Goal: Task Accomplishment & Management: Use online tool/utility

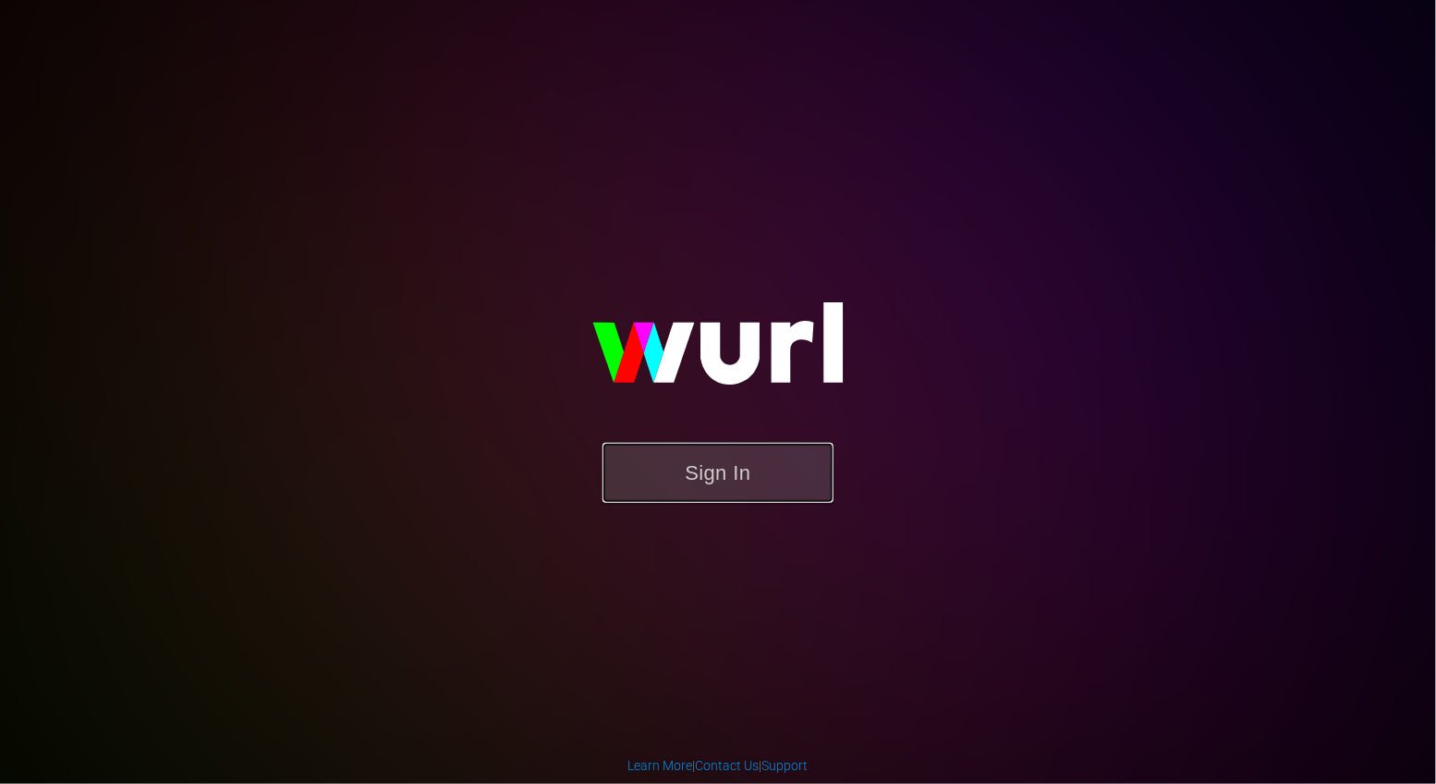
click at [726, 500] on button "Sign In" at bounding box center [718, 473] width 231 height 60
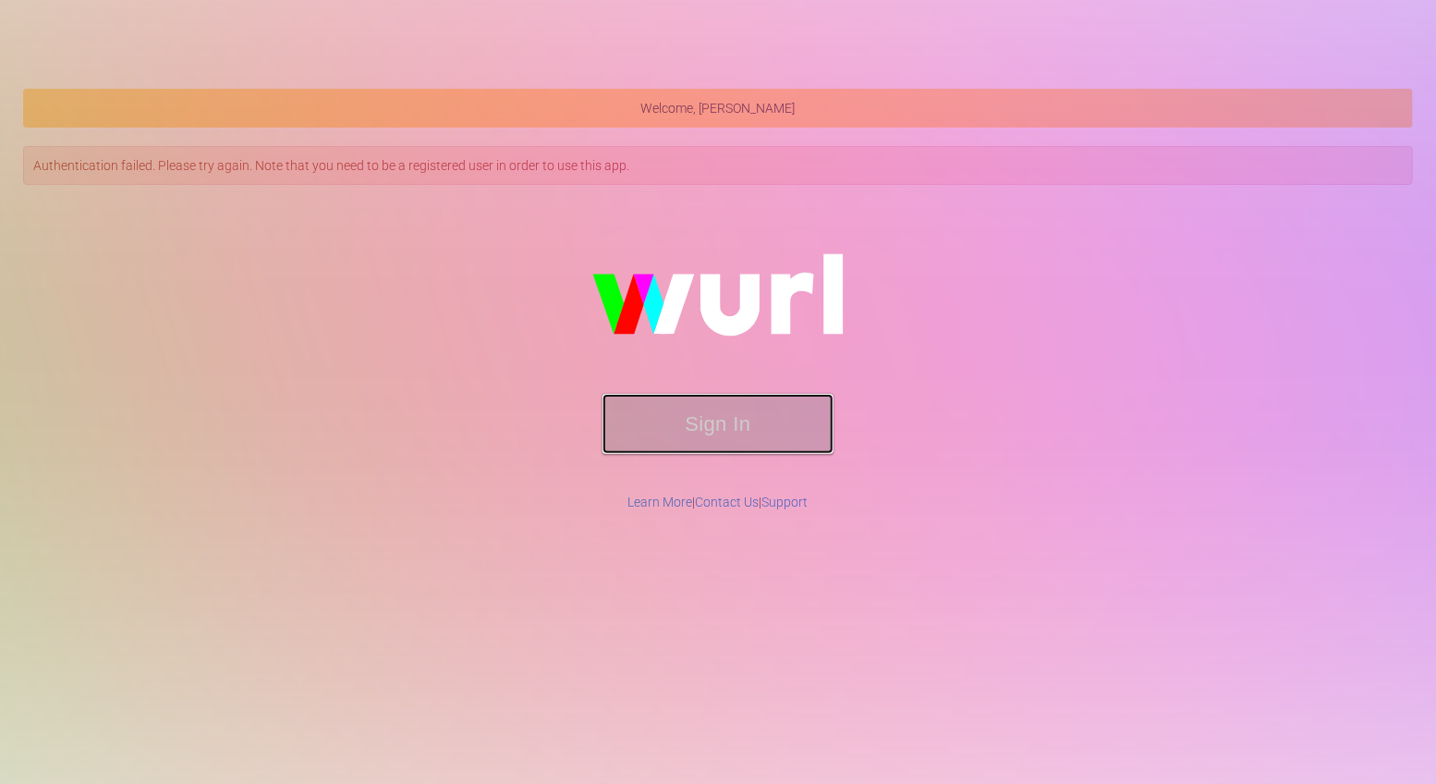
click at [681, 424] on button "Sign In" at bounding box center [718, 424] width 231 height 60
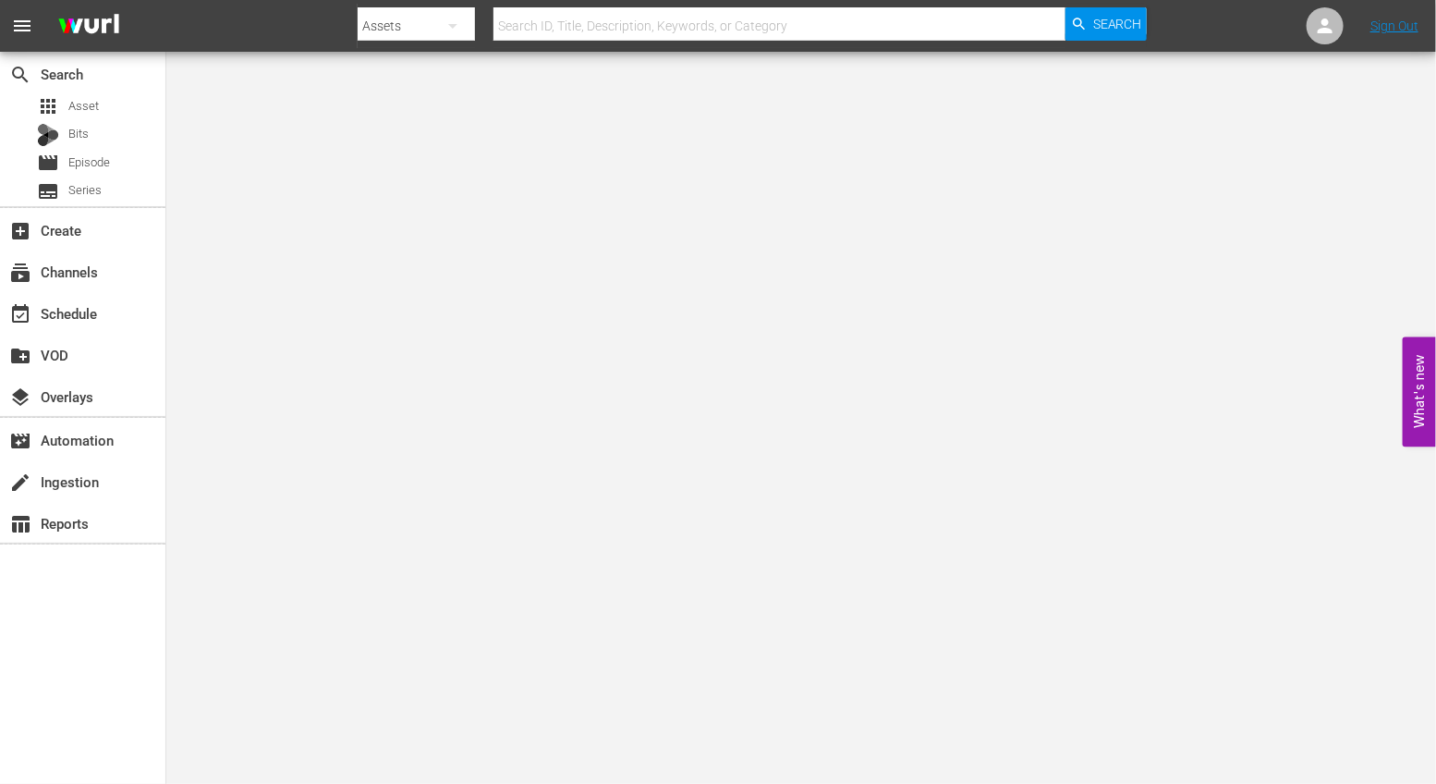
click at [522, 23] on input "text" at bounding box center [779, 26] width 572 height 44
paste input "The Culture Shift"
type input "The Culture Shift"
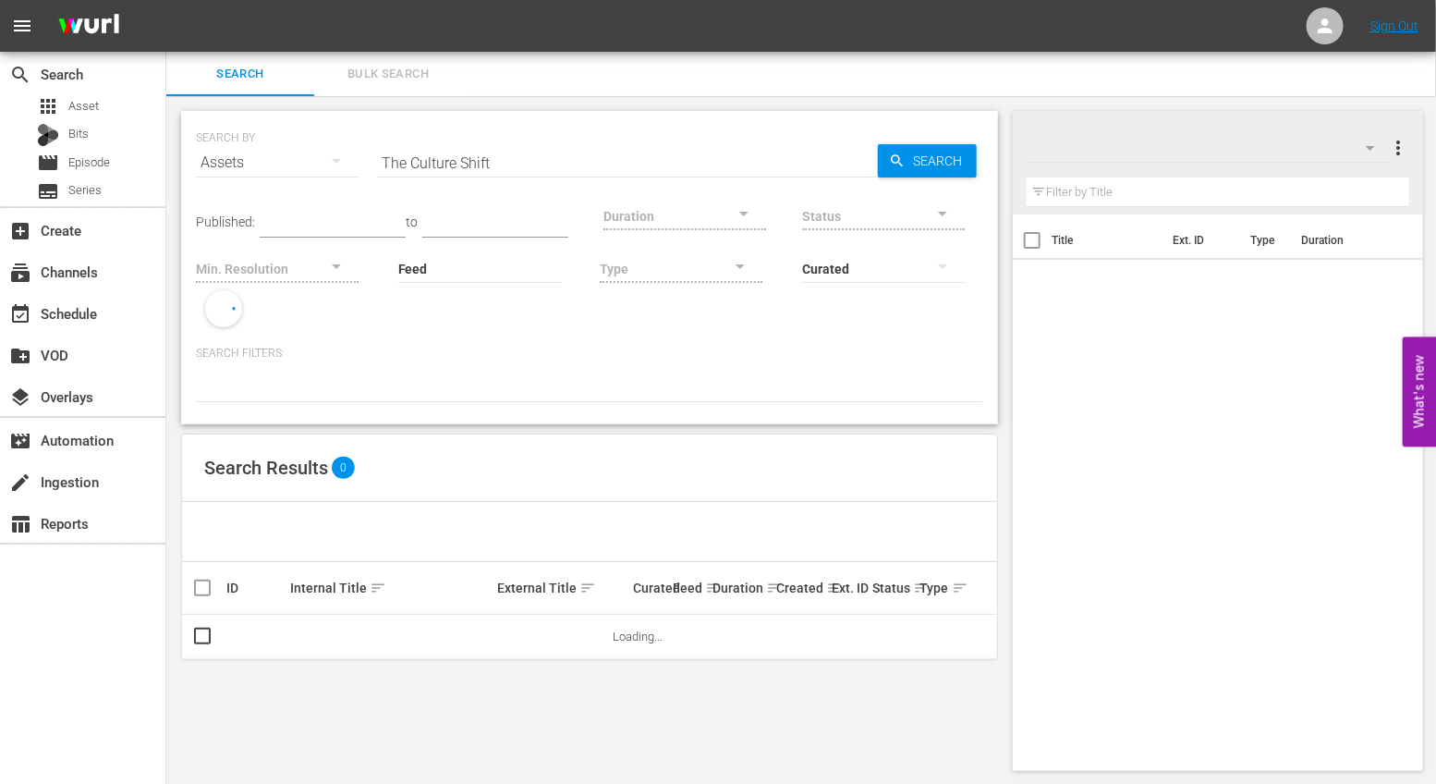
scroll to position [2, 0]
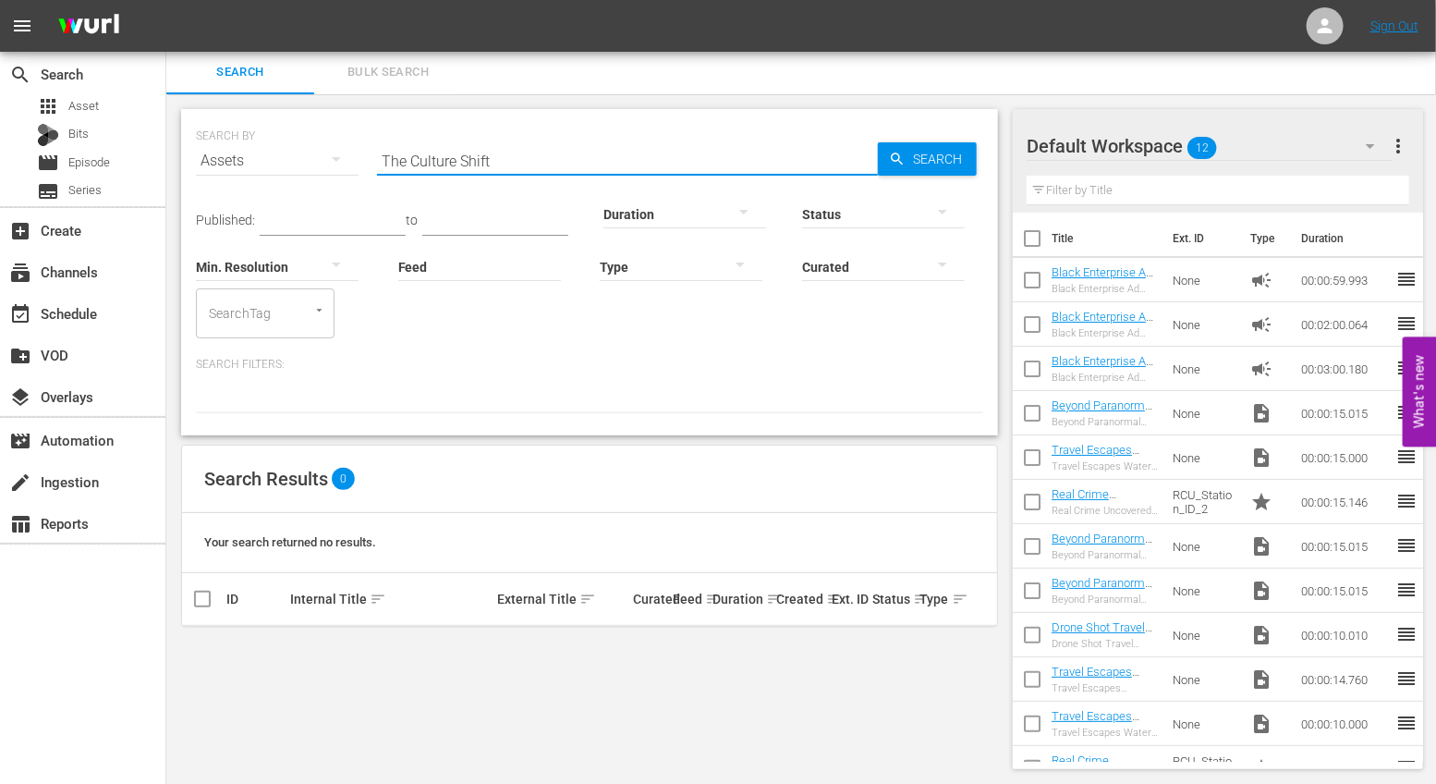
drag, startPoint x: 567, startPoint y: 148, endPoint x: 281, endPoint y: 148, distance: 286.5
click at [281, 148] on div "SEARCH BY Search By Assets Search ID, Title, Description, Keywords, or Category…" at bounding box center [589, 149] width 787 height 67
drag, startPoint x: 517, startPoint y: 154, endPoint x: 314, endPoint y: 152, distance: 202.4
click at [314, 152] on div "SEARCH BY Search By Assets Search ID, Title, Description, Keywords, or Category…" at bounding box center [589, 149] width 787 height 67
paste input "Sisters Inc."
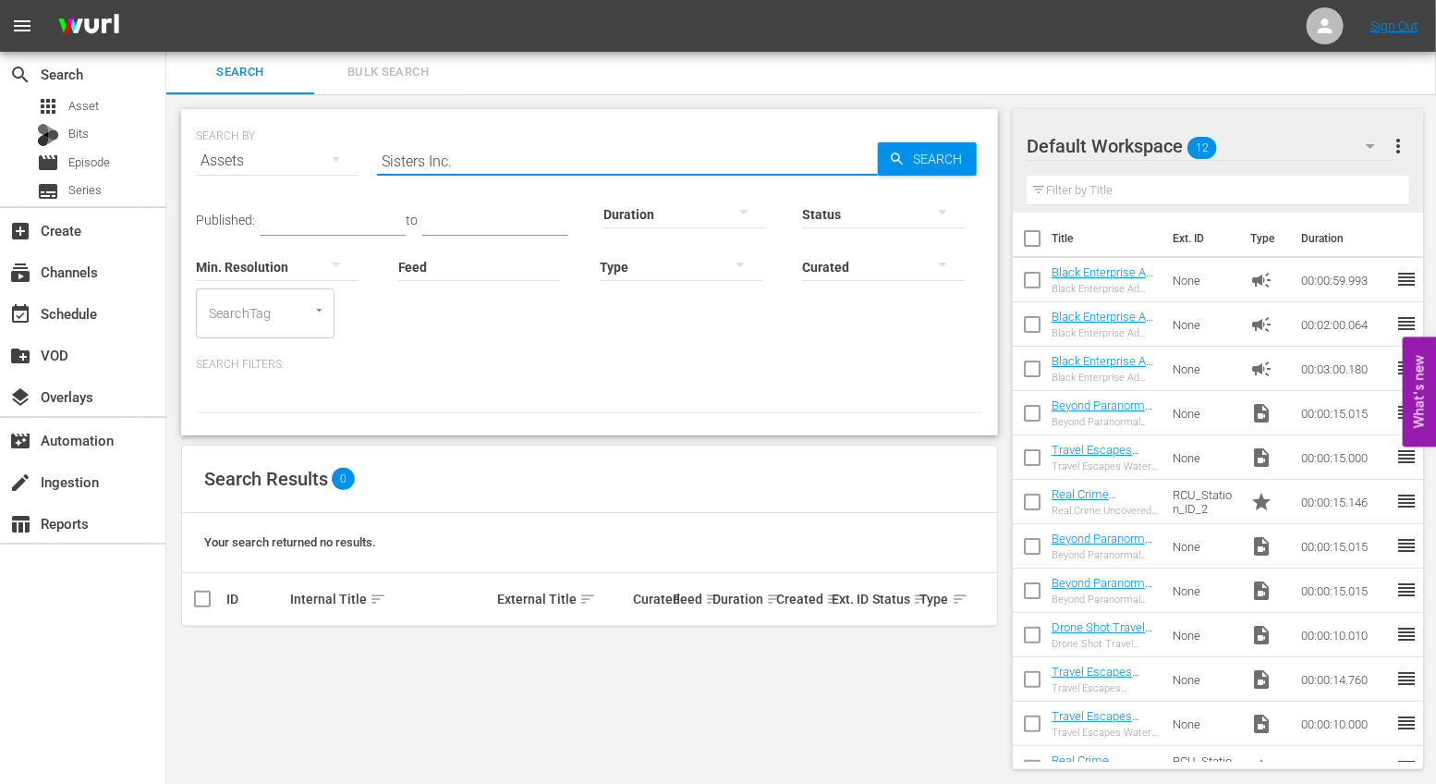
type input "Sisters Inc."
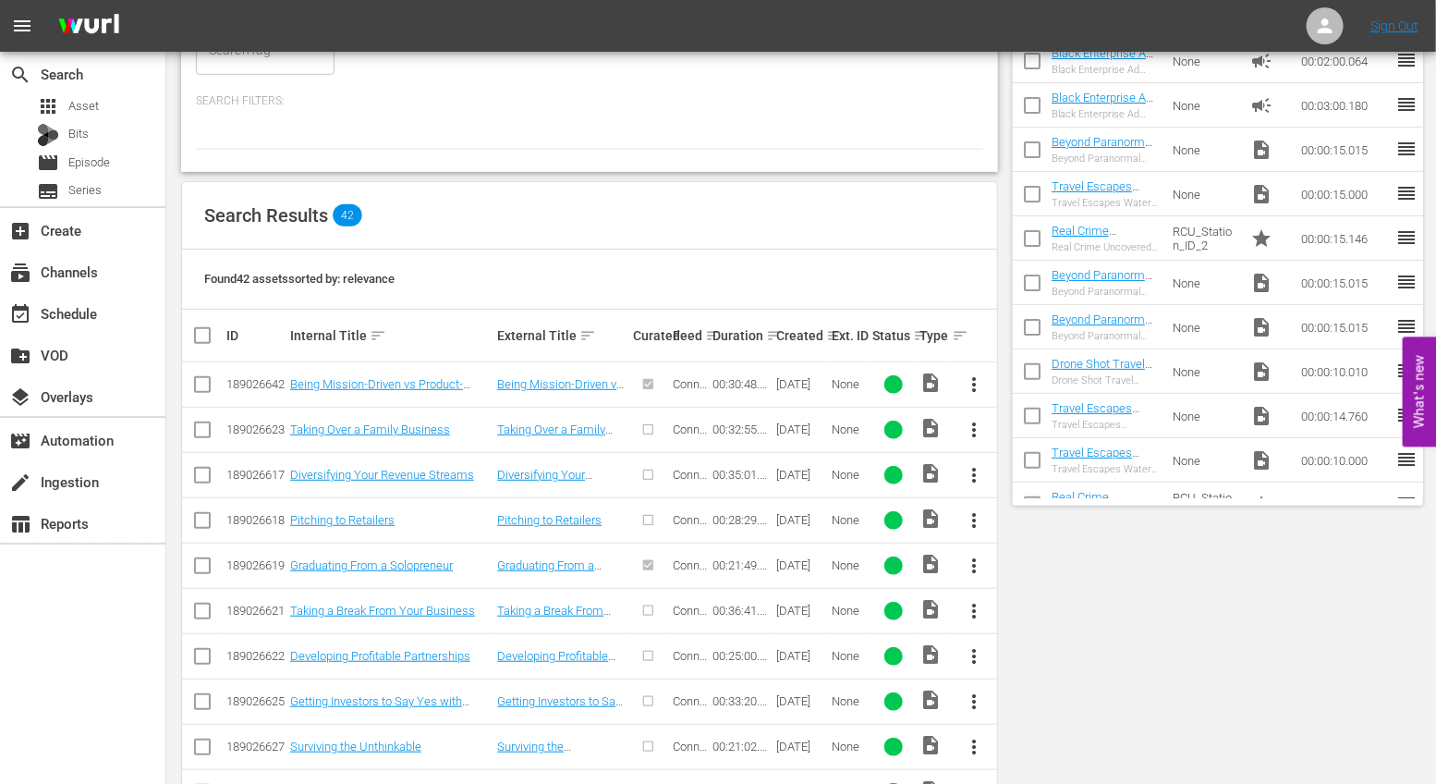
scroll to position [0, 0]
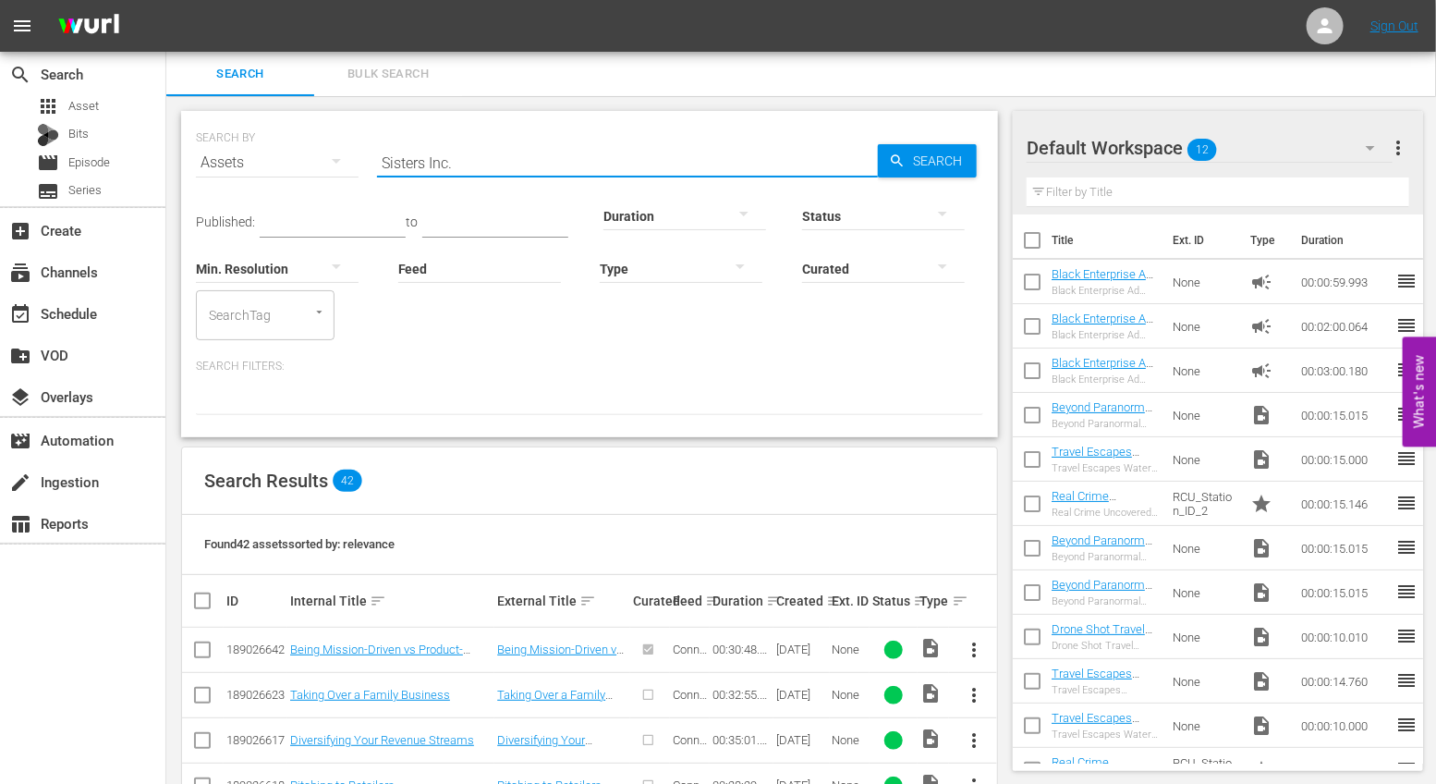
click at [283, 161] on div "Assets" at bounding box center [277, 163] width 163 height 52
click at [269, 286] on div "Episodes" at bounding box center [255, 287] width 74 height 30
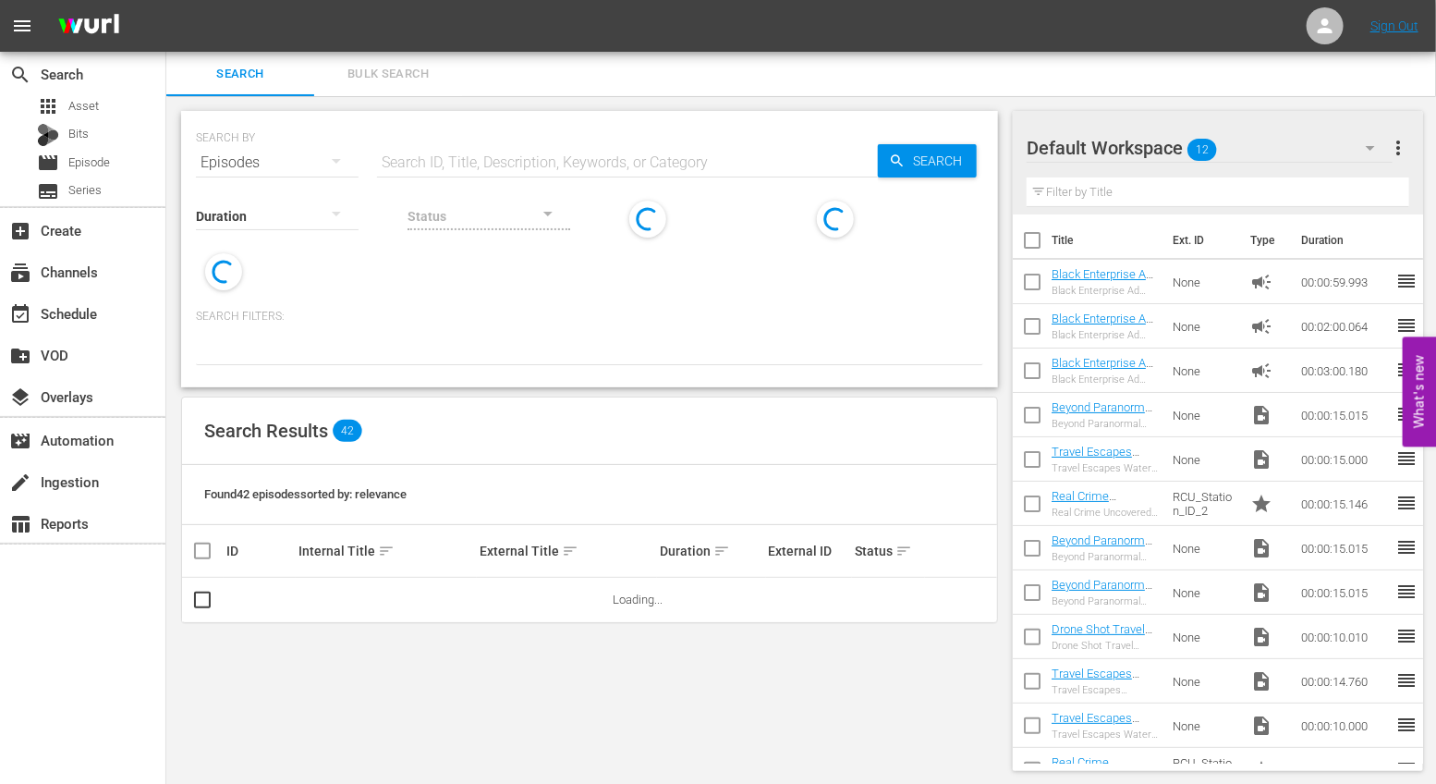
click at [418, 161] on input "text" at bounding box center [627, 162] width 501 height 44
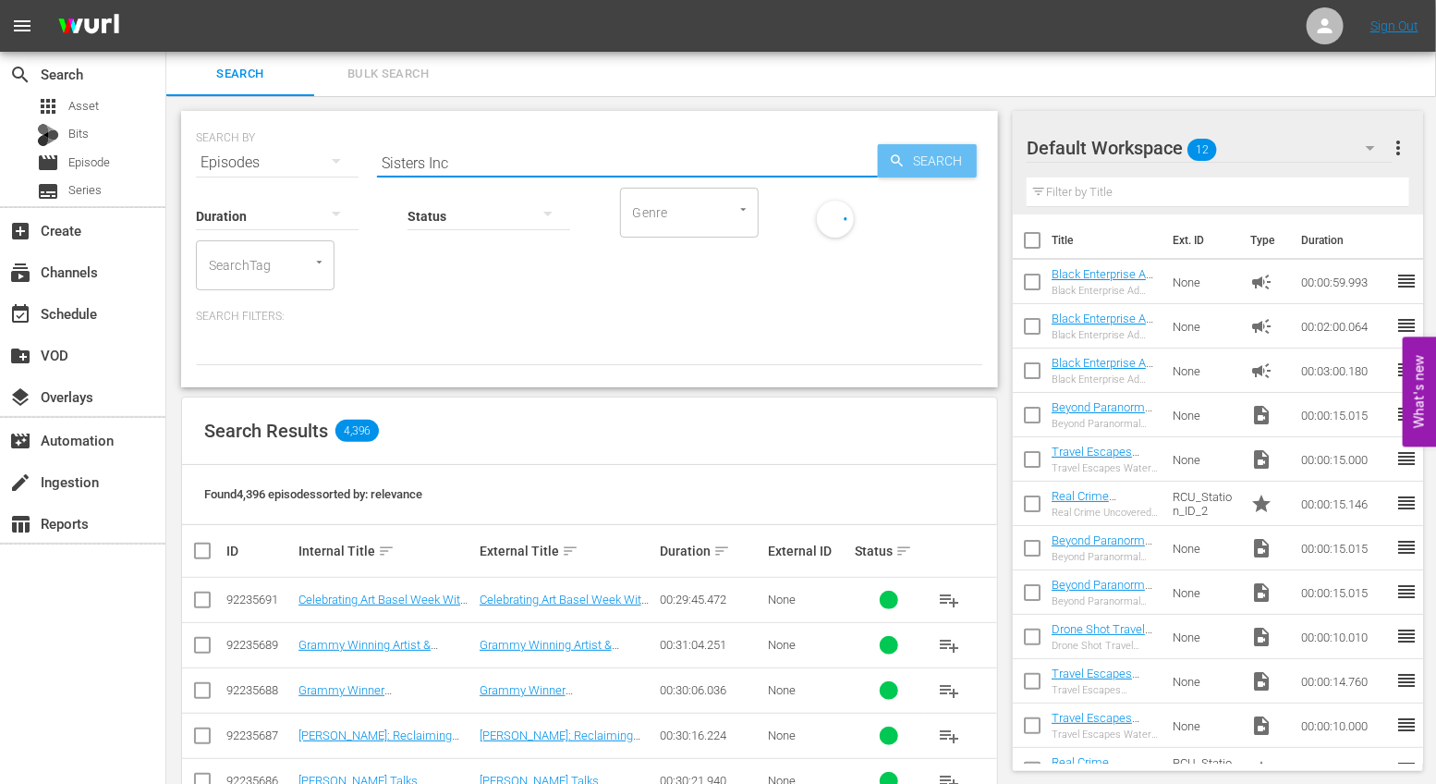
click at [928, 156] on span "Search" at bounding box center [941, 160] width 71 height 33
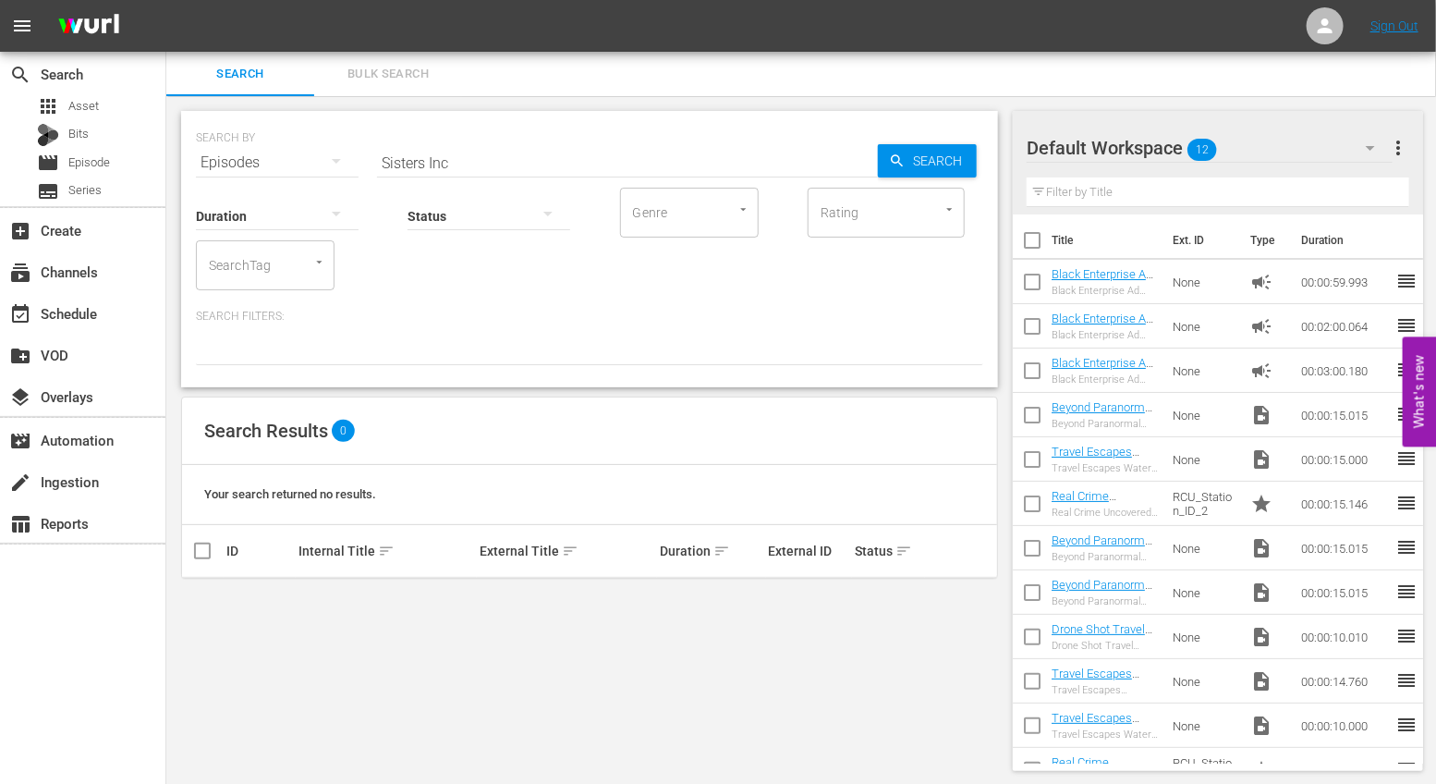
scroll to position [2, 0]
click at [243, 155] on div "Episodes" at bounding box center [277, 161] width 163 height 52
click at [273, 334] on div "Assets" at bounding box center [255, 344] width 74 height 30
type input "Sisters Inc."
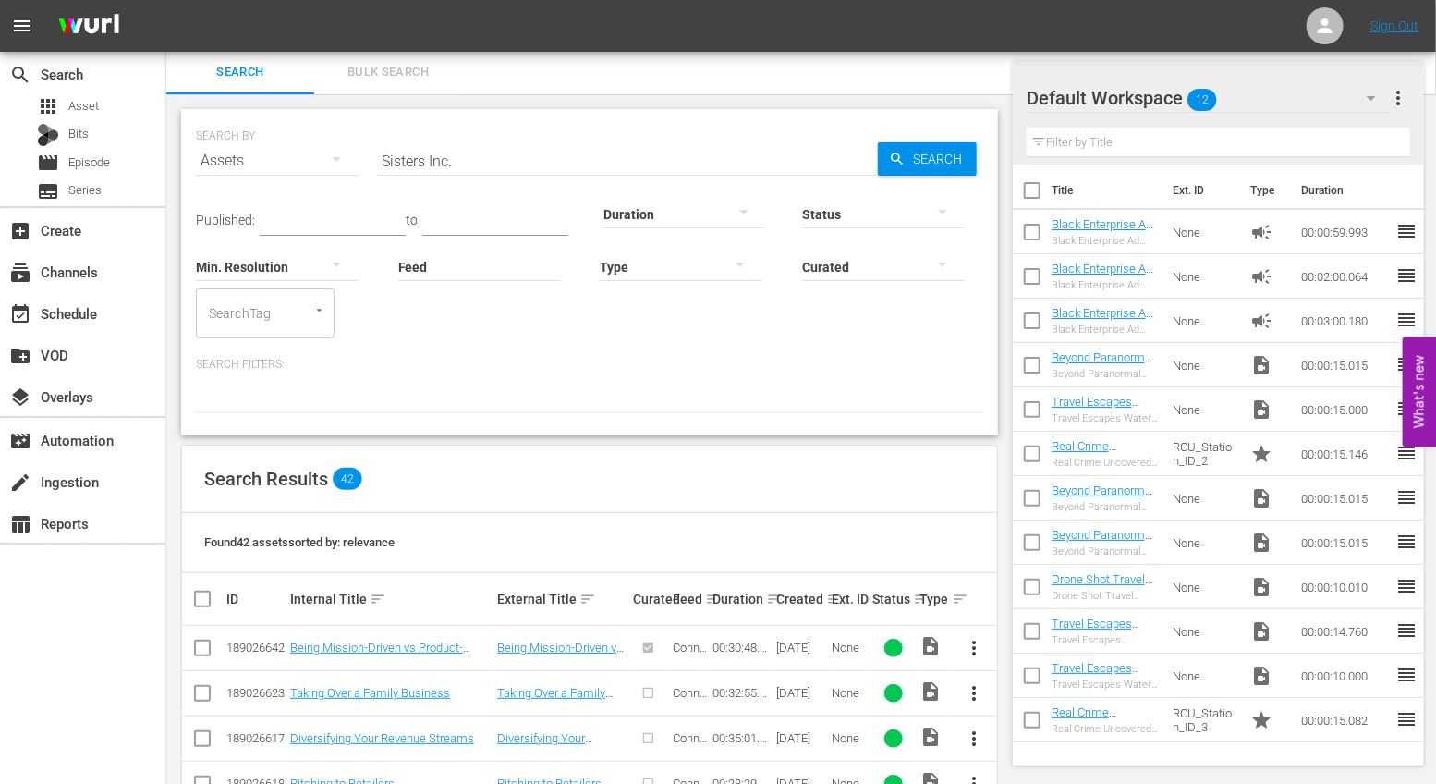
scroll to position [149, 0]
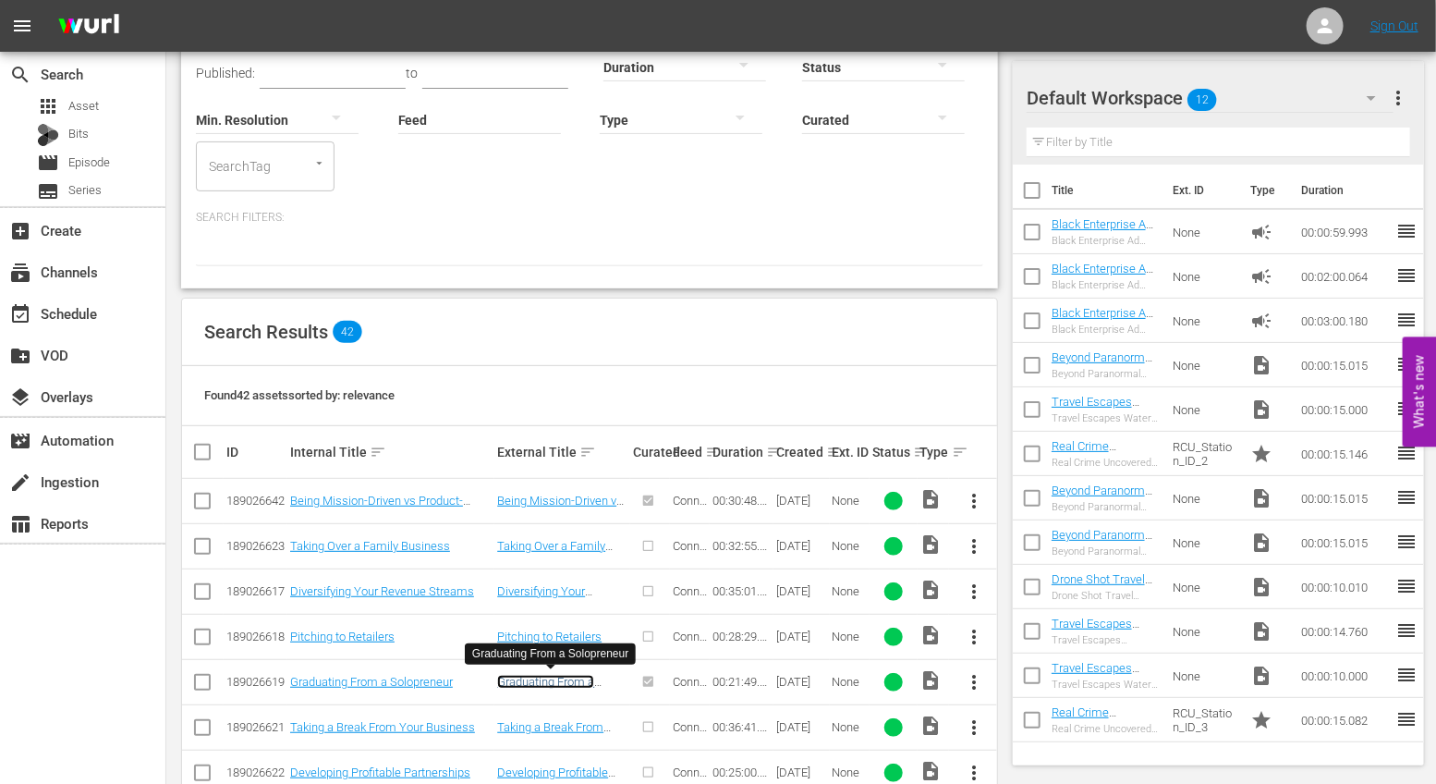
click at [568, 675] on link "Graduating From a Solopreneur" at bounding box center [545, 689] width 97 height 28
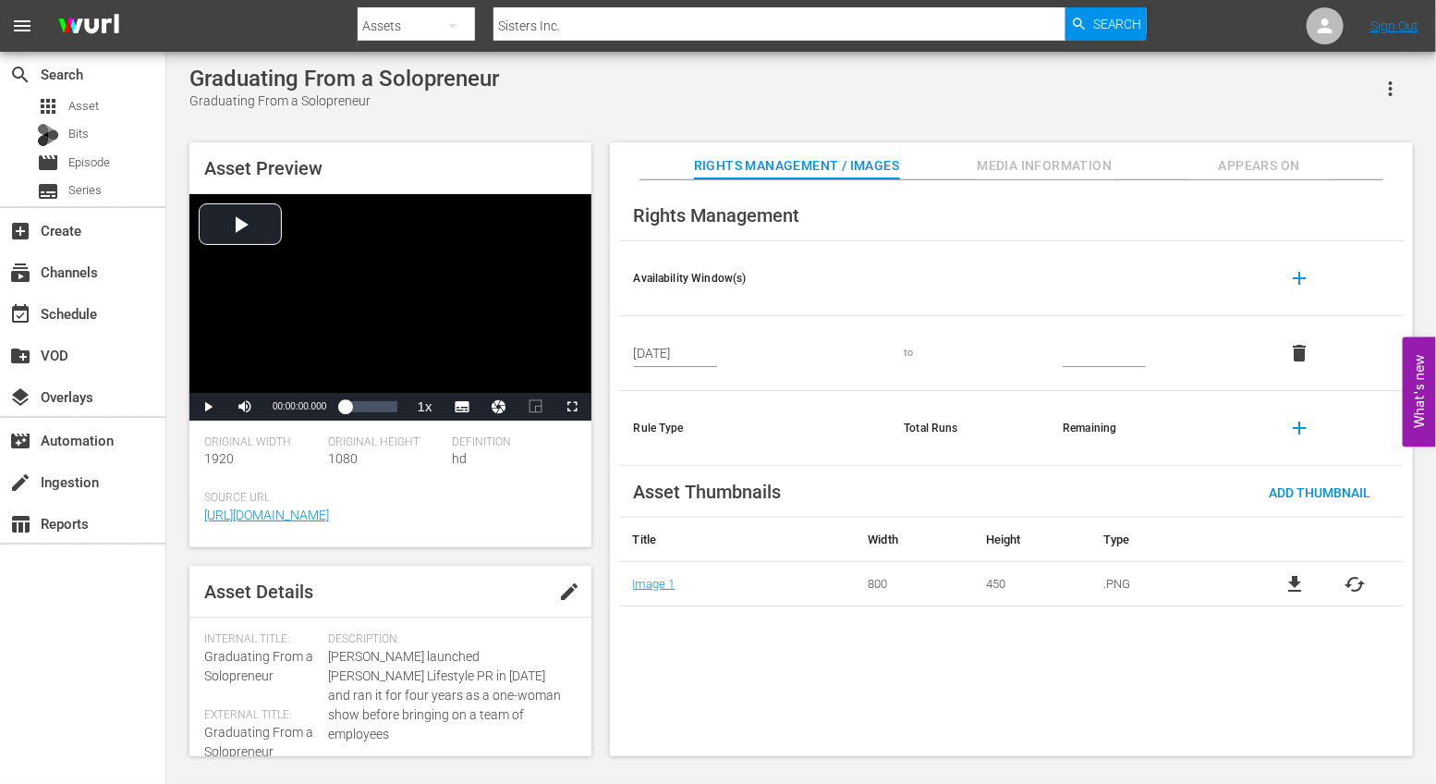
click at [1026, 156] on span "Media Information" at bounding box center [1045, 165] width 139 height 23
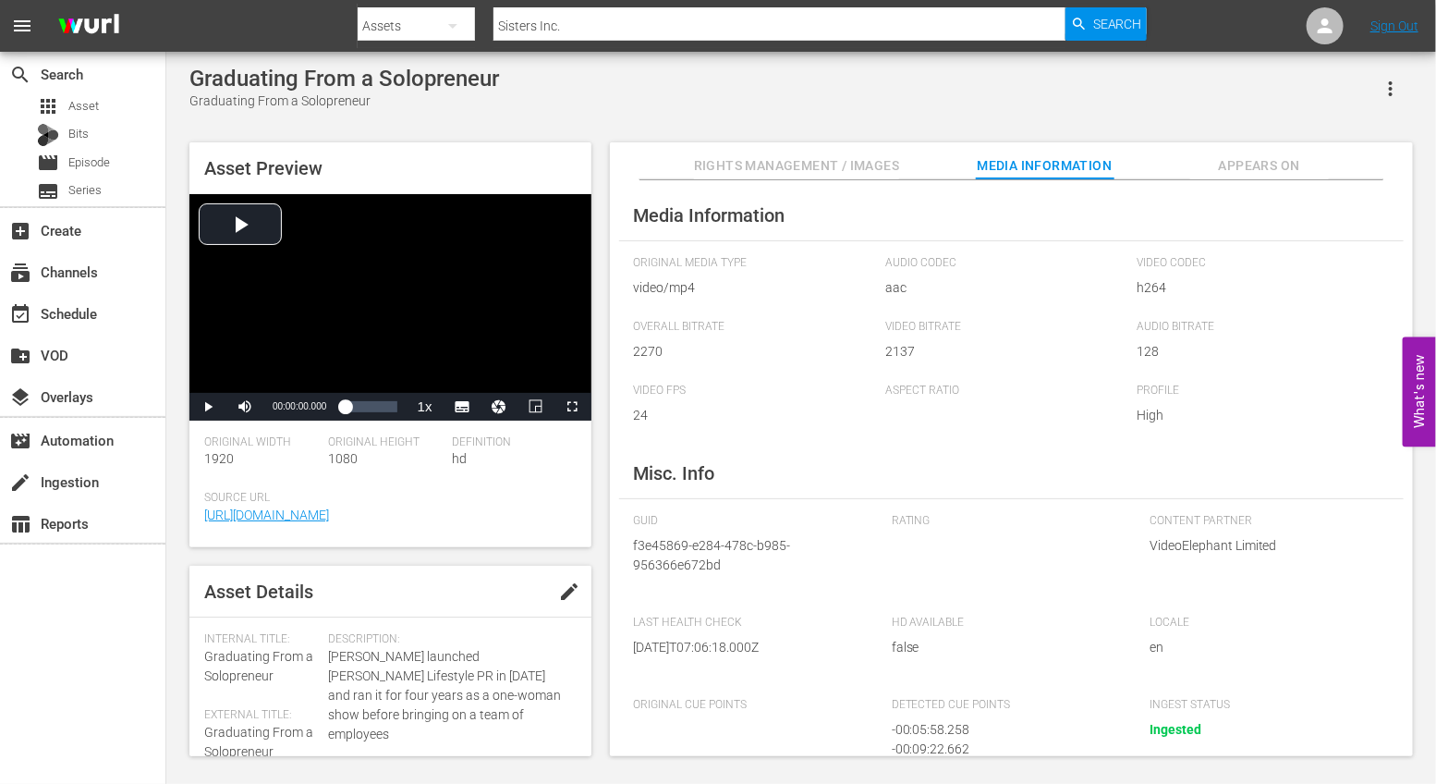
click at [769, 163] on span "Rights Management / Images" at bounding box center [796, 165] width 205 height 23
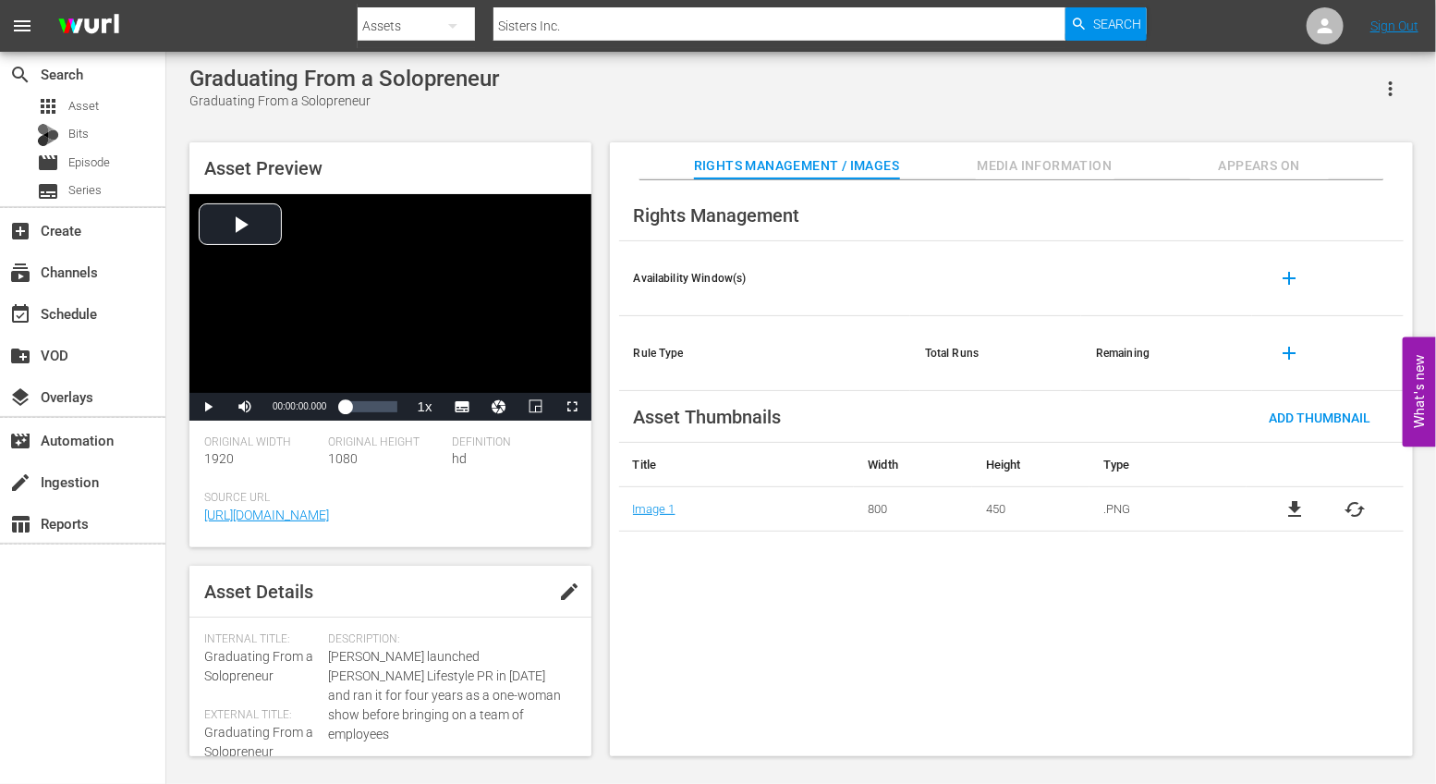
click at [1285, 162] on span "Appears On" at bounding box center [1259, 165] width 139 height 23
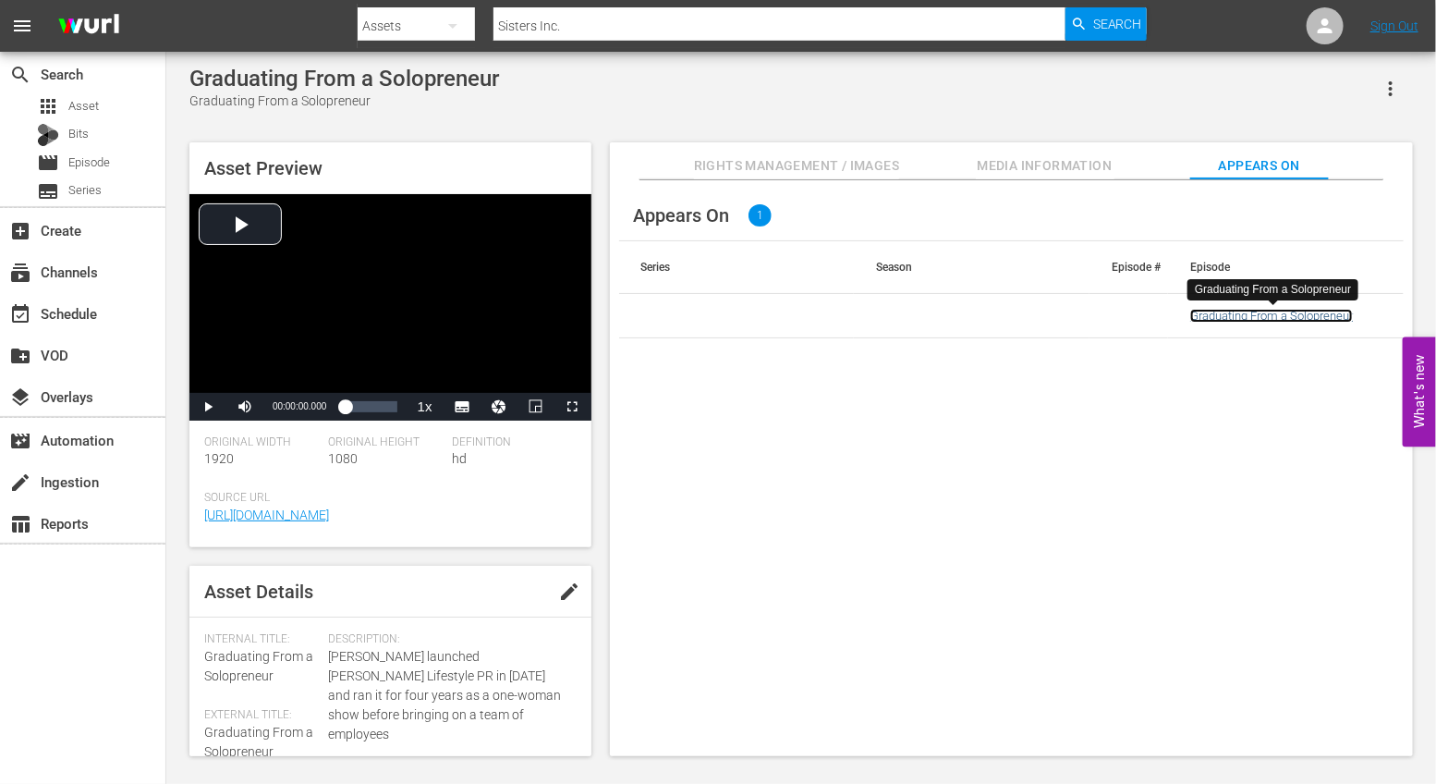
click at [1223, 313] on link "Graduating From a Solopreneur" at bounding box center [1271, 316] width 163 height 14
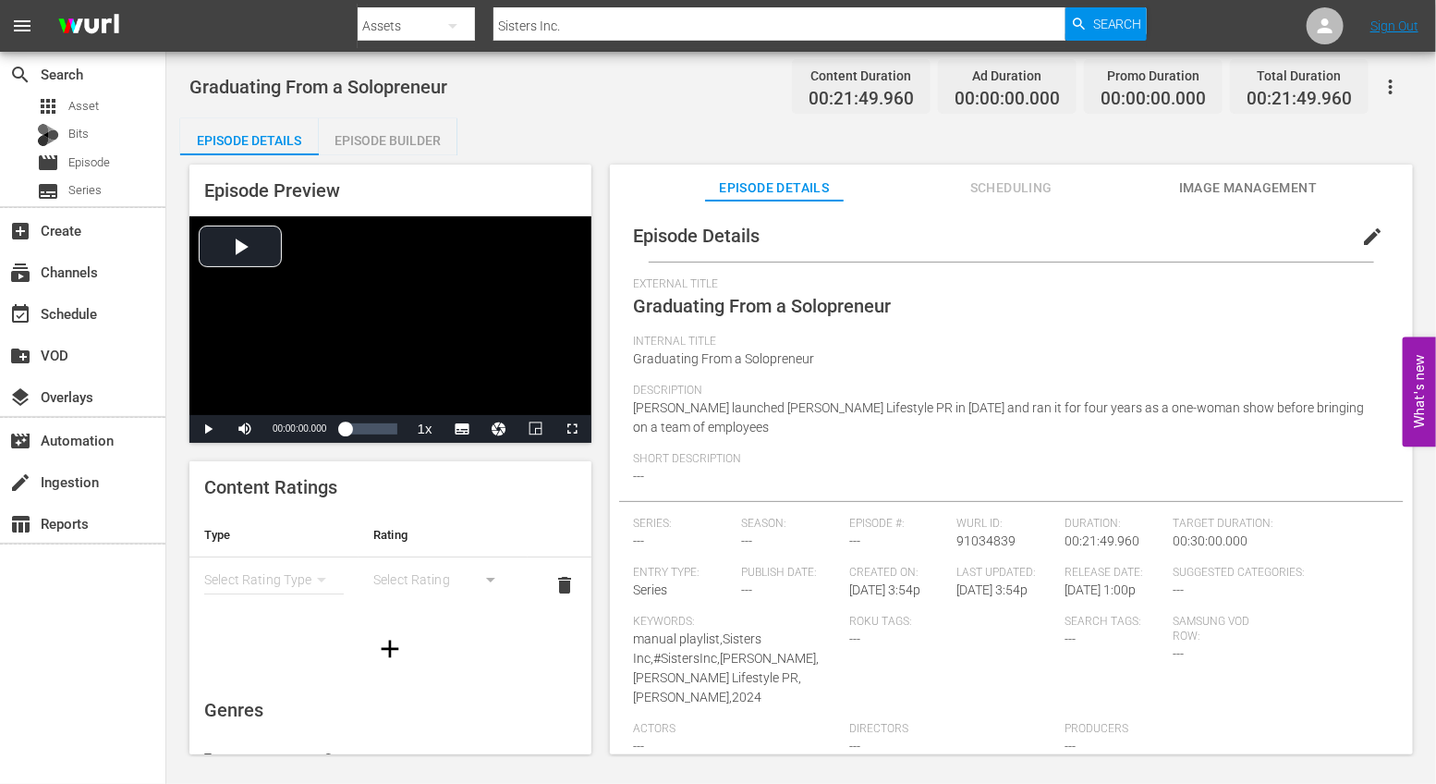
click at [398, 136] on div "Episode Builder" at bounding box center [388, 140] width 139 height 44
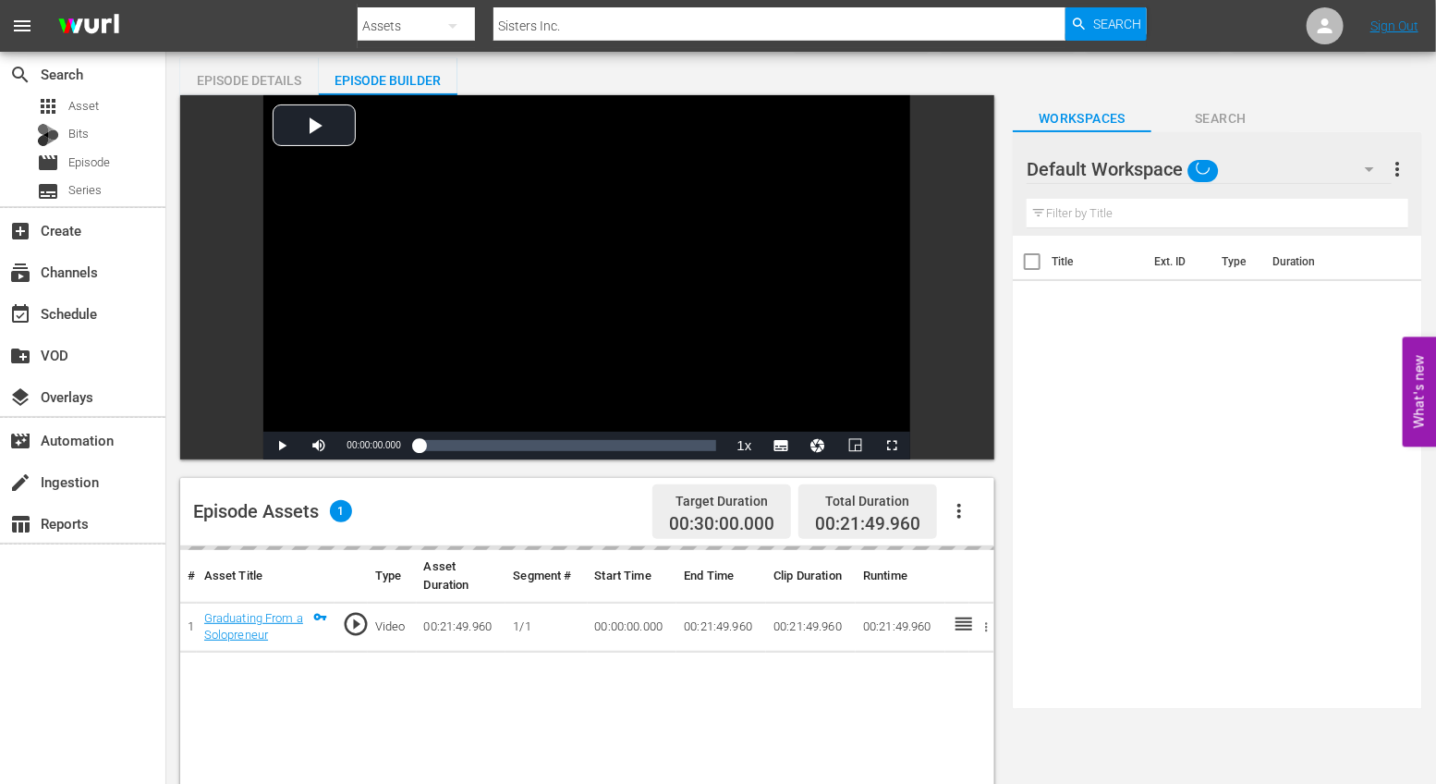
scroll to position [66, 0]
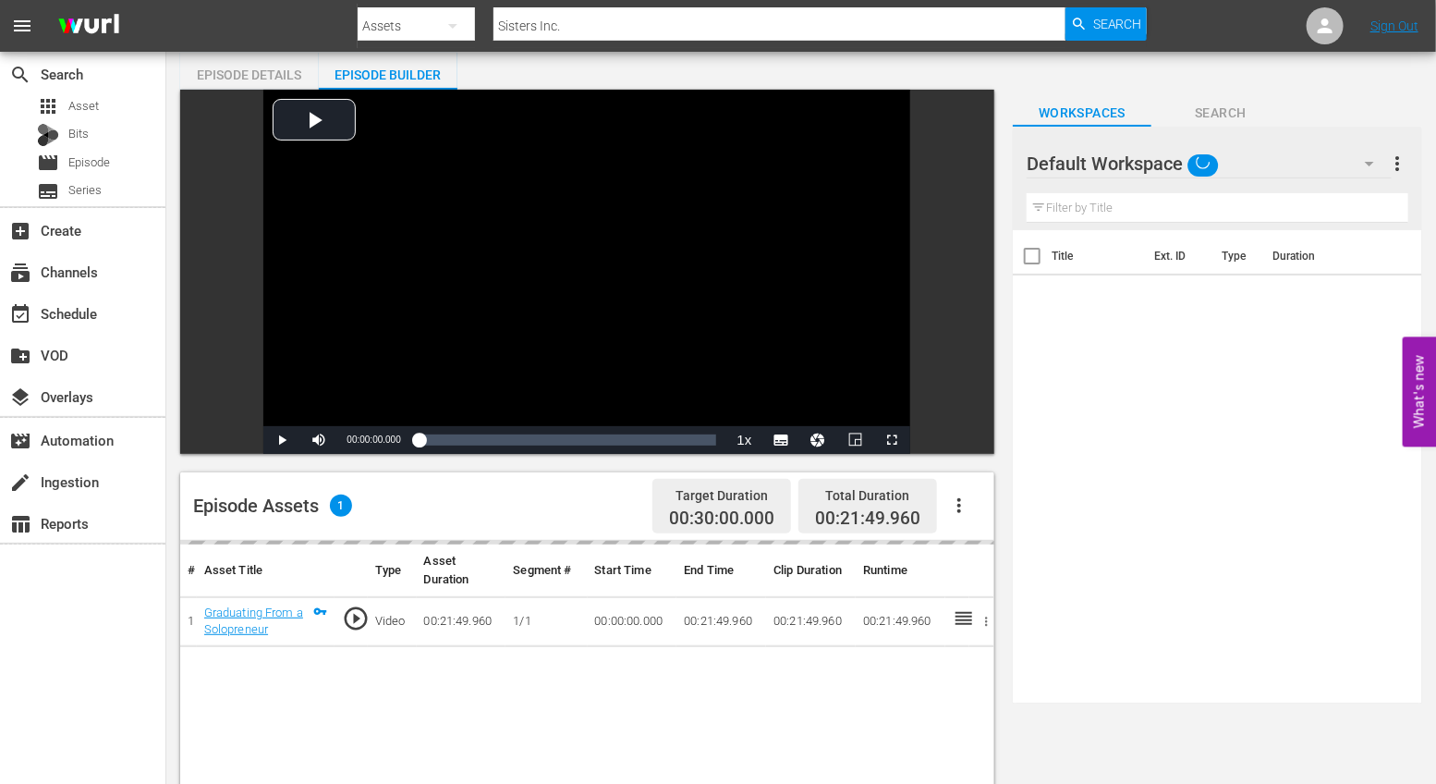
click at [959, 506] on icon "button" at bounding box center [959, 505] width 4 height 15
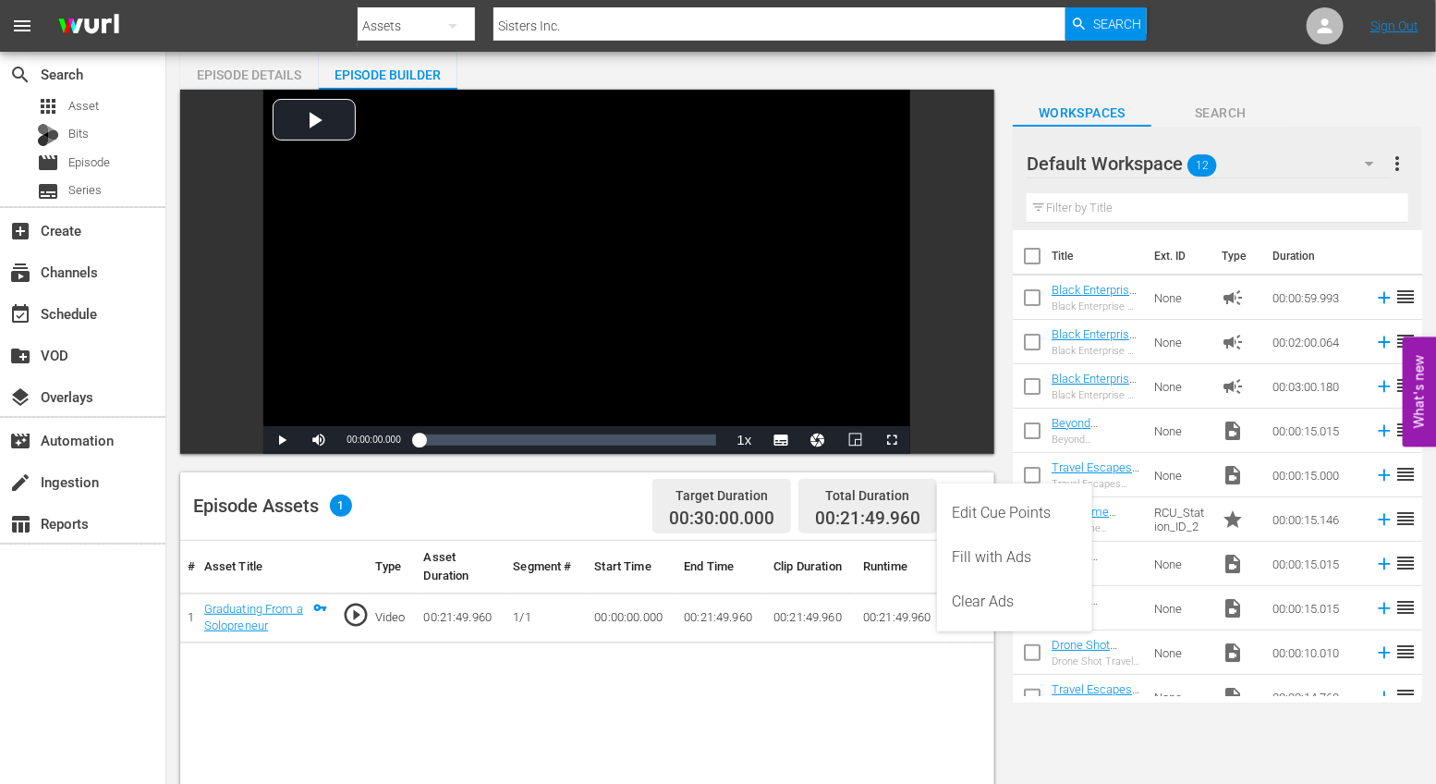
click at [973, 507] on div "Edit Cue Points" at bounding box center [1015, 513] width 126 height 44
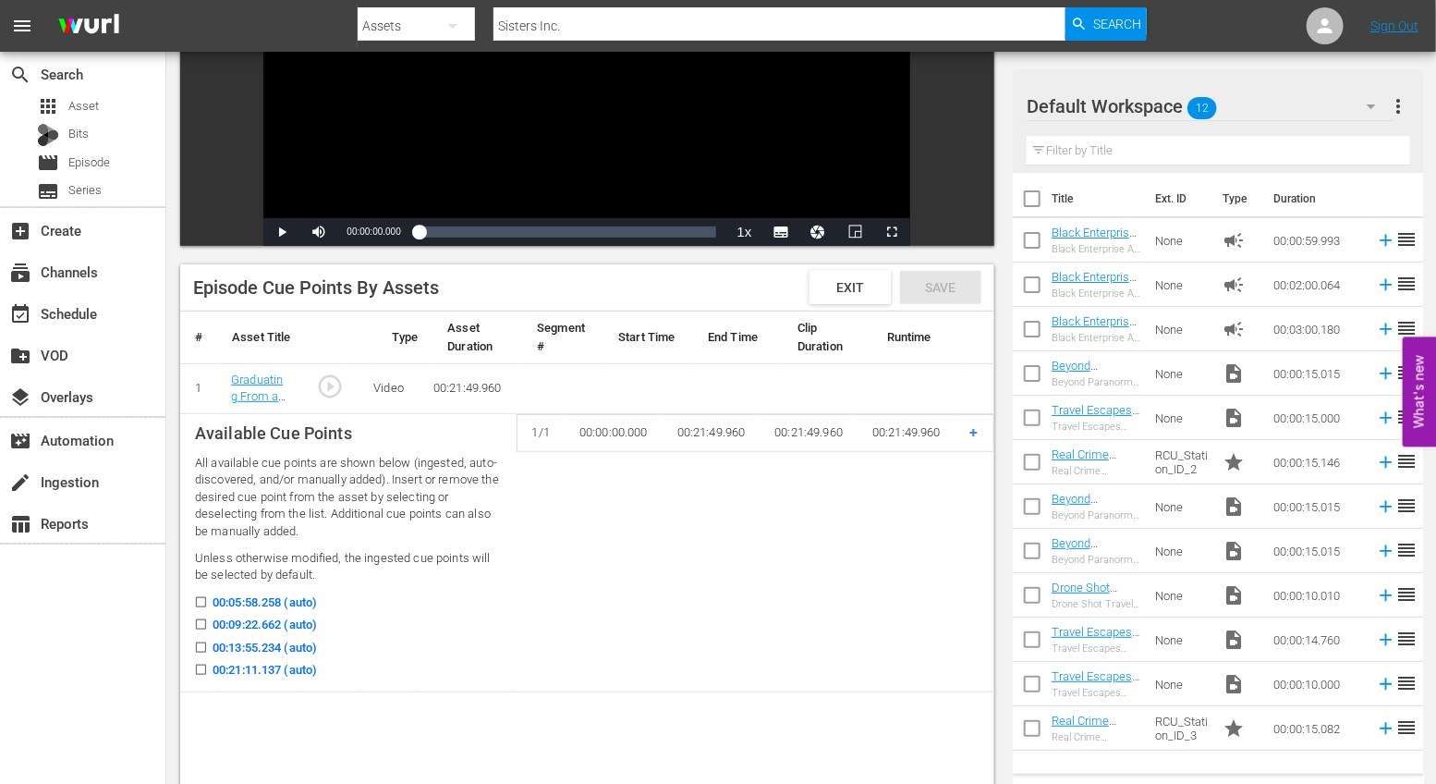
scroll to position [274, 0]
click at [196, 598] on input "00:05:58.258 (auto)" at bounding box center [196, 605] width 23 height 14
checkbox input "true"
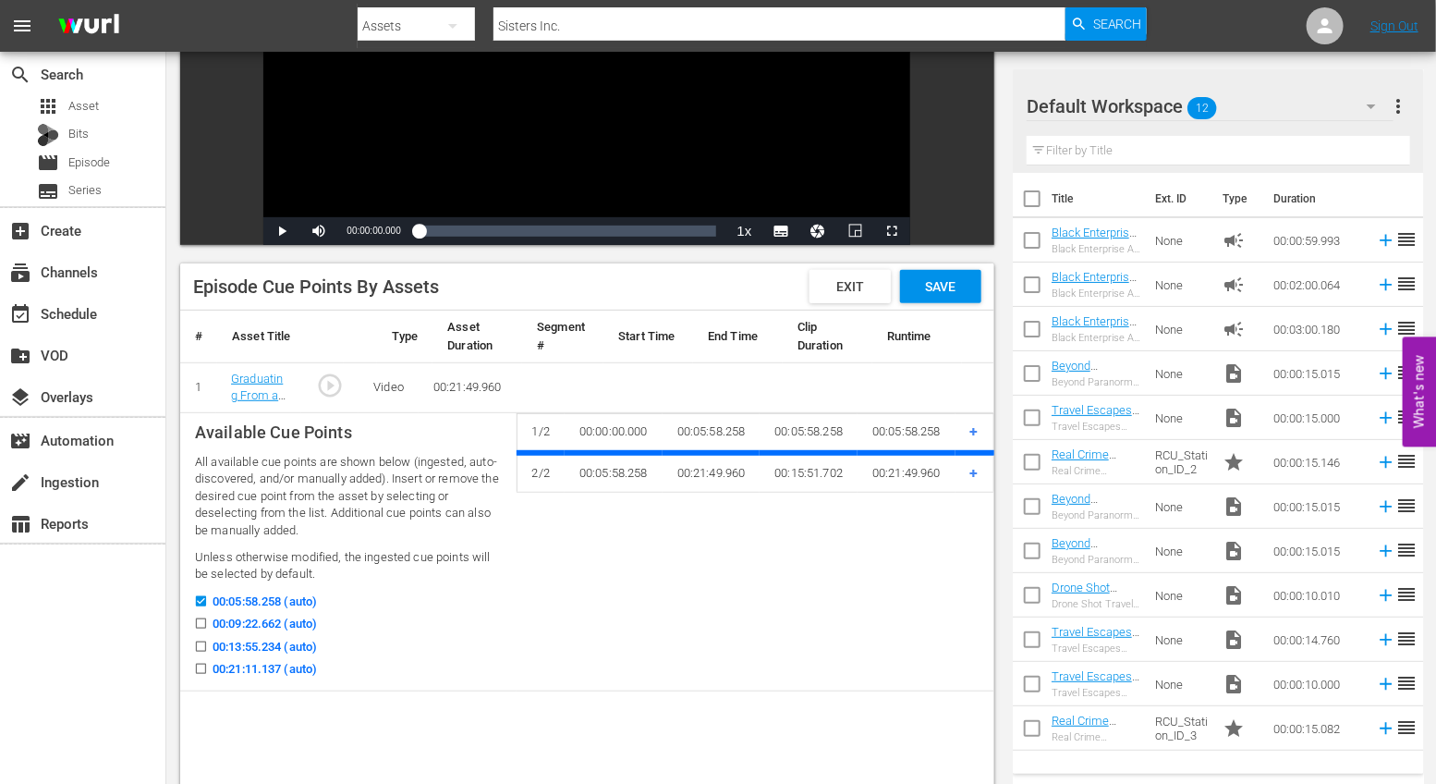
click at [196, 615] on label "00:09:22.662 (auto)" at bounding box center [251, 624] width 132 height 18
click at [196, 620] on input "00:09:22.662 (auto)" at bounding box center [196, 627] width 23 height 14
checkbox input "true"
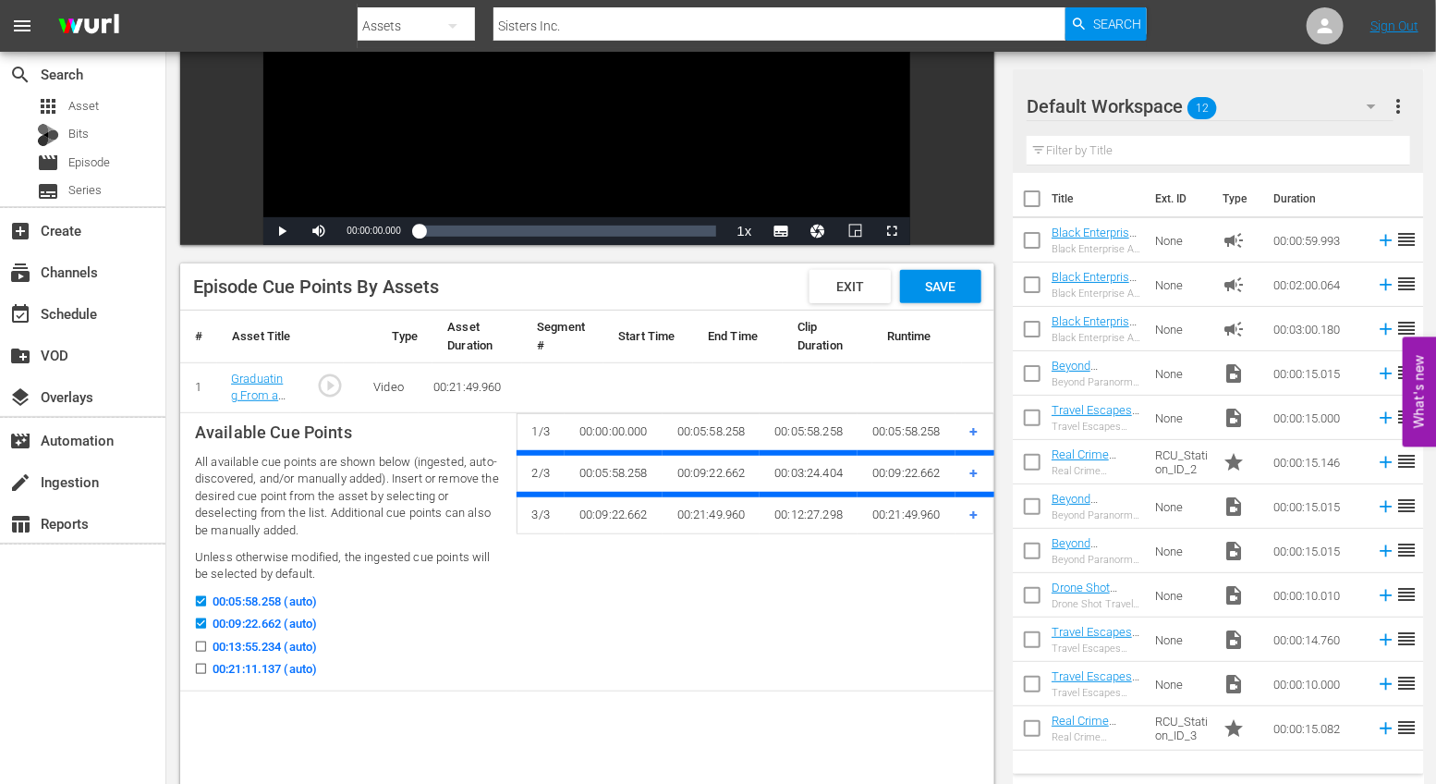
click at [196, 634] on div "00:09:22.662 (auto)" at bounding box center [348, 626] width 307 height 23
click at [197, 647] on input "00:13:55.234 (auto)" at bounding box center [196, 650] width 23 height 14
checkbox input "true"
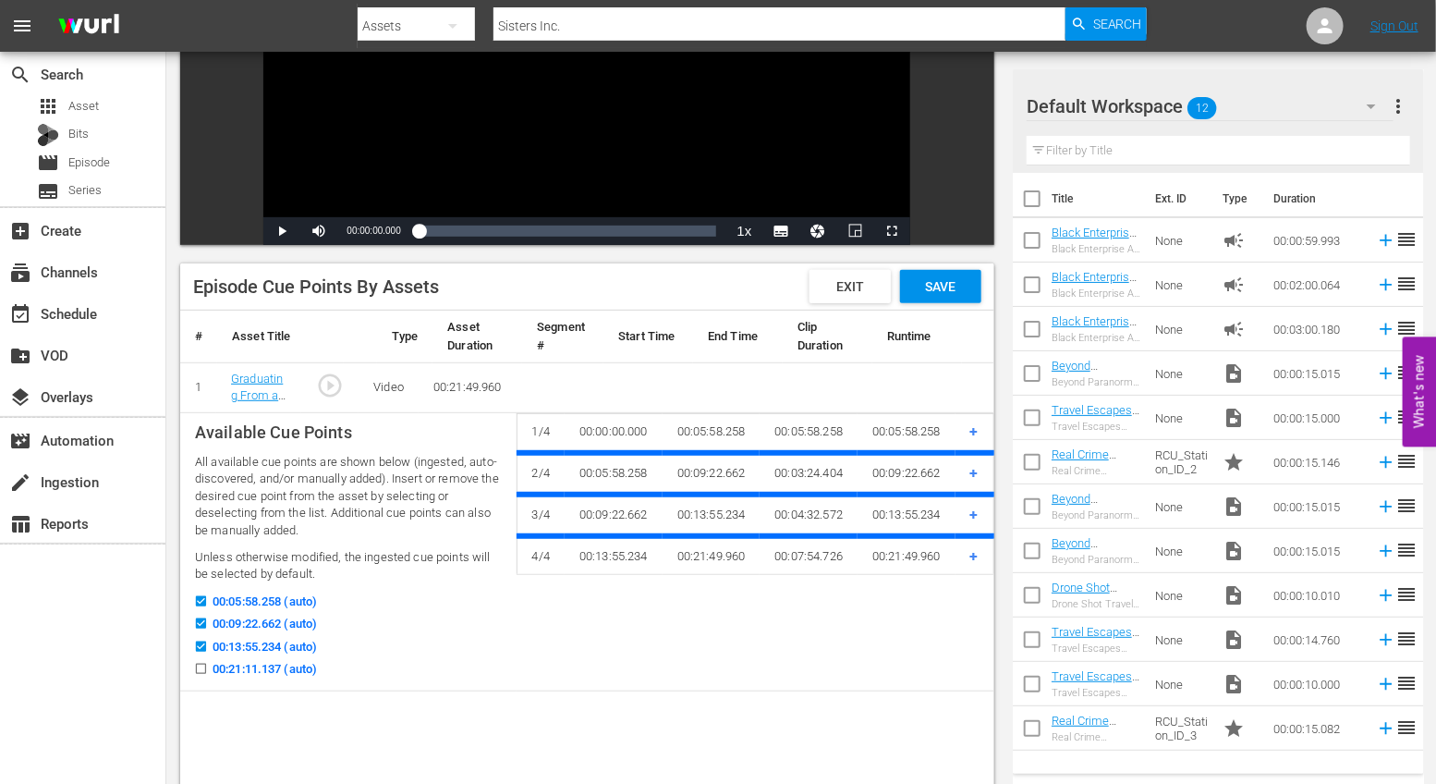
click at [201, 679] on div "00:21:11.137 (auto)" at bounding box center [348, 671] width 307 height 23
click at [201, 668] on input "00:21:11.137 (auto)" at bounding box center [196, 672] width 23 height 14
checkbox input "true"
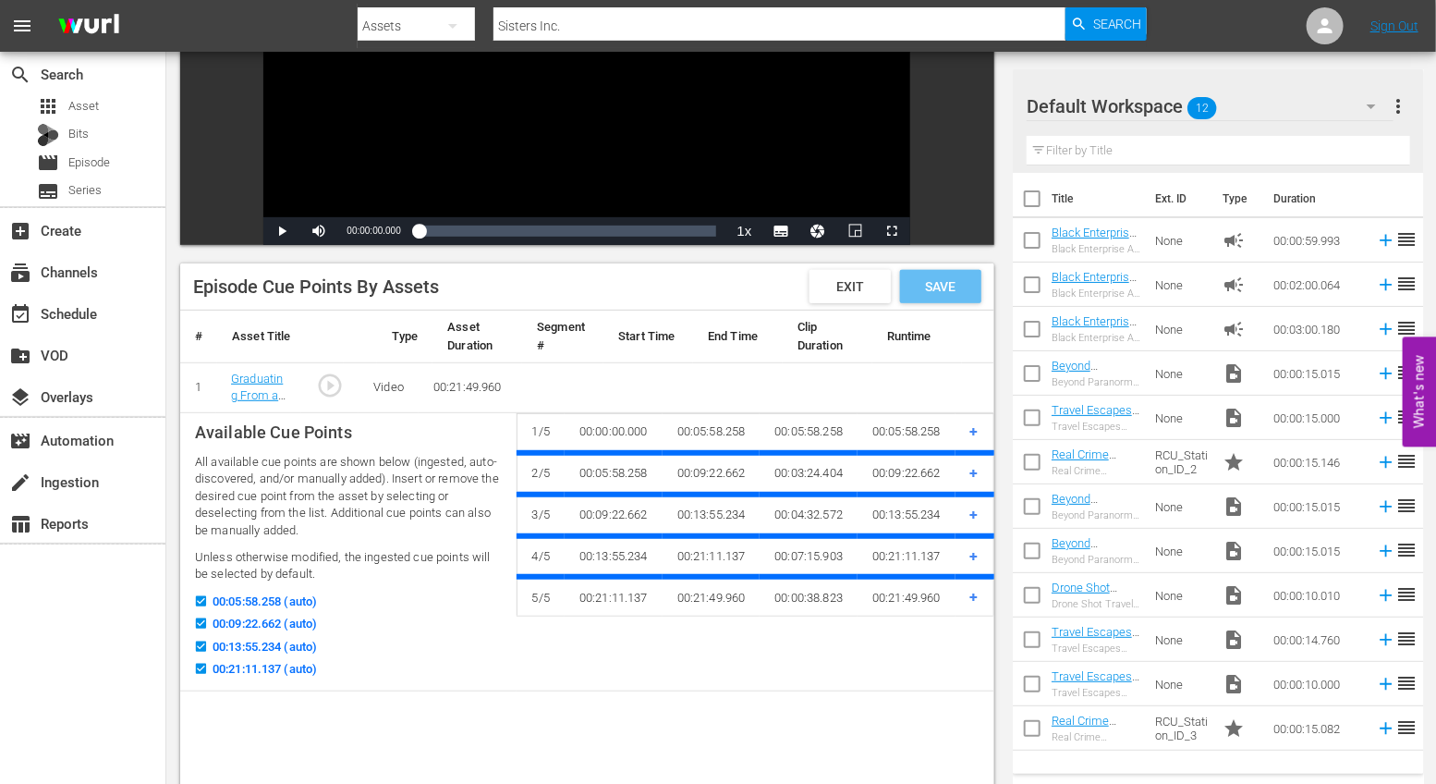
click at [923, 272] on div "Save" at bounding box center [940, 286] width 81 height 33
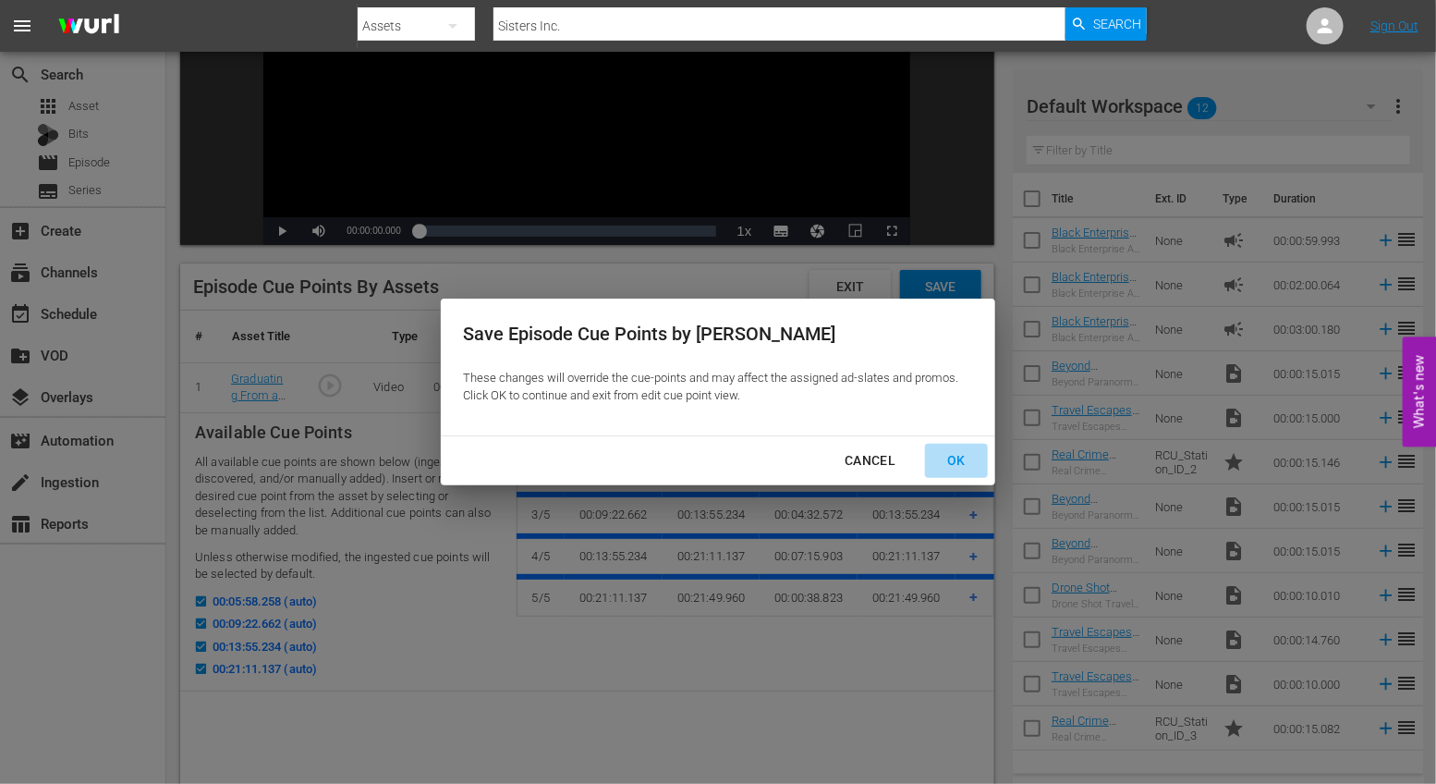
click at [956, 457] on div "OK" at bounding box center [956, 460] width 48 height 23
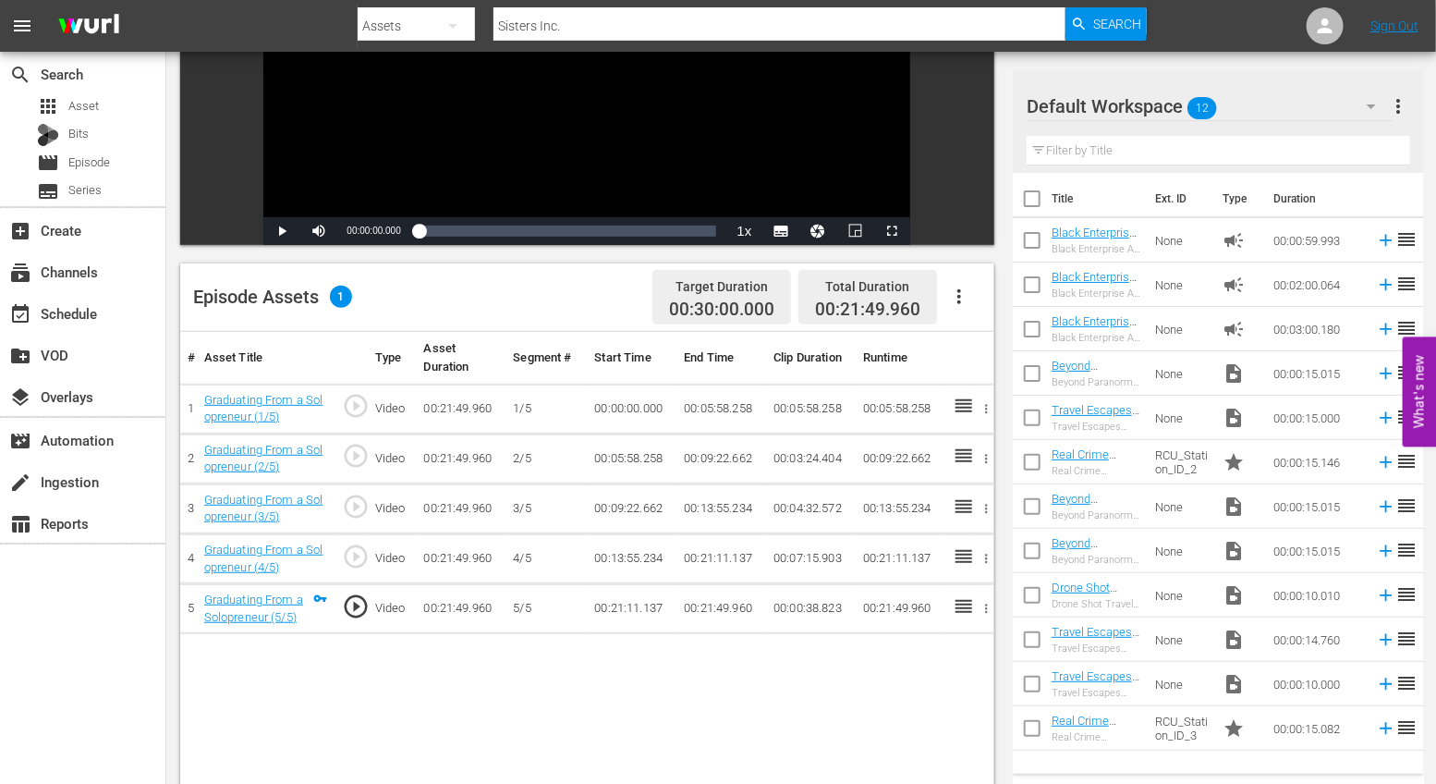
click at [967, 311] on button "button" at bounding box center [959, 296] width 44 height 44
click at [979, 342] on div "Fill with Ads" at bounding box center [1015, 347] width 126 height 44
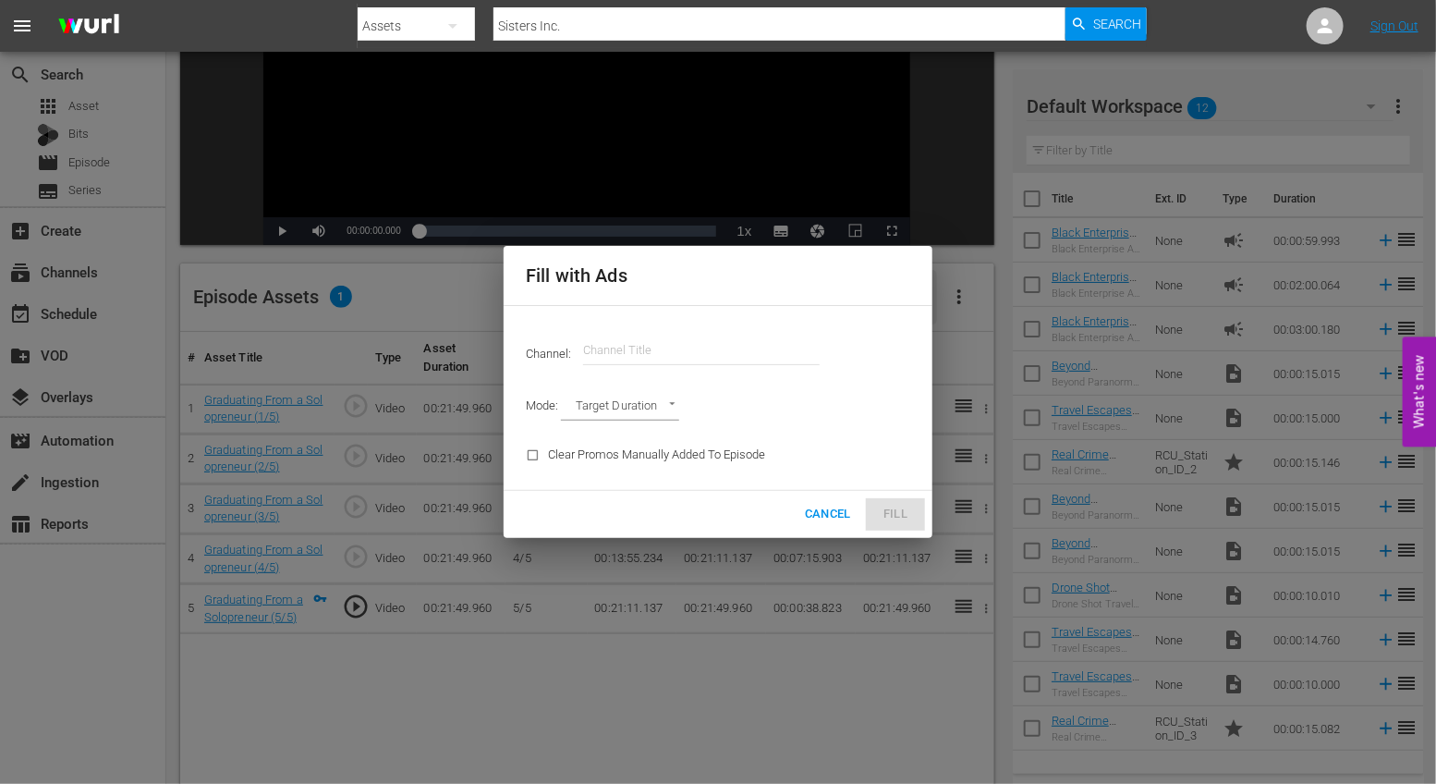
click at [729, 358] on input "text" at bounding box center [701, 350] width 237 height 44
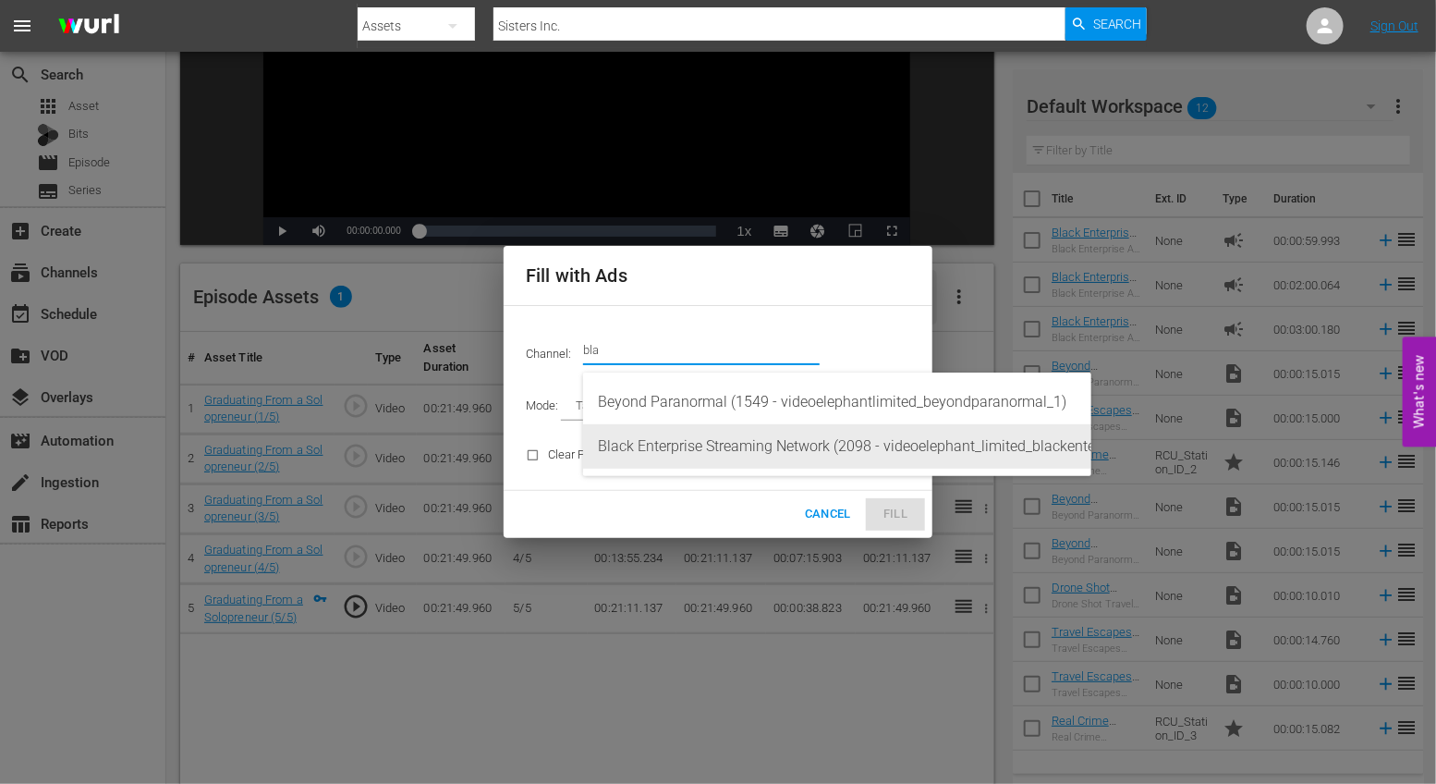
click at [701, 442] on div "Black Enterprise Streaming Network (2098 - videoelephant_limited_blackenterpris…" at bounding box center [837, 446] width 479 height 44
type input "Black Enterprise Streaming Network (2098)"
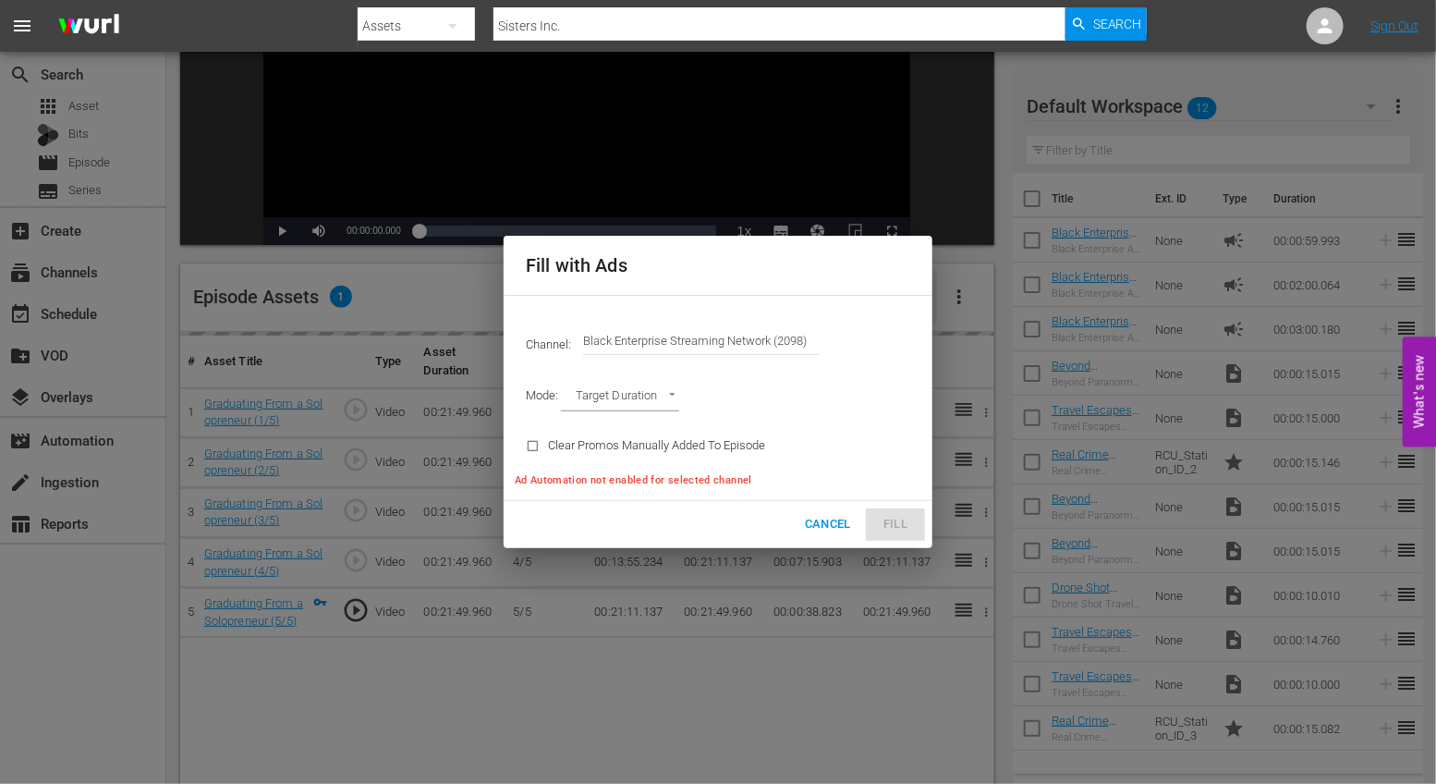
type input "AD_BREAK_DURATION"
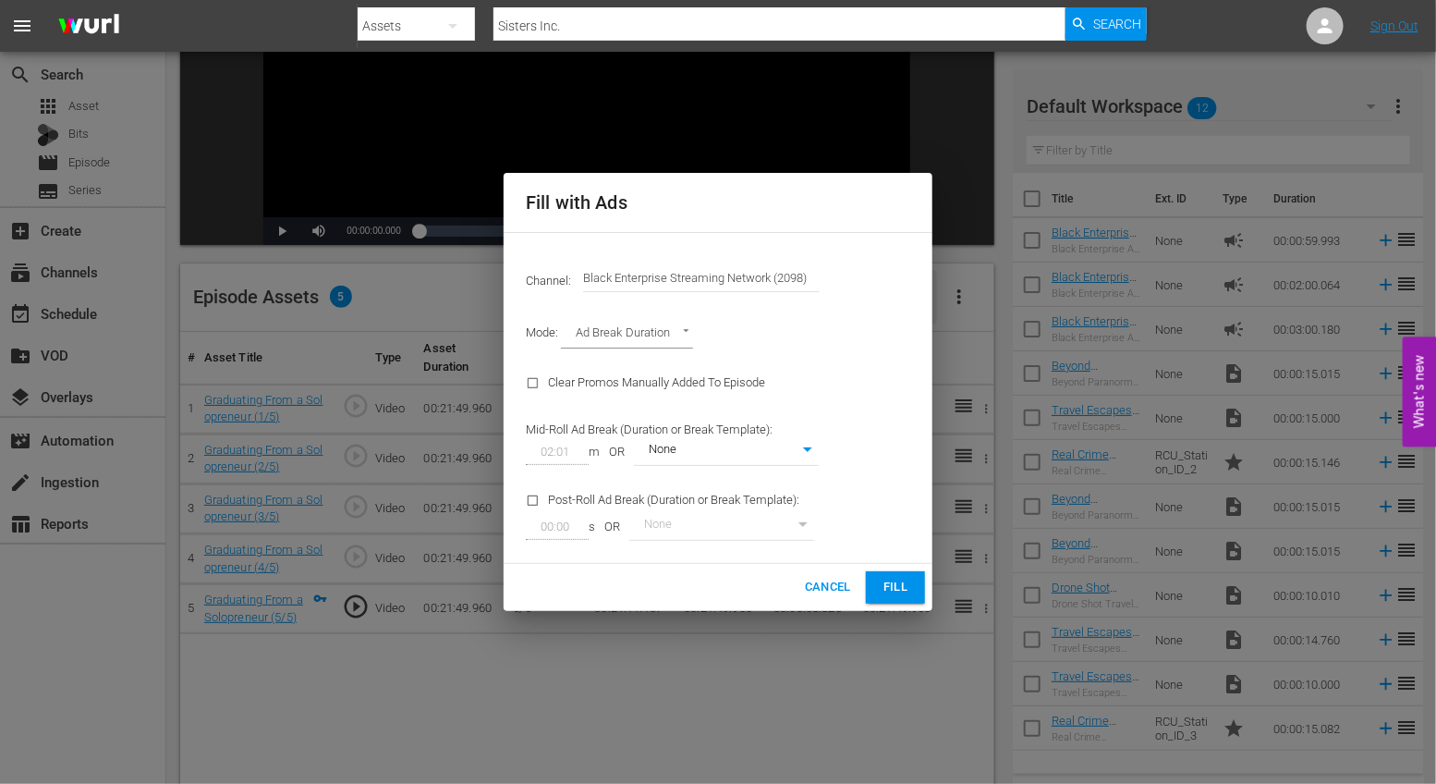
click at [905, 583] on span "Fill" at bounding box center [896, 587] width 30 height 21
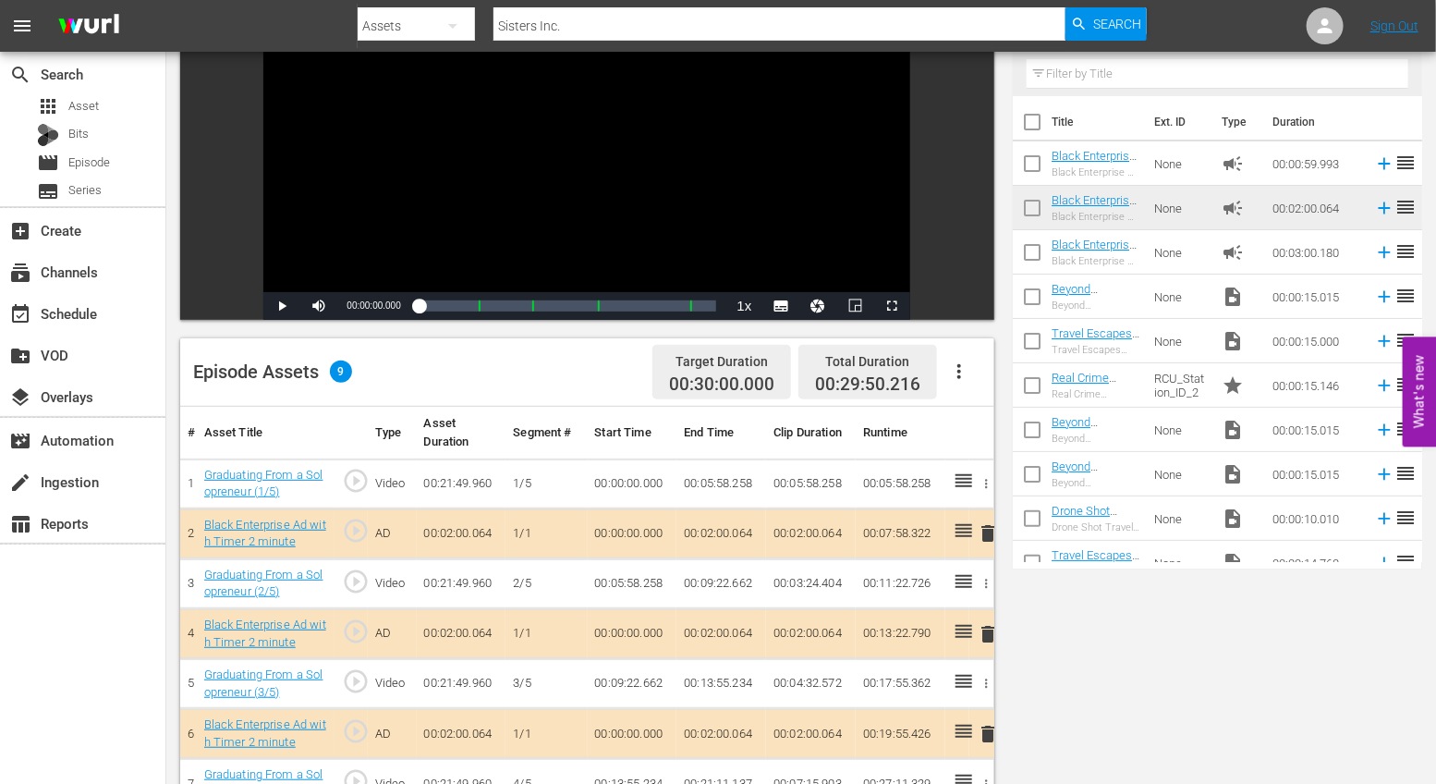
scroll to position [0, 0]
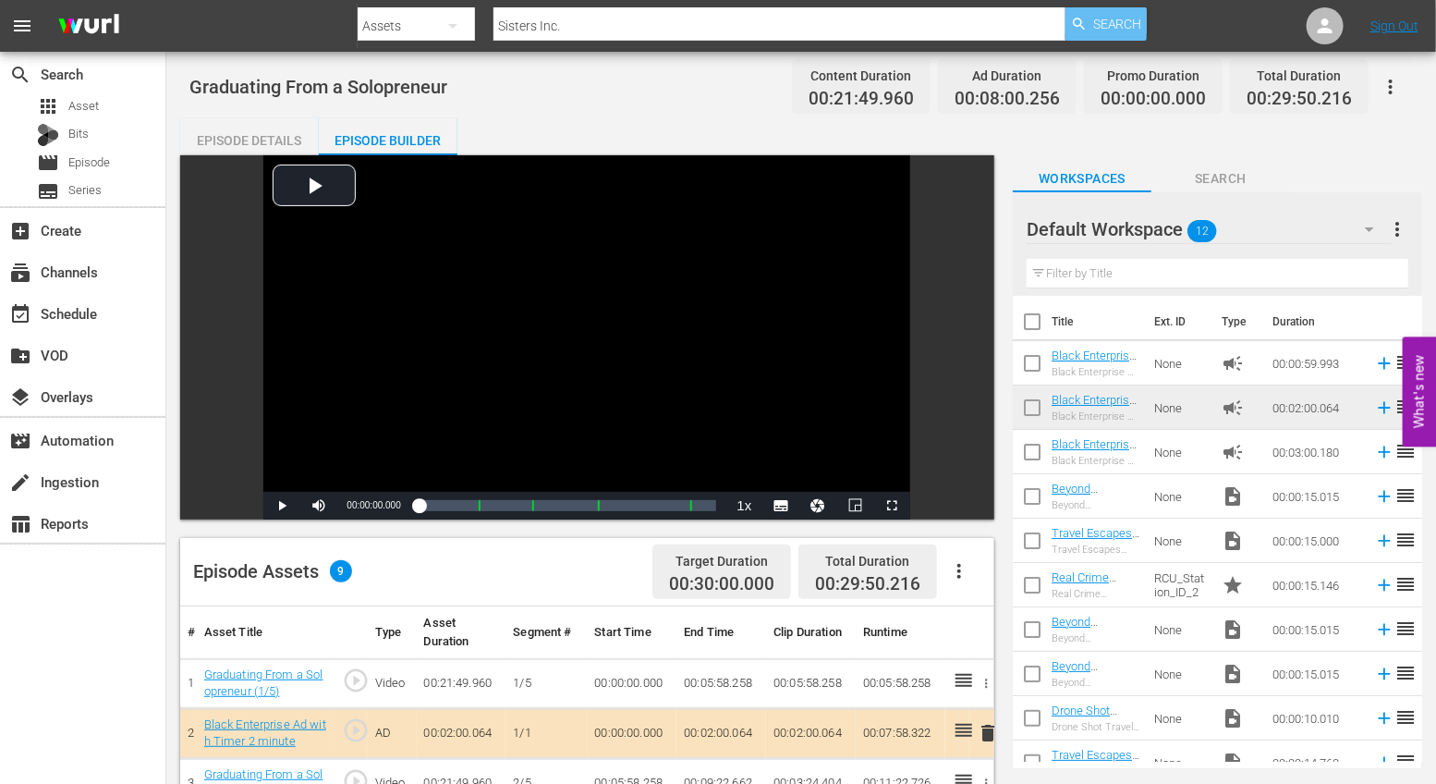
click at [1104, 30] on span "Search" at bounding box center [1117, 23] width 49 height 33
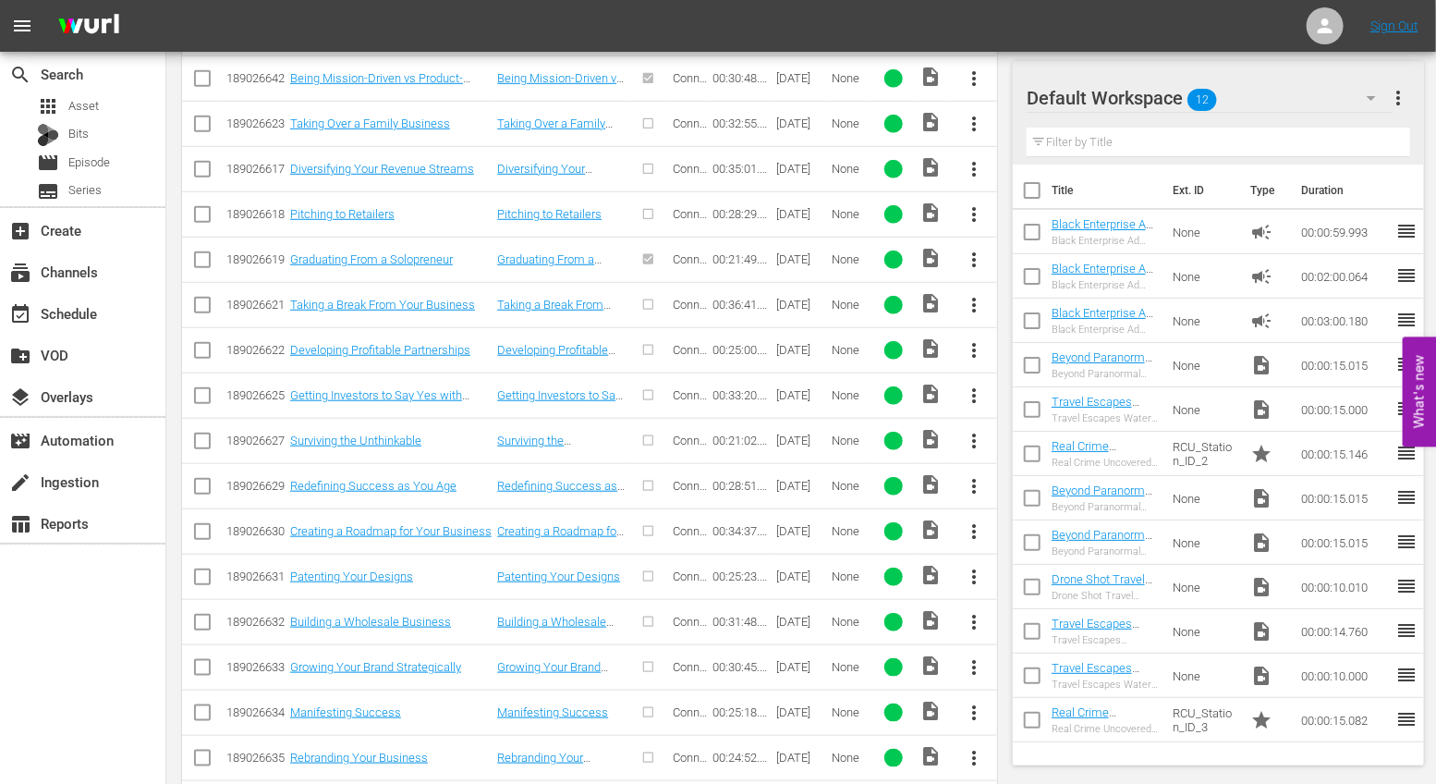
scroll to position [574, 0]
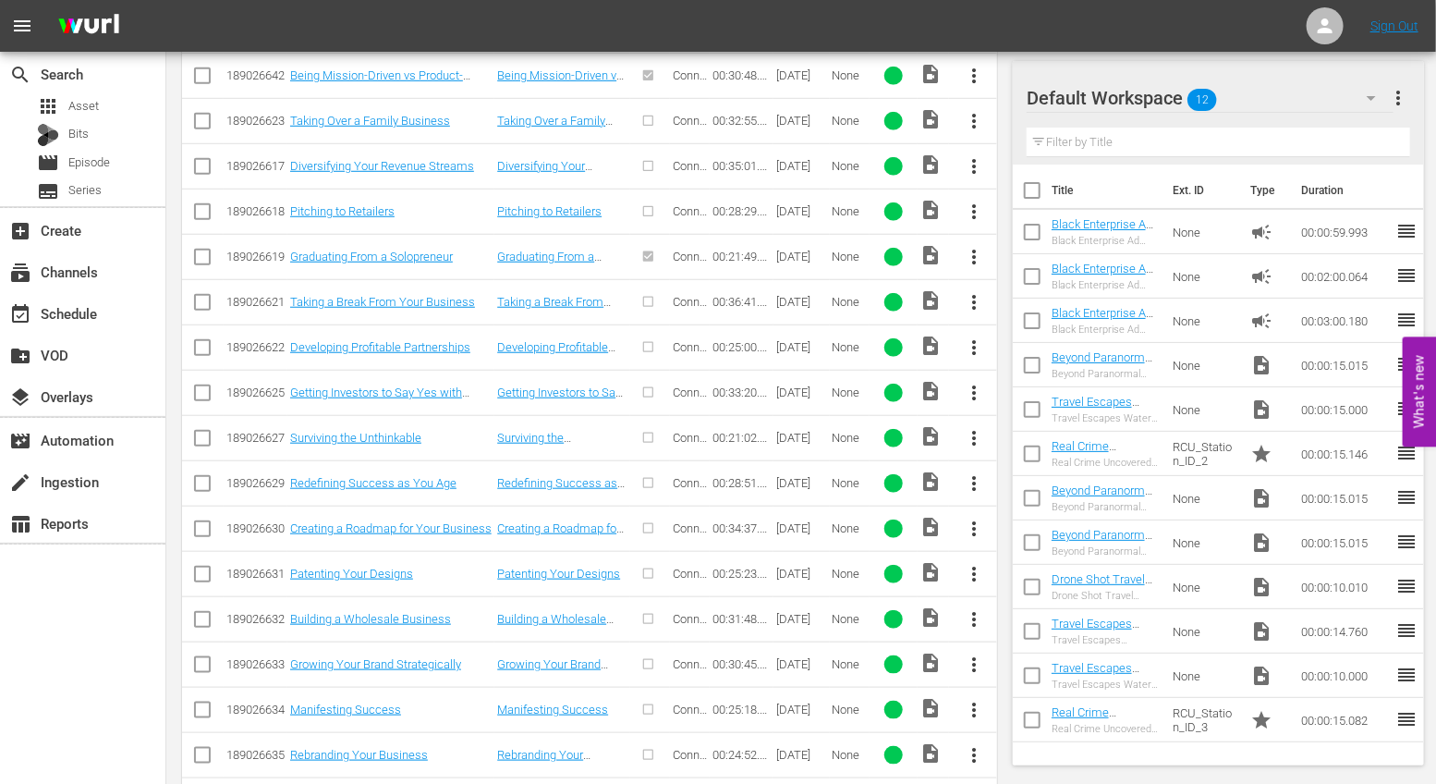
click at [979, 430] on span "more_vert" at bounding box center [974, 438] width 22 height 22
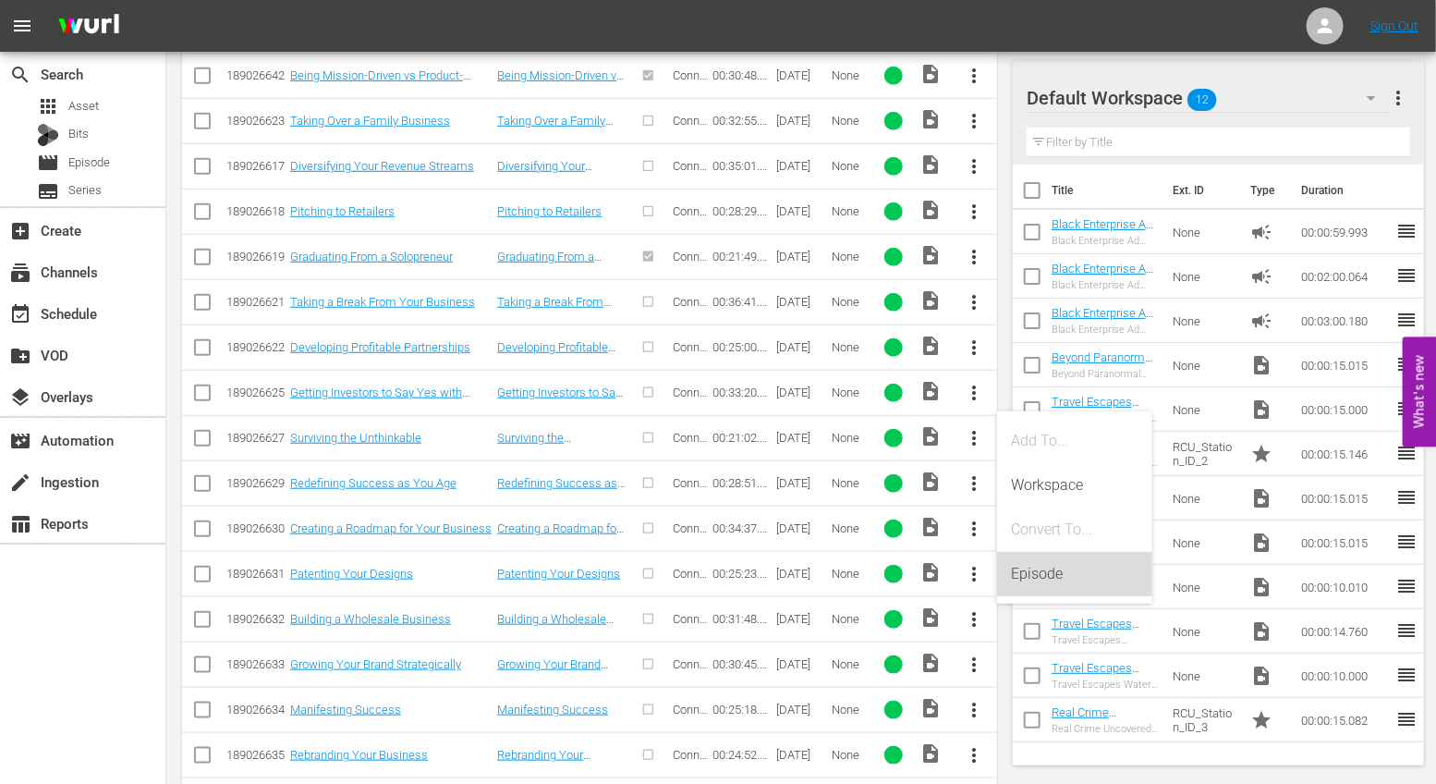
click at [1053, 569] on div "Episode" at bounding box center [1075, 574] width 126 height 44
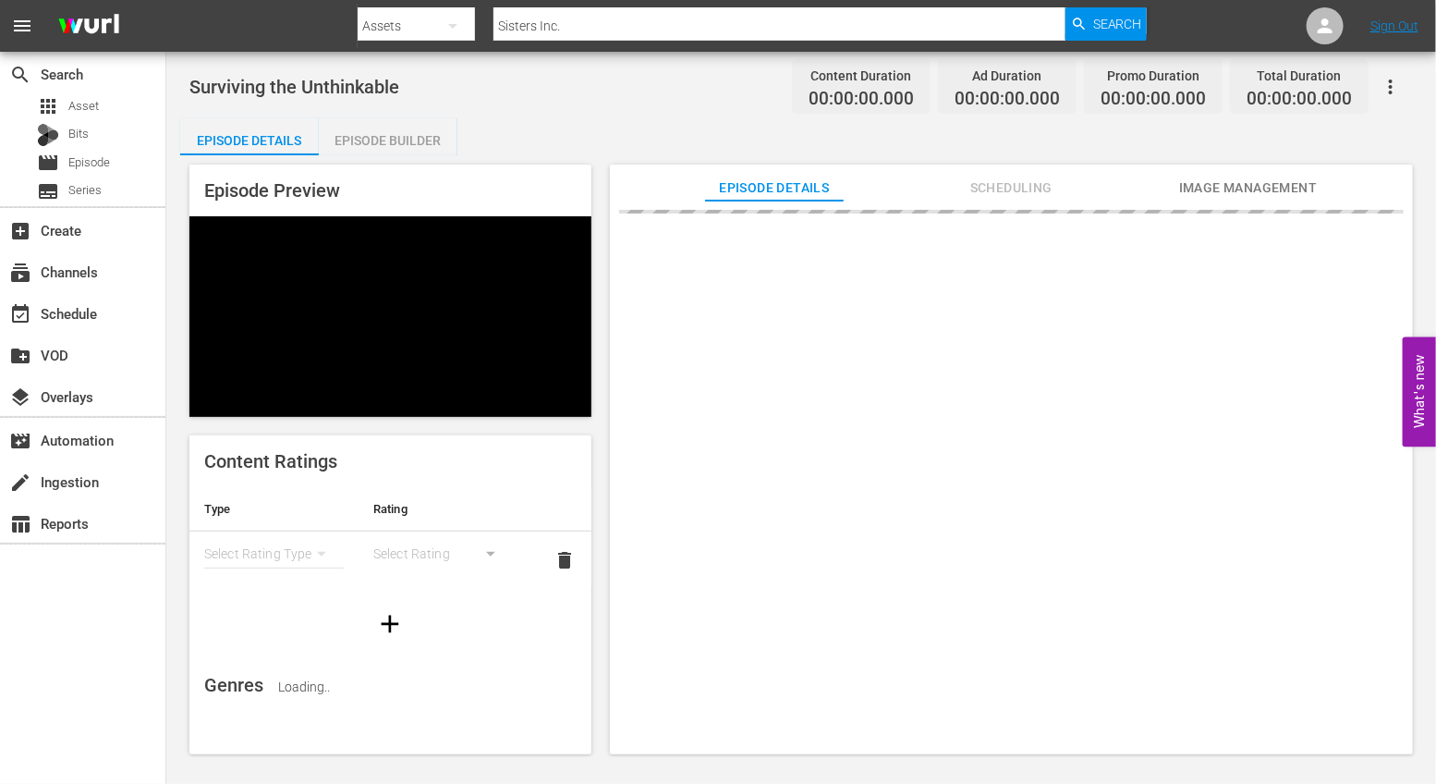
click at [368, 133] on div "Episode Builder" at bounding box center [388, 140] width 139 height 44
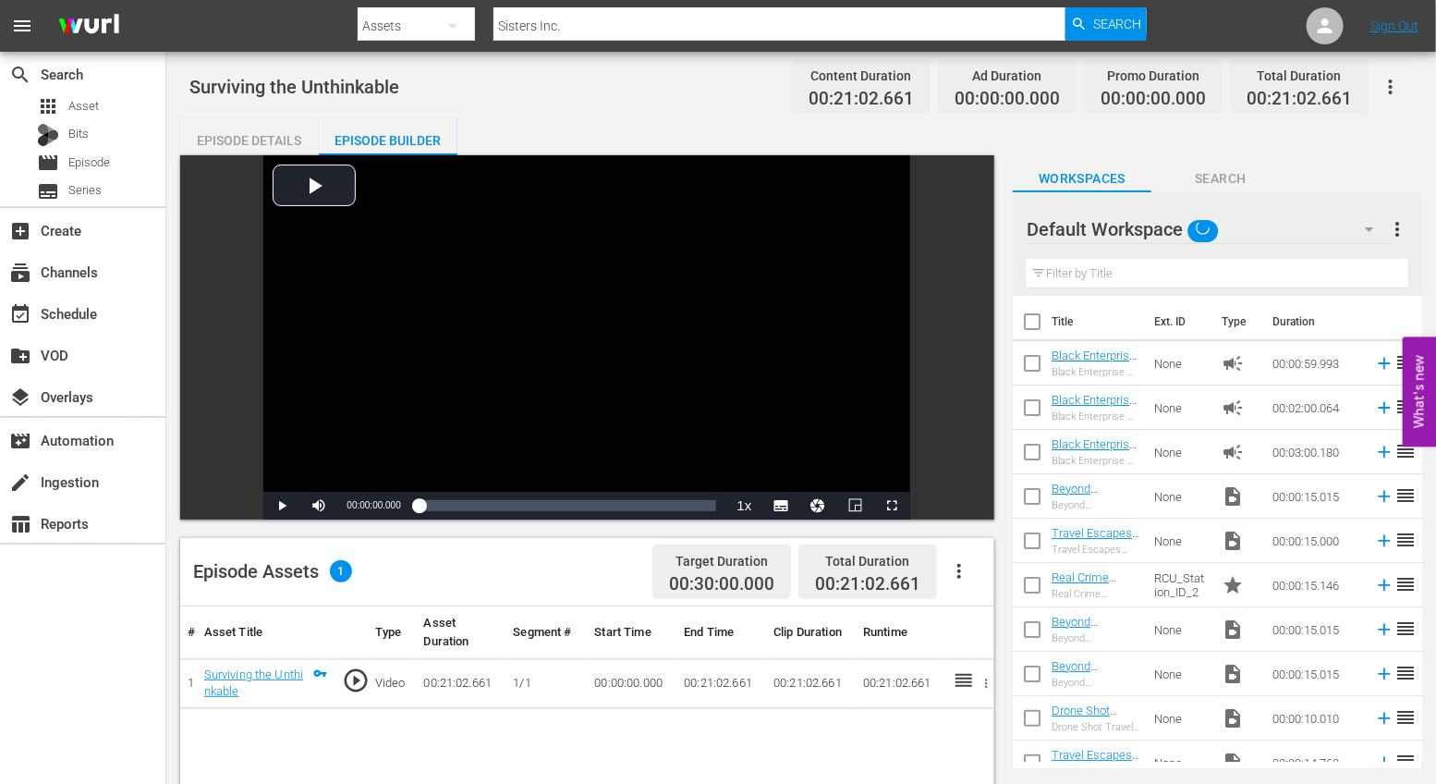
click at [961, 578] on icon "button" at bounding box center [959, 571] width 22 height 22
click at [985, 569] on div "Edit Cue Points" at bounding box center [1015, 578] width 126 height 44
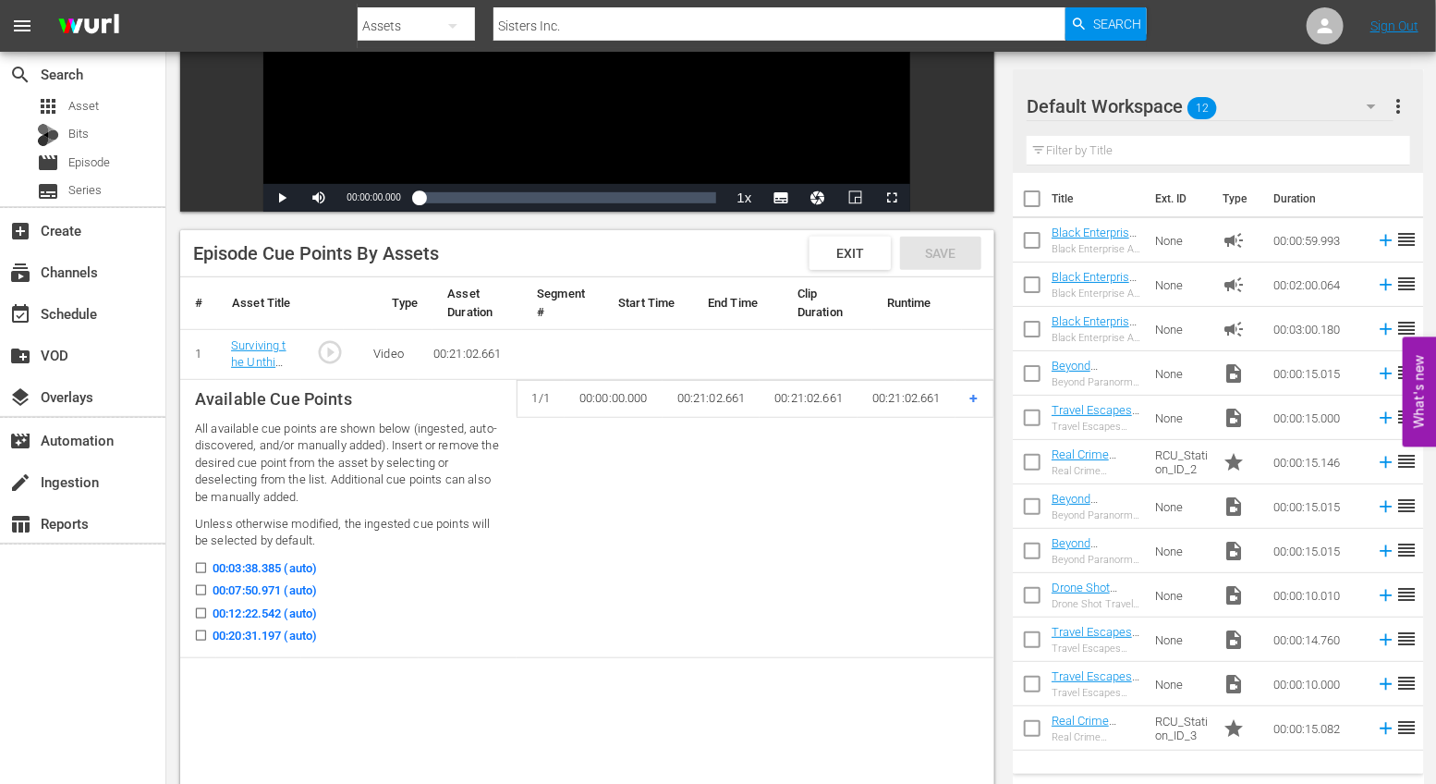
scroll to position [309, 0]
click at [200, 564] on input "00:03:38.385 (auto)" at bounding box center [196, 571] width 23 height 14
checkbox input "true"
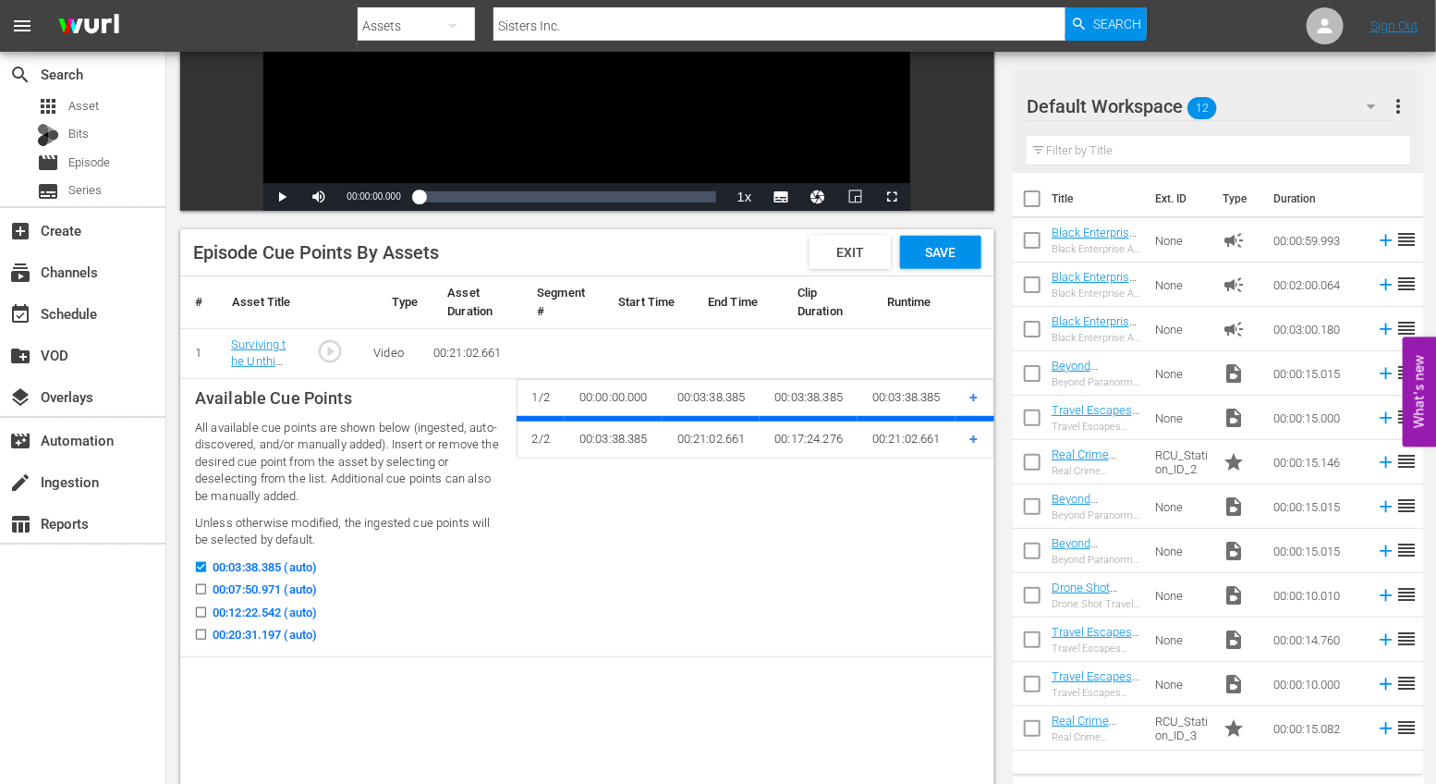
click at [200, 582] on icon at bounding box center [201, 589] width 14 height 14
click at [200, 586] on input "00:07:50.971 (auto)" at bounding box center [196, 593] width 23 height 14
checkbox input "true"
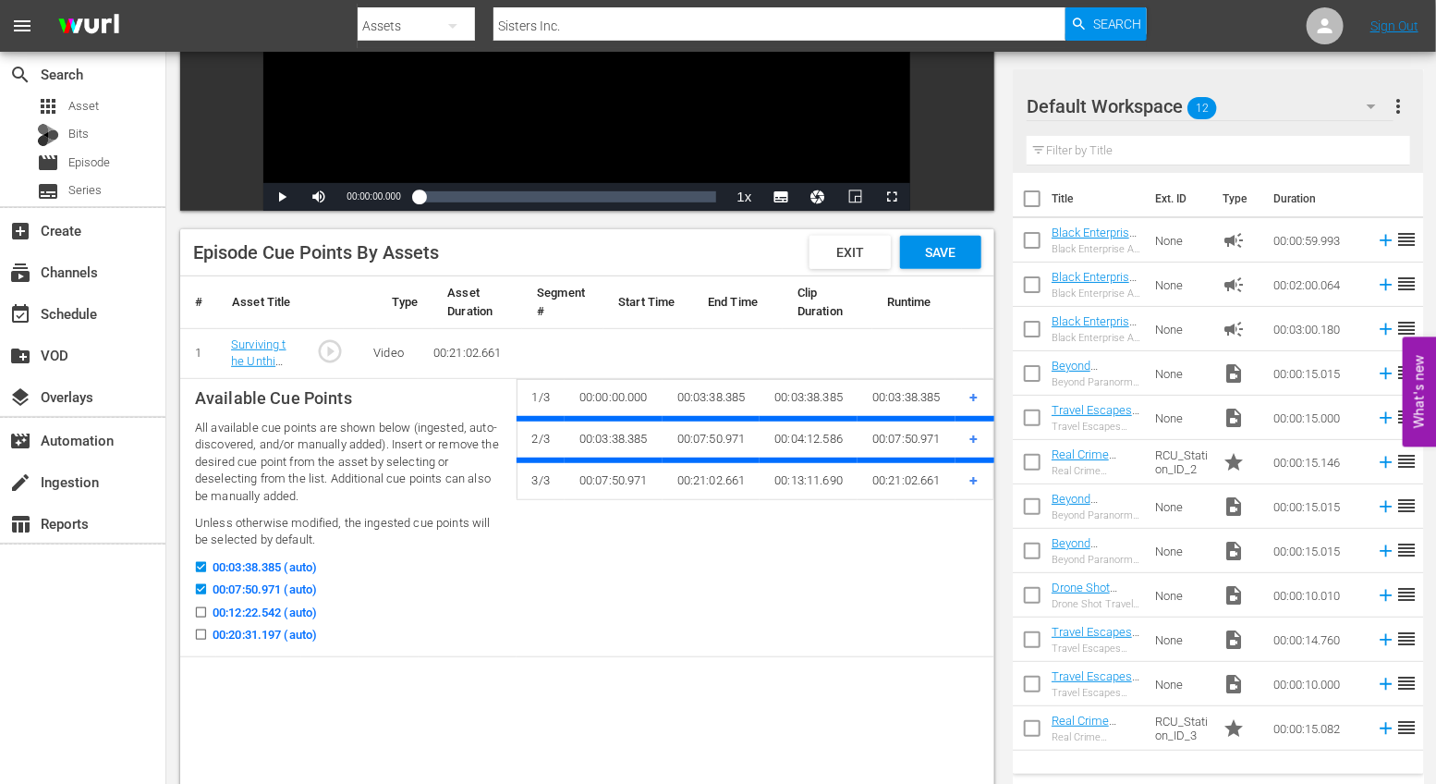
click at [201, 612] on input "00:12:22.542 (auto)" at bounding box center [196, 616] width 23 height 14
checkbox input "true"
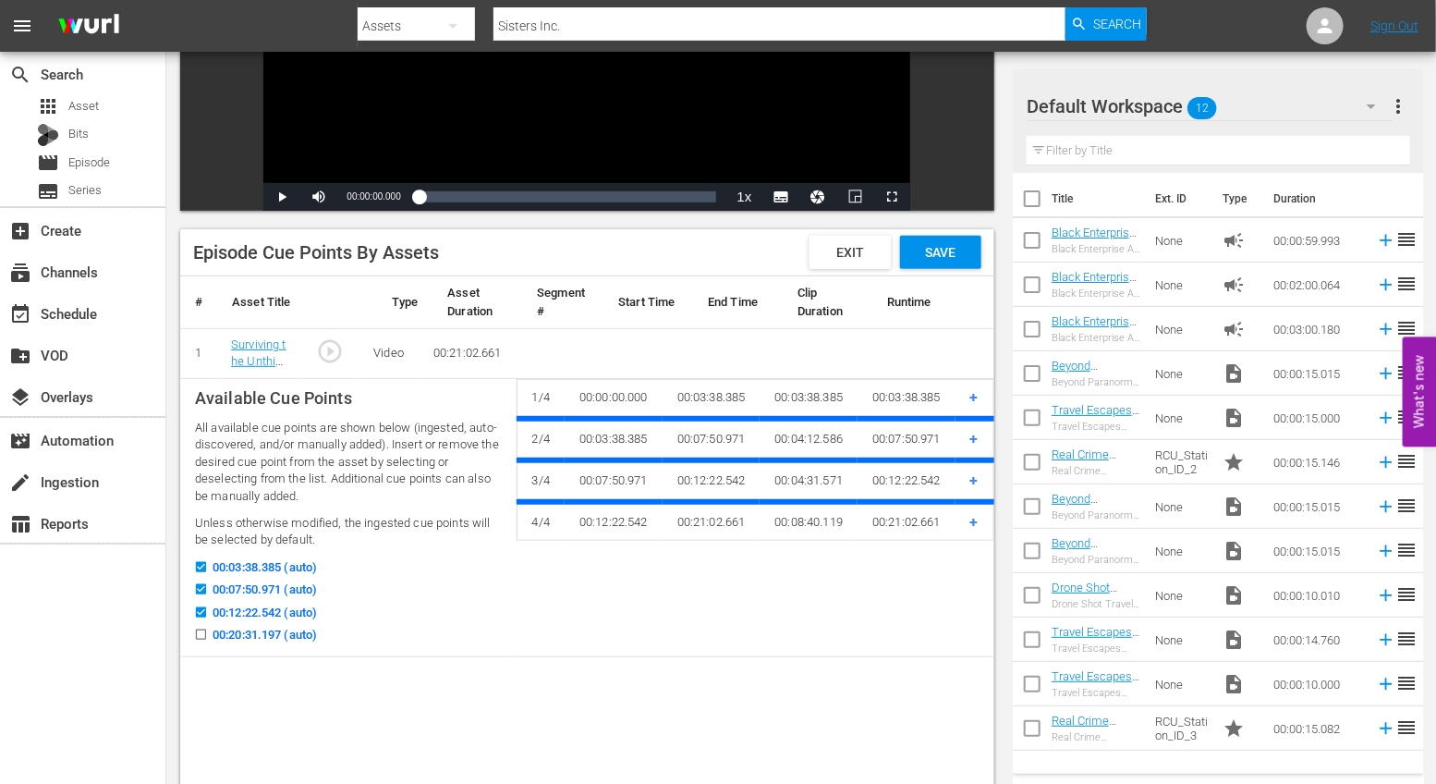
click at [201, 640] on input "00:20:31.197 (auto)" at bounding box center [196, 638] width 23 height 14
checkbox input "true"
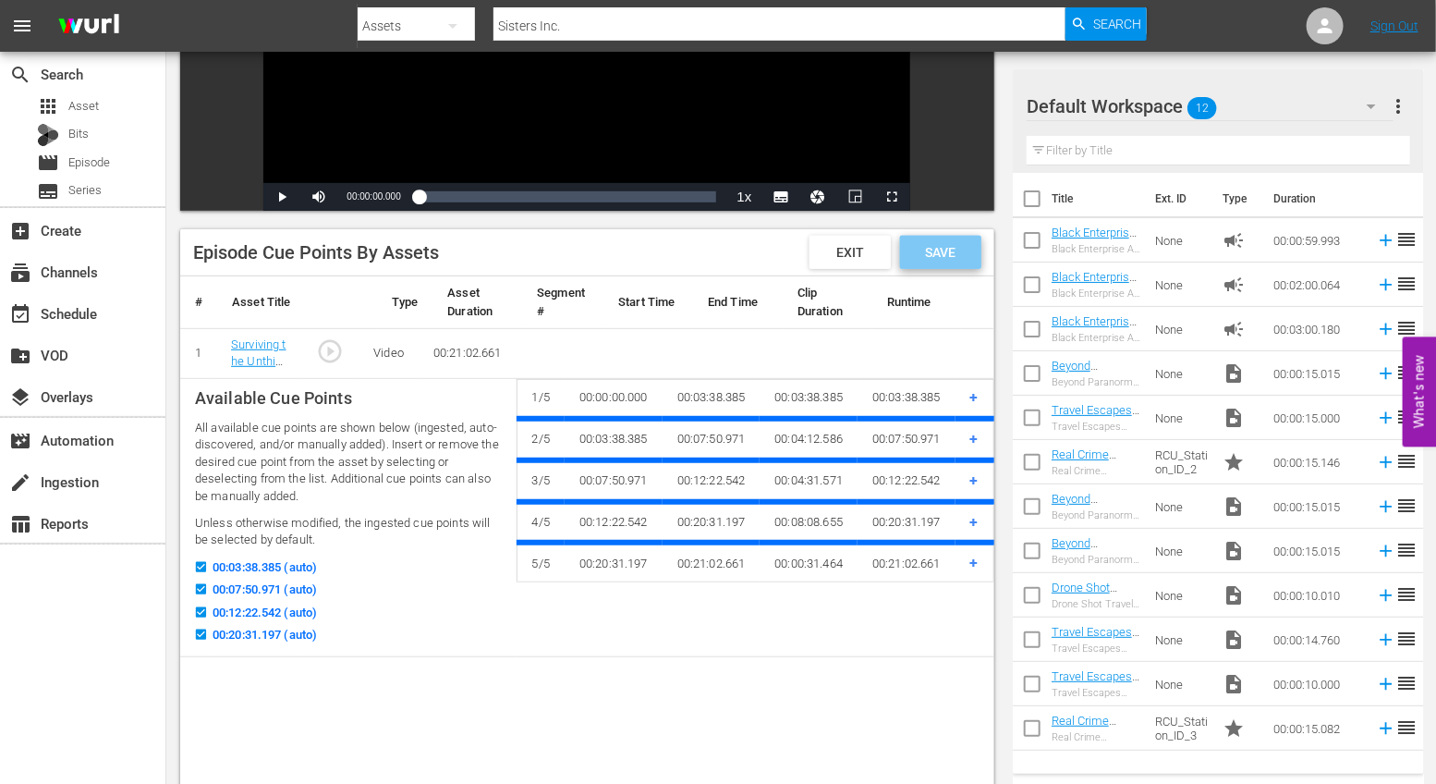
click at [959, 249] on span "Save" at bounding box center [940, 252] width 60 height 15
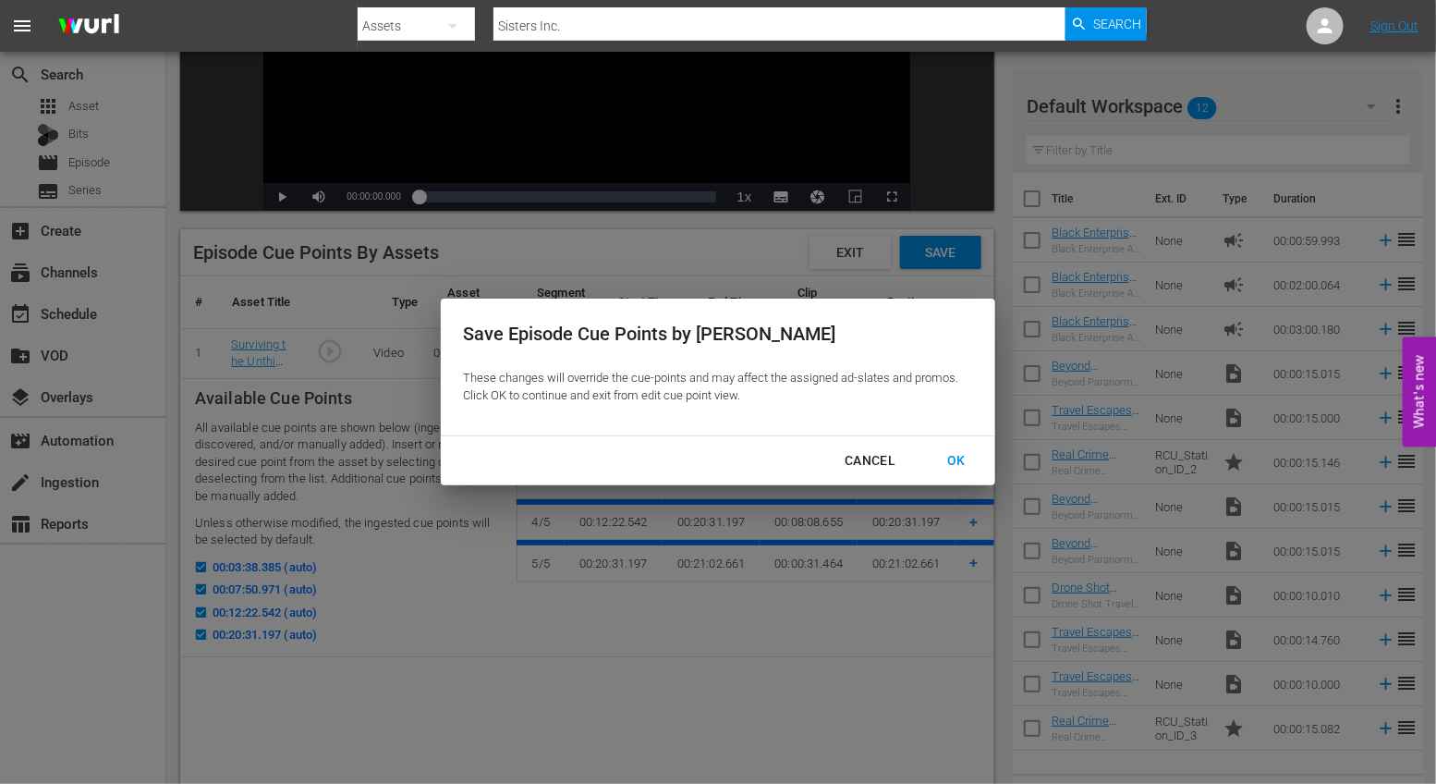
click at [950, 464] on div "OK" at bounding box center [956, 460] width 48 height 23
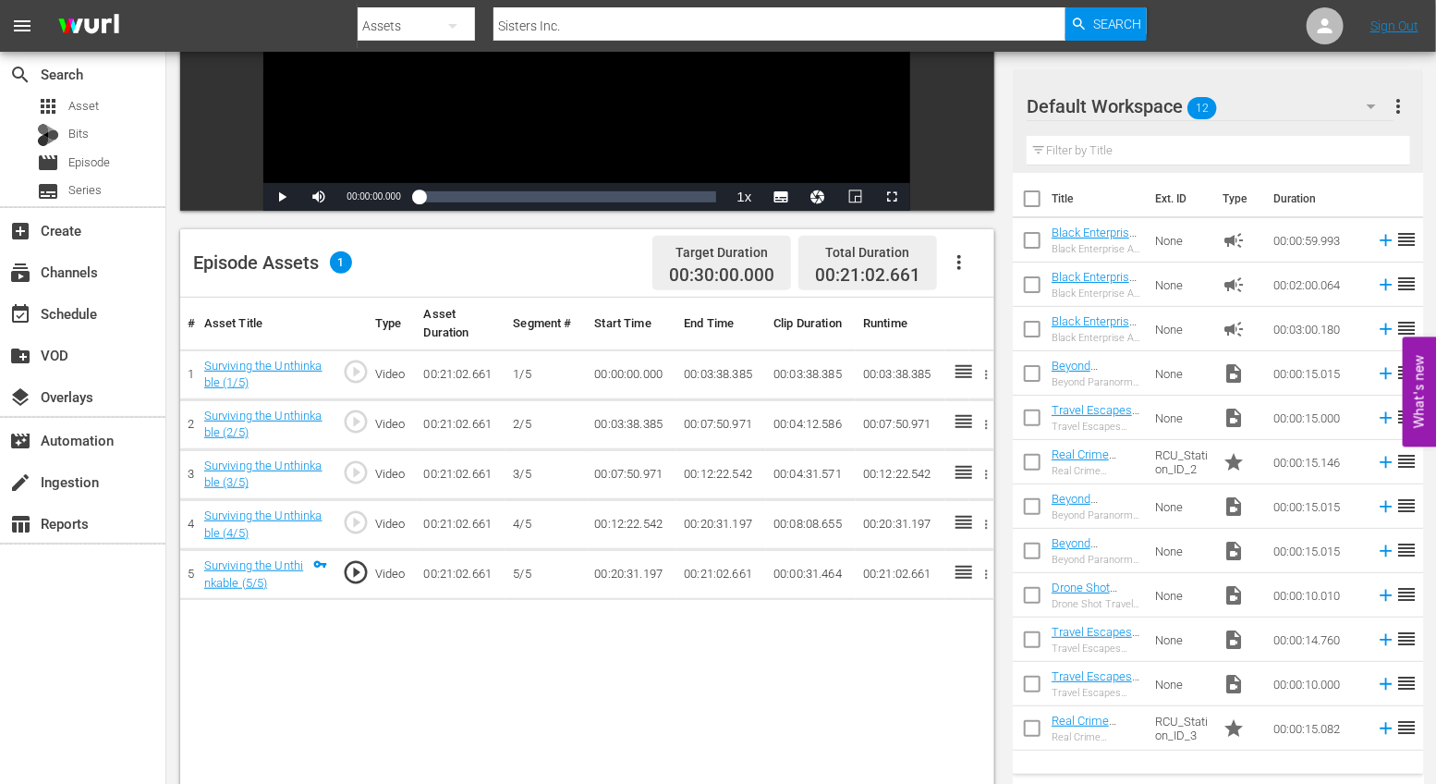
click at [967, 254] on icon "button" at bounding box center [959, 262] width 22 height 22
click at [977, 311] on div "Fill with Ads" at bounding box center [1015, 314] width 126 height 44
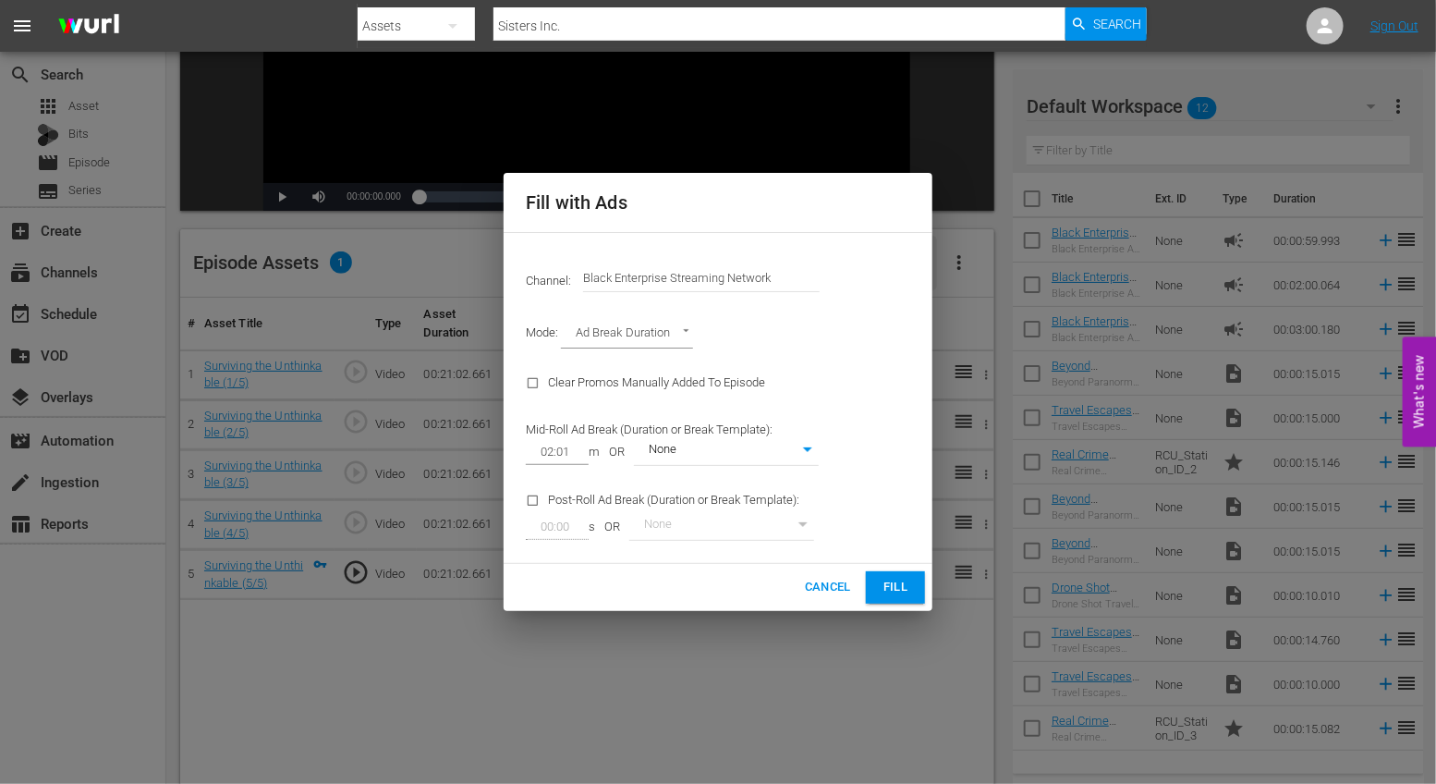
click at [908, 584] on span "Fill" at bounding box center [896, 587] width 30 height 21
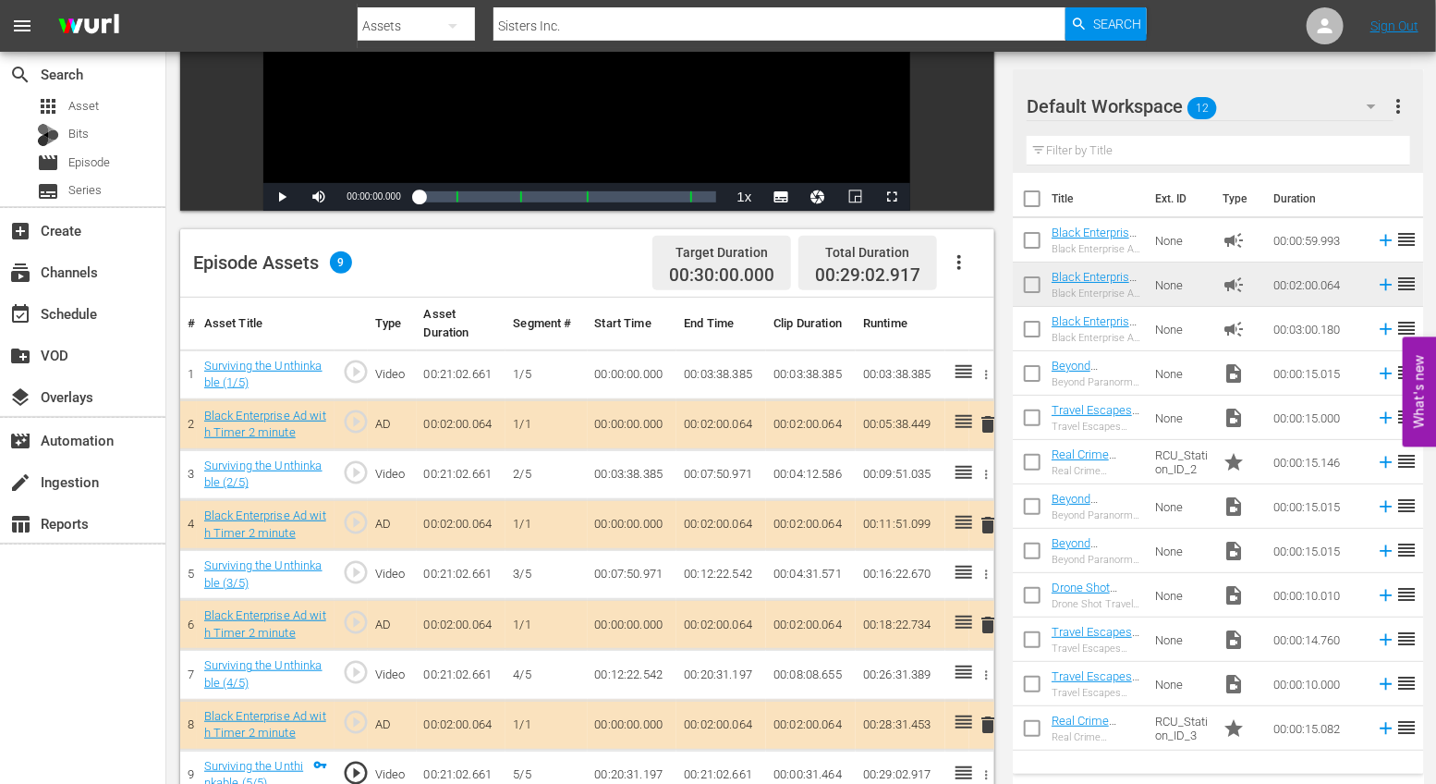
scroll to position [456, 0]
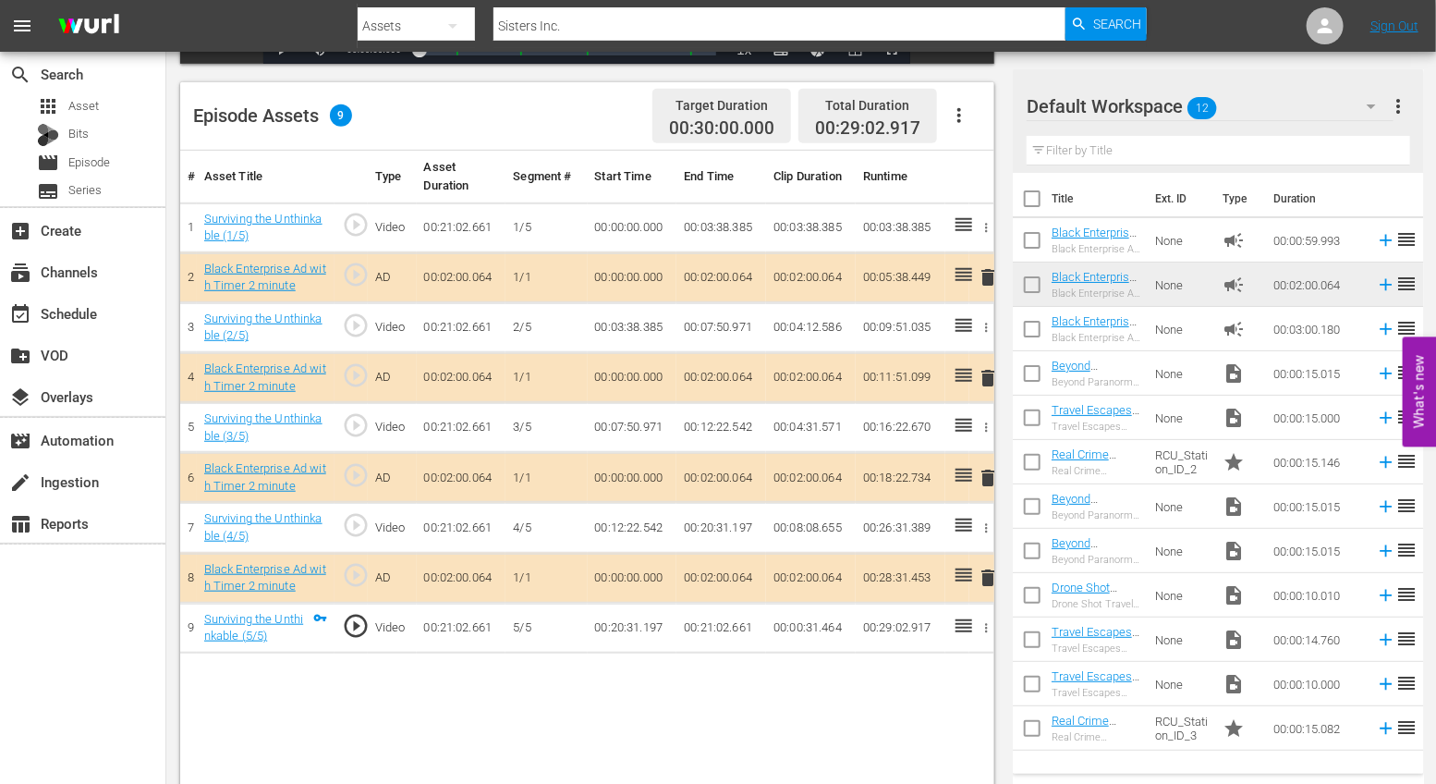
click at [987, 577] on span "delete" at bounding box center [988, 578] width 22 height 22
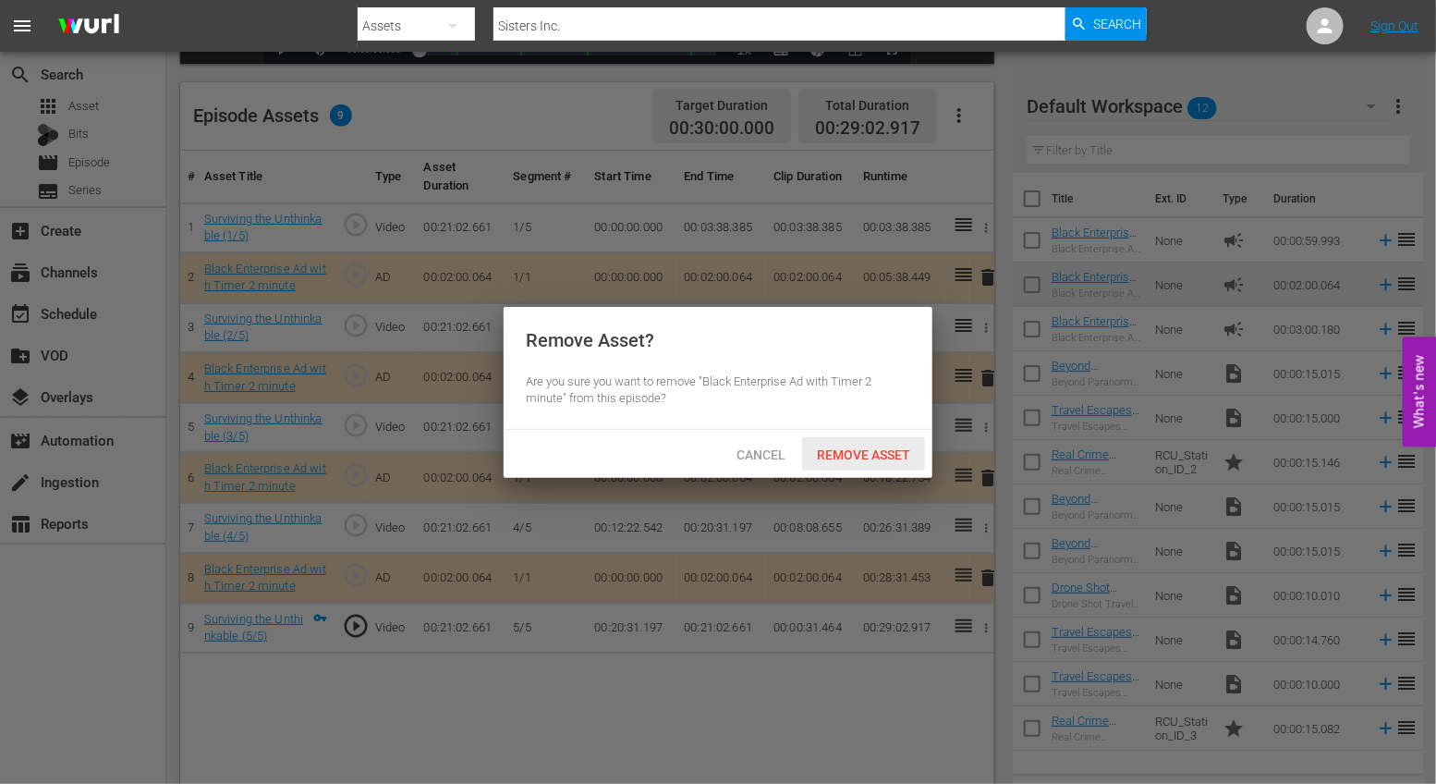
click at [880, 464] on div "Remove Asset" at bounding box center [863, 454] width 123 height 34
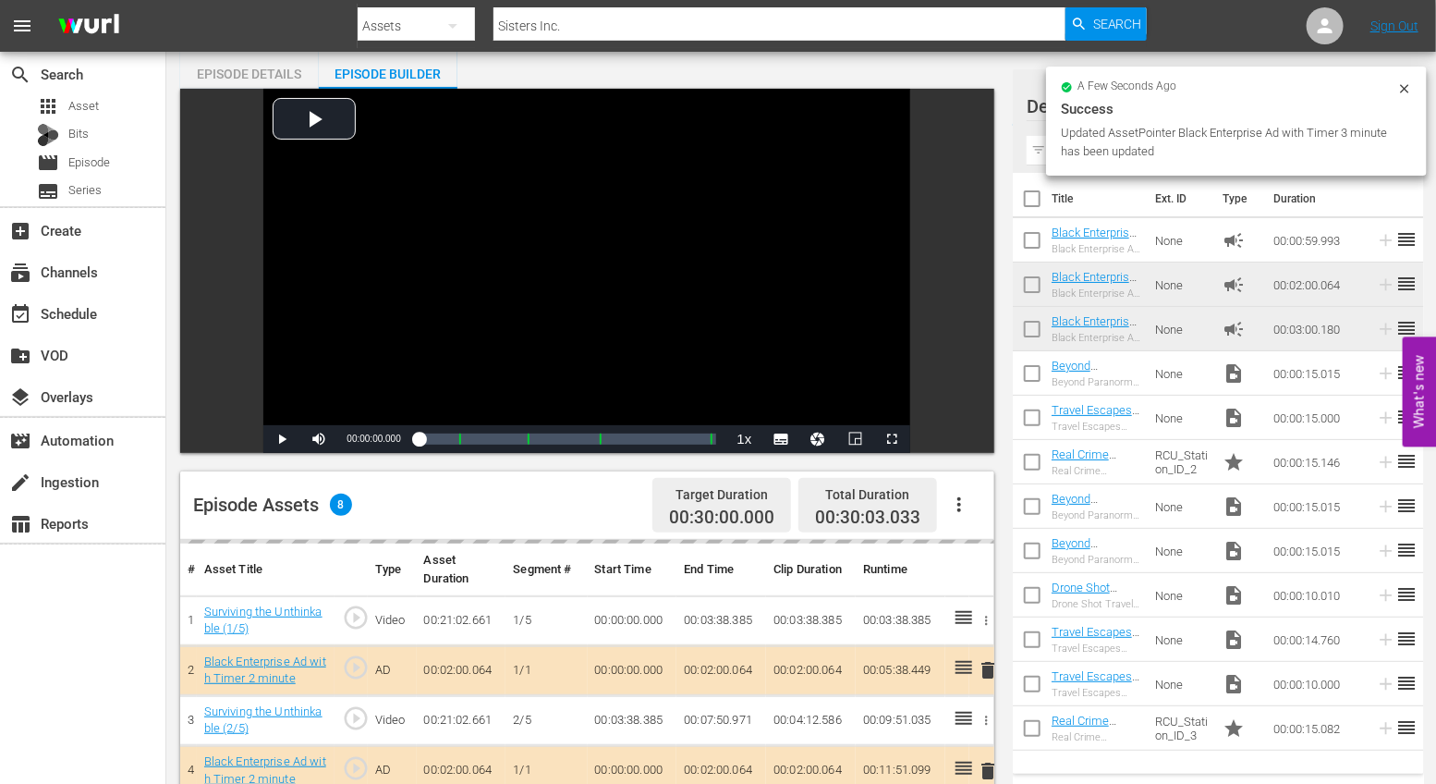
scroll to position [0, 0]
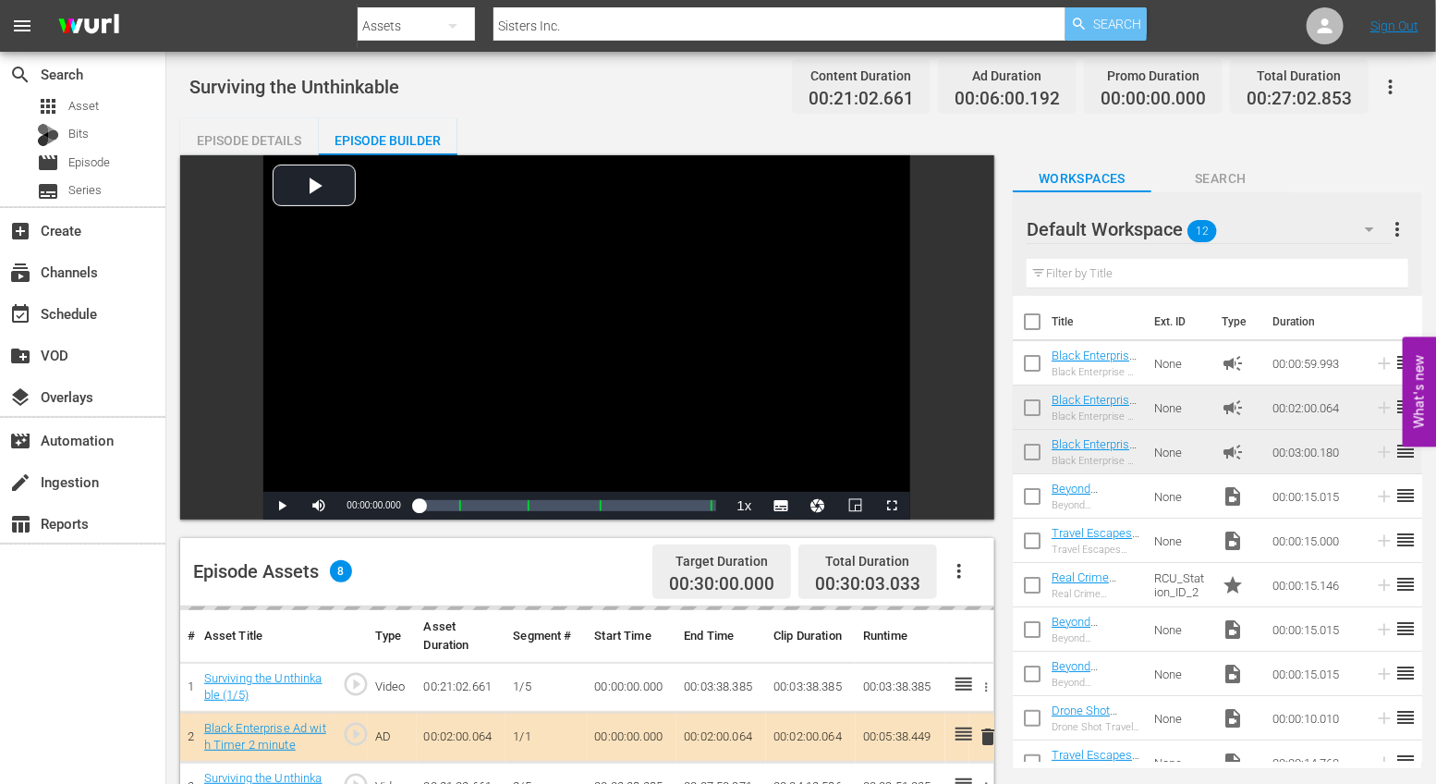
click at [1096, 24] on span "Search" at bounding box center [1117, 23] width 49 height 33
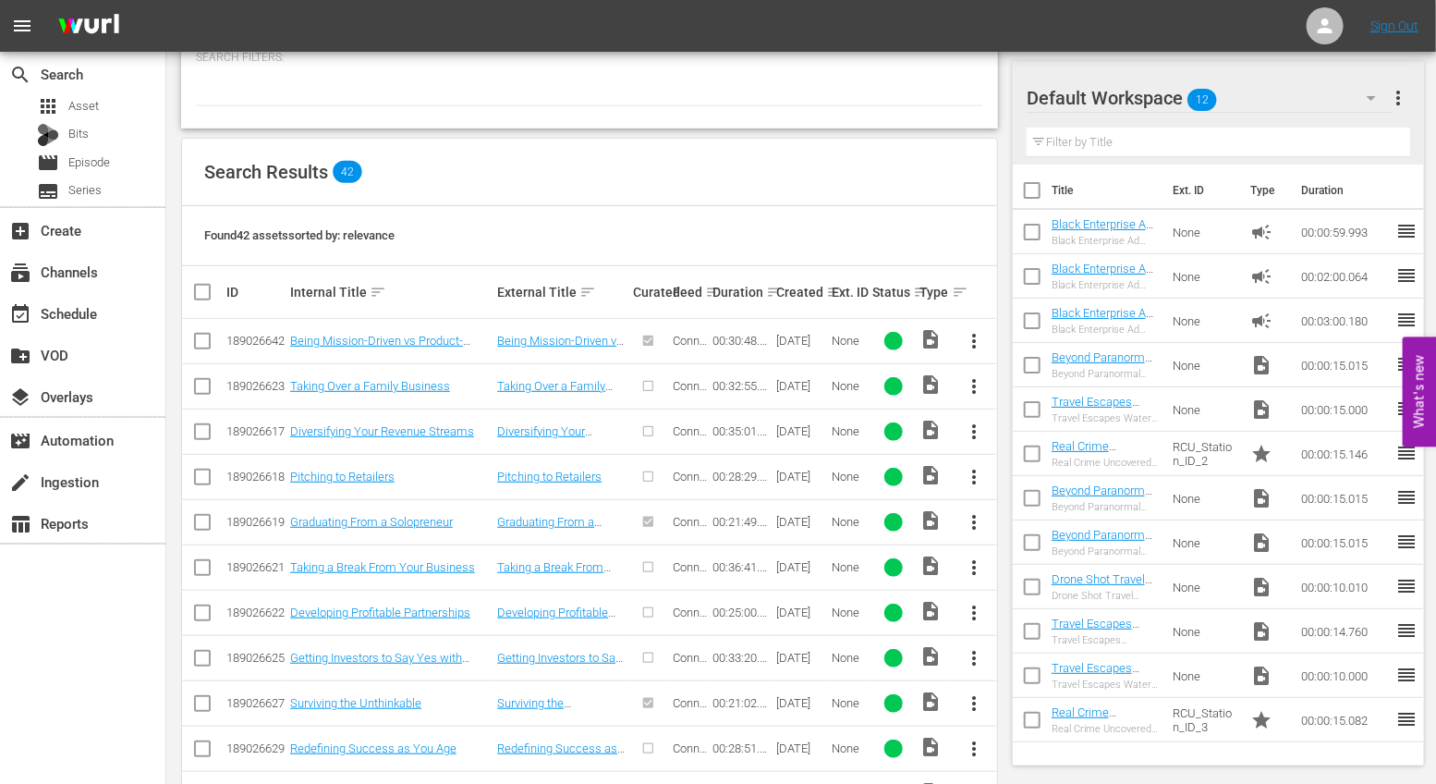
scroll to position [347, 0]
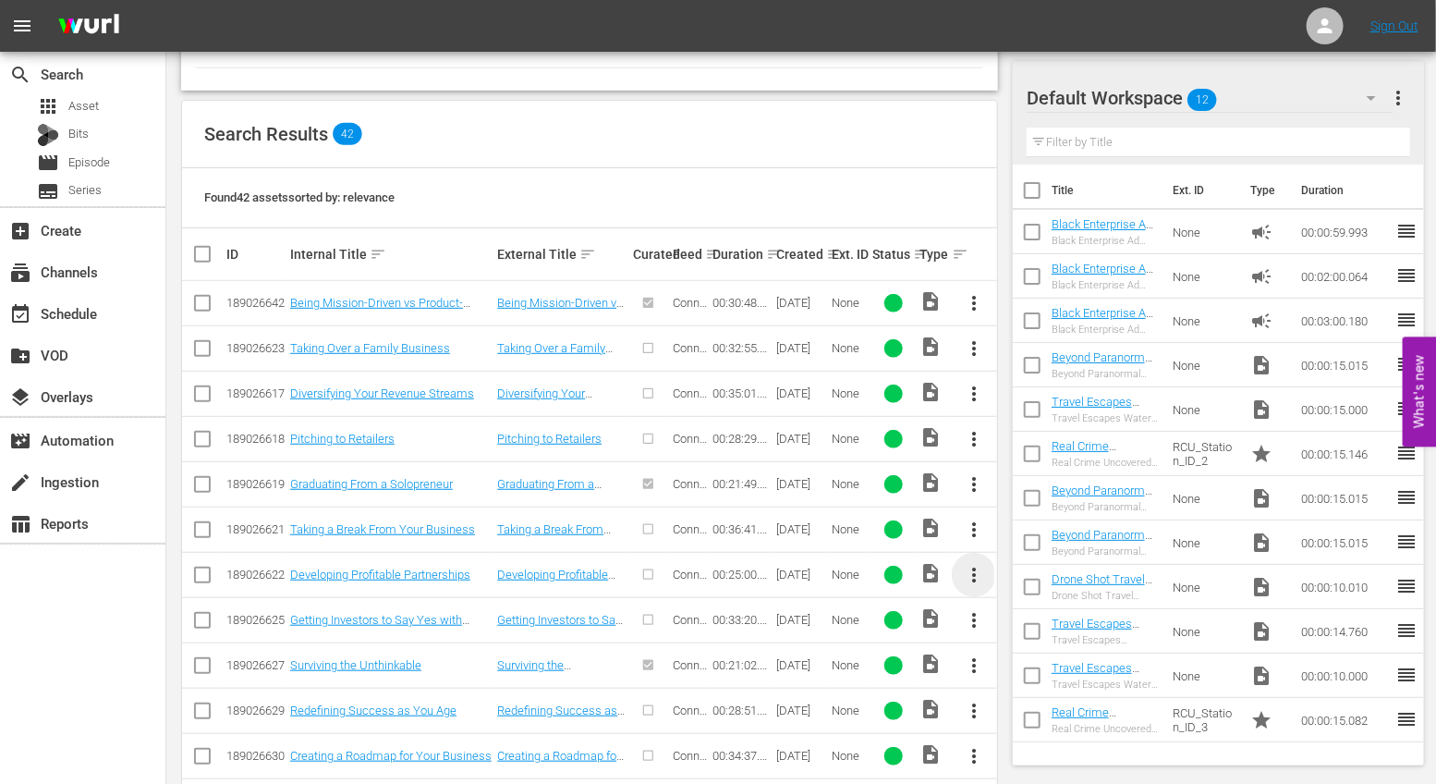
click at [977, 566] on span "more_vert" at bounding box center [974, 575] width 22 height 22
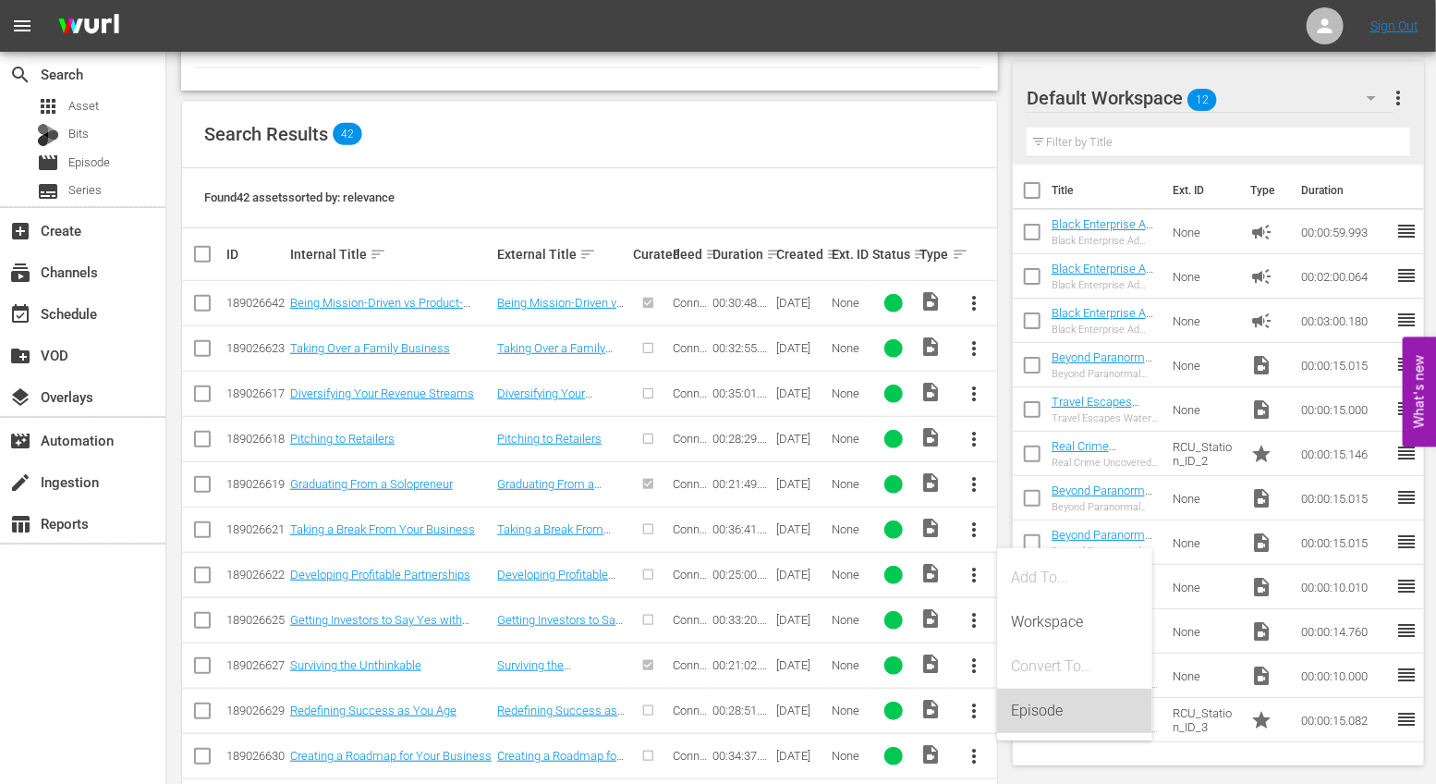
click at [1043, 703] on div "Episode" at bounding box center [1075, 710] width 126 height 44
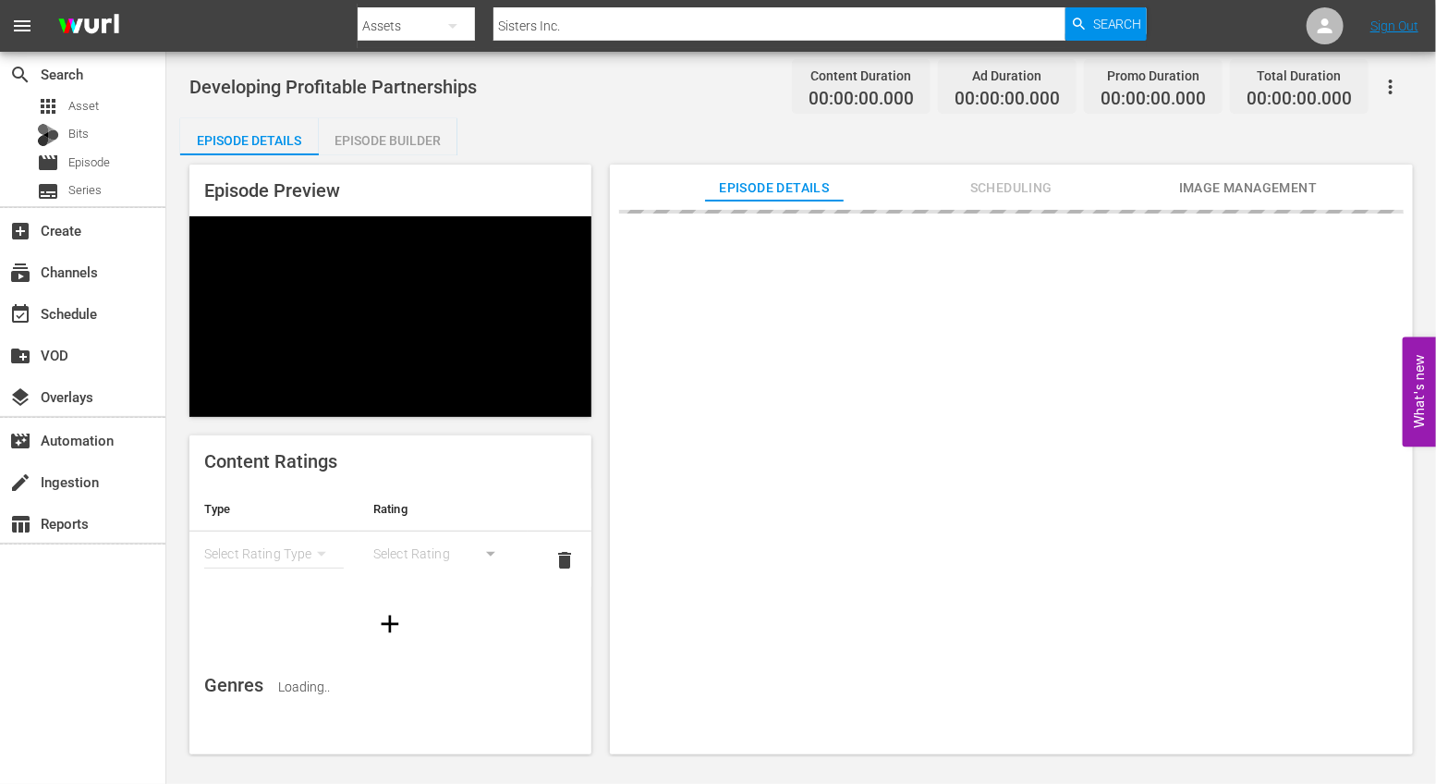
click at [398, 119] on div "Episode Builder" at bounding box center [388, 140] width 139 height 44
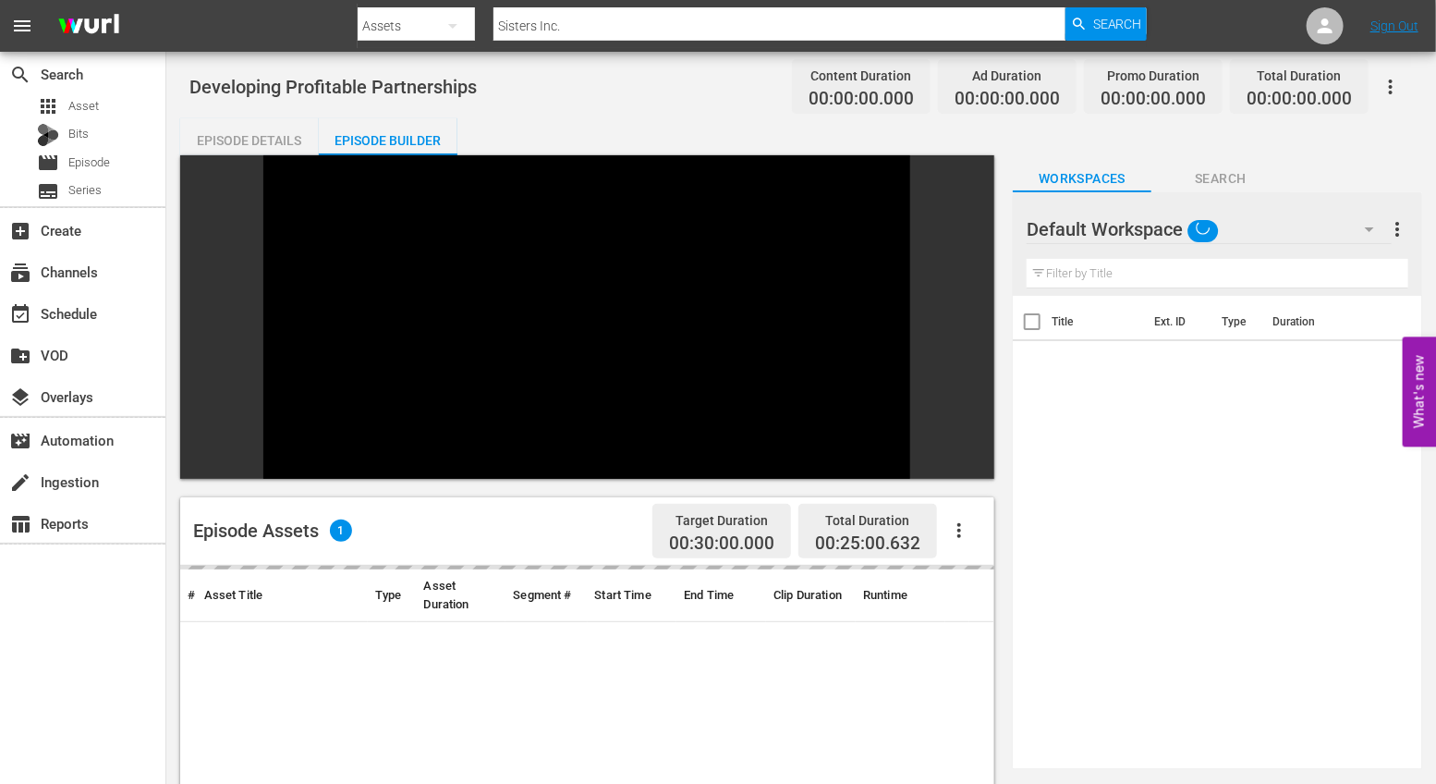
click at [970, 508] on button "button" at bounding box center [959, 530] width 44 height 44
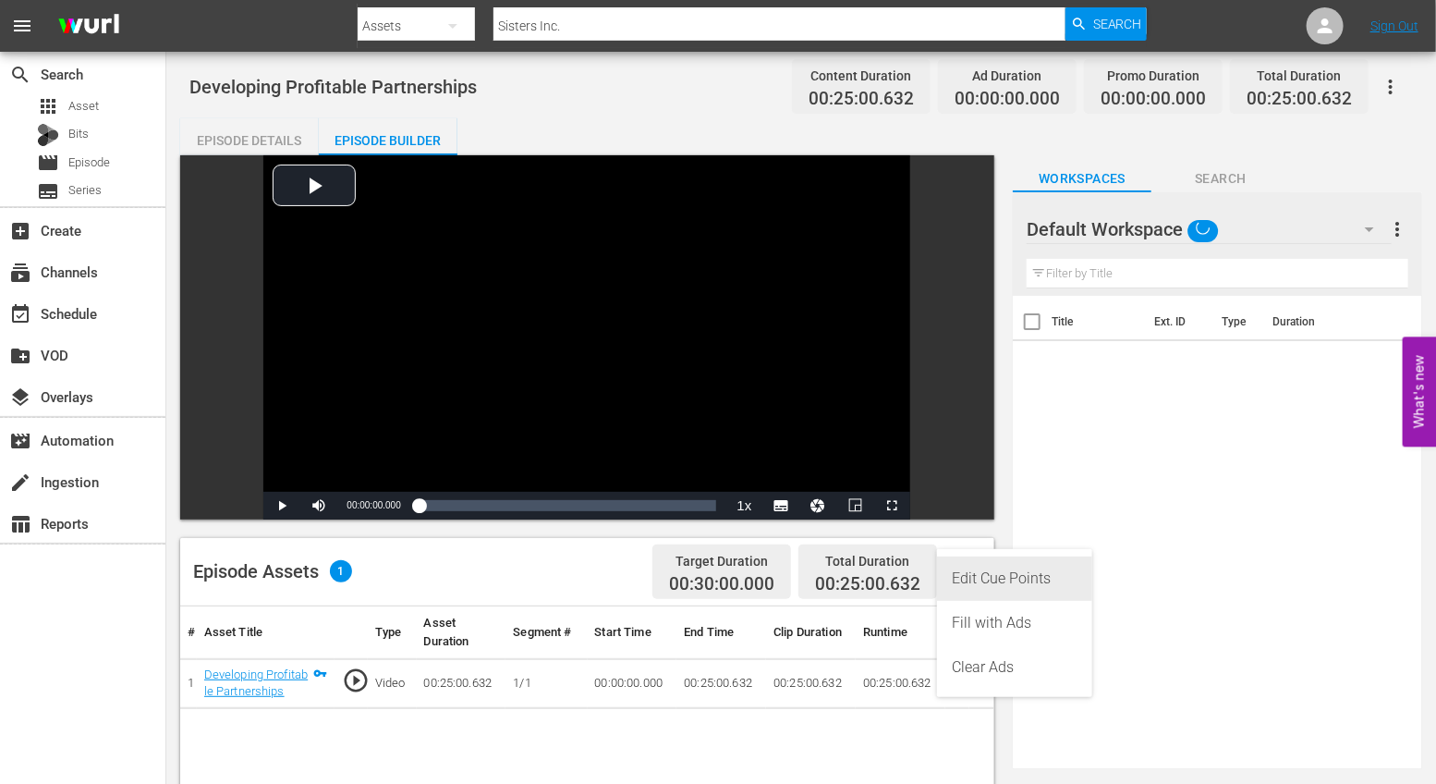
click at [1017, 590] on div "Edit Cue Points" at bounding box center [1015, 578] width 126 height 44
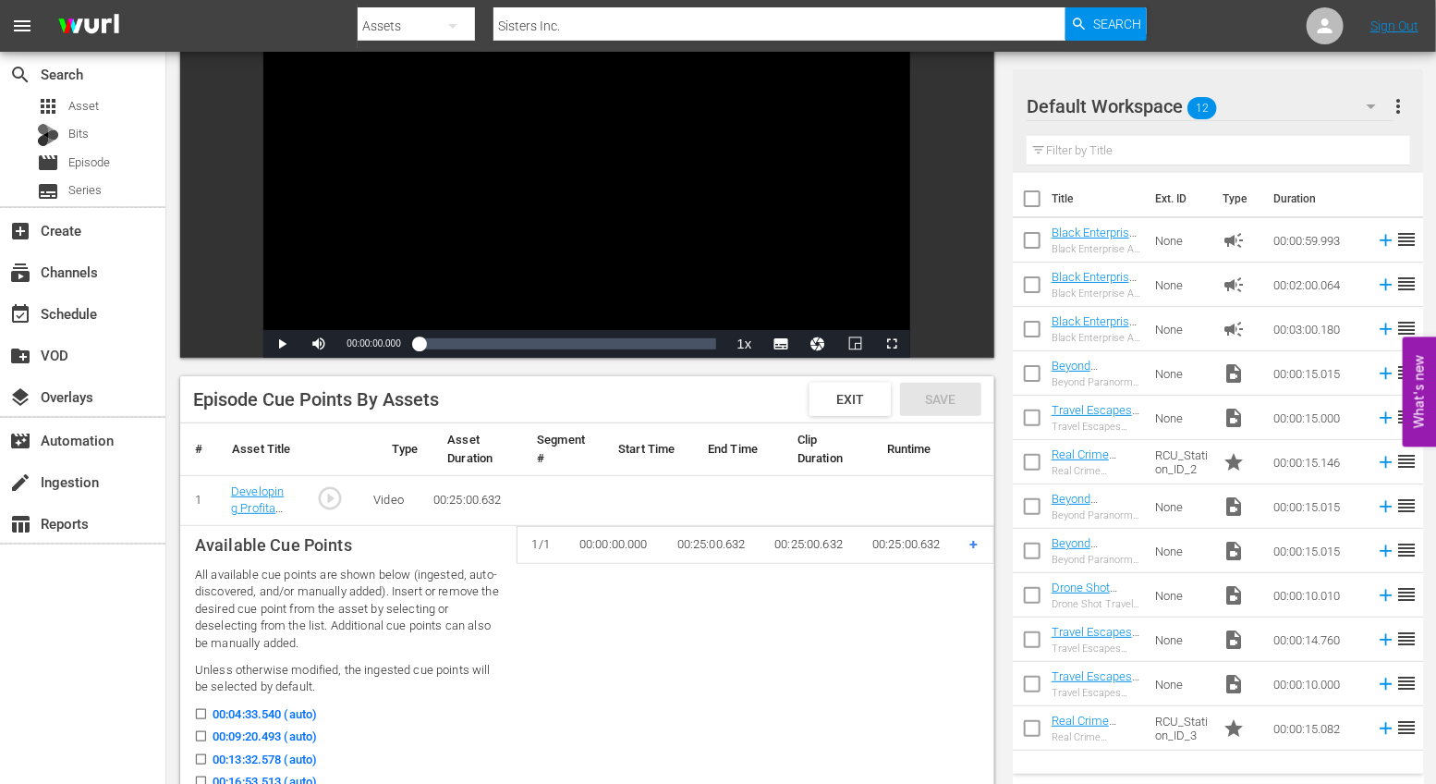
scroll to position [243, 0]
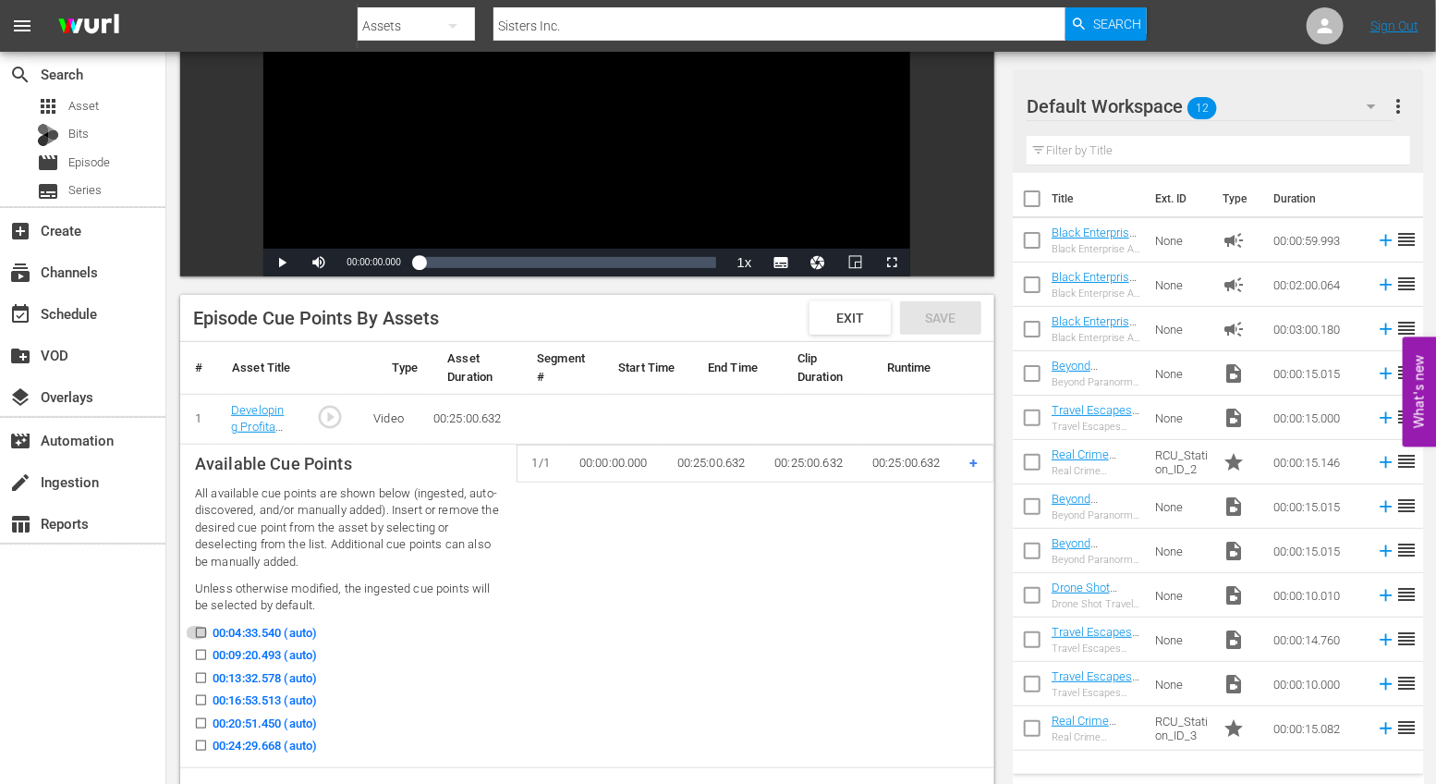
click at [199, 633] on input "00:04:33.540 (auto)" at bounding box center [196, 636] width 23 height 14
checkbox input "true"
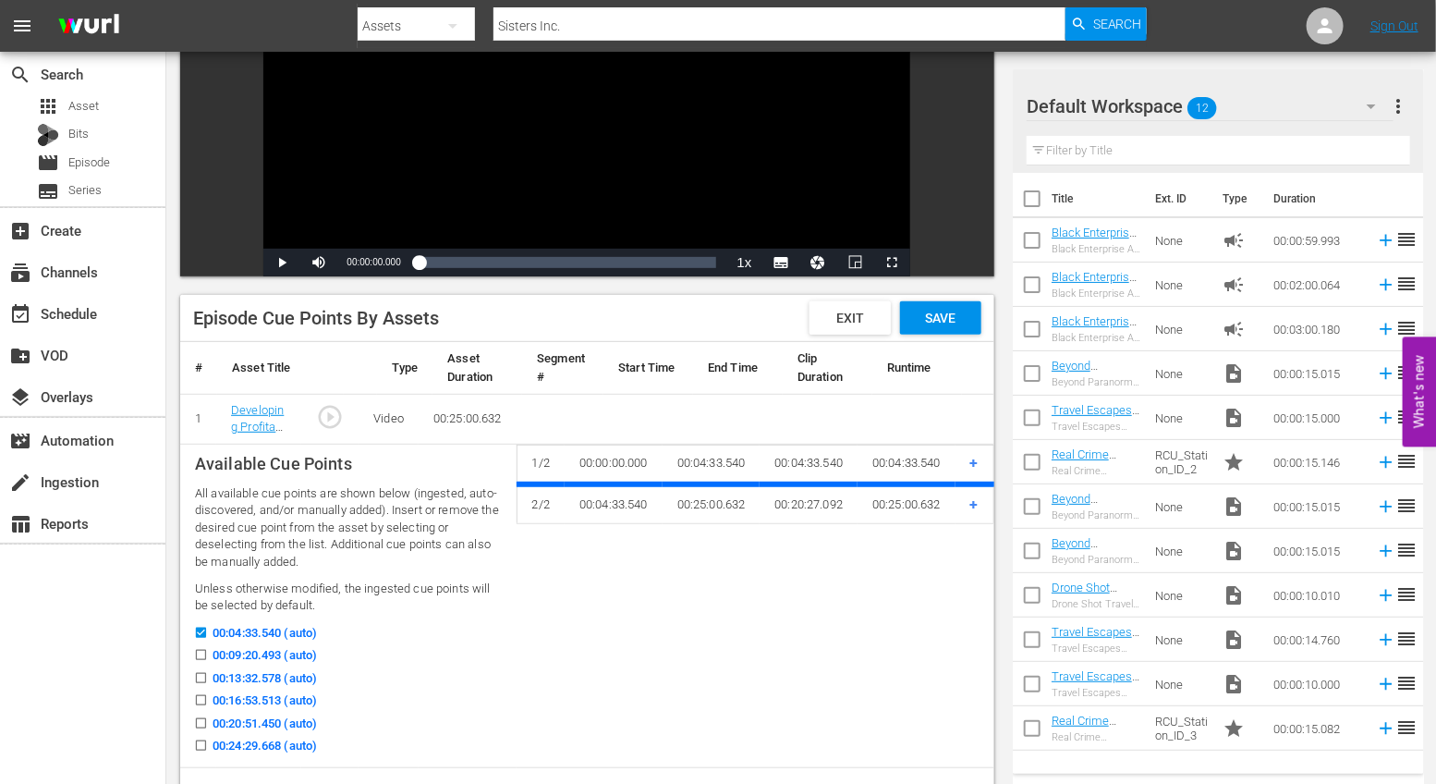
click at [199, 654] on input "00:09:20.493 (auto)" at bounding box center [196, 659] width 23 height 14
checkbox input "true"
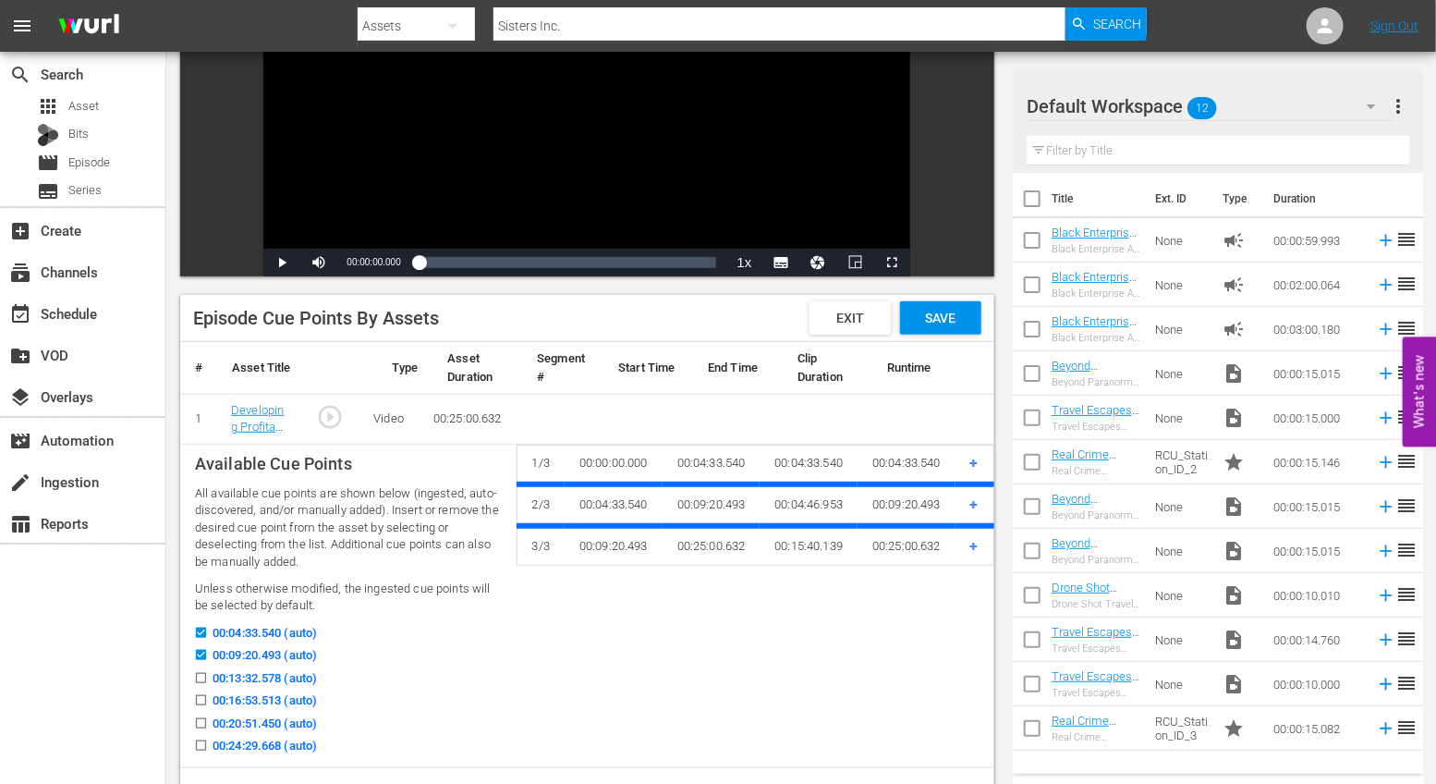
click at [200, 679] on input "00:13:32.578 (auto)" at bounding box center [196, 682] width 23 height 14
checkbox input "true"
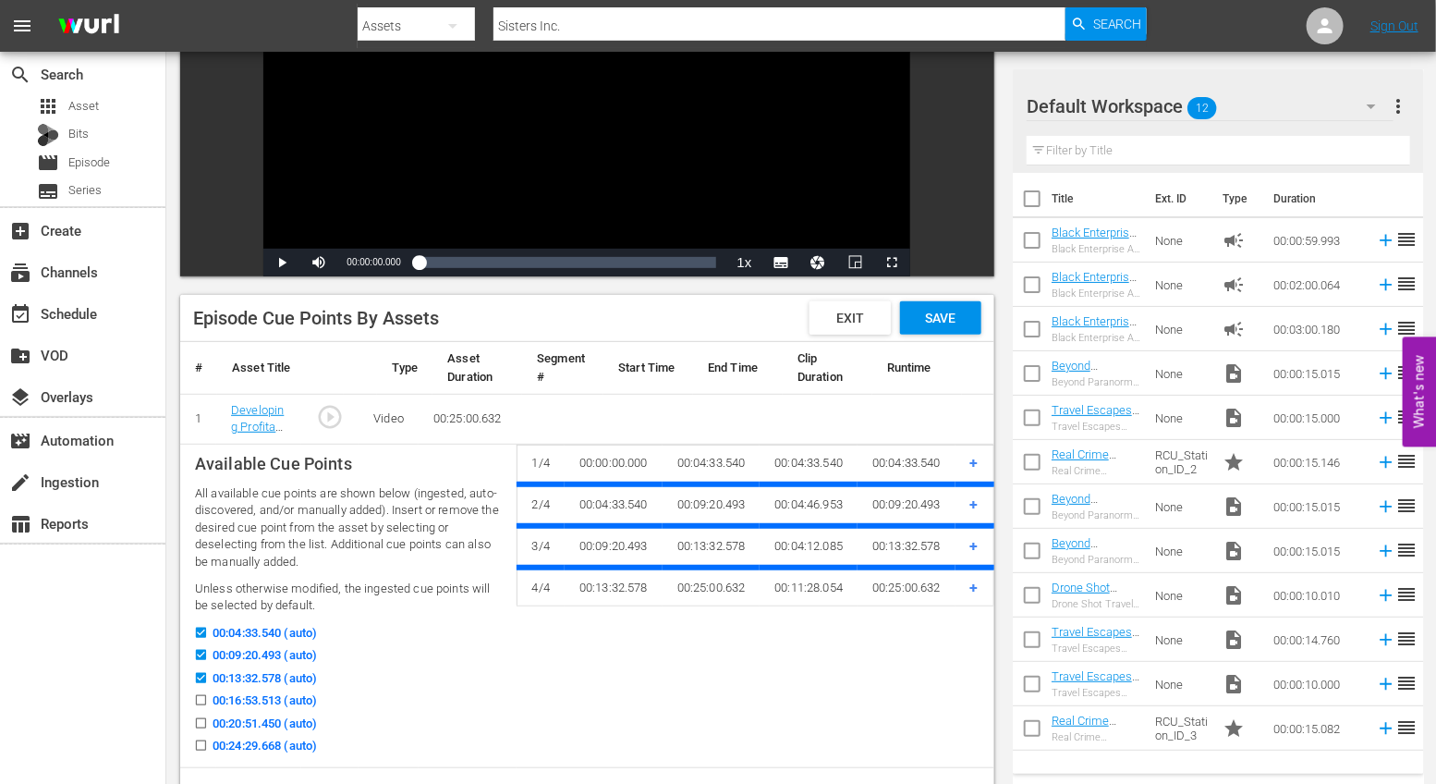
click at [201, 697] on input "00:16:53.513 (auto)" at bounding box center [196, 704] width 23 height 14
checkbox input "true"
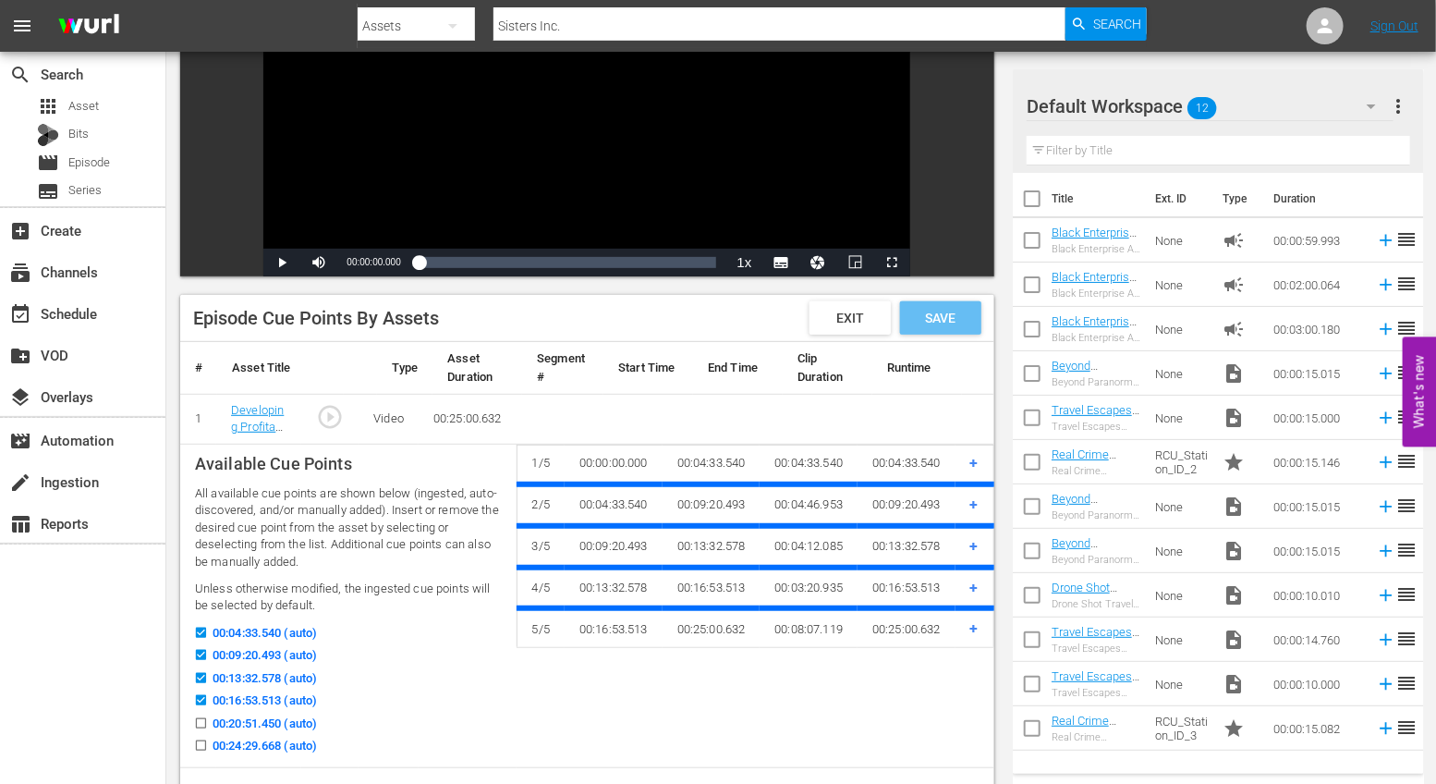
click at [948, 315] on span "Save" at bounding box center [940, 318] width 60 height 15
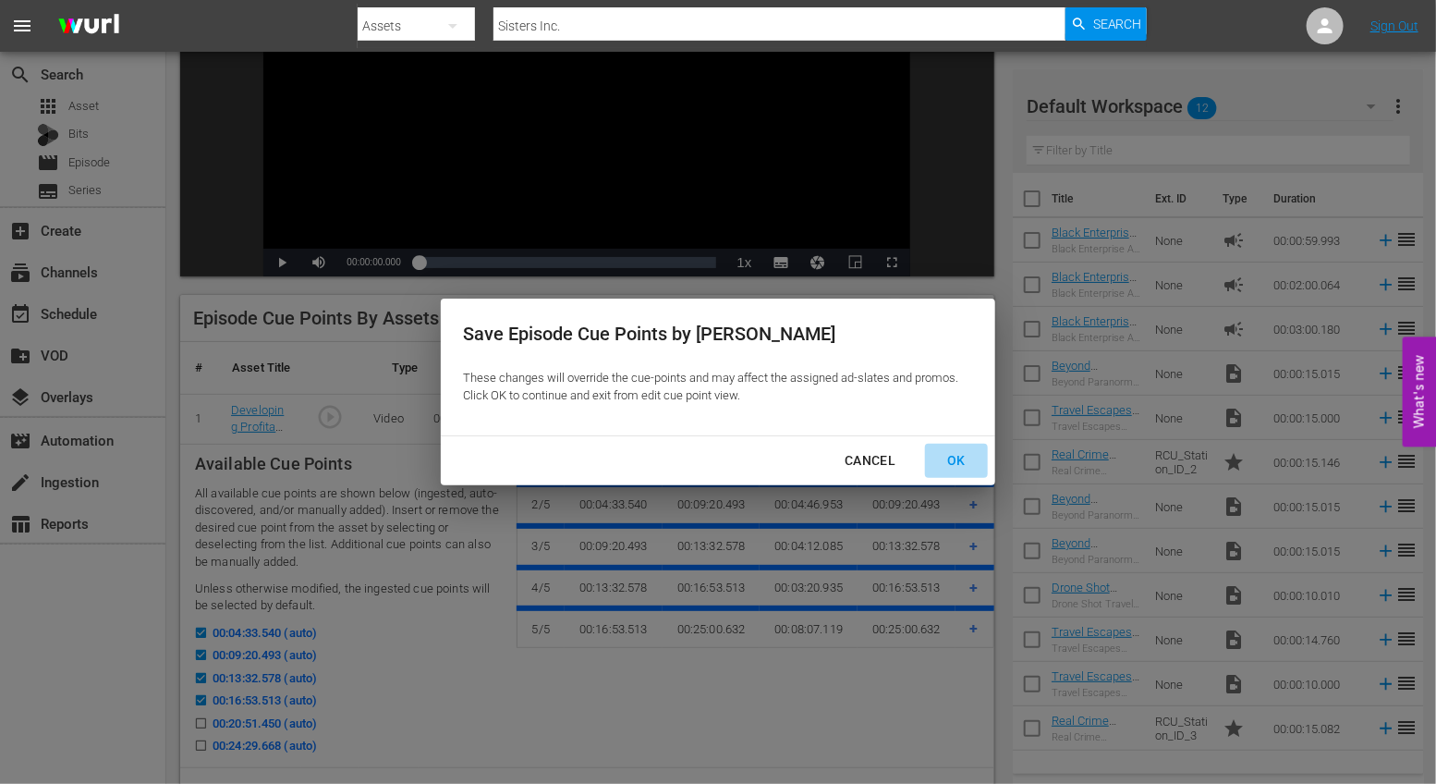
click at [963, 463] on div "OK" at bounding box center [956, 460] width 48 height 23
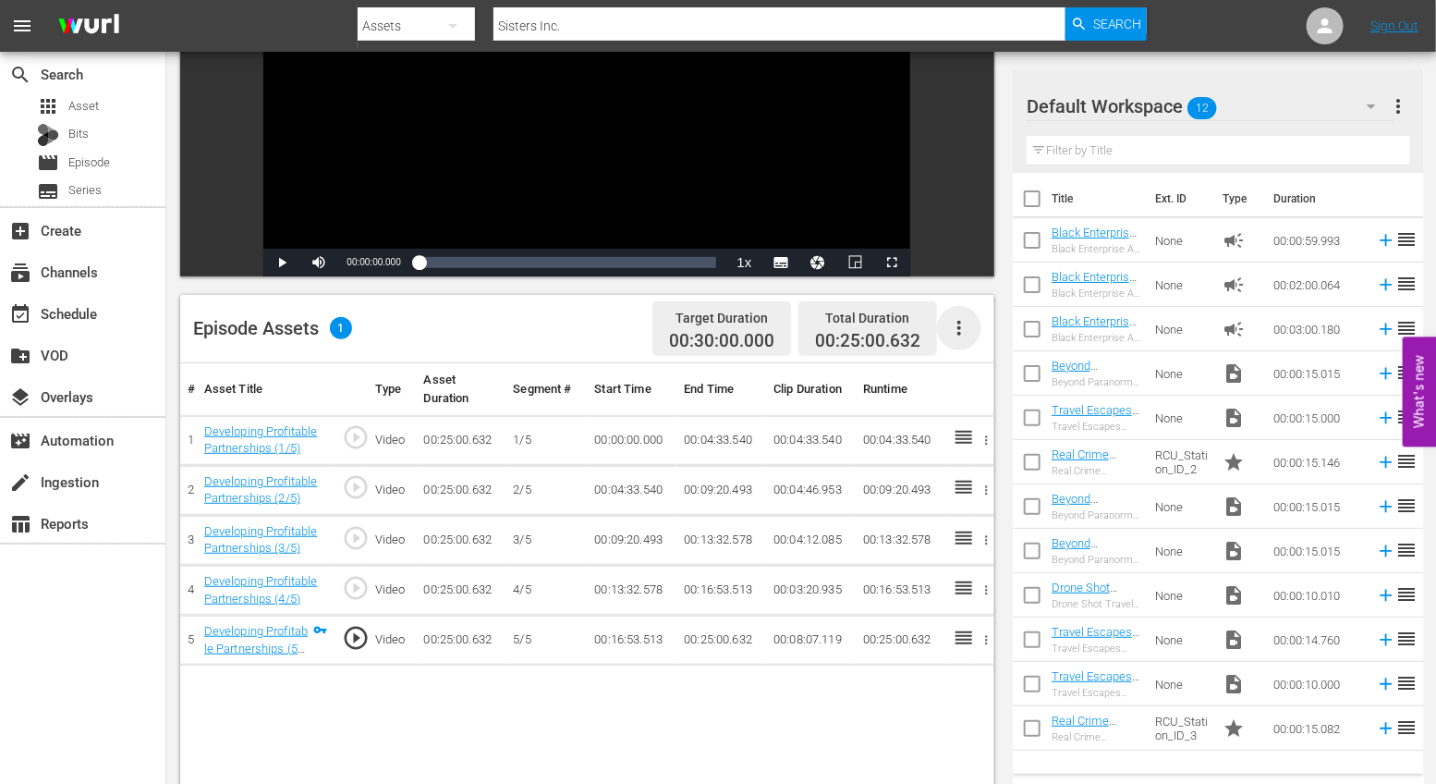
click at [966, 318] on icon "button" at bounding box center [959, 328] width 22 height 22
click at [973, 370] on div "Fill with Ads" at bounding box center [1015, 380] width 126 height 44
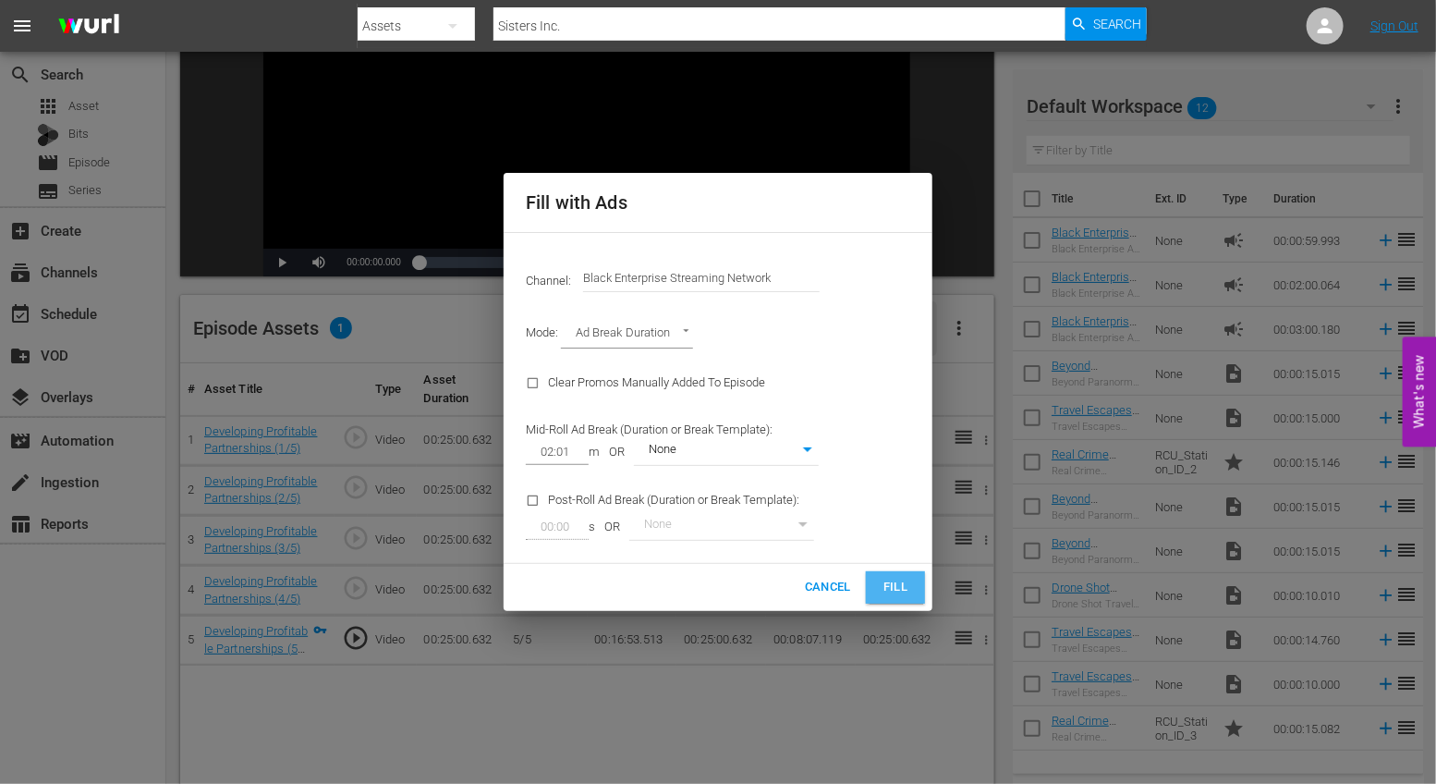
click at [884, 598] on button "Fill" at bounding box center [895, 587] width 59 height 32
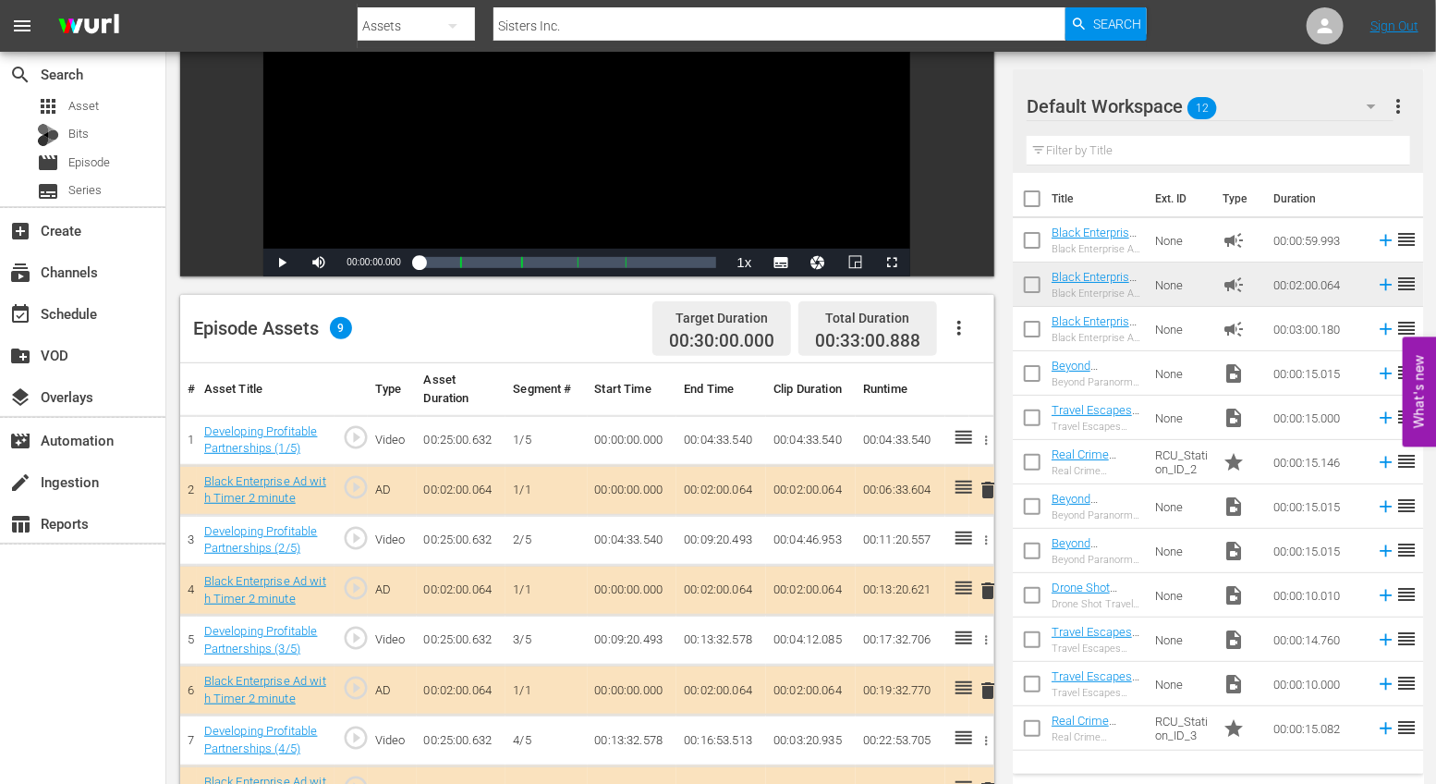
click at [985, 489] on span "delete" at bounding box center [988, 490] width 22 height 22
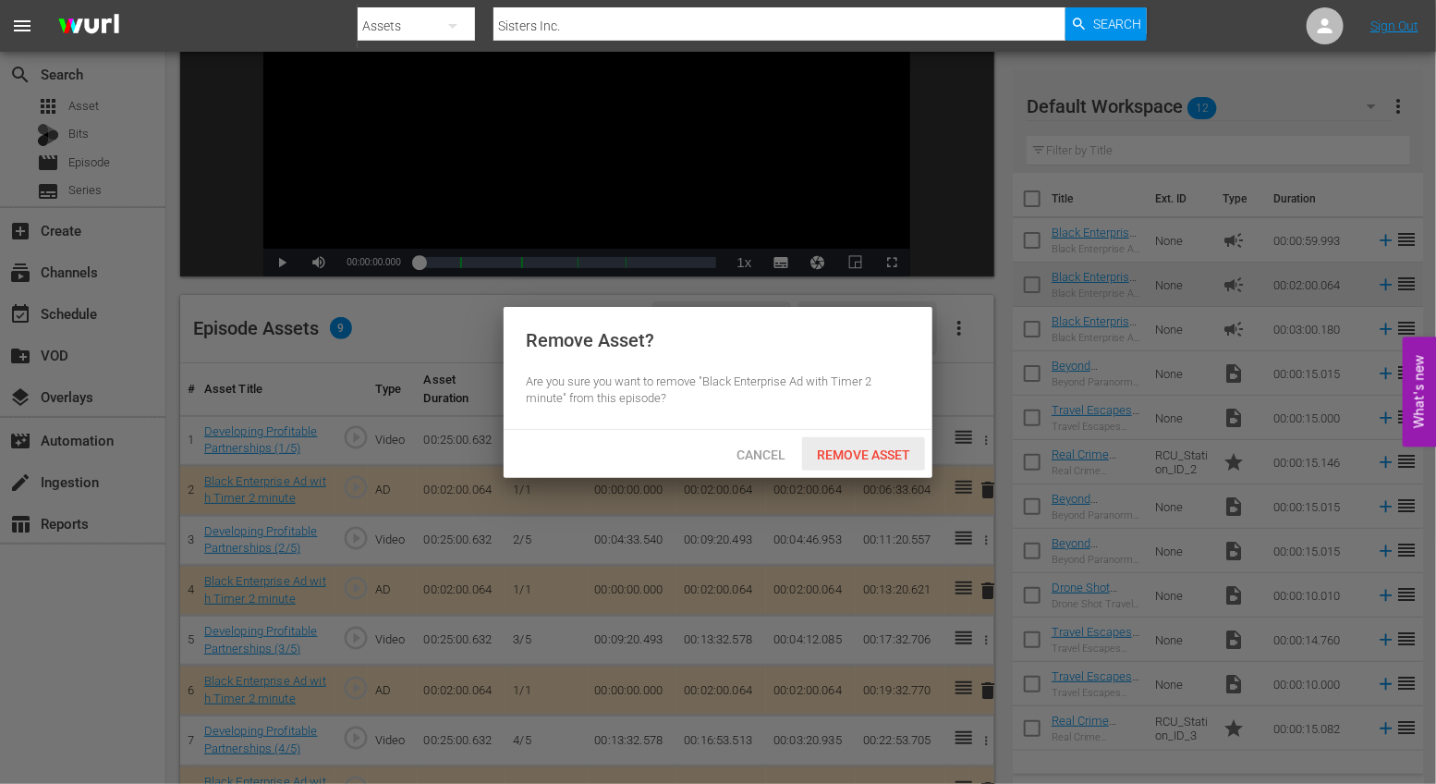
click at [888, 457] on span "Remove Asset" at bounding box center [863, 454] width 123 height 15
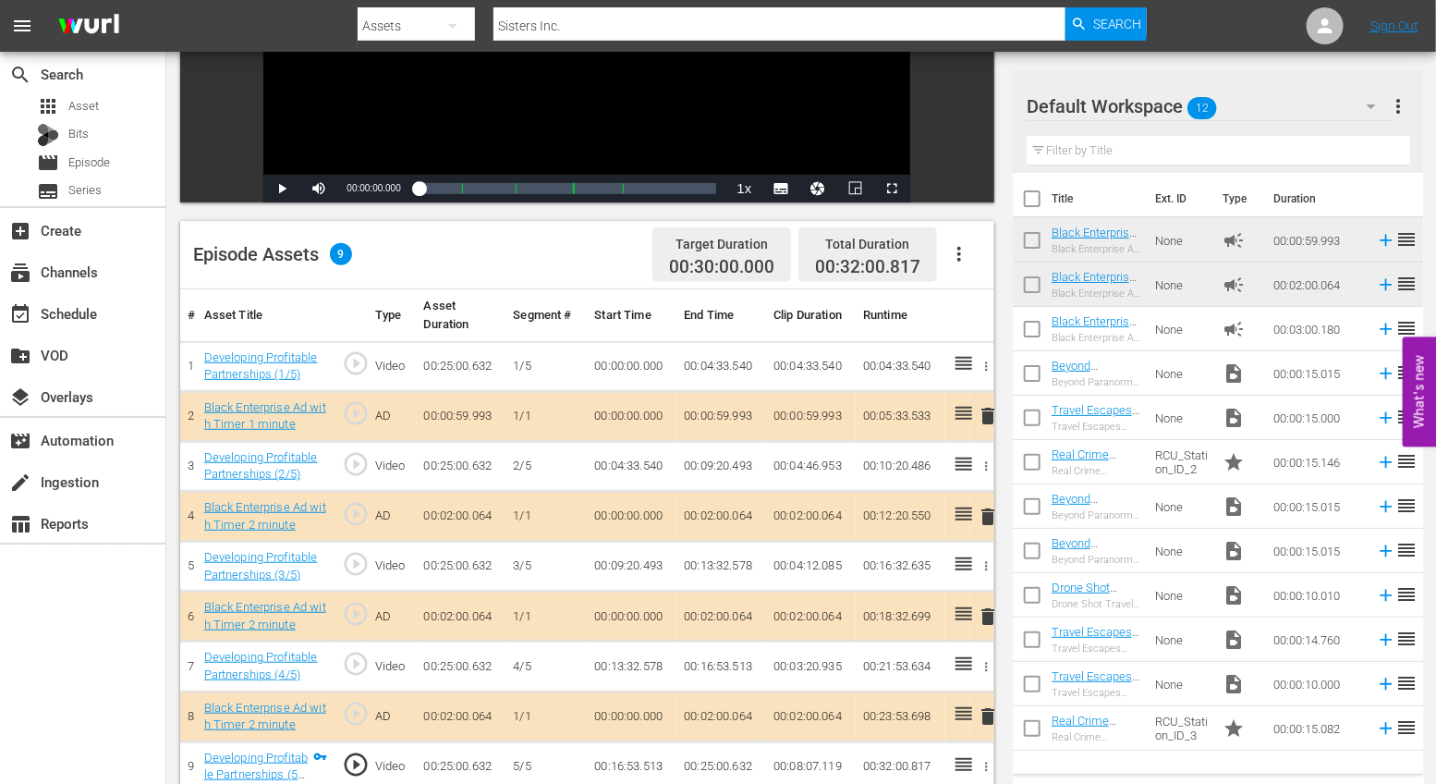
scroll to position [348, 0]
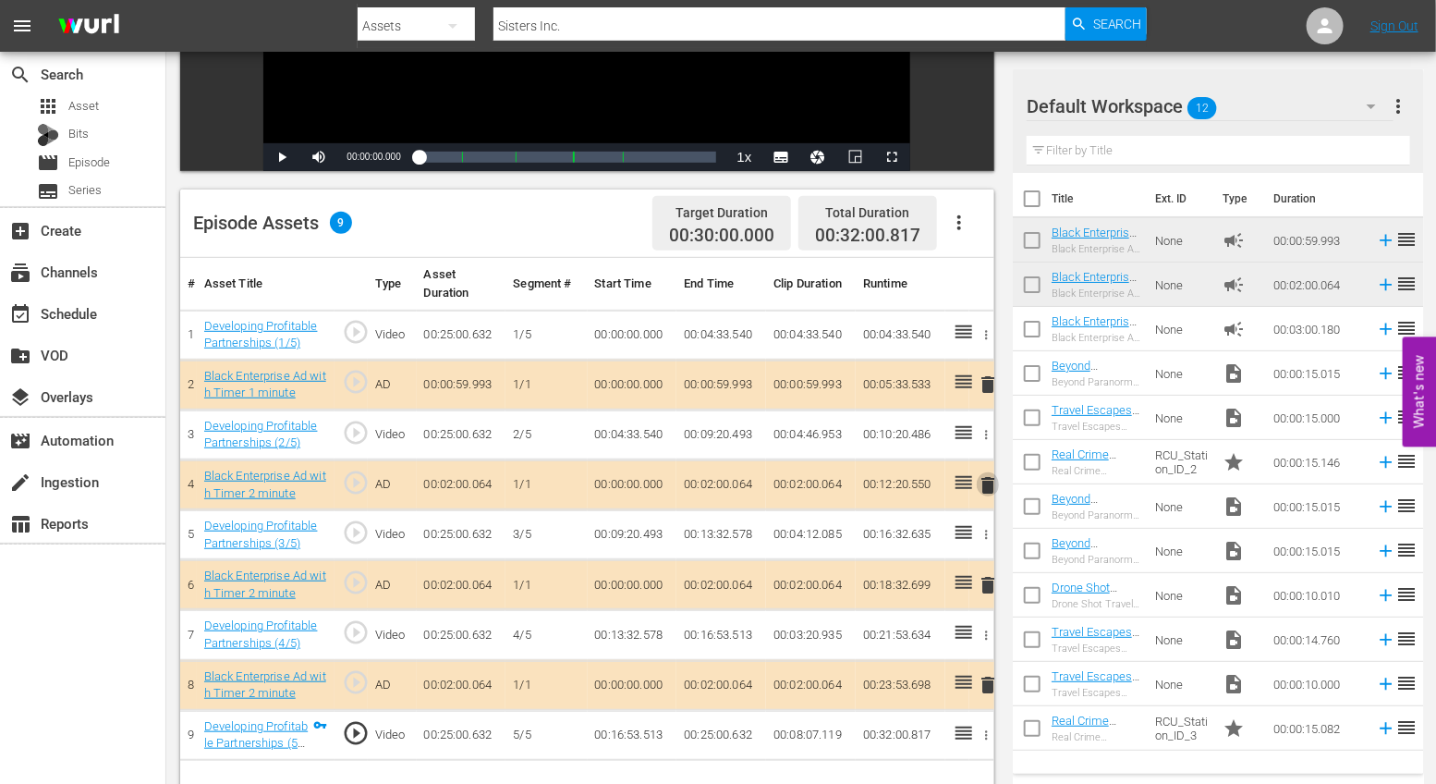
click at [982, 484] on span "delete" at bounding box center [988, 485] width 22 height 22
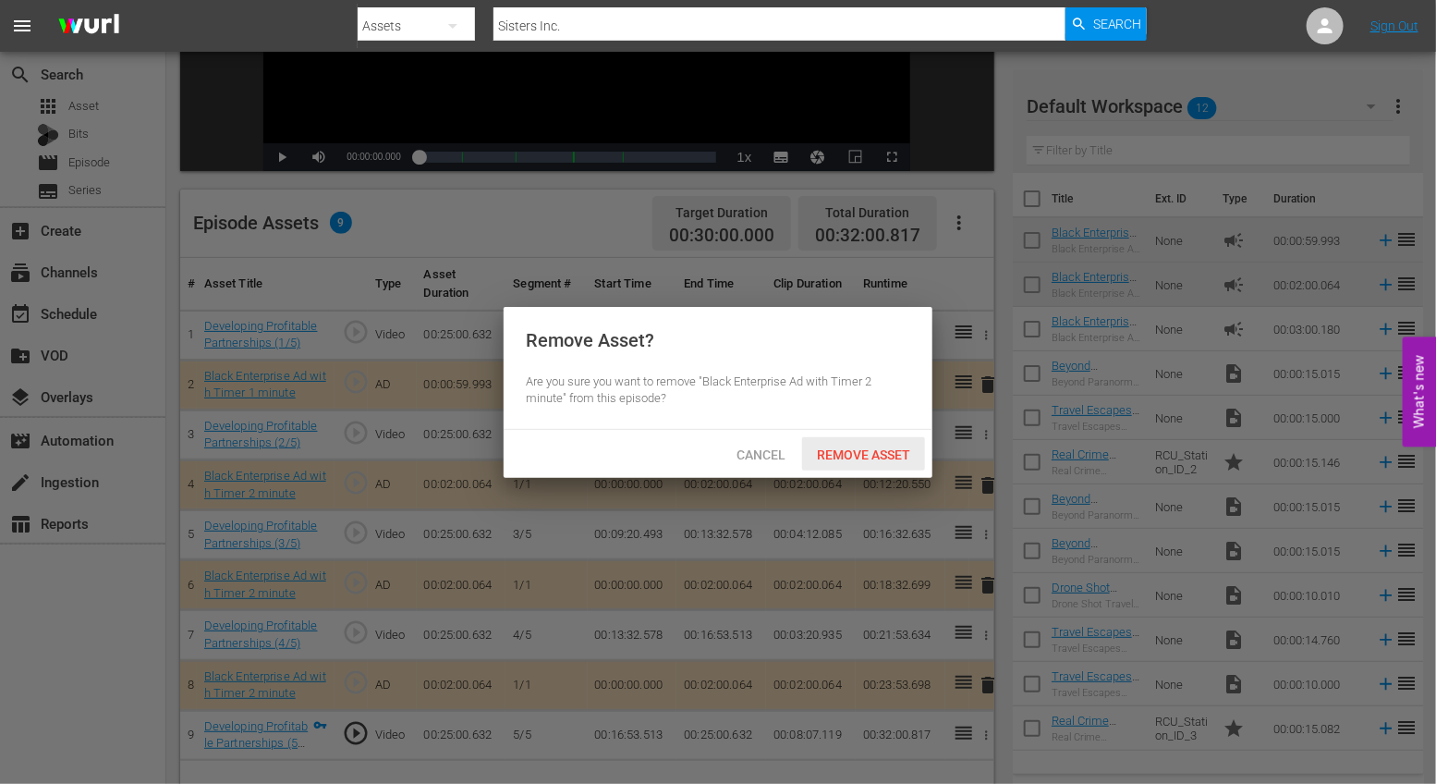
click at [883, 437] on div "Remove Asset" at bounding box center [863, 454] width 123 height 34
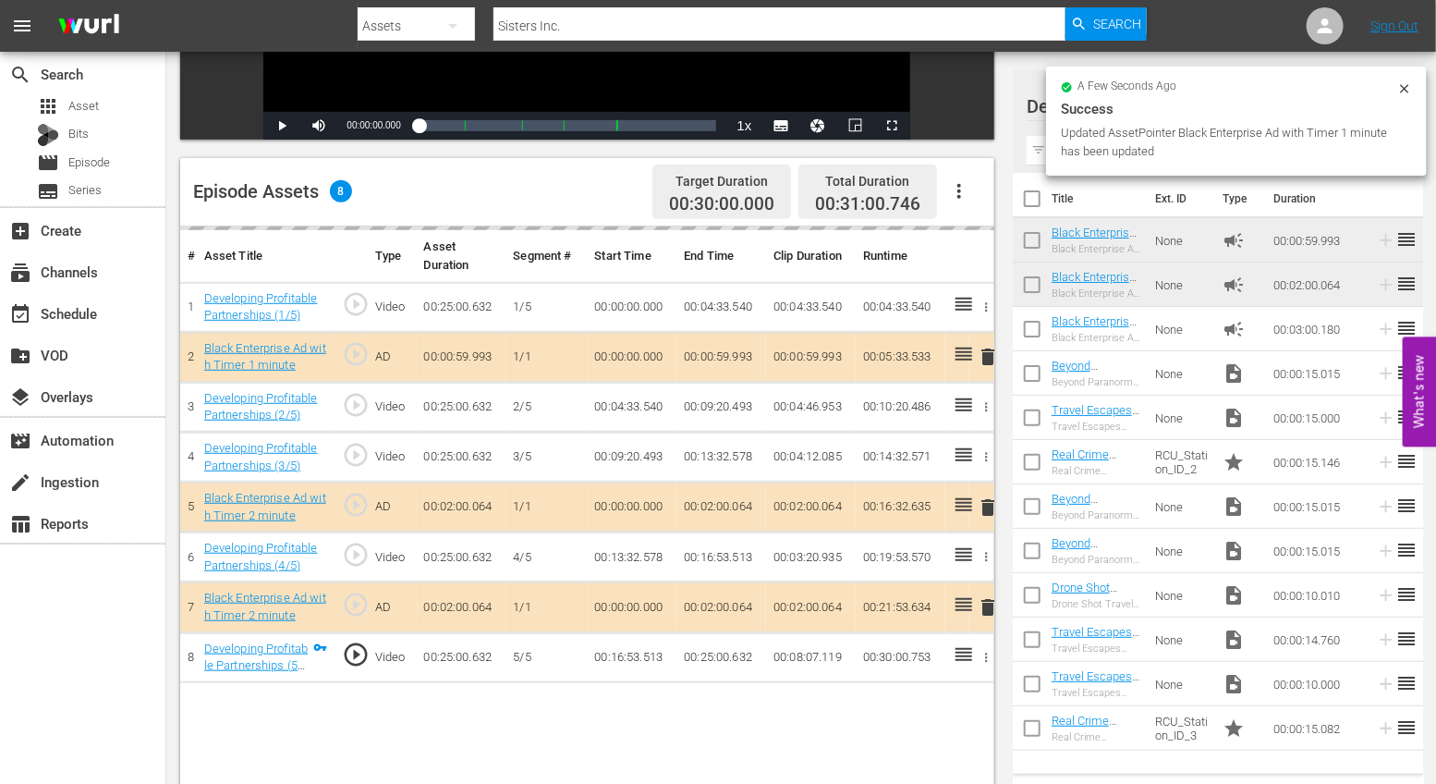
scroll to position [384, 0]
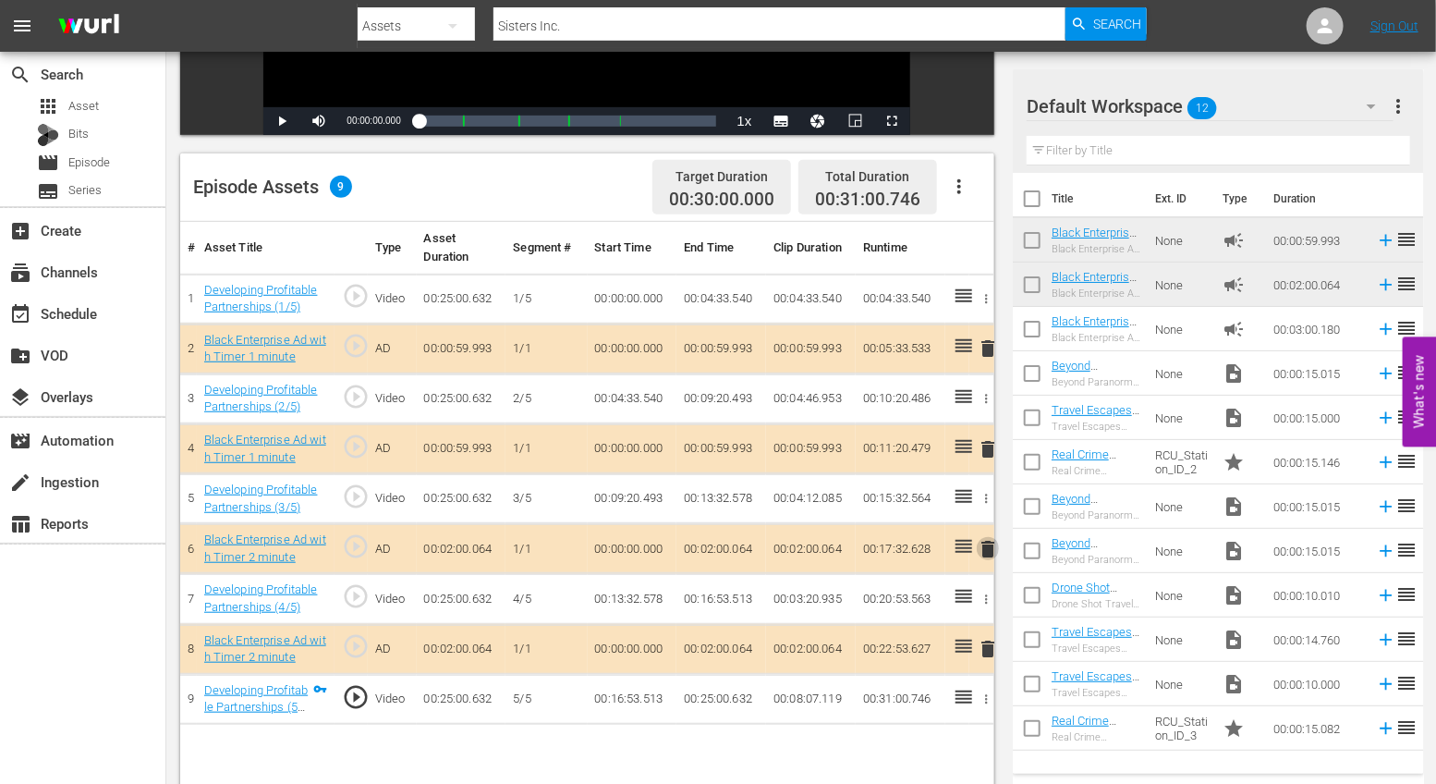
click at [989, 544] on span "delete" at bounding box center [988, 549] width 22 height 22
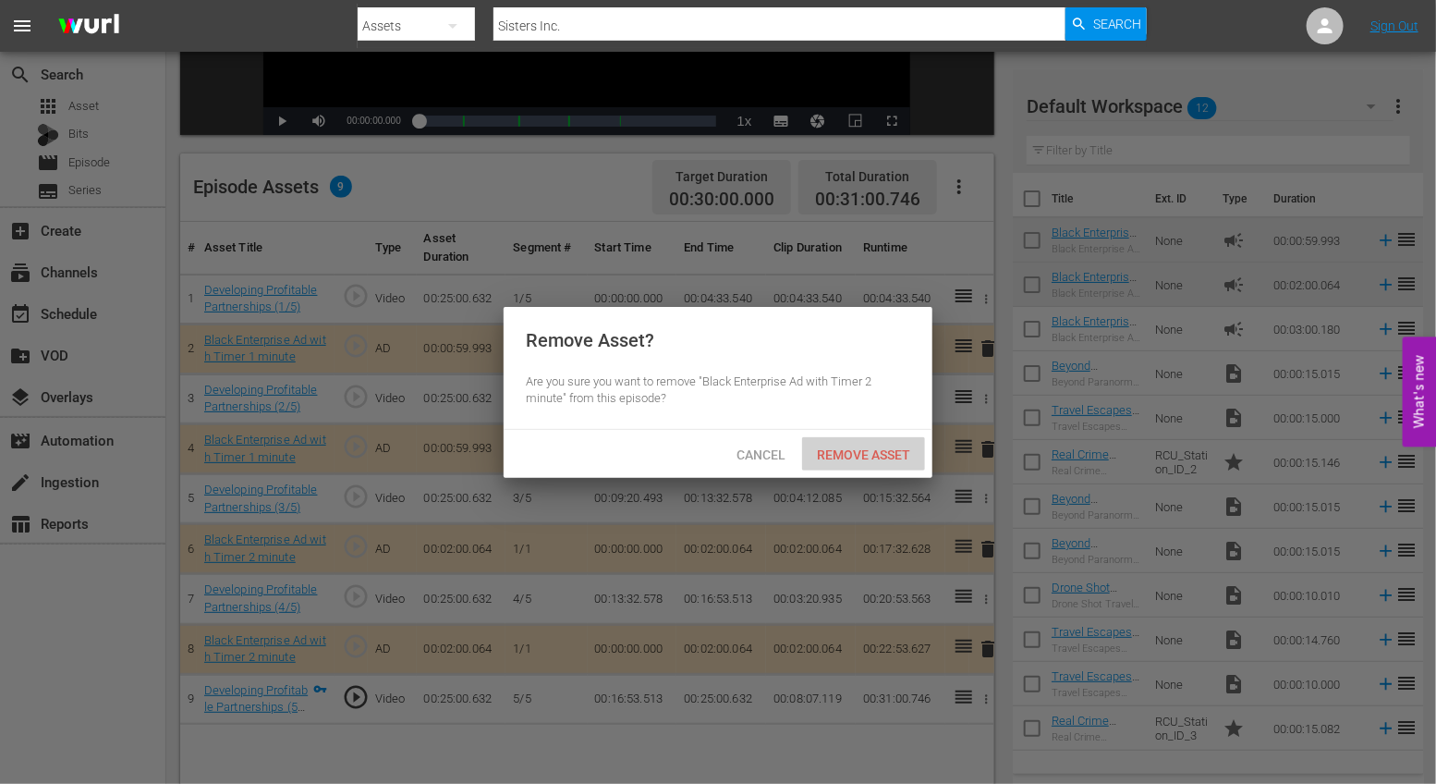
click at [895, 460] on span "Remove Asset" at bounding box center [863, 454] width 123 height 15
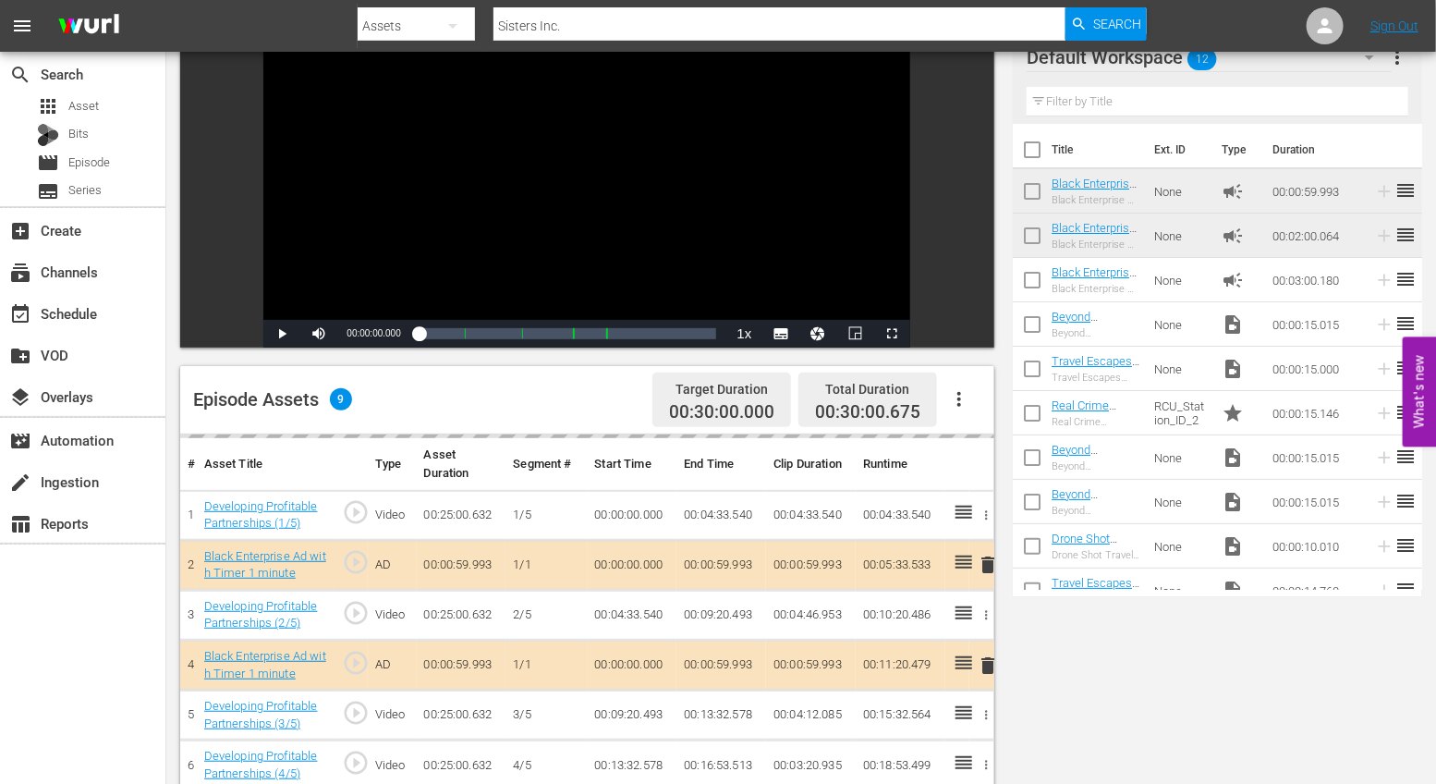
scroll to position [0, 0]
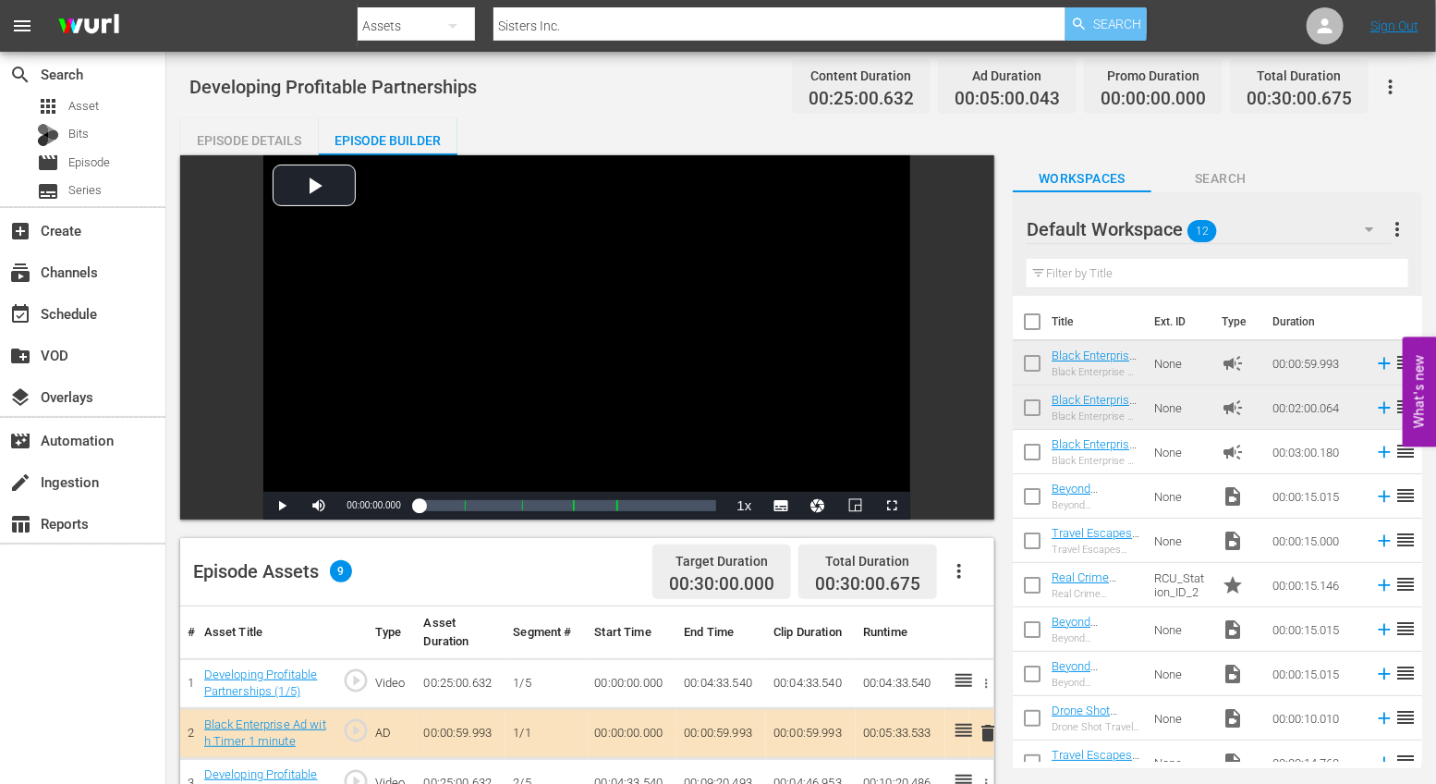
click at [1090, 15] on div "Search" at bounding box center [1106, 23] width 81 height 33
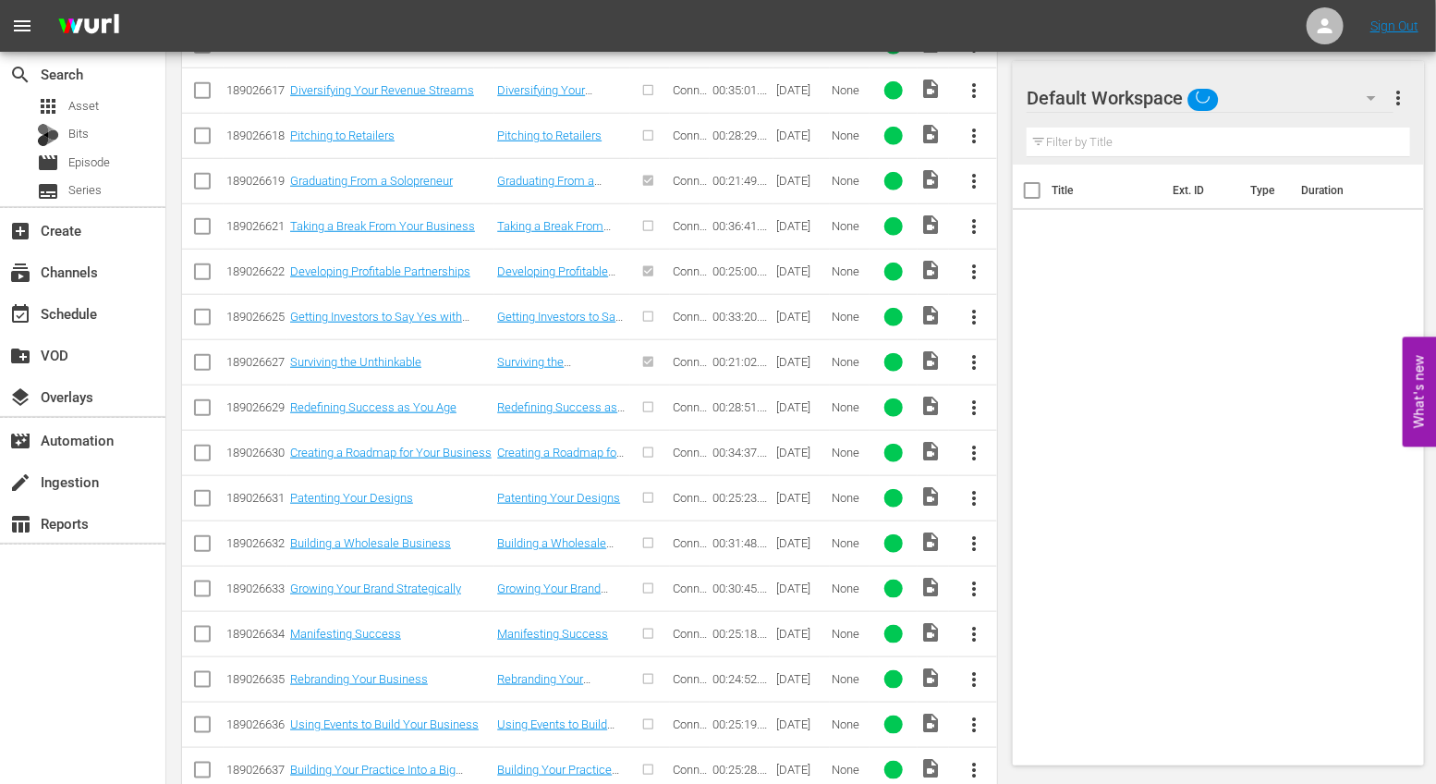
scroll to position [651, 0]
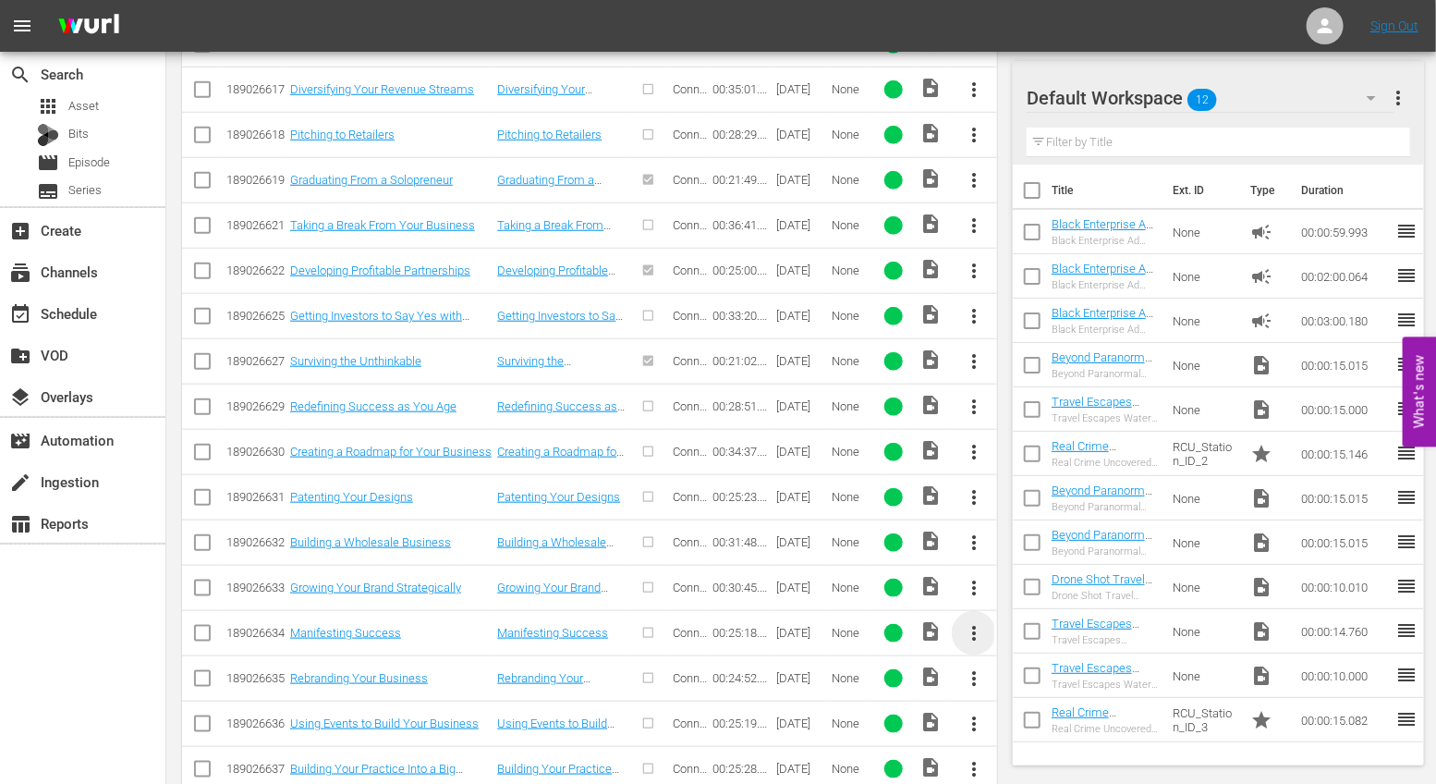
click at [982, 631] on span "more_vert" at bounding box center [974, 633] width 22 height 22
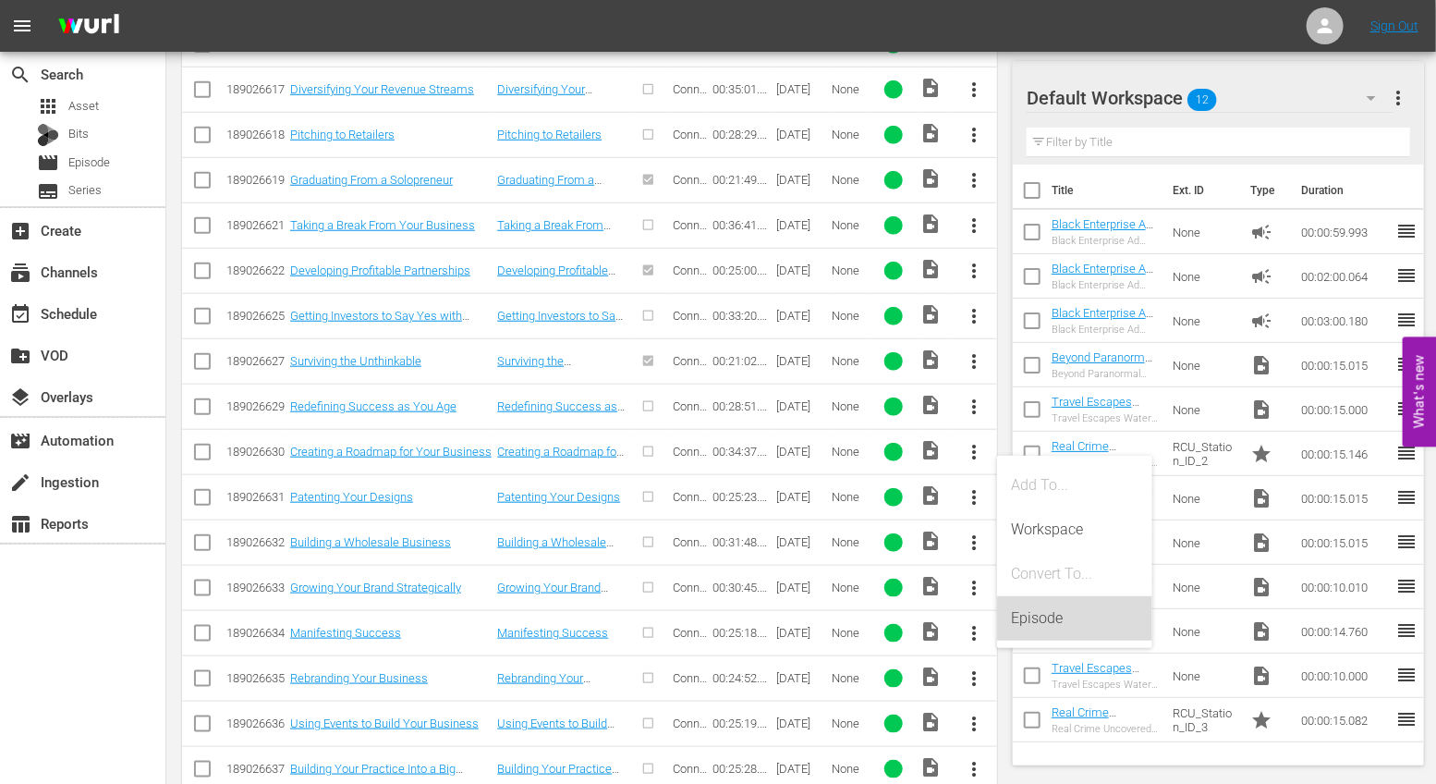
click at [1010, 612] on div "Episode" at bounding box center [1074, 618] width 155 height 44
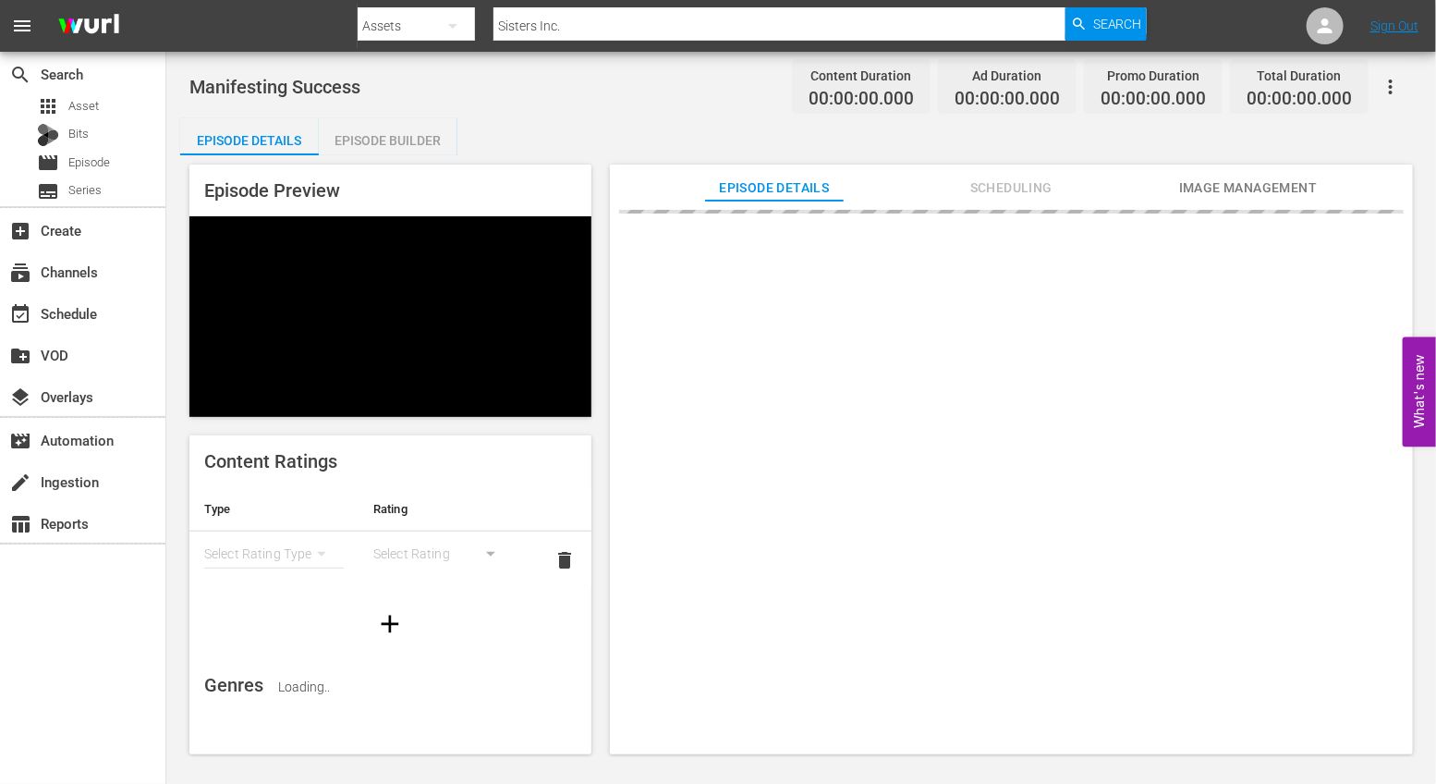
click at [384, 127] on div "Episode Builder" at bounding box center [388, 140] width 139 height 44
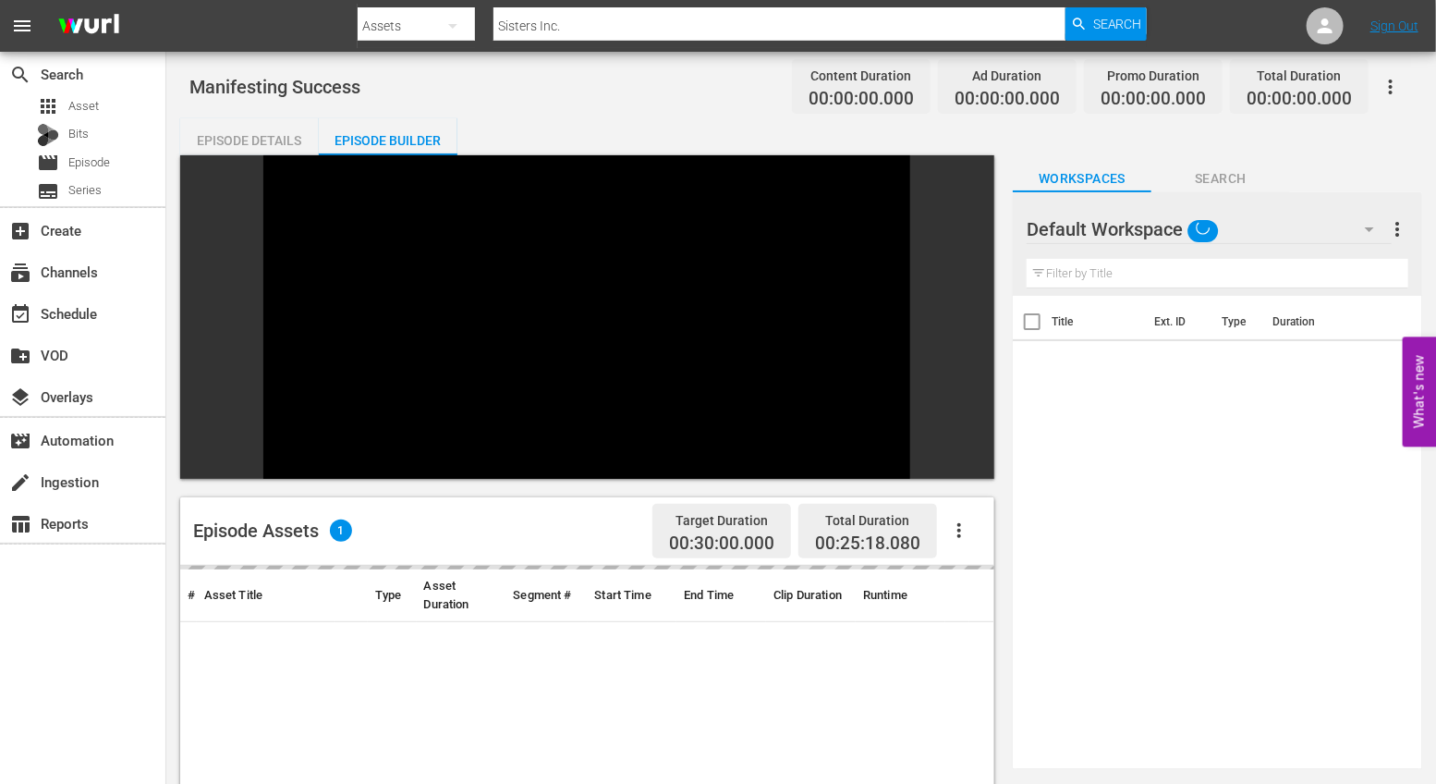
click at [958, 519] on icon "button" at bounding box center [959, 530] width 22 height 22
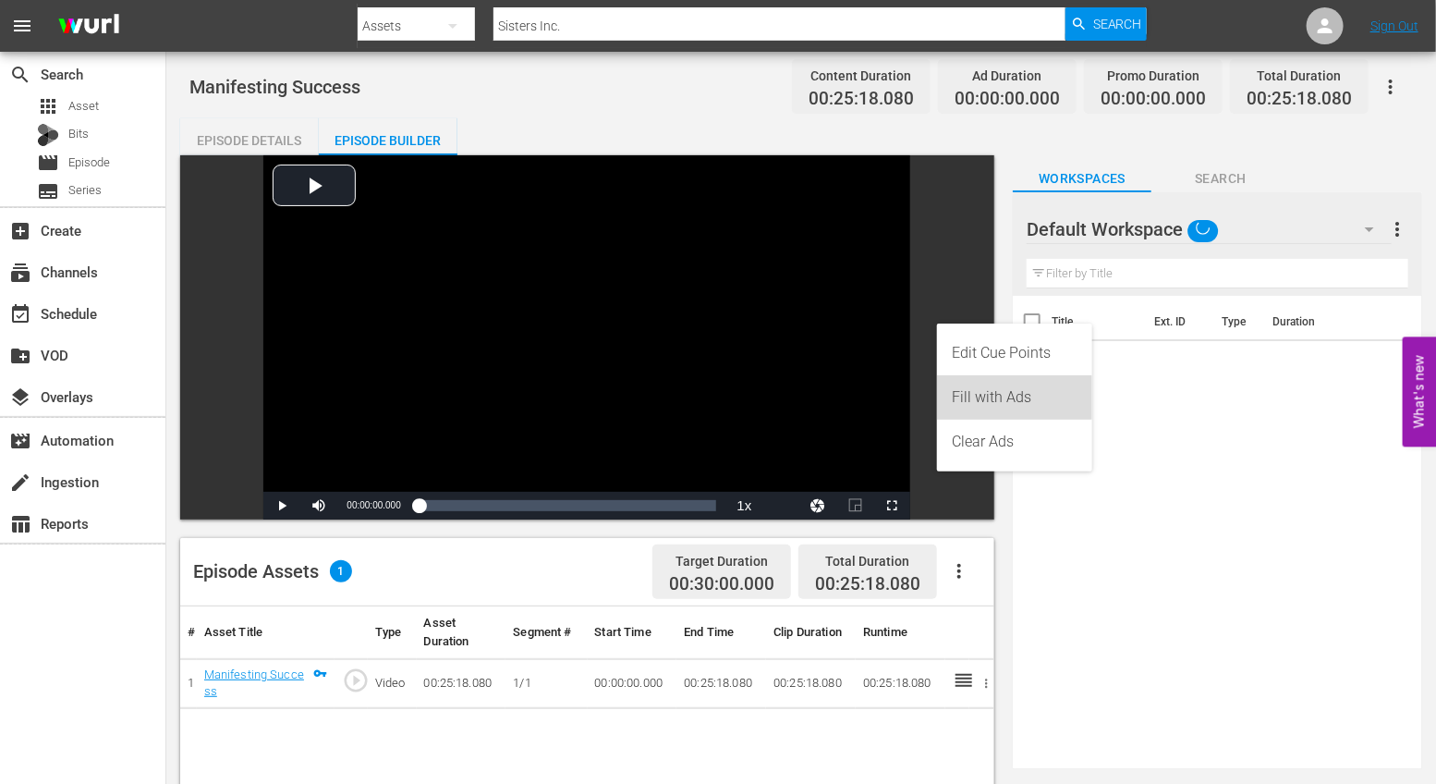
click at [990, 401] on div "Fill with Ads" at bounding box center [1015, 397] width 126 height 44
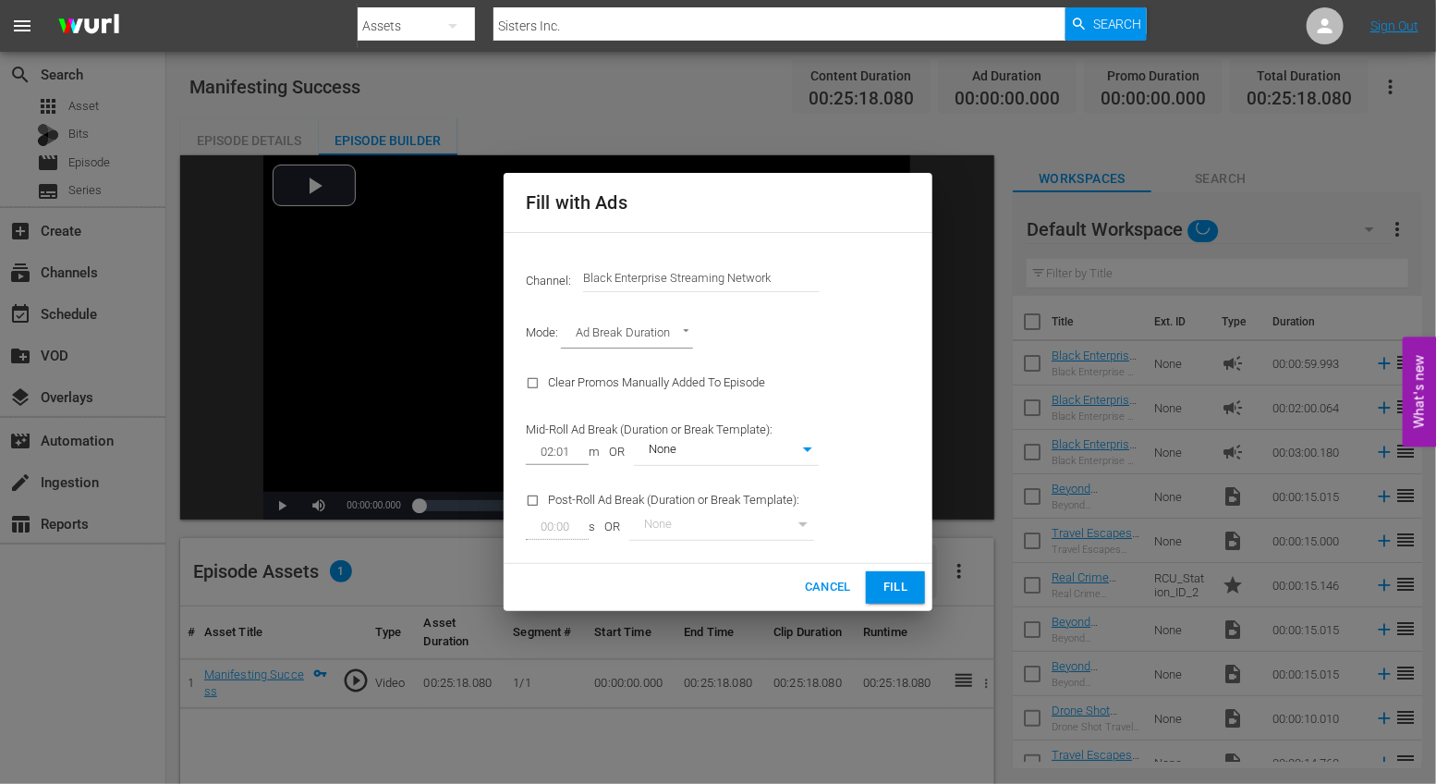
click at [899, 586] on span "Fill" at bounding box center [896, 587] width 30 height 21
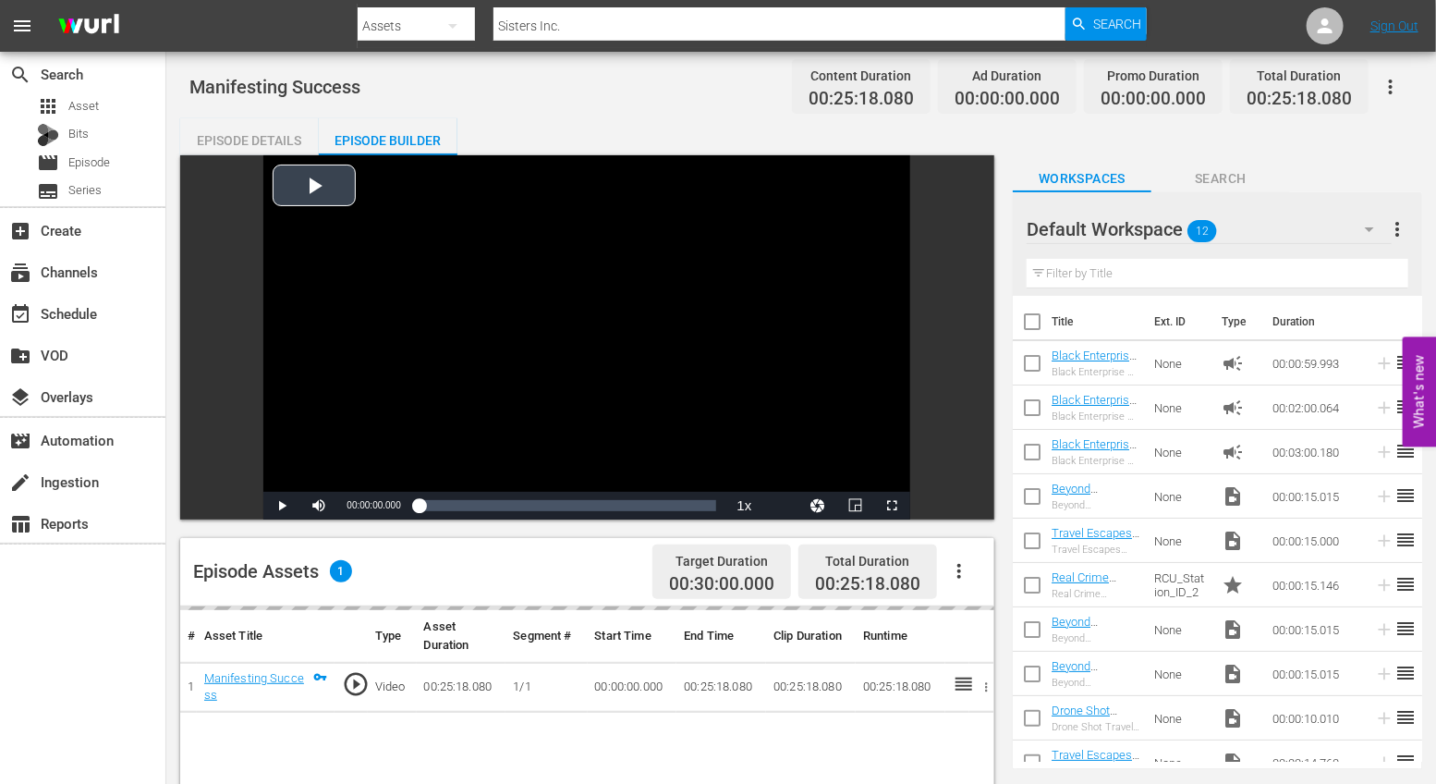
scroll to position [186, 0]
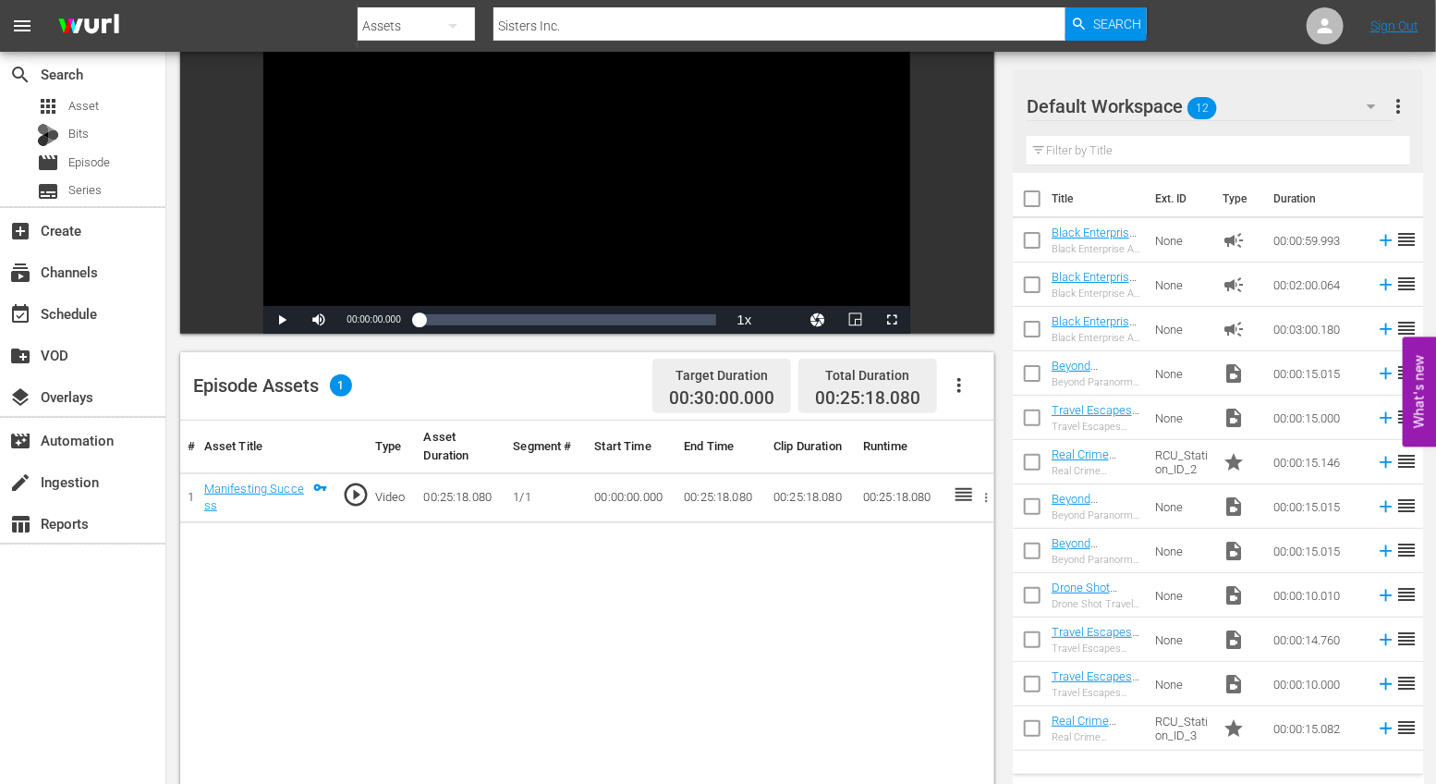
click at [957, 386] on icon "button" at bounding box center [959, 385] width 22 height 22
click at [990, 384] on div "Edit Cue Points" at bounding box center [1015, 393] width 126 height 44
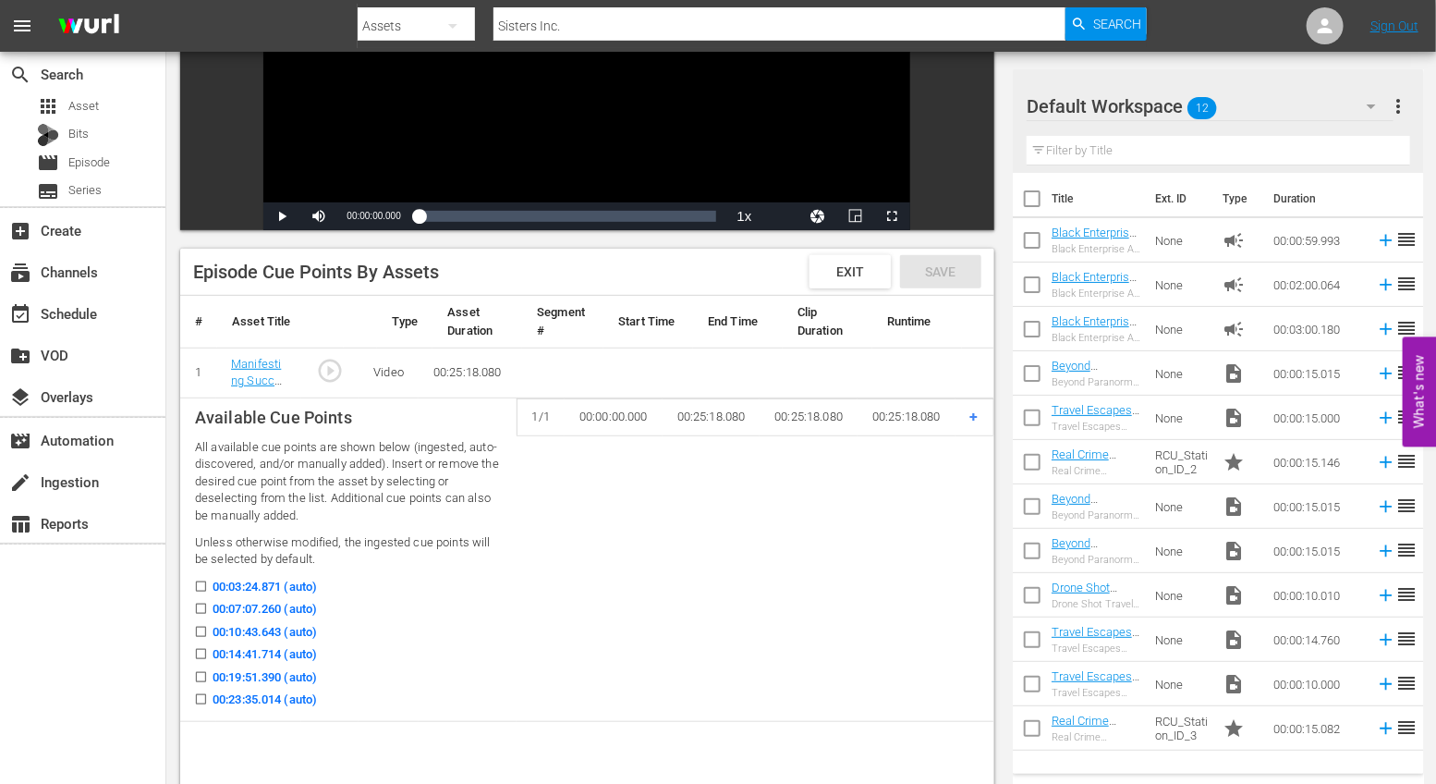
scroll to position [319, 0]
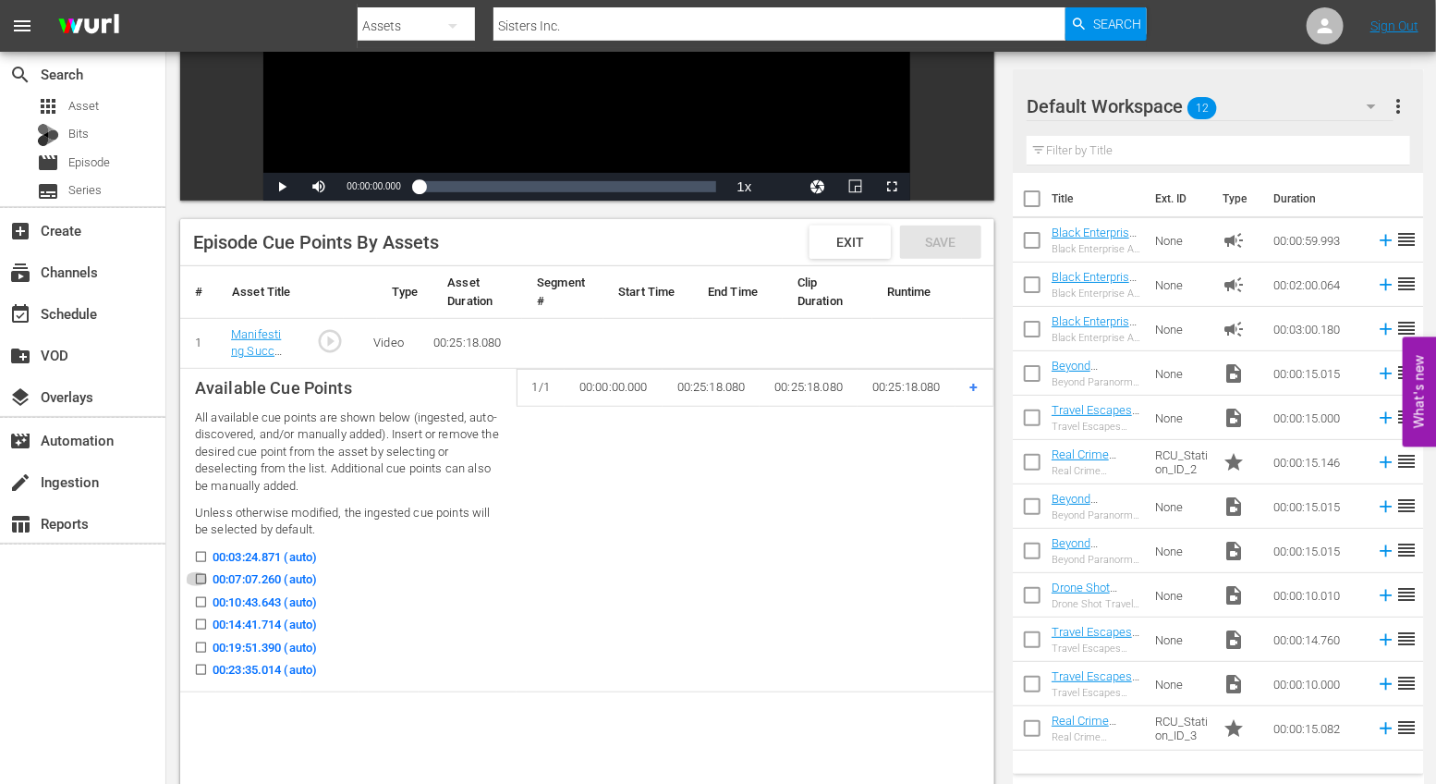
click at [206, 579] on input "00:07:07.260 (auto)" at bounding box center [196, 583] width 23 height 14
checkbox input "true"
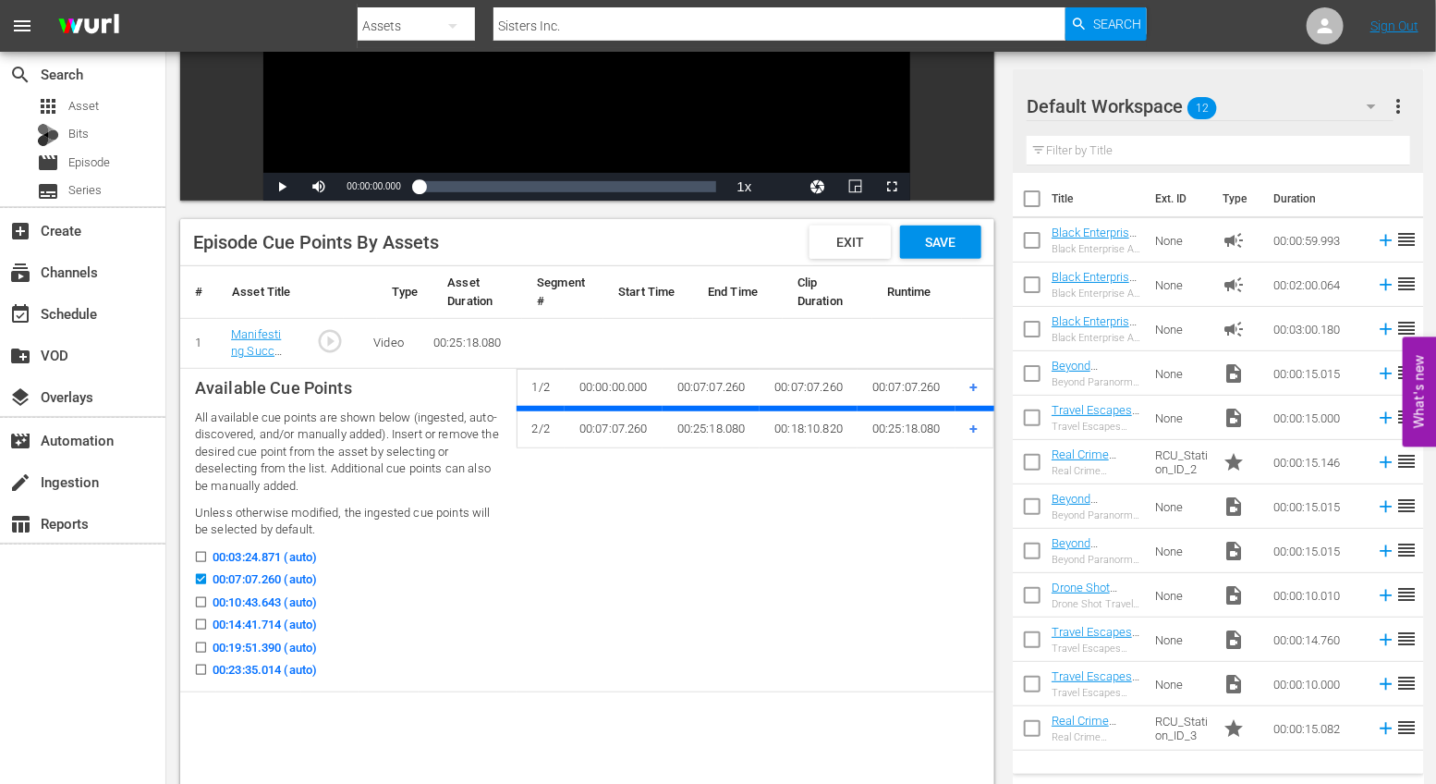
click at [201, 619] on icon at bounding box center [201, 624] width 10 height 10
click at [201, 621] on input "00:14:41.714 (auto)" at bounding box center [196, 628] width 23 height 14
checkbox input "true"
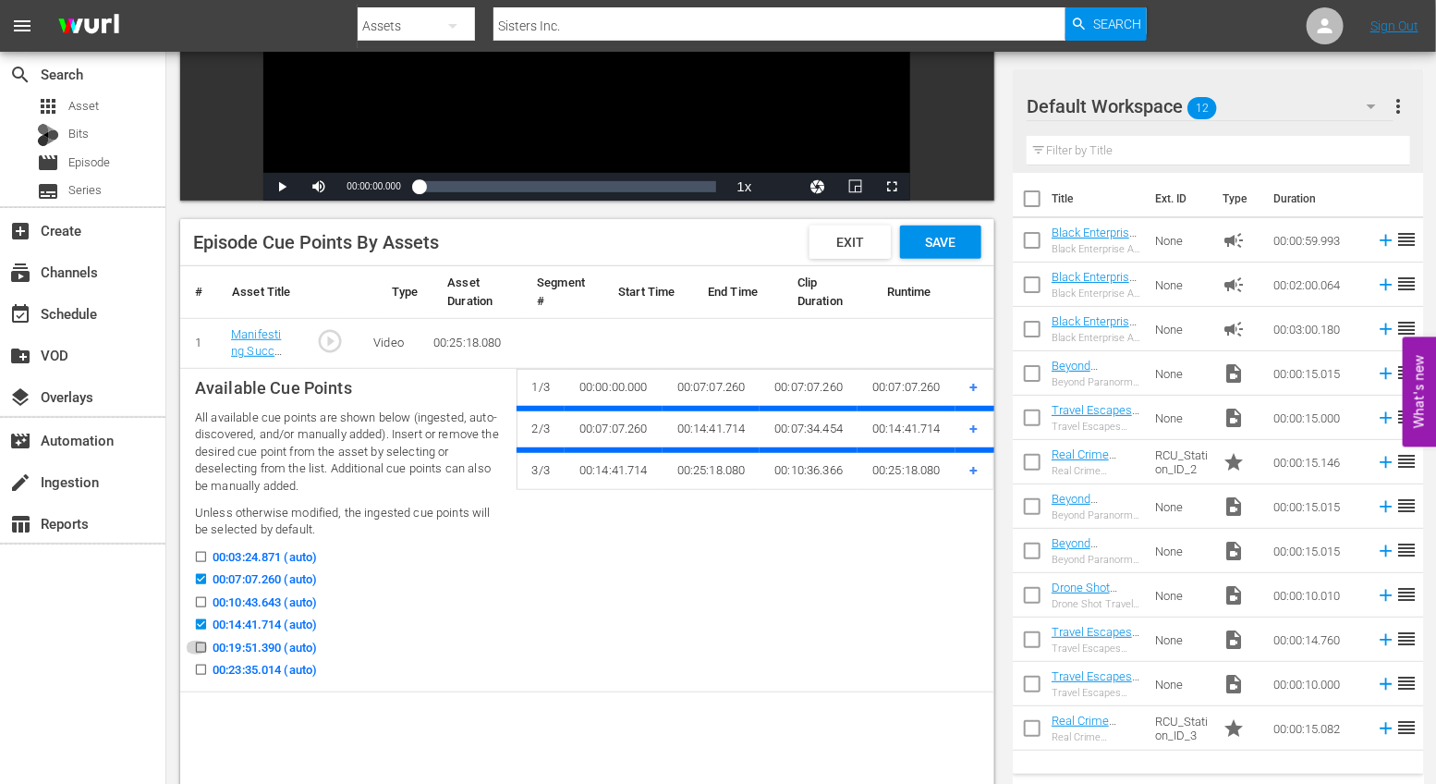
click at [201, 644] on input "00:19:51.390 (auto)" at bounding box center [196, 651] width 23 height 14
checkbox input "true"
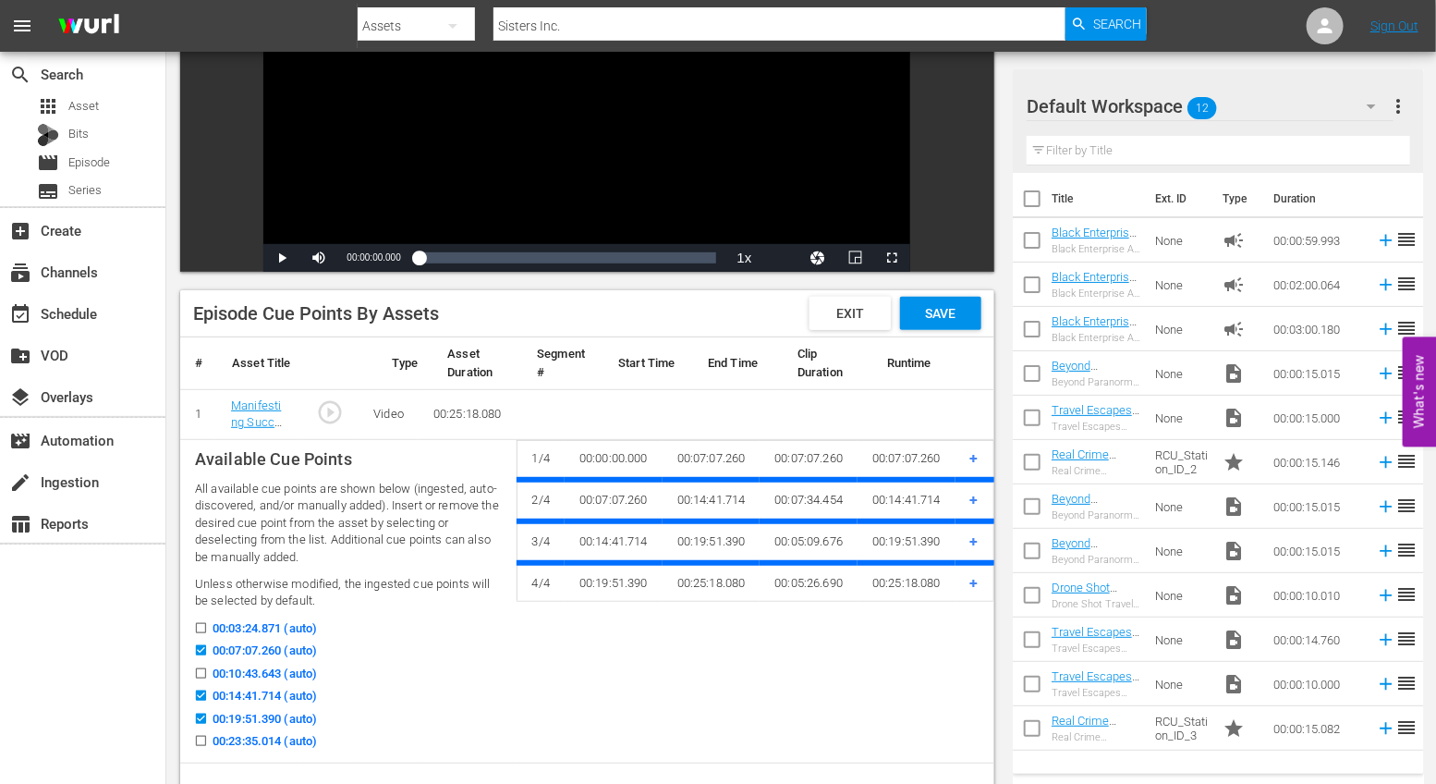
scroll to position [217, 0]
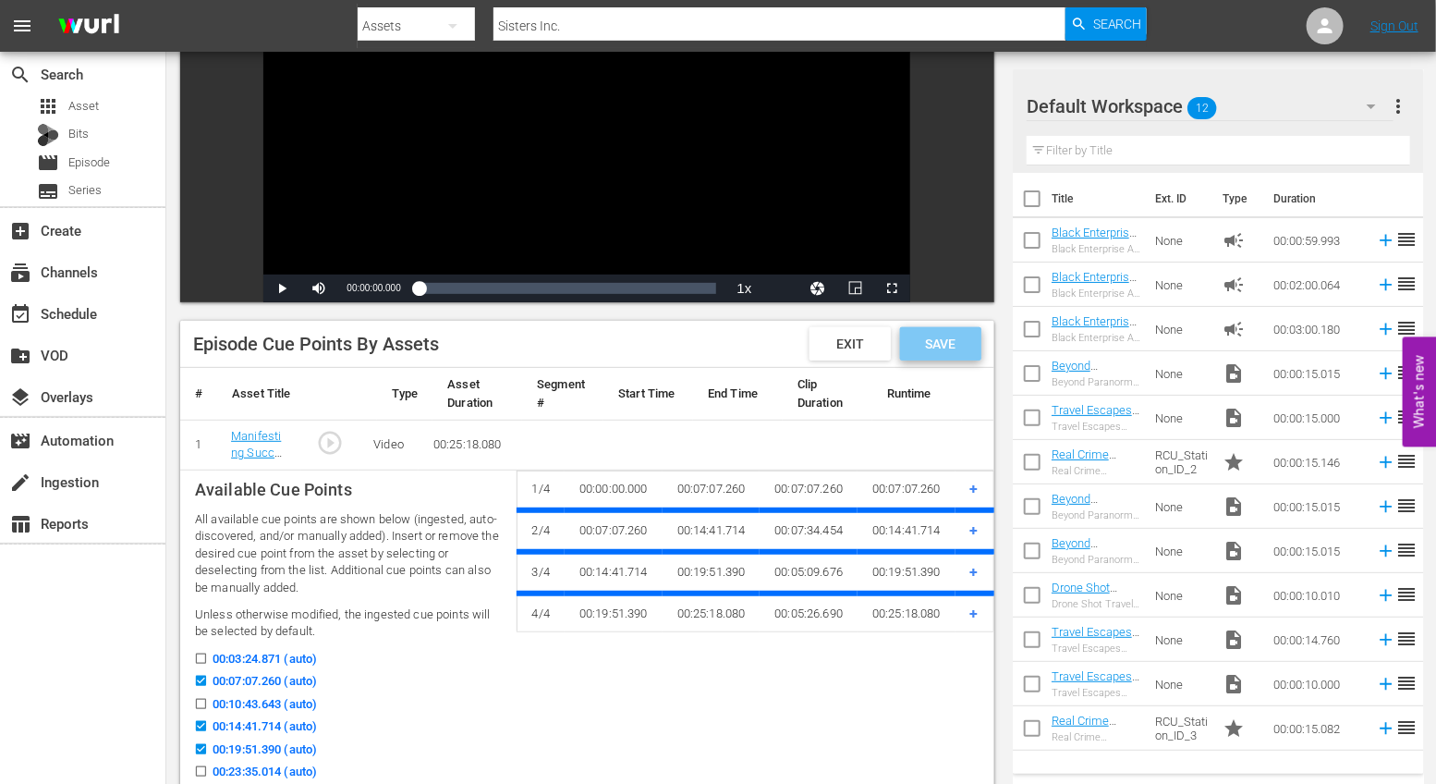
click at [948, 350] on div "Save" at bounding box center [940, 343] width 81 height 33
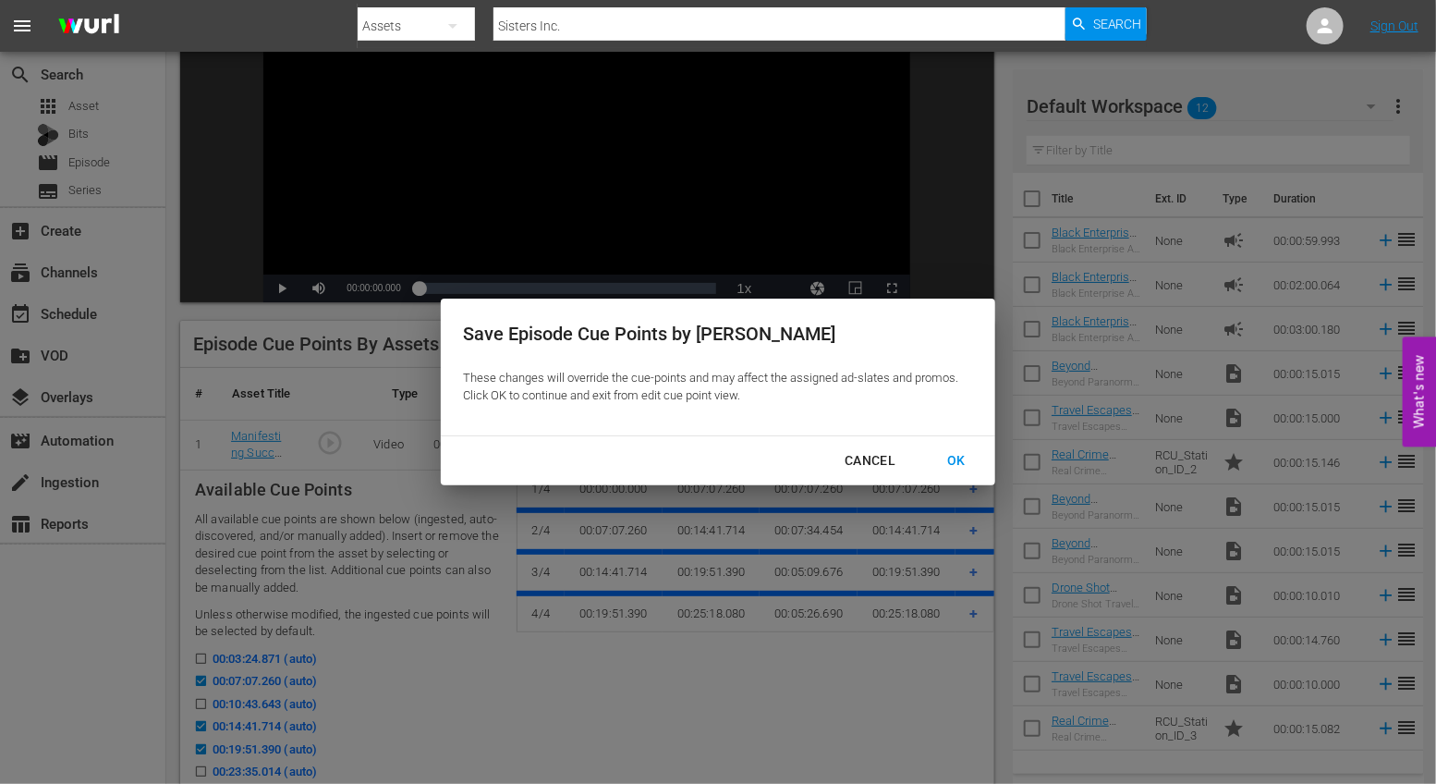
click at [964, 461] on div "OK" at bounding box center [956, 460] width 48 height 23
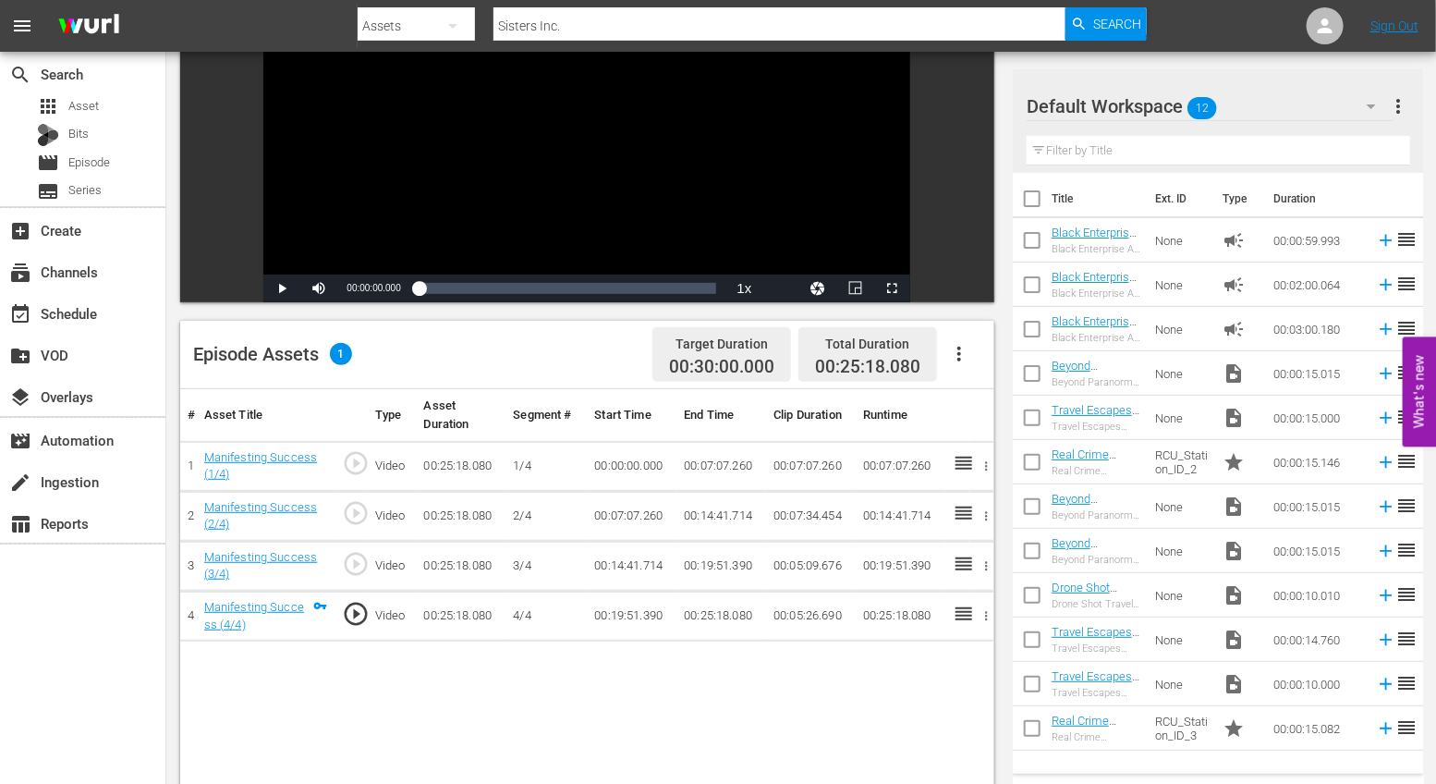
click at [969, 358] on icon "button" at bounding box center [959, 354] width 22 height 22
click at [990, 396] on div "Fill with Ads" at bounding box center [1015, 406] width 126 height 44
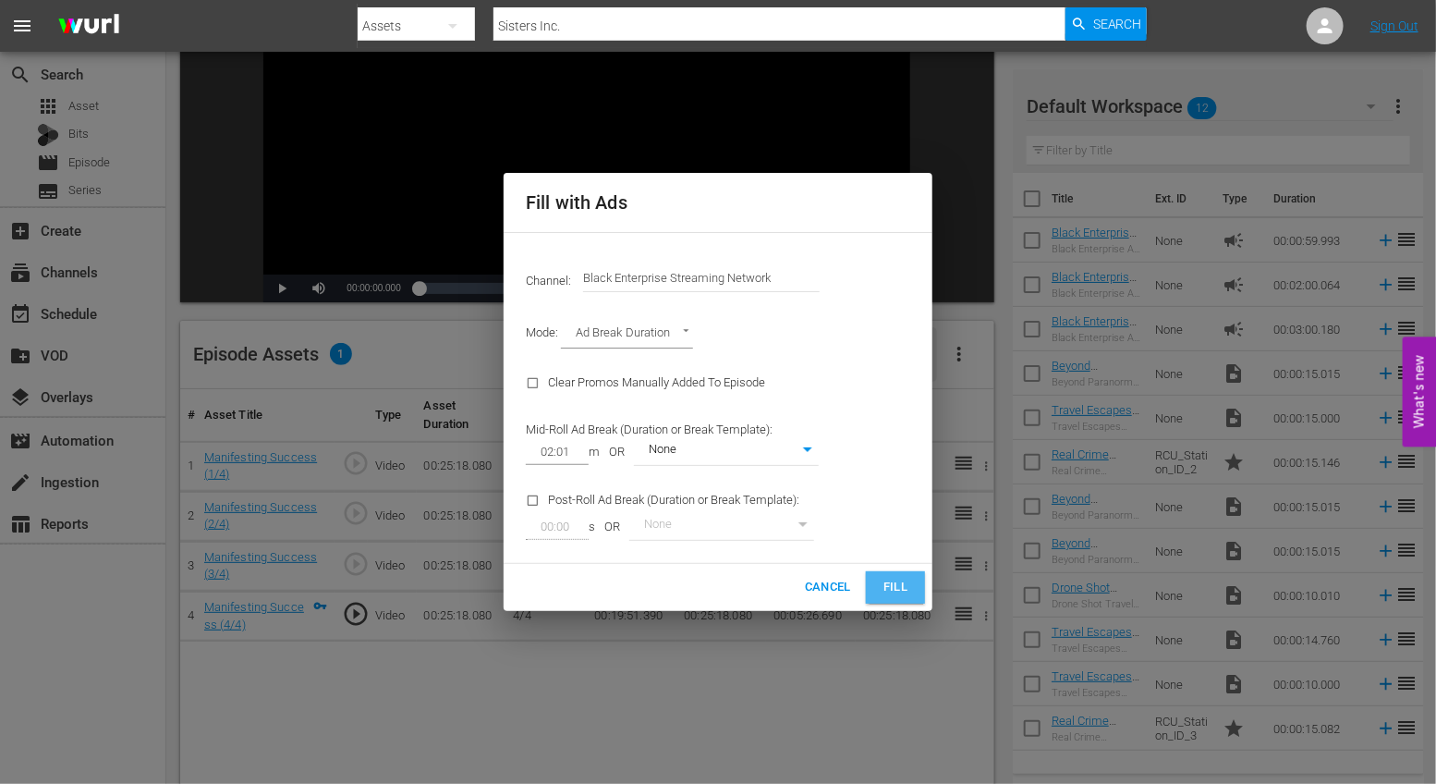
click at [884, 588] on span "Fill" at bounding box center [896, 587] width 30 height 21
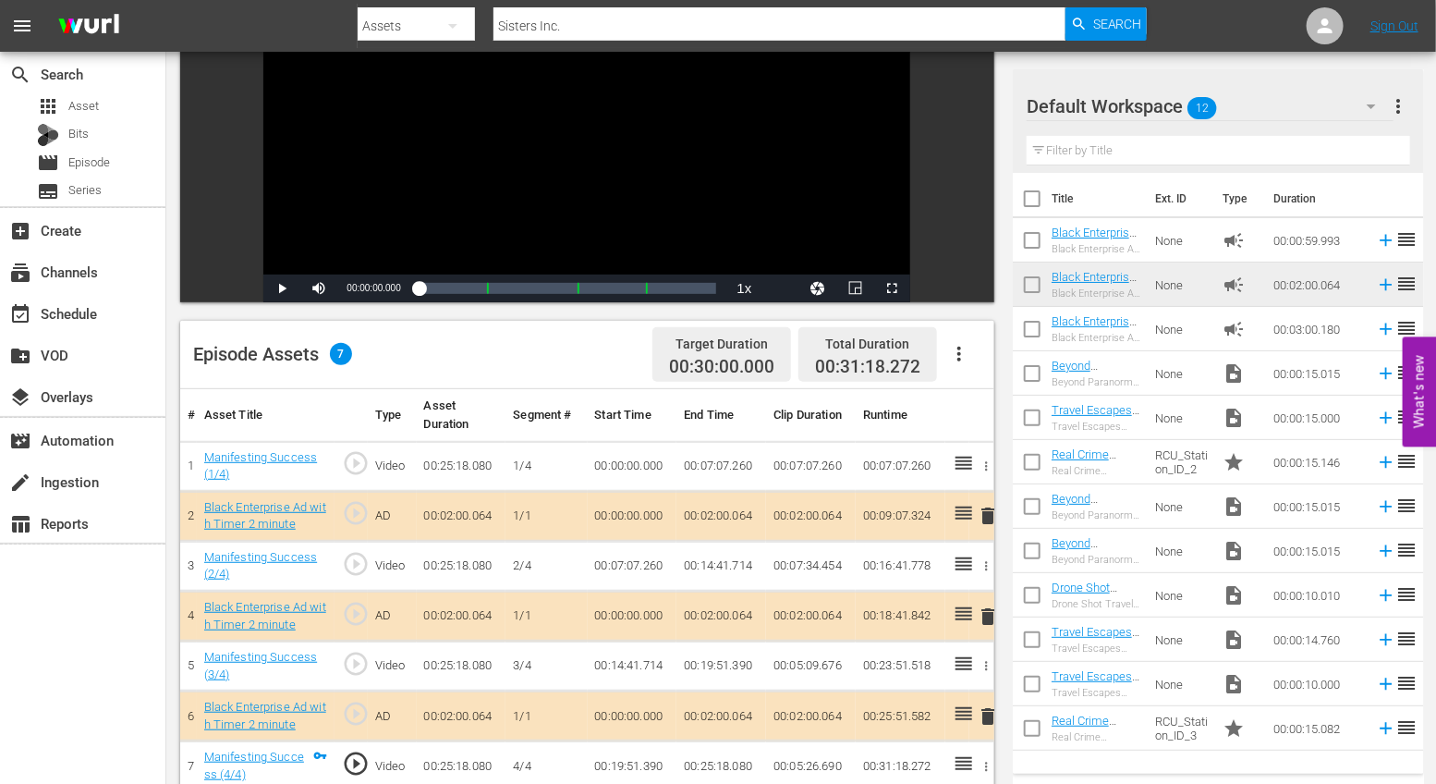
click at [993, 518] on span "delete" at bounding box center [988, 516] width 22 height 22
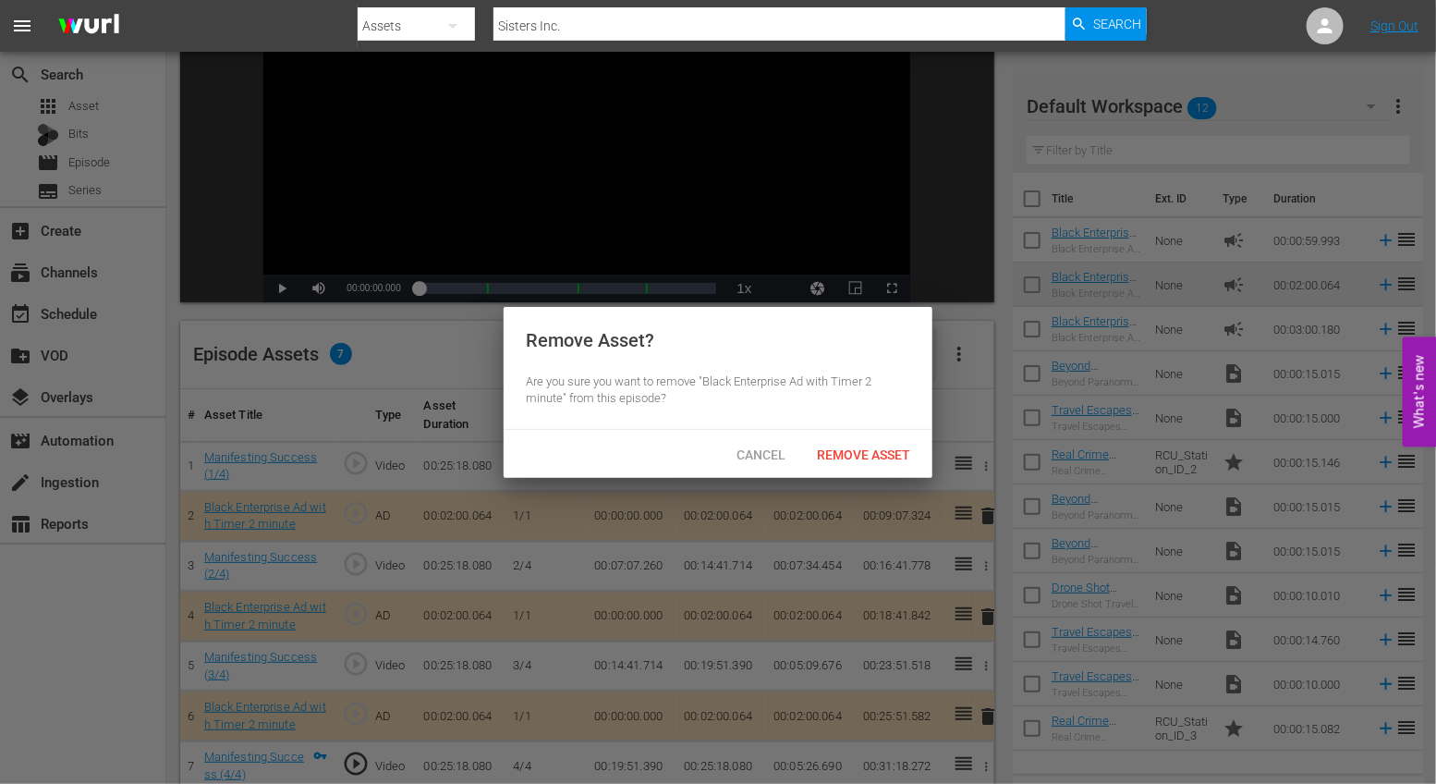
click at [993, 518] on div at bounding box center [718, 392] width 1436 height 784
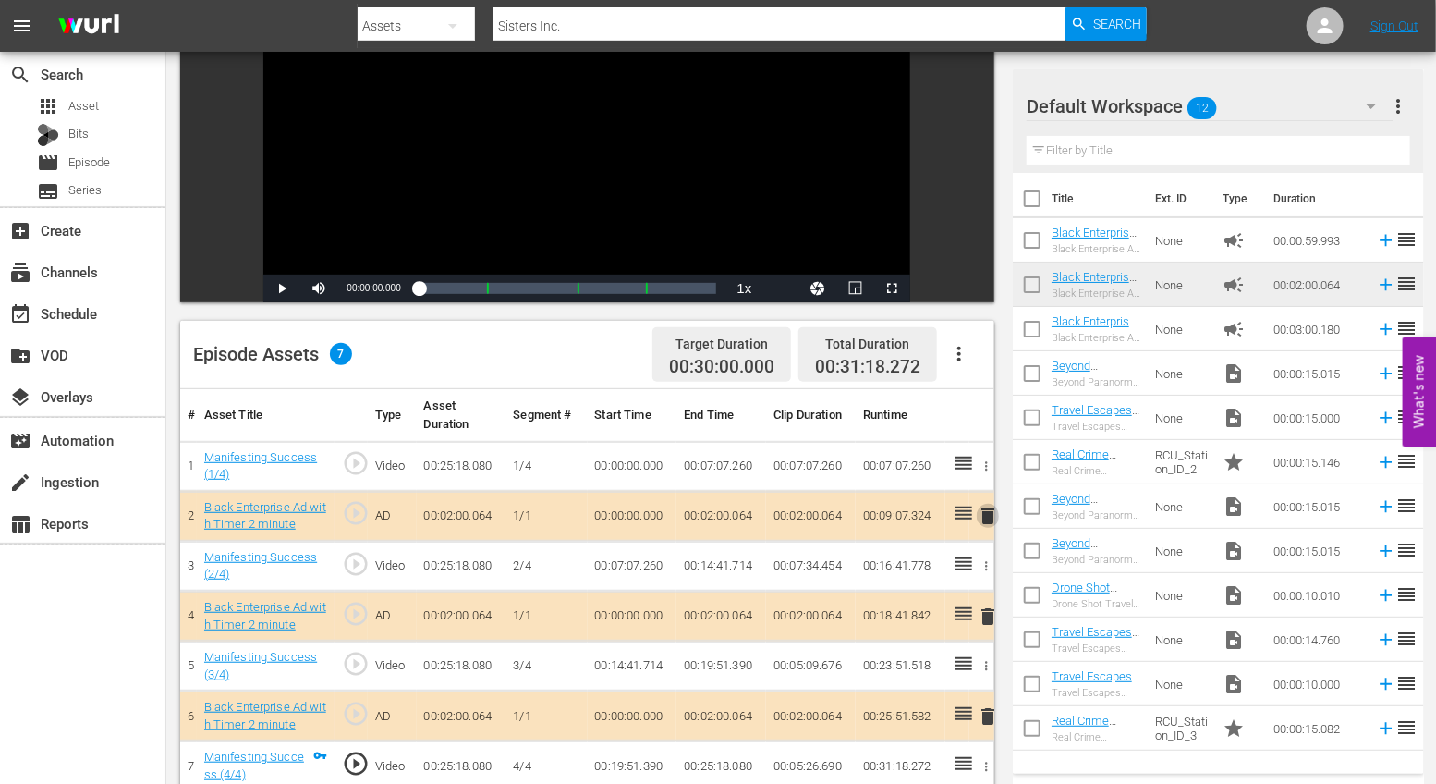
click at [993, 511] on span "delete" at bounding box center [988, 516] width 22 height 22
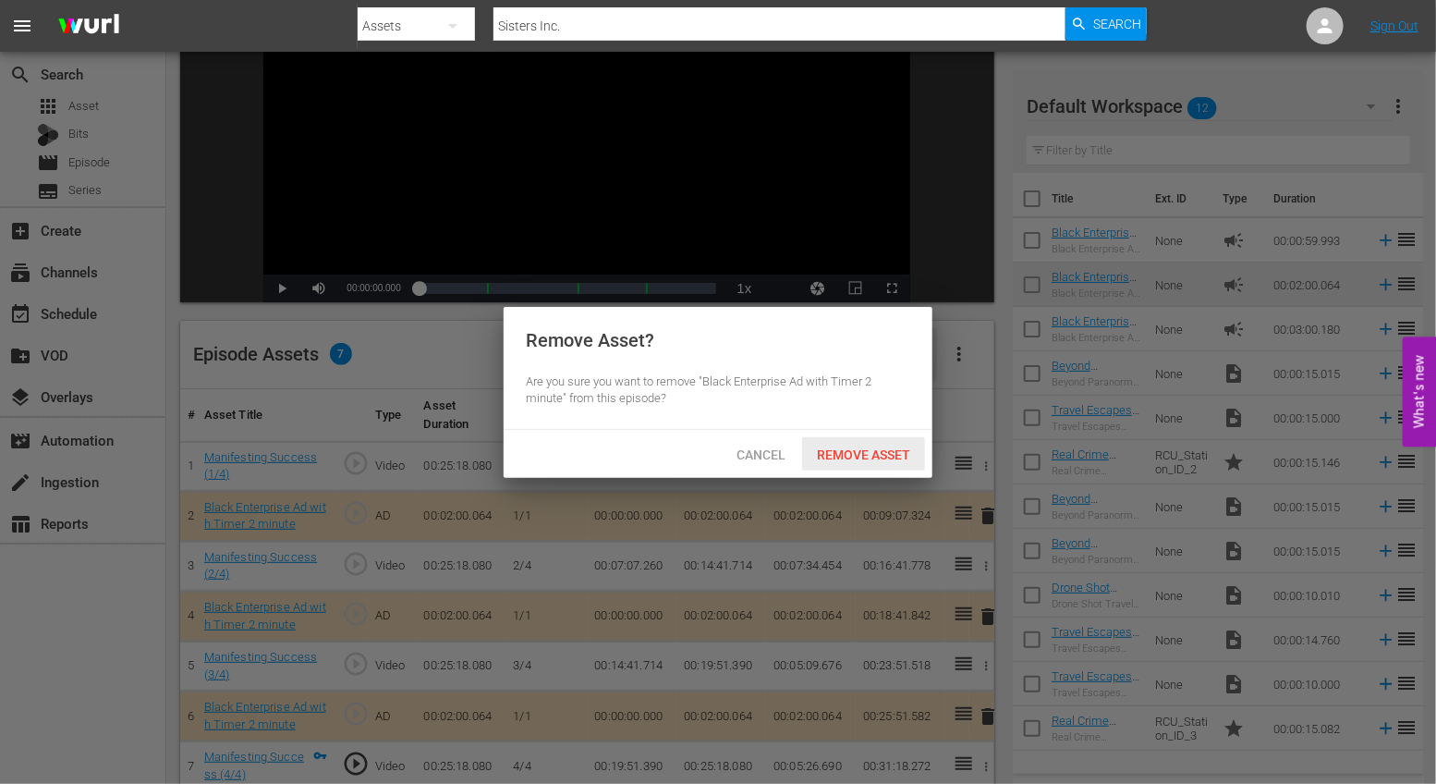
click at [890, 460] on div "Remove Asset" at bounding box center [863, 454] width 123 height 34
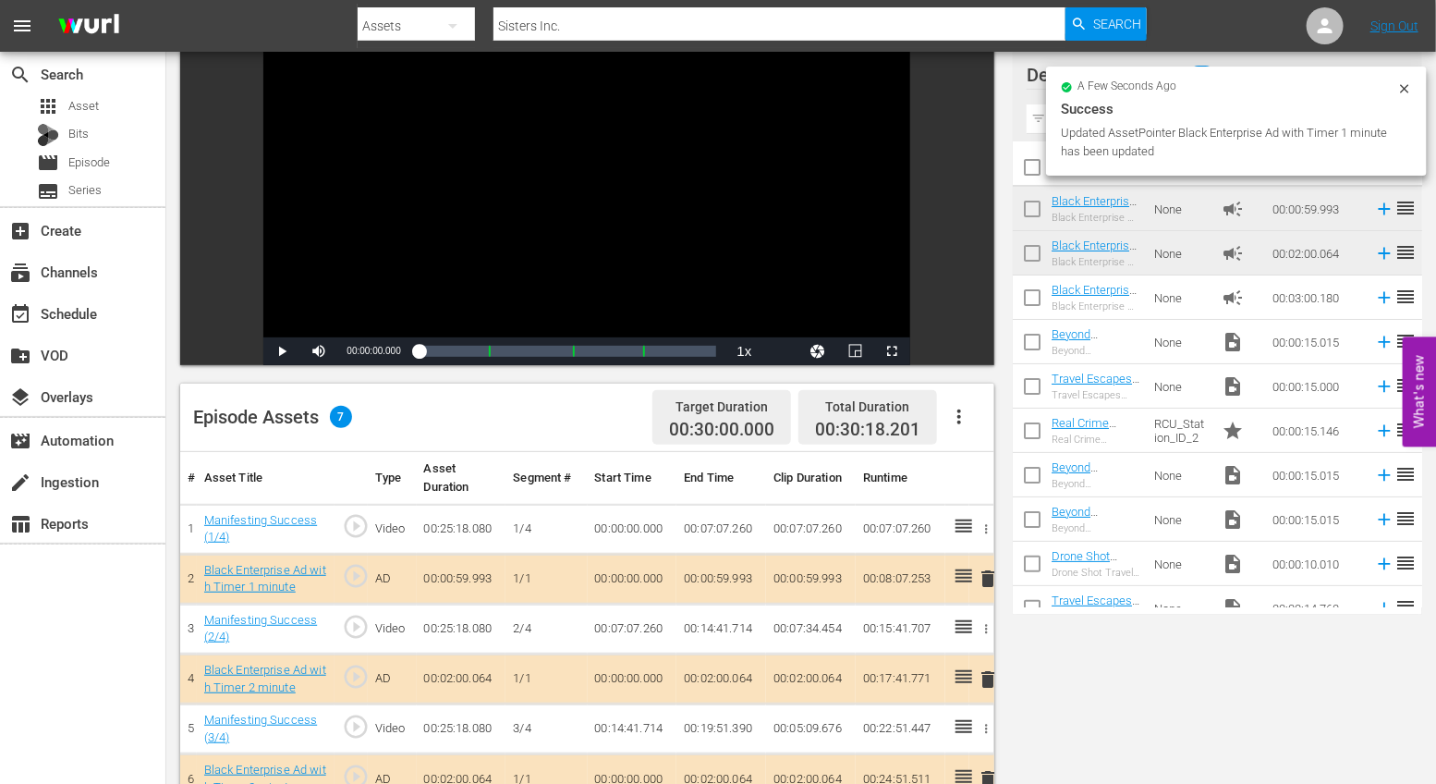
scroll to position [0, 0]
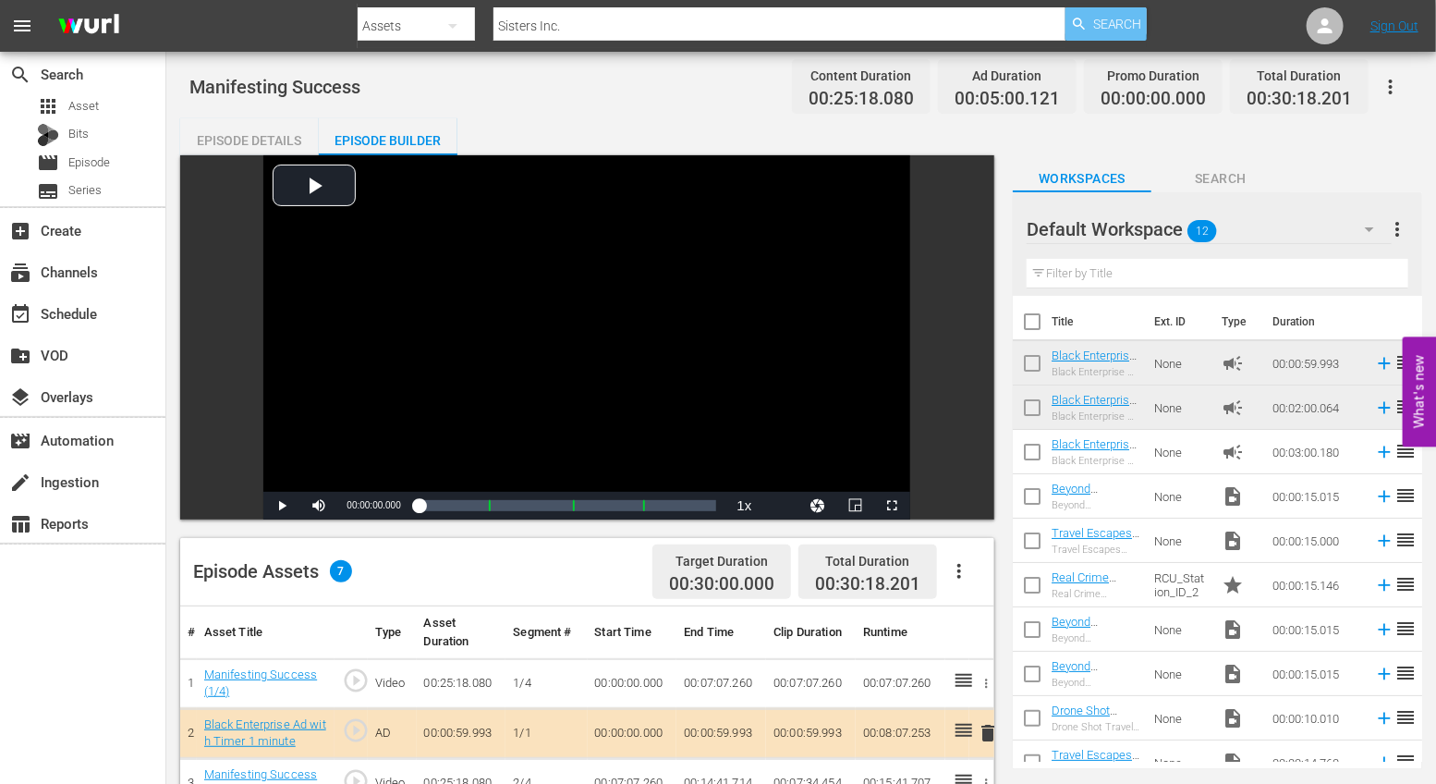
click at [1124, 20] on span "Search" at bounding box center [1117, 23] width 49 height 33
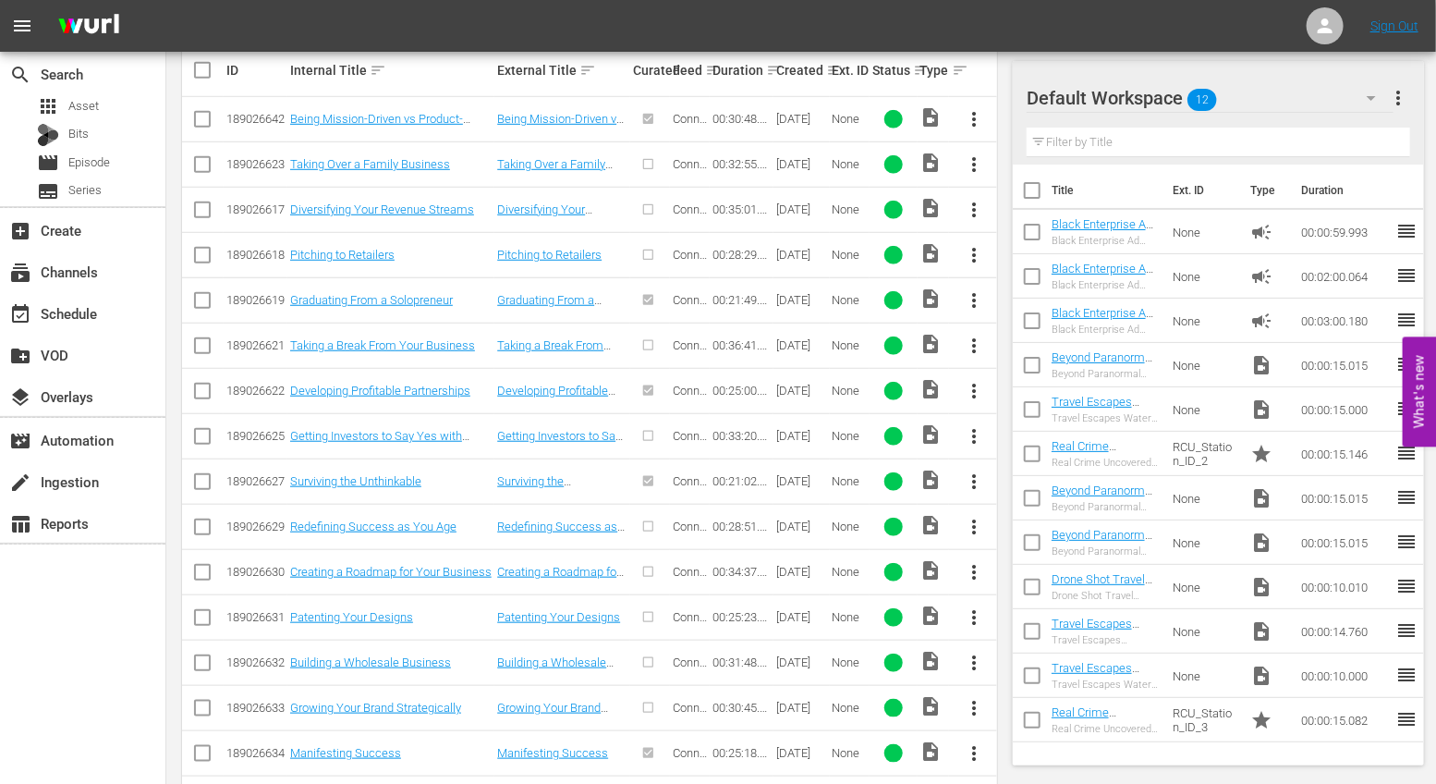
scroll to position [818, 0]
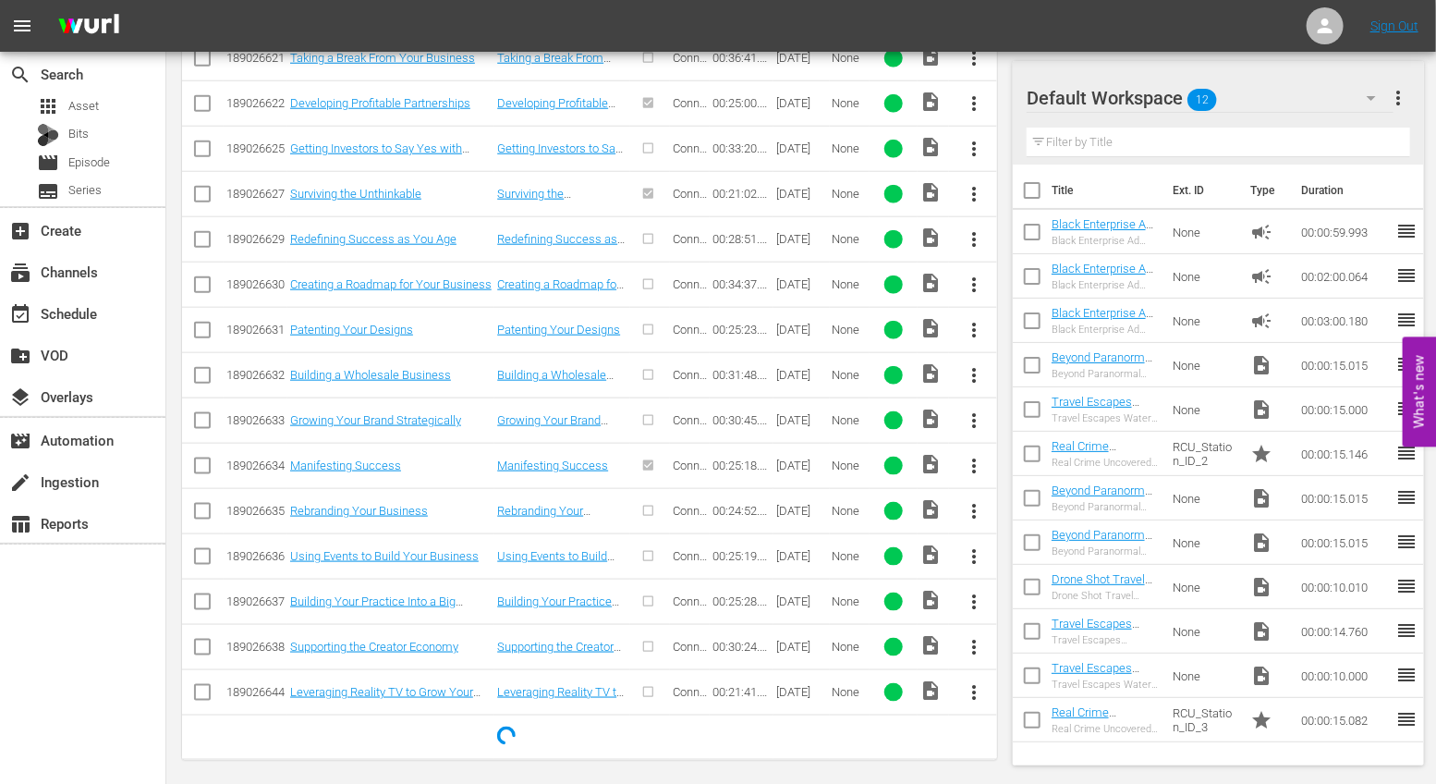
click at [984, 500] on span "more_vert" at bounding box center [974, 511] width 22 height 22
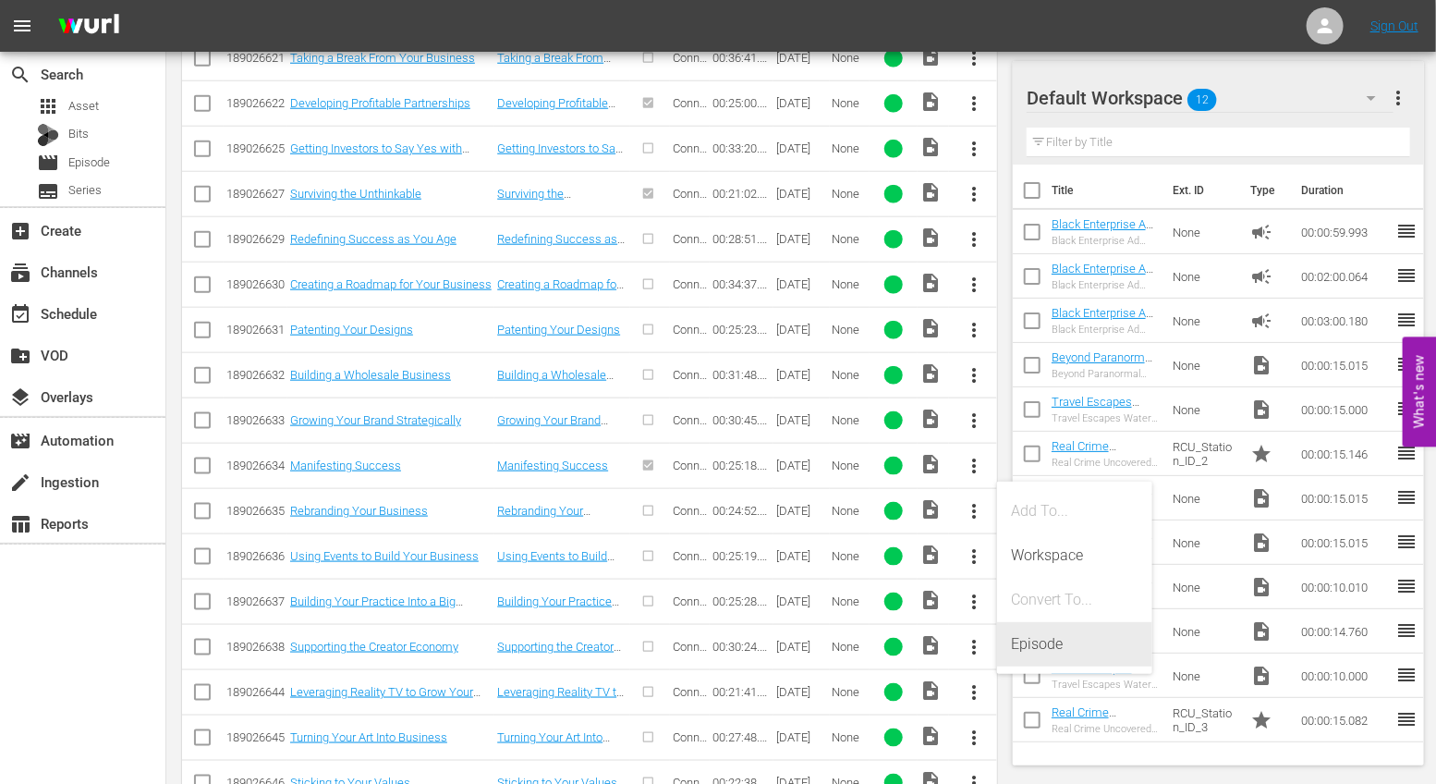
click at [1035, 640] on div "Episode" at bounding box center [1075, 644] width 126 height 44
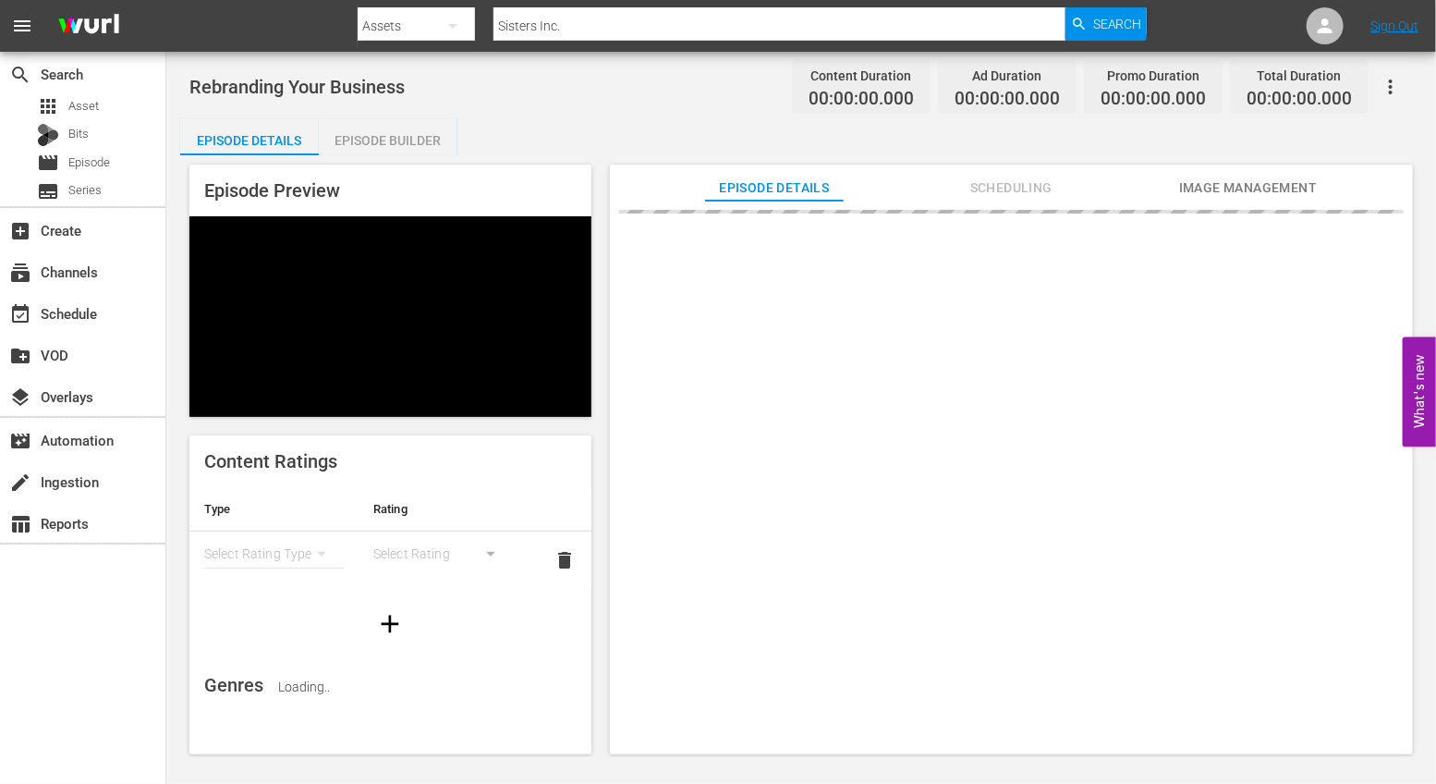
click at [410, 126] on div "Episode Builder" at bounding box center [388, 140] width 139 height 44
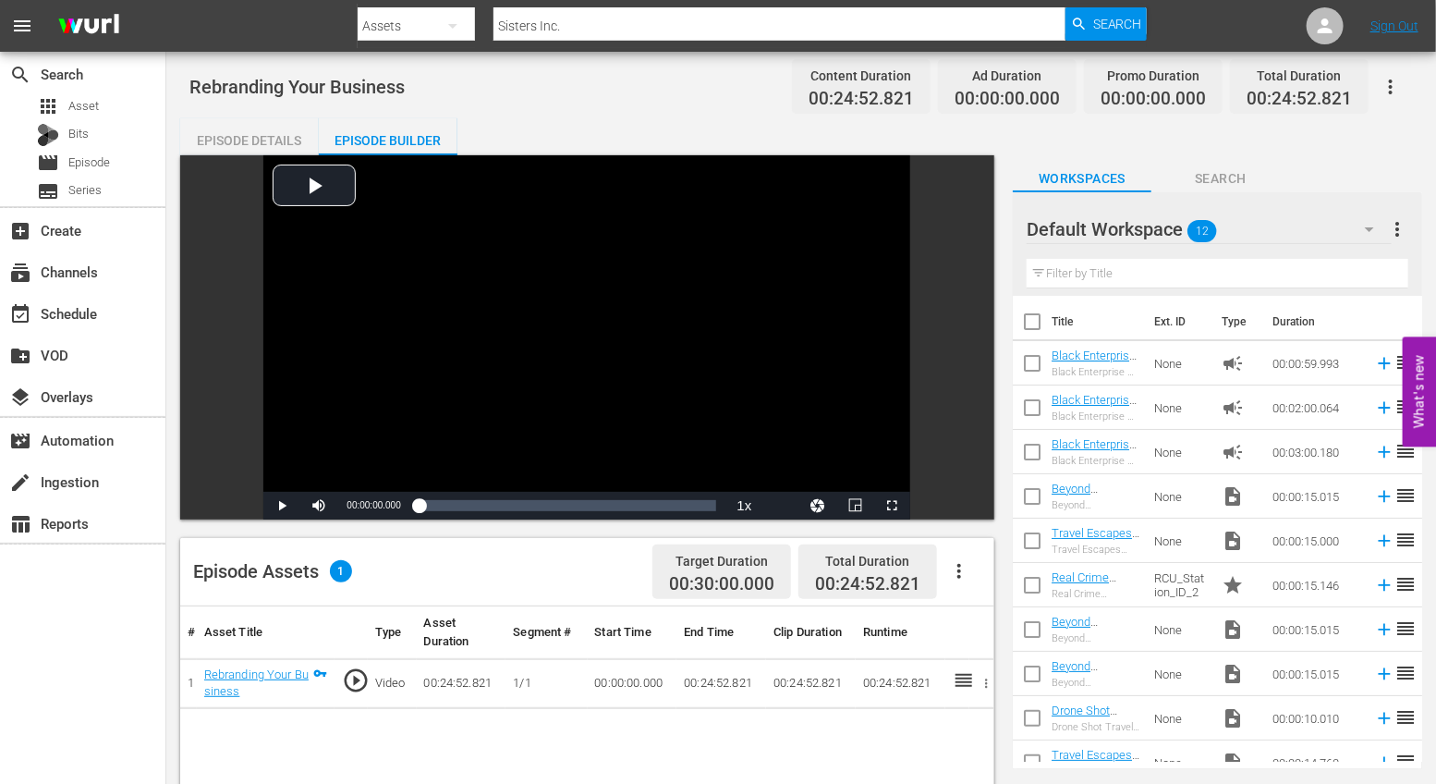
click at [963, 574] on icon "button" at bounding box center [959, 571] width 22 height 22
click at [986, 567] on div "Edit Cue Points" at bounding box center [1015, 578] width 126 height 44
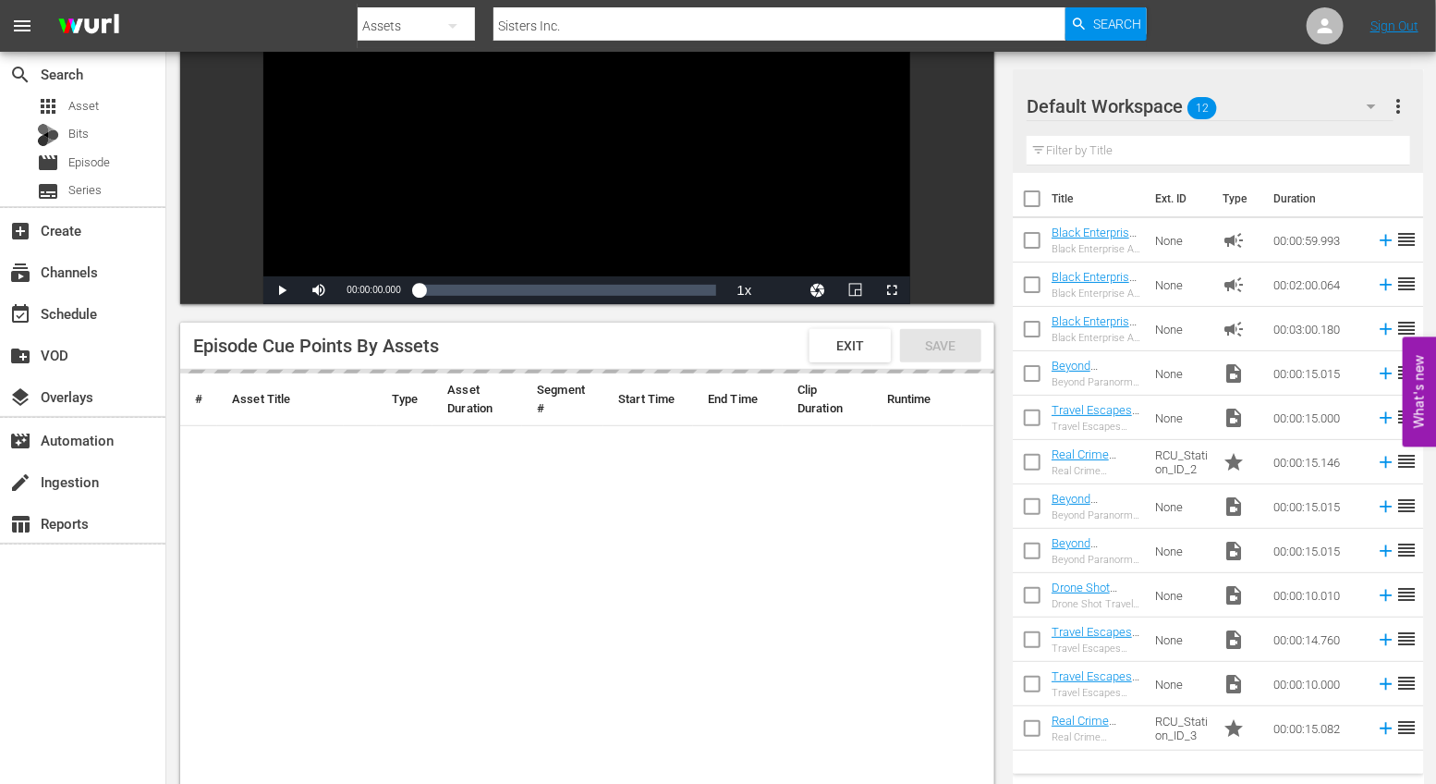
scroll to position [265, 0]
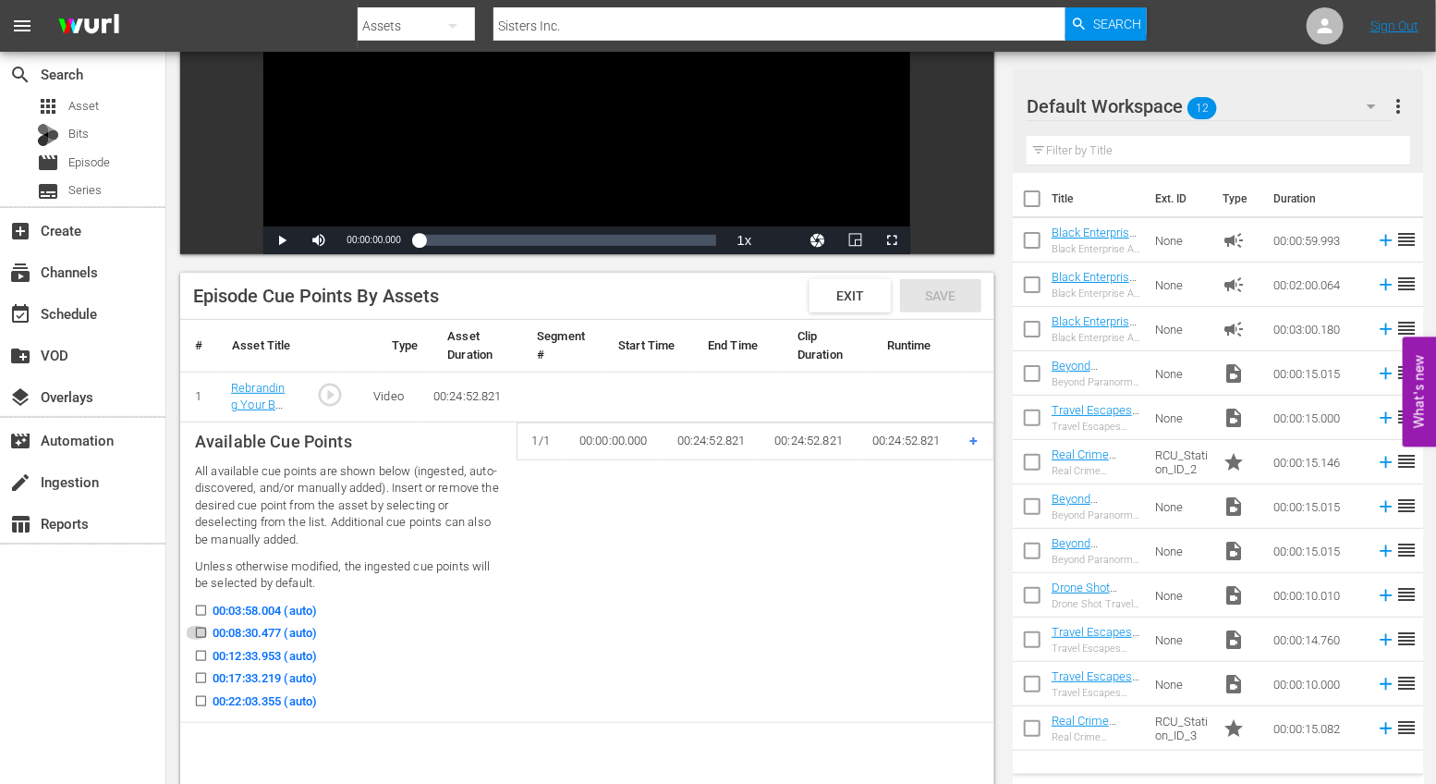
click at [199, 629] on input "00:08:30.477 (auto)" at bounding box center [196, 636] width 23 height 14
checkbox input "true"
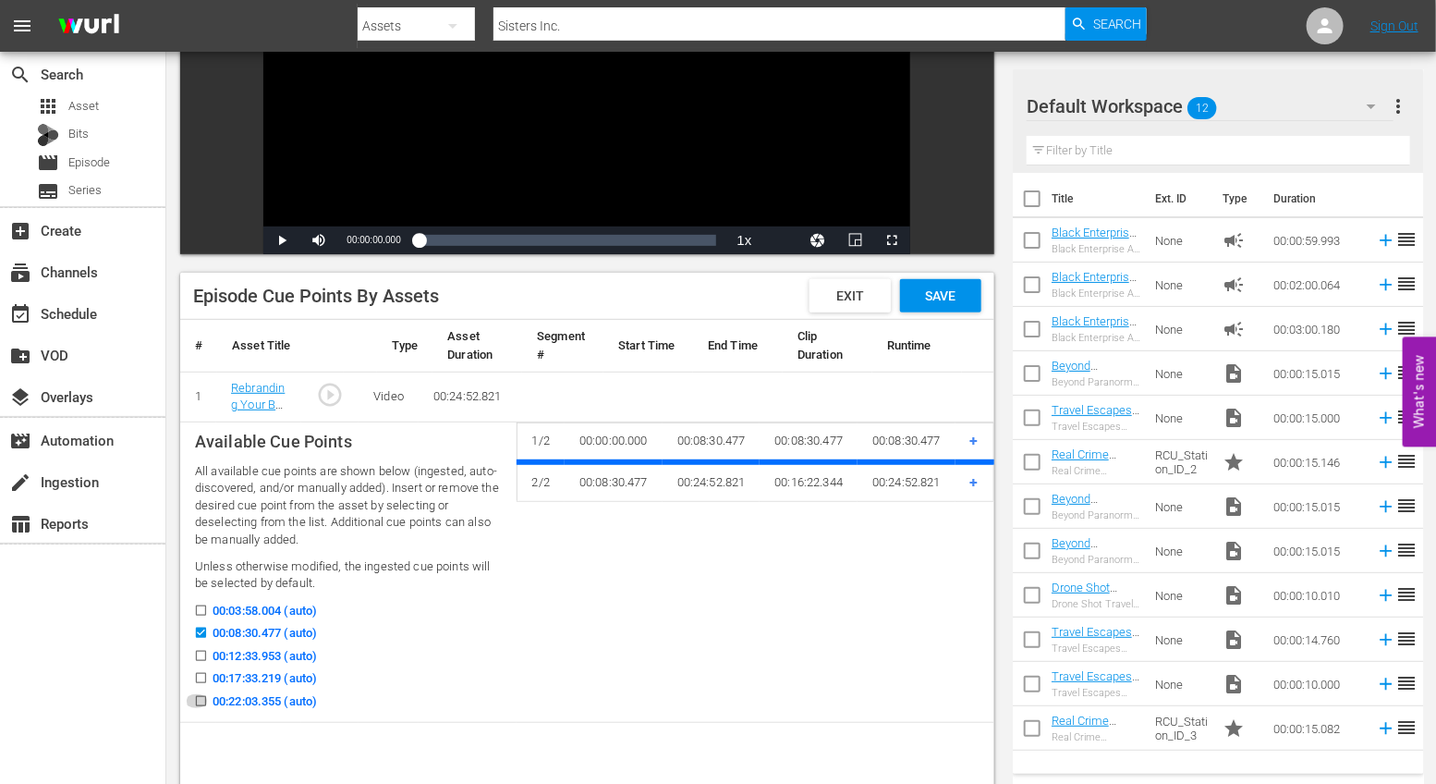
click at [202, 696] on icon at bounding box center [201, 701] width 10 height 10
click at [202, 698] on input "00:22:03.355 (auto)" at bounding box center [196, 705] width 23 height 14
checkbox input "true"
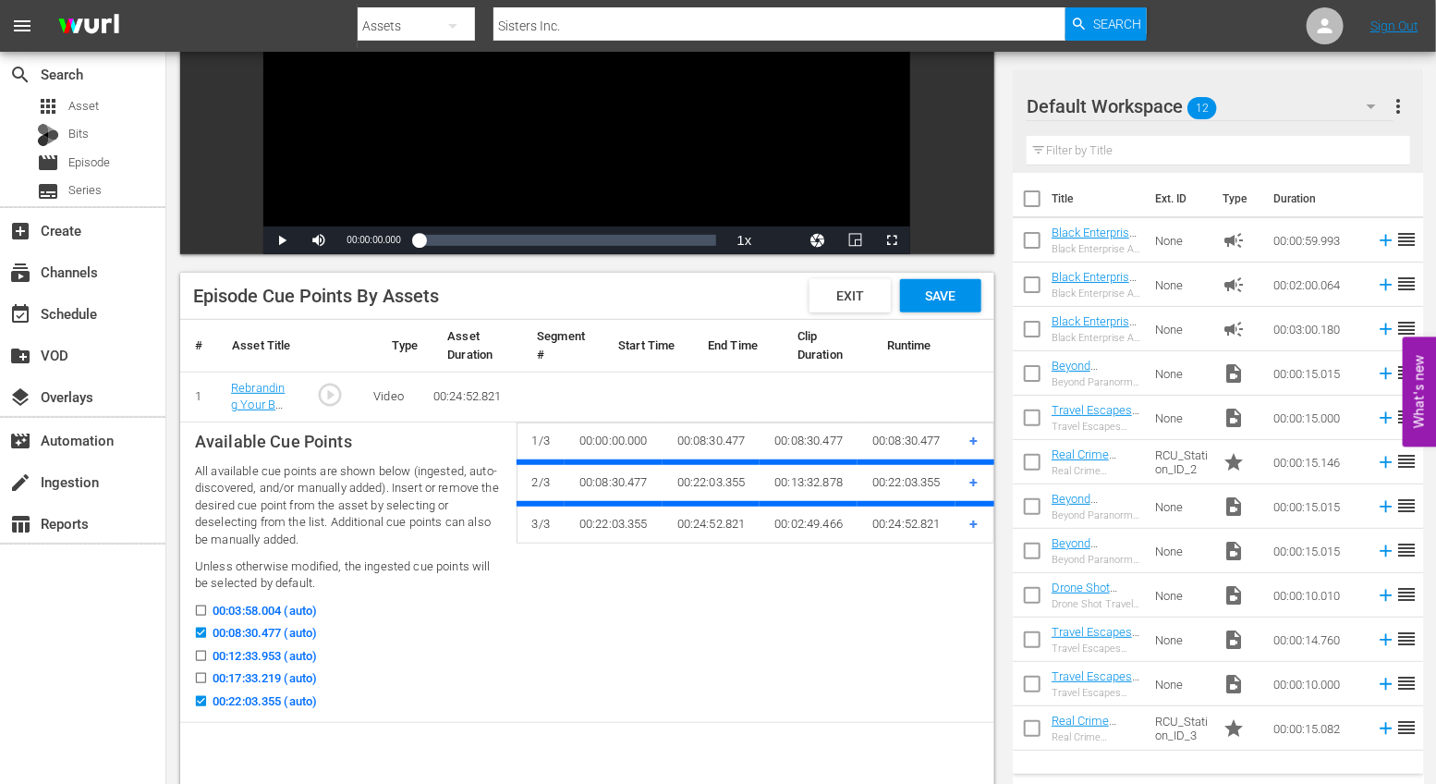
click at [202, 671] on icon at bounding box center [201, 678] width 14 height 14
click at [202, 675] on input "00:17:33.219 (auto)" at bounding box center [196, 682] width 23 height 14
checkbox input "true"
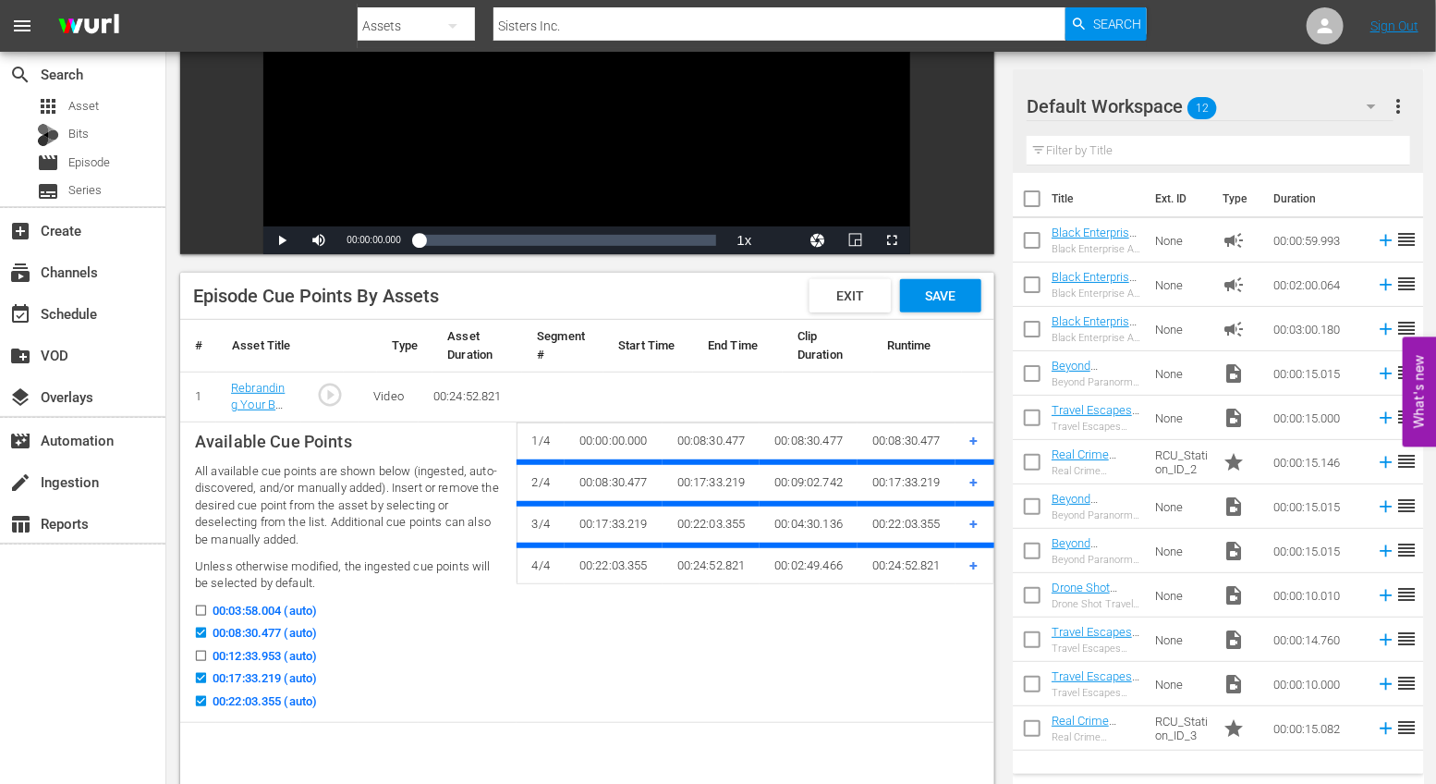
scroll to position [205, 0]
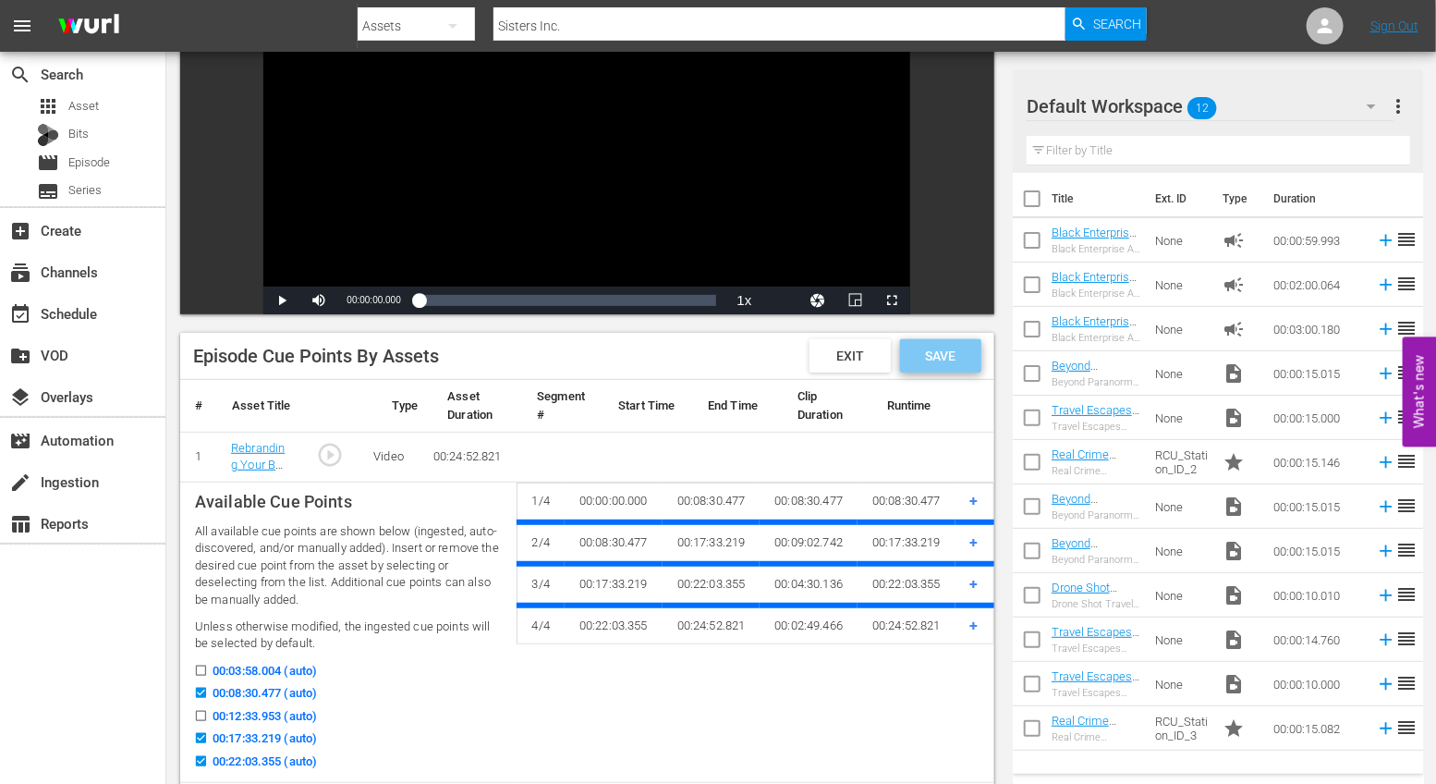
click at [953, 363] on div "Save" at bounding box center [940, 355] width 81 height 33
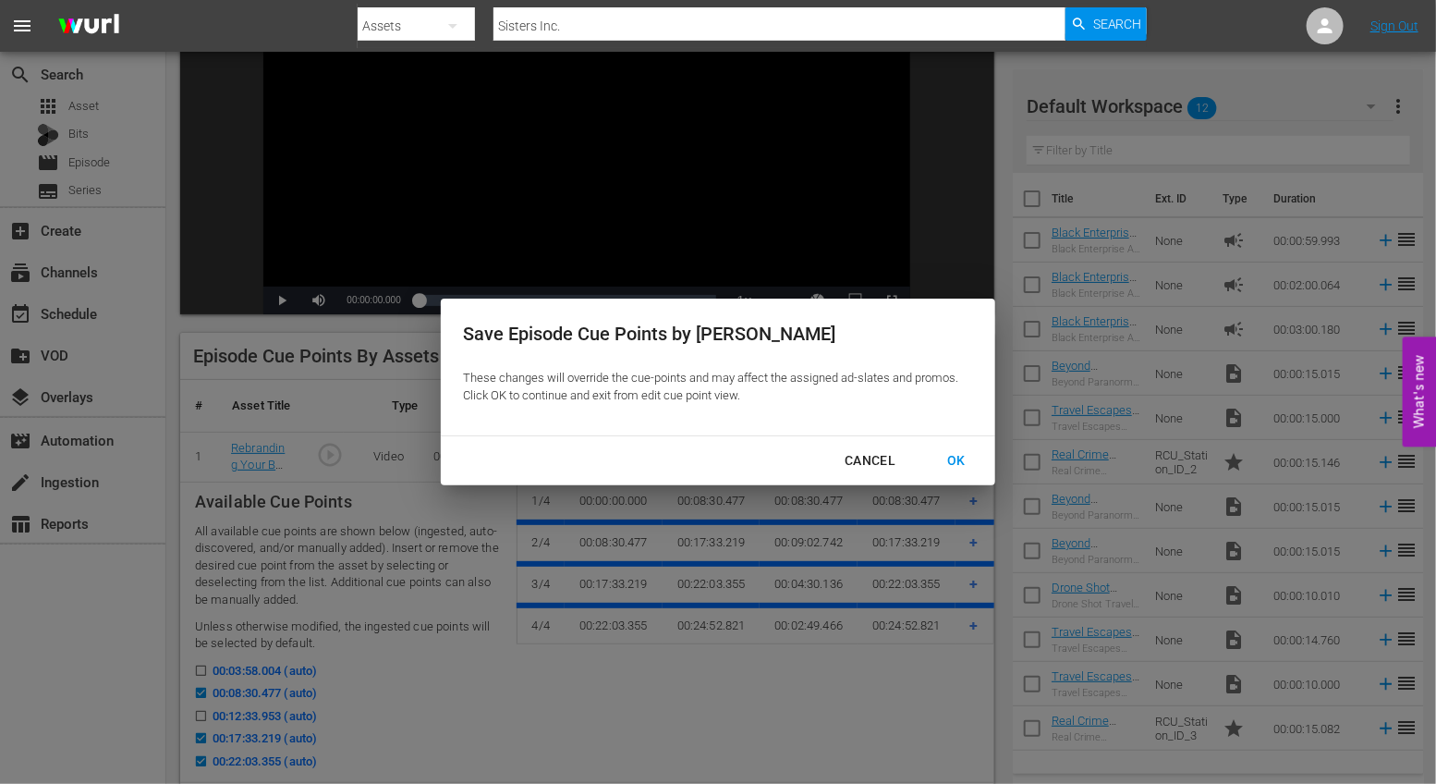
click at [959, 457] on div "OK" at bounding box center [956, 460] width 48 height 23
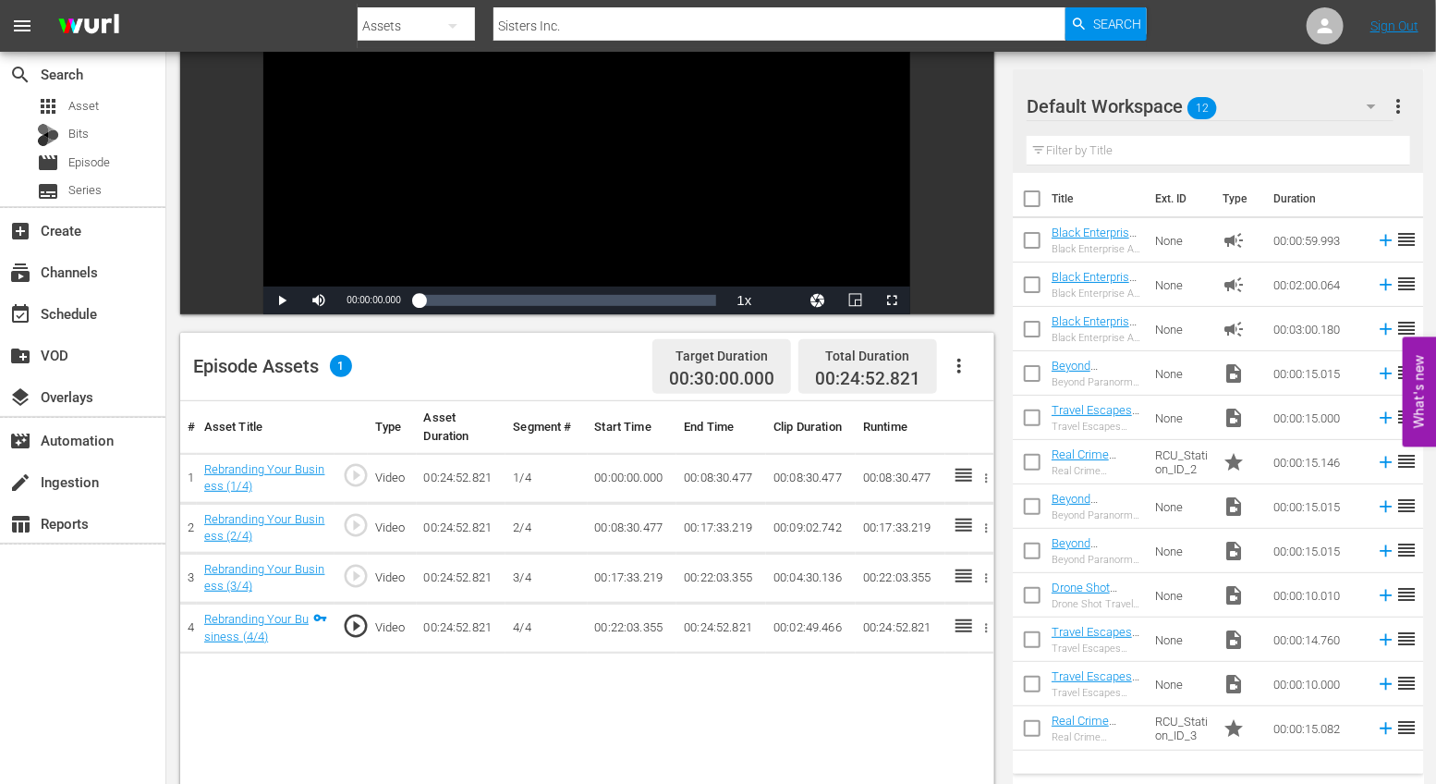
click at [974, 372] on button "button" at bounding box center [959, 366] width 44 height 44
click at [980, 416] on div "Fill with Ads" at bounding box center [1015, 418] width 126 height 44
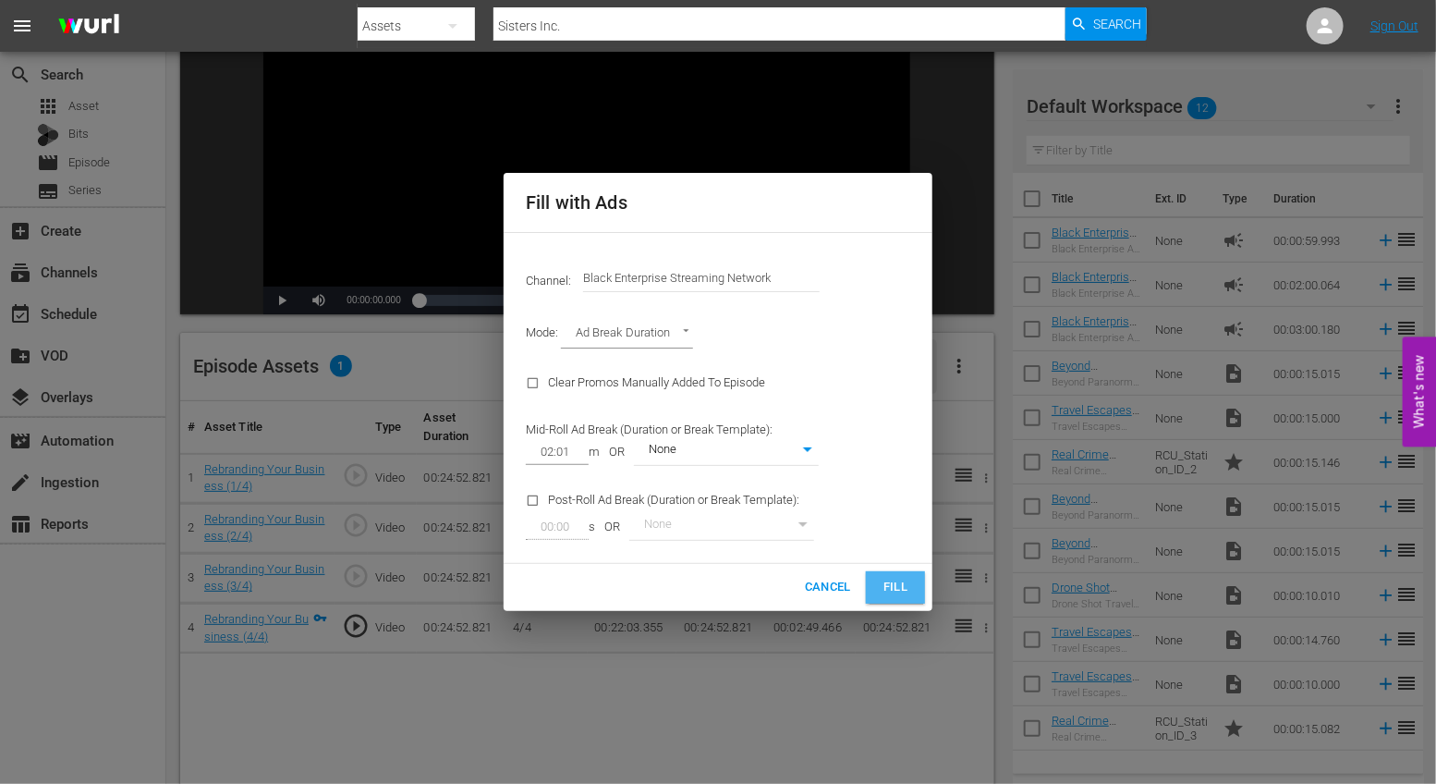
click at [895, 597] on span "Fill" at bounding box center [896, 587] width 30 height 21
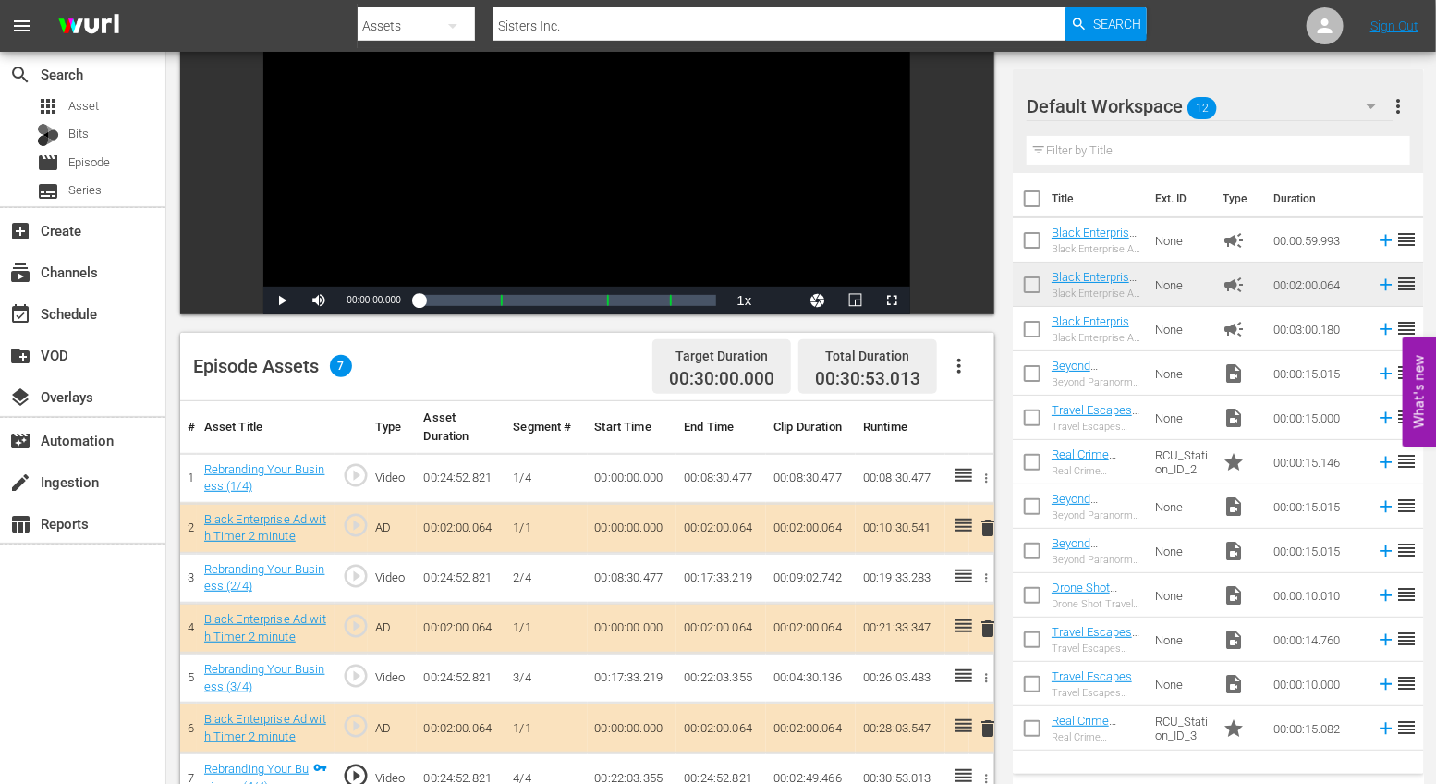
click at [988, 527] on span "delete" at bounding box center [988, 528] width 22 height 22
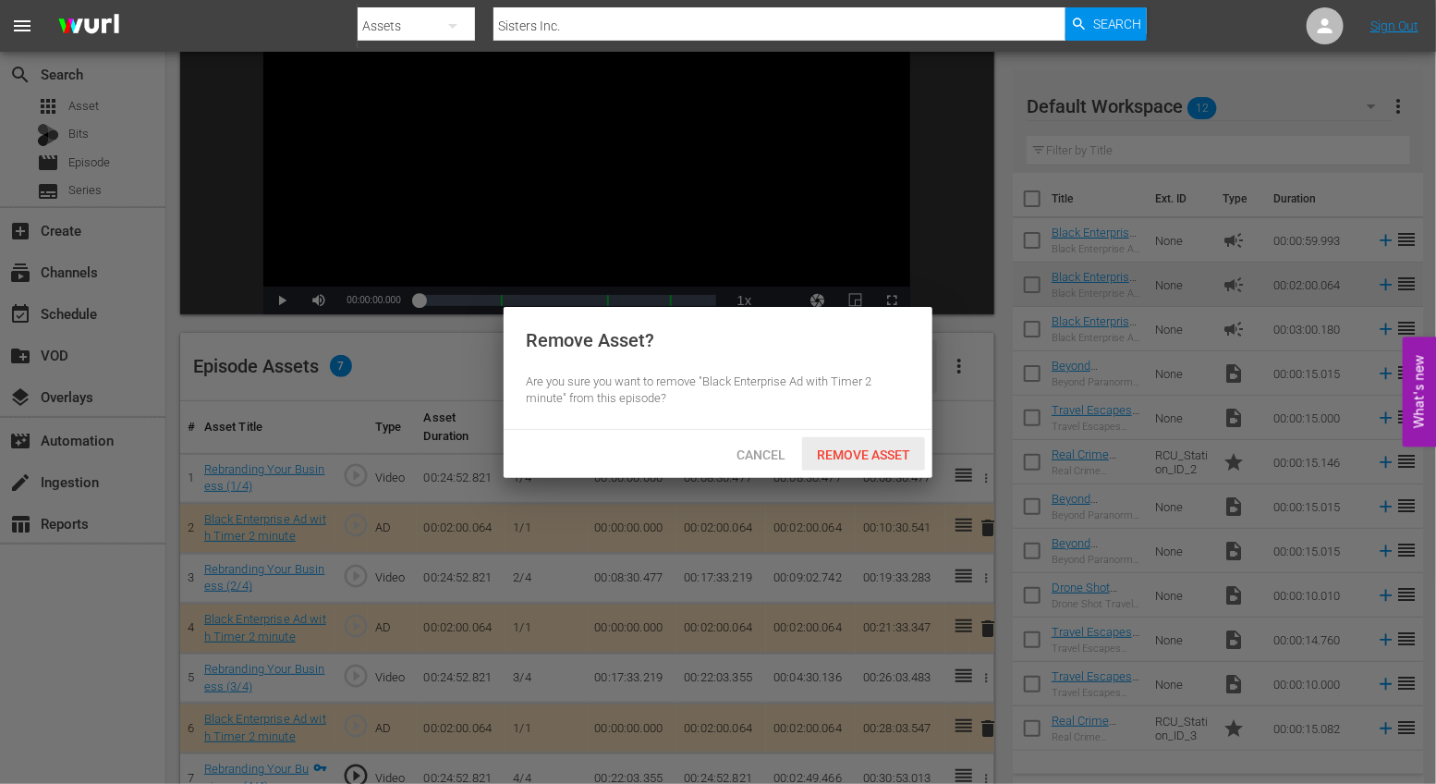
click at [871, 449] on span "Remove Asset" at bounding box center [863, 454] width 123 height 15
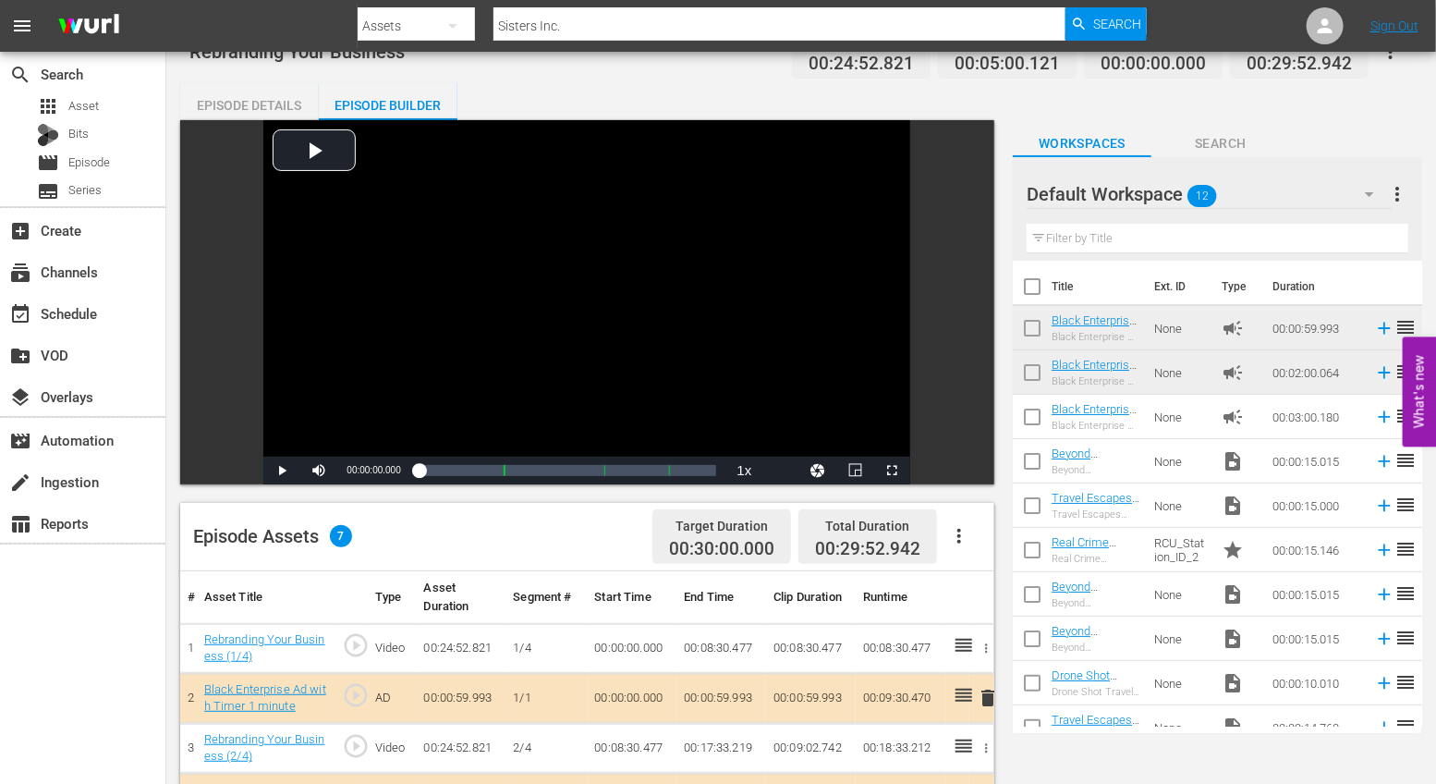
scroll to position [0, 0]
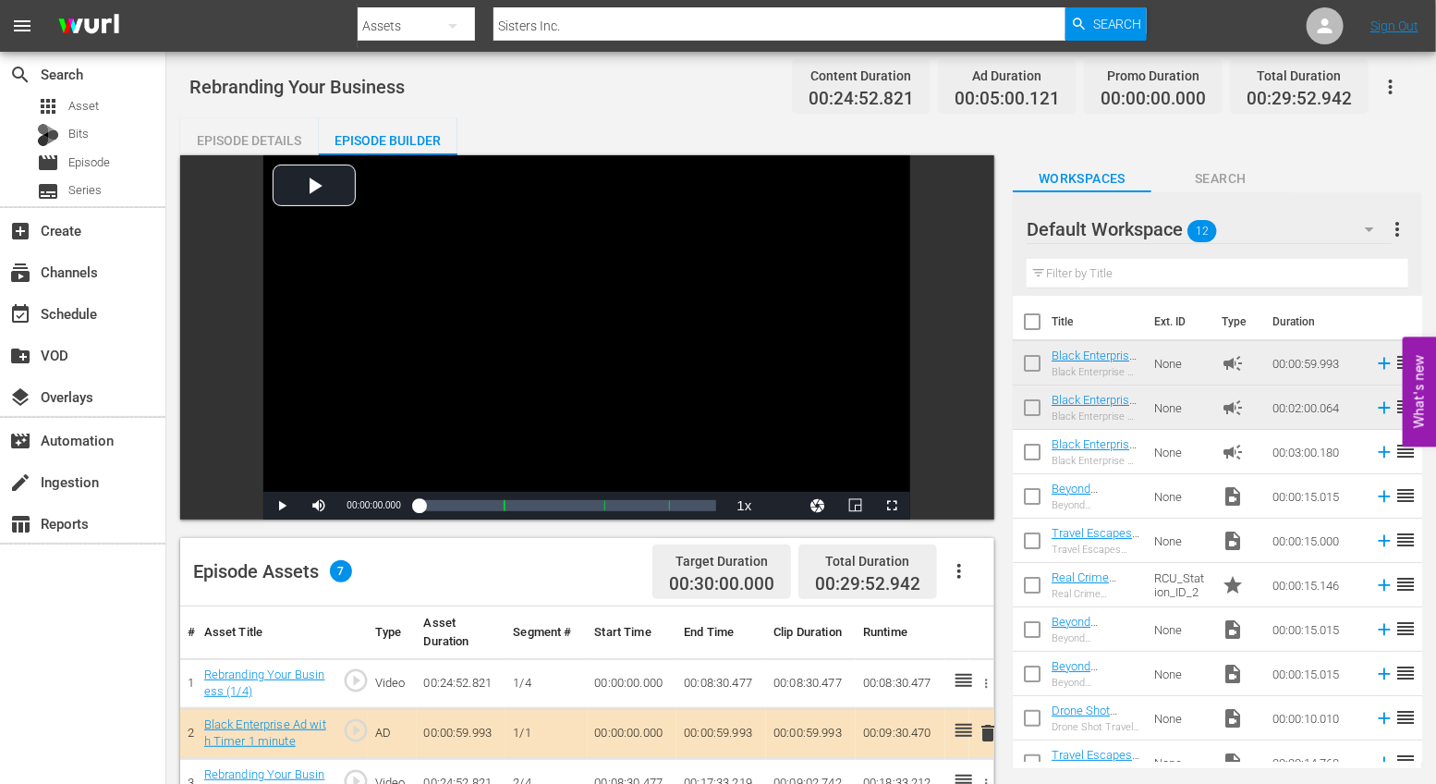
click at [1103, 31] on span "Search" at bounding box center [1117, 23] width 49 height 33
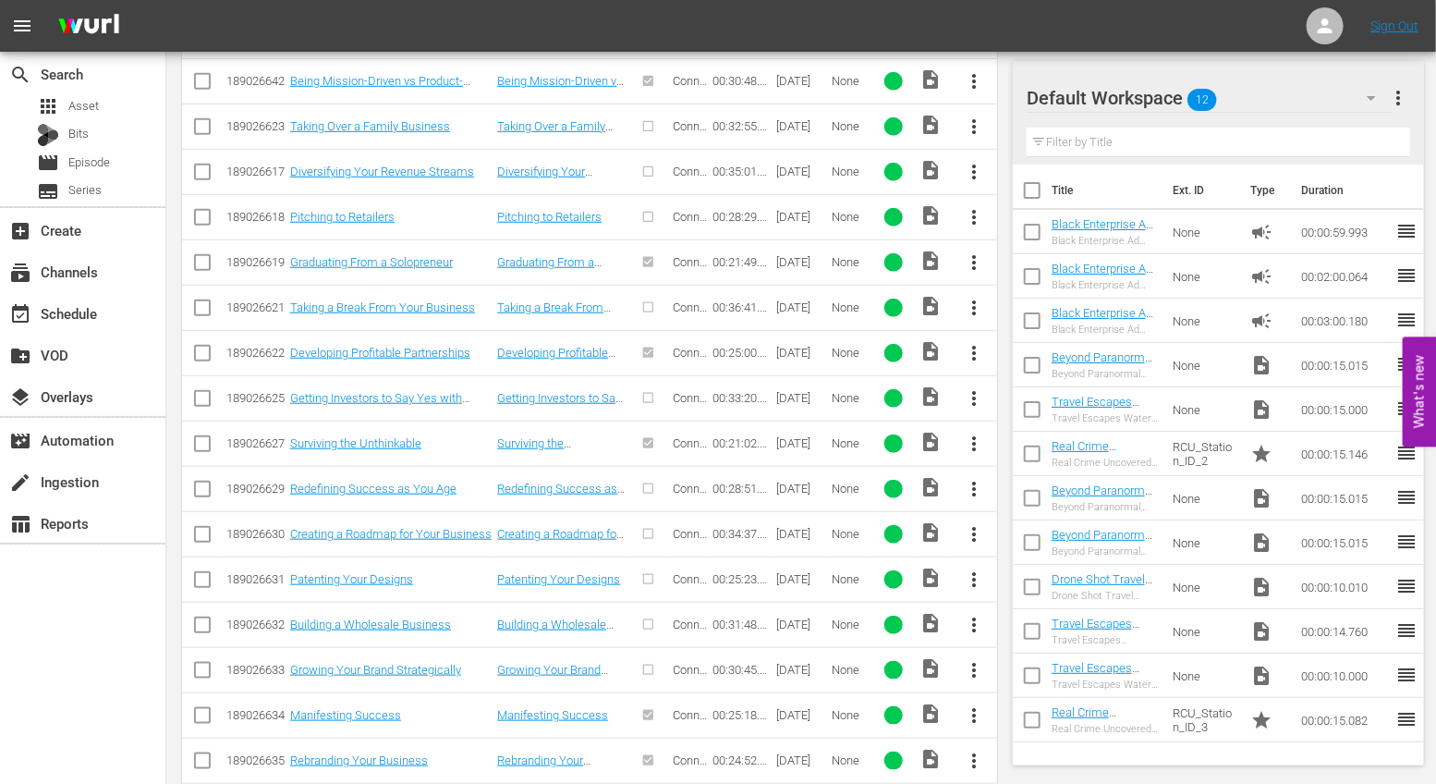
scroll to position [805, 0]
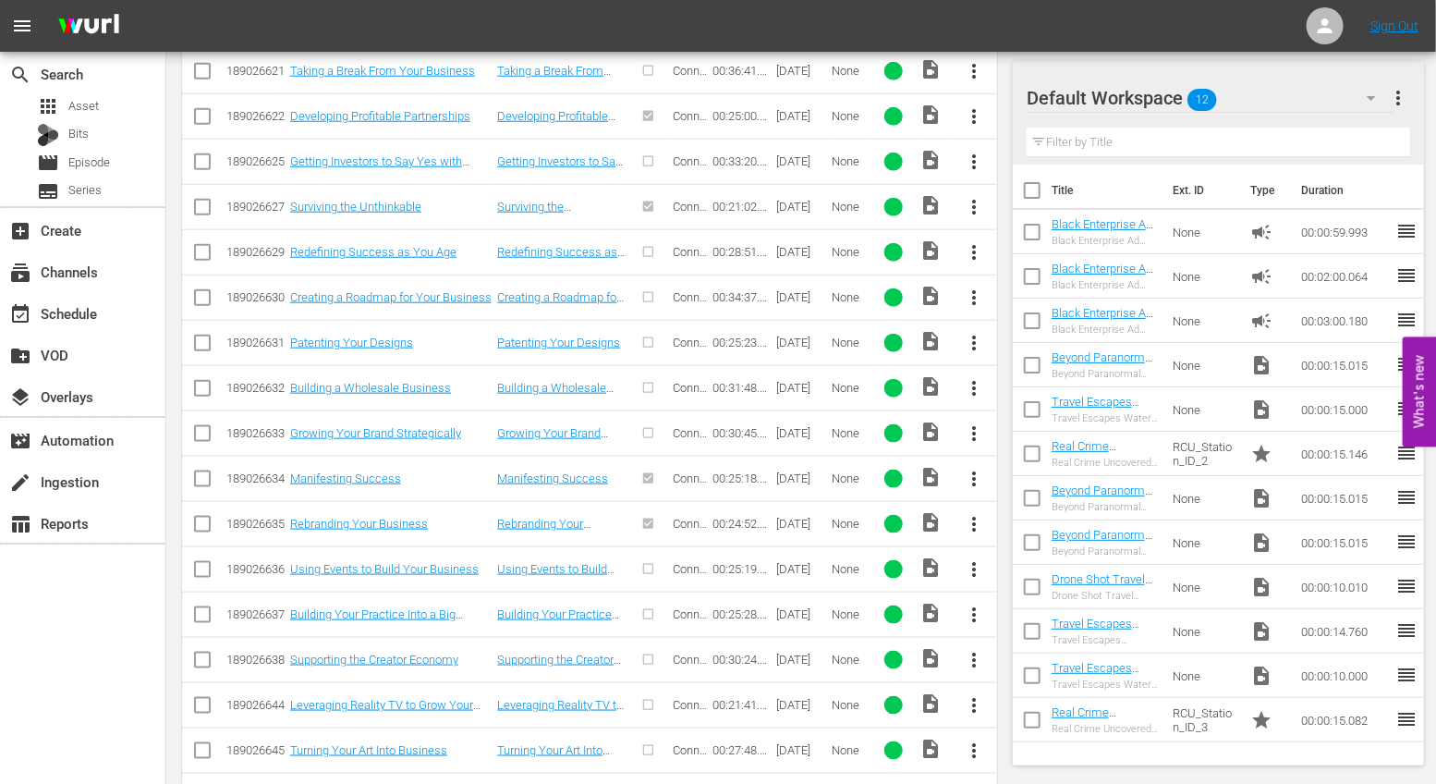
click at [982, 694] on span "more_vert" at bounding box center [974, 705] width 22 height 22
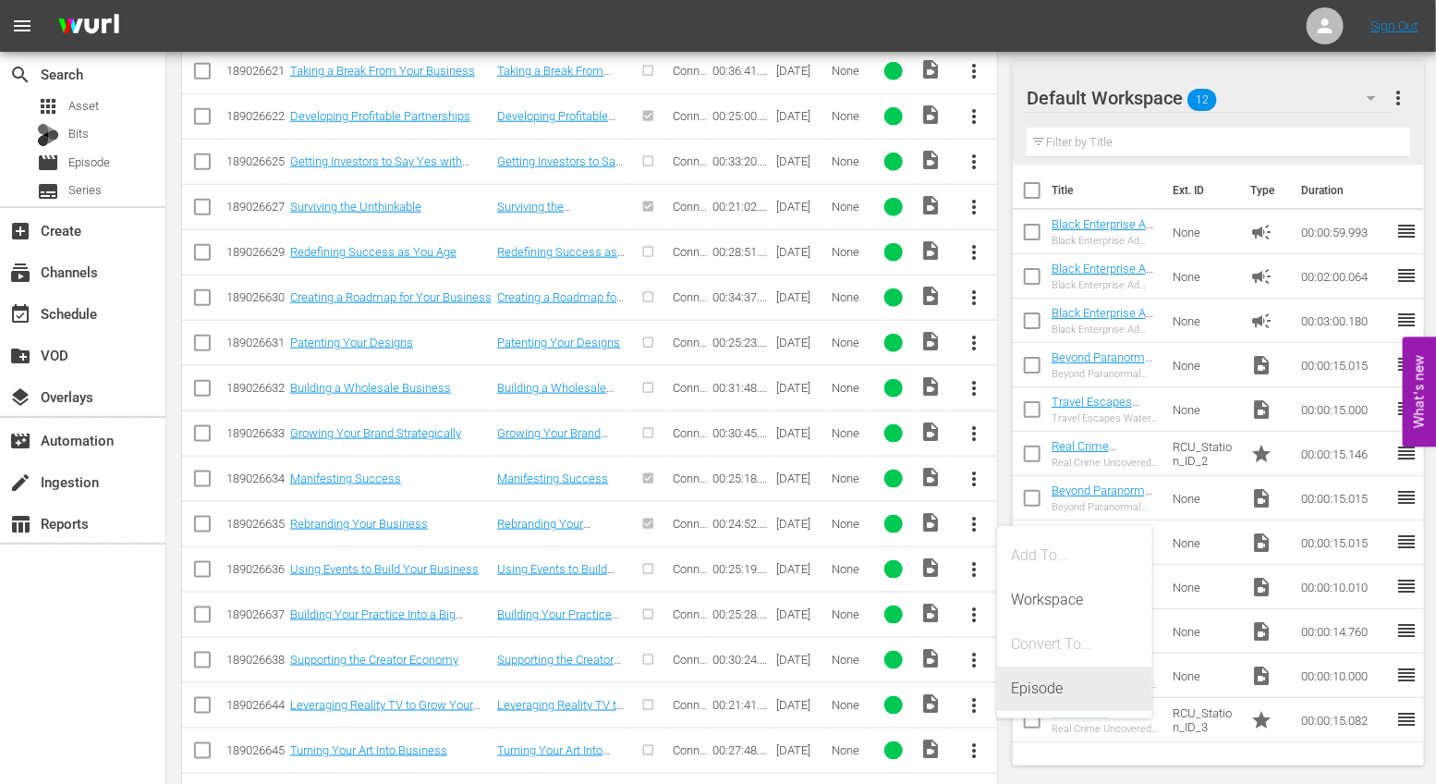
click at [1020, 701] on div "Episode" at bounding box center [1075, 688] width 126 height 44
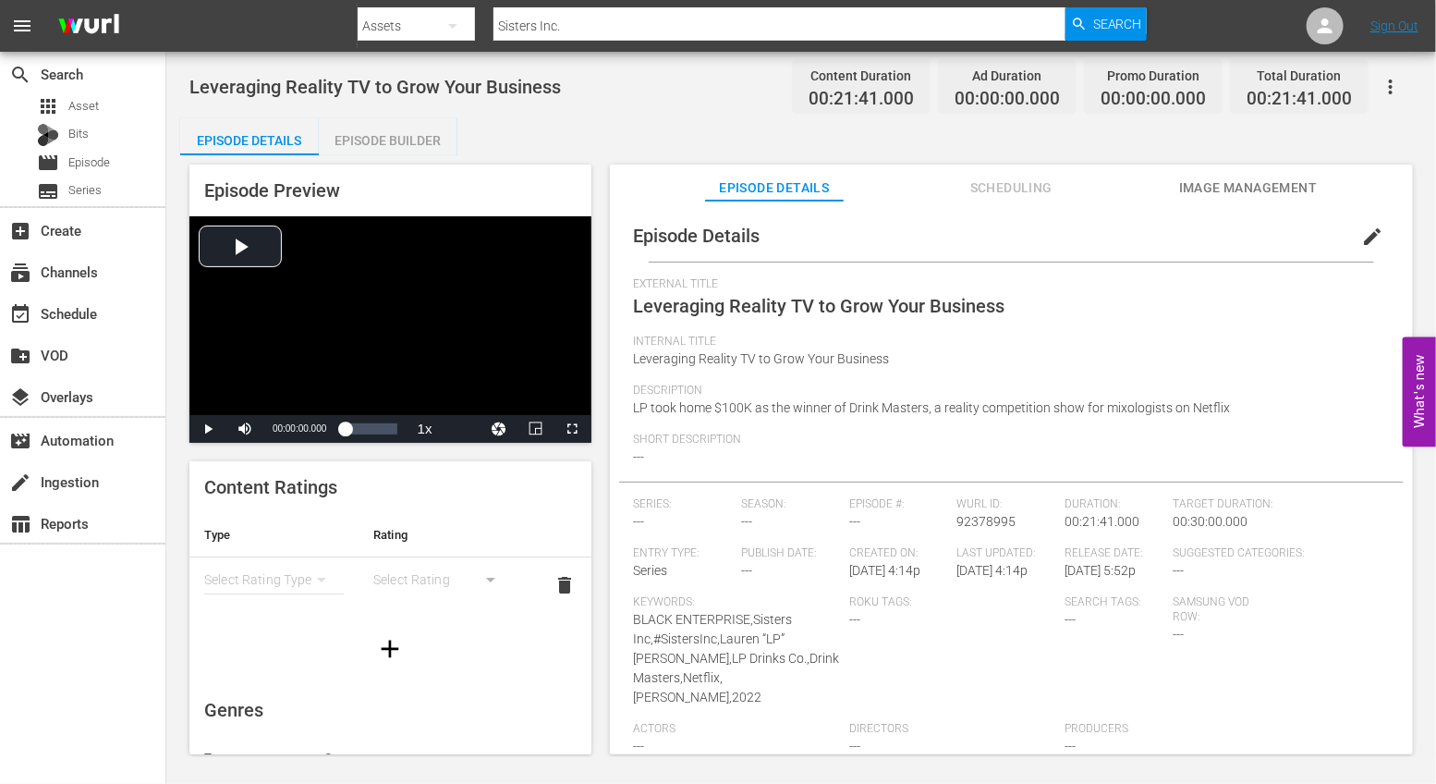
click at [390, 137] on div "Episode Builder" at bounding box center [388, 140] width 139 height 44
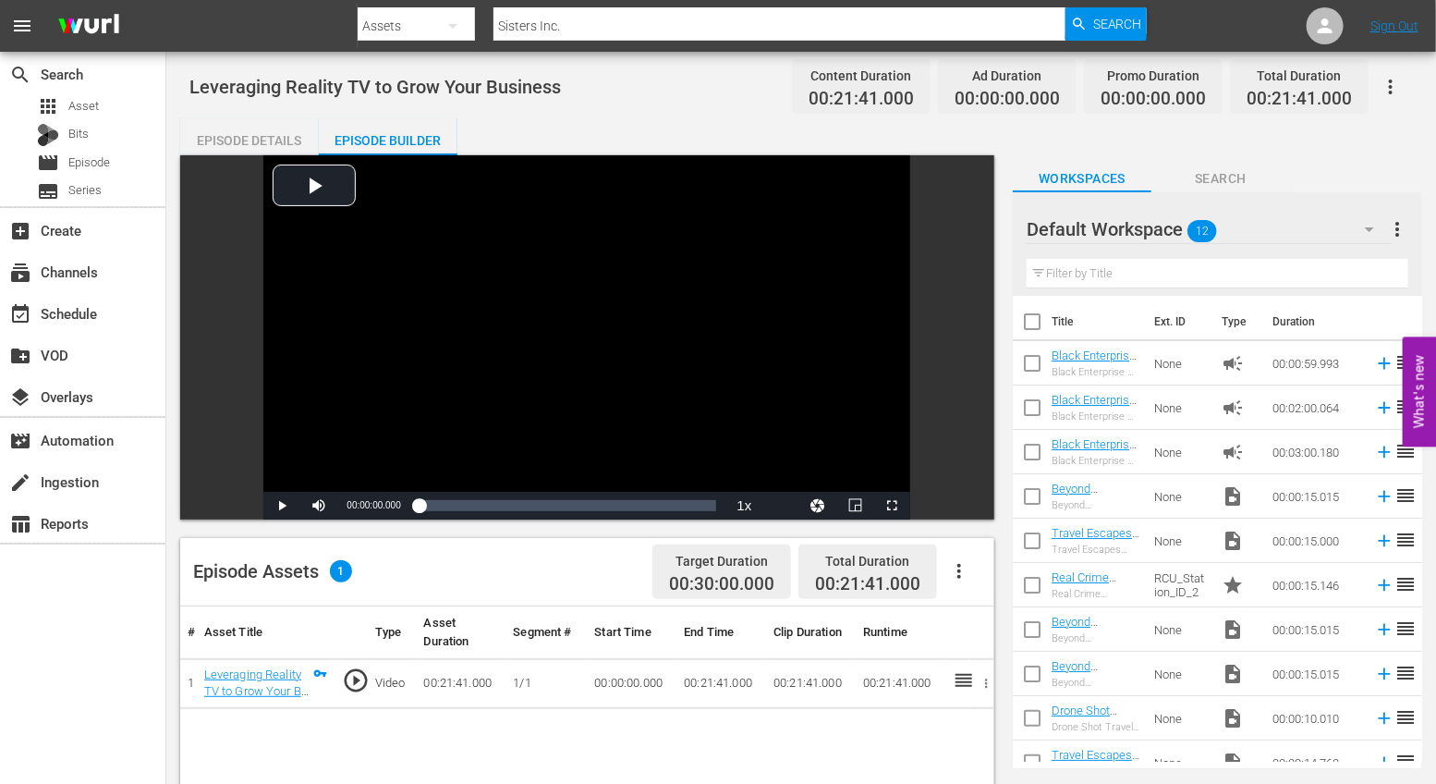
click at [964, 569] on icon "button" at bounding box center [959, 571] width 22 height 22
click at [993, 585] on div "Edit Cue Points" at bounding box center [1015, 578] width 126 height 44
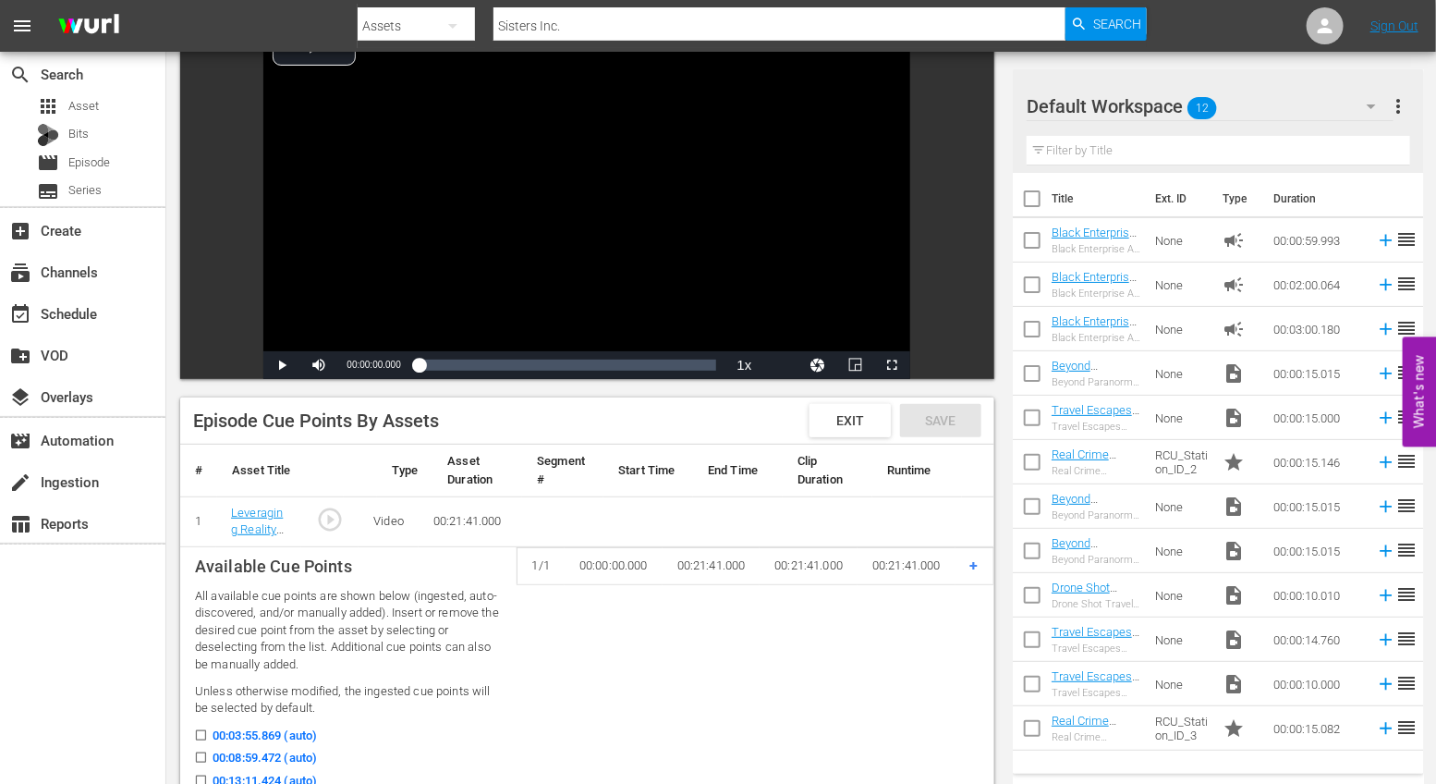
scroll to position [287, 0]
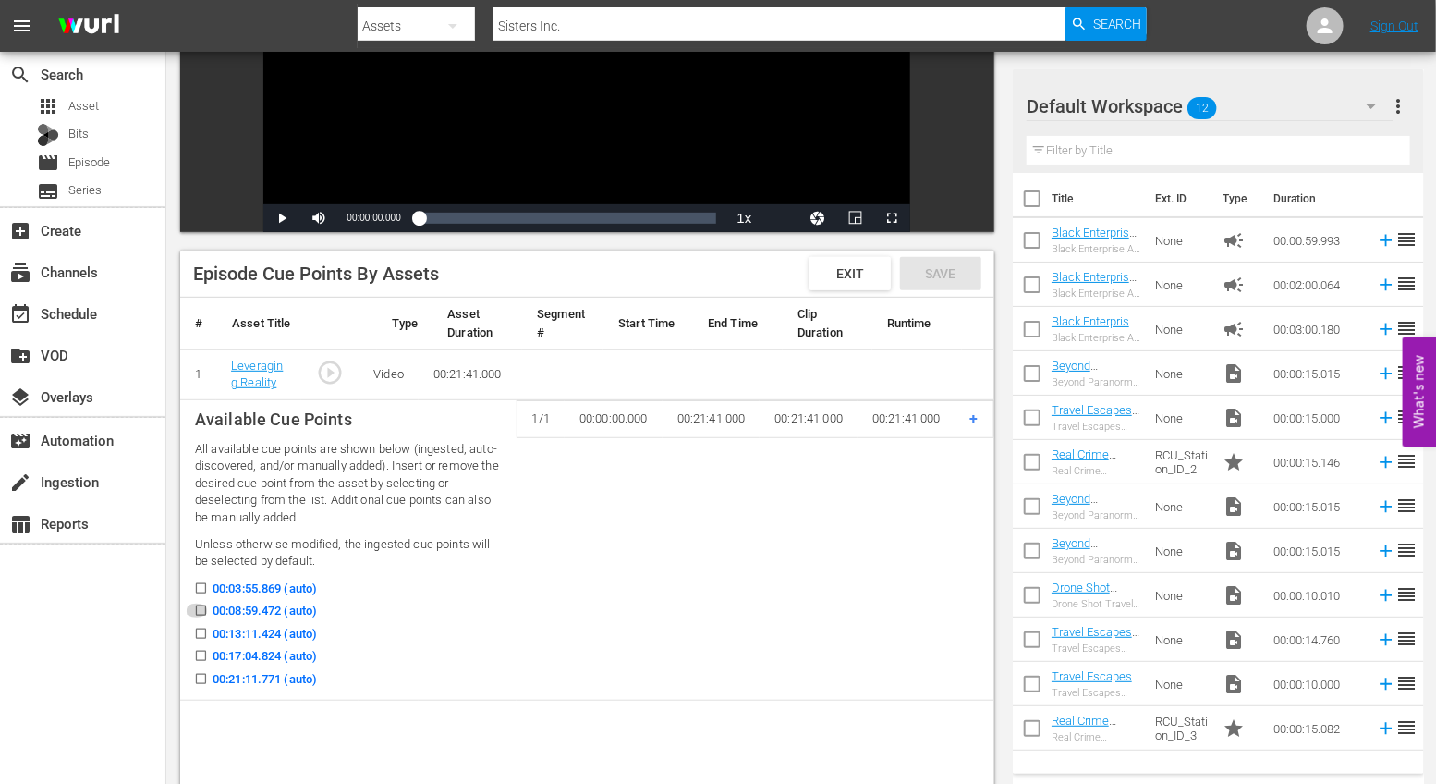
click at [201, 603] on icon at bounding box center [201, 610] width 14 height 14
click at [201, 607] on input "00:08:59.472 (auto)" at bounding box center [196, 614] width 23 height 14
checkbox input "true"
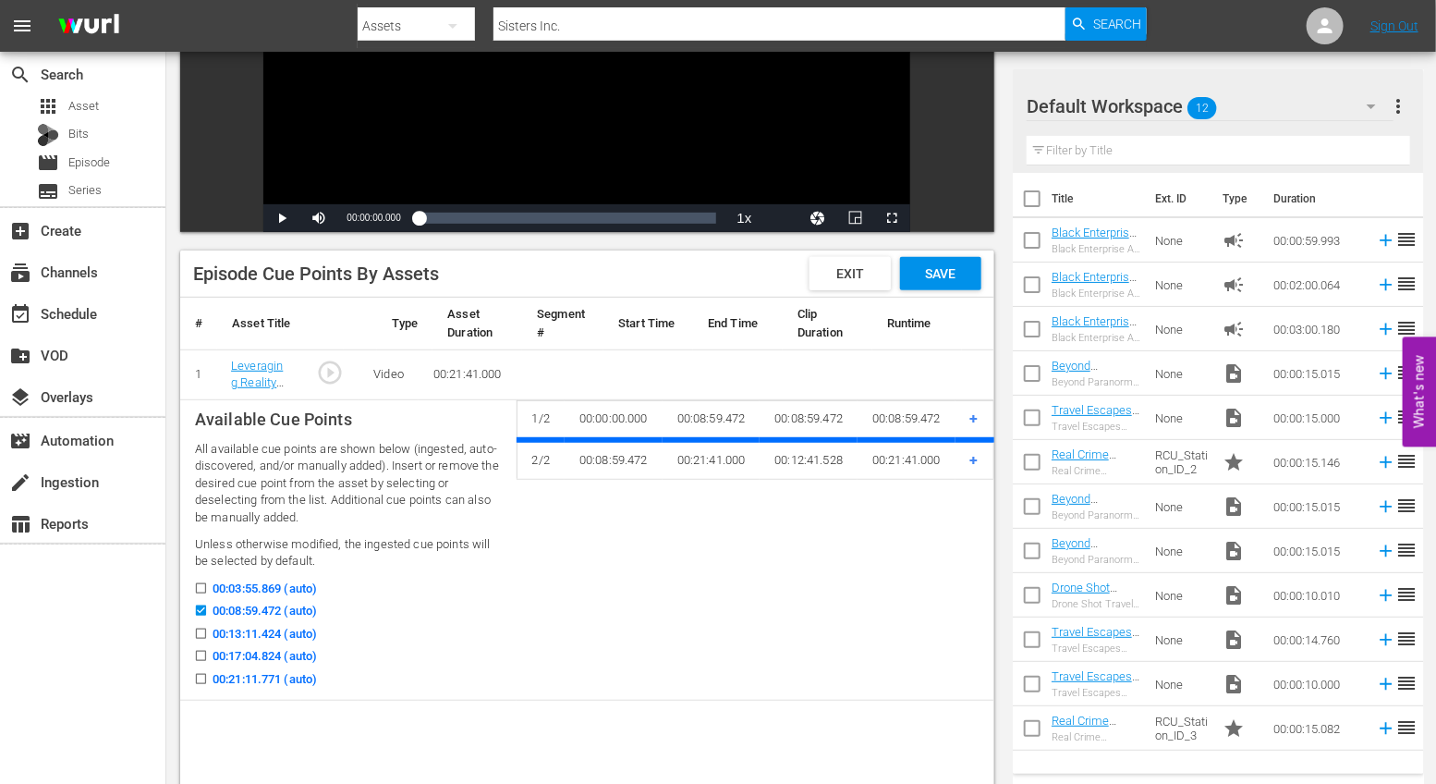
click at [198, 627] on icon at bounding box center [201, 634] width 14 height 14
click at [198, 630] on input "00:13:11.424 (auto)" at bounding box center [196, 637] width 23 height 14
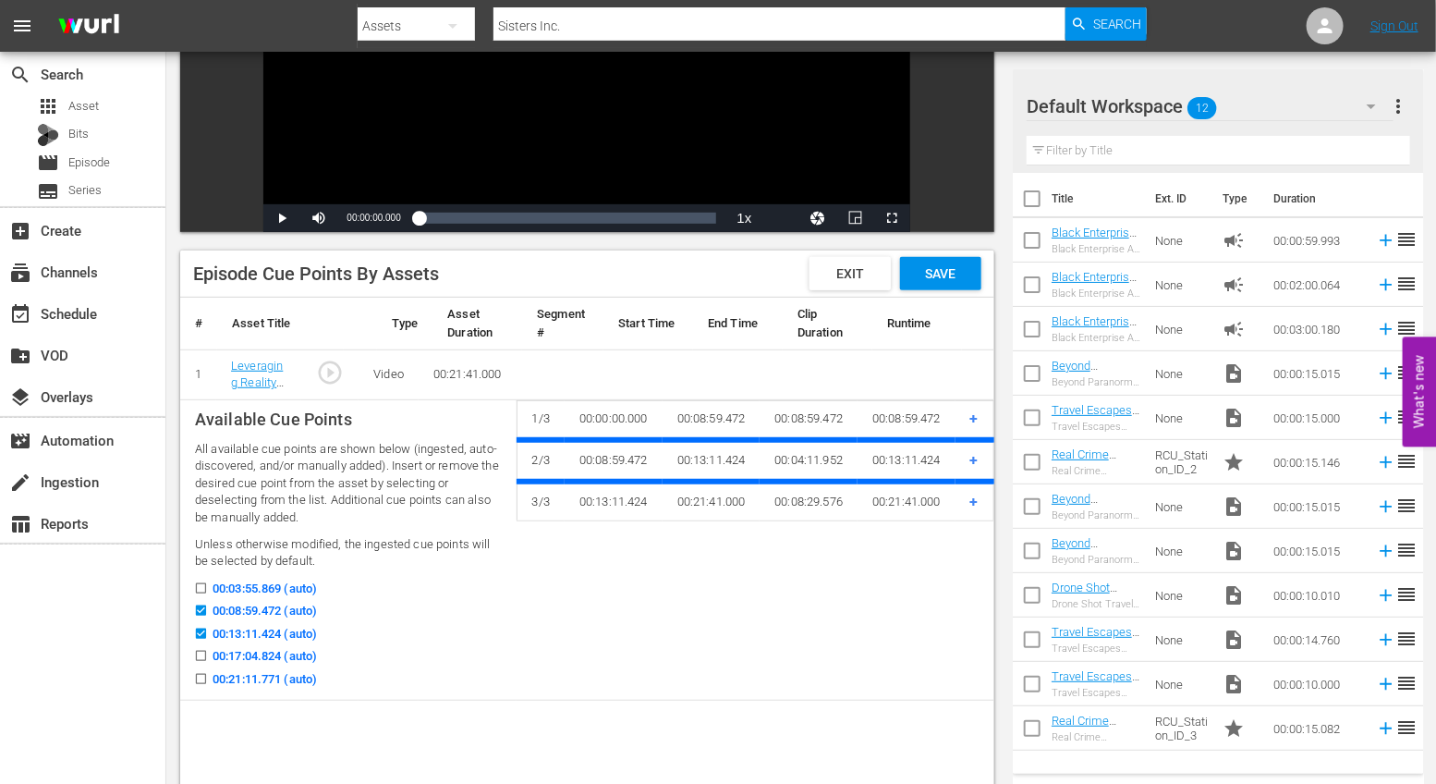
click at [198, 639] on input "00:13:11.424 (auto)" at bounding box center [196, 637] width 23 height 14
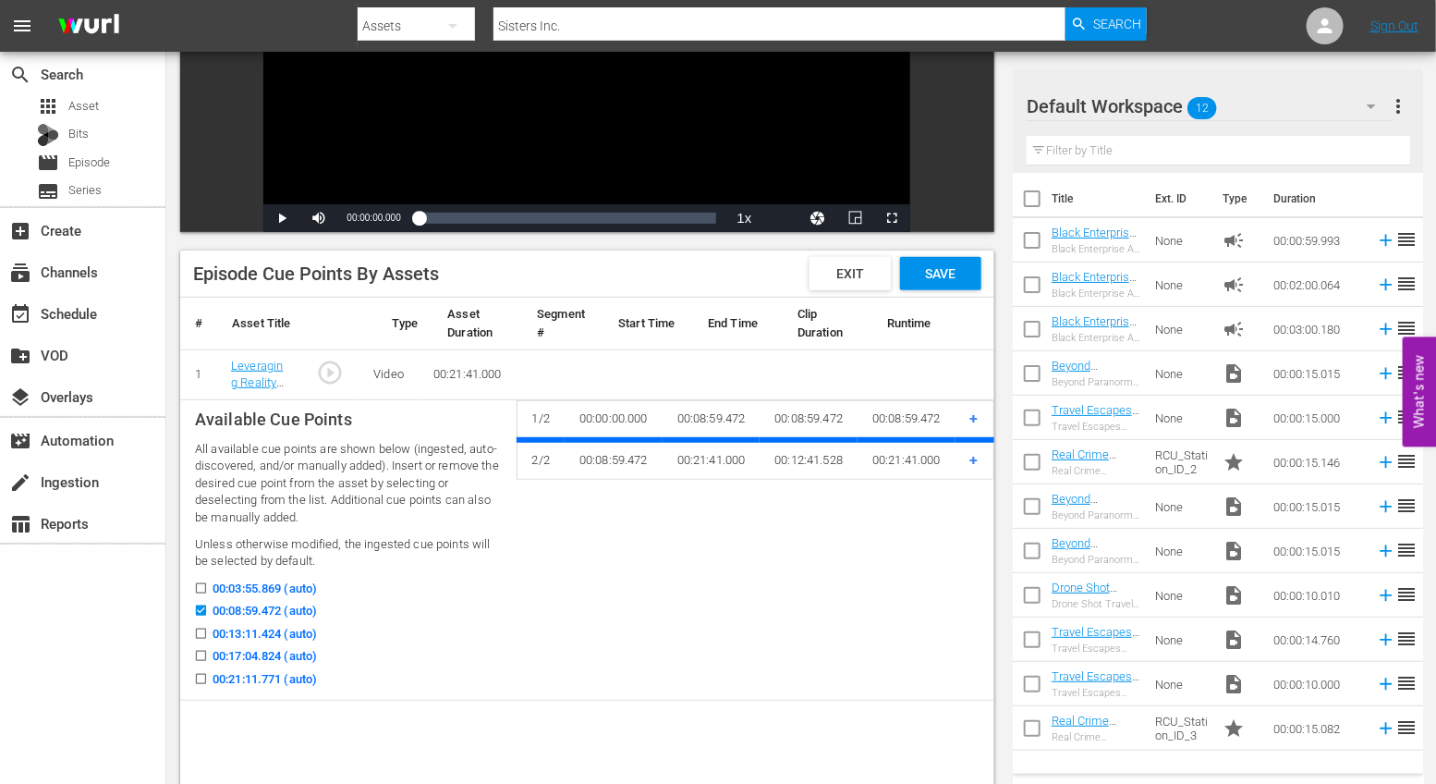
click at [208, 634] on label "00:13:11.424 (auto)" at bounding box center [251, 634] width 132 height 18
click at [208, 634] on input "00:13:11.424 (auto)" at bounding box center [196, 637] width 23 height 14
checkbox input "true"
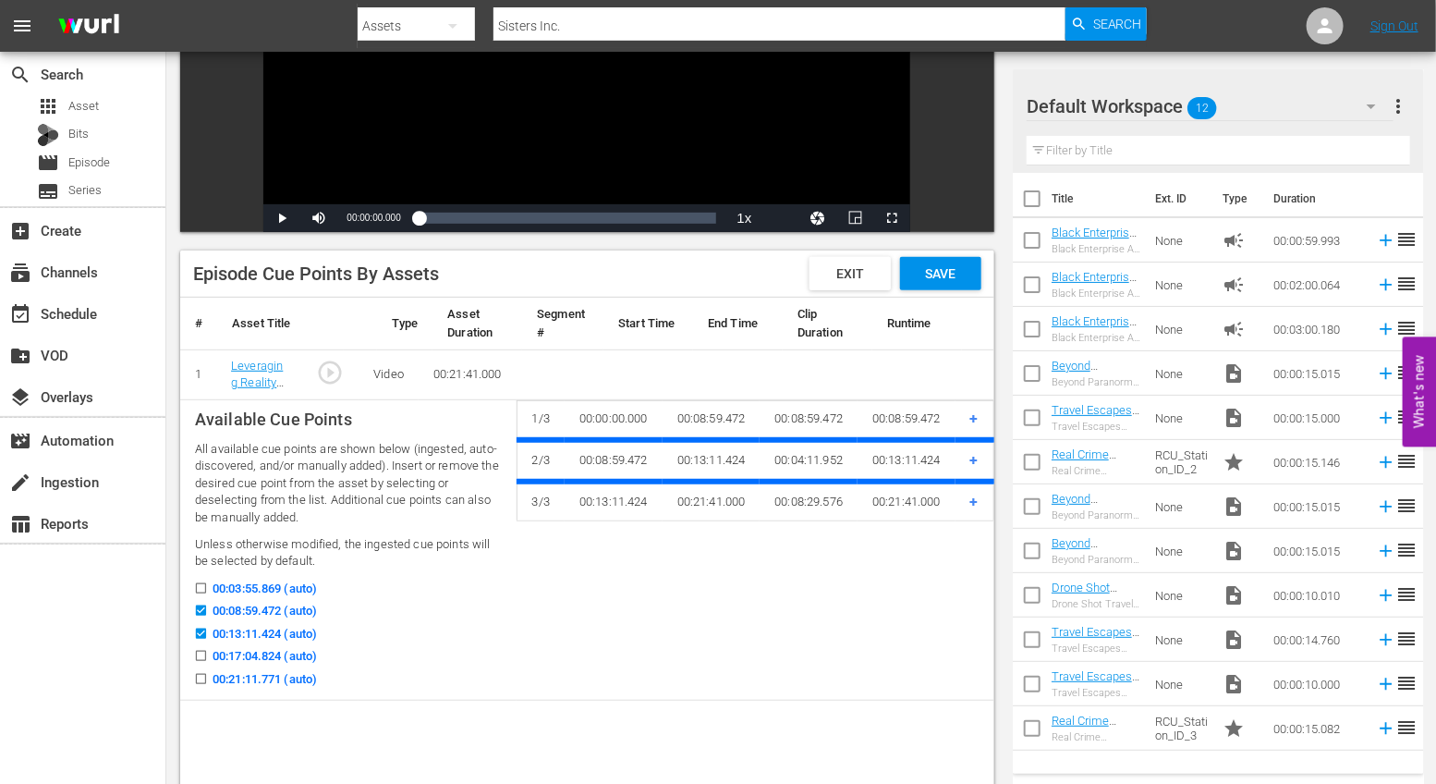
click at [208, 643] on div "00:13:11.424 (auto)" at bounding box center [348, 636] width 307 height 23
click at [204, 657] on input "00:17:04.824 (auto)" at bounding box center [196, 659] width 23 height 14
checkbox input "true"
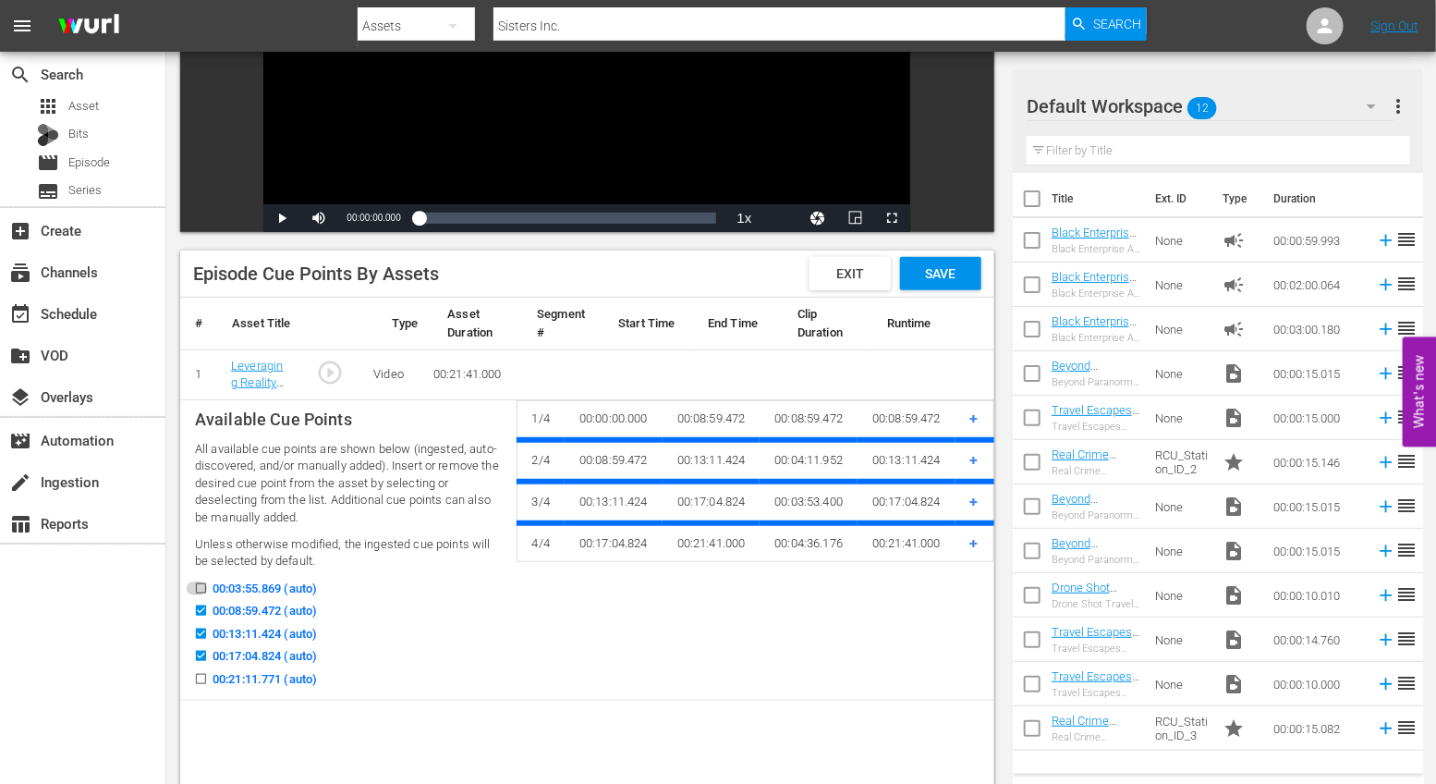
click at [201, 583] on icon at bounding box center [201, 588] width 10 height 10
click at [201, 585] on input "00:03:55.869 (auto)" at bounding box center [196, 592] width 23 height 14
checkbox input "true"
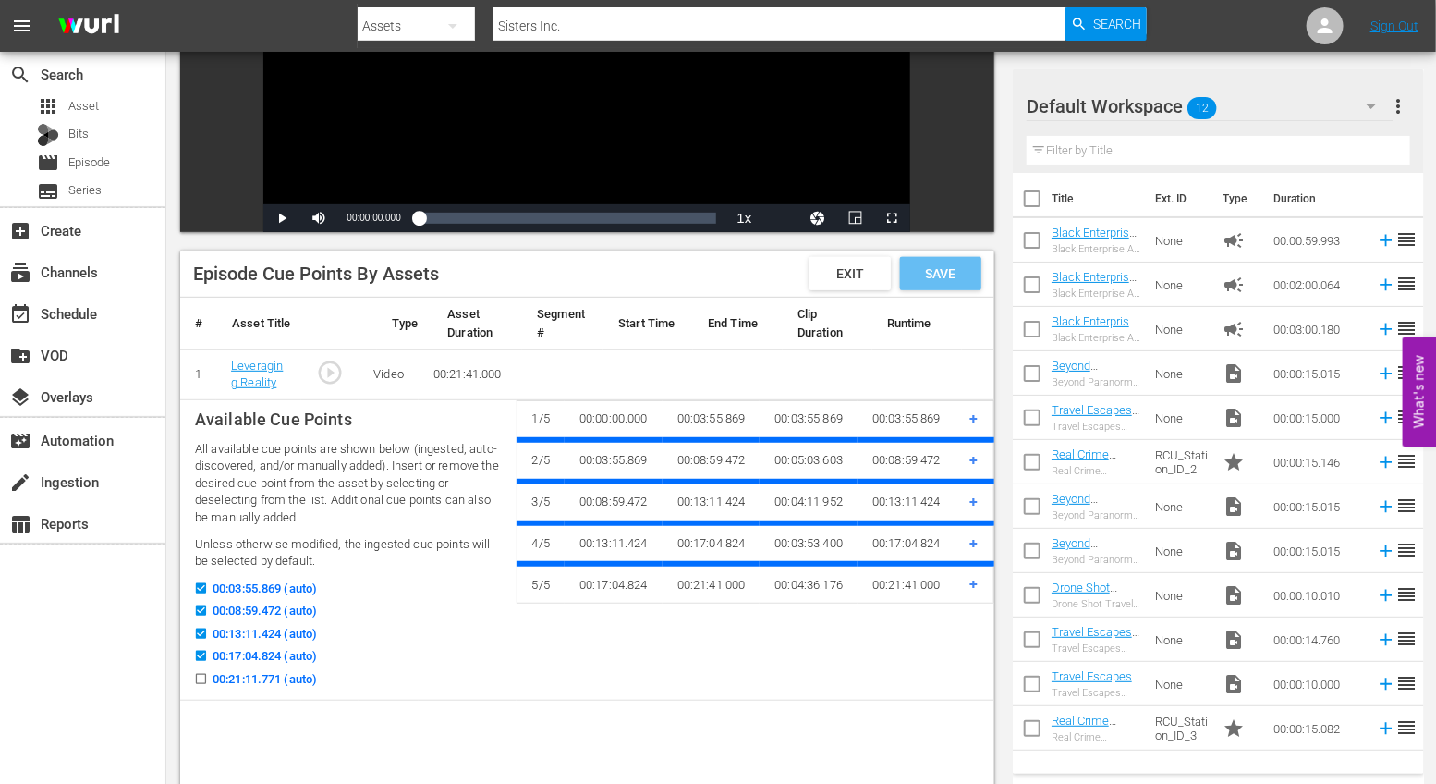
click at [943, 275] on span "Save" at bounding box center [940, 273] width 60 height 15
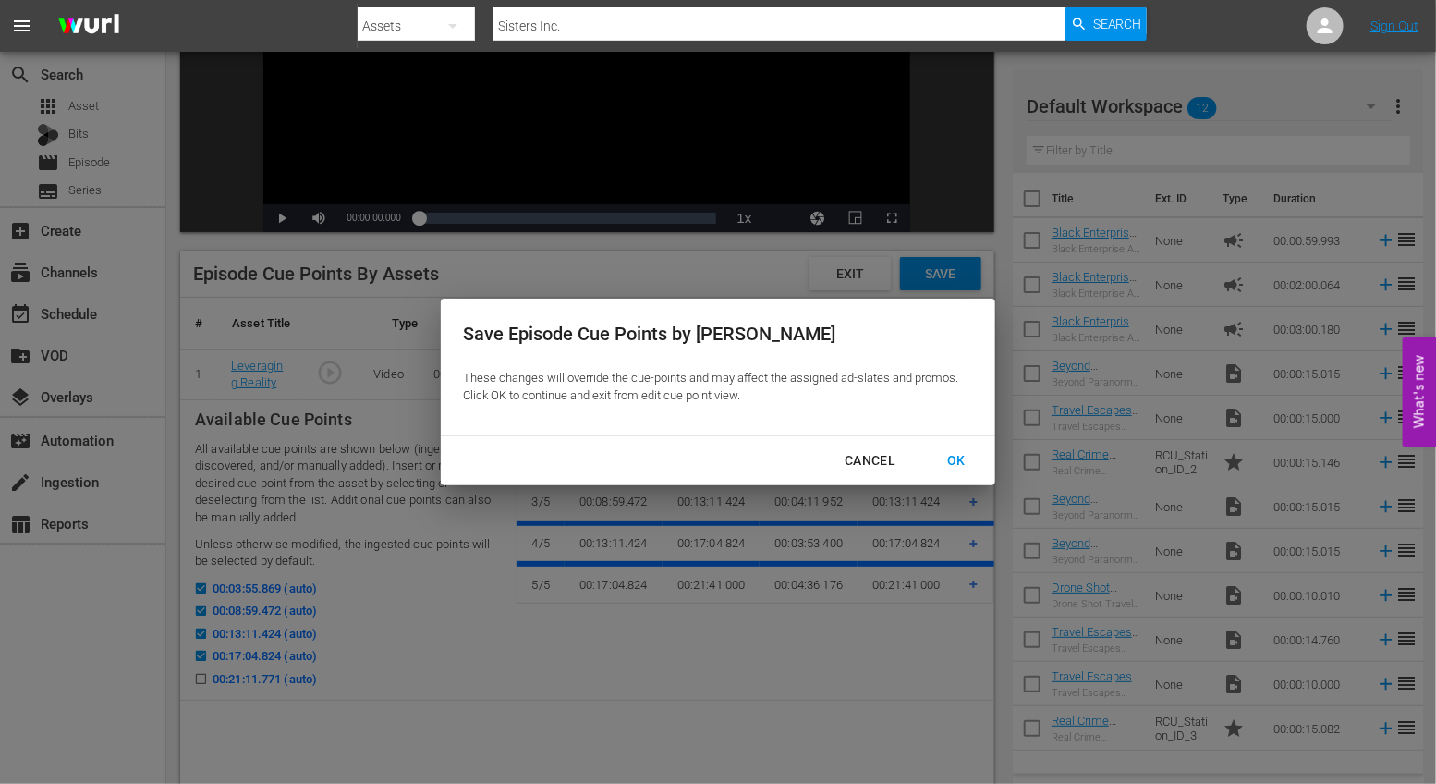
click at [945, 447] on button "OK" at bounding box center [956, 461] width 63 height 34
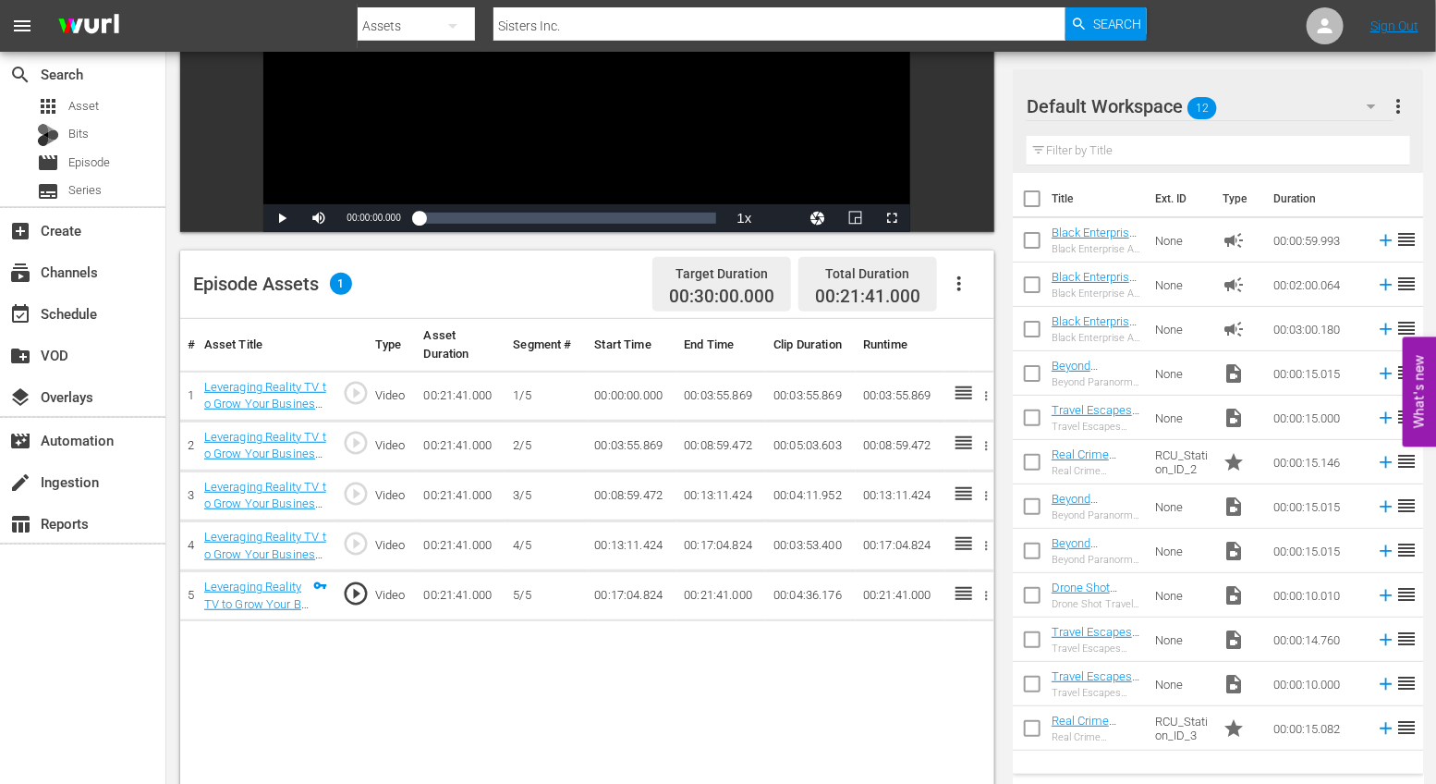
click at [965, 286] on icon "button" at bounding box center [959, 284] width 22 height 22
click at [981, 337] on div "Fill with Ads" at bounding box center [1015, 335] width 126 height 44
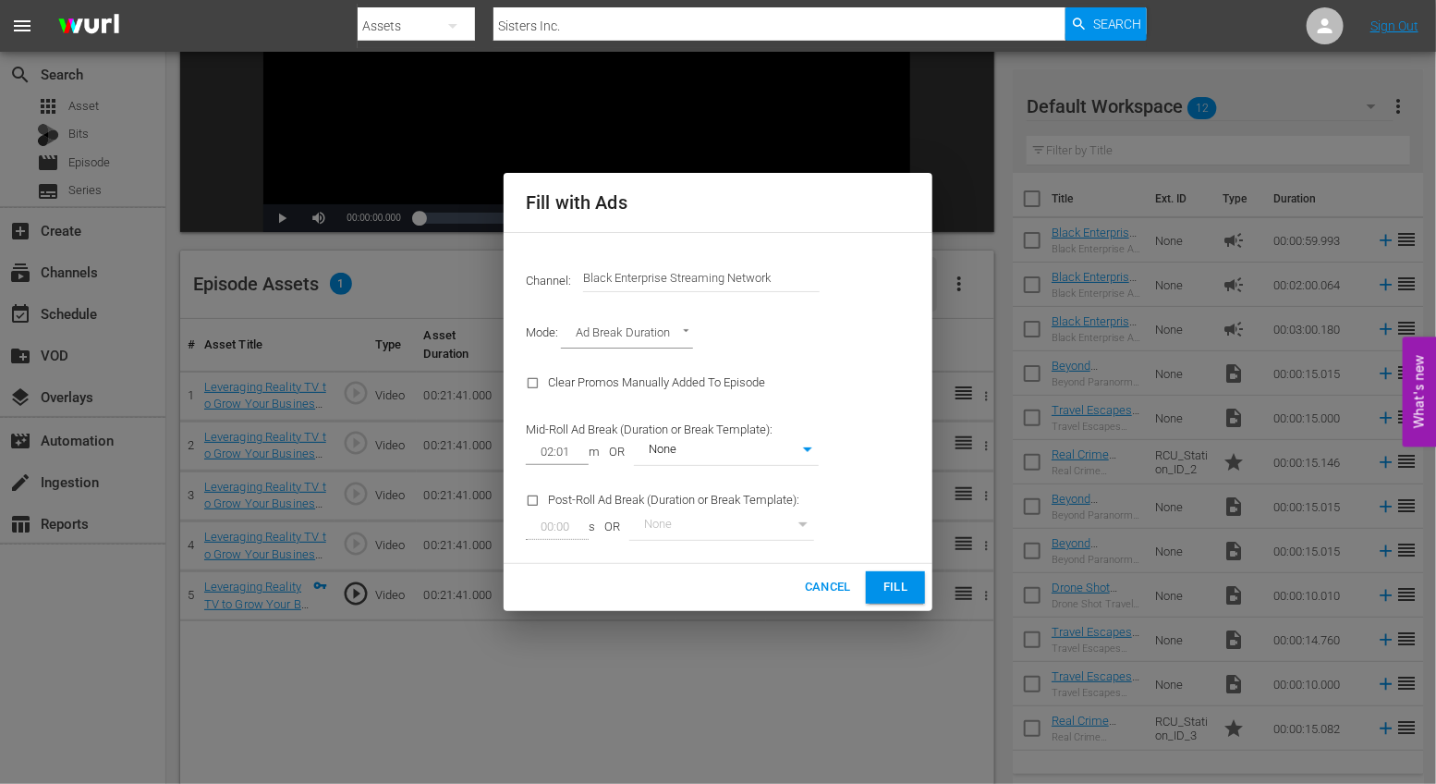
click at [902, 591] on span "Fill" at bounding box center [896, 587] width 30 height 21
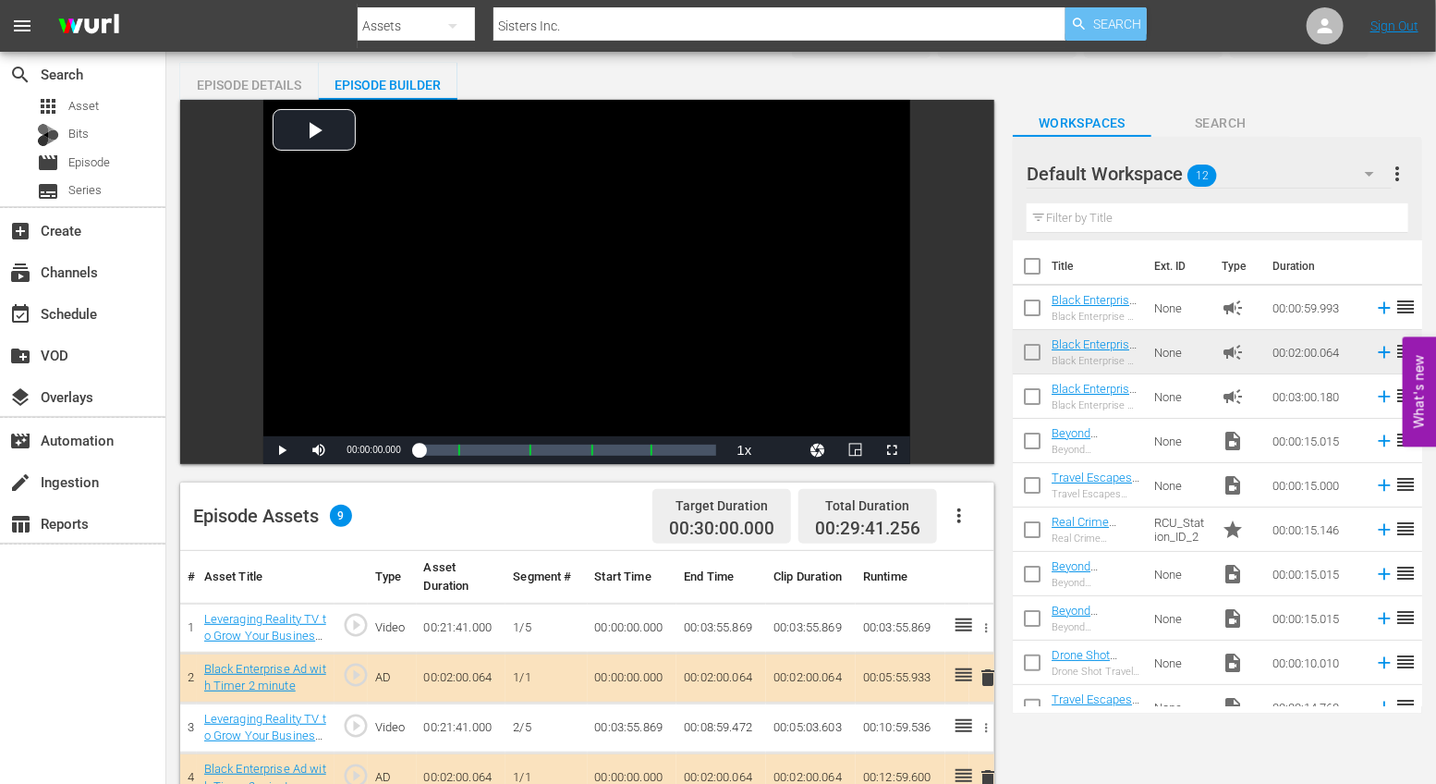
click at [1121, 31] on span "Search" at bounding box center [1117, 23] width 49 height 33
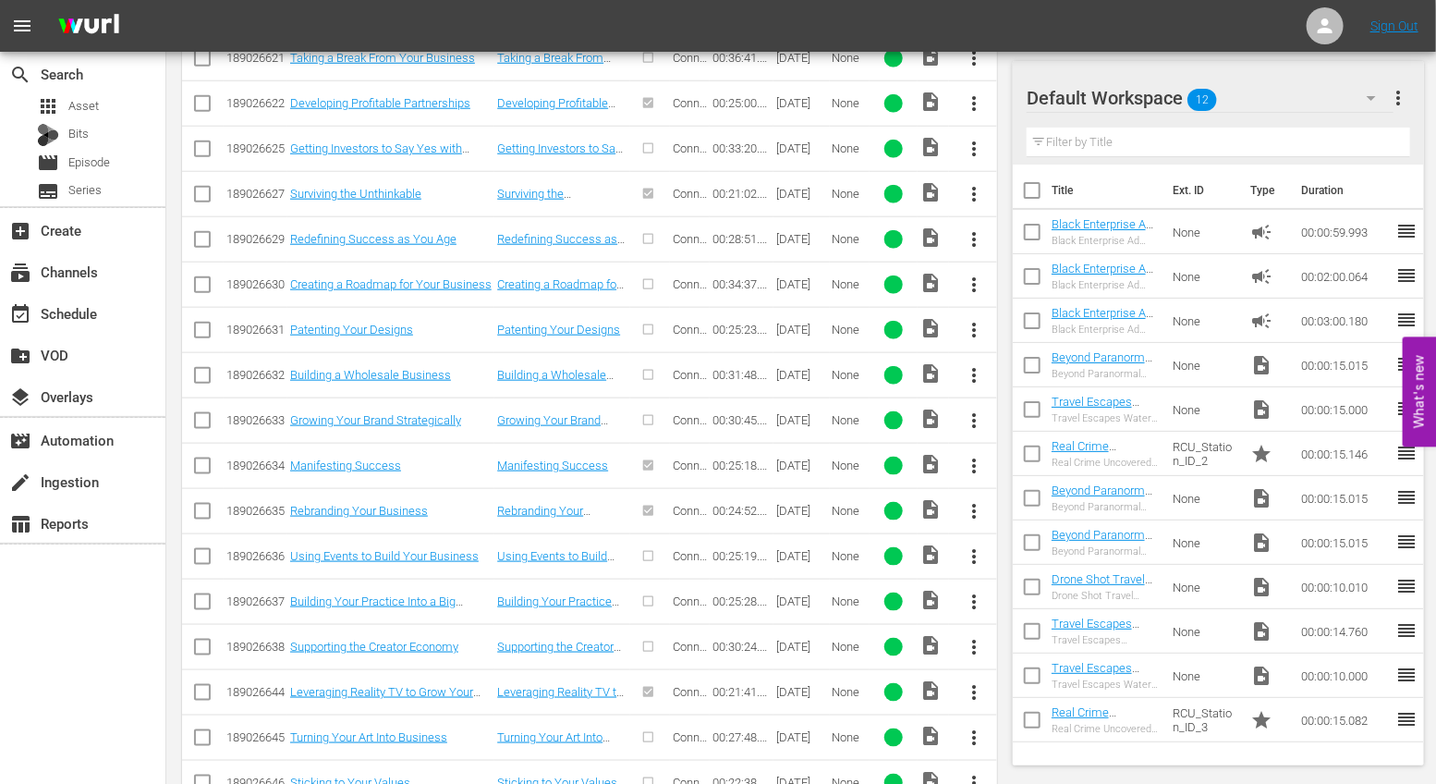
scroll to position [883, 0]
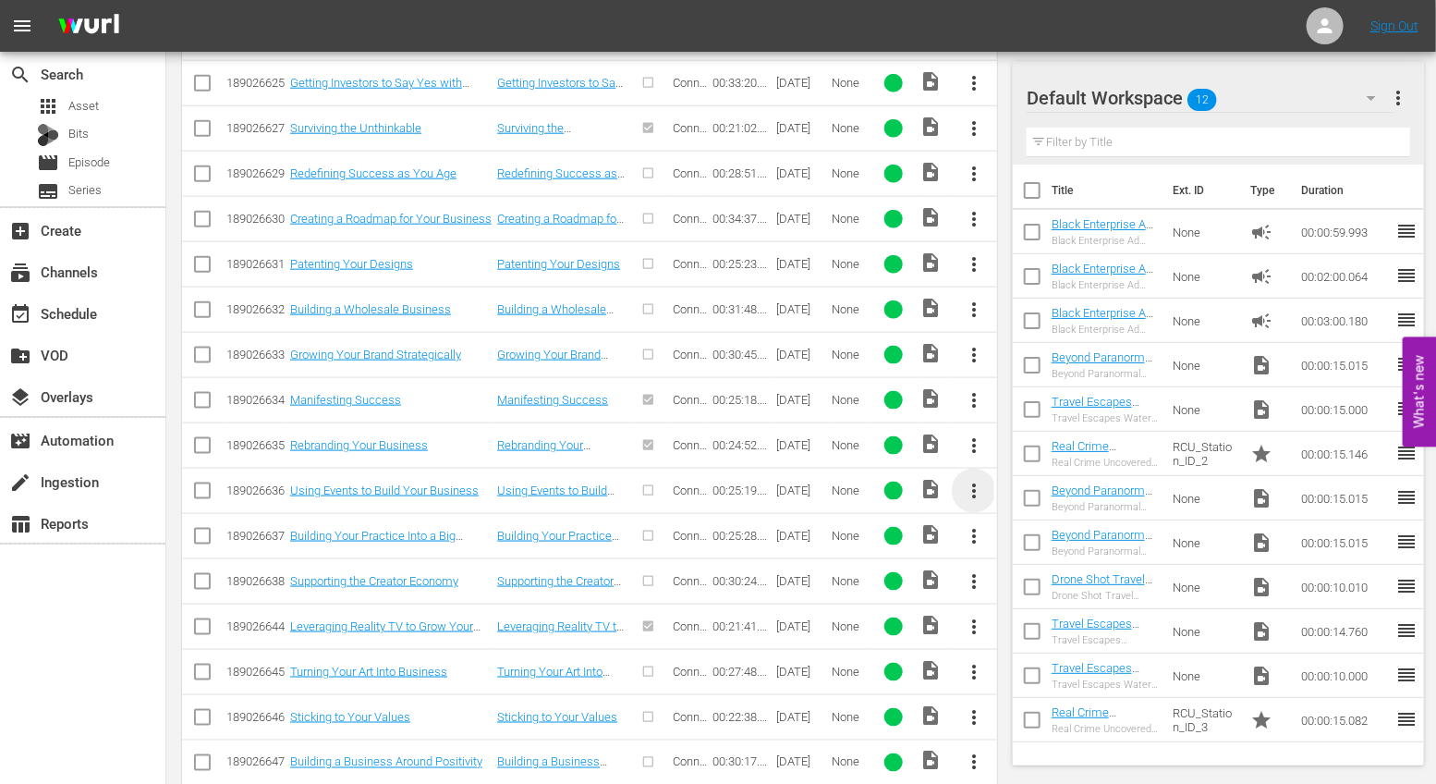
click at [983, 482] on span "more_vert" at bounding box center [974, 491] width 22 height 22
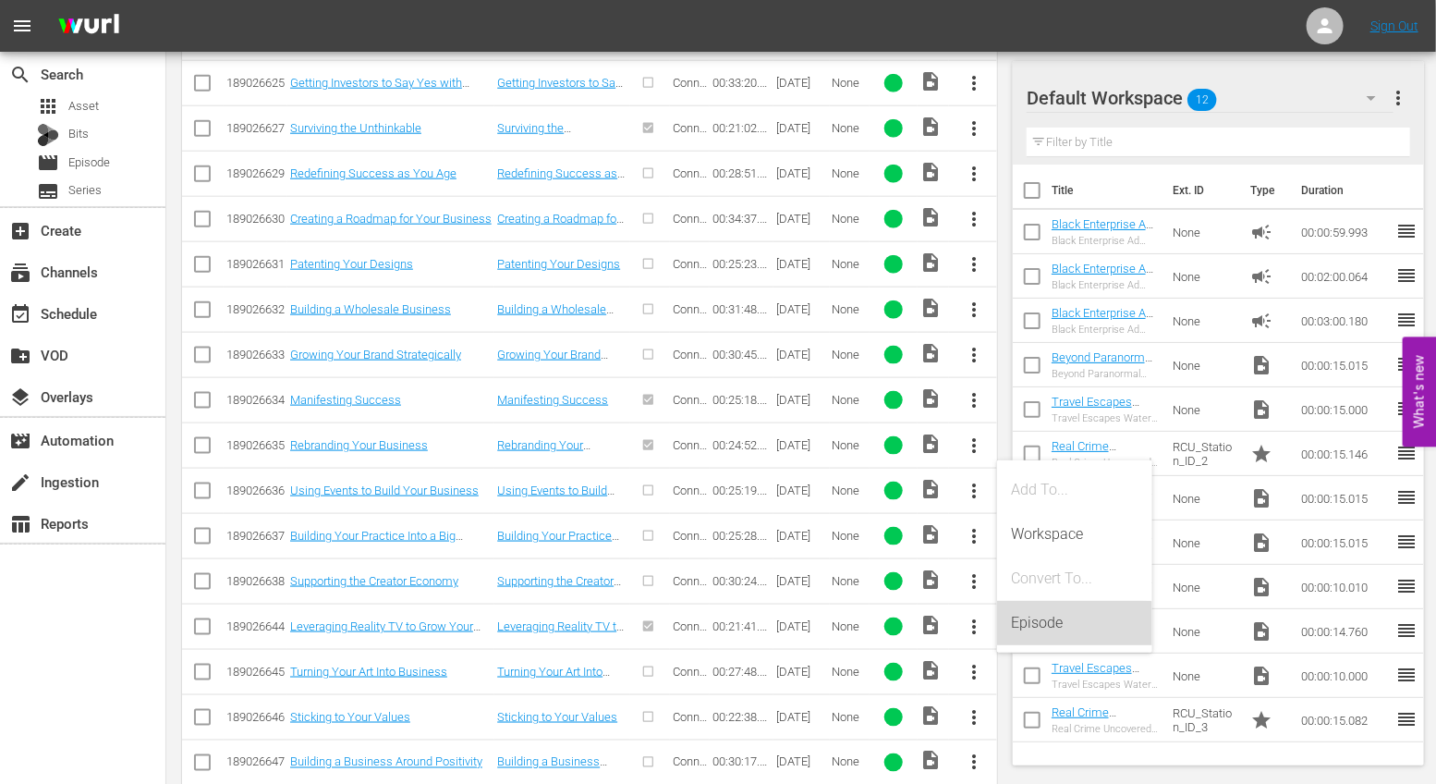
click at [1033, 618] on div "Episode" at bounding box center [1075, 623] width 126 height 44
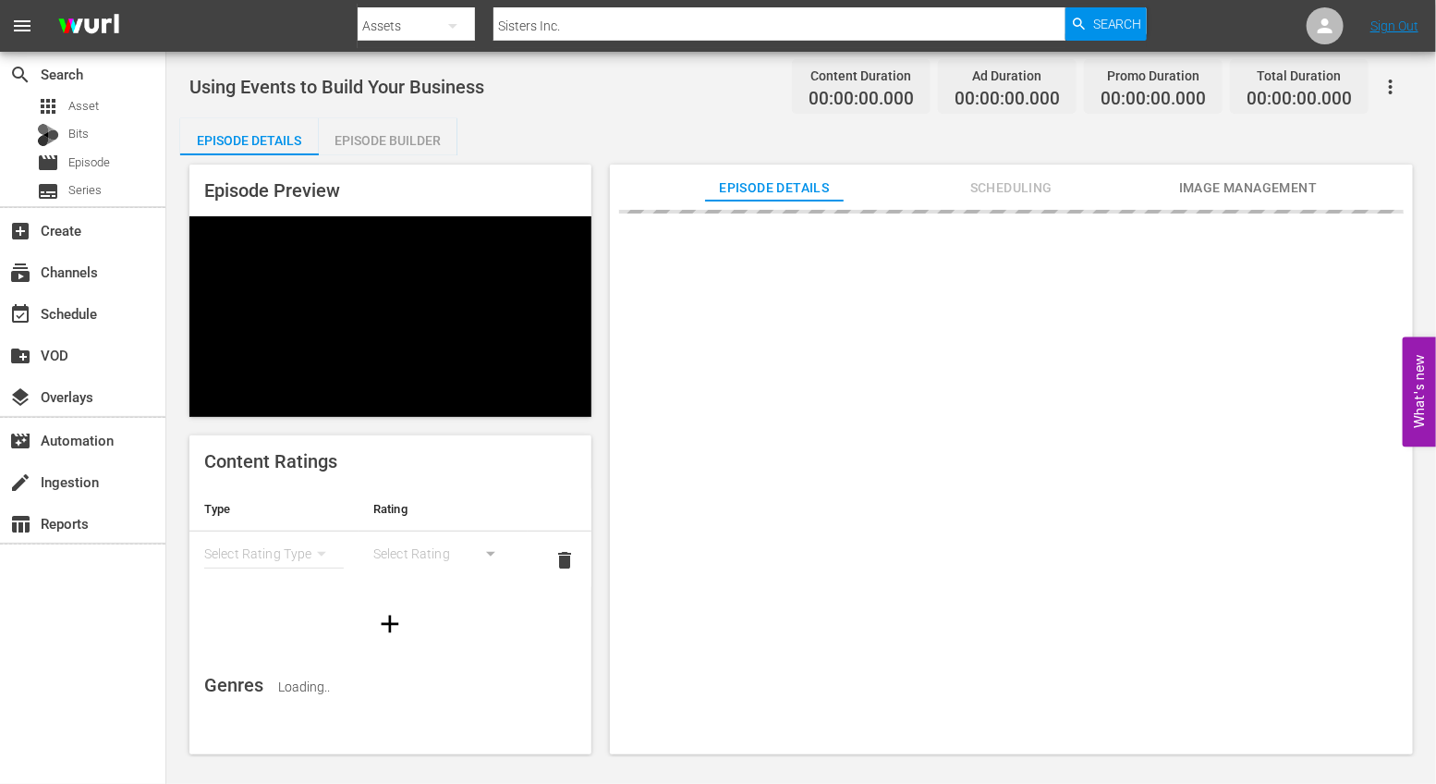
click at [393, 135] on div "Episode Builder" at bounding box center [388, 140] width 139 height 44
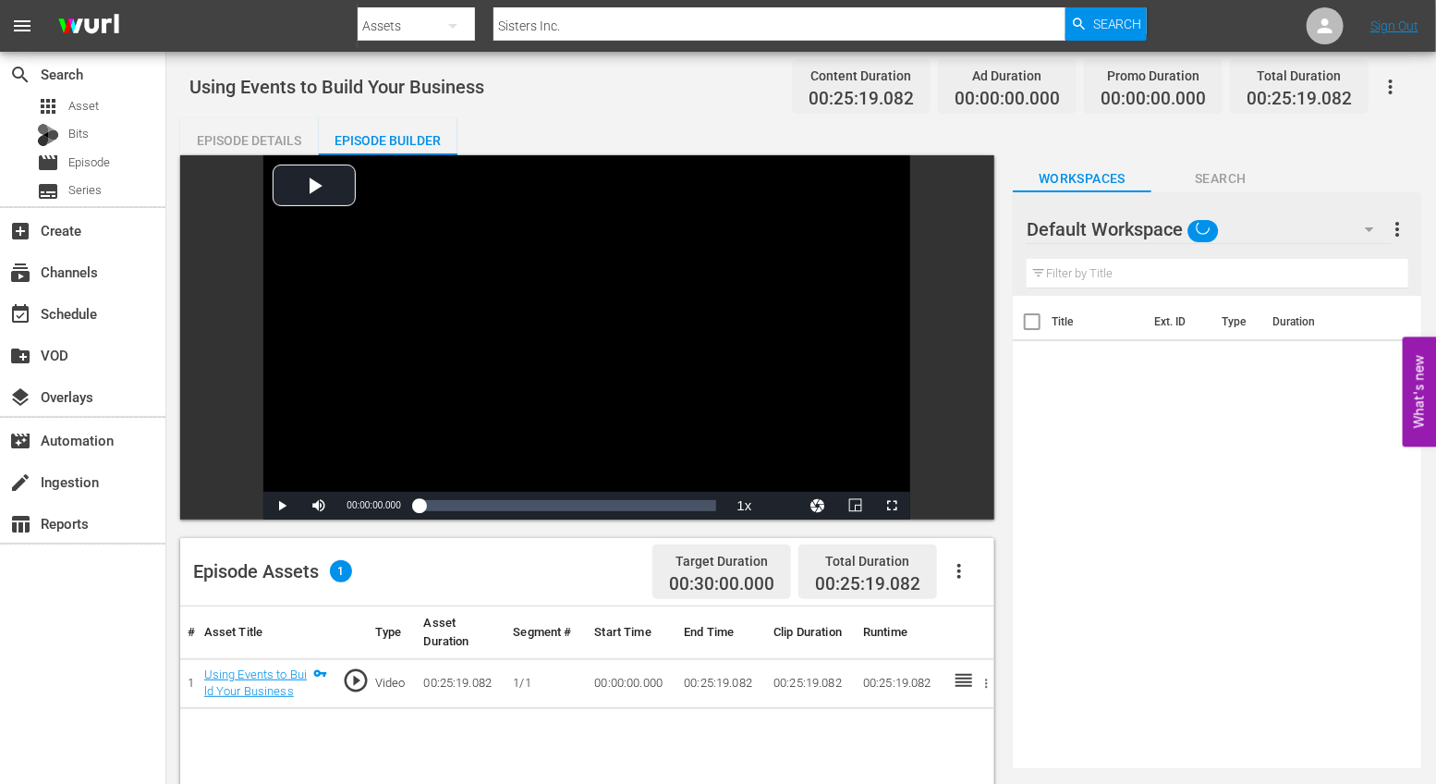
scroll to position [140, 0]
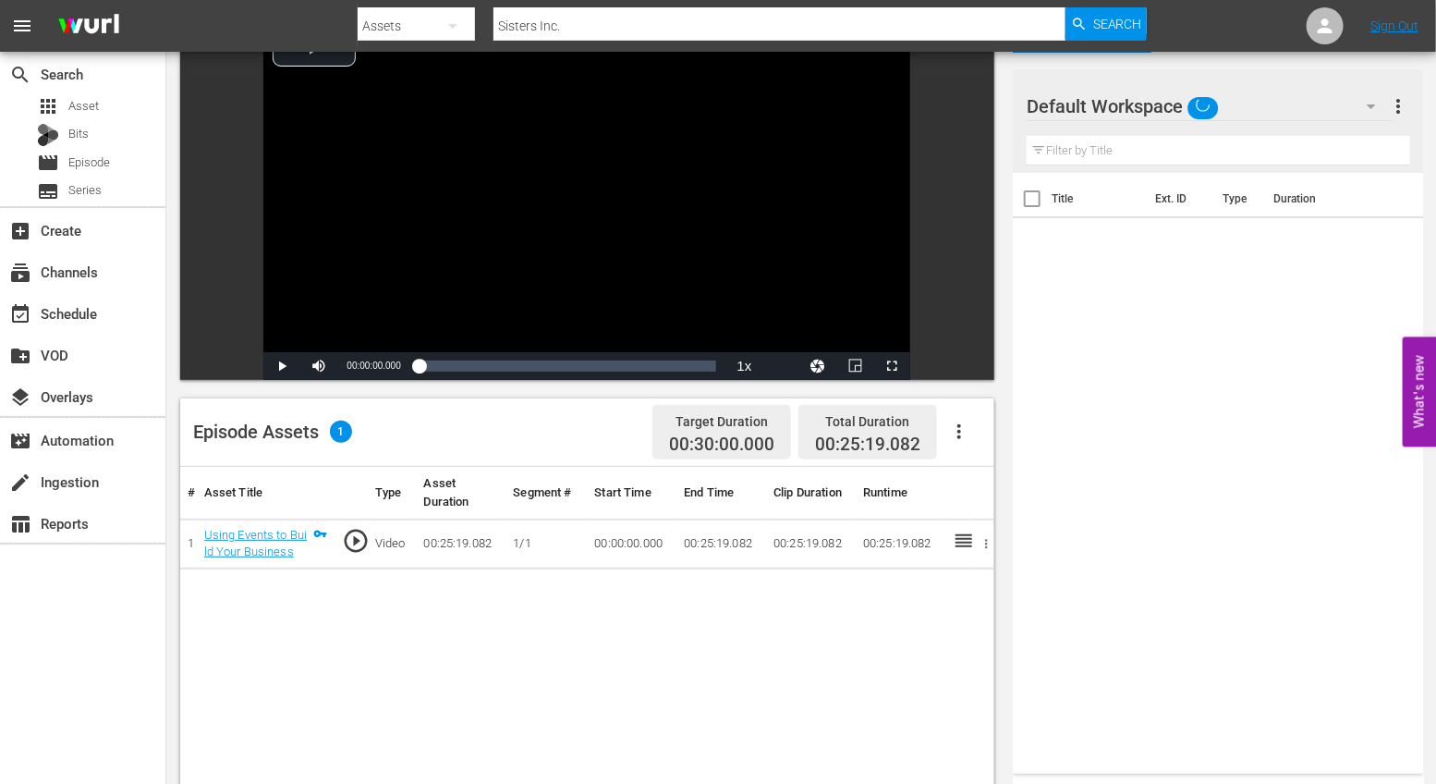
click at [965, 442] on icon "button" at bounding box center [959, 431] width 22 height 22
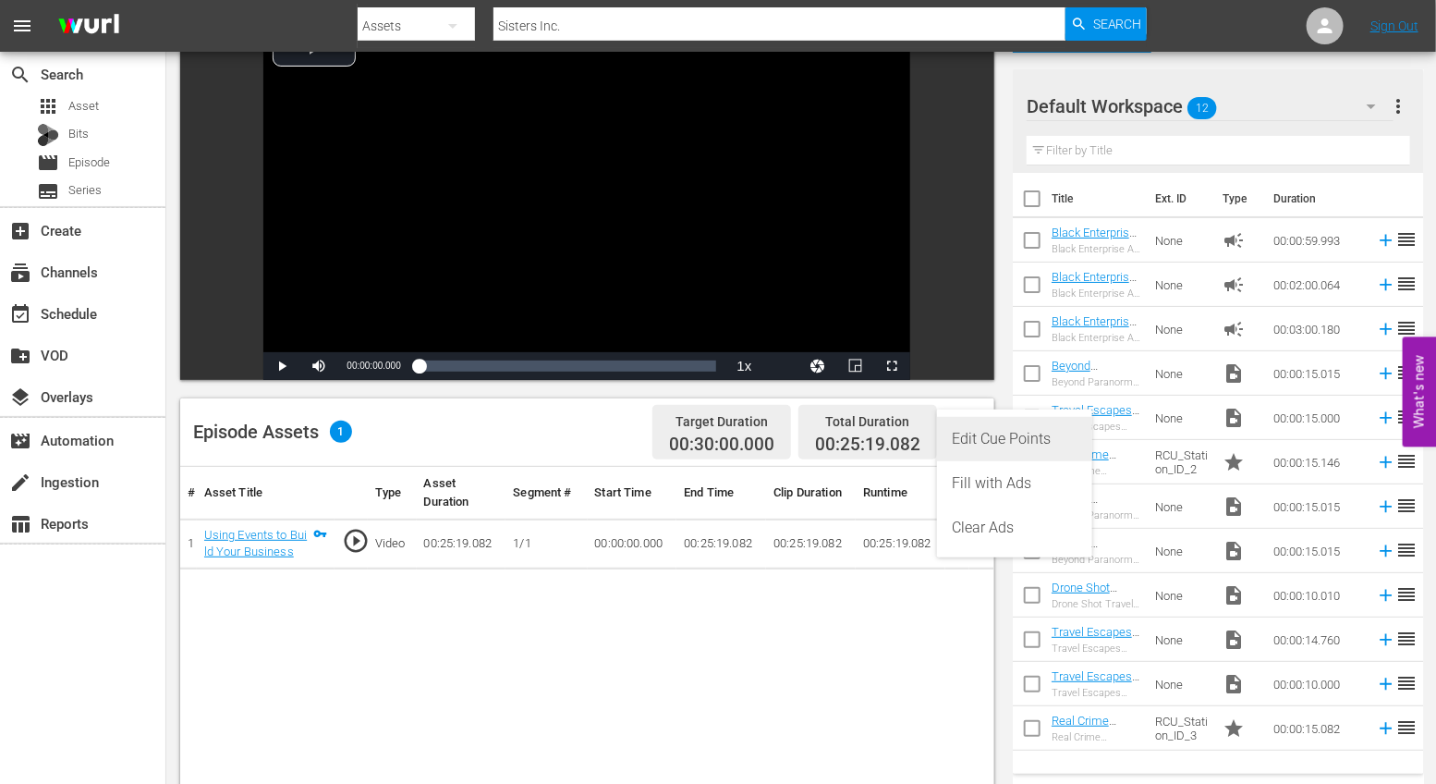
click at [975, 435] on div "Edit Cue Points" at bounding box center [1015, 439] width 126 height 44
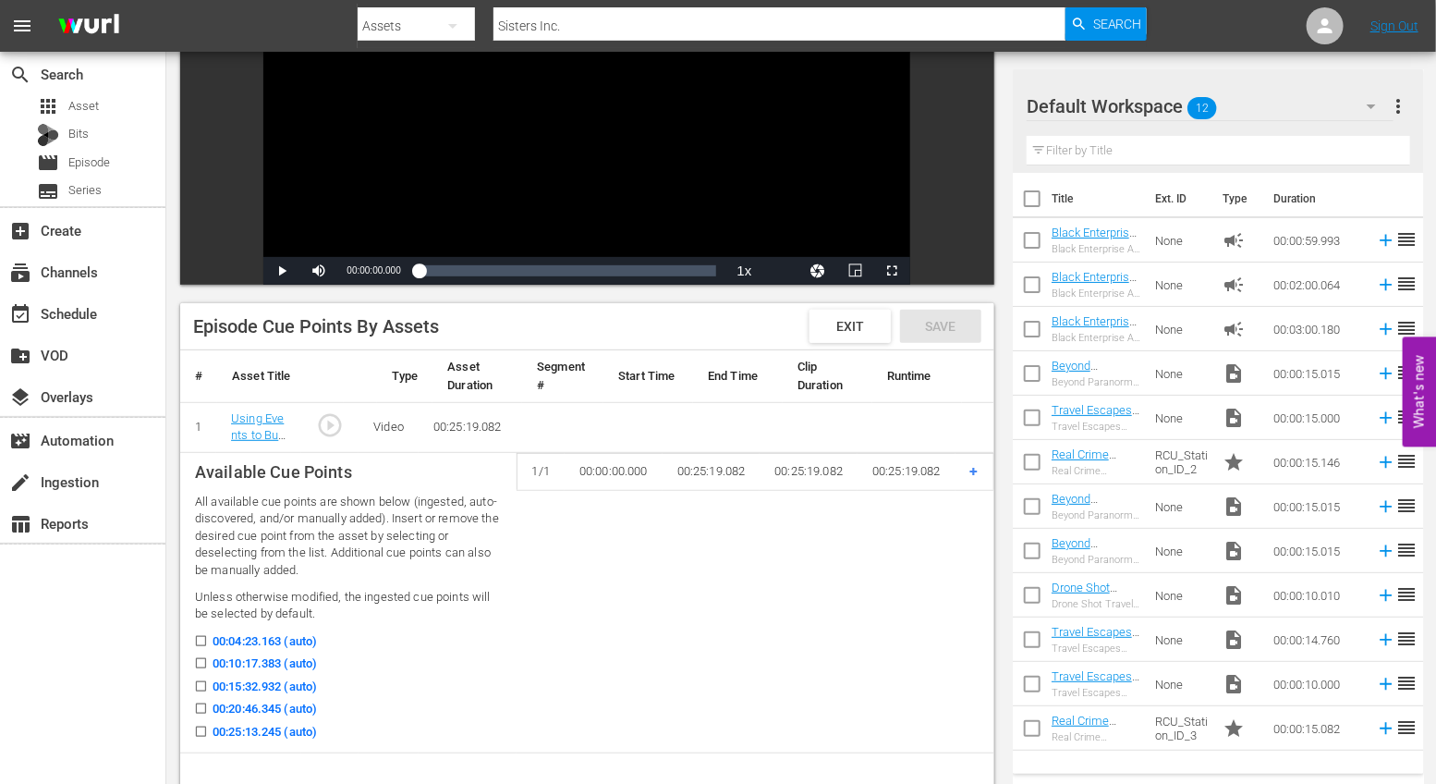
scroll to position [237, 0]
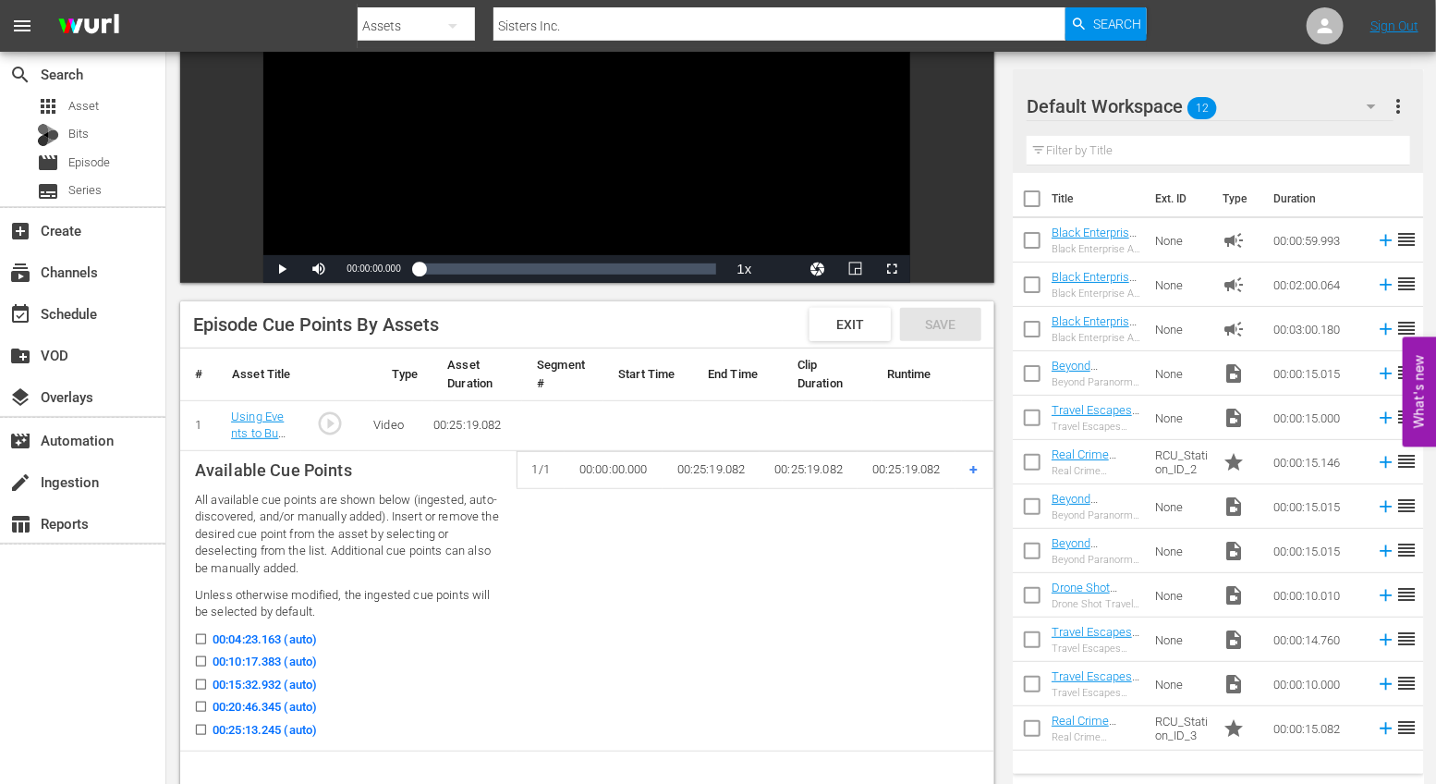
click at [207, 638] on input "00:04:23.163 (auto)" at bounding box center [196, 643] width 23 height 14
checkbox input "true"
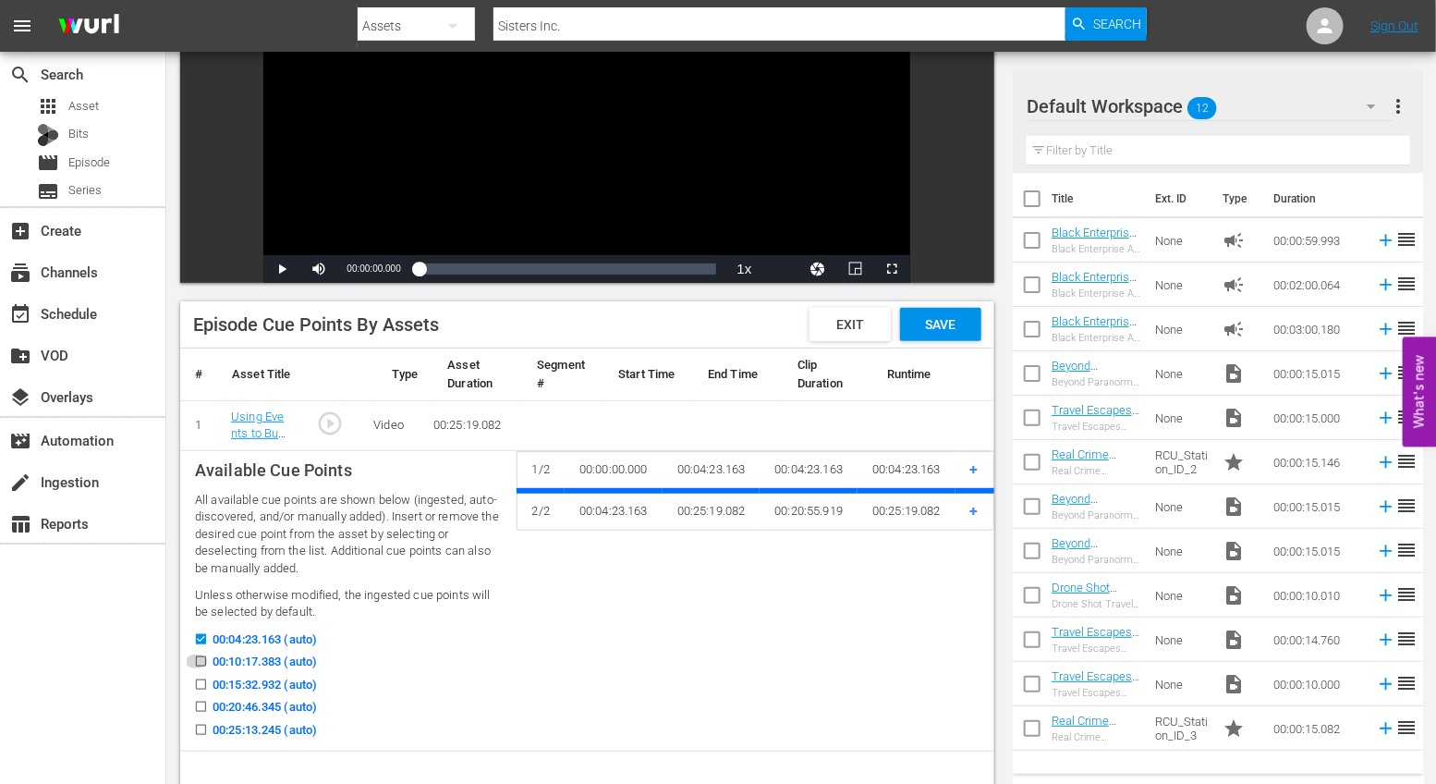
click at [207, 661] on input "00:10:17.383 (auto)" at bounding box center [196, 665] width 23 height 14
checkbox input "true"
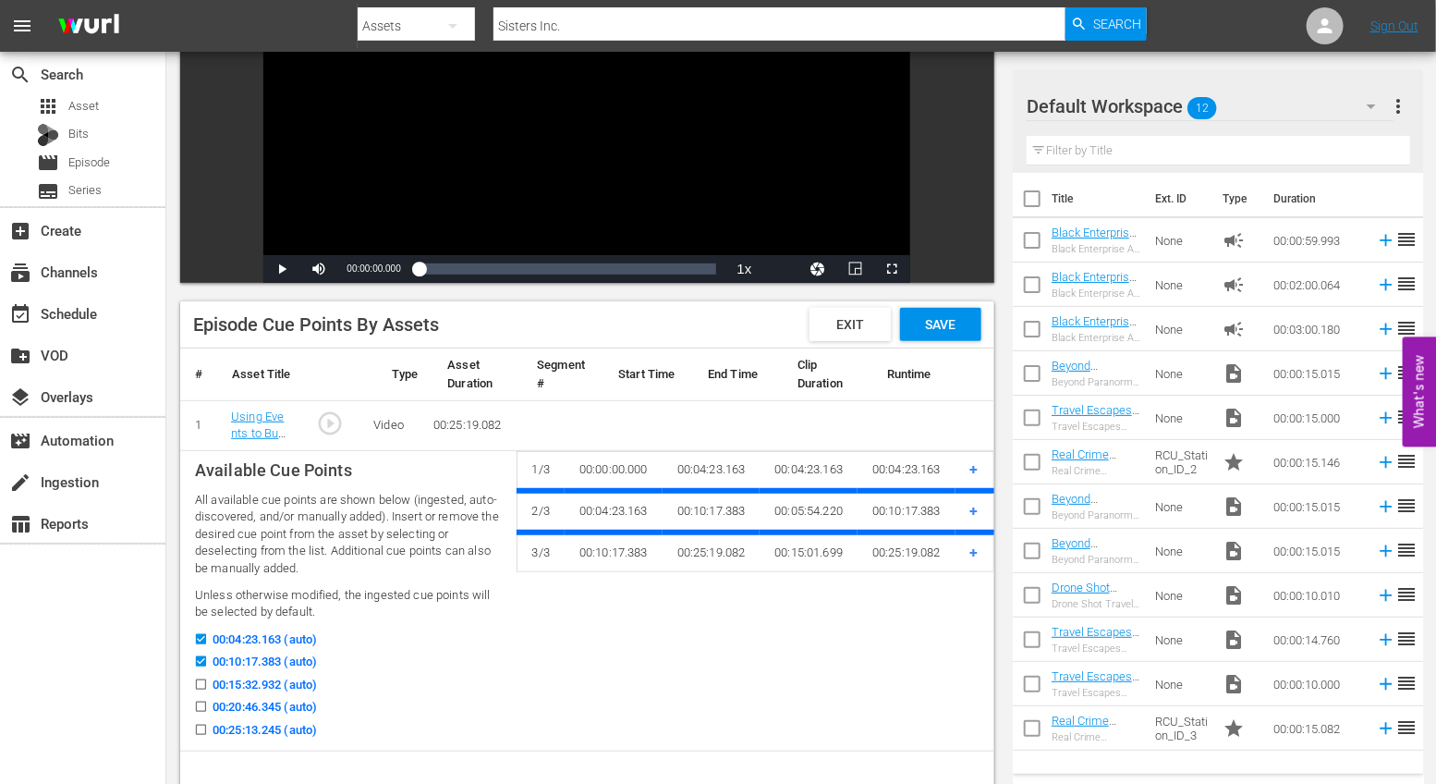
click at [205, 681] on input "00:15:32.932 (auto)" at bounding box center [196, 688] width 23 height 14
checkbox input "true"
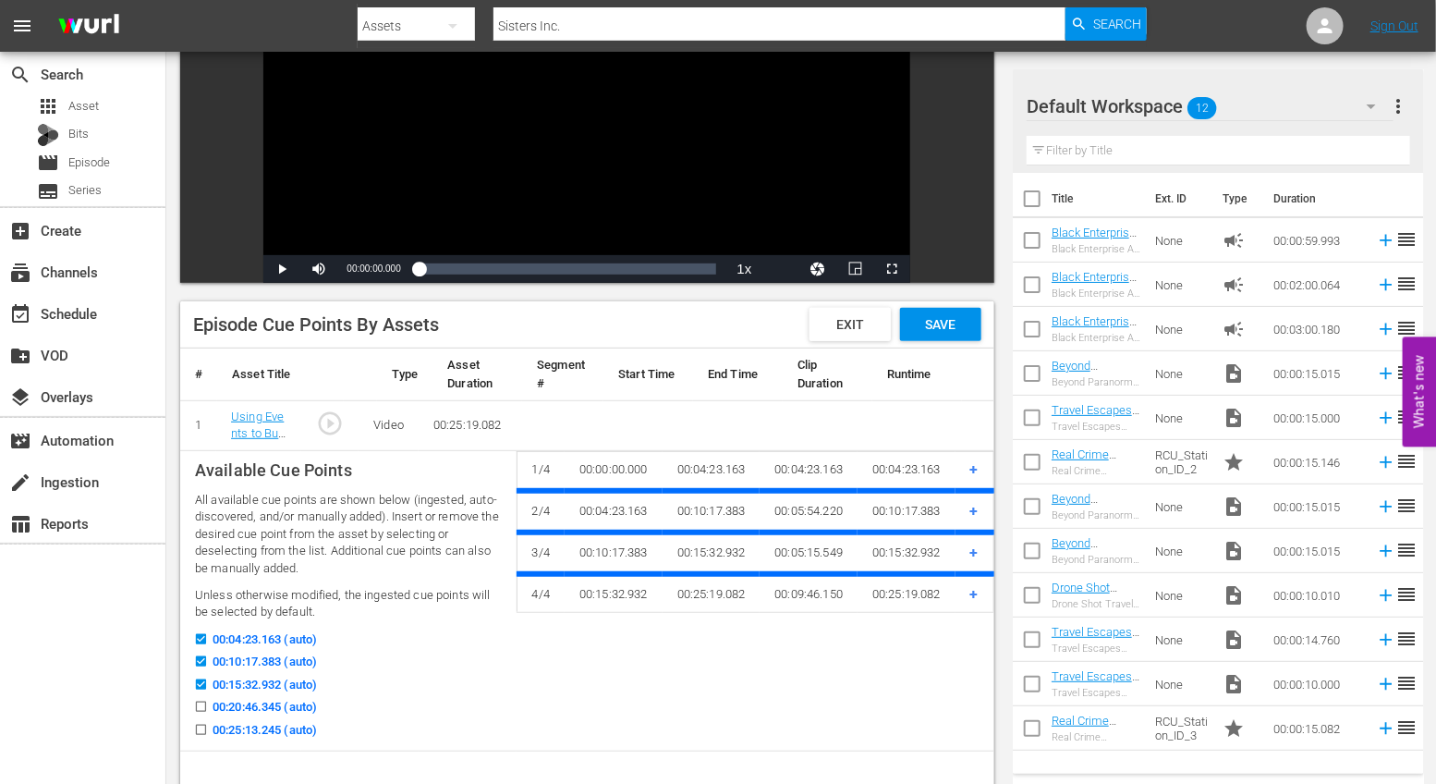
click at [200, 698] on label "00:20:46.345 (auto)" at bounding box center [251, 707] width 132 height 18
click at [200, 703] on input "00:20:46.345 (auto)" at bounding box center [196, 710] width 23 height 14
checkbox input "true"
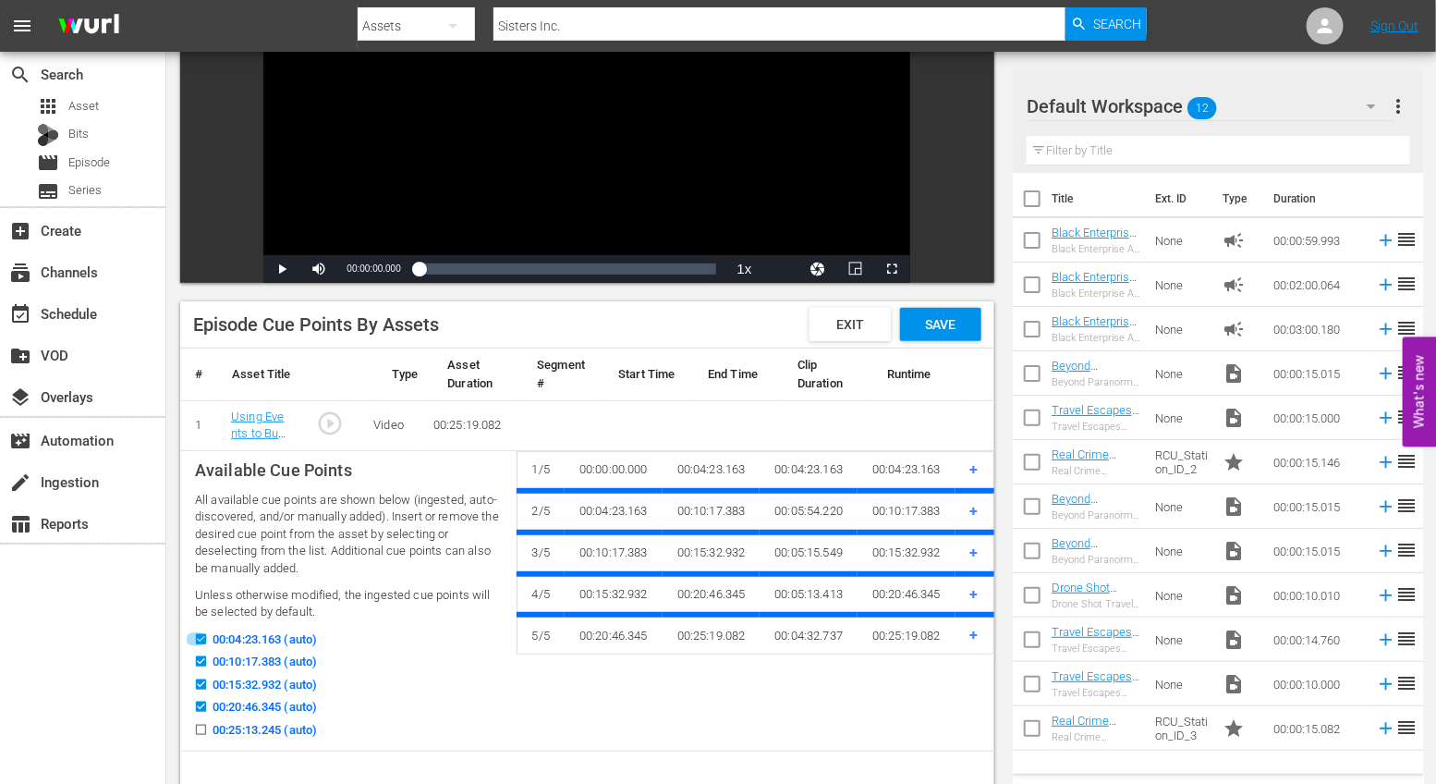
click at [206, 632] on icon at bounding box center [201, 639] width 14 height 14
click at [206, 636] on input "00:04:23.163 (auto)" at bounding box center [196, 643] width 23 height 14
checkbox input "false"
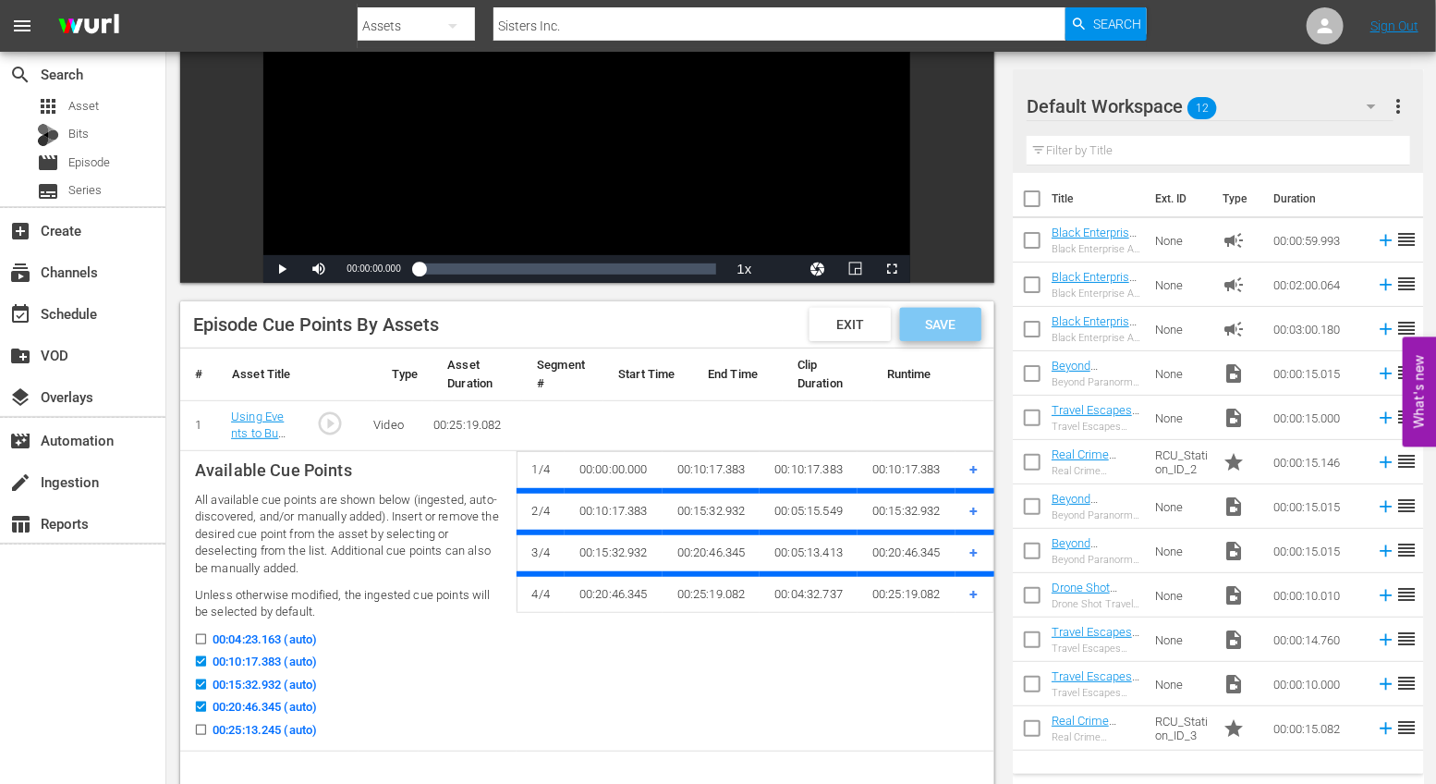
click at [973, 326] on div "Save" at bounding box center [940, 324] width 81 height 33
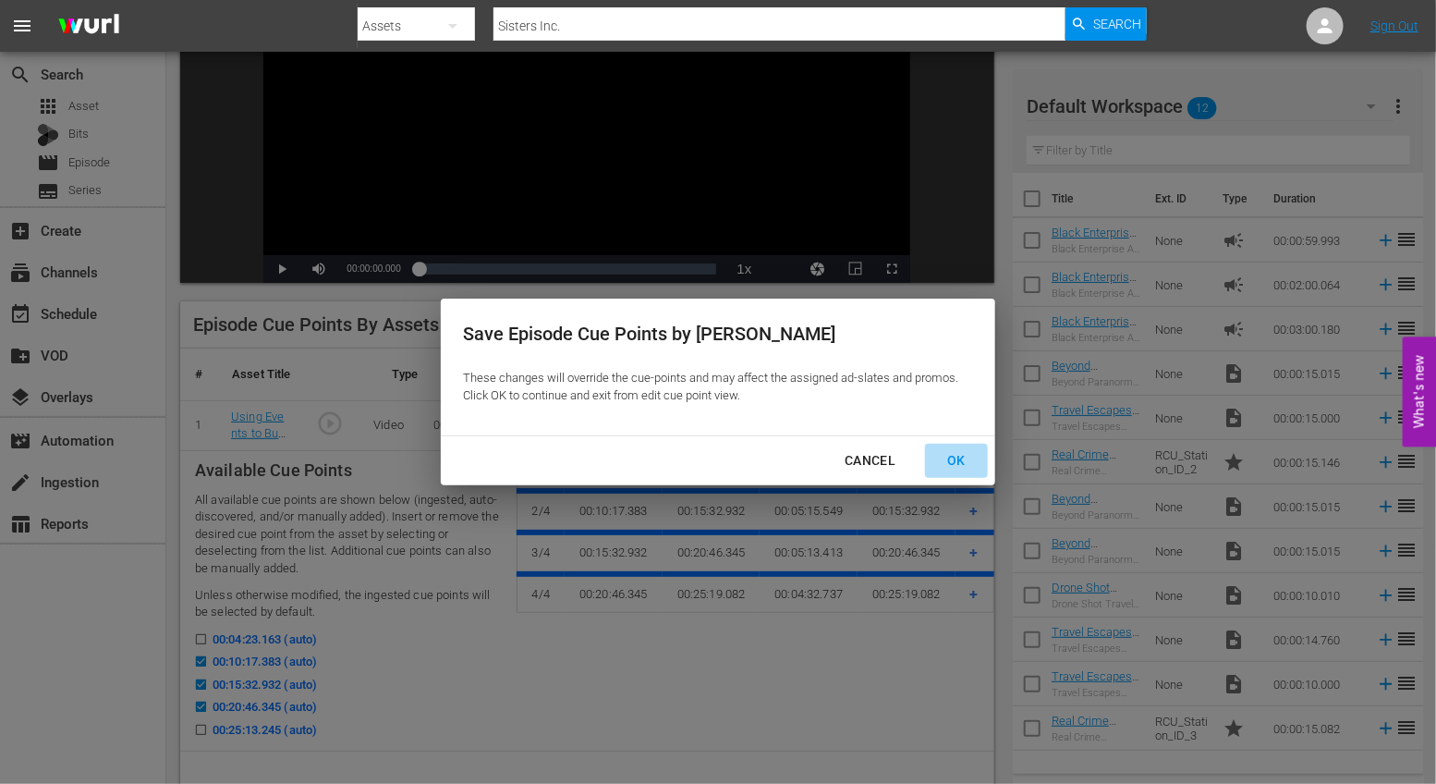
click at [959, 467] on div "OK" at bounding box center [956, 460] width 48 height 23
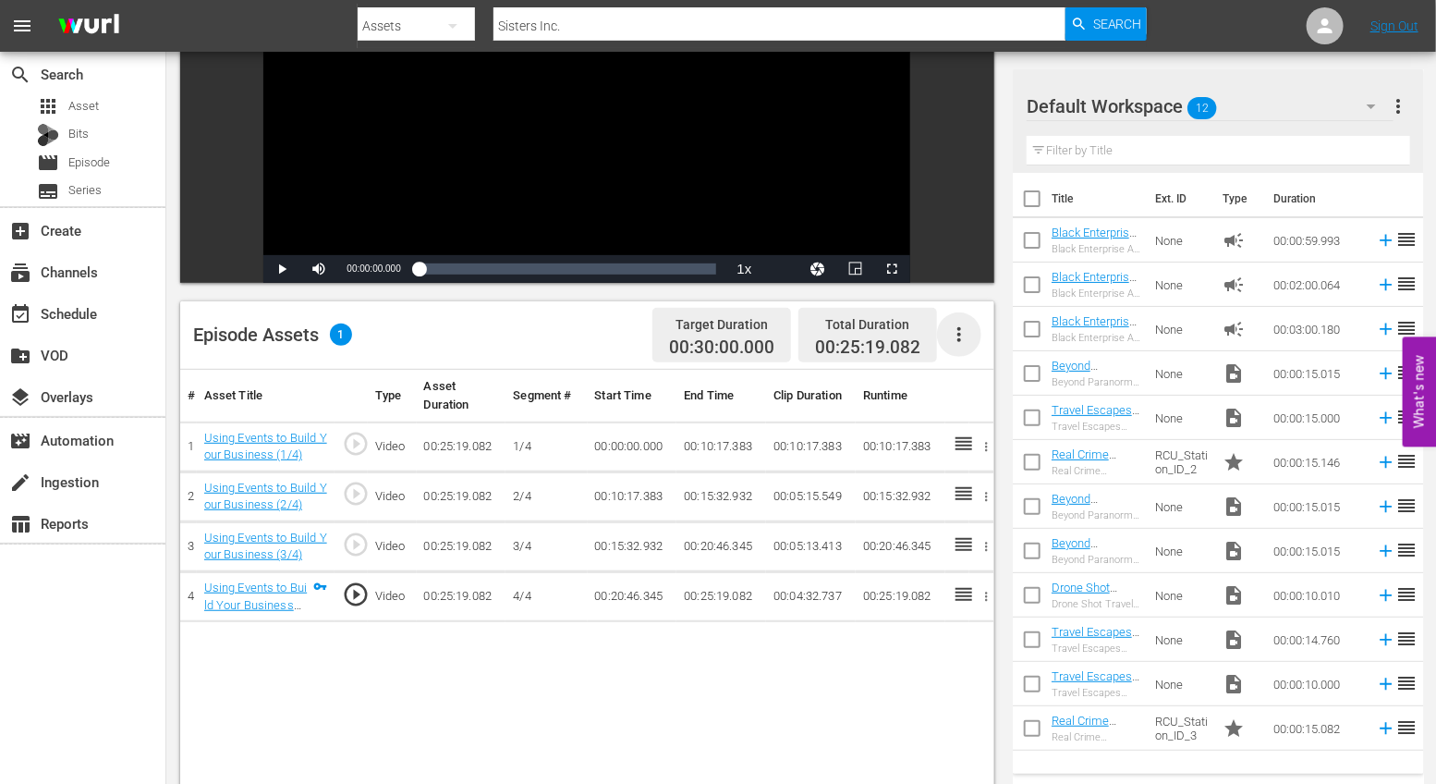
click at [955, 330] on icon "button" at bounding box center [959, 334] width 22 height 22
click at [982, 381] on div "Fill with Ads" at bounding box center [1015, 385] width 126 height 44
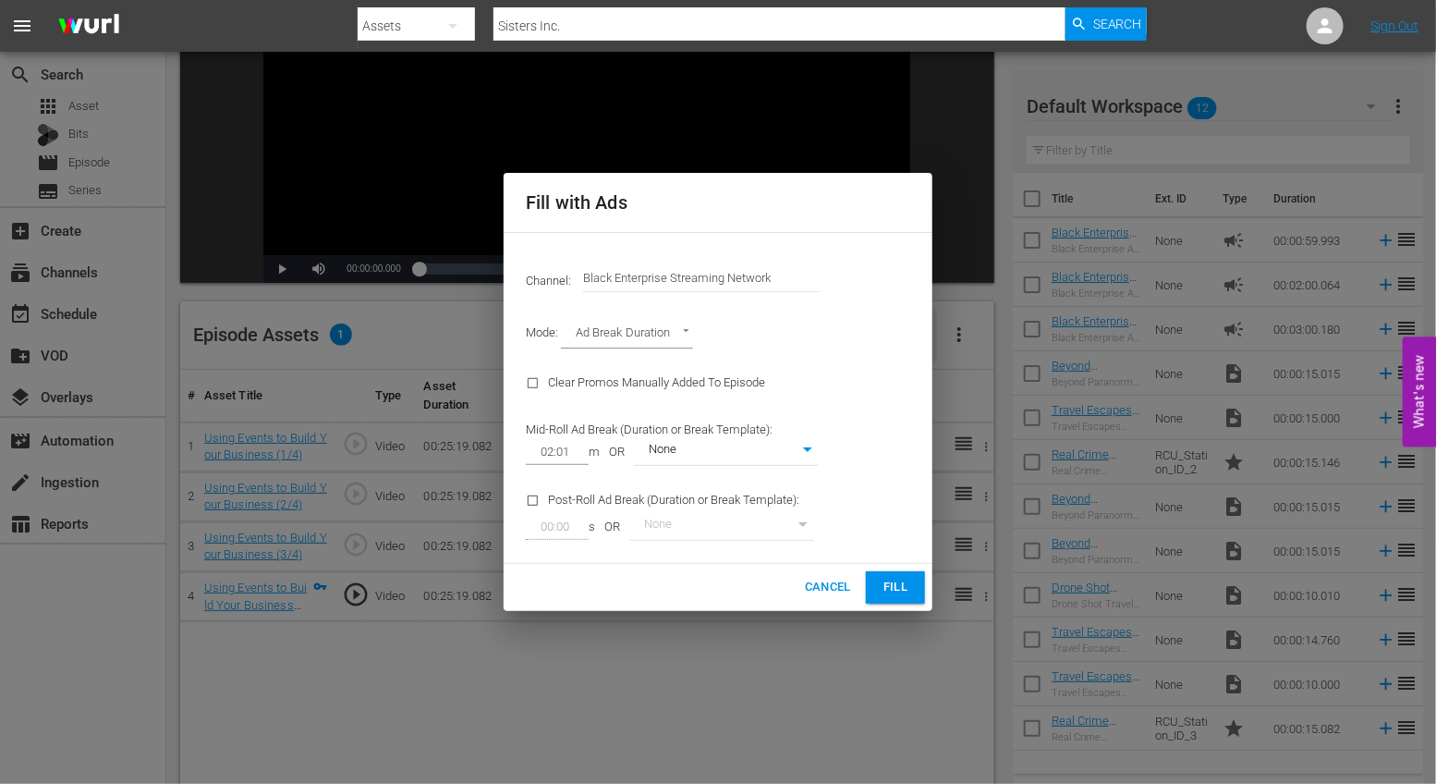
click at [913, 604] on div "Cancel Fill" at bounding box center [718, 587] width 429 height 47
click at [908, 596] on span "Fill" at bounding box center [896, 587] width 30 height 21
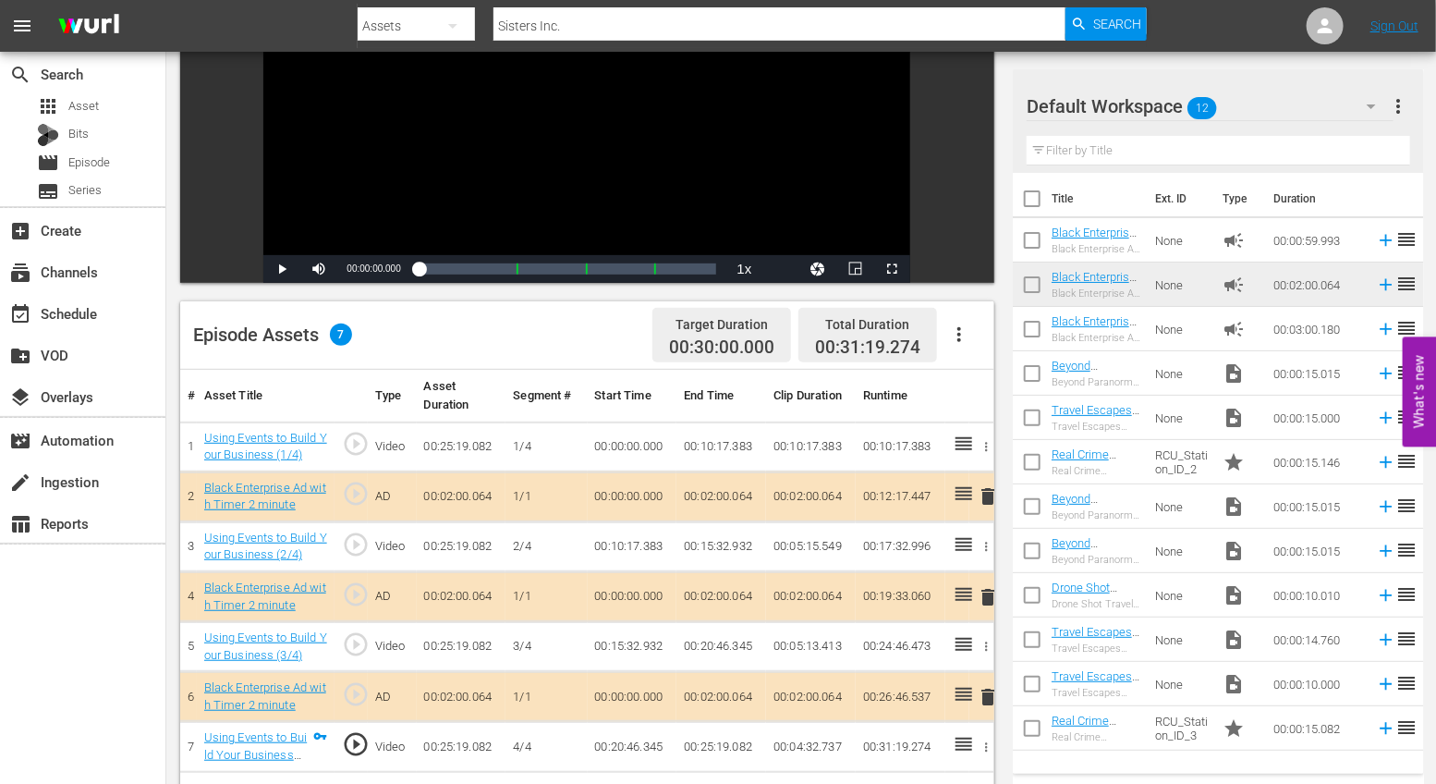
scroll to position [337, 0]
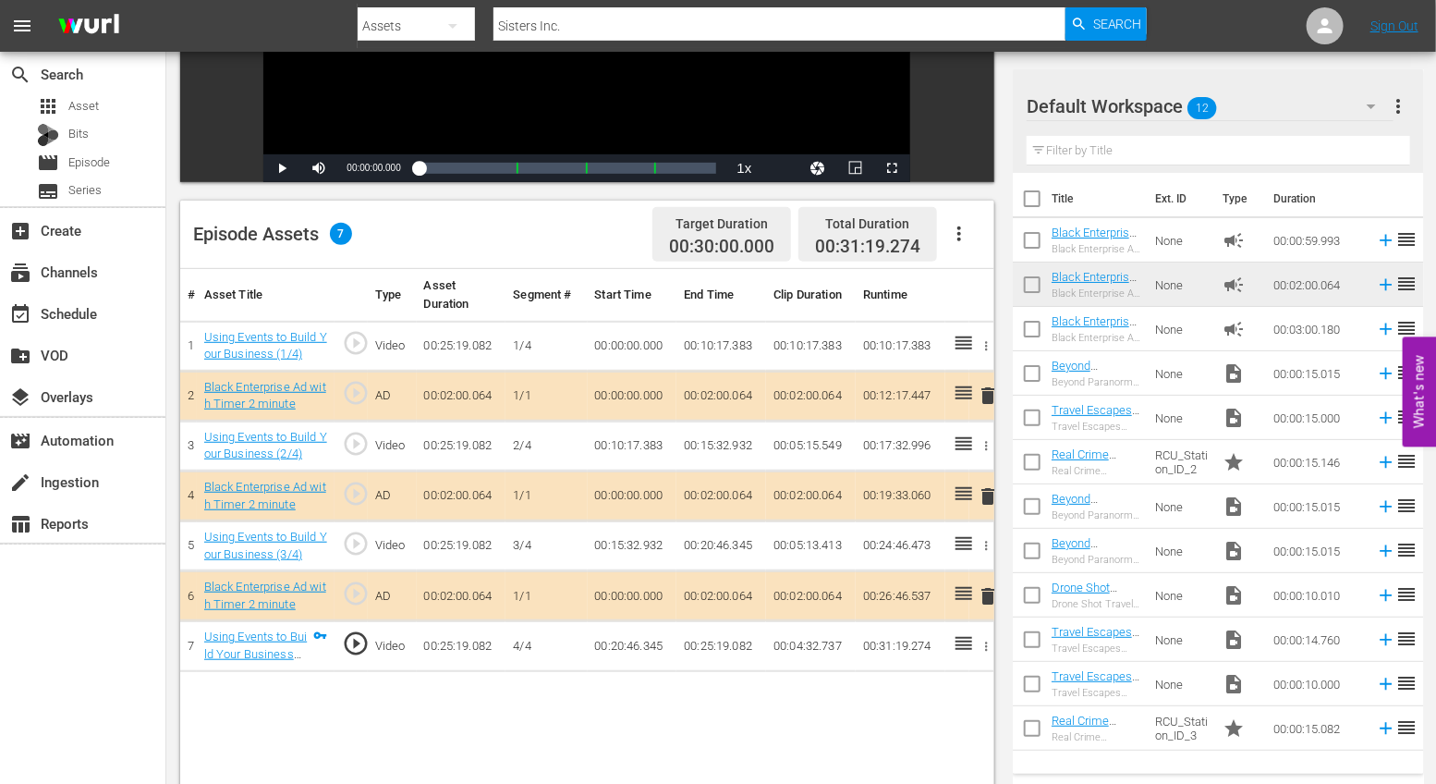
click at [983, 396] on span "delete" at bounding box center [988, 395] width 22 height 22
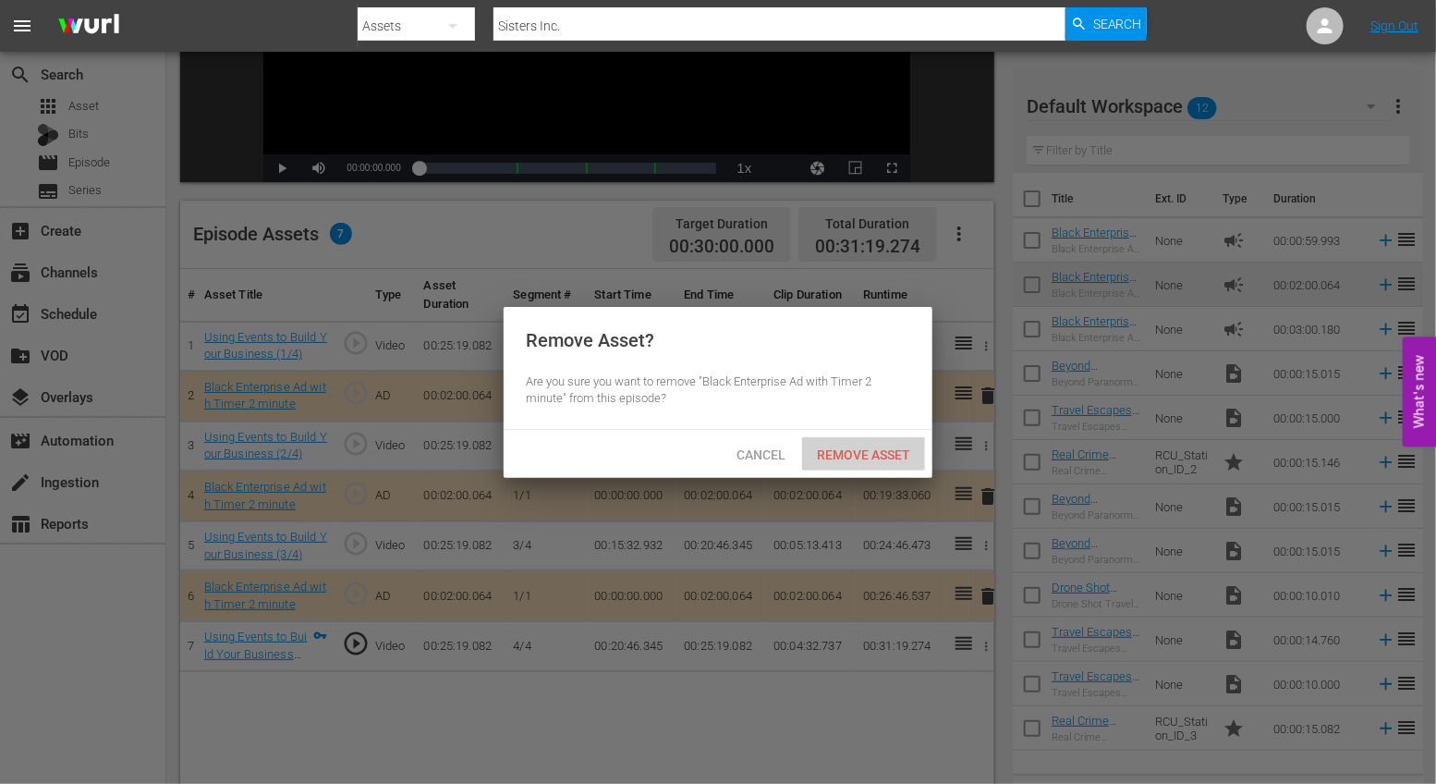
click at [879, 452] on span "Remove Asset" at bounding box center [863, 454] width 123 height 15
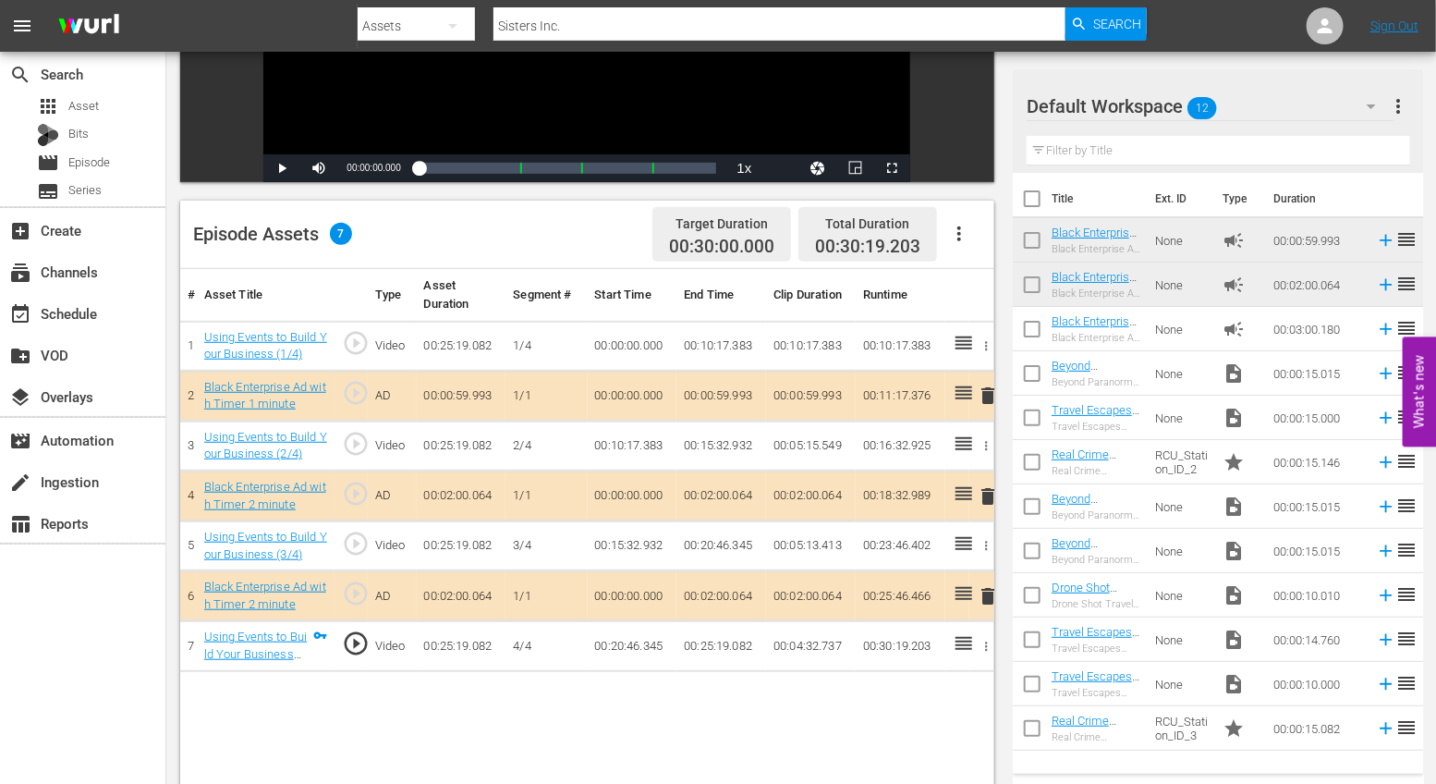
scroll to position [0, 0]
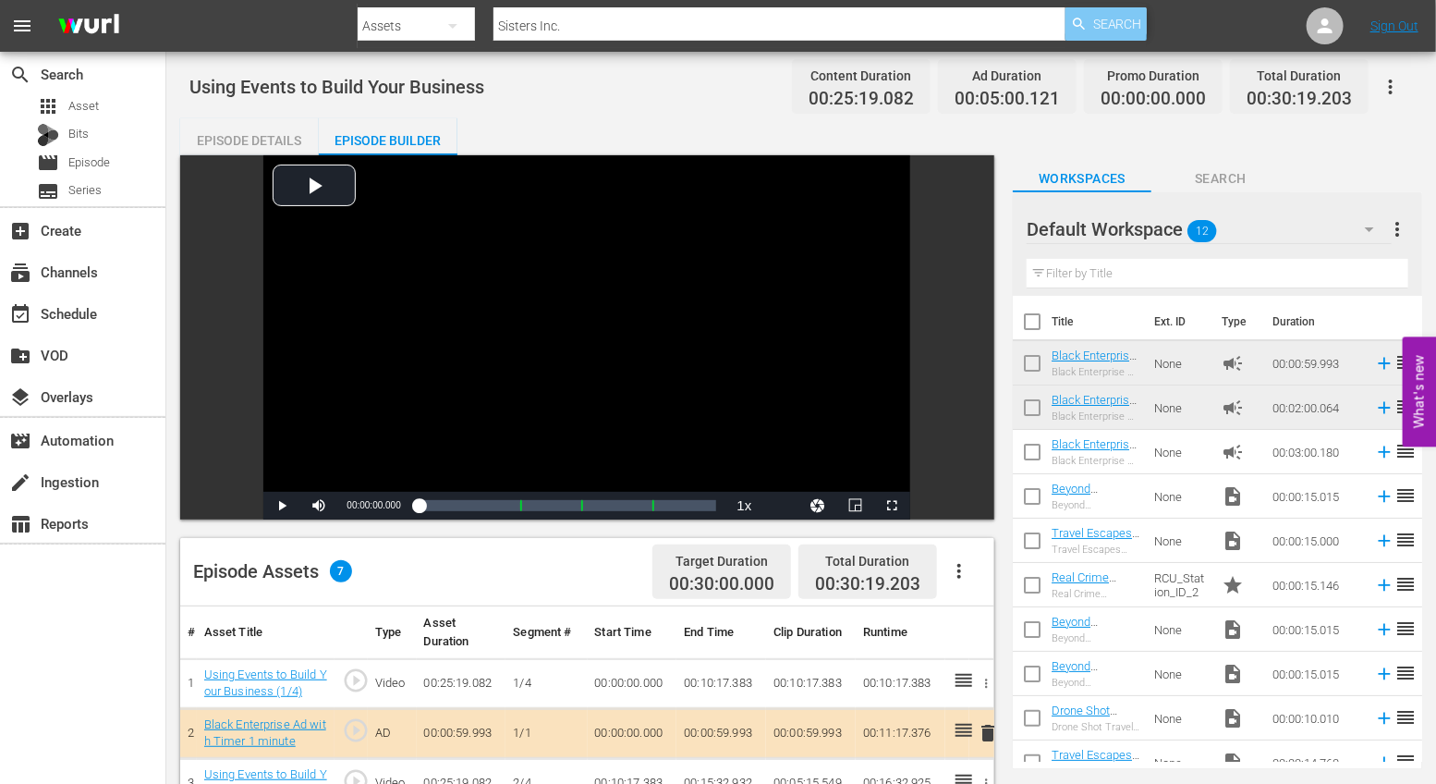
click at [1113, 19] on span "Search" at bounding box center [1117, 23] width 49 height 33
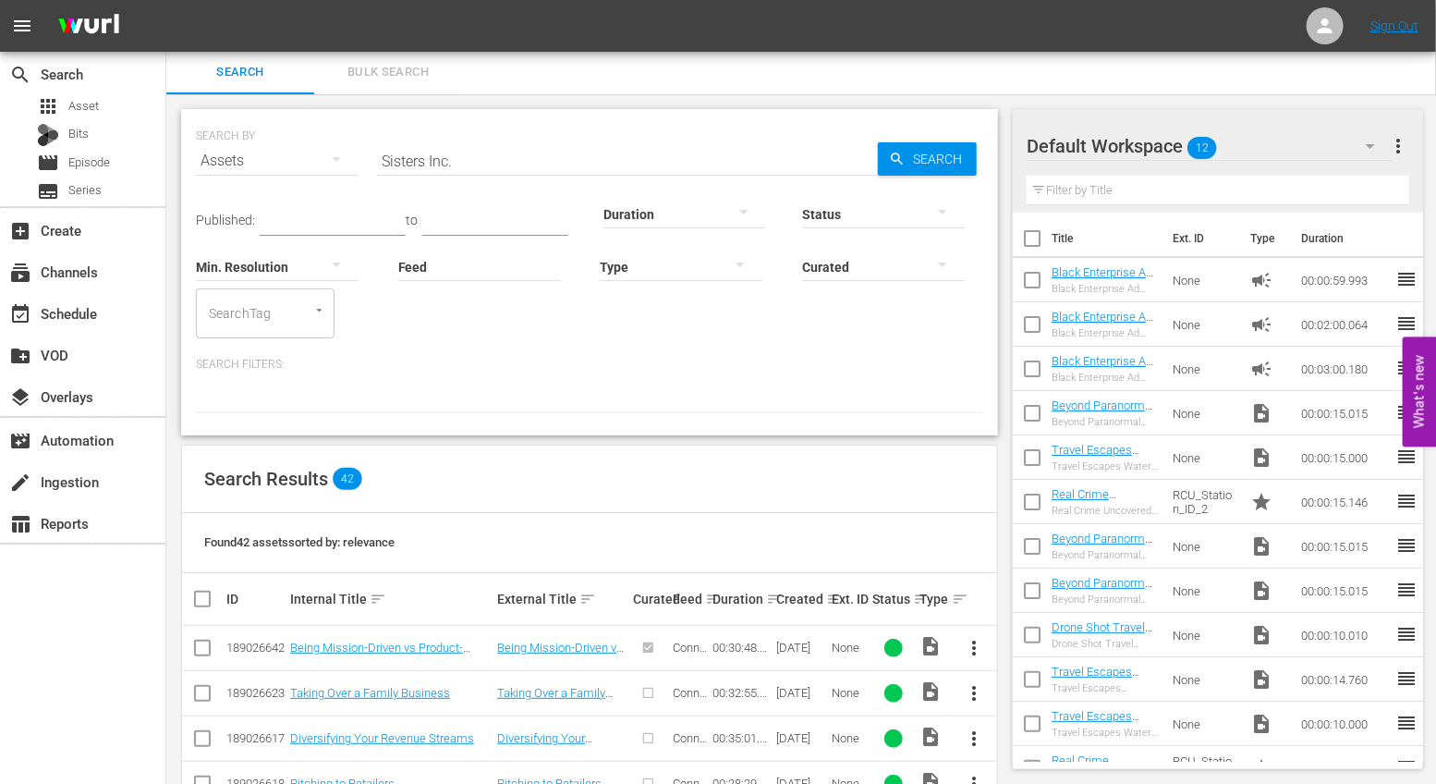
scroll to position [818, 0]
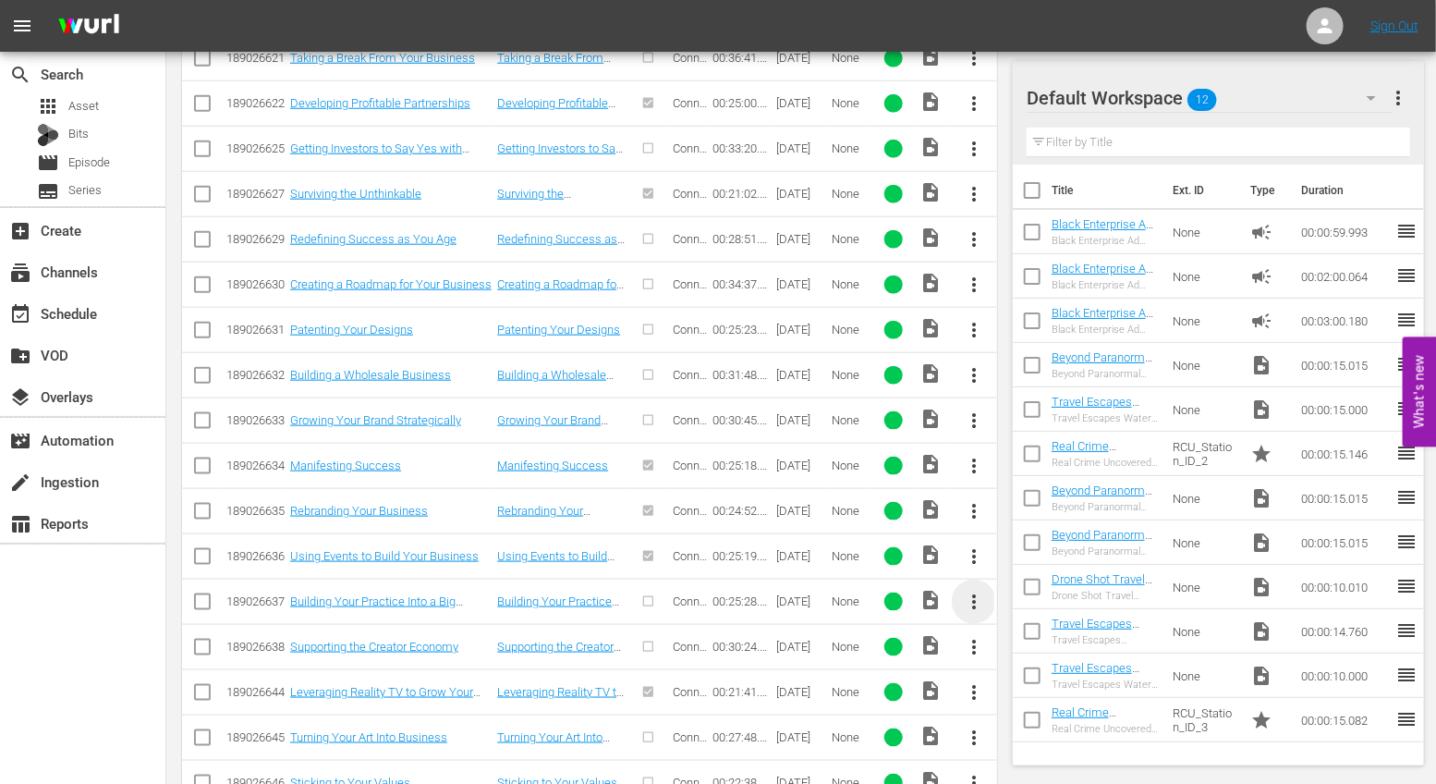
click at [976, 596] on span "more_vert" at bounding box center [974, 602] width 22 height 22
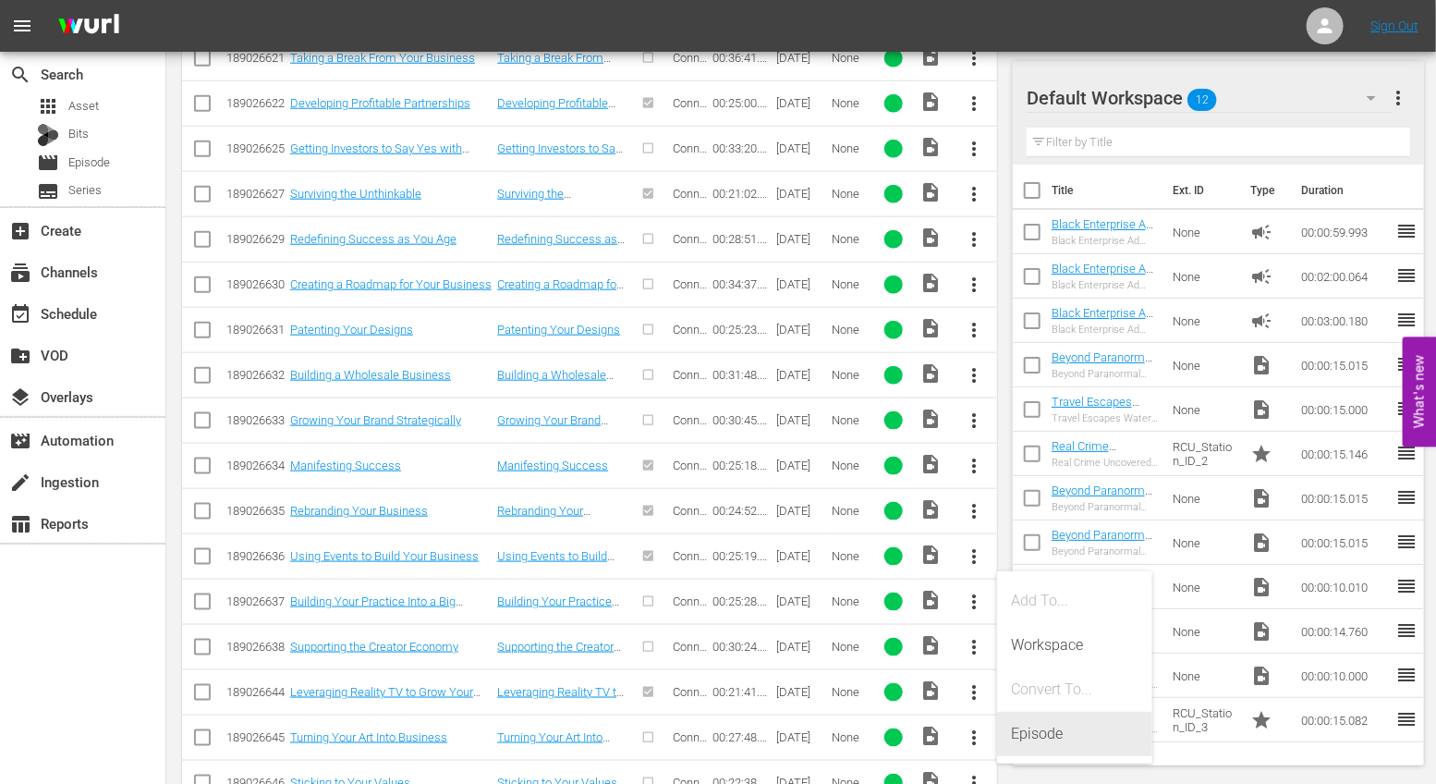
click at [1066, 731] on div "Episode" at bounding box center [1075, 734] width 126 height 44
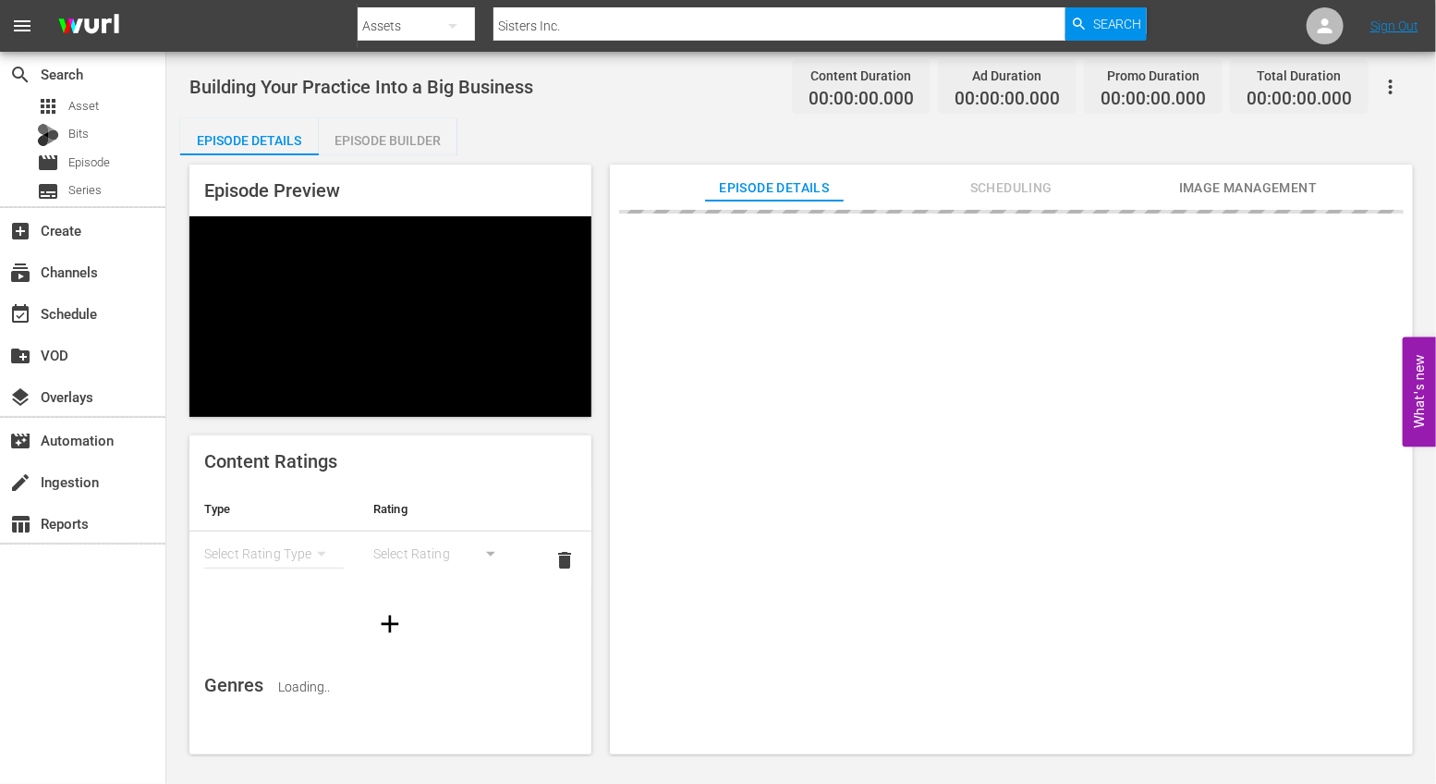
click at [390, 135] on div "Episode Builder" at bounding box center [388, 140] width 139 height 44
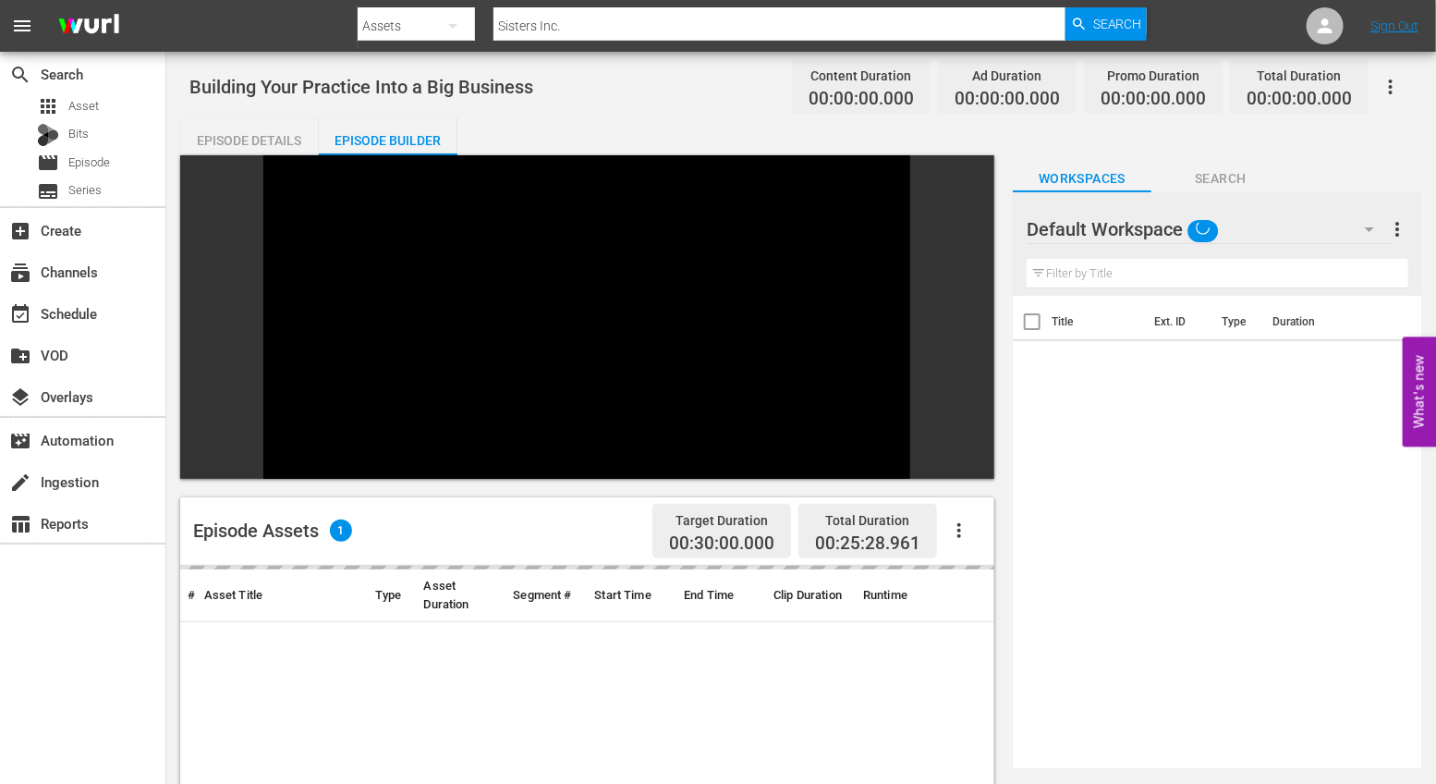
click at [966, 519] on icon "button" at bounding box center [959, 530] width 22 height 22
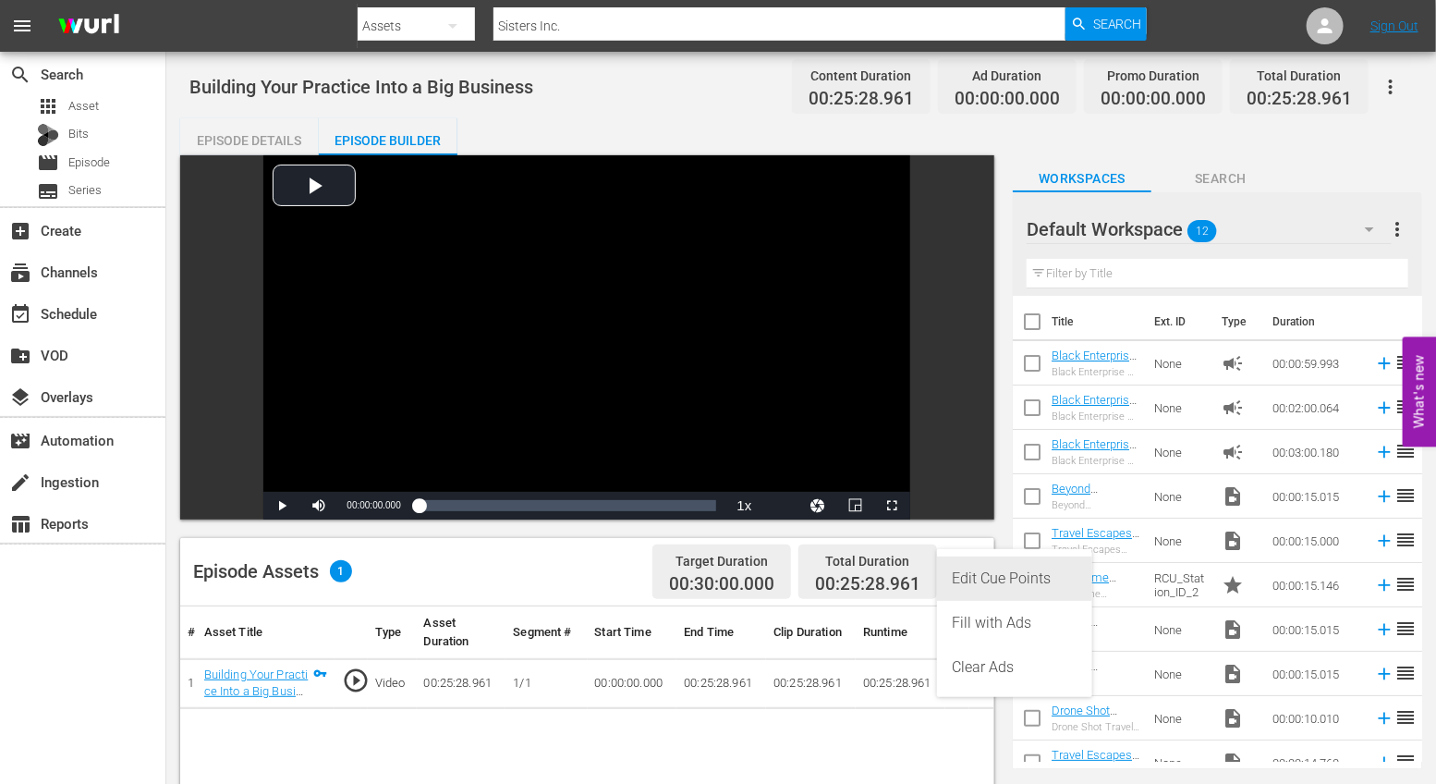
click at [993, 574] on div "Edit Cue Points" at bounding box center [1015, 578] width 126 height 44
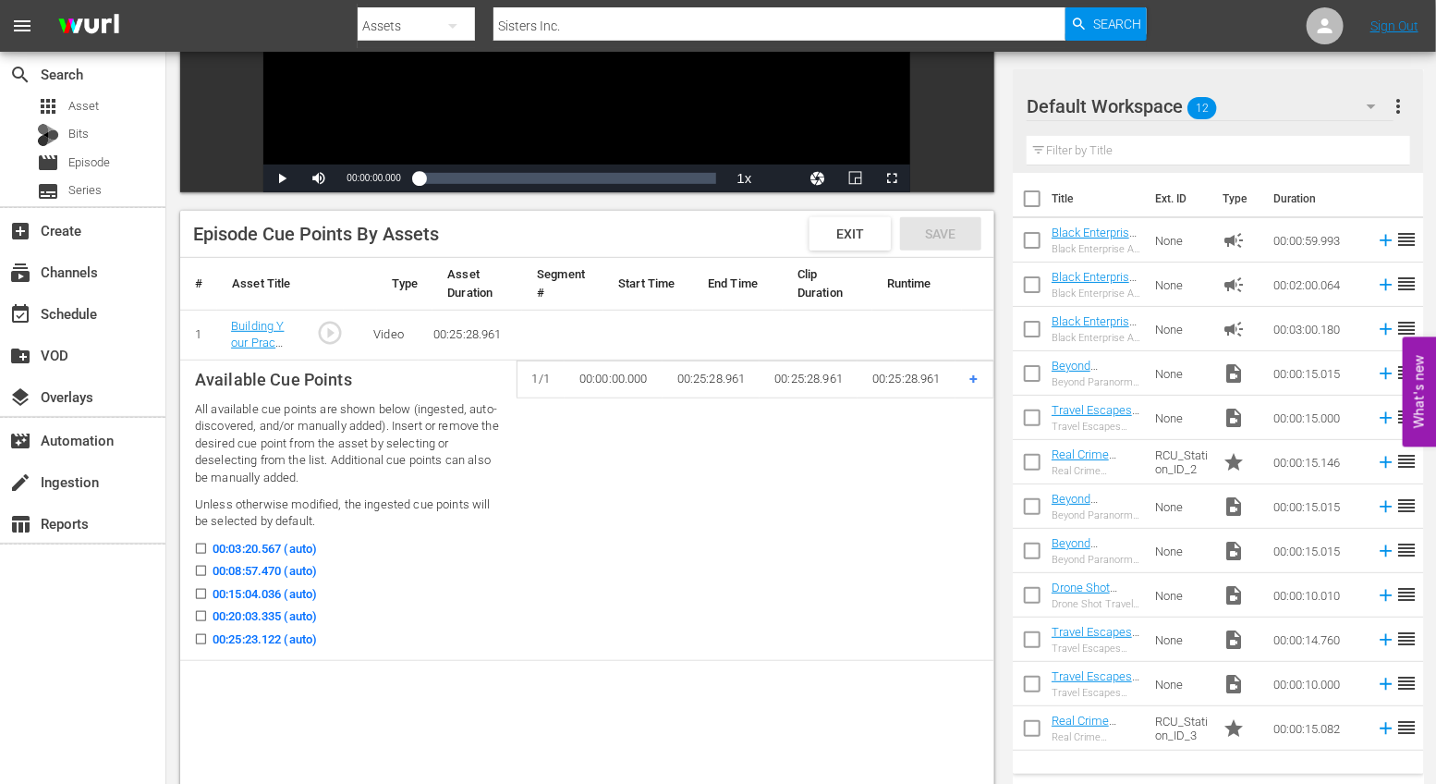
scroll to position [329, 0]
click at [199, 566] on input "00:08:57.470 (auto)" at bounding box center [196, 573] width 23 height 14
checkbox input "true"
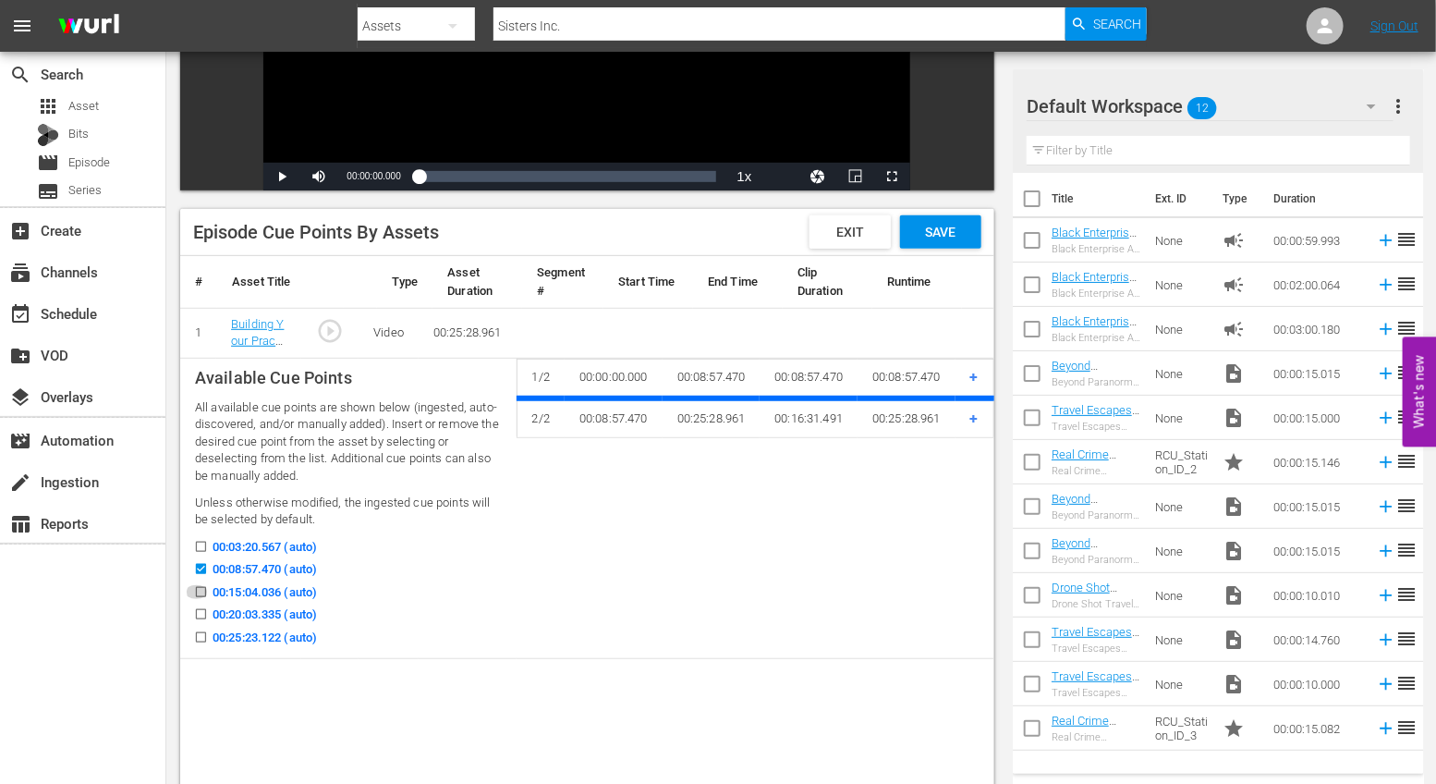
click at [199, 591] on input "00:15:04.036 (auto)" at bounding box center [196, 596] width 23 height 14
checkbox input "true"
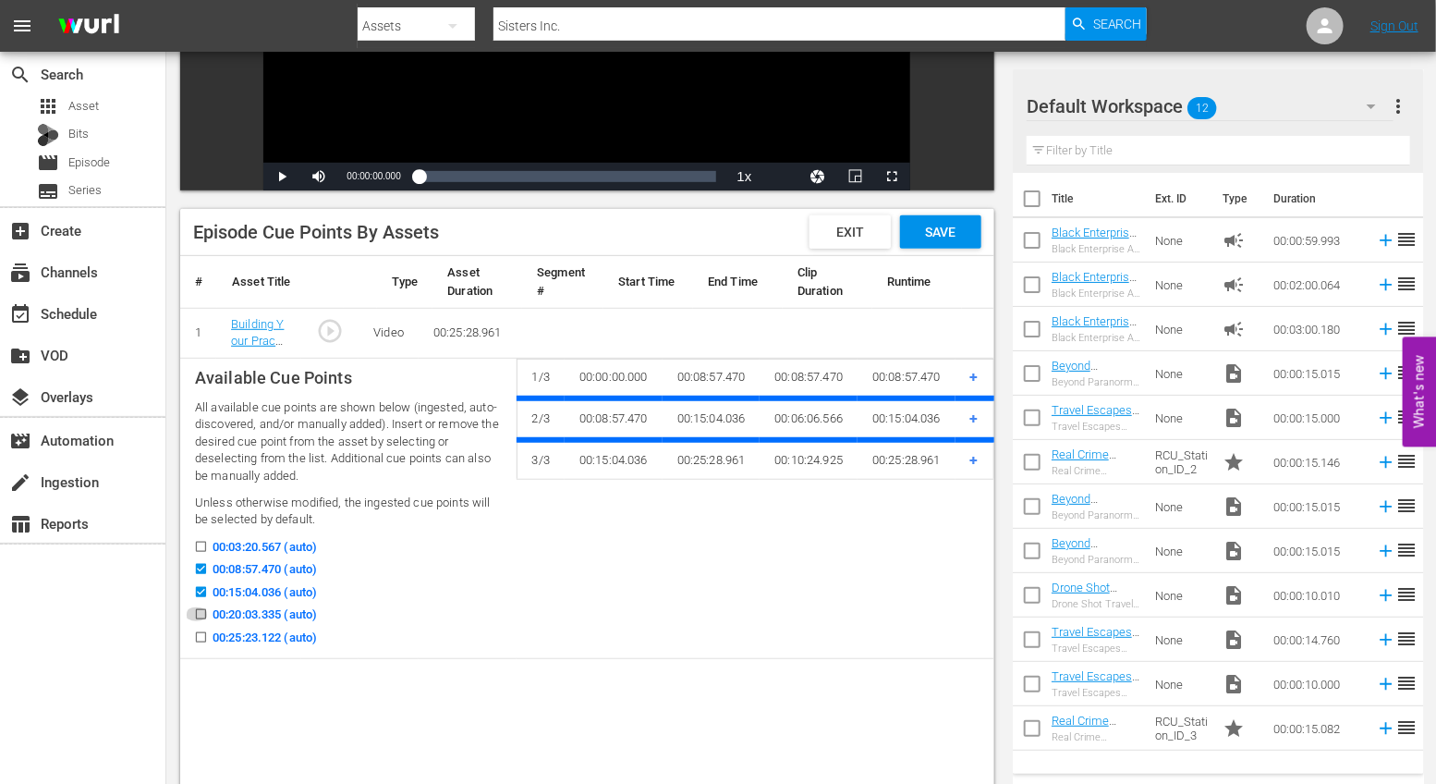
click at [198, 616] on input "00:20:03.335 (auto)" at bounding box center [196, 618] width 23 height 14
checkbox input "true"
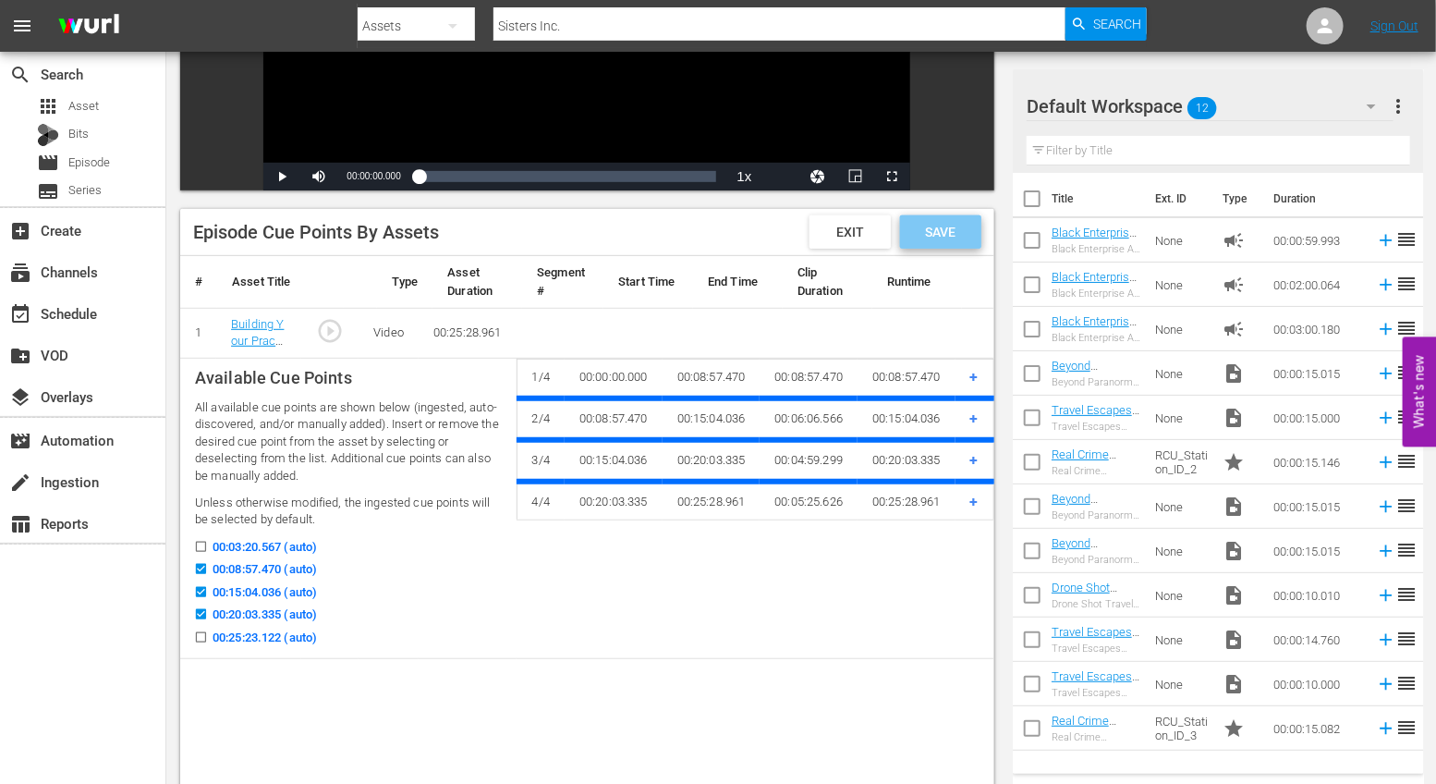
click at [955, 239] on div "Save" at bounding box center [940, 231] width 81 height 33
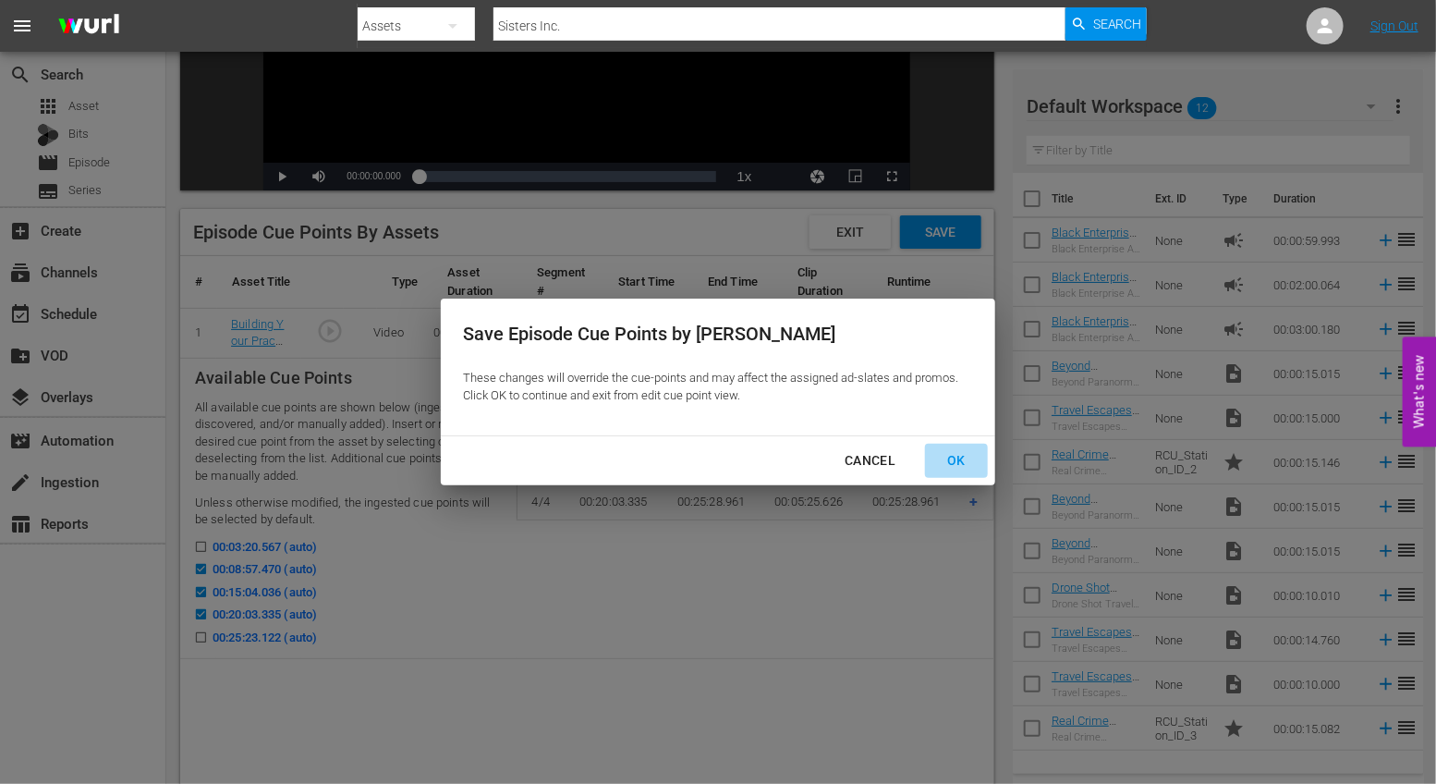
click at [936, 450] on div "OK" at bounding box center [956, 460] width 48 height 23
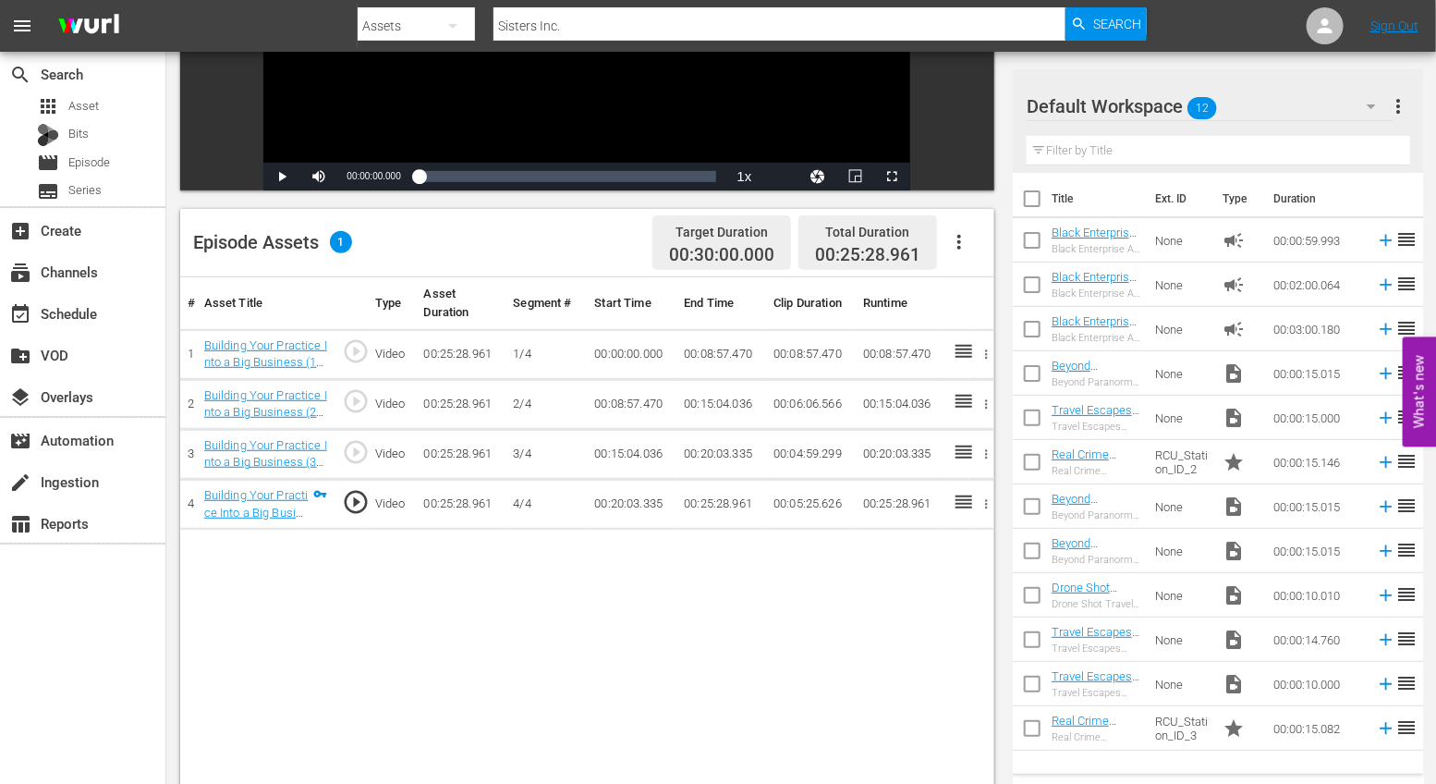
click at [970, 239] on button "button" at bounding box center [959, 242] width 44 height 44
click at [974, 290] on div "Fill with Ads" at bounding box center [1015, 293] width 126 height 44
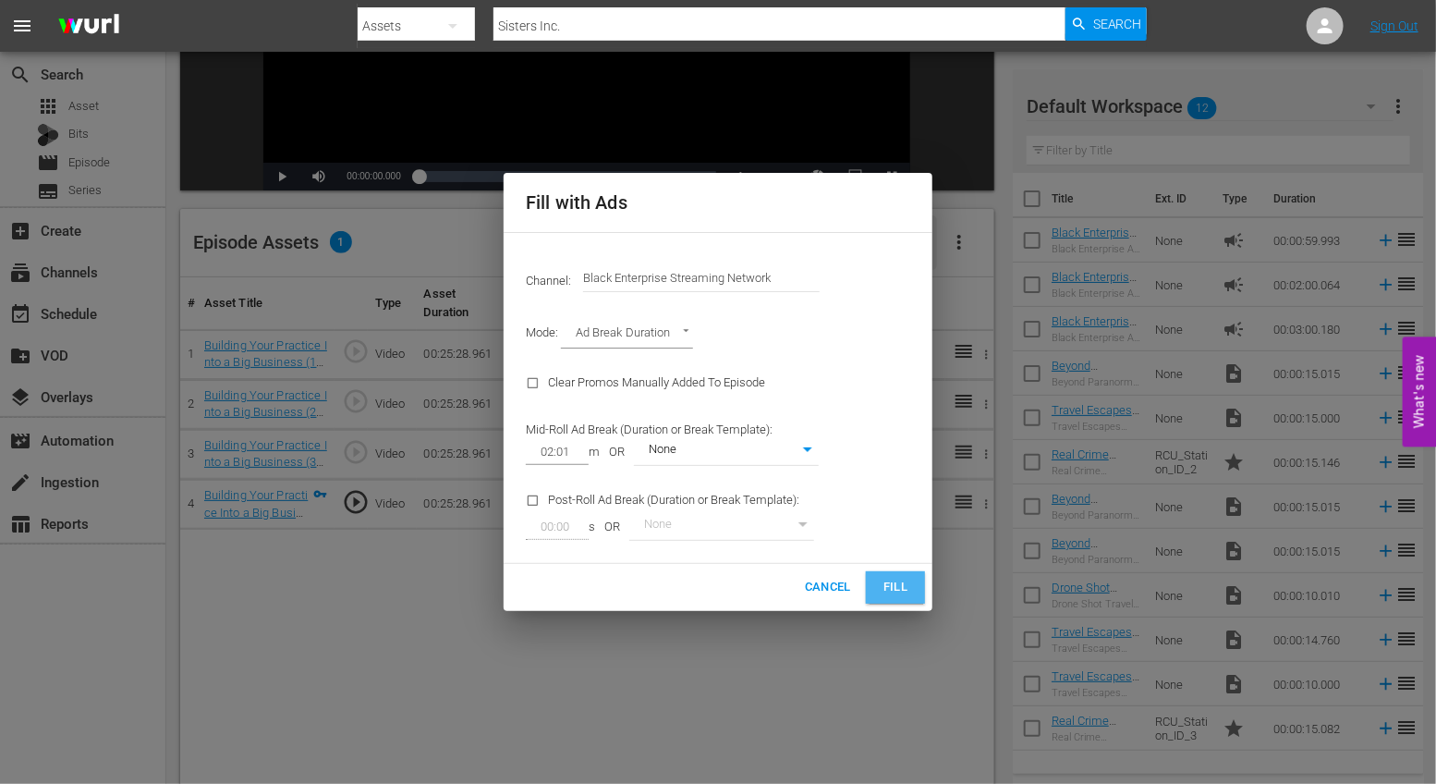
click at [911, 589] on button "Fill" at bounding box center [895, 587] width 59 height 32
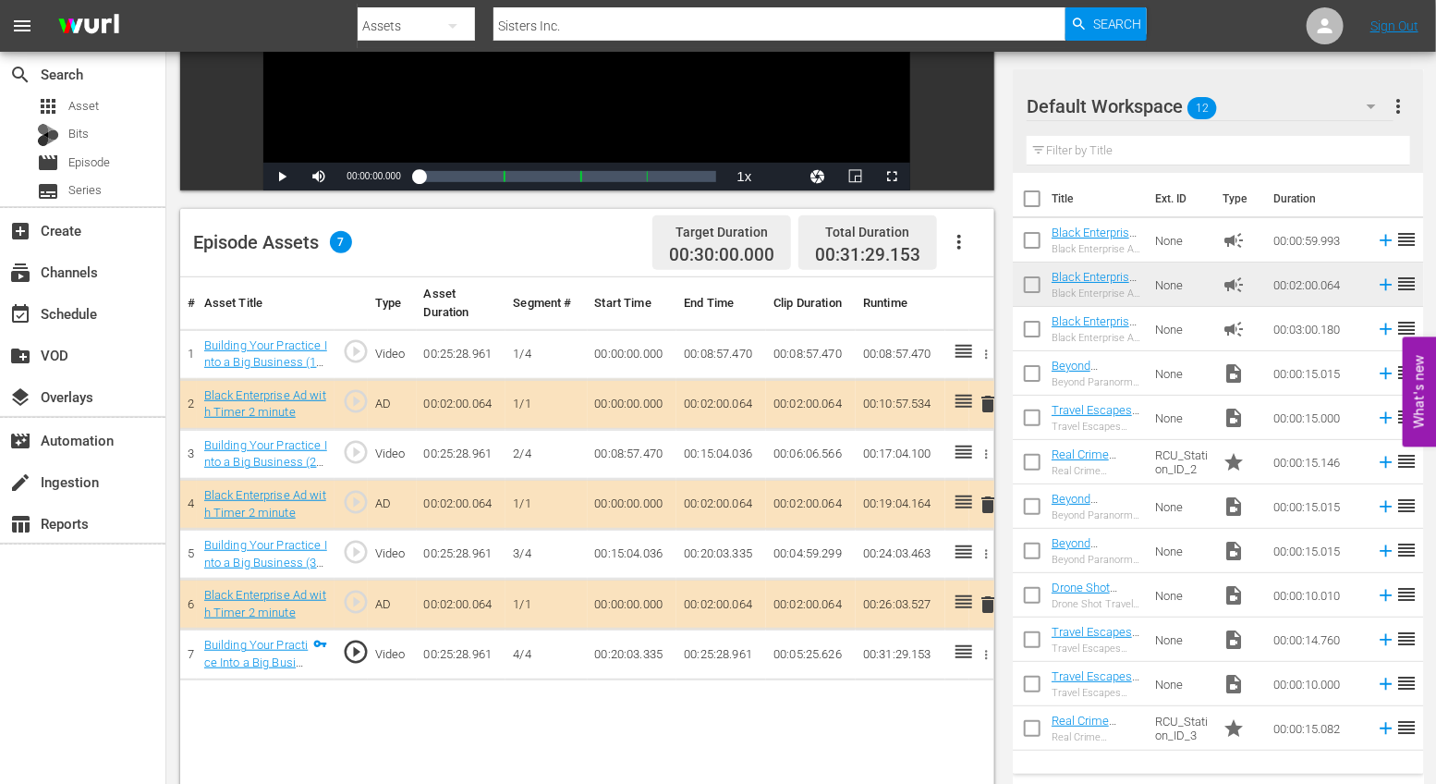
click at [983, 397] on span "delete" at bounding box center [988, 404] width 22 height 22
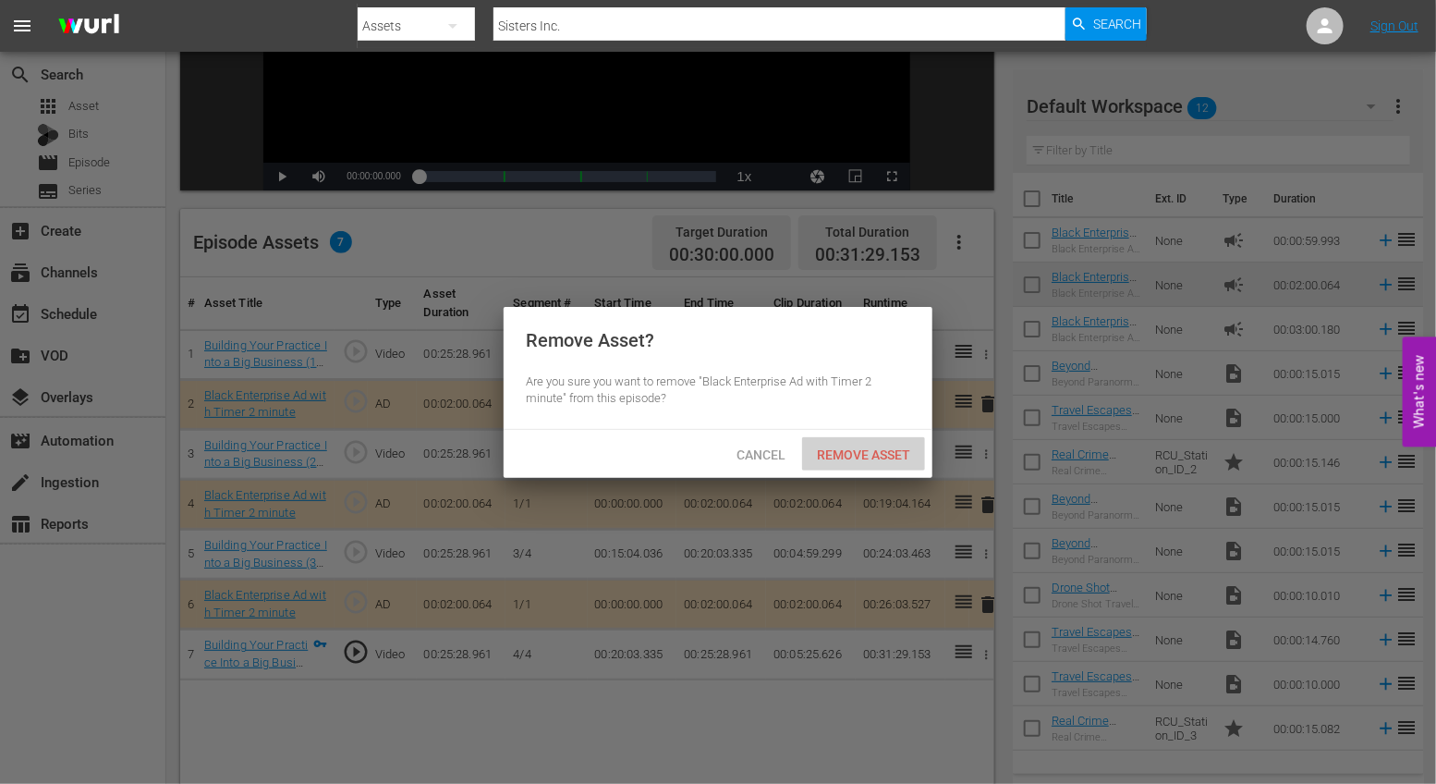
click at [827, 453] on span "Remove Asset" at bounding box center [863, 454] width 123 height 15
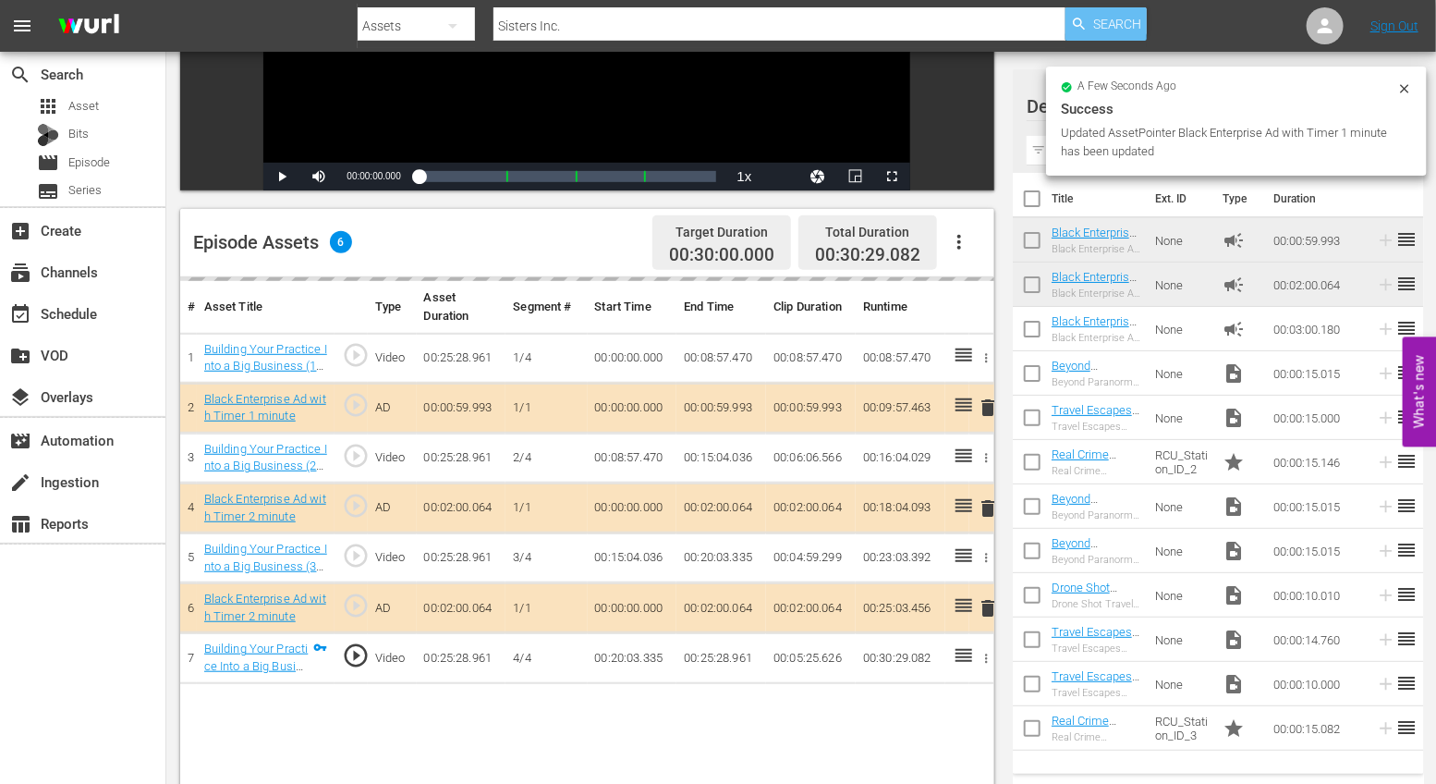
click at [1115, 30] on span "Search" at bounding box center [1117, 23] width 49 height 33
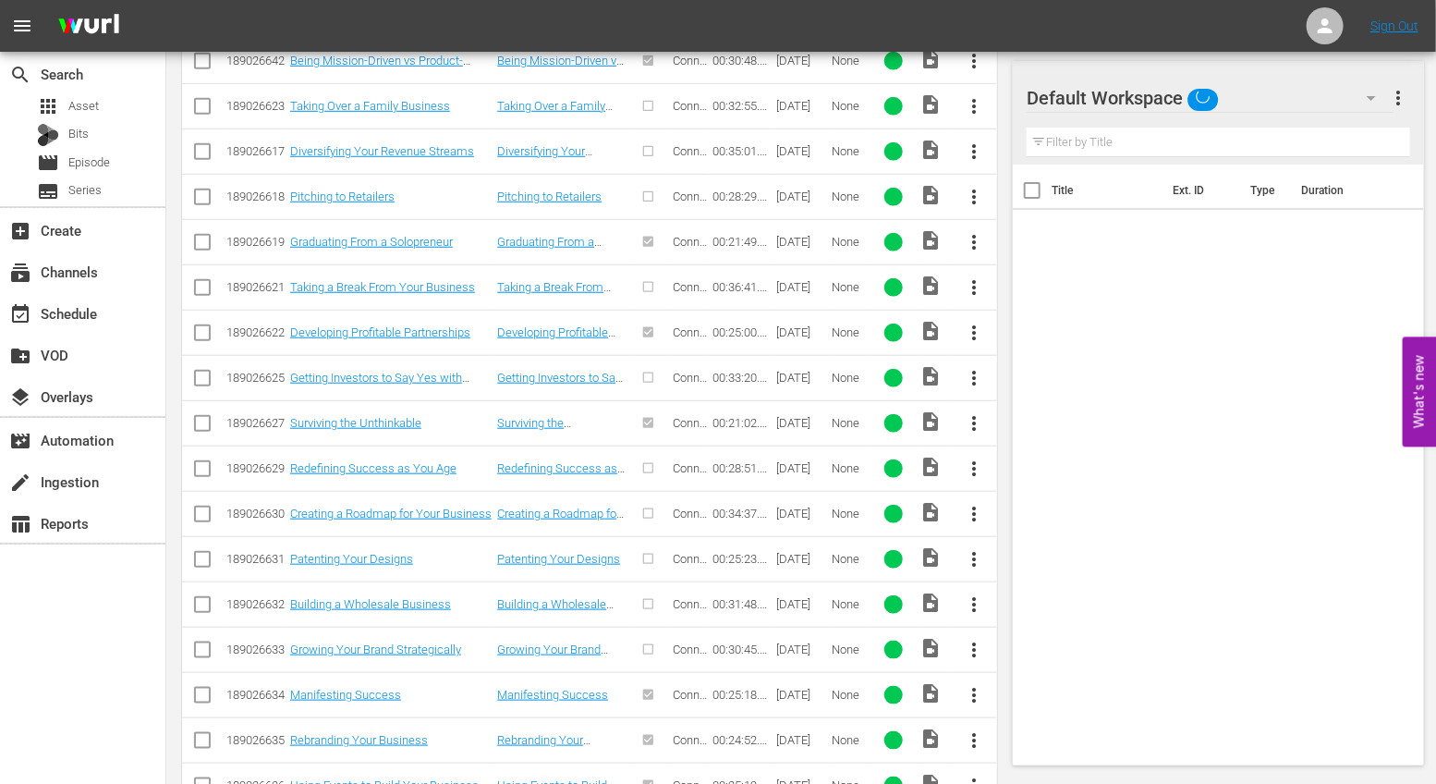
scroll to position [818, 0]
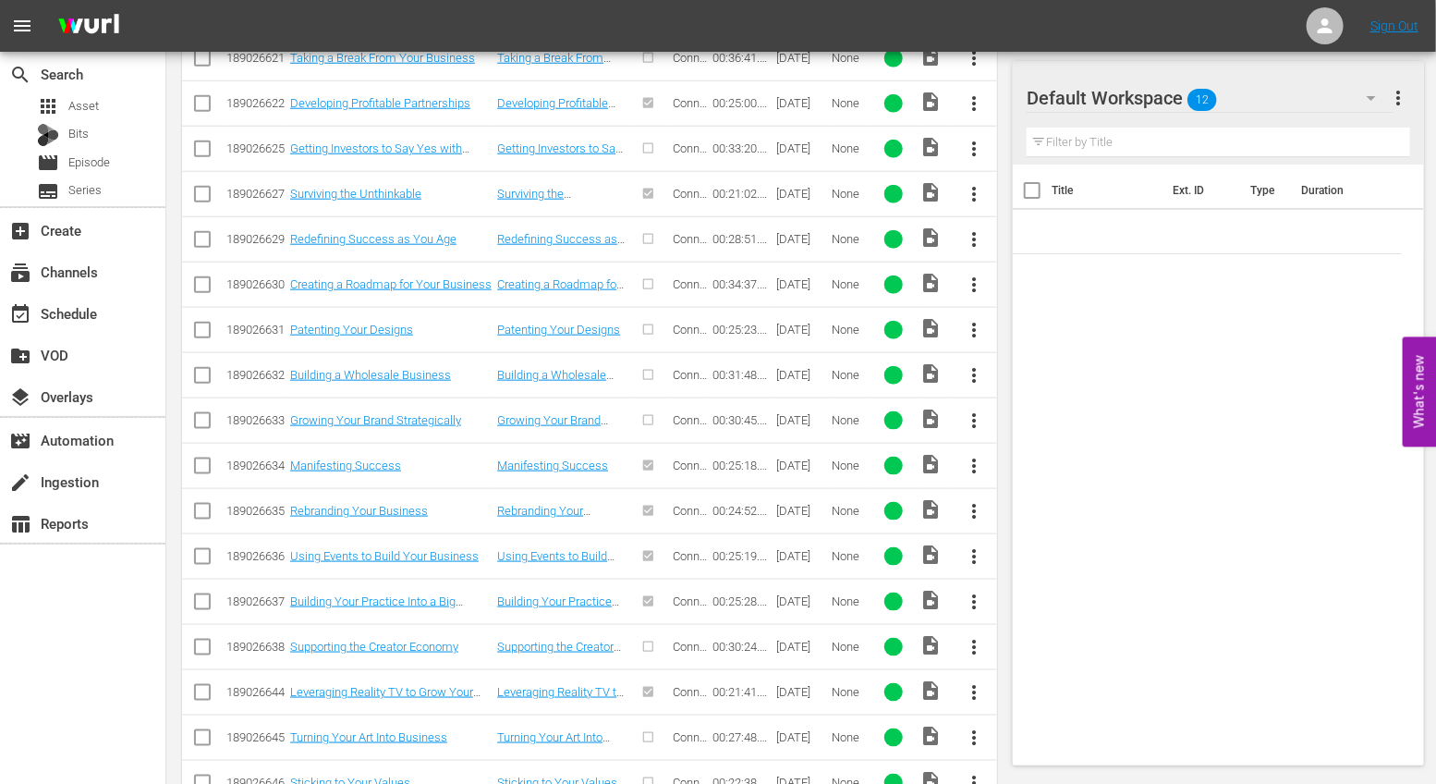
click at [976, 323] on span "more_vert" at bounding box center [974, 330] width 22 height 22
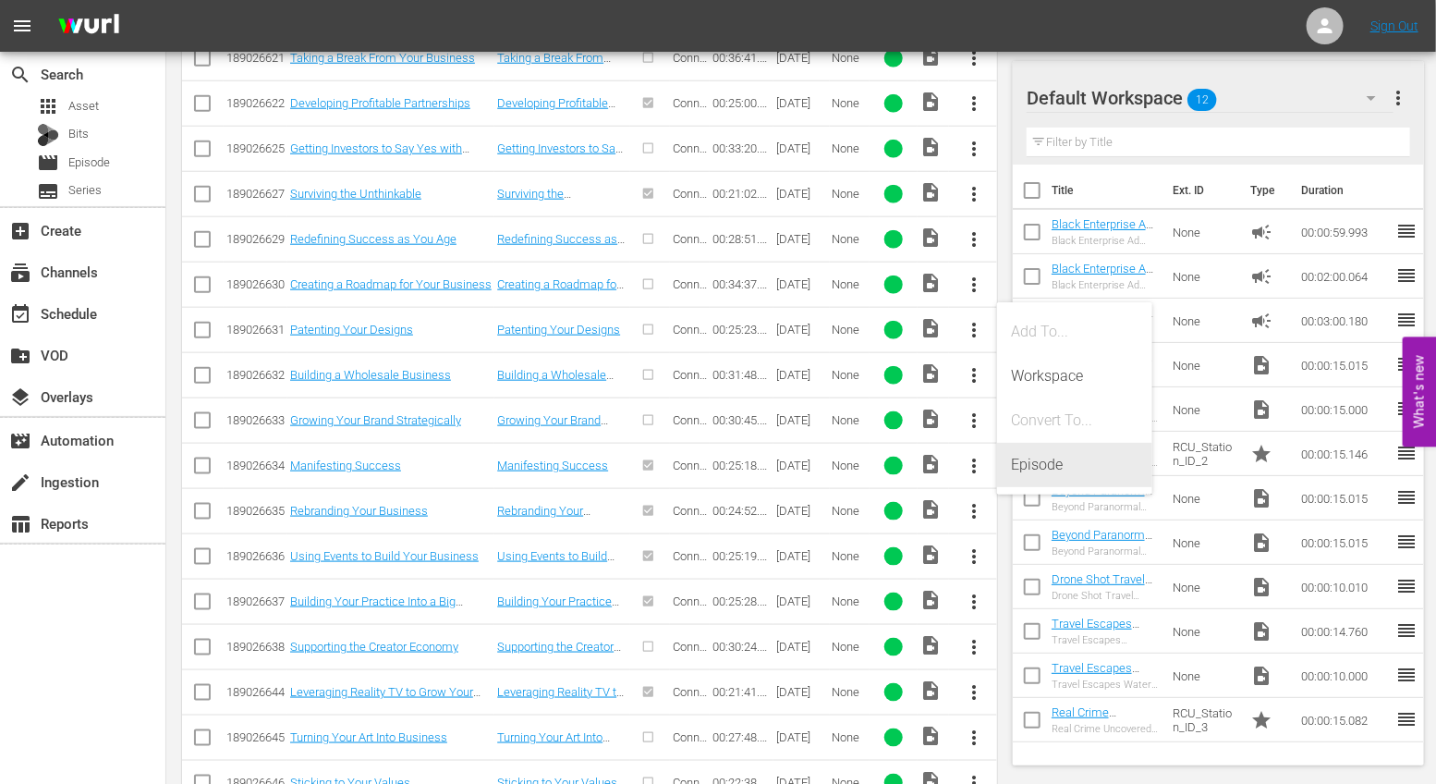
click at [1021, 455] on div "Episode" at bounding box center [1075, 465] width 126 height 44
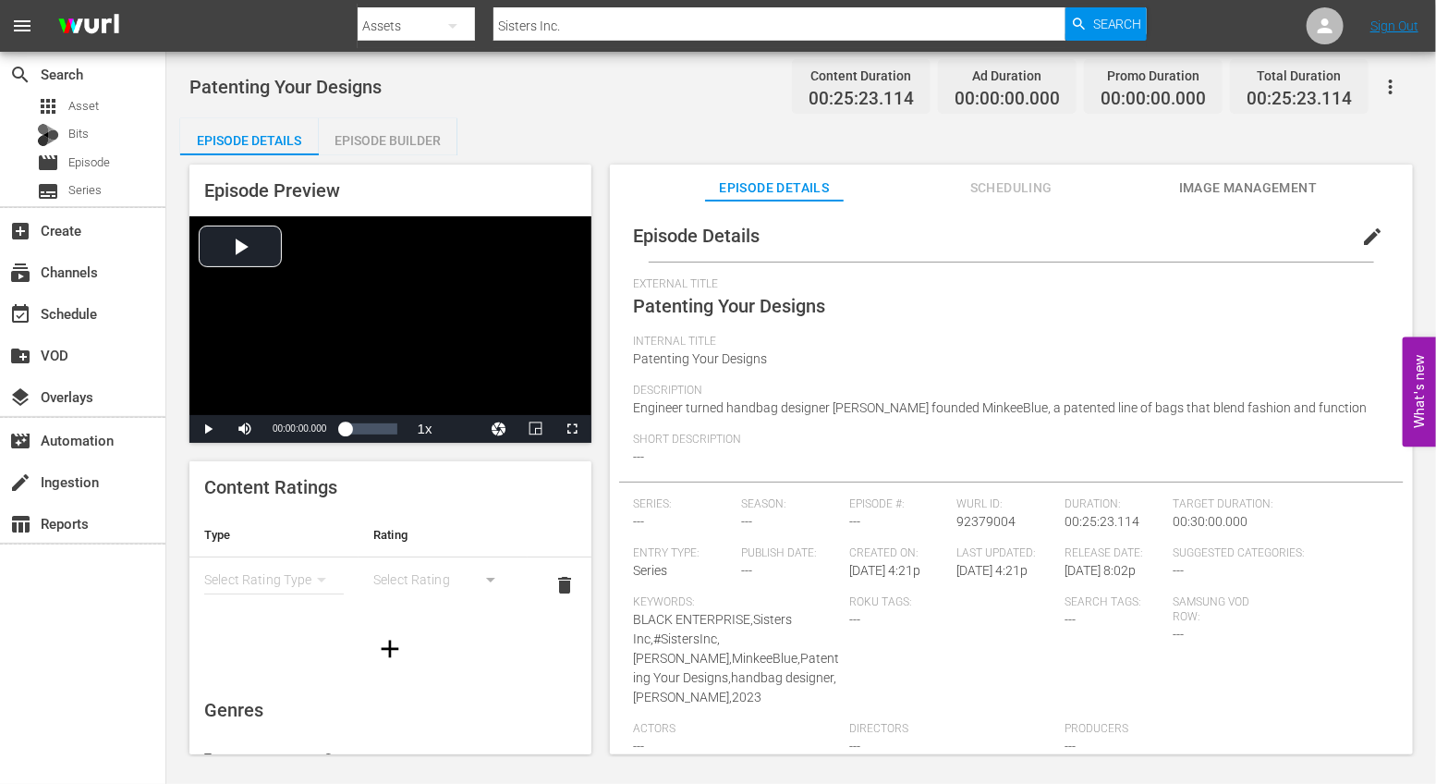
click at [408, 120] on div "Episode Builder" at bounding box center [388, 140] width 139 height 44
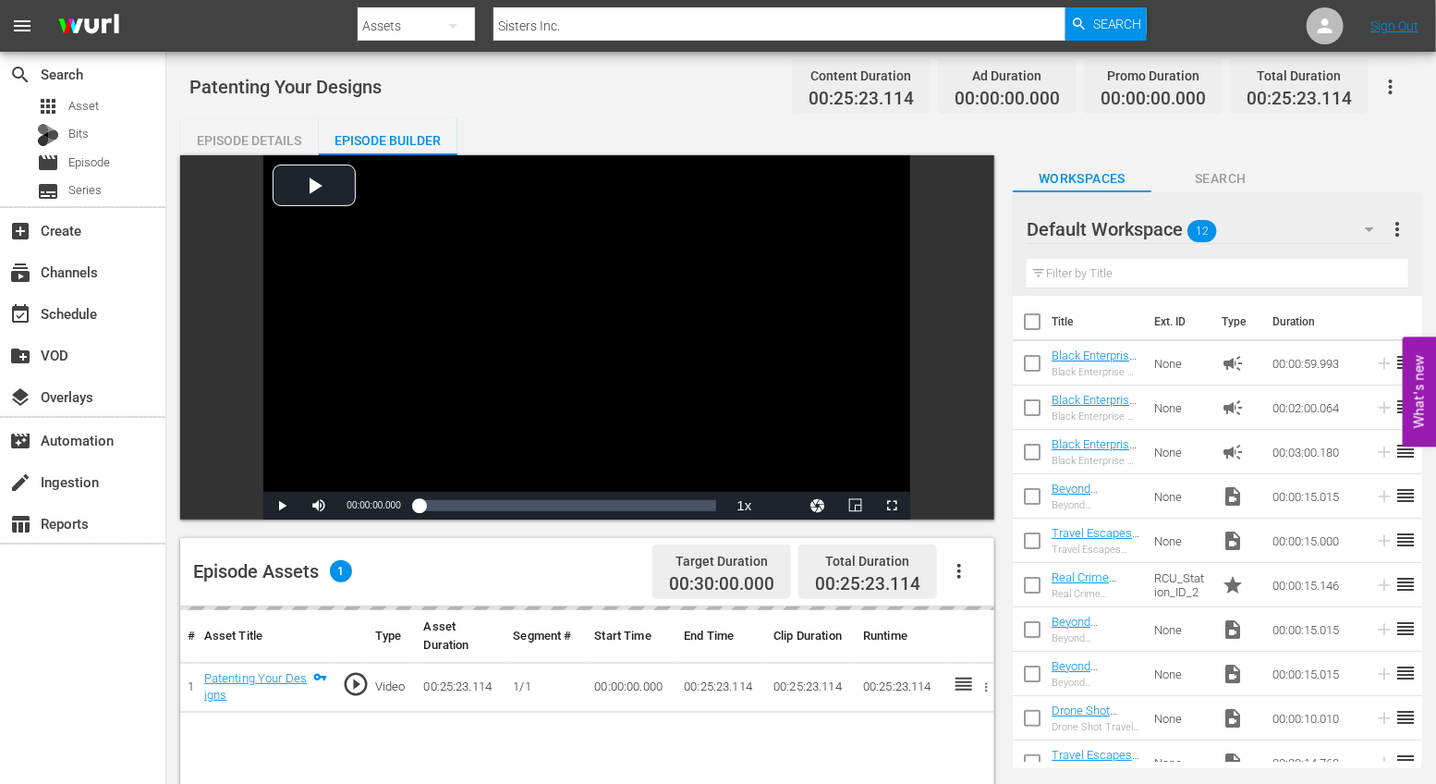
click at [951, 559] on button "button" at bounding box center [959, 571] width 44 height 44
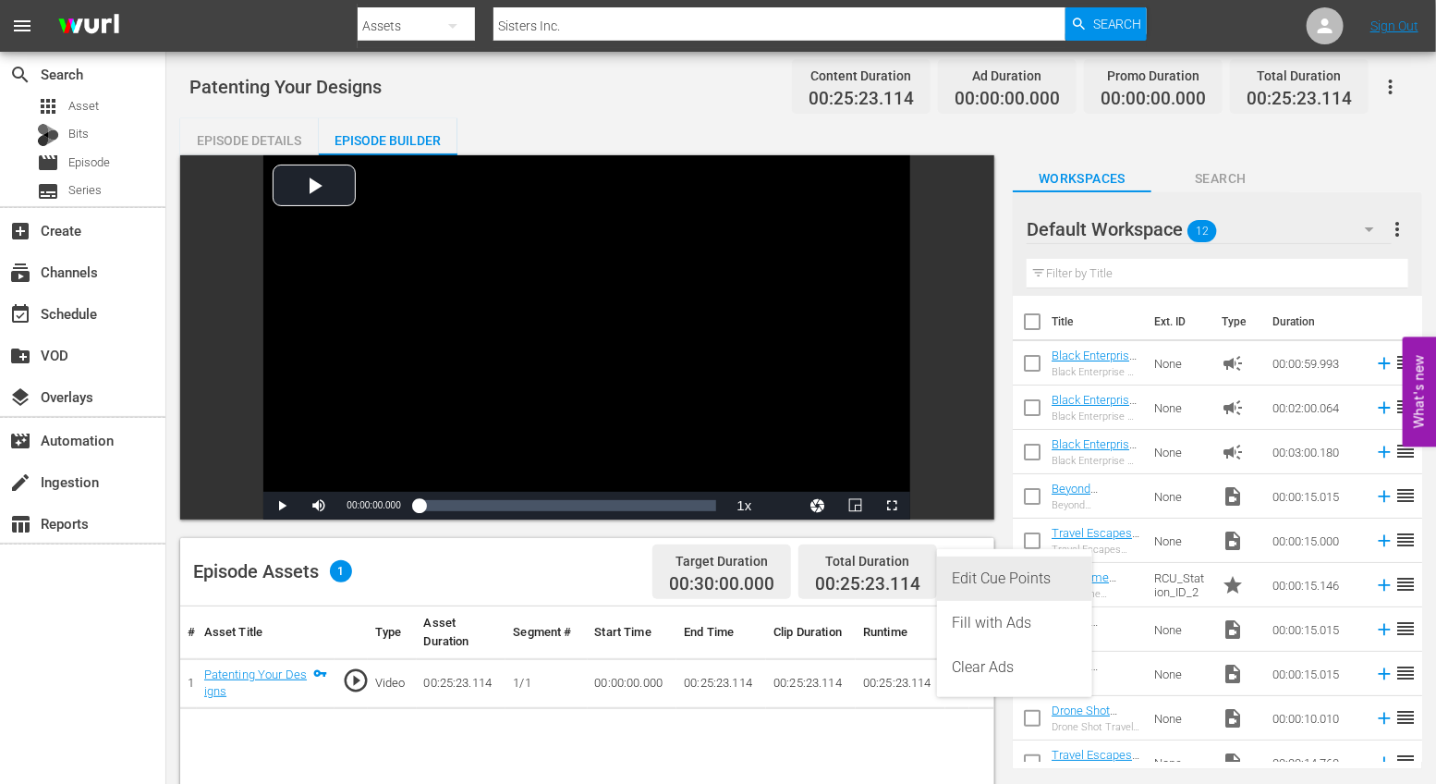
click at [979, 580] on div "Edit Cue Points" at bounding box center [1015, 578] width 126 height 44
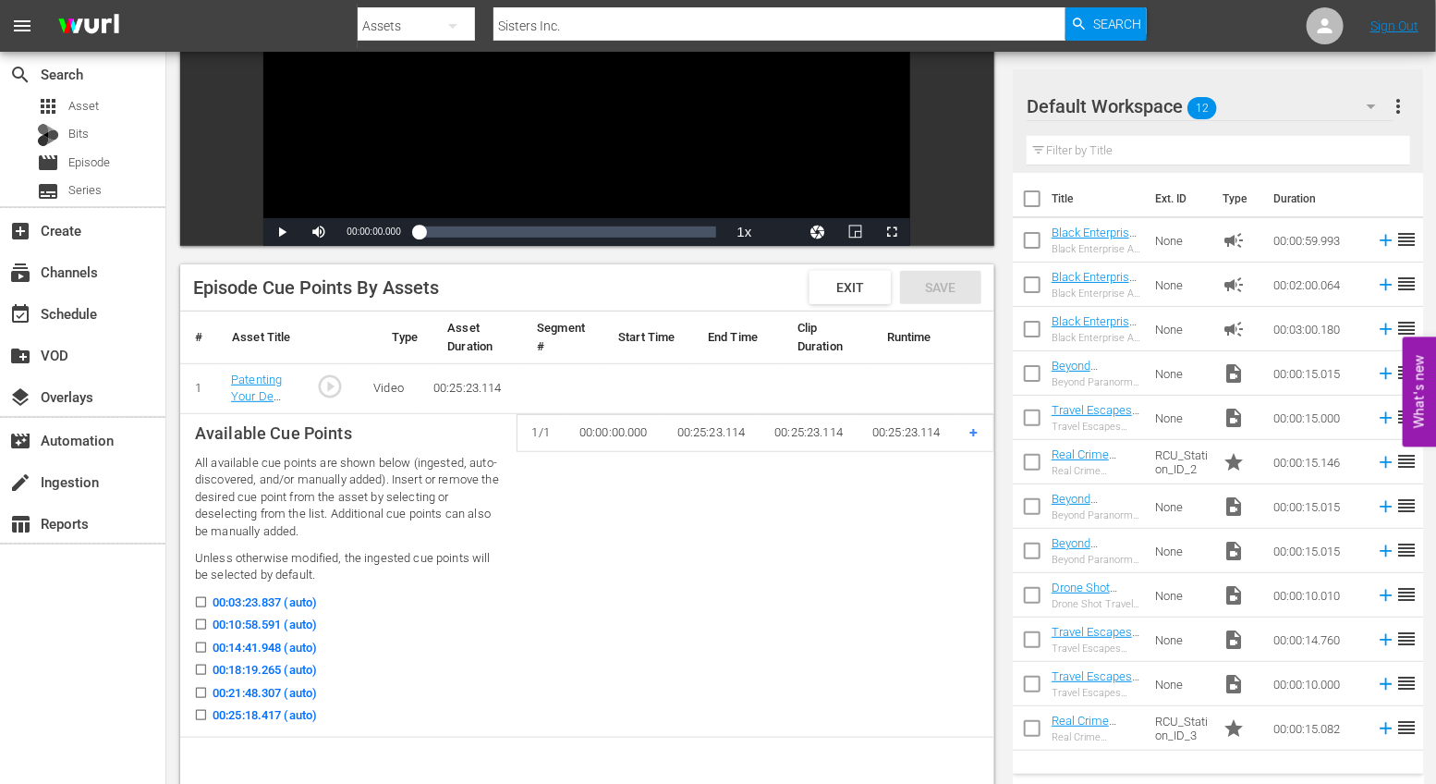
scroll to position [274, 0]
click at [200, 621] on input "00:10:58.591 (auto)" at bounding box center [196, 627] width 23 height 14
checkbox input "true"
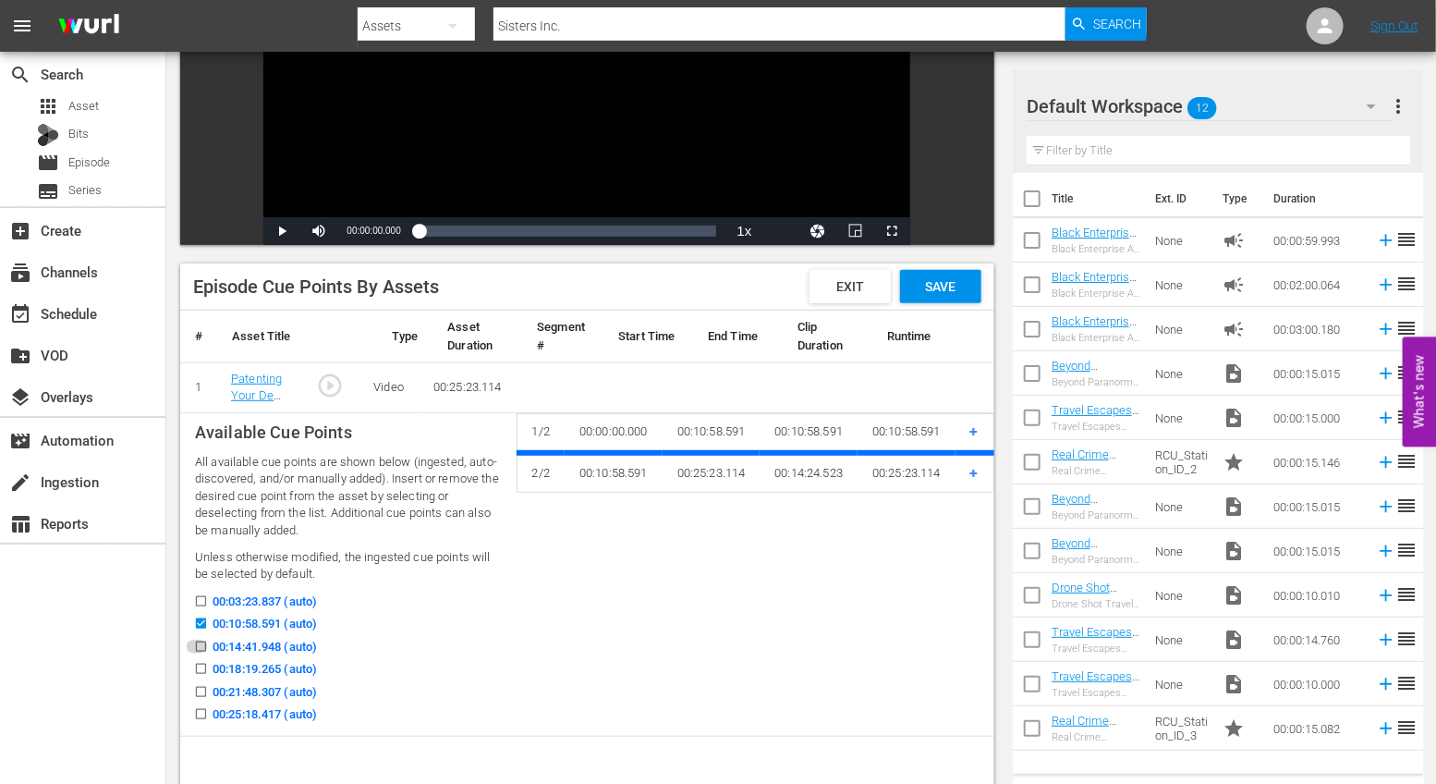
click at [200, 641] on icon at bounding box center [201, 646] width 10 height 10
click at [200, 643] on input "00:14:41.948 (auto)" at bounding box center [196, 650] width 23 height 14
checkbox input "true"
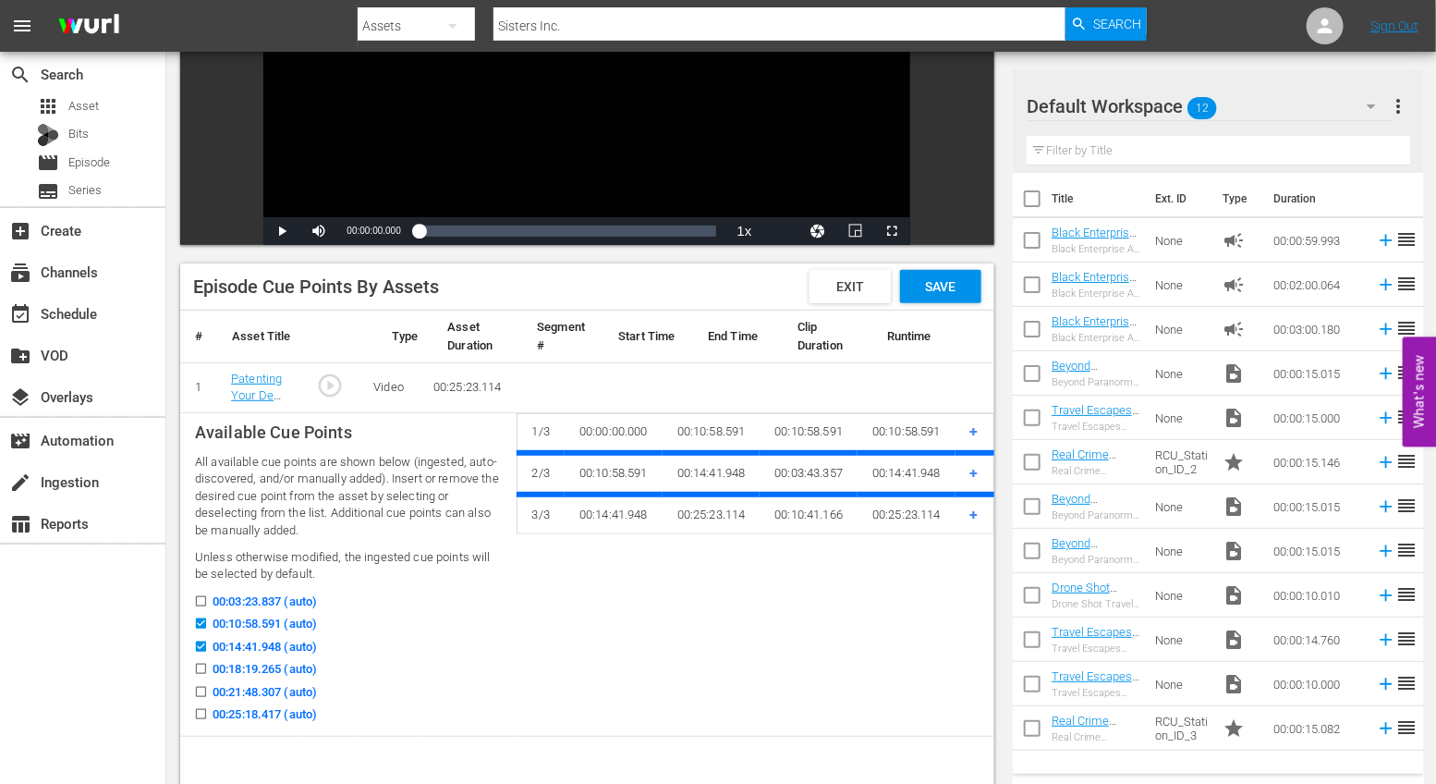
click at [202, 683] on label "00:21:48.307 (auto)" at bounding box center [251, 692] width 132 height 18
click at [202, 688] on input "00:21:48.307 (auto)" at bounding box center [196, 695] width 23 height 14
checkbox input "true"
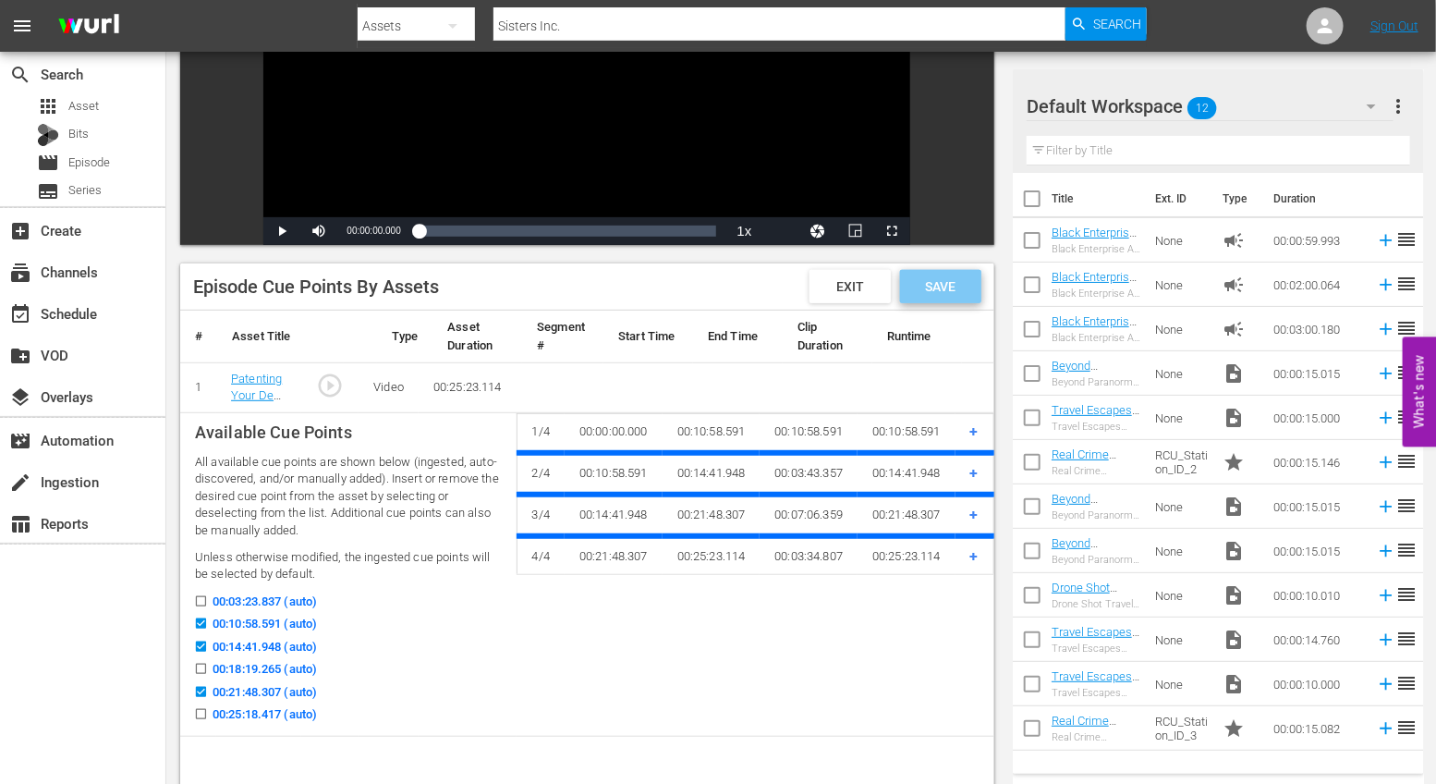
click at [956, 286] on span "Save" at bounding box center [940, 286] width 60 height 15
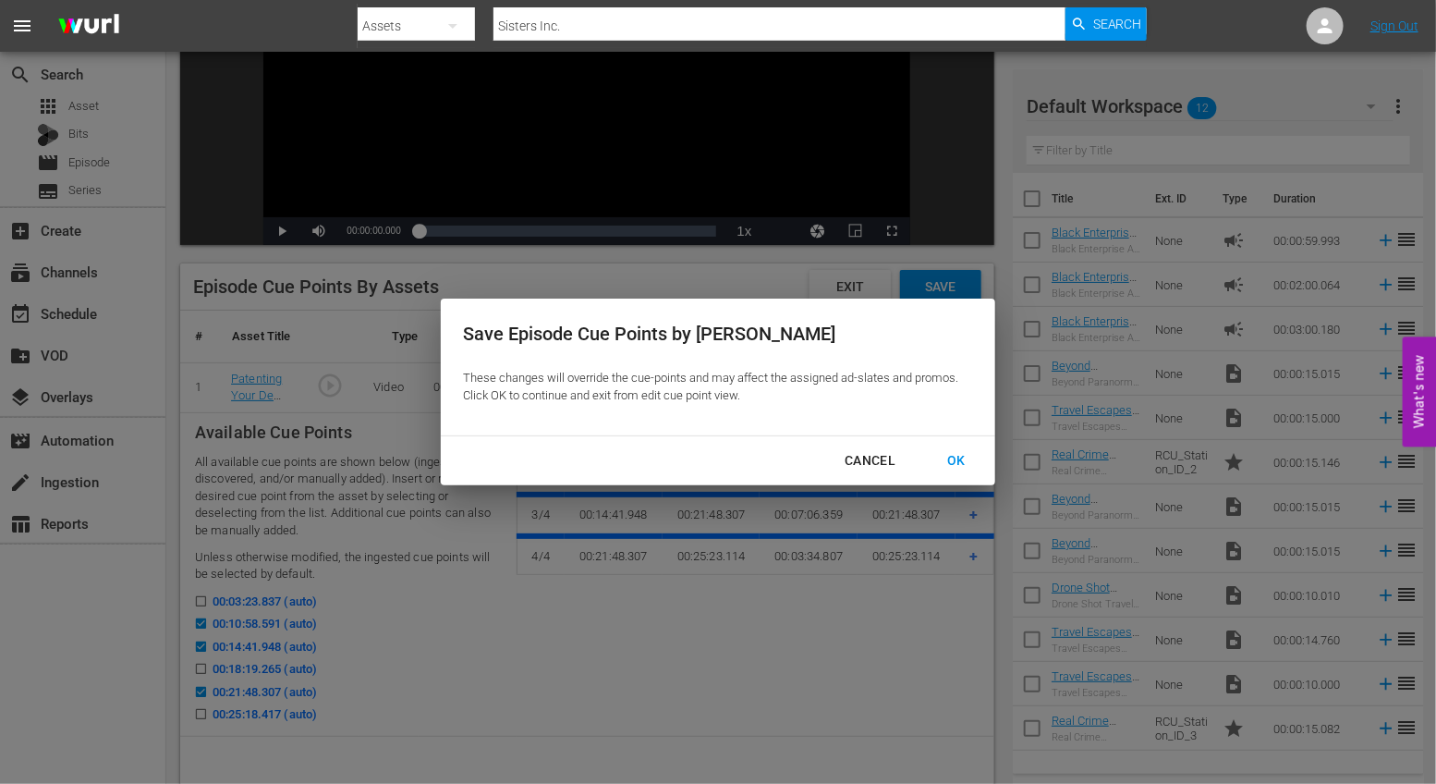
click at [944, 465] on div "OK" at bounding box center [956, 460] width 48 height 23
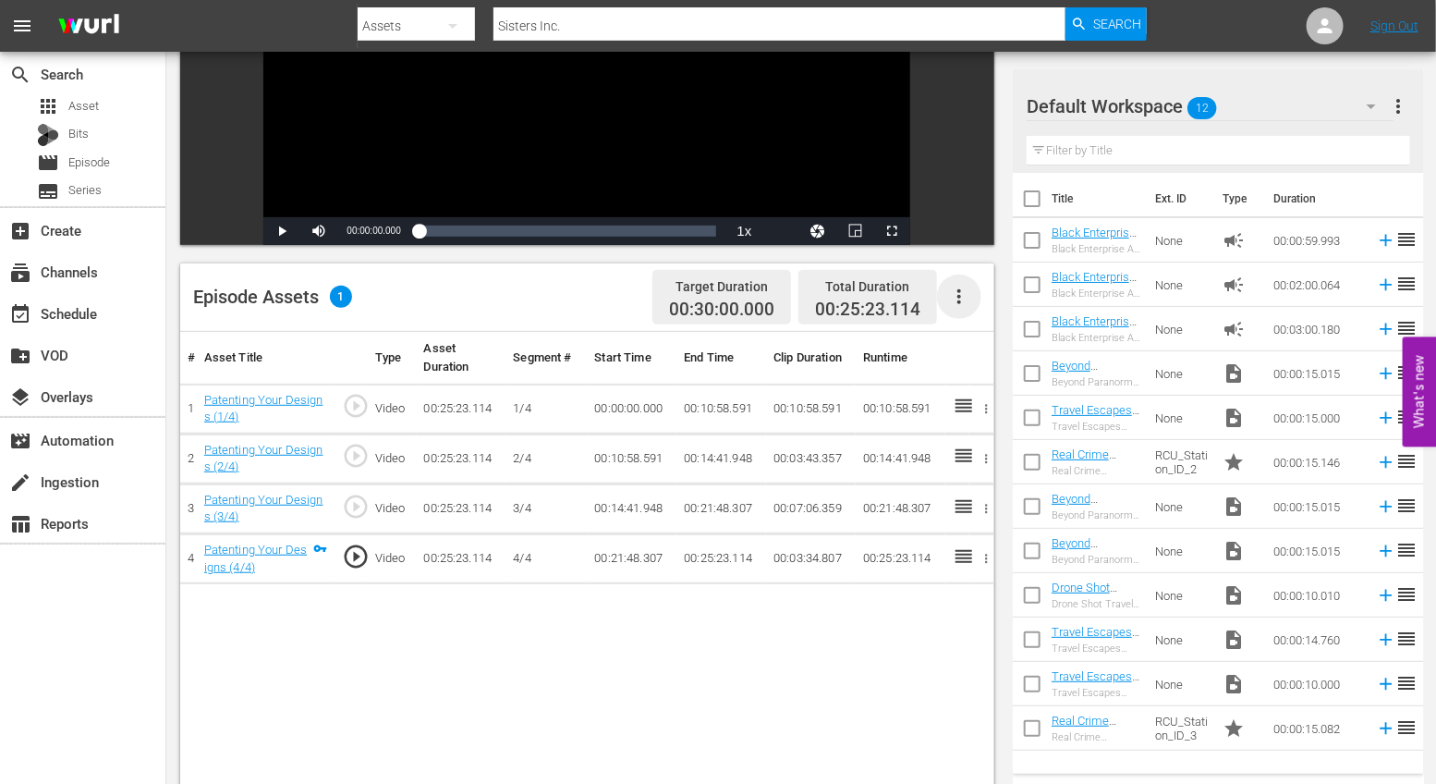
click at [950, 291] on icon "button" at bounding box center [959, 297] width 22 height 22
click at [972, 347] on div "Fill with Ads" at bounding box center [1015, 347] width 126 height 44
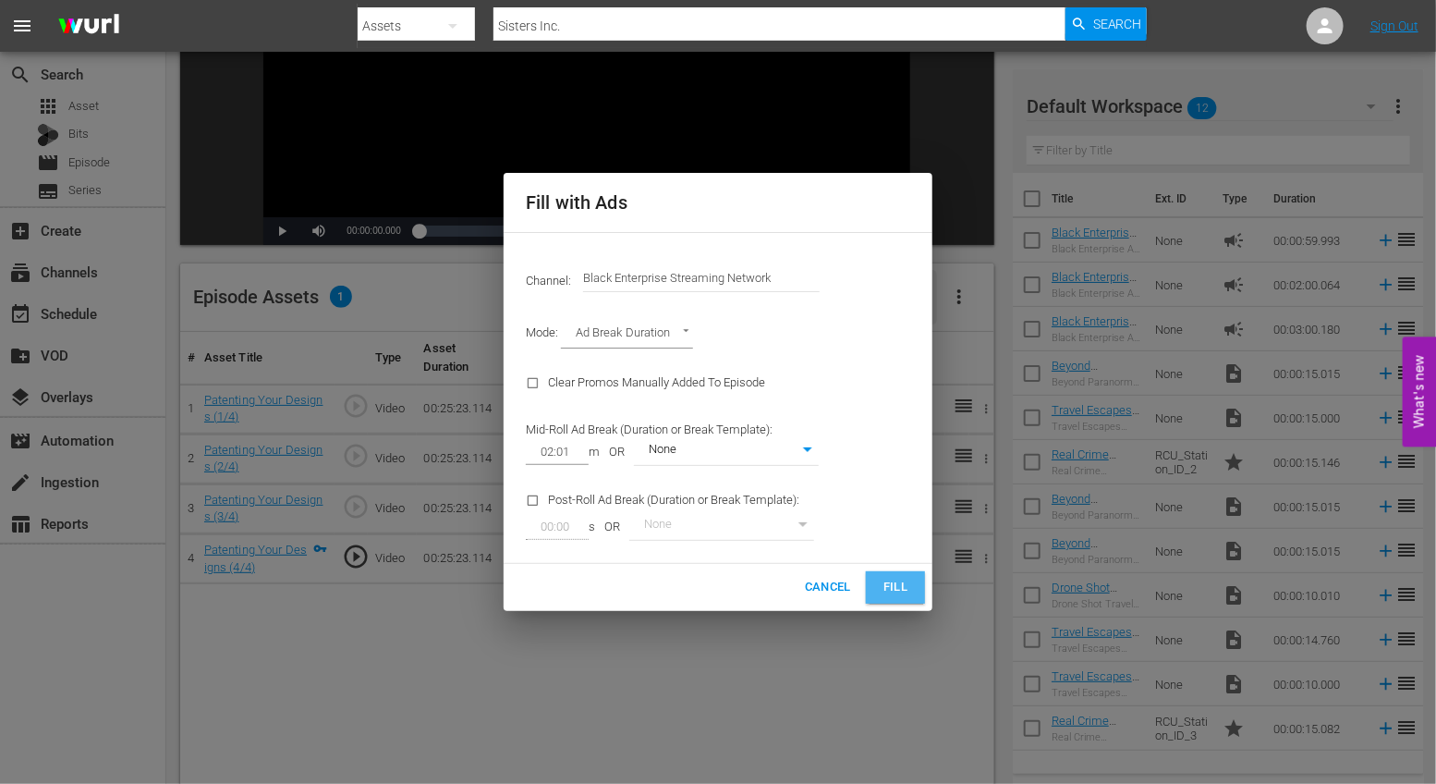
click at [892, 599] on button "Fill" at bounding box center [895, 587] width 59 height 32
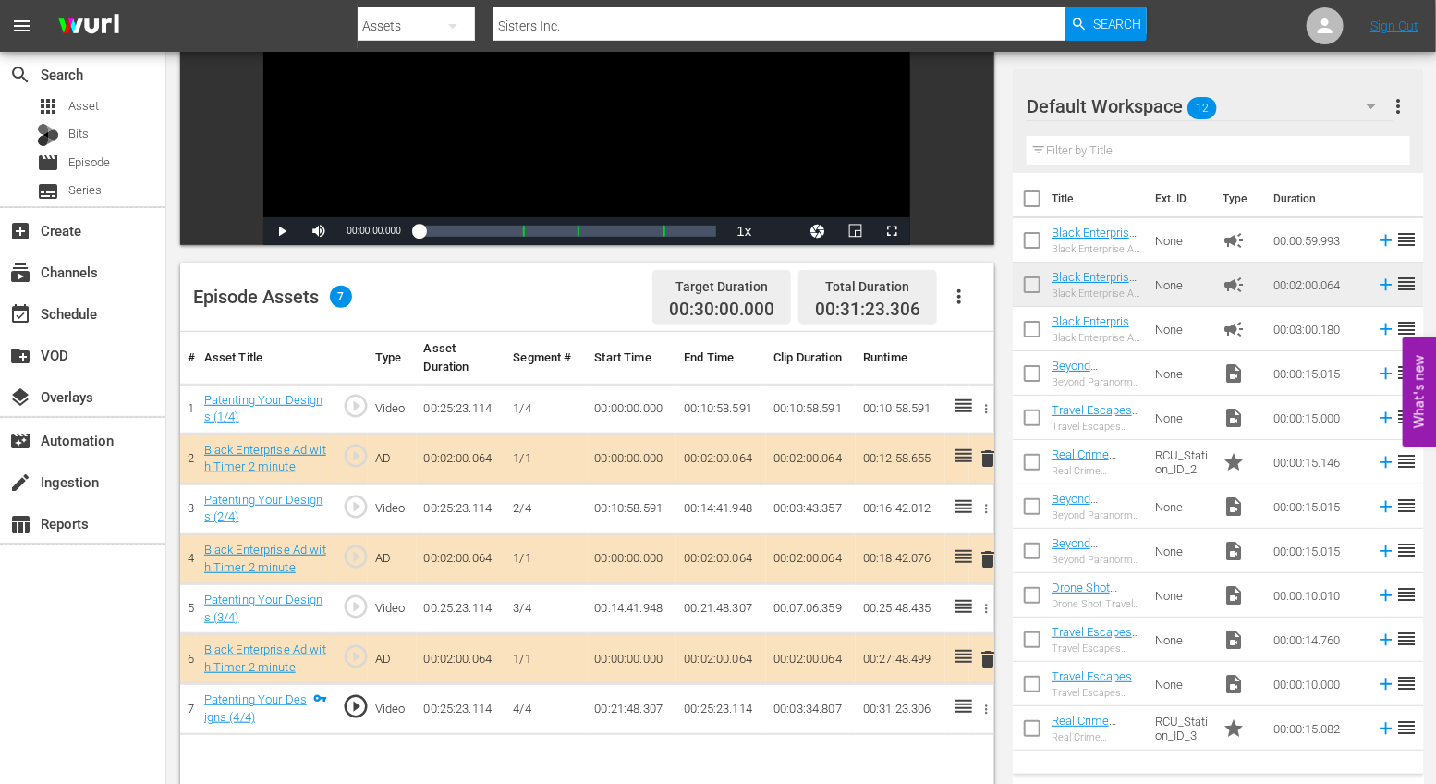
click at [986, 457] on span "delete" at bounding box center [988, 458] width 22 height 22
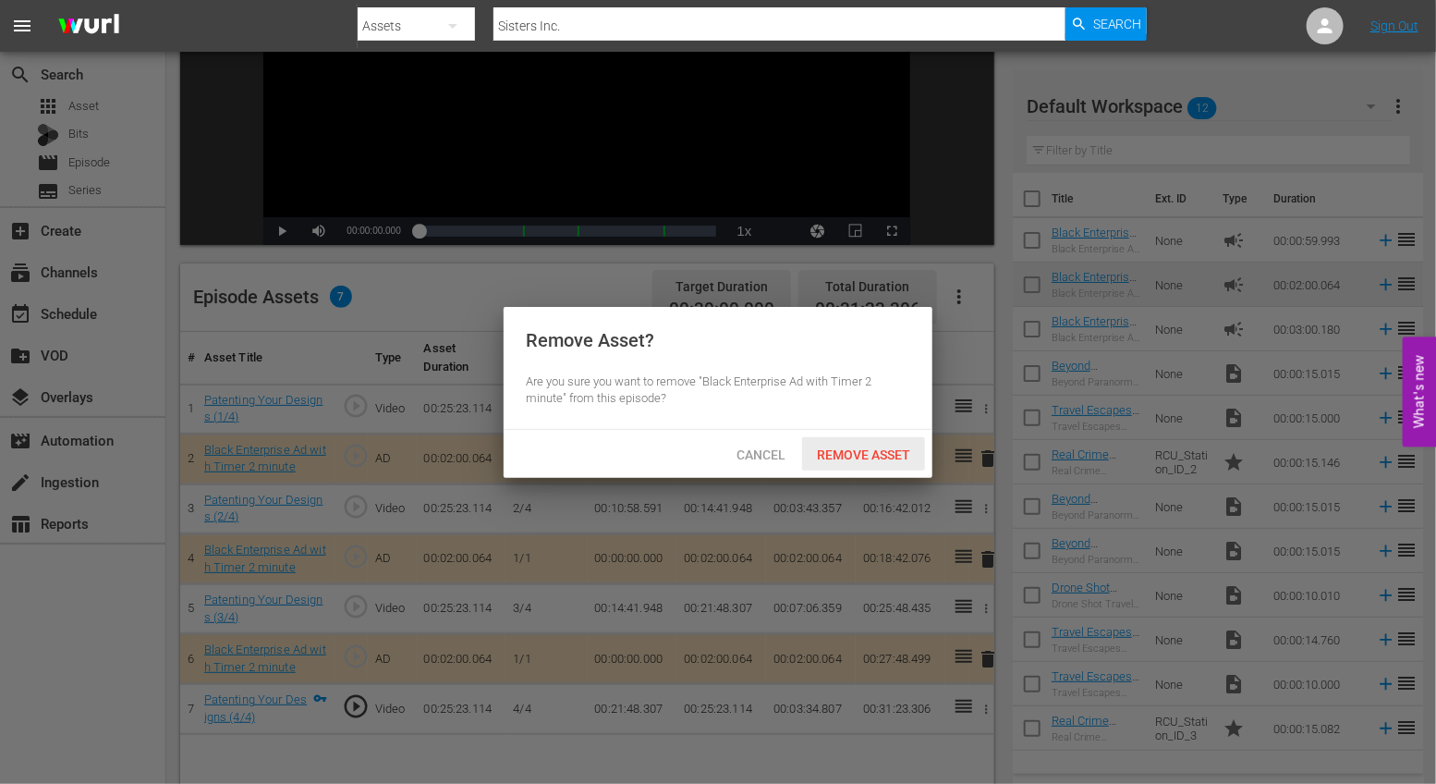
click at [873, 459] on span "Remove Asset" at bounding box center [863, 454] width 123 height 15
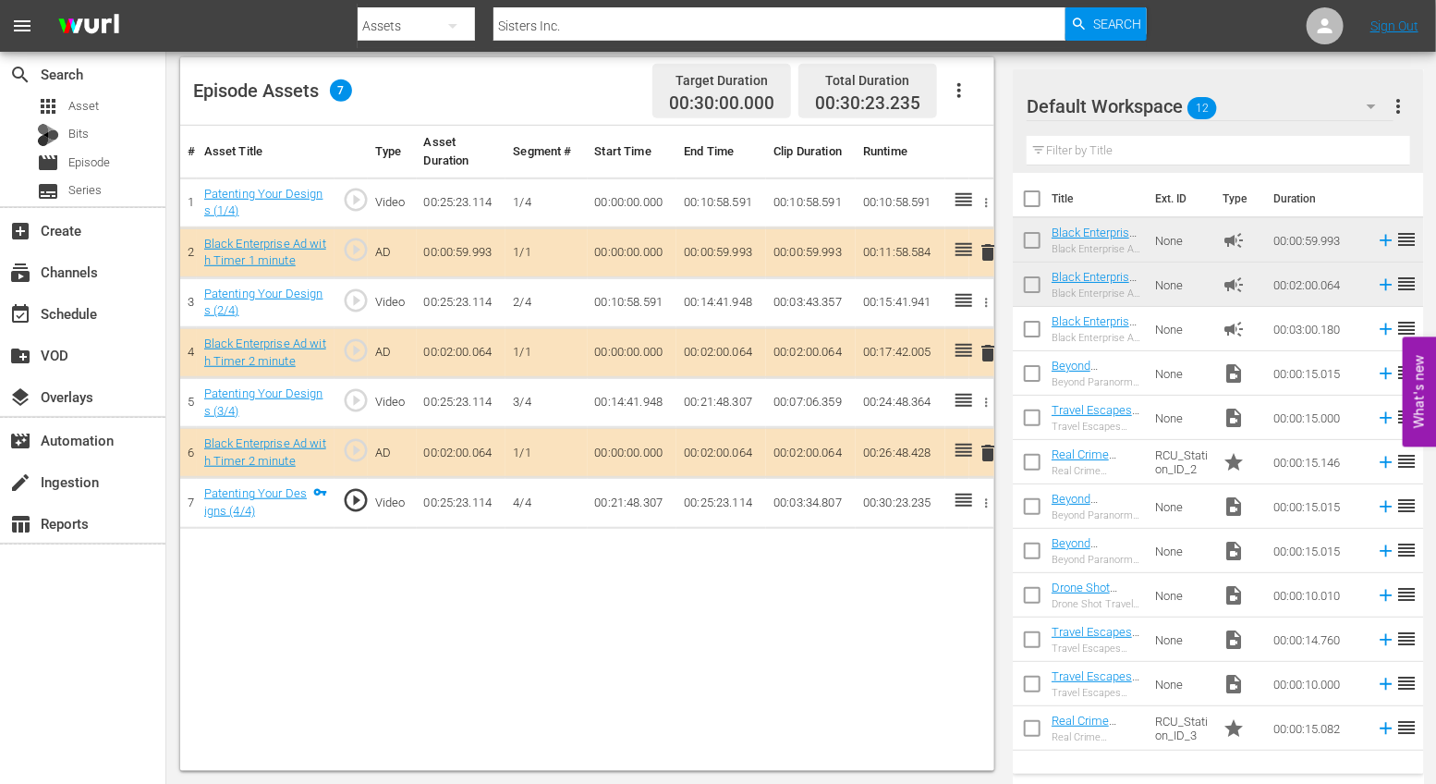
scroll to position [0, 0]
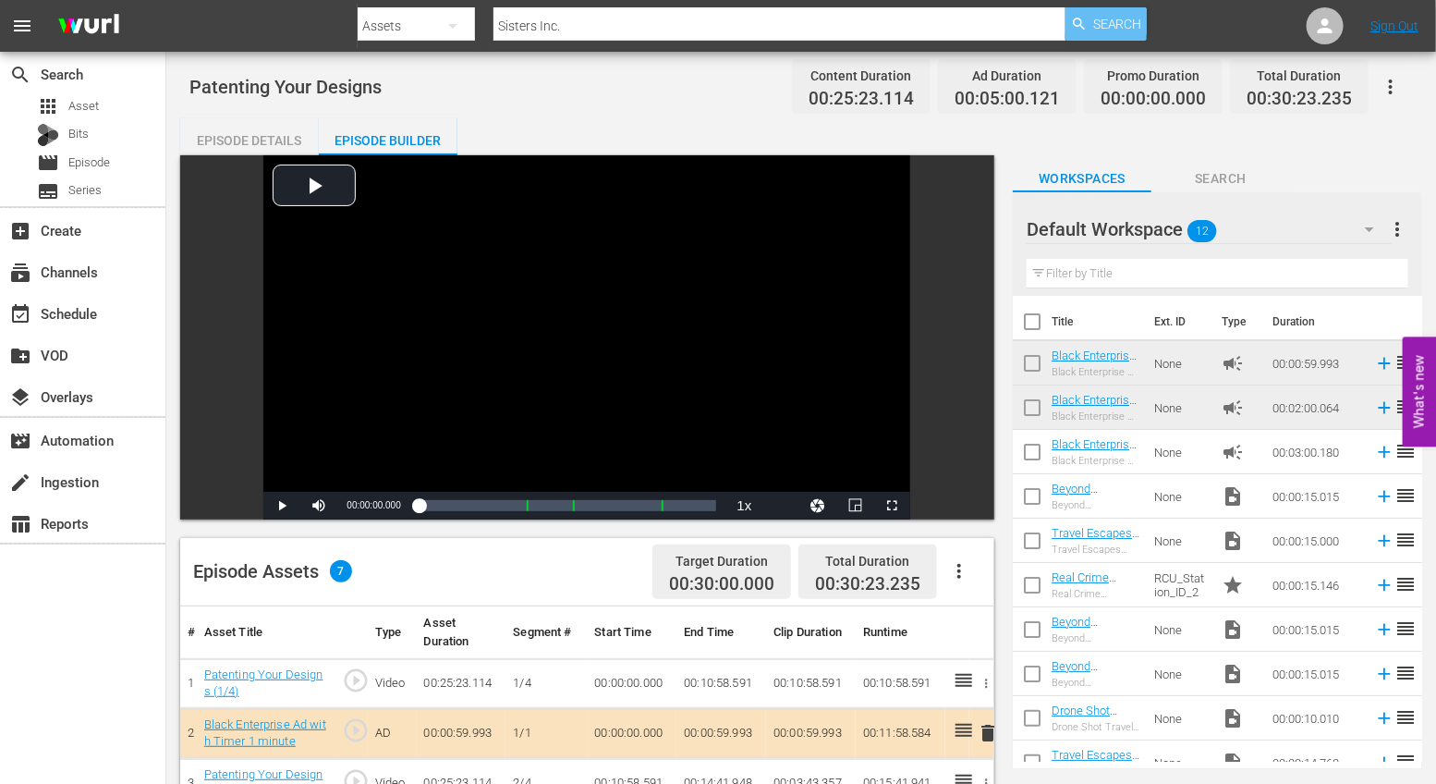
click at [1091, 31] on div "Search" at bounding box center [1106, 23] width 81 height 33
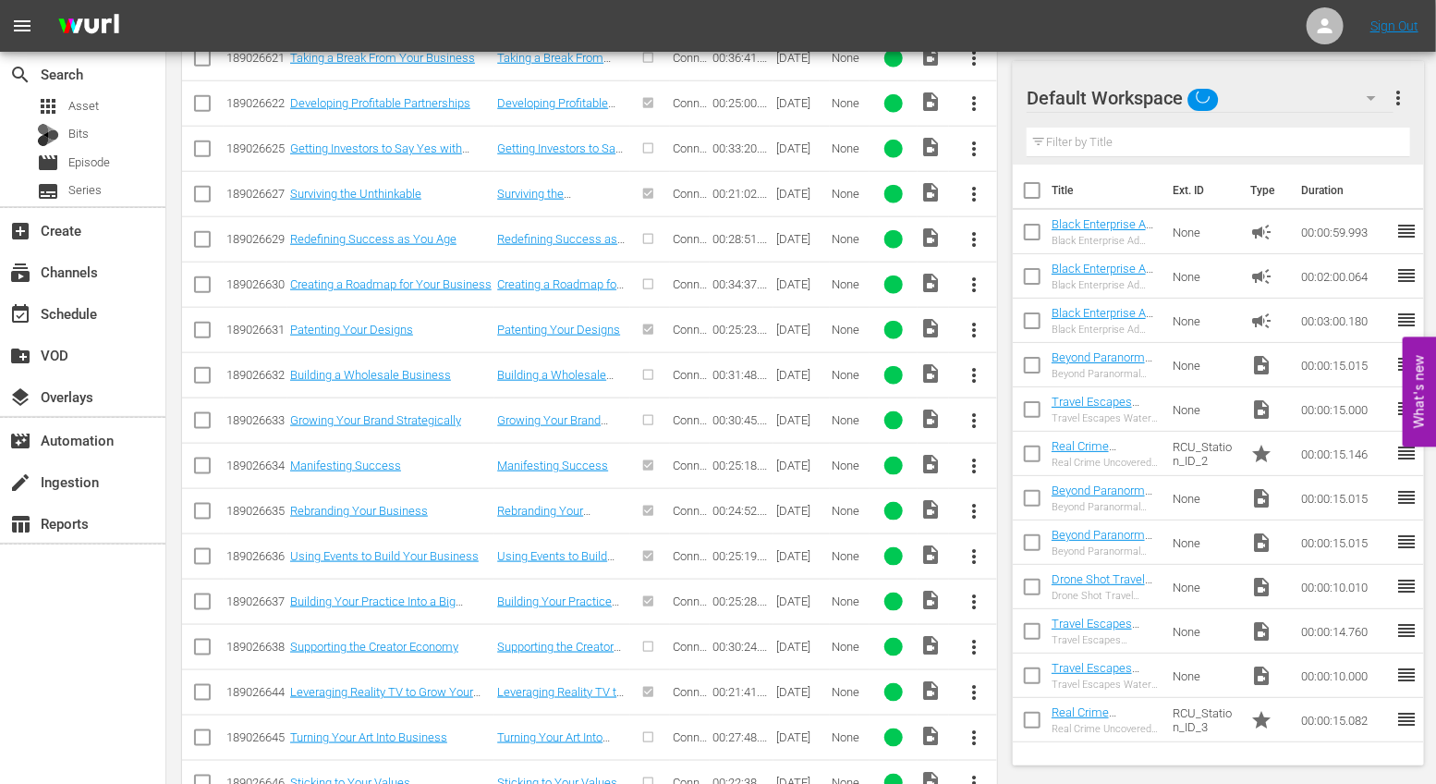
scroll to position [1715, 0]
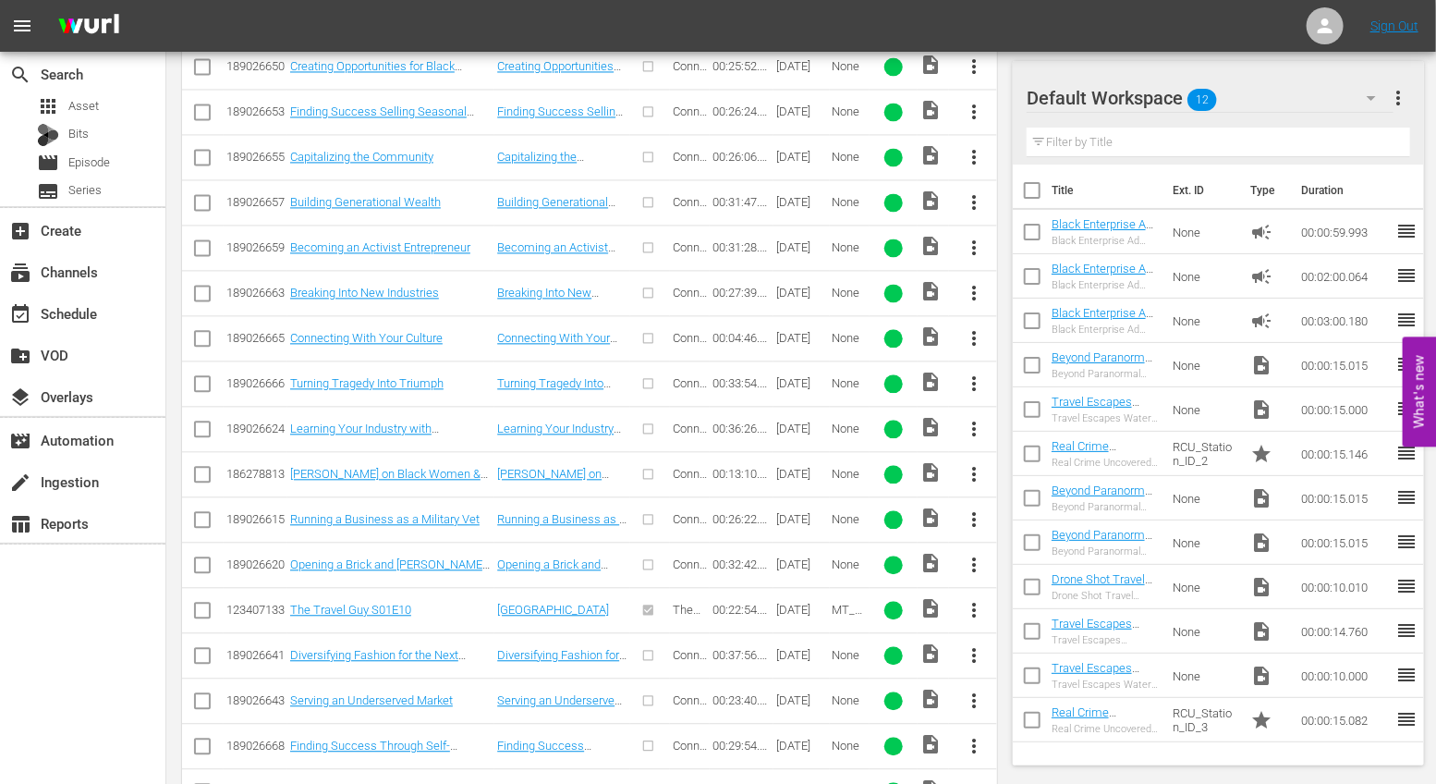
click at [981, 689] on span "more_vert" at bounding box center [974, 700] width 22 height 22
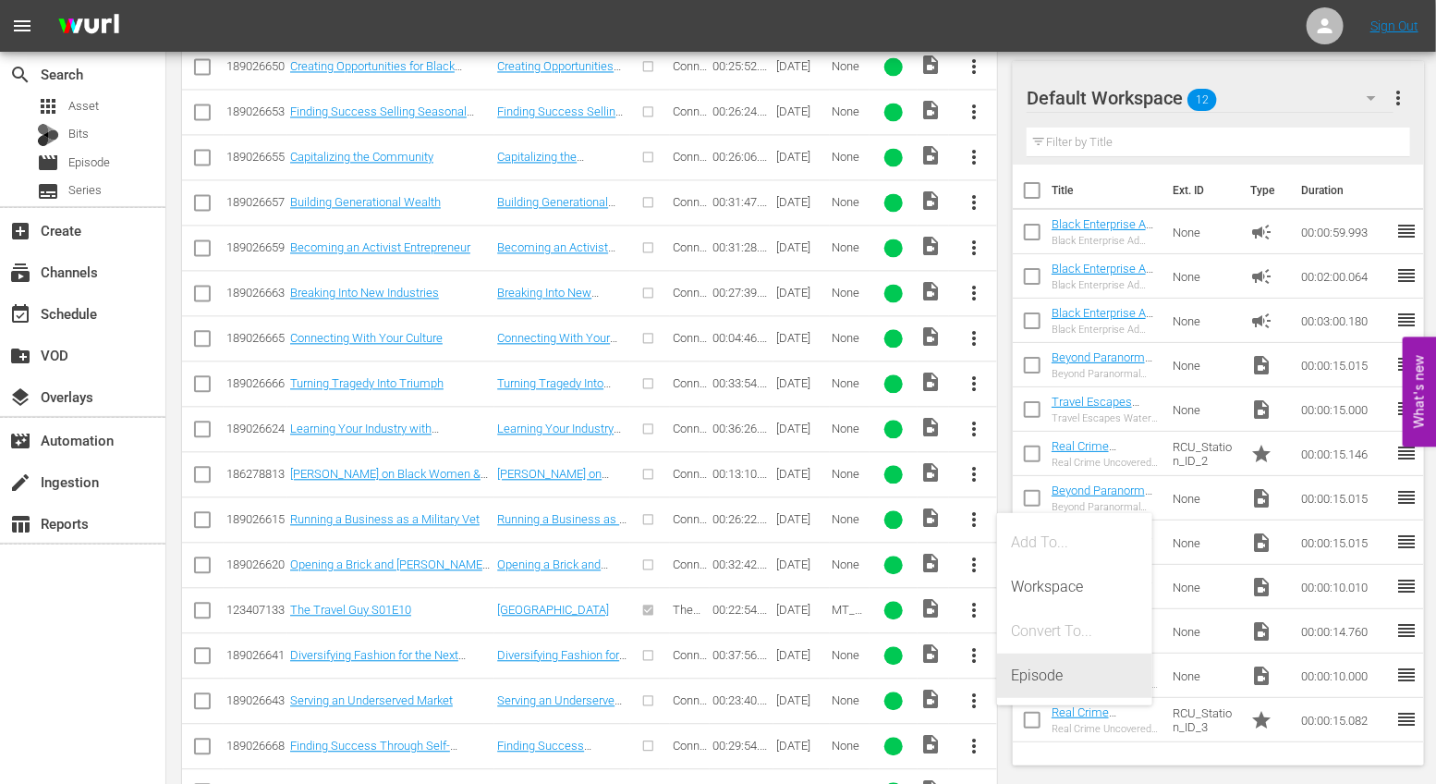
click at [1038, 679] on div "Episode" at bounding box center [1075, 675] width 126 height 44
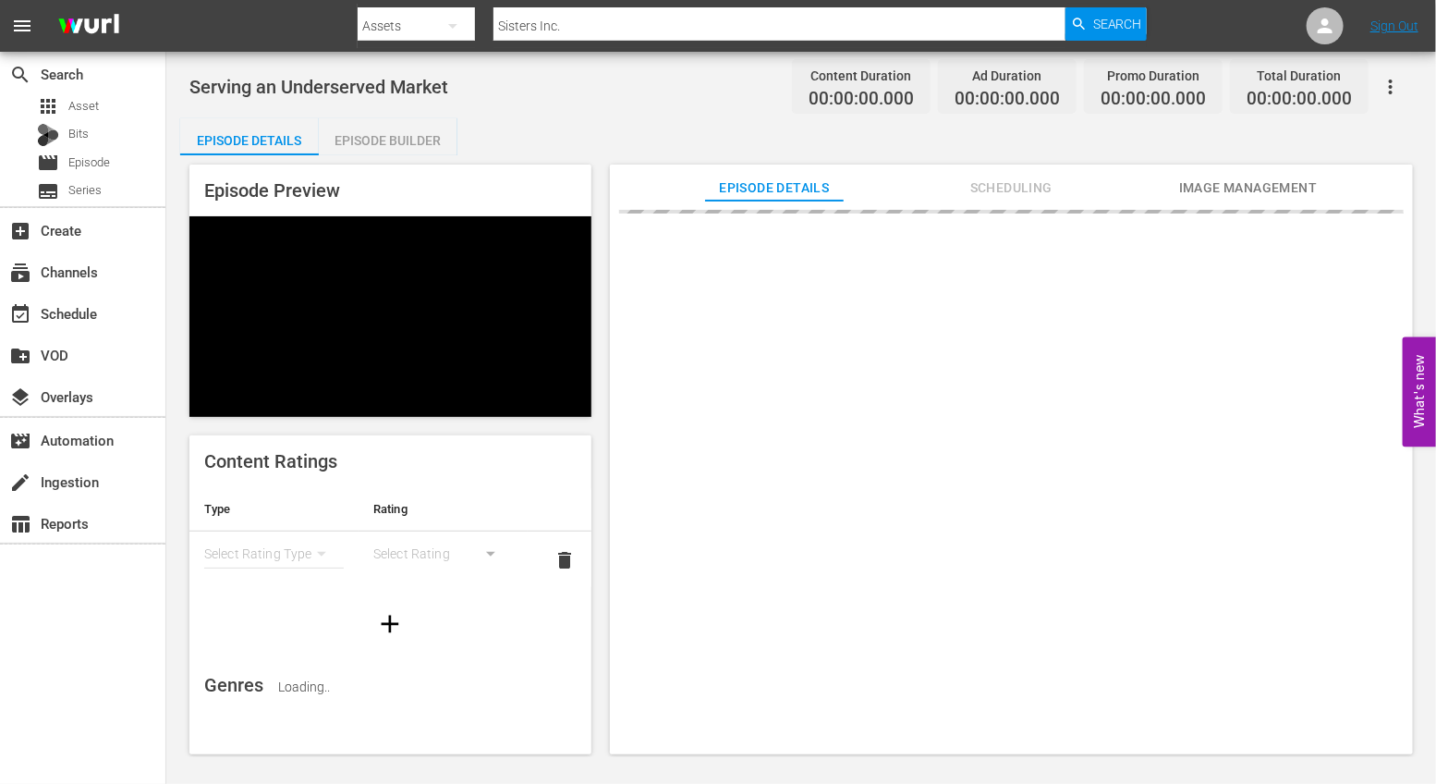
click at [366, 131] on div "Episode Builder" at bounding box center [388, 140] width 139 height 44
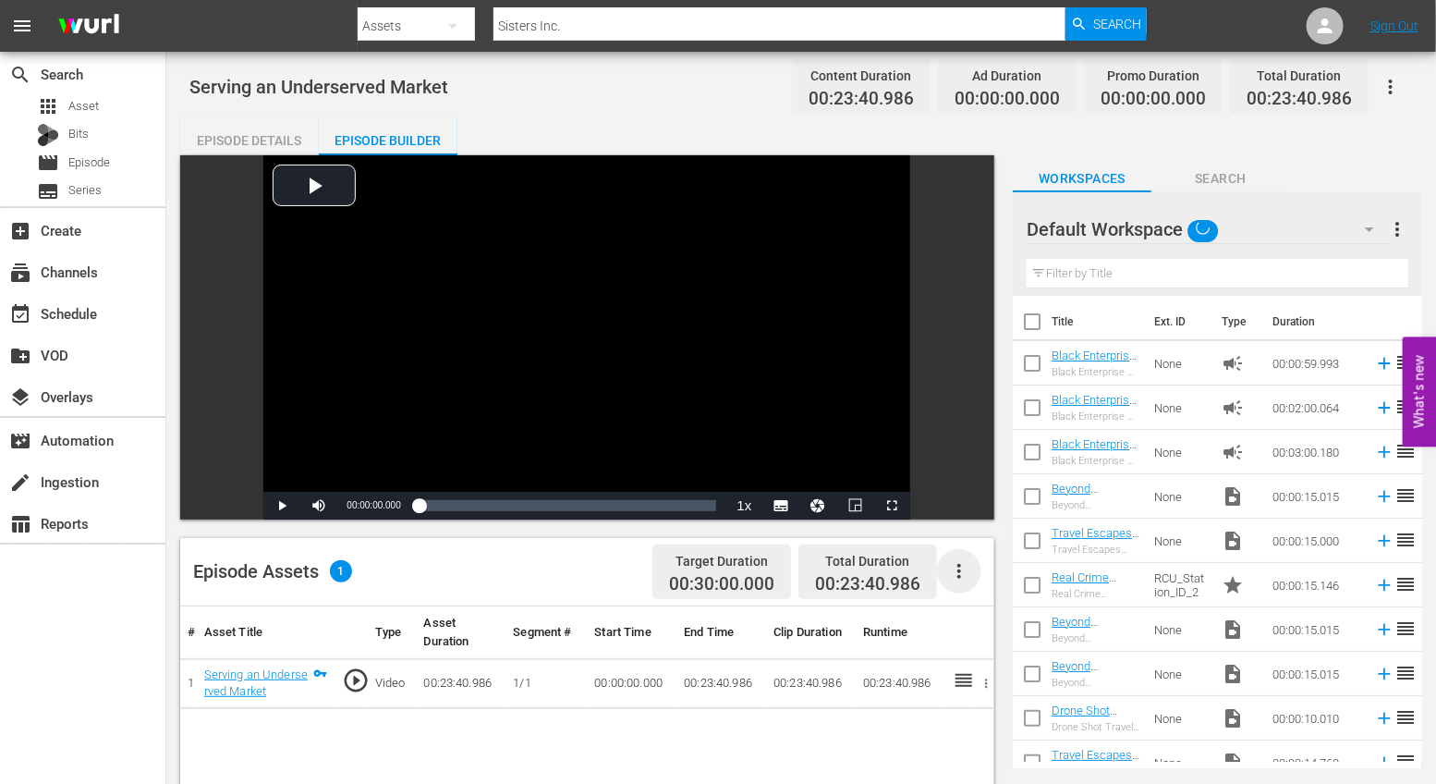
click at [956, 579] on icon "button" at bounding box center [959, 571] width 22 height 22
click at [988, 579] on div "Edit Cue Points" at bounding box center [1015, 578] width 126 height 44
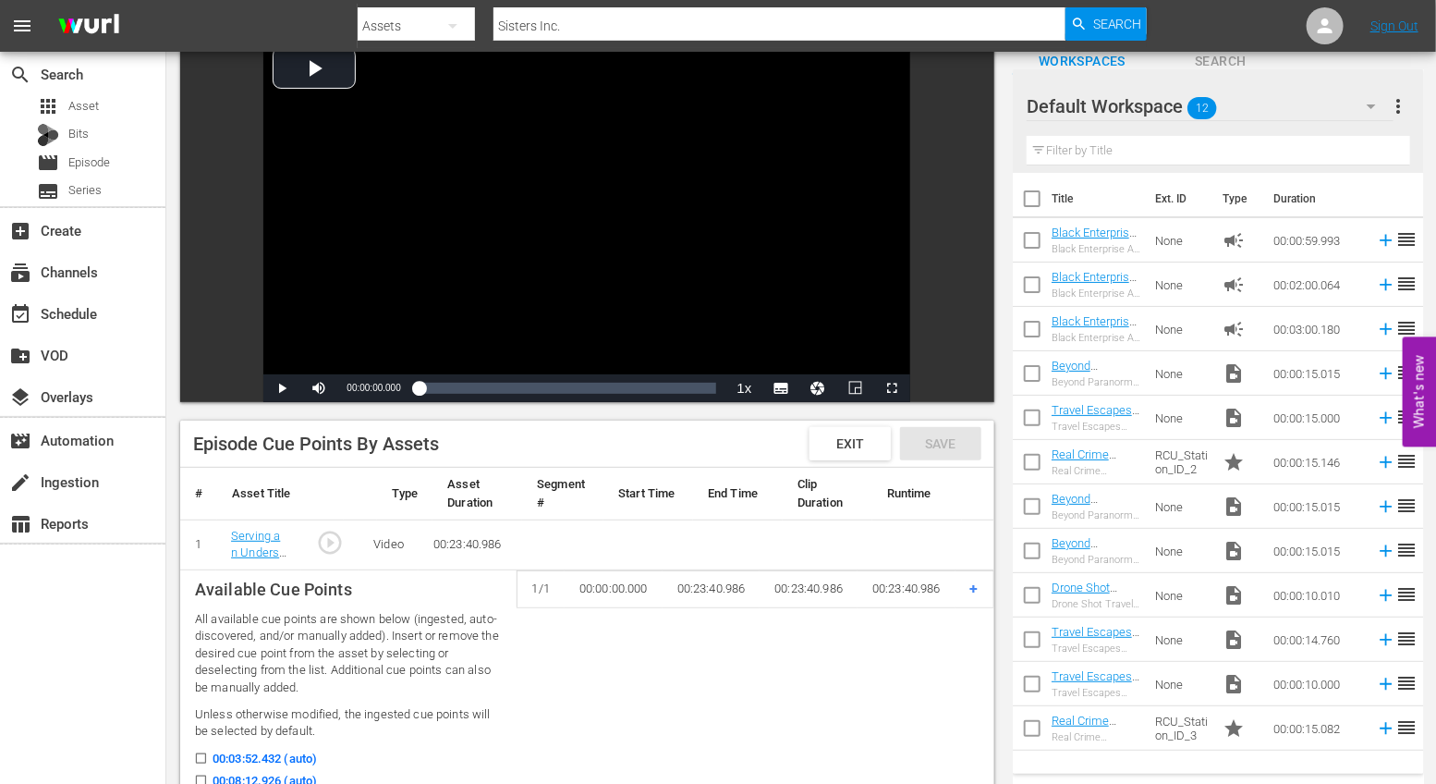
scroll to position [320, 0]
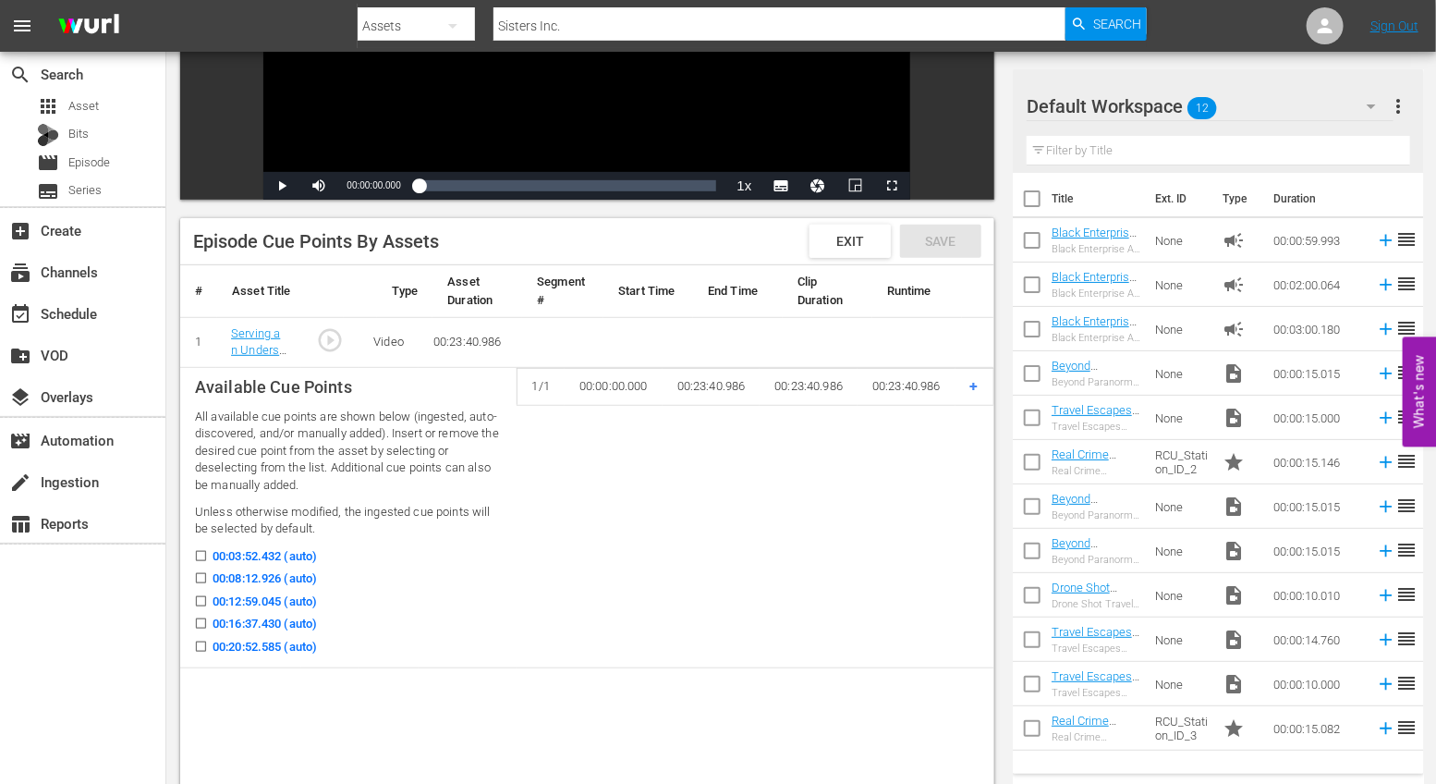
click at [201, 569] on label "00:08:12.926 (auto)" at bounding box center [251, 578] width 132 height 18
click at [201, 575] on input "00:08:12.926 (auto)" at bounding box center [196, 582] width 23 height 14
checkbox input "true"
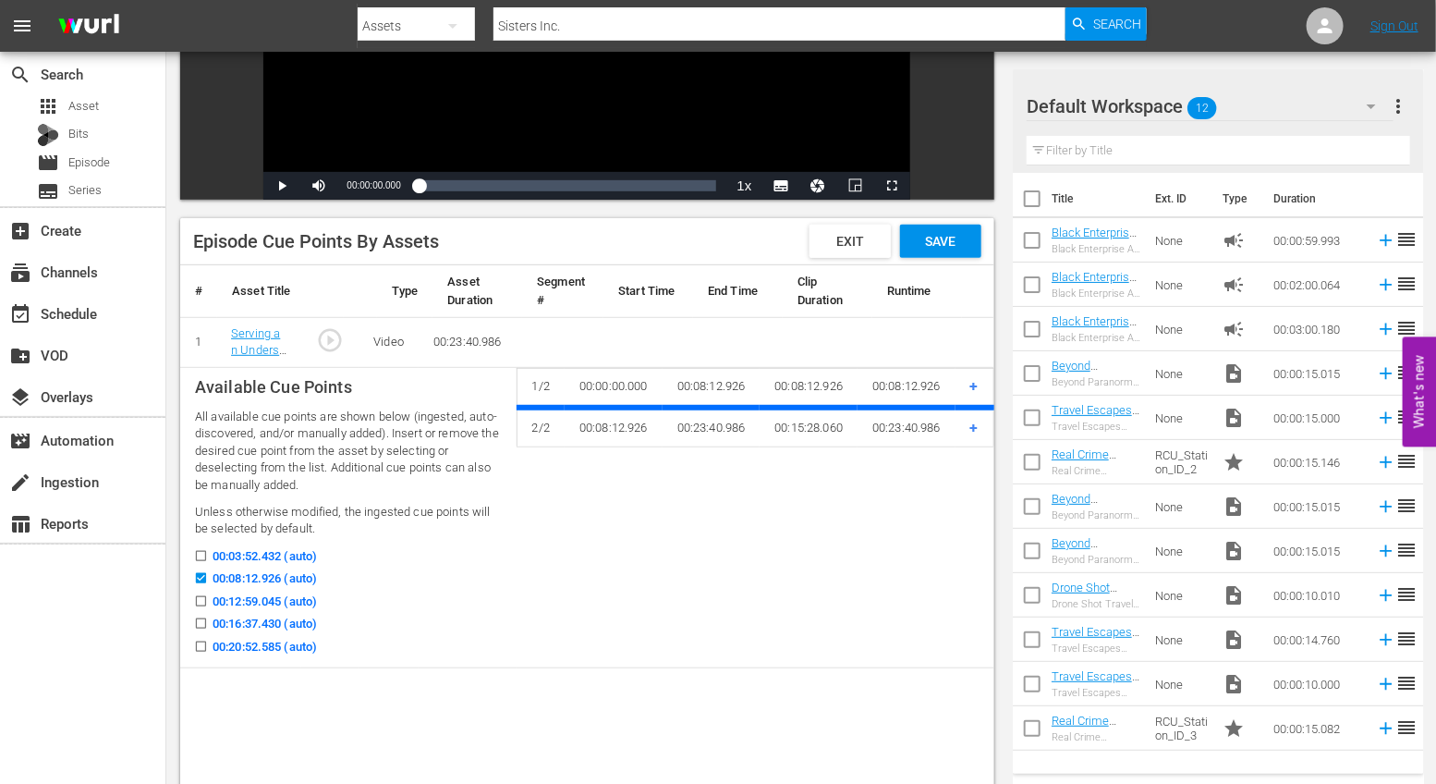
click at [201, 598] on input "00:12:59.045 (auto)" at bounding box center [196, 605] width 23 height 14
checkbox input "true"
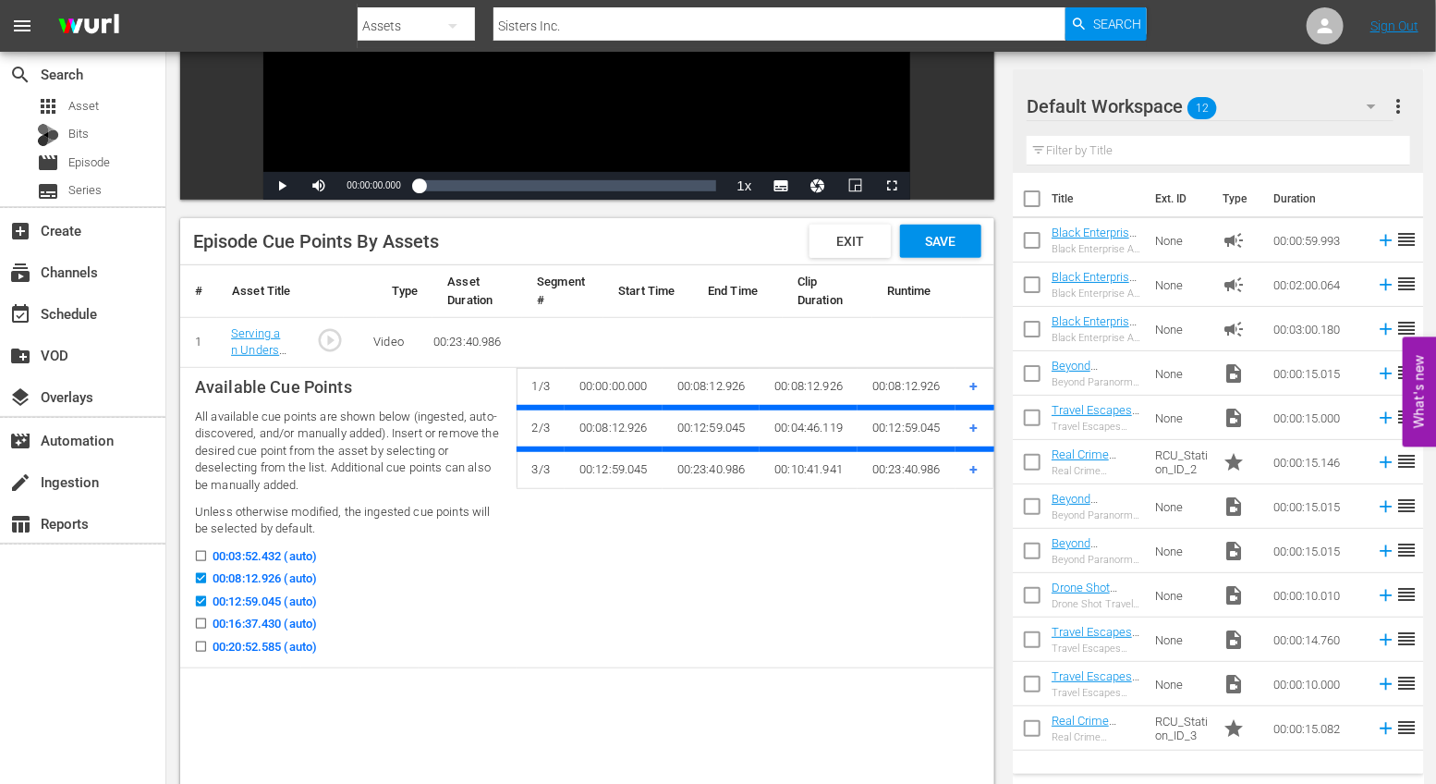
click at [199, 620] on input "00:16:37.430 (auto)" at bounding box center [196, 627] width 23 height 14
checkbox input "true"
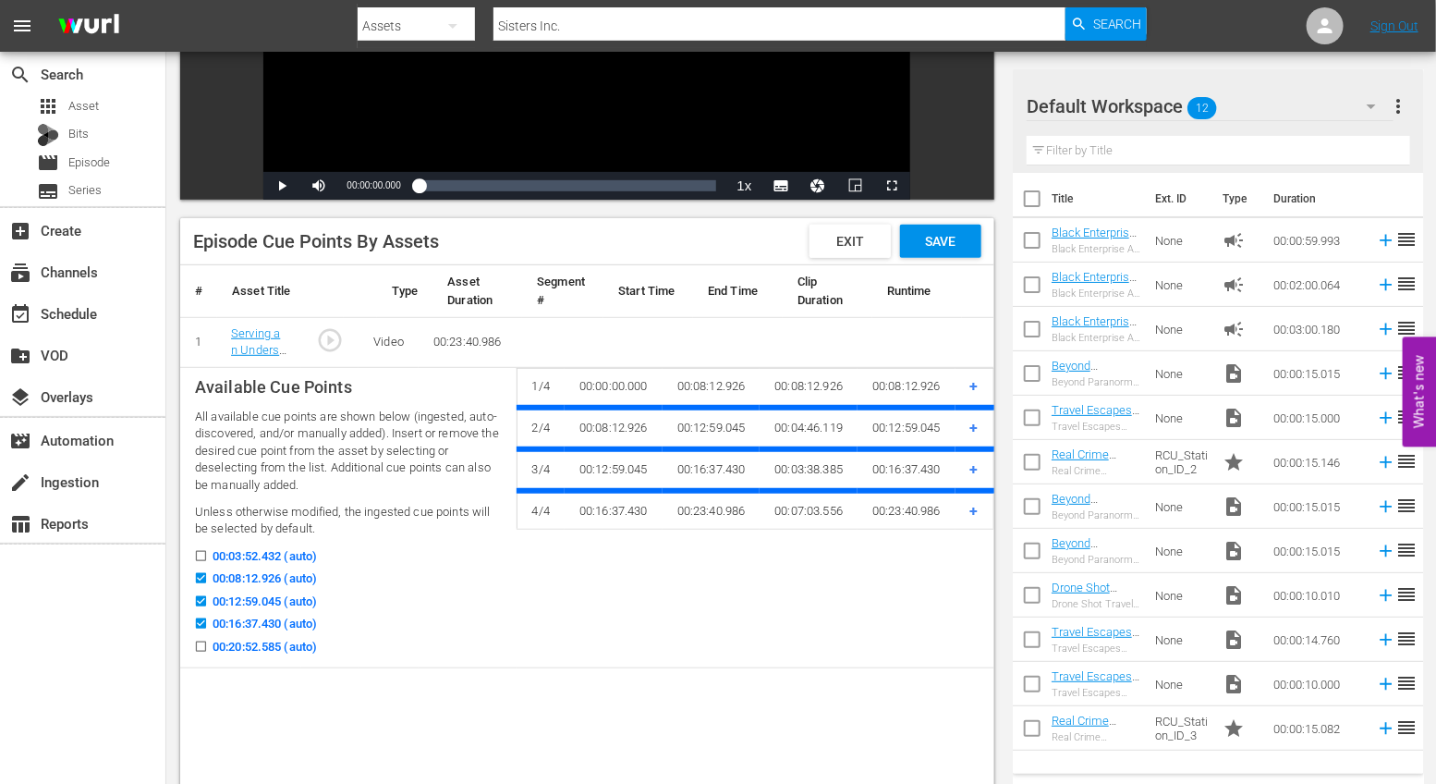
click at [205, 640] on icon at bounding box center [201, 647] width 14 height 14
click at [205, 643] on input "00:20:52.585 (auto)" at bounding box center [196, 650] width 23 height 14
checkbox input "true"
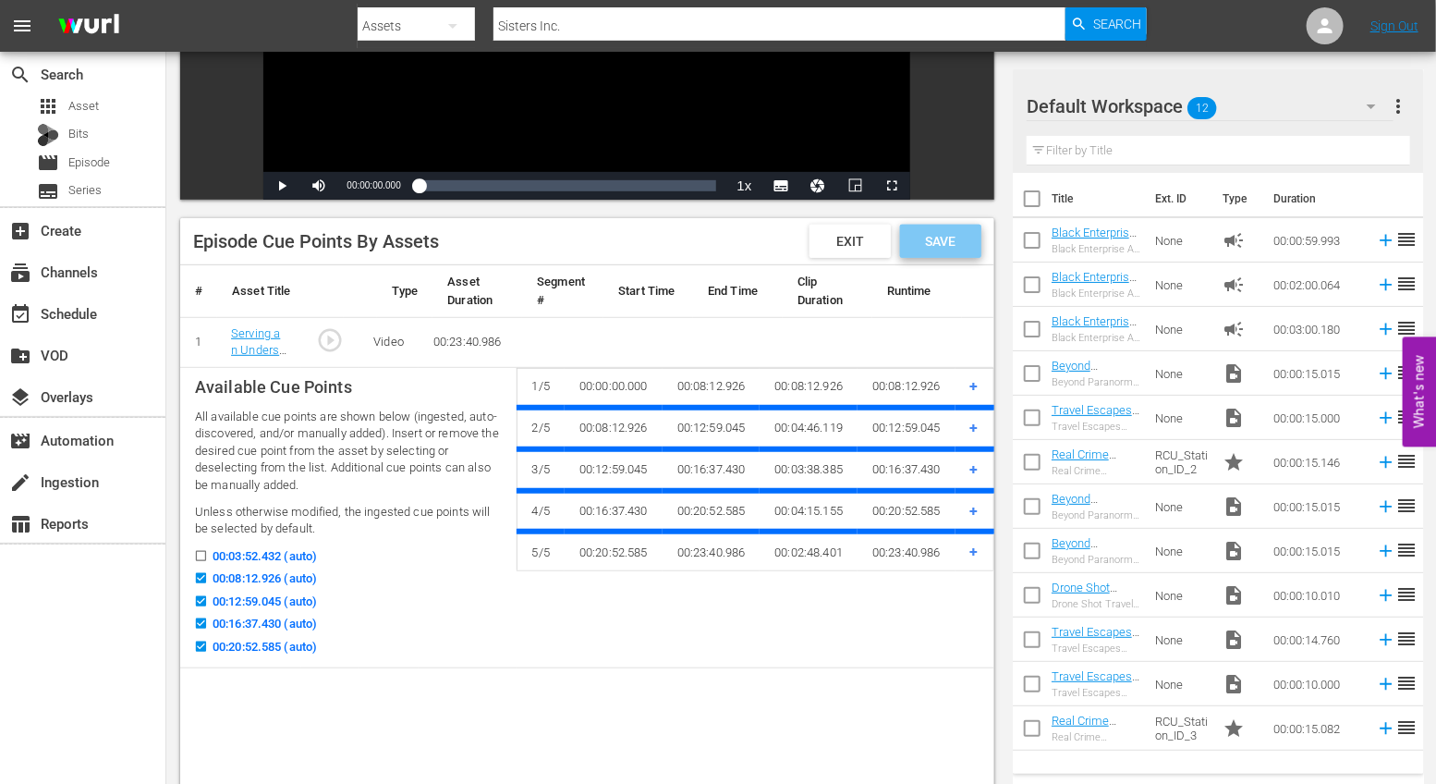
click at [947, 246] on span "Save" at bounding box center [940, 241] width 60 height 15
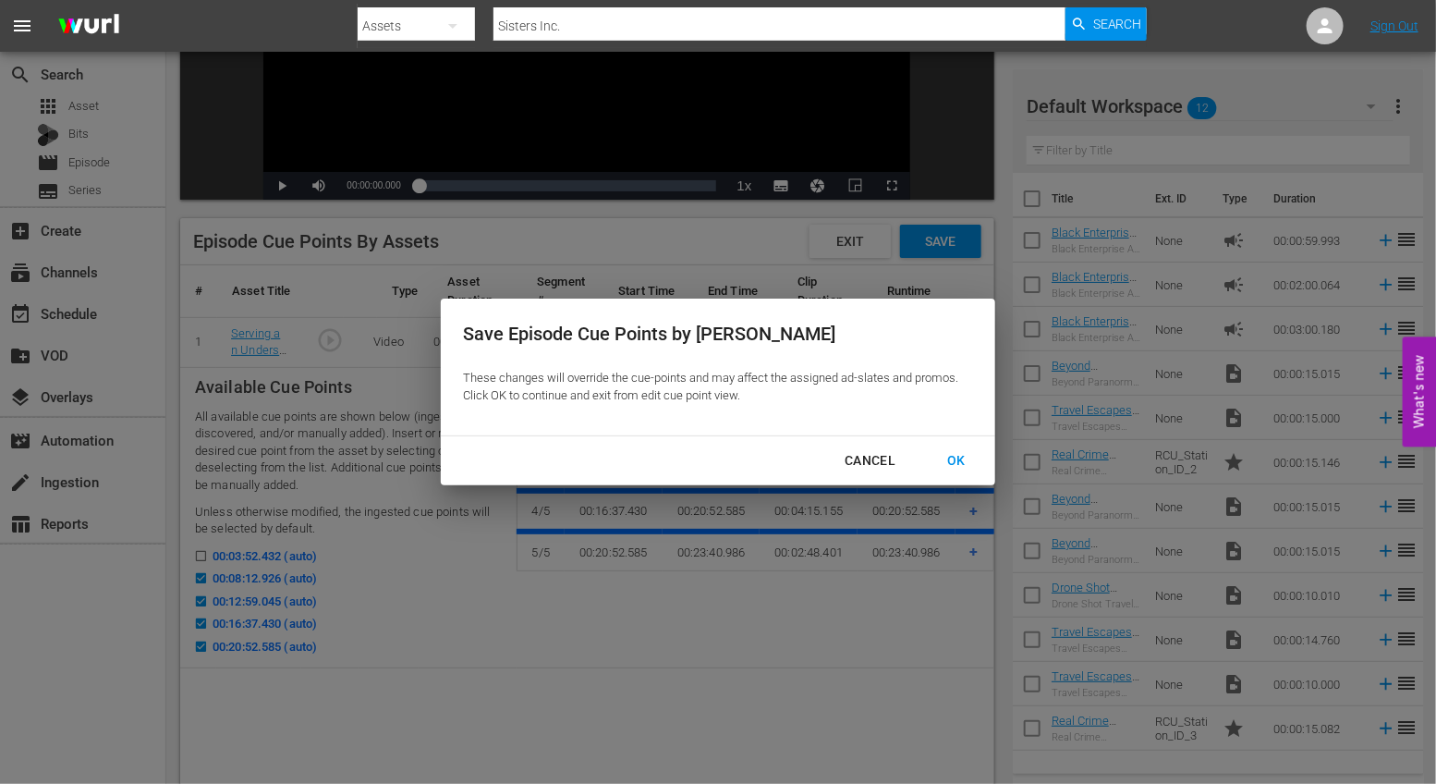
click at [962, 472] on button "OK" at bounding box center [956, 461] width 63 height 34
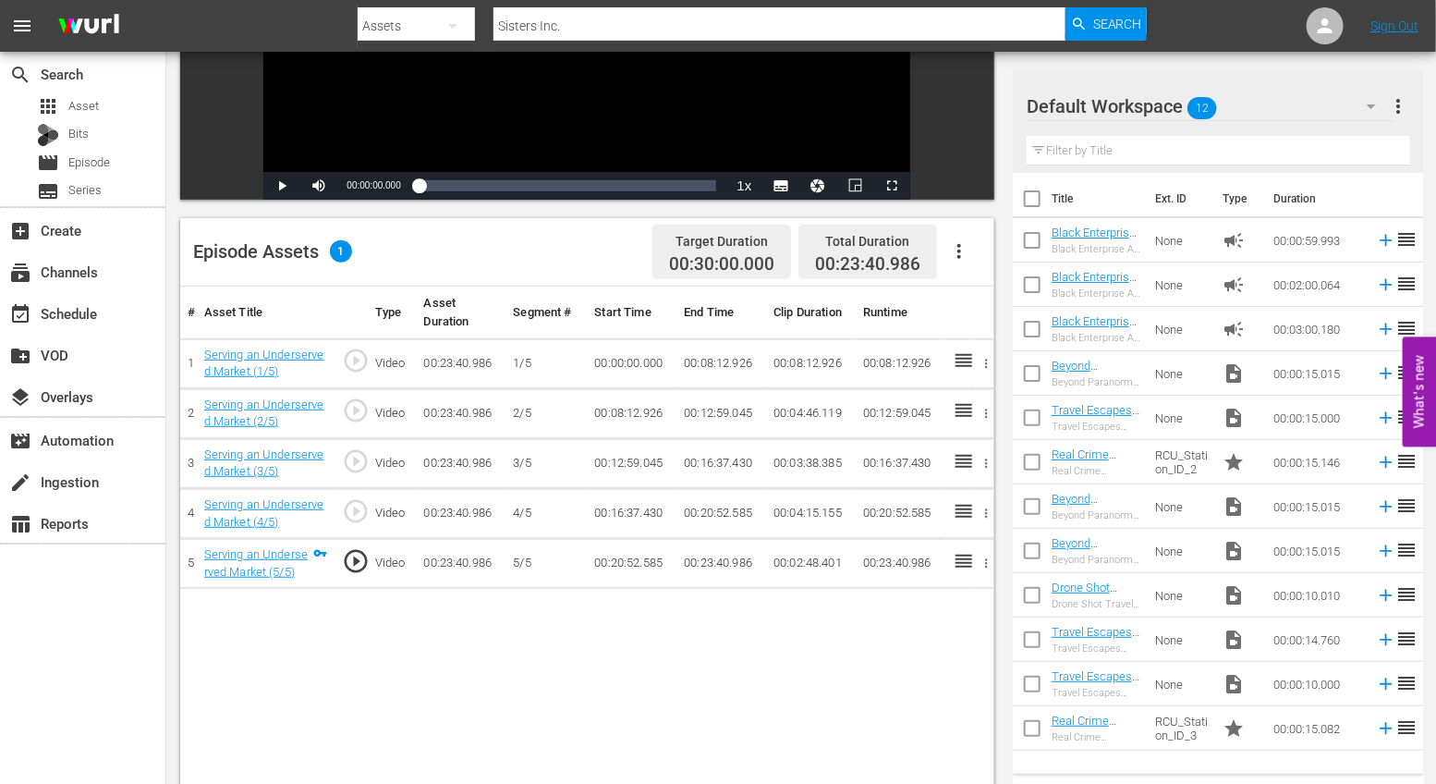
click at [961, 260] on icon "button" at bounding box center [959, 251] width 22 height 22
click at [973, 306] on div "Fill with Ads" at bounding box center [1015, 302] width 126 height 44
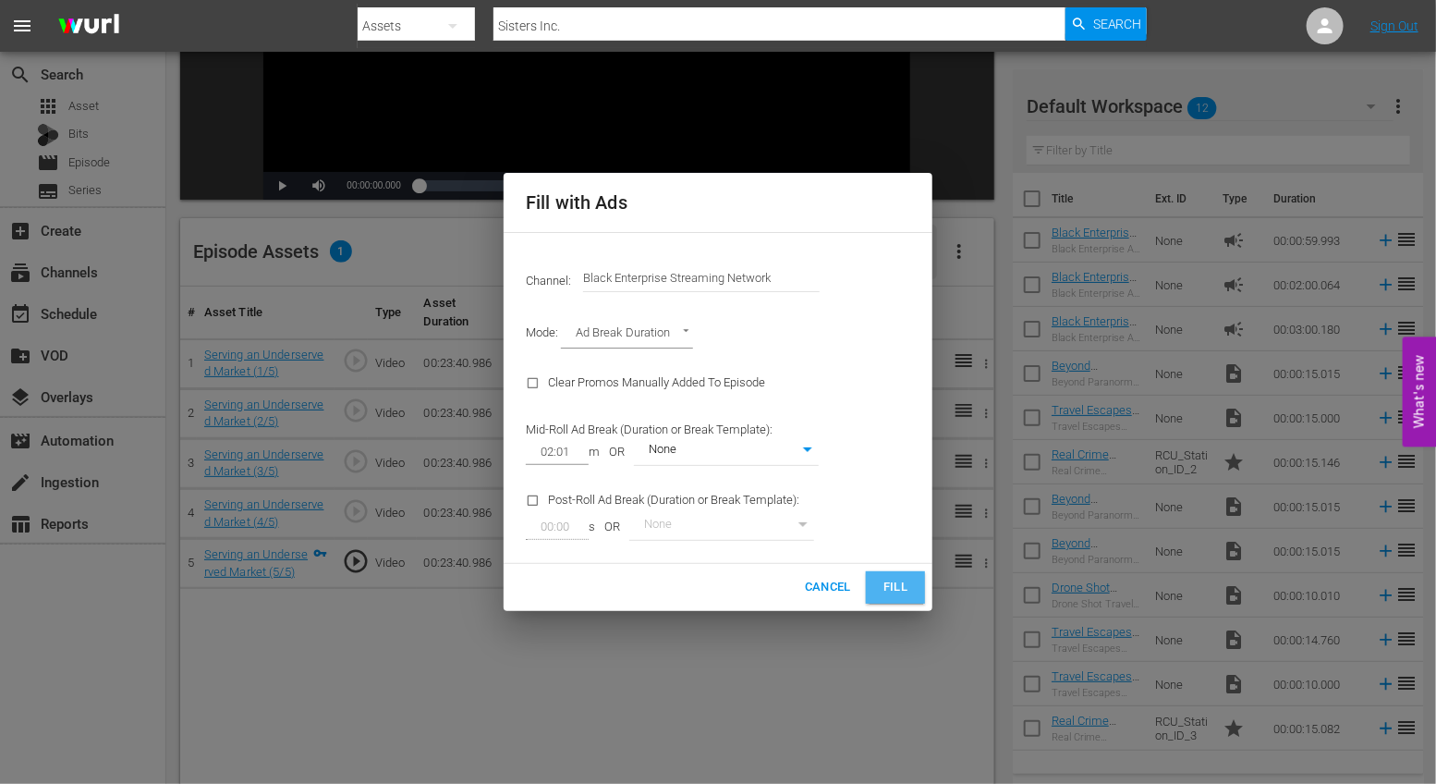
click at [909, 591] on span "Fill" at bounding box center [896, 587] width 30 height 21
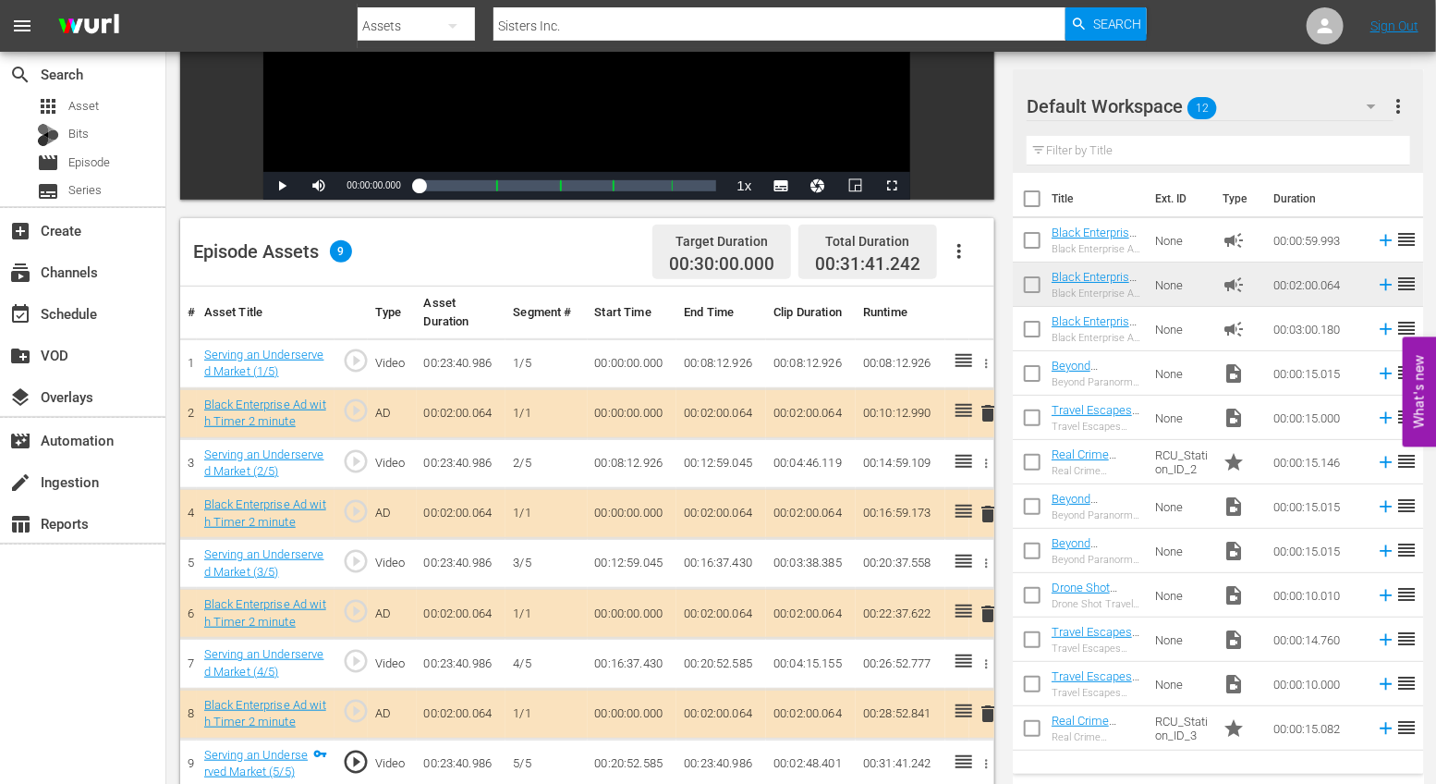
click at [990, 407] on span "delete" at bounding box center [988, 413] width 22 height 22
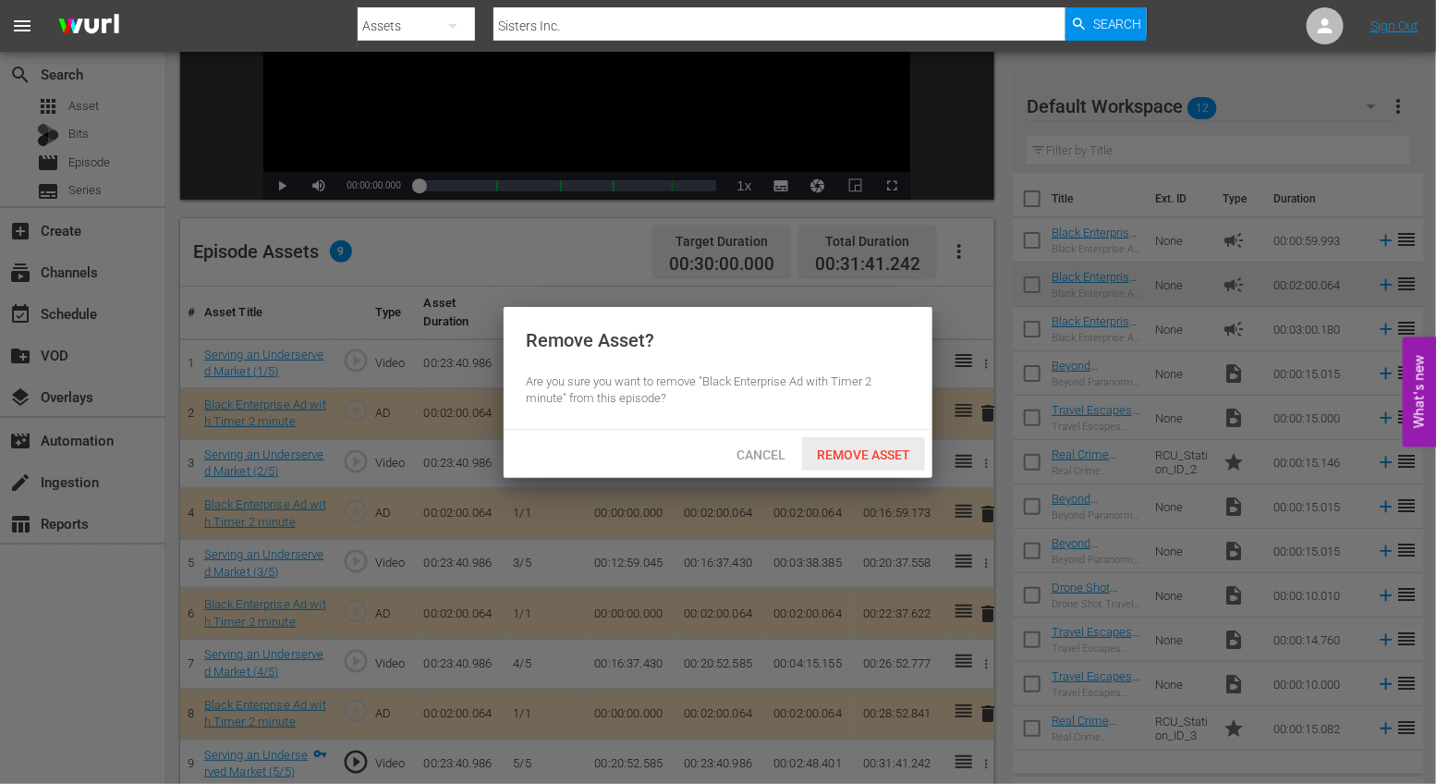
click at [853, 441] on div "Remove Asset" at bounding box center [863, 454] width 123 height 34
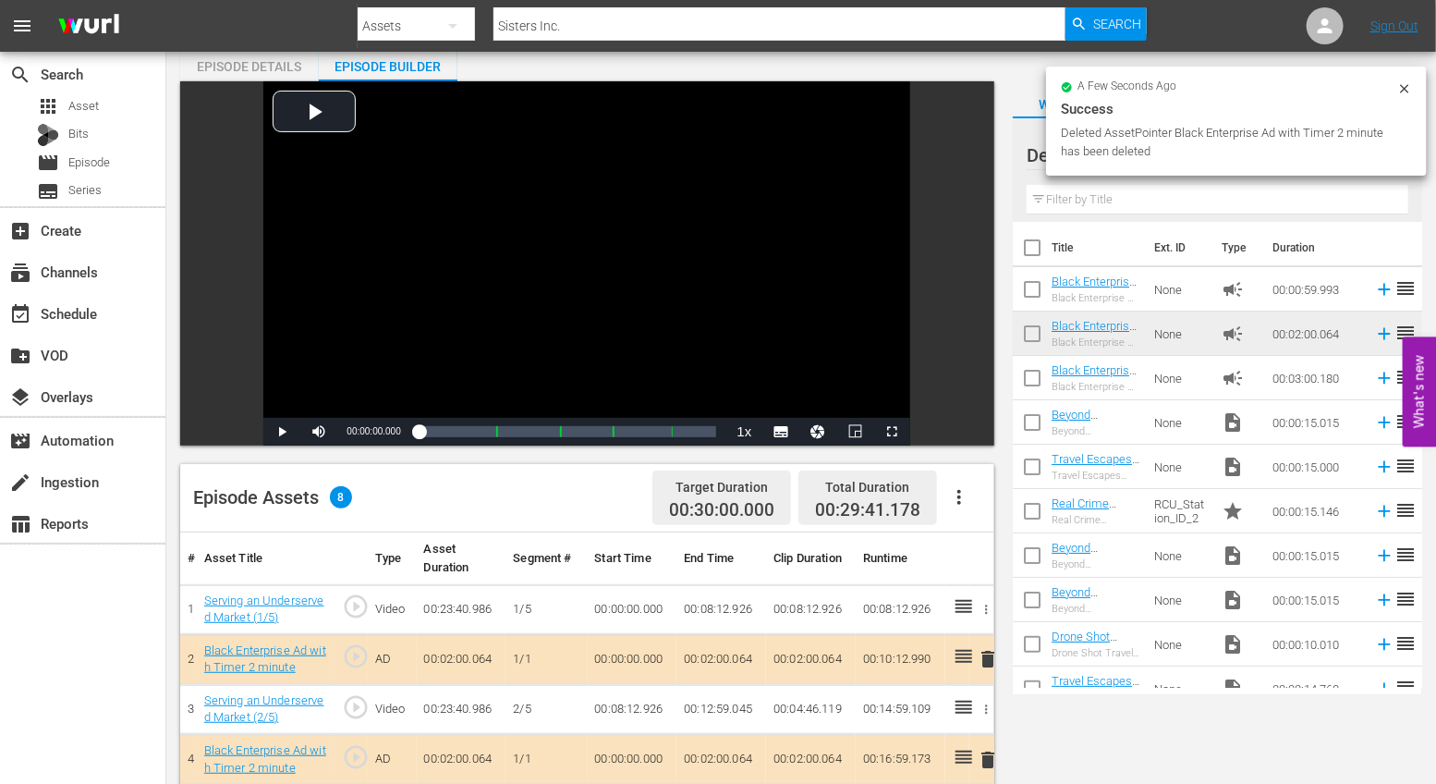
scroll to position [0, 0]
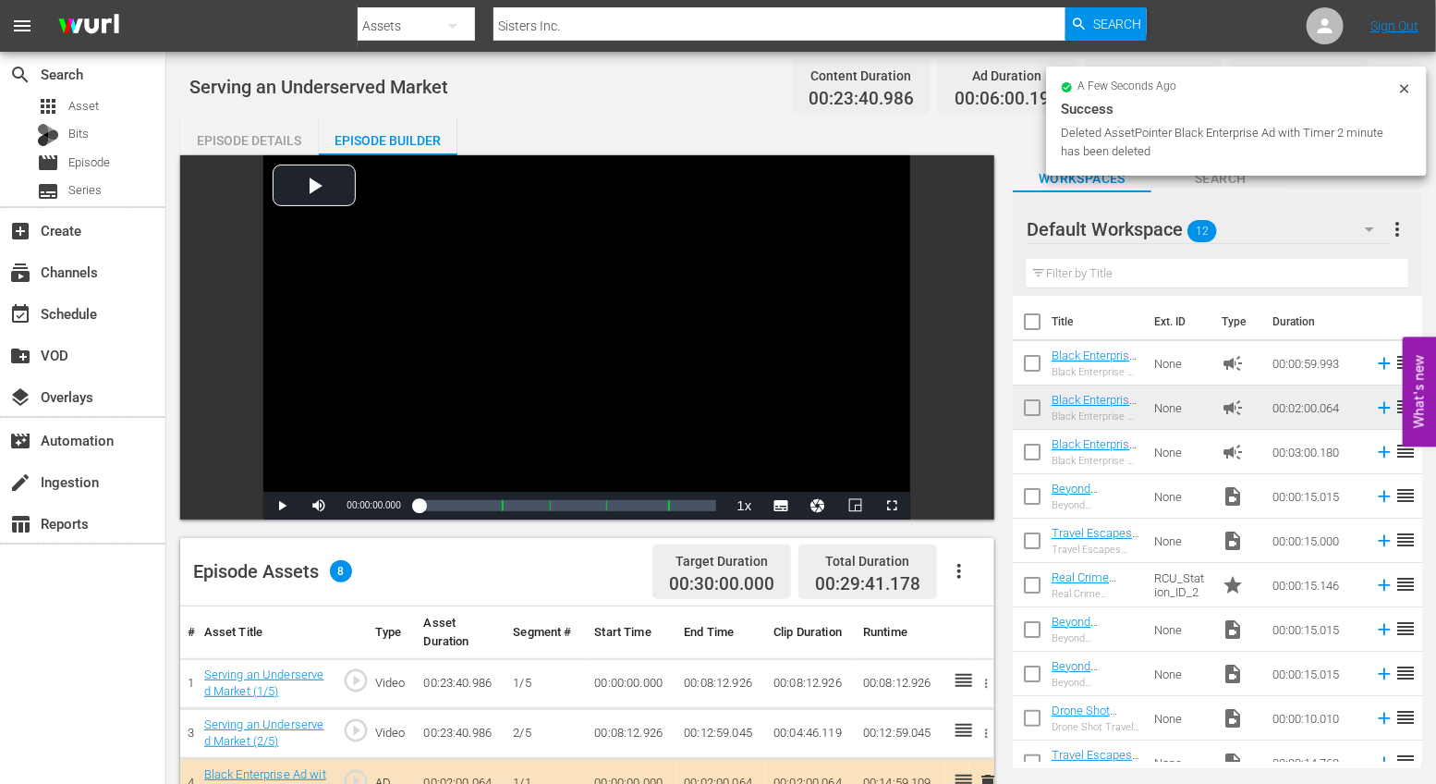
click at [1403, 93] on icon at bounding box center [1404, 88] width 15 height 15
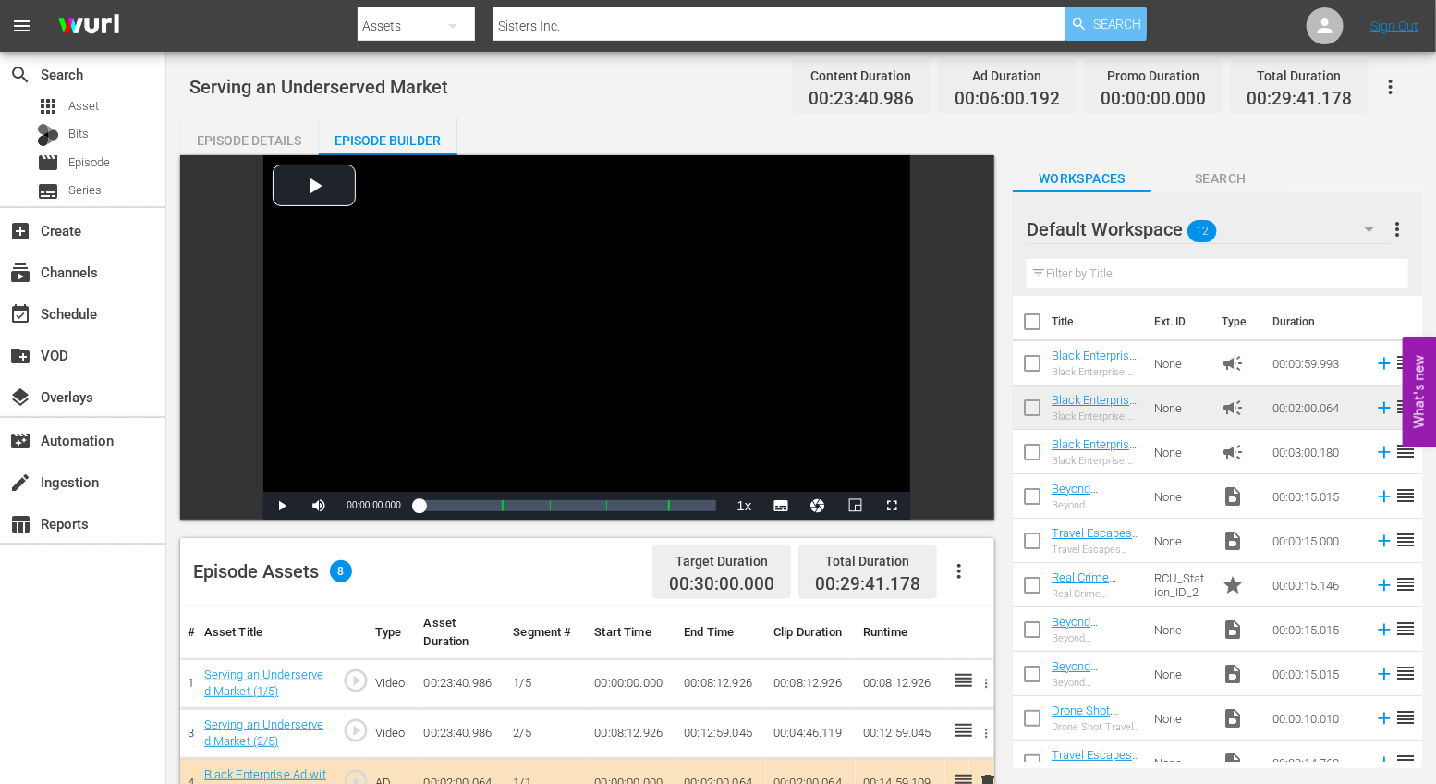
click at [1114, 34] on span "Search" at bounding box center [1117, 23] width 49 height 33
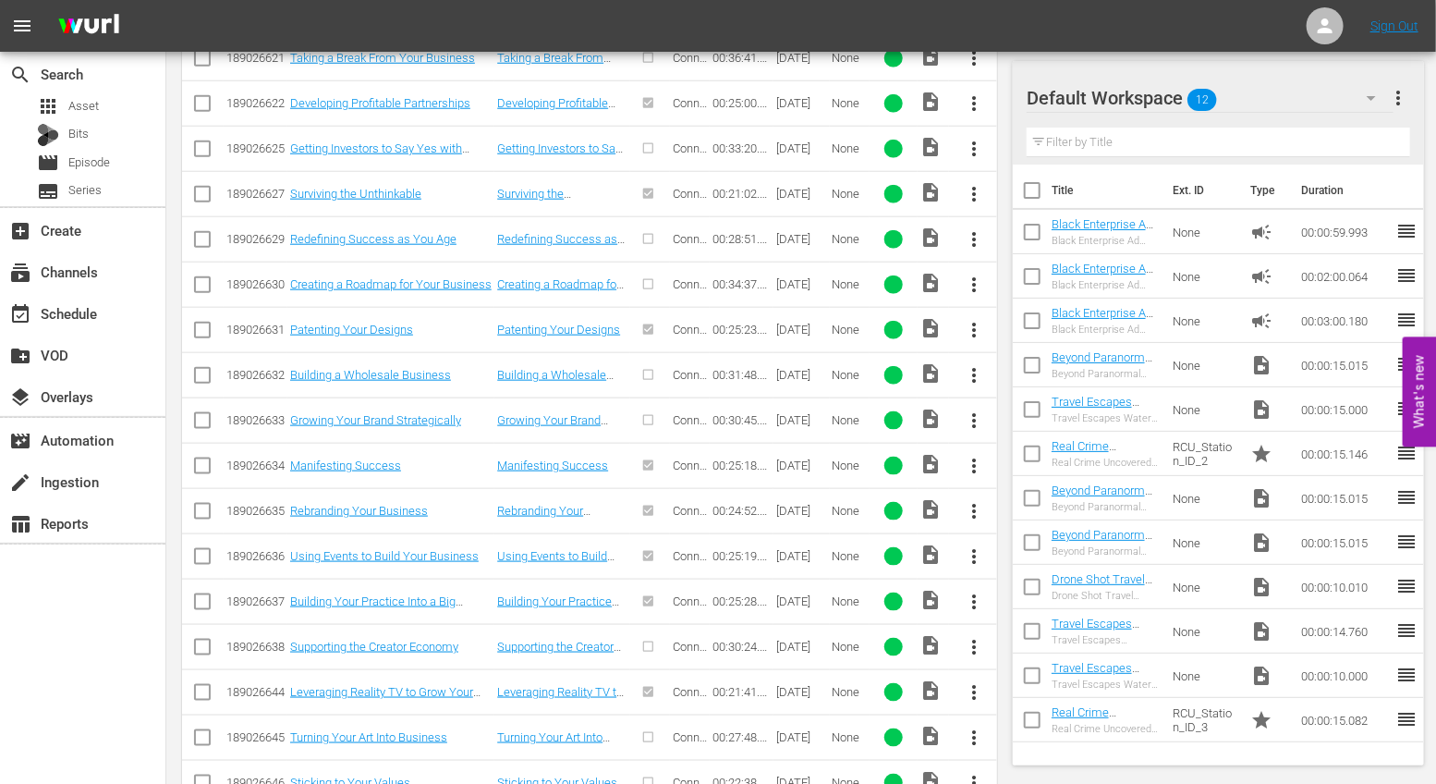
scroll to position [1715, 0]
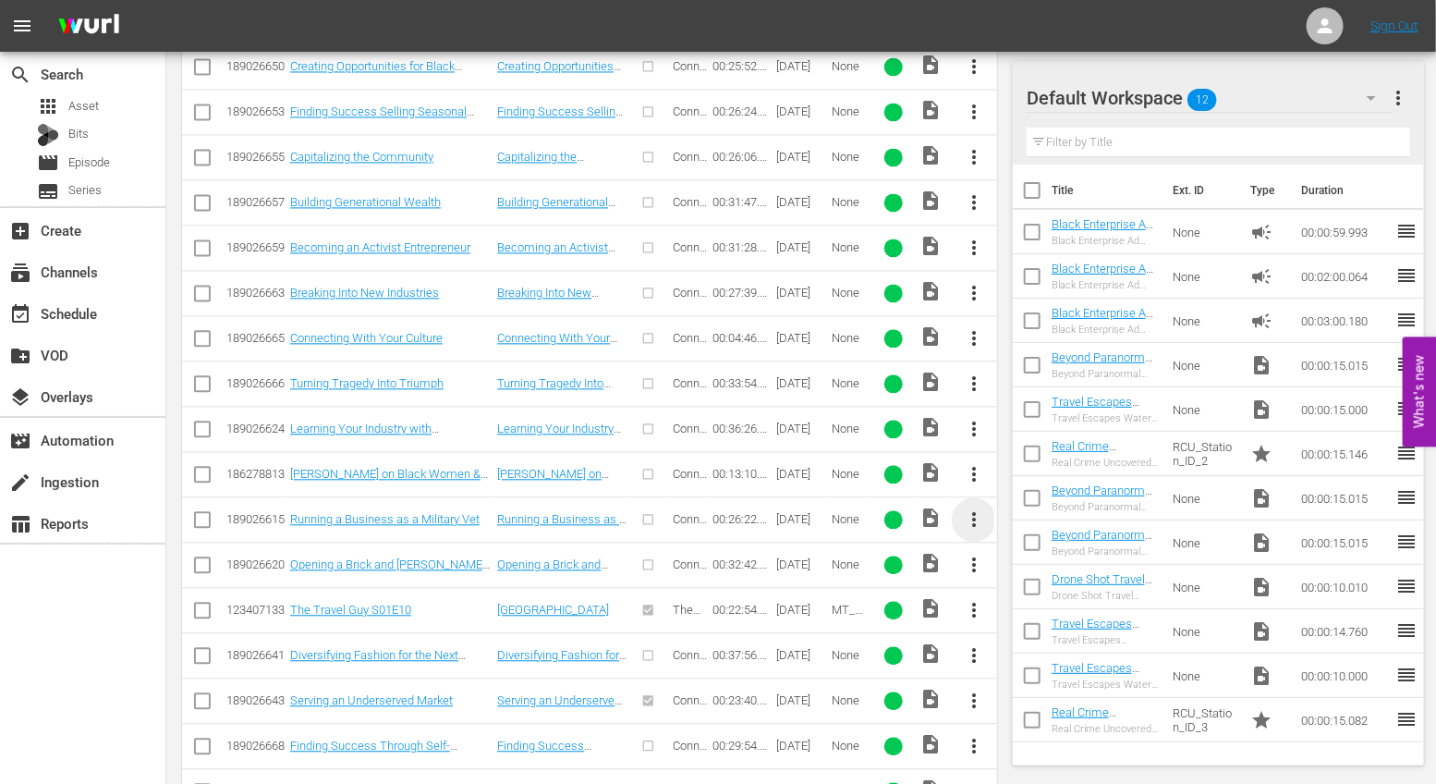
click at [975, 508] on span "more_vert" at bounding box center [974, 519] width 22 height 22
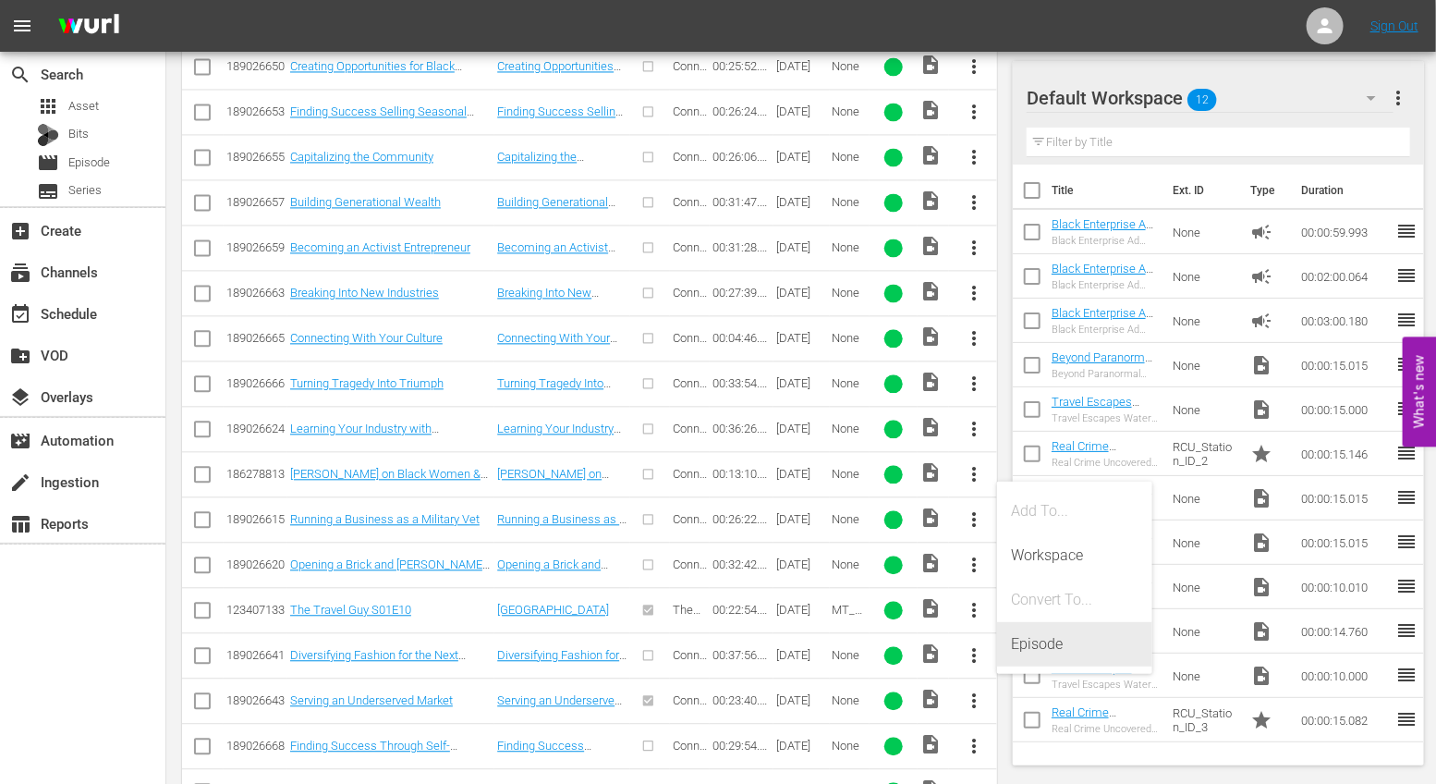
click at [1028, 639] on div "Episode" at bounding box center [1075, 644] width 126 height 44
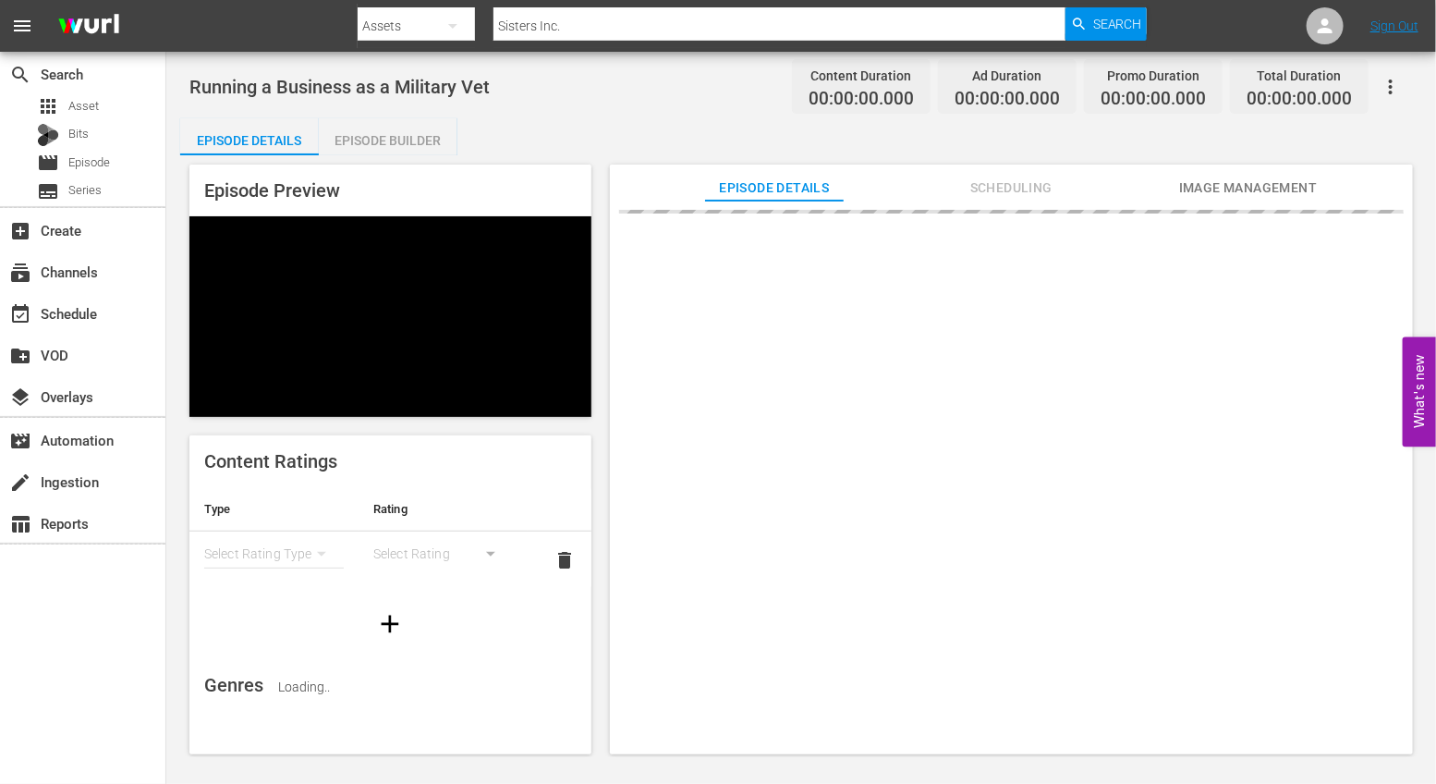
click at [384, 145] on div "Episode Builder" at bounding box center [388, 140] width 139 height 44
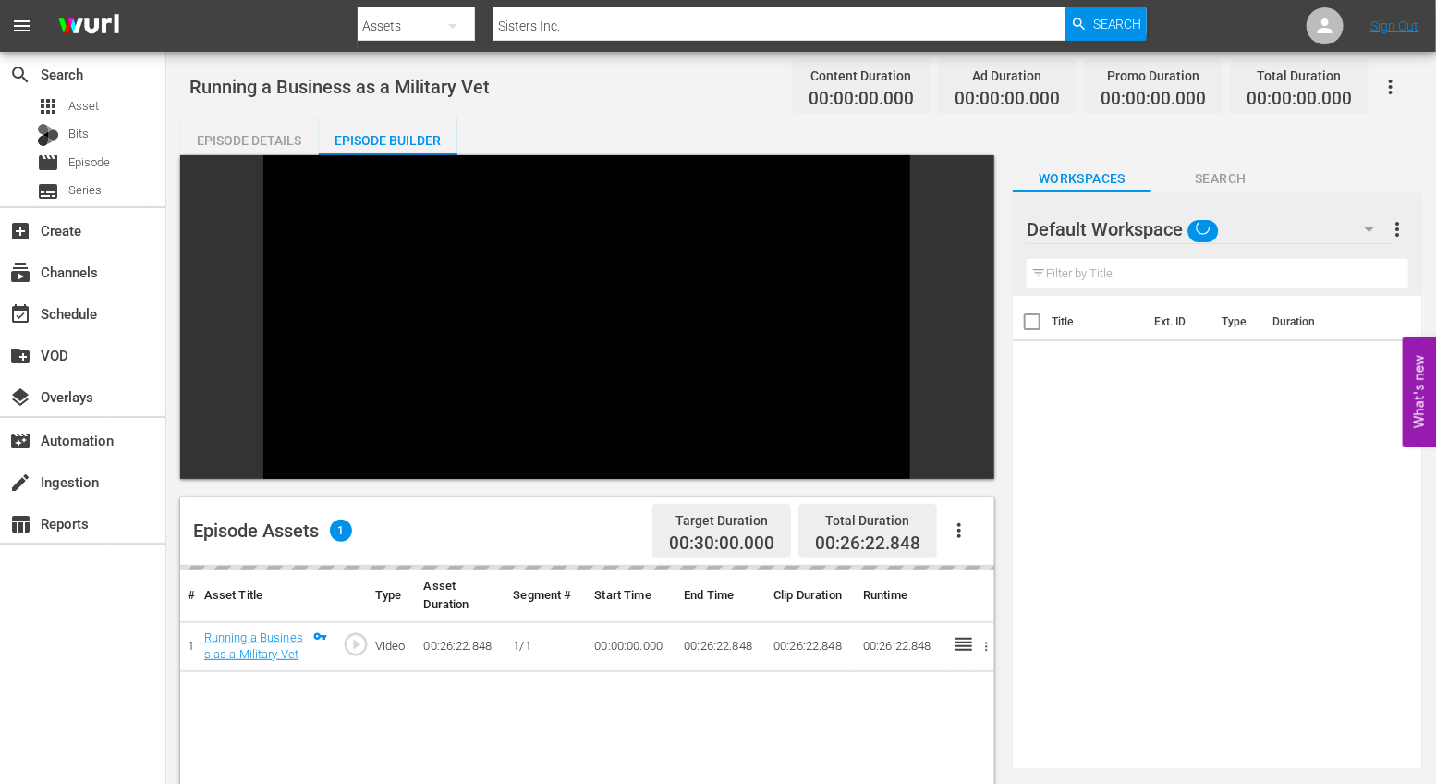
click at [960, 349] on div "Episode Assets 1 Target Duration 00:30:00.000 Total Duration 00:26:22.848 # Ass…" at bounding box center [591, 682] width 823 height 1055
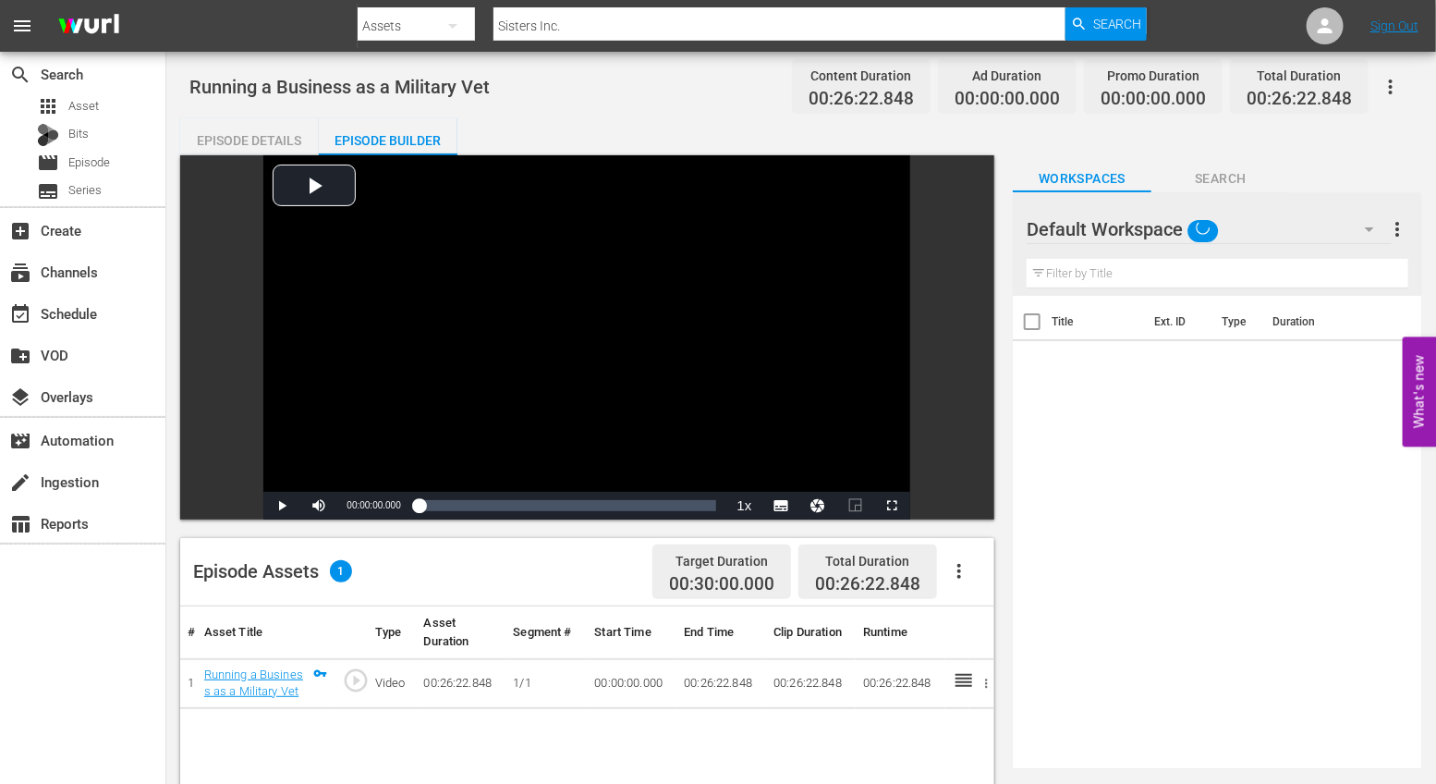
click at [944, 575] on button "button" at bounding box center [959, 571] width 44 height 44
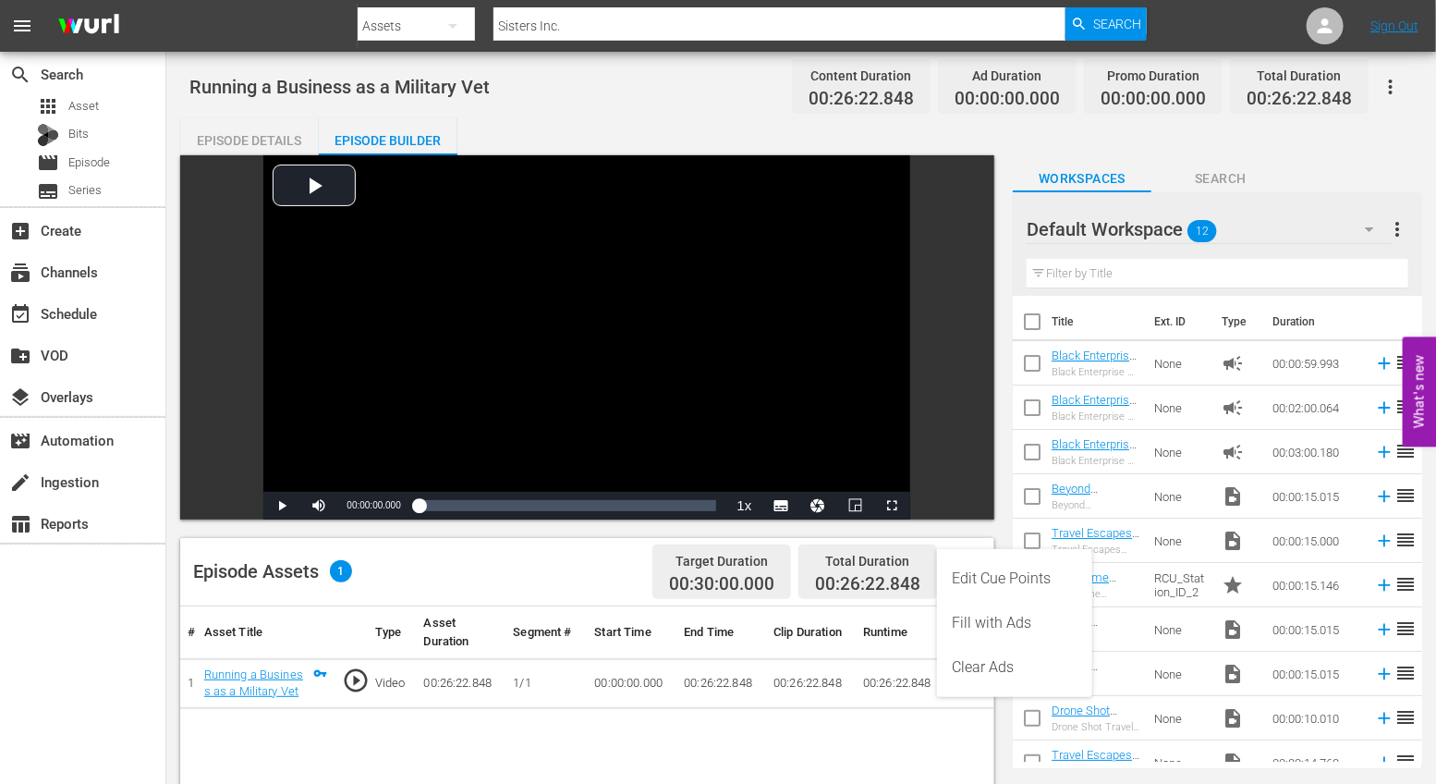
click at [973, 578] on div "Edit Cue Points" at bounding box center [1015, 578] width 126 height 44
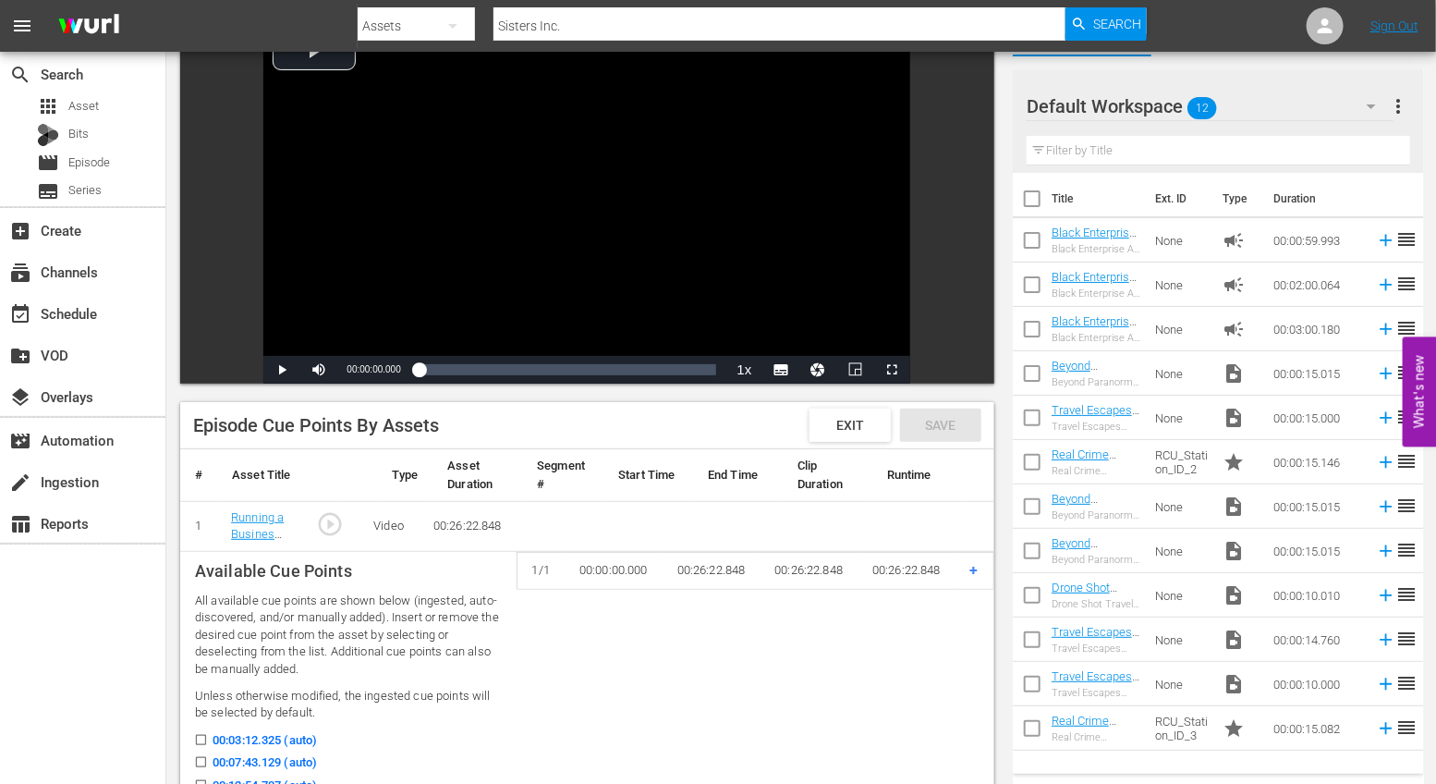
scroll to position [204, 0]
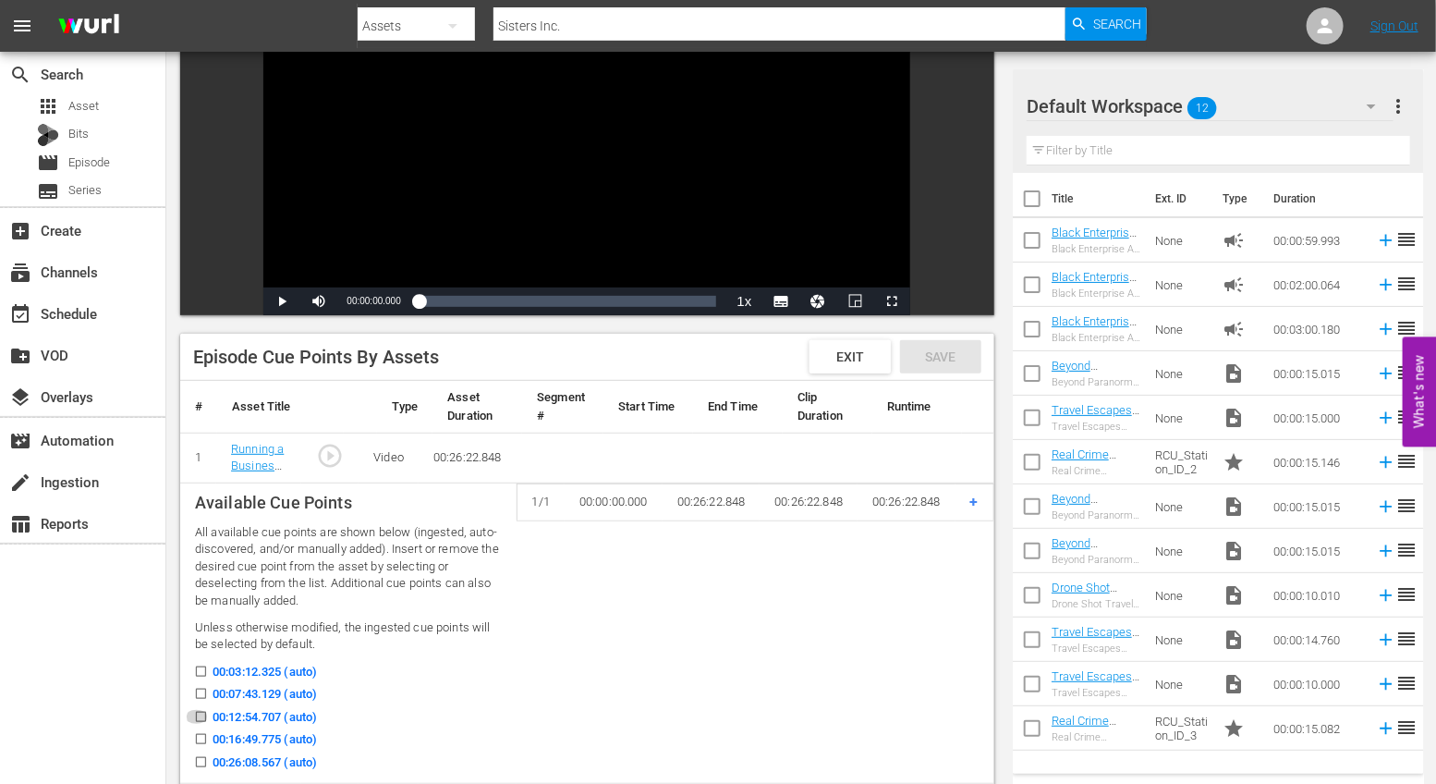
click at [207, 713] on input "00:12:54.707 (auto)" at bounding box center [196, 720] width 23 height 14
checkbox input "true"
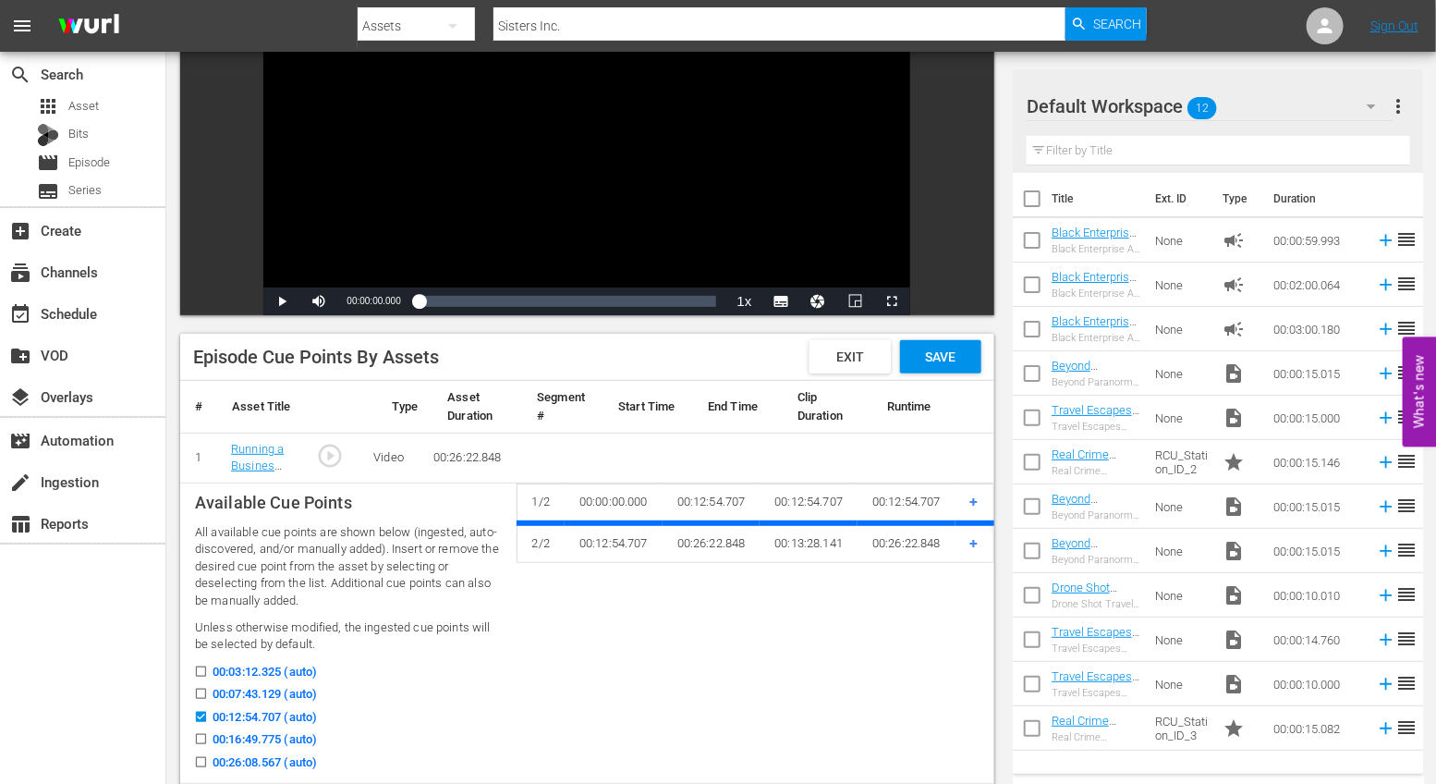
click at [206, 690] on input "00:07:43.129 (auto)" at bounding box center [196, 697] width 23 height 14
checkbox input "true"
click at [200, 715] on input "00:12:54.707 (auto)" at bounding box center [196, 720] width 23 height 14
checkbox input "false"
click at [199, 742] on input "00:16:49.775 (auto)" at bounding box center [196, 743] width 23 height 14
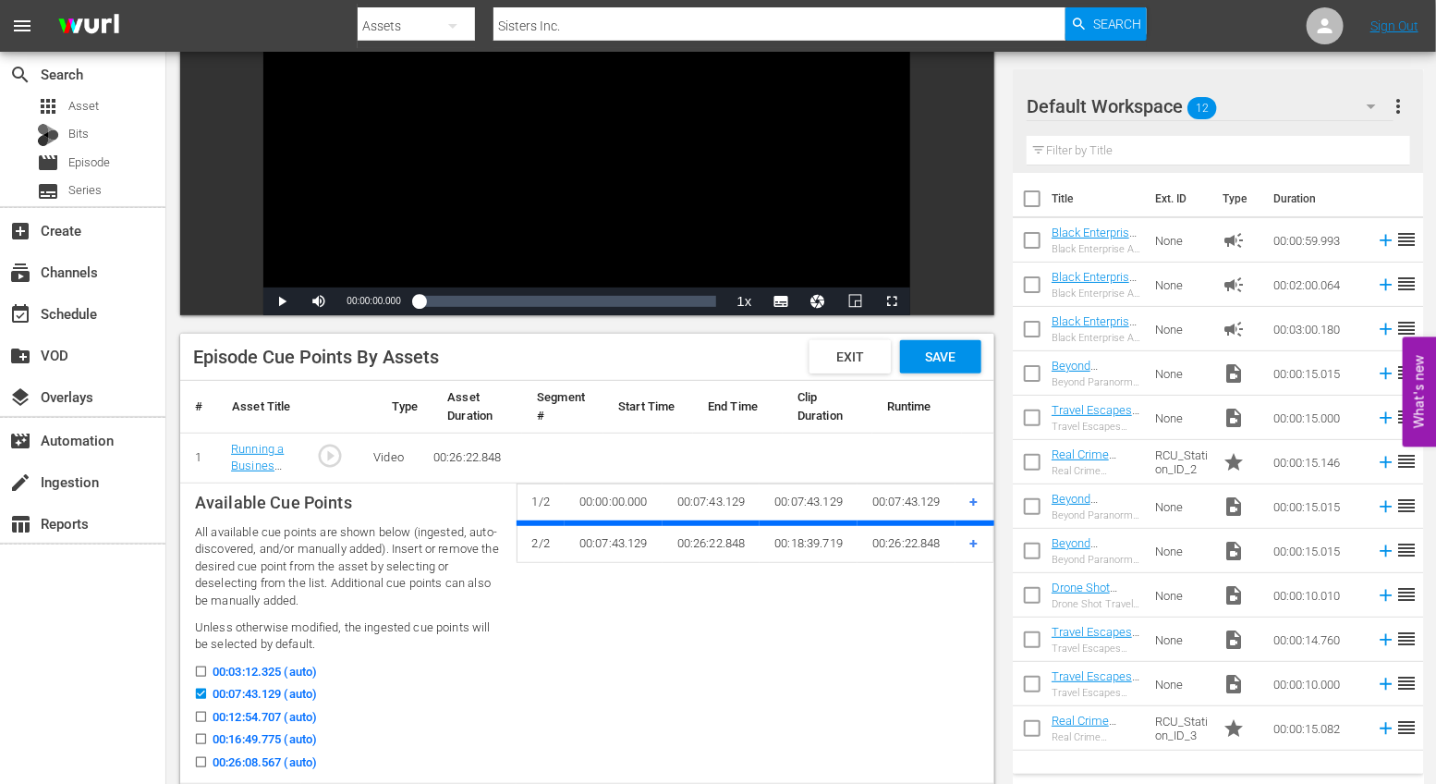
checkbox input "true"
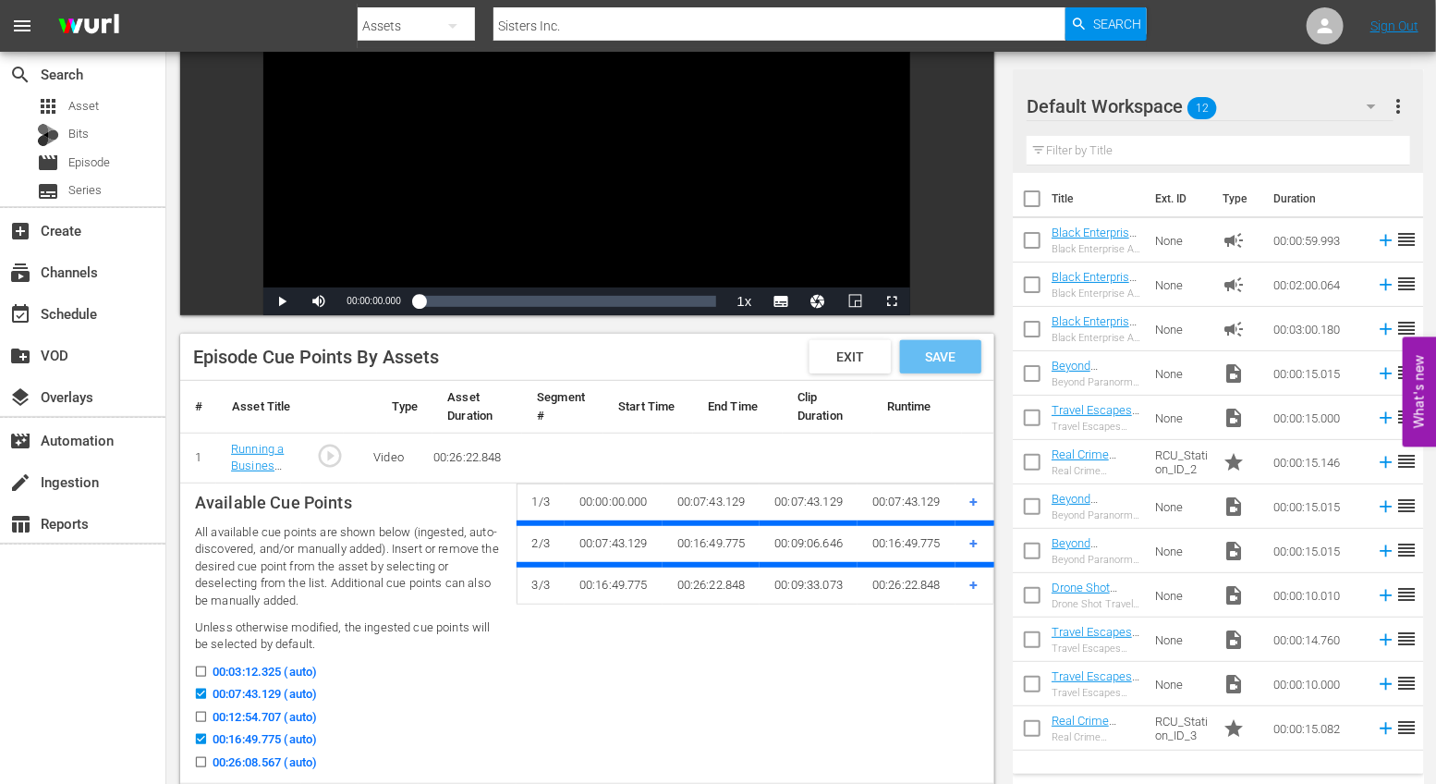
click at [938, 361] on span "Save" at bounding box center [940, 356] width 60 height 15
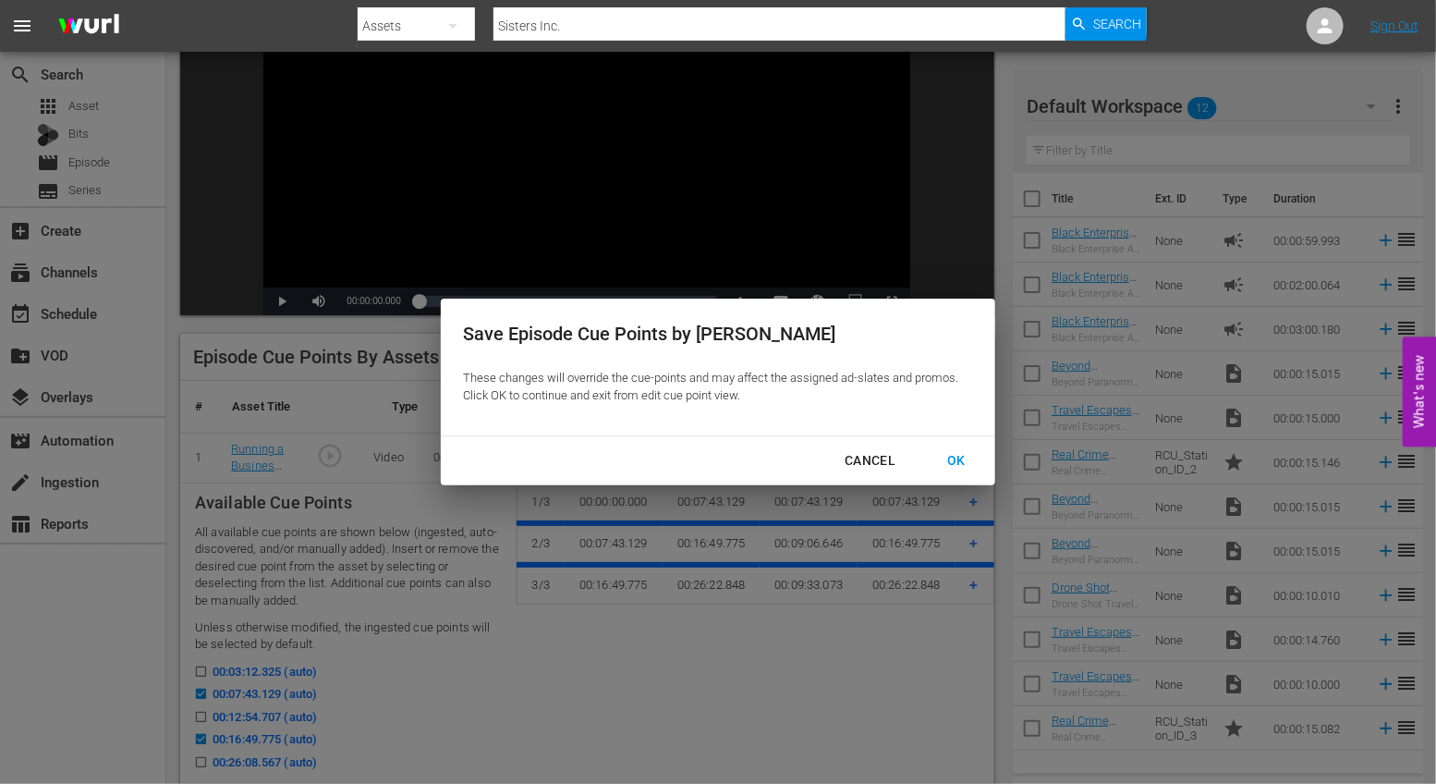
click at [947, 462] on div "OK" at bounding box center [956, 460] width 48 height 23
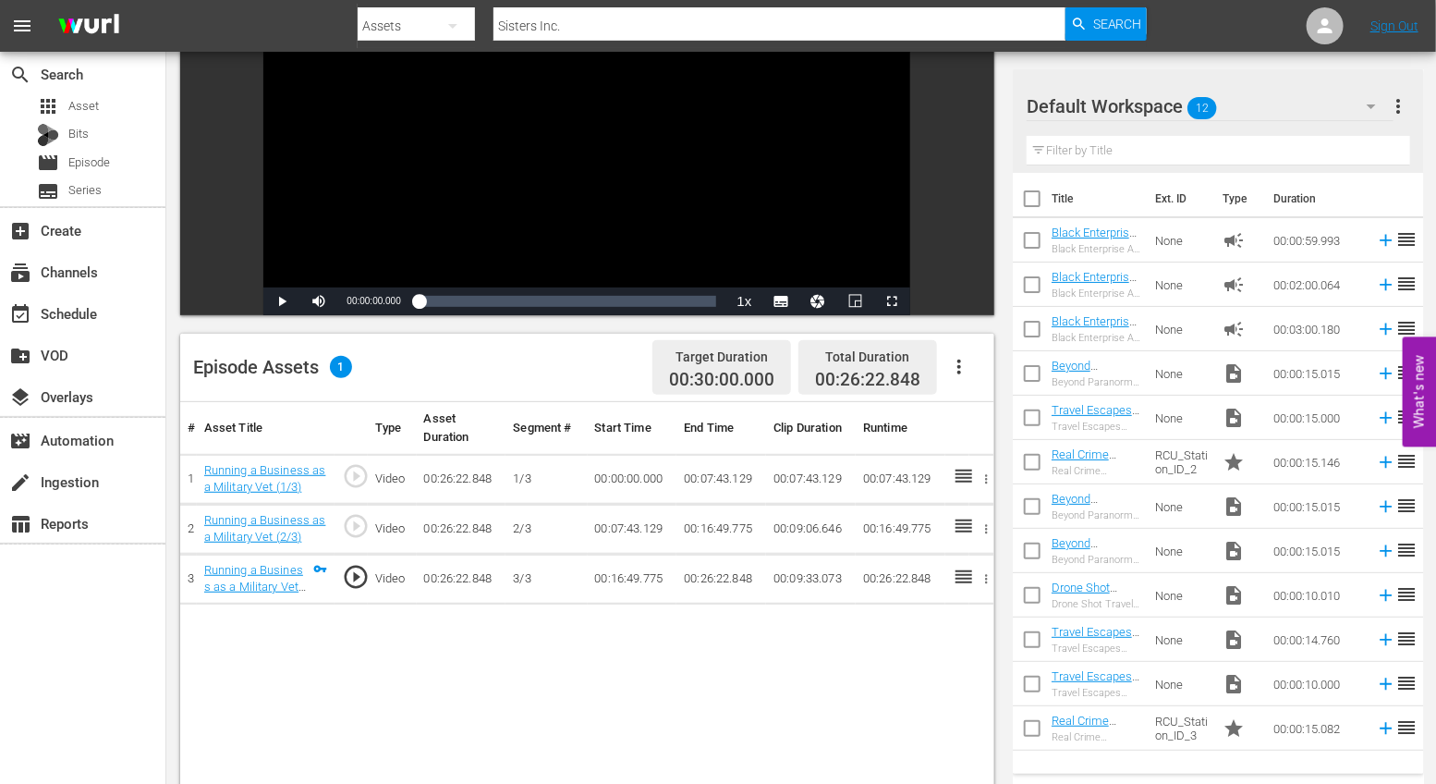
click at [946, 363] on button "button" at bounding box center [959, 367] width 44 height 44
click at [971, 408] on div "Fill with Ads" at bounding box center [1015, 418] width 126 height 44
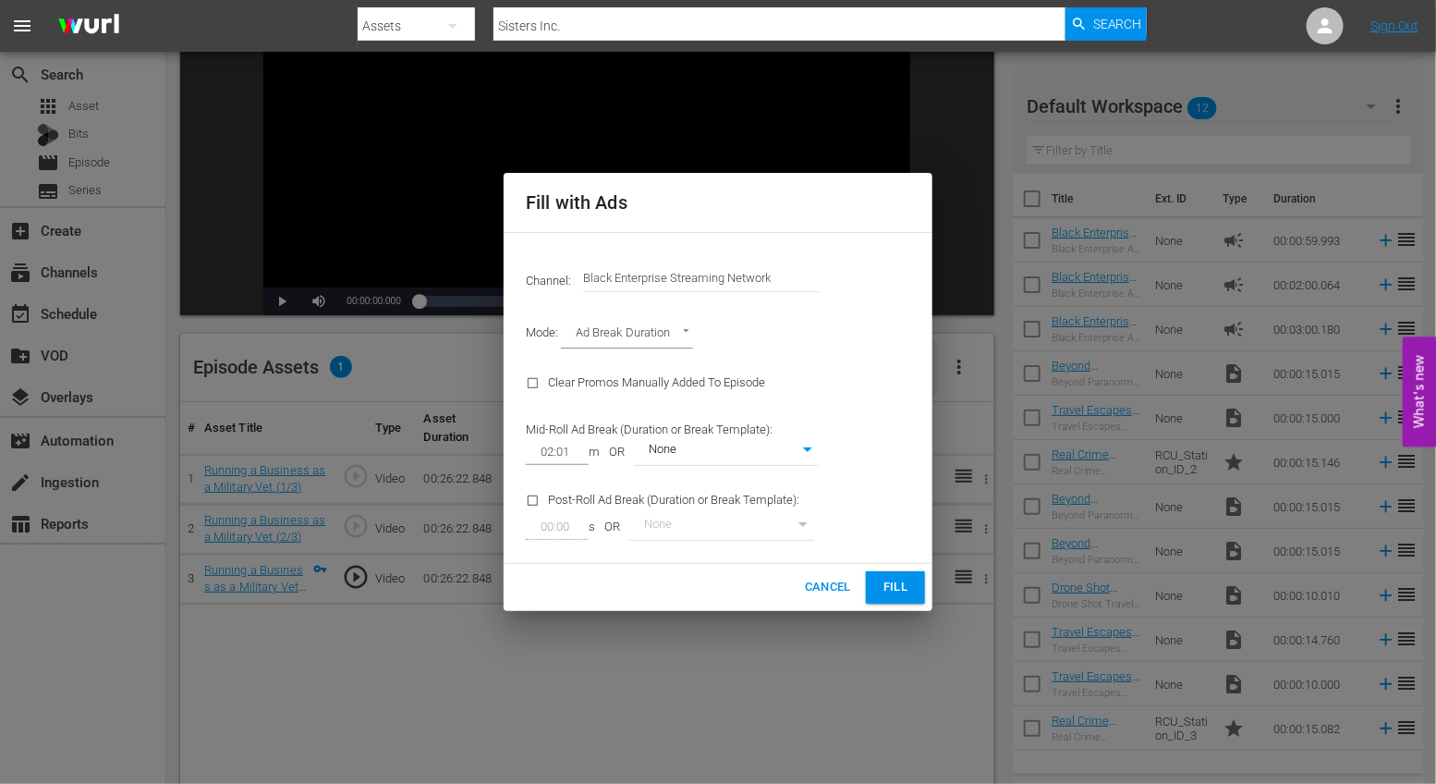
click at [887, 576] on button "Fill" at bounding box center [895, 587] width 59 height 32
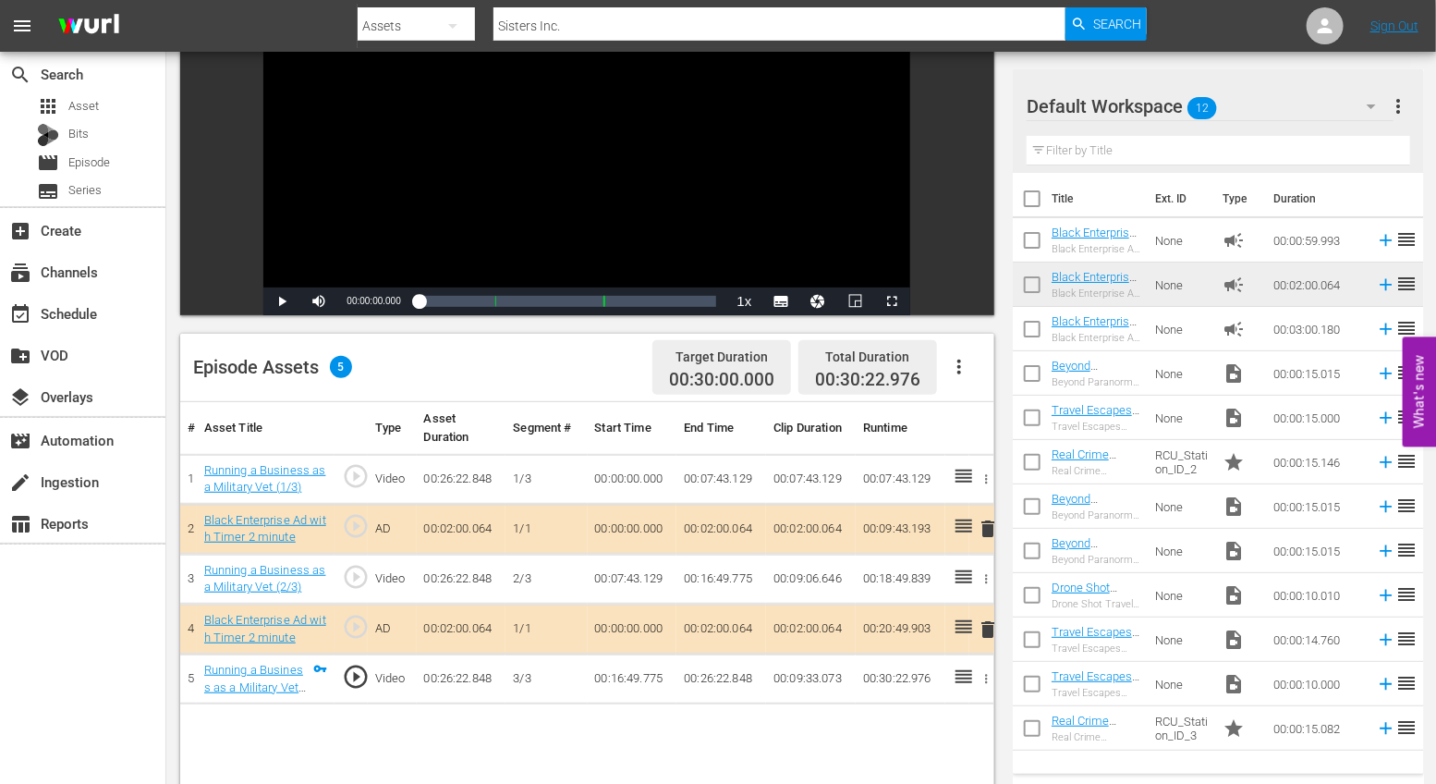
scroll to position [0, 0]
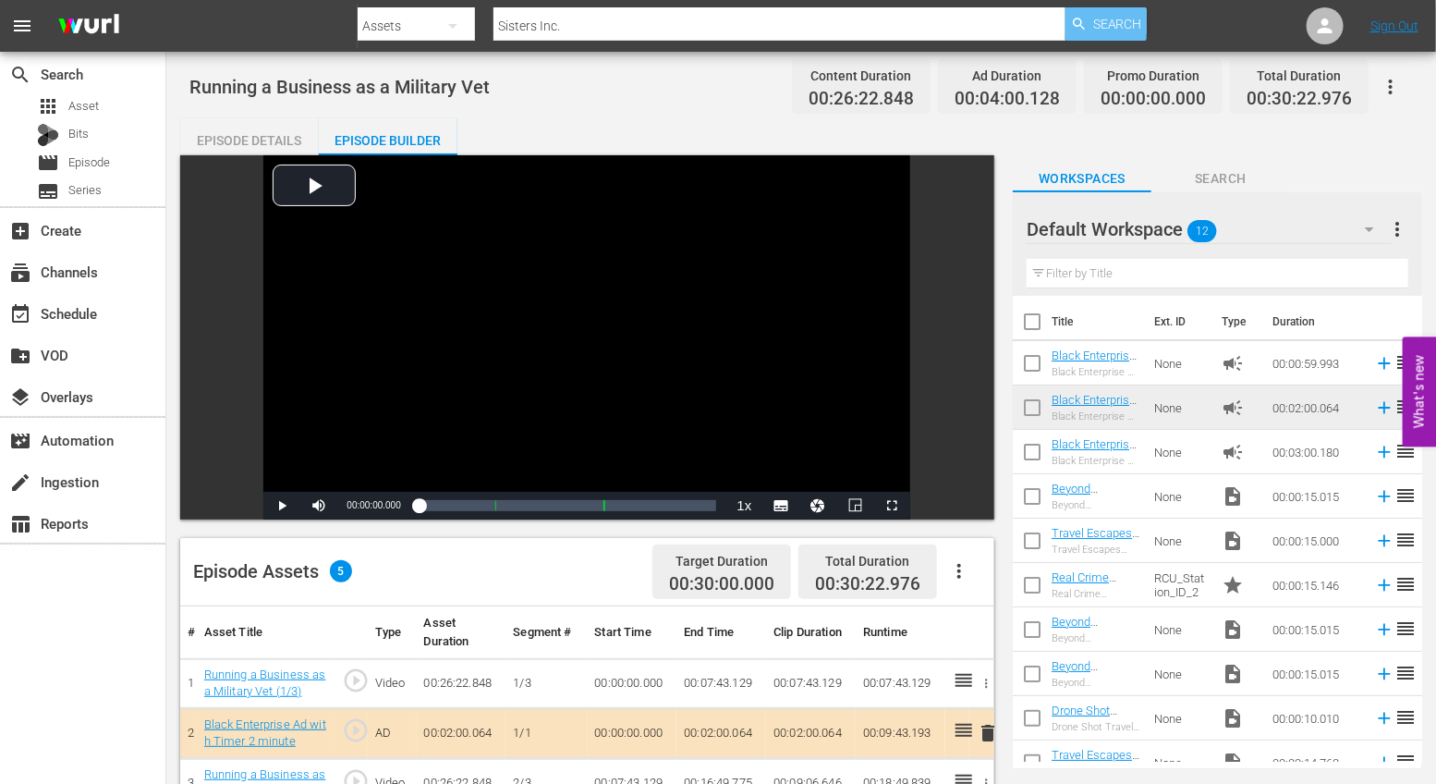
click at [1106, 22] on span "Search" at bounding box center [1117, 23] width 49 height 33
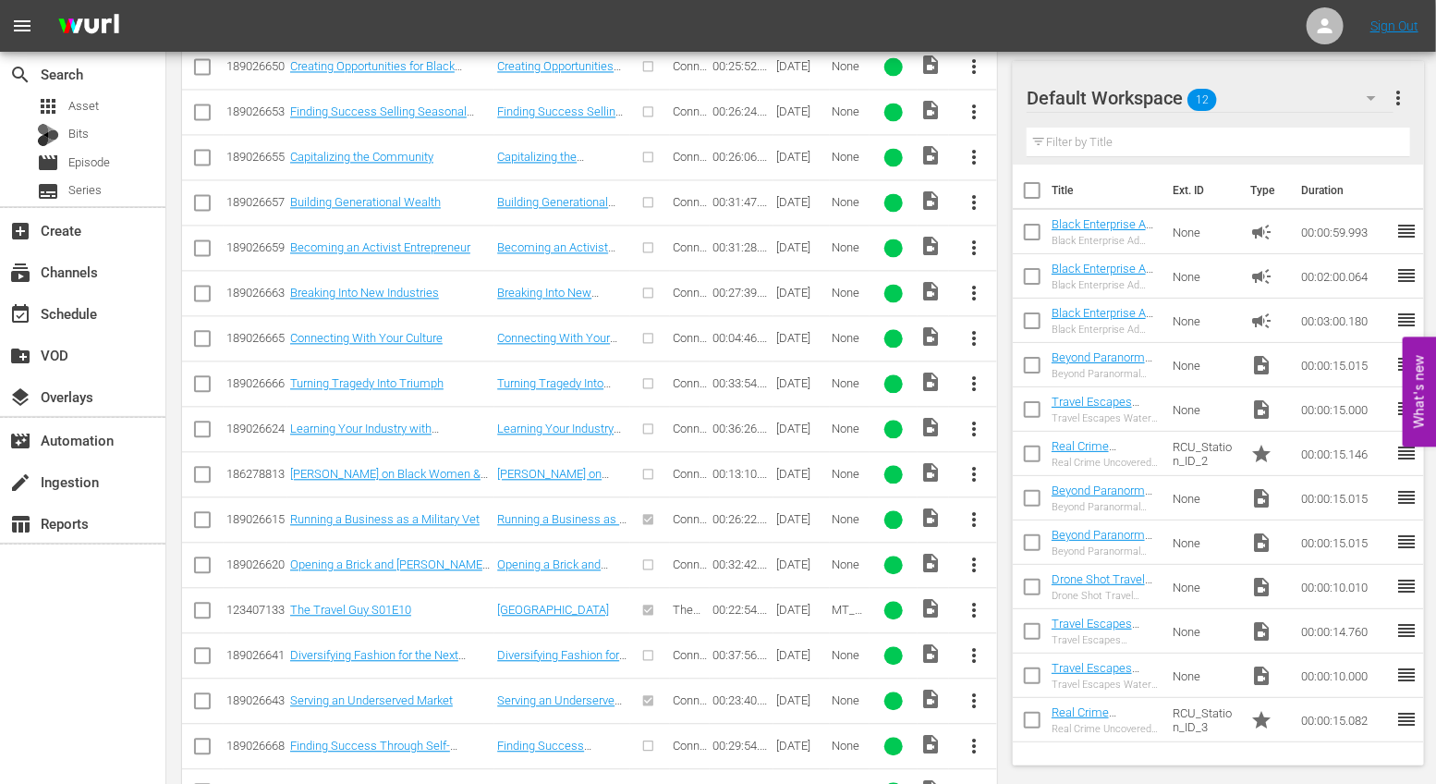
scroll to position [1760, 0]
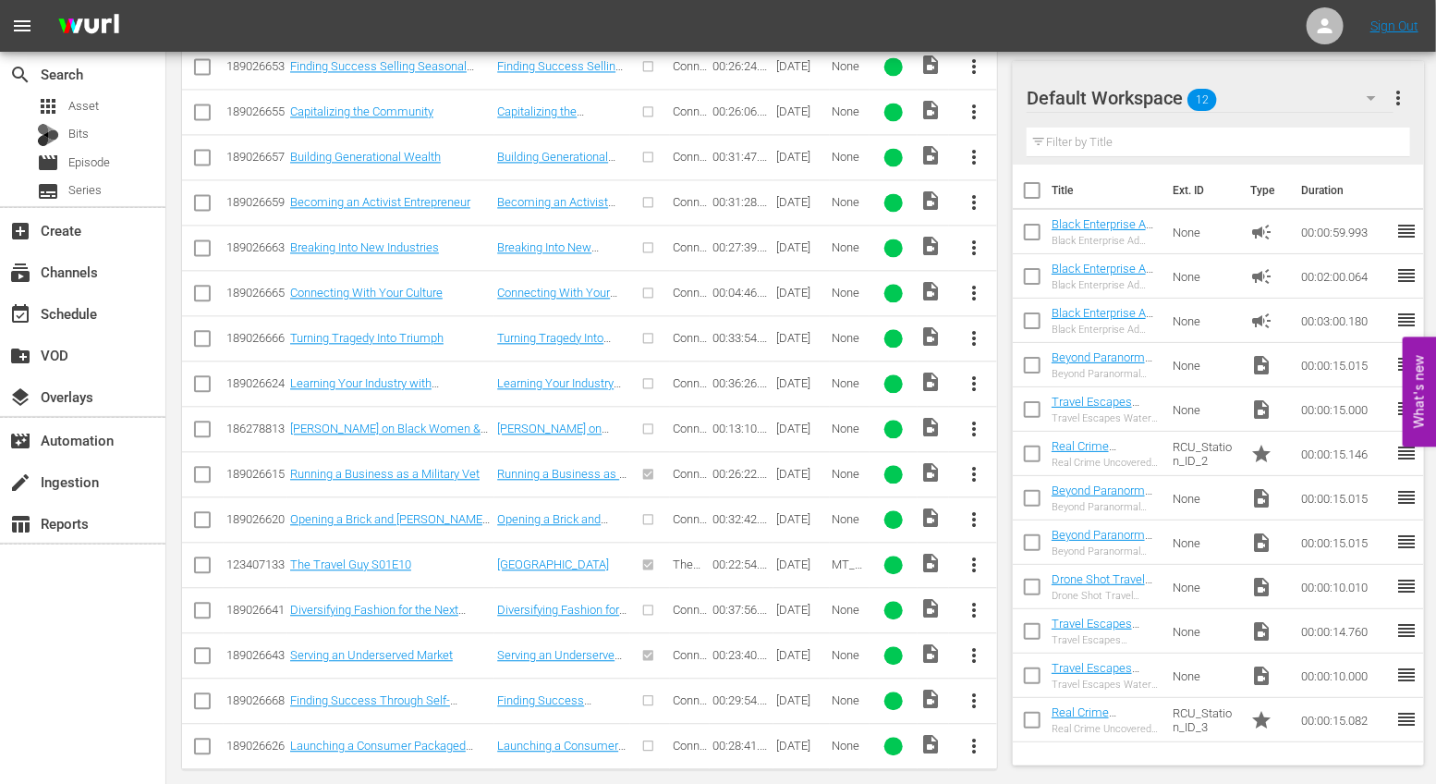
click at [982, 739] on button "more_vert" at bounding box center [974, 746] width 44 height 44
click at [1048, 725] on div "Episode" at bounding box center [1075, 719] width 126 height 44
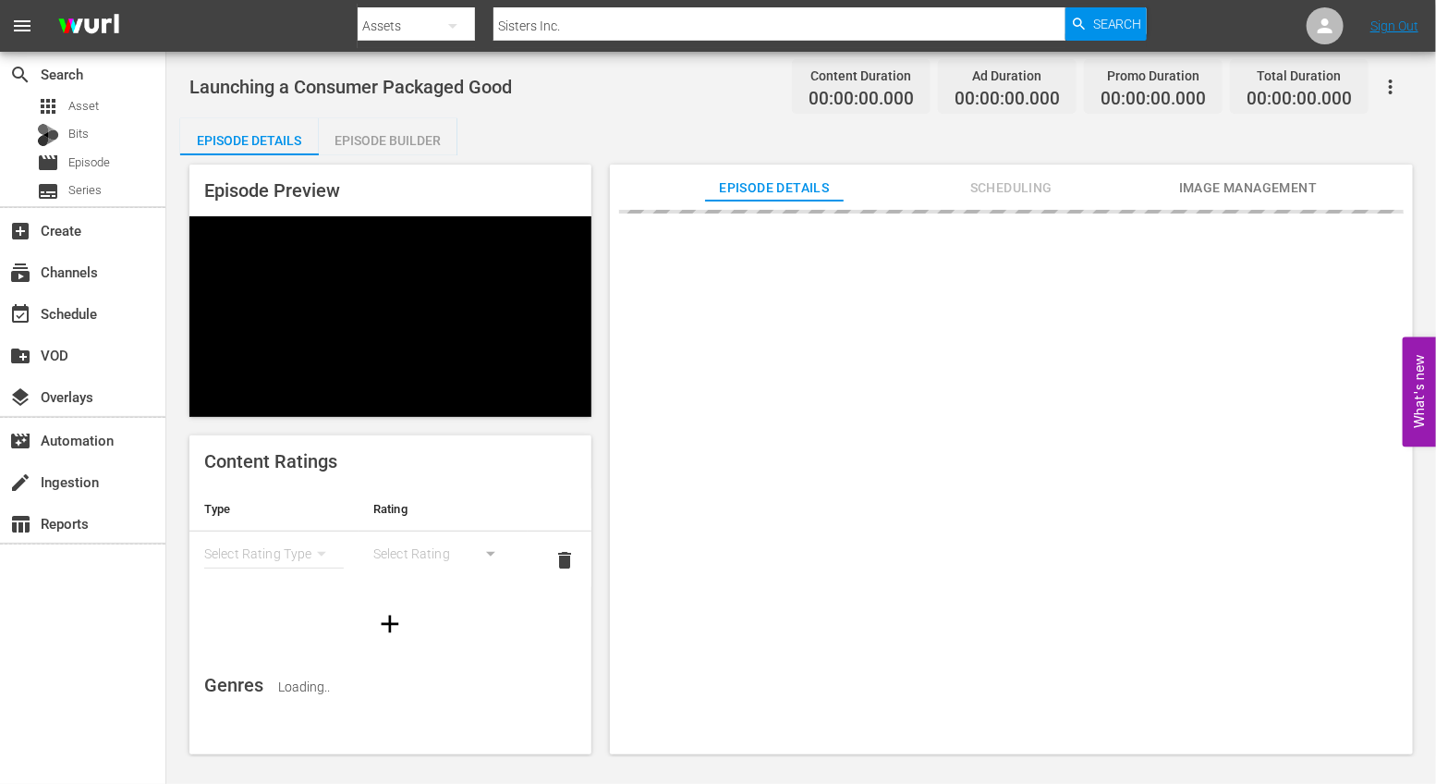
click at [390, 132] on div "Episode Builder" at bounding box center [388, 140] width 139 height 44
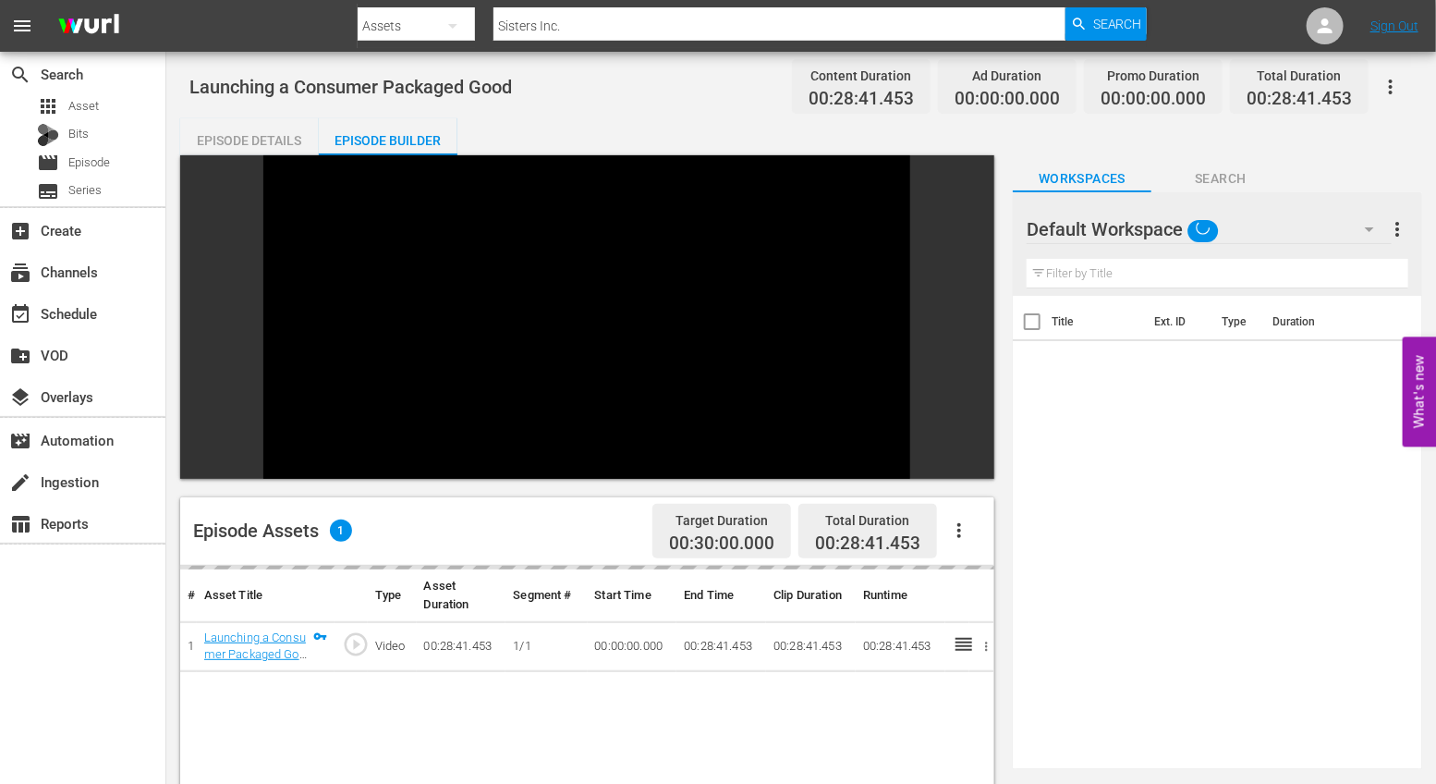
click at [960, 523] on icon "button" at bounding box center [959, 530] width 4 height 15
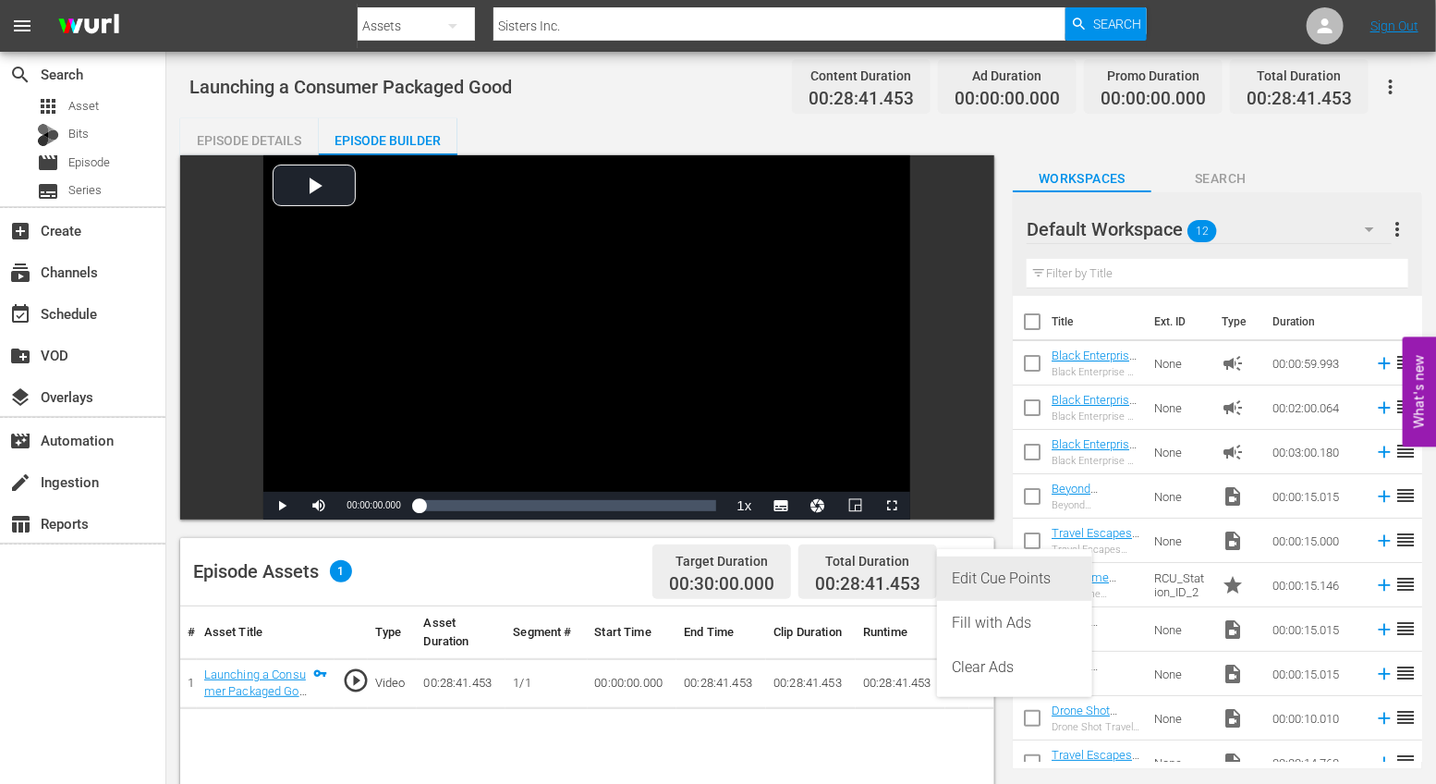
click at [990, 572] on div "Edit Cue Points" at bounding box center [1015, 578] width 126 height 44
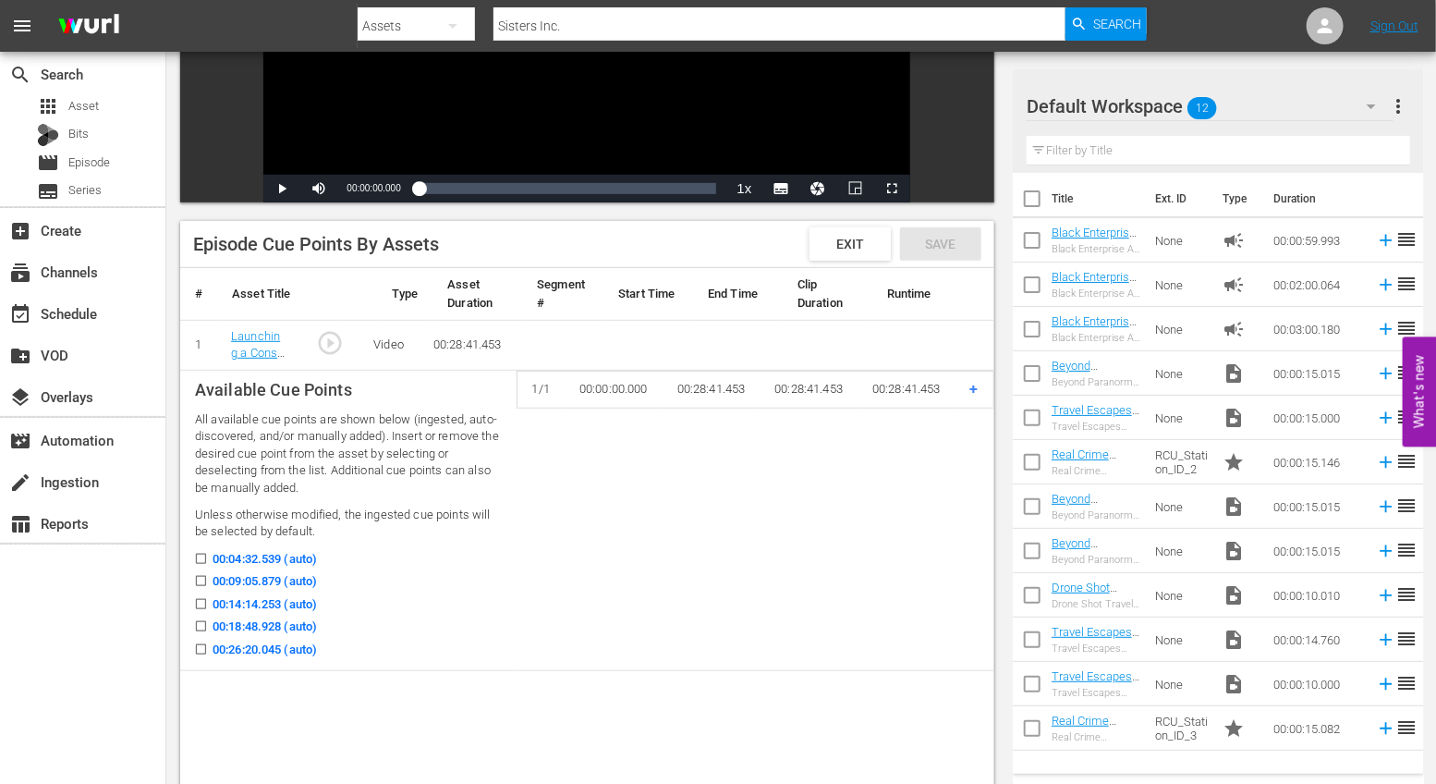
scroll to position [374, 0]
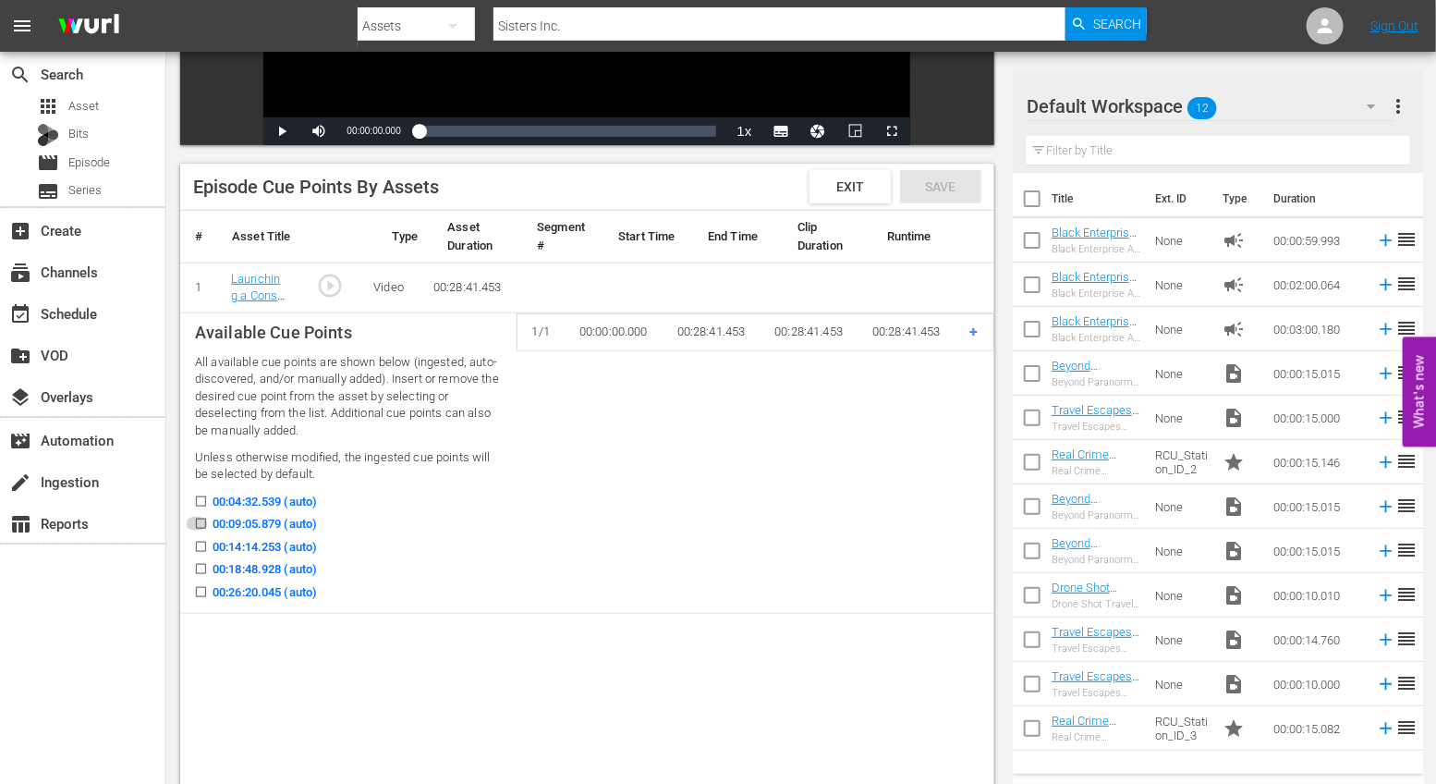
click at [202, 522] on input "00:09:05.879 (auto)" at bounding box center [196, 527] width 23 height 14
checkbox input "true"
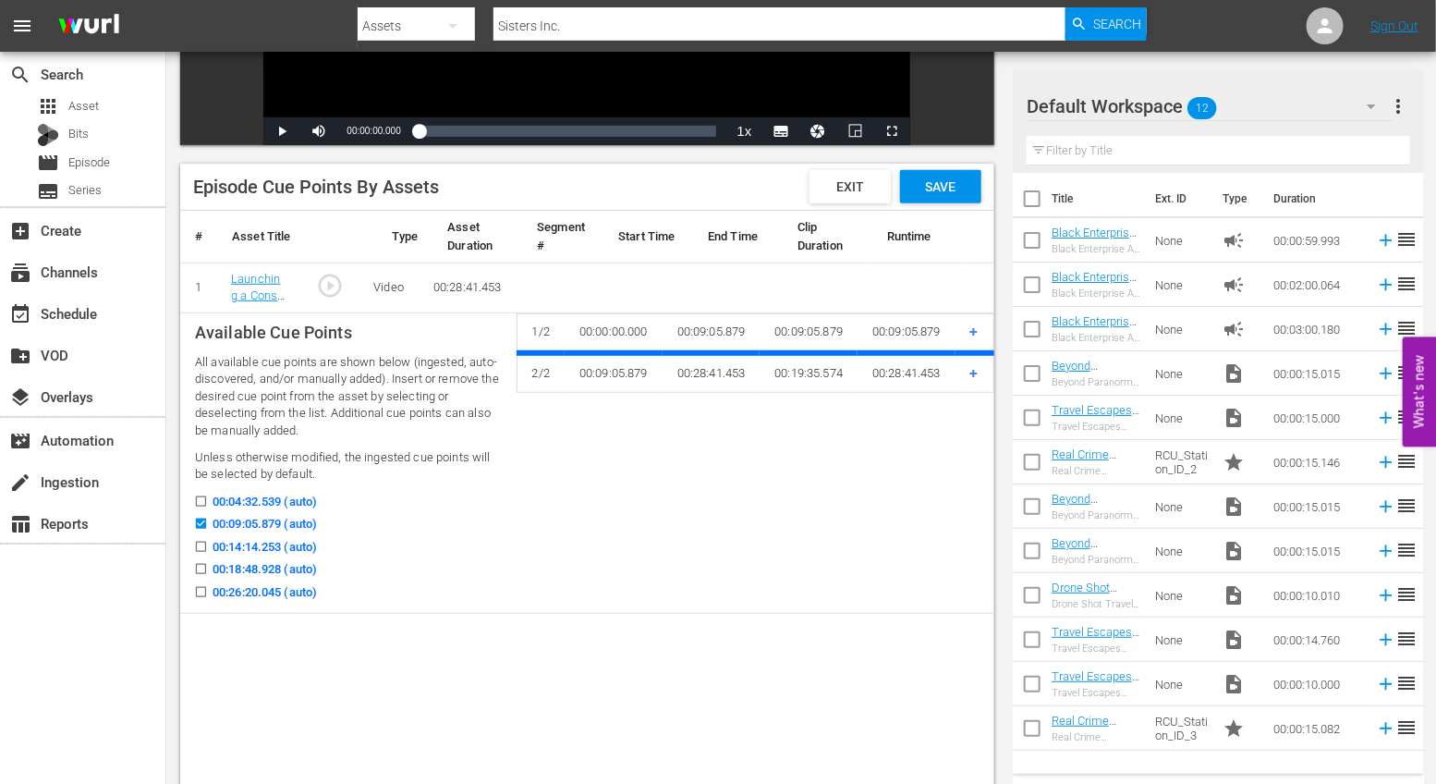
click at [201, 560] on label "00:18:48.928 (auto)" at bounding box center [251, 569] width 132 height 18
click at [201, 566] on input "00:18:48.928 (auto)" at bounding box center [196, 573] width 23 height 14
checkbox input "true"
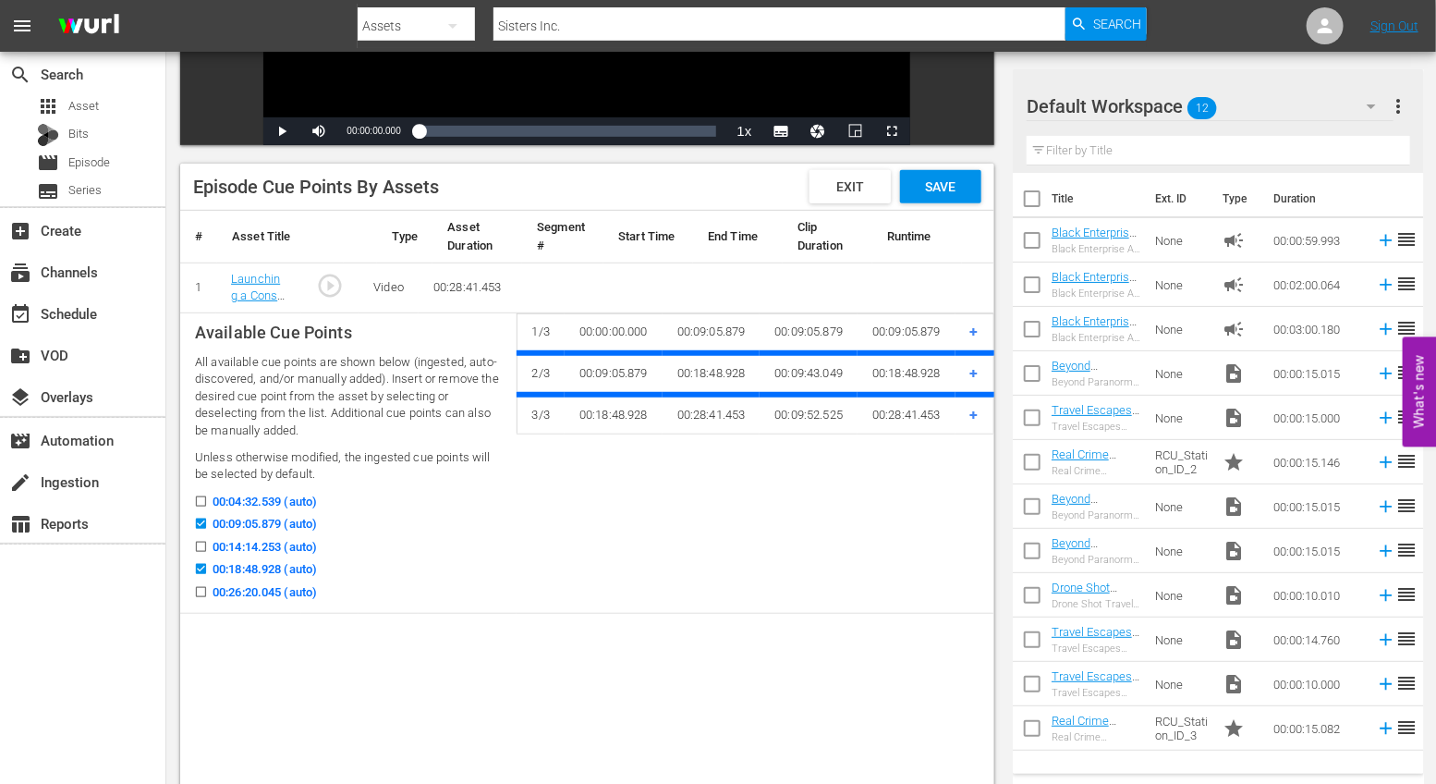
click at [935, 193] on div "Save" at bounding box center [940, 186] width 81 height 33
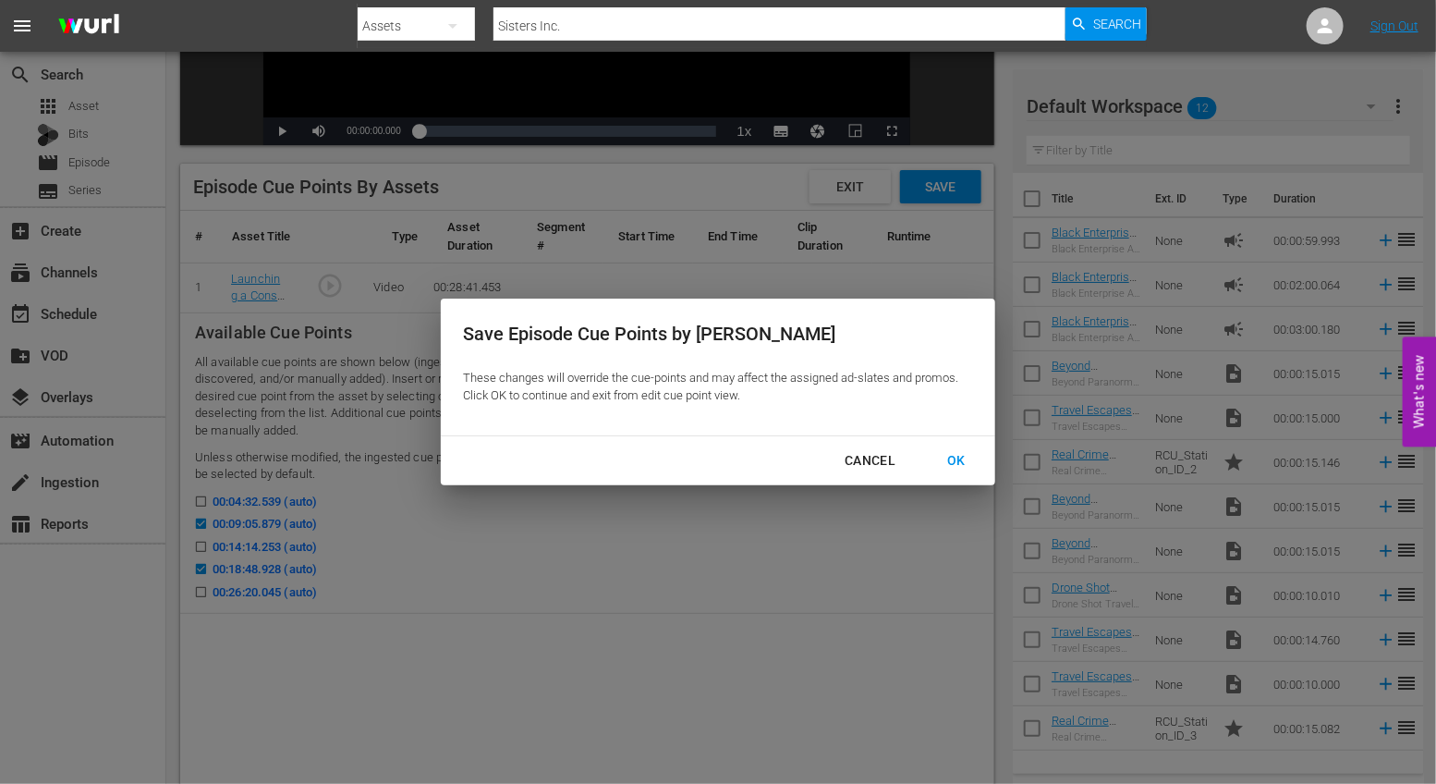
click at [968, 465] on div "OK" at bounding box center [956, 460] width 48 height 23
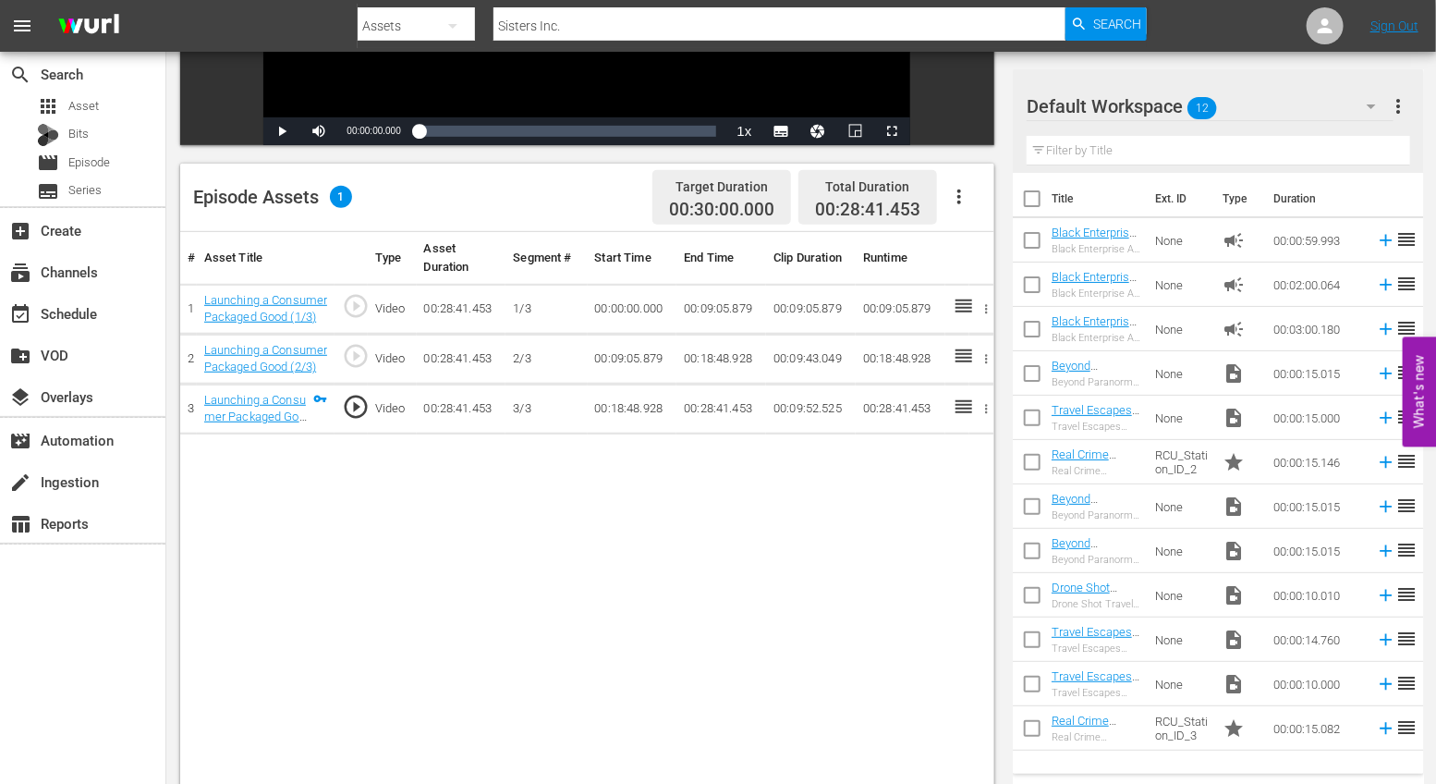
click at [954, 207] on button "button" at bounding box center [959, 197] width 44 height 44
click at [963, 239] on div "Fill with Ads" at bounding box center [1015, 248] width 126 height 44
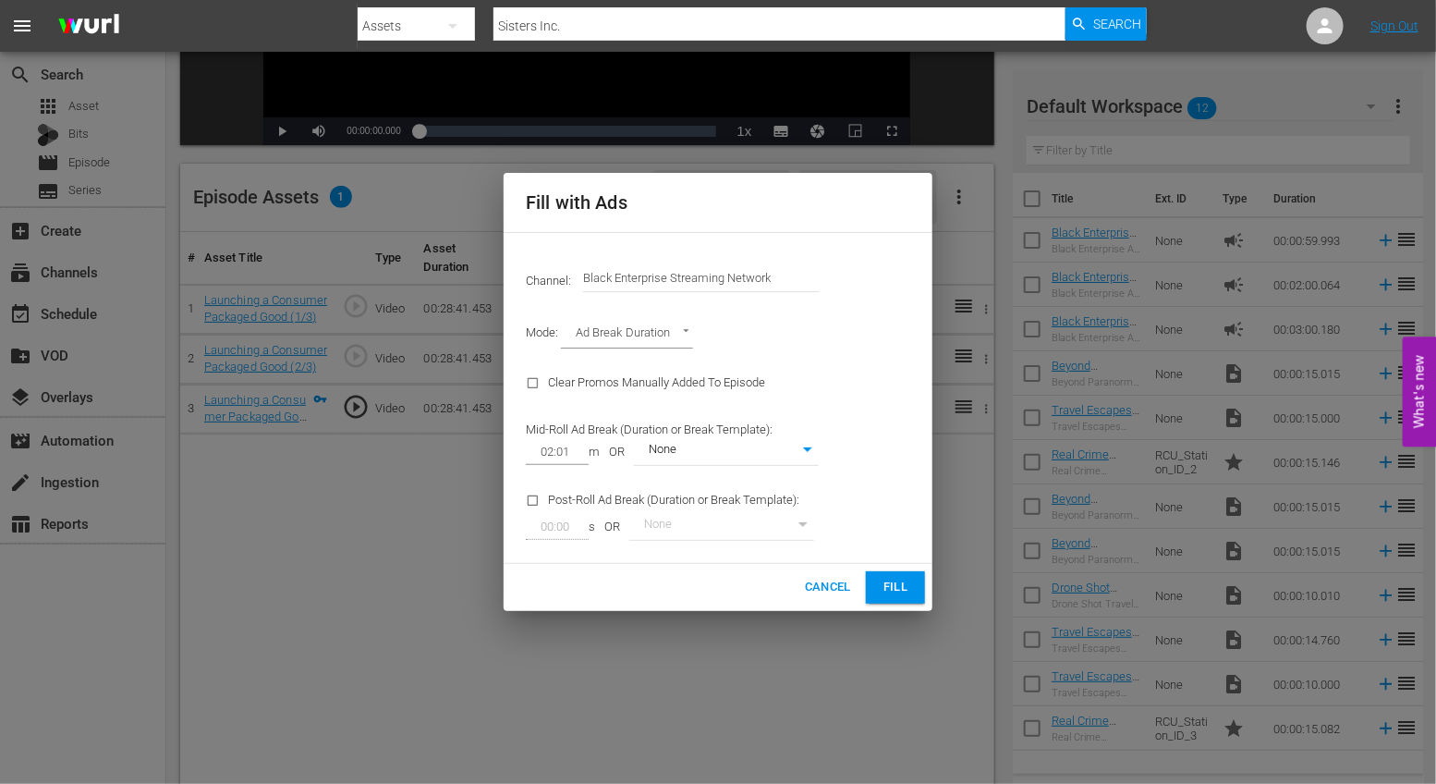
click at [829, 572] on button "Cancel" at bounding box center [828, 587] width 61 height 32
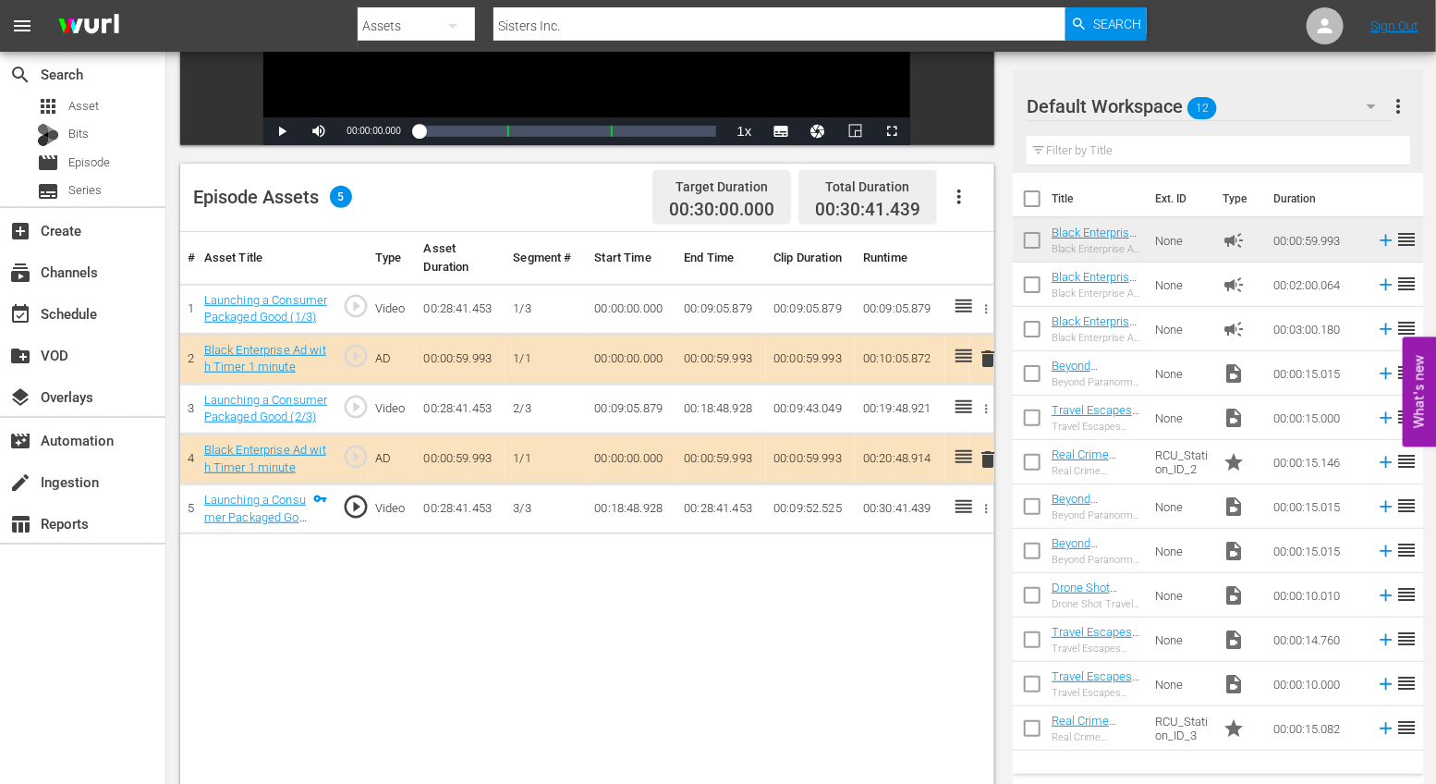
click at [1103, 22] on span "Search" at bounding box center [1117, 23] width 49 height 33
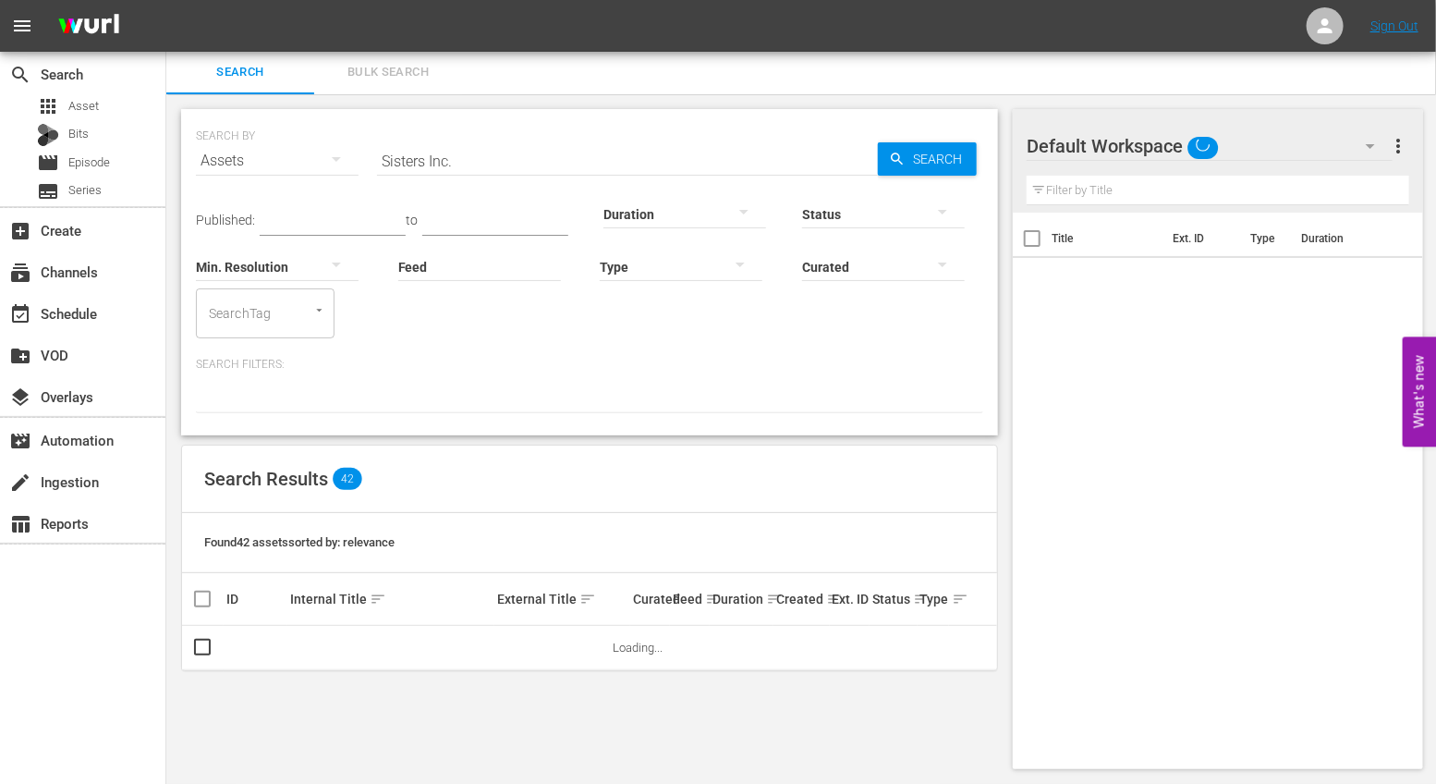
scroll to position [374, 0]
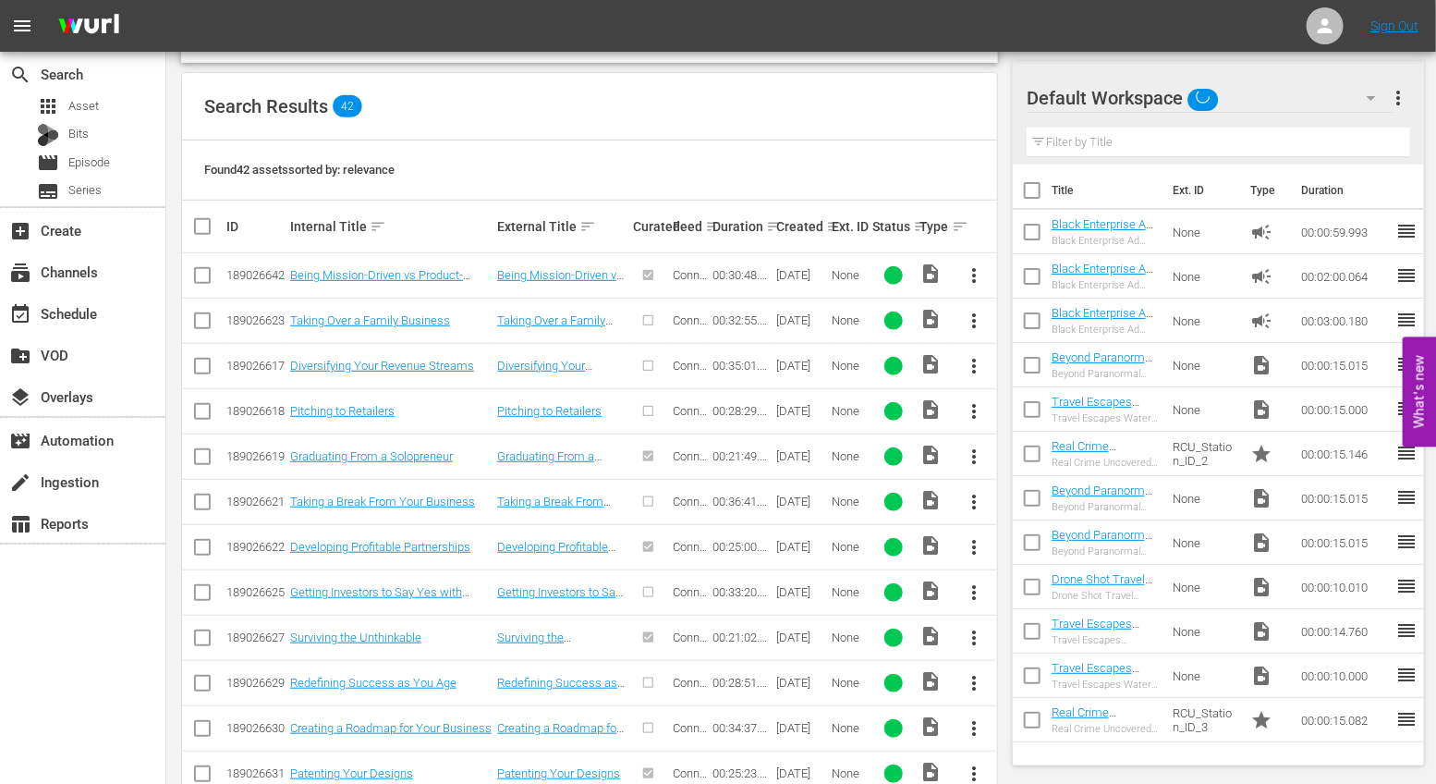
click at [979, 400] on span "more_vert" at bounding box center [974, 411] width 22 height 22
click at [1015, 551] on div "Episode" at bounding box center [1075, 549] width 126 height 44
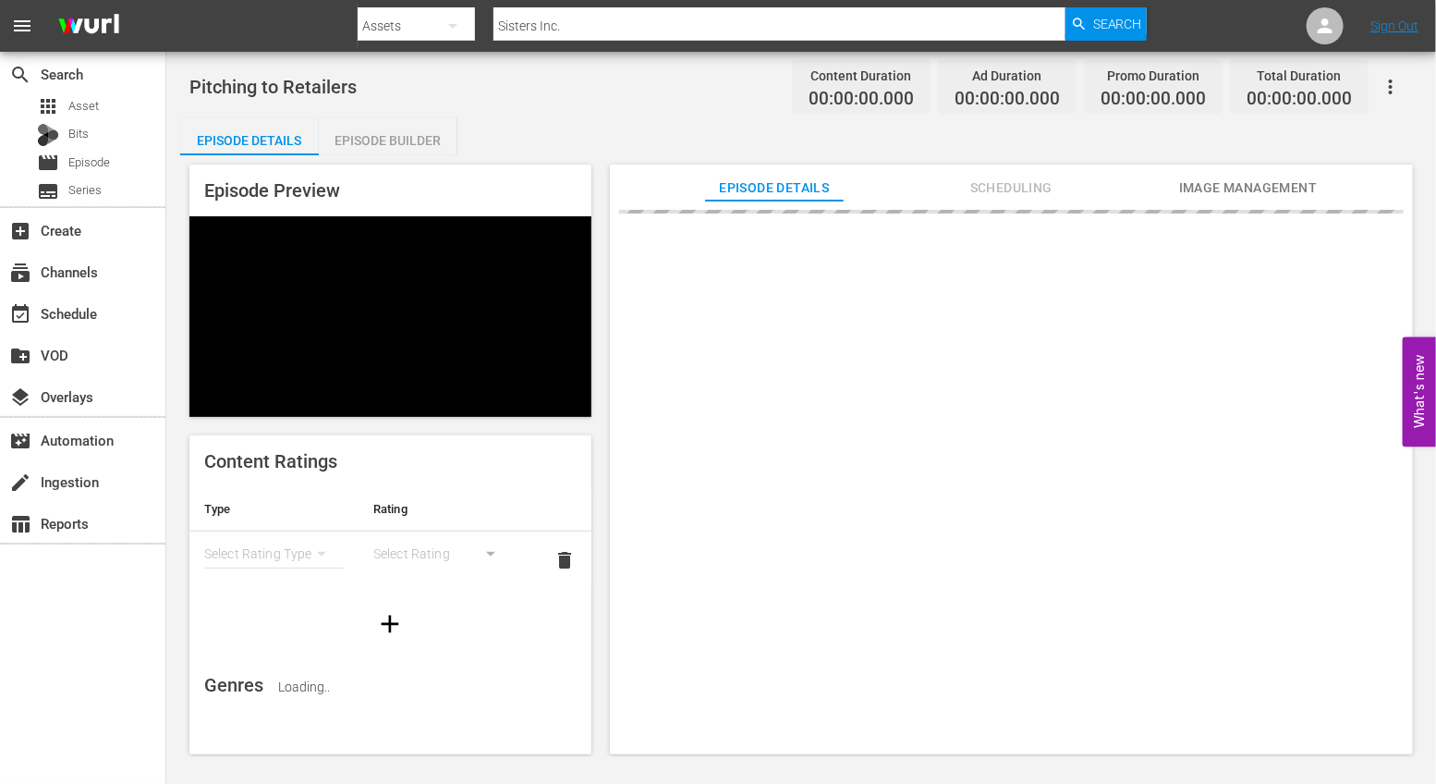
click at [389, 155] on div "Episode Preview Content Ratings Type Rating Select Rating Type Select Rating de…" at bounding box center [801, 462] width 1242 height 614
click at [386, 148] on div "Episode Builder" at bounding box center [388, 140] width 139 height 44
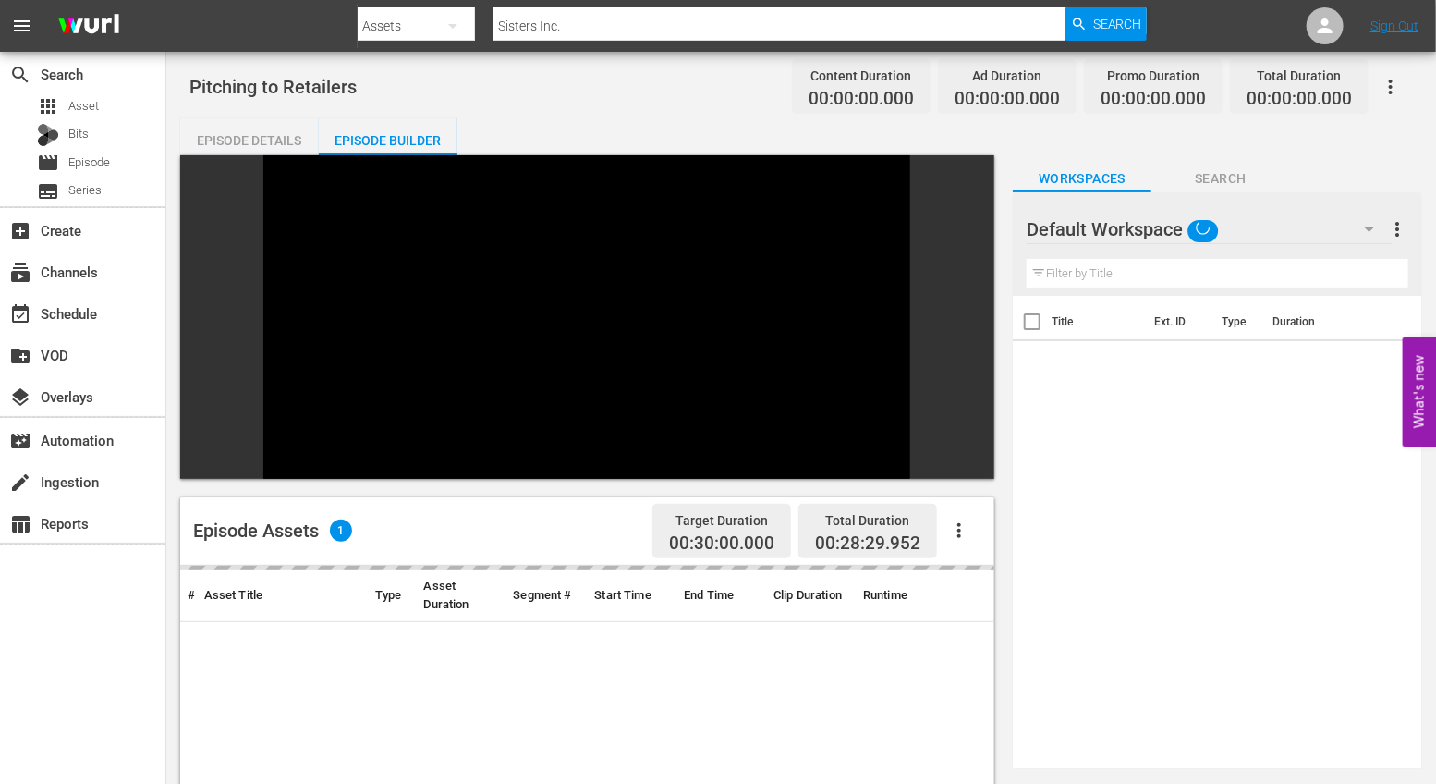
click at [976, 508] on button "button" at bounding box center [959, 530] width 44 height 44
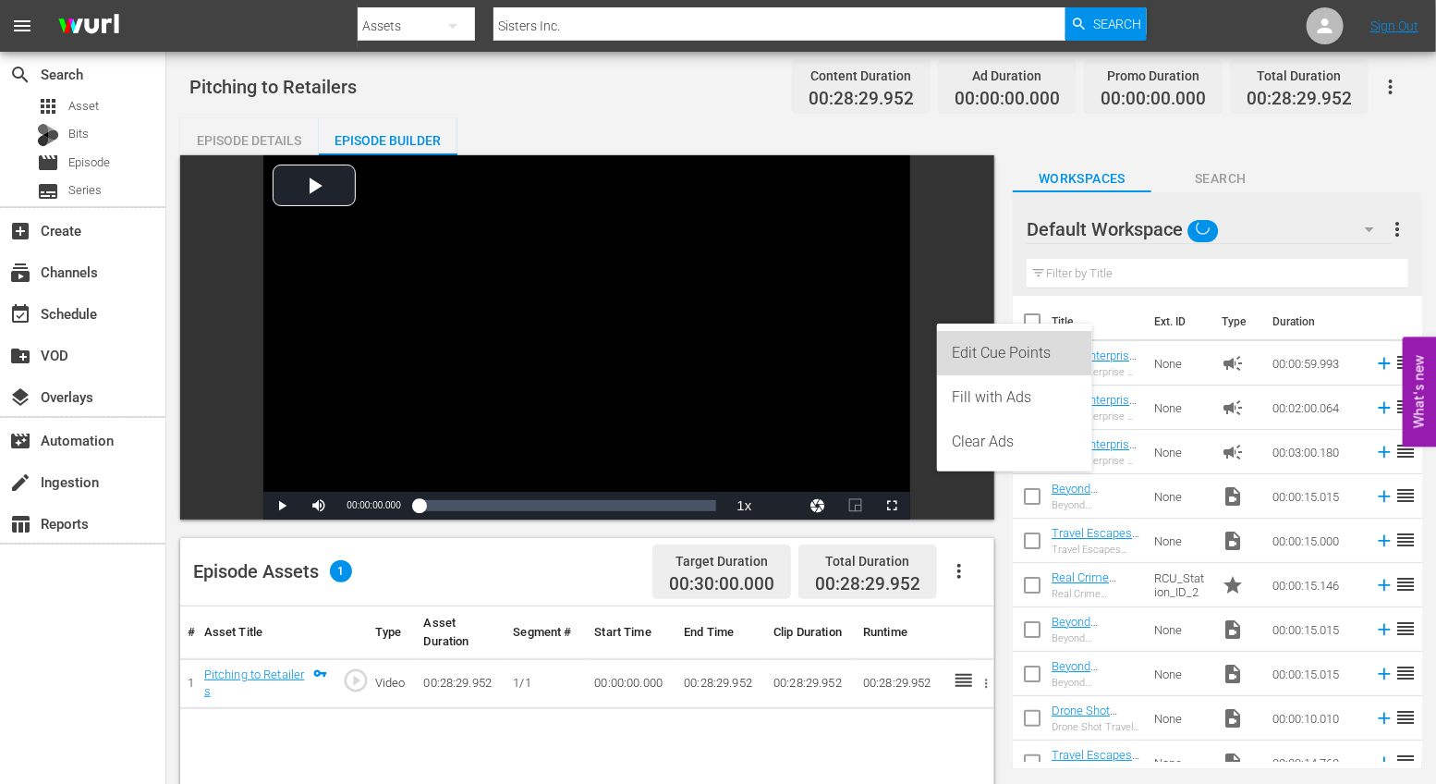
click at [988, 356] on div "Edit Cue Points" at bounding box center [1015, 353] width 126 height 44
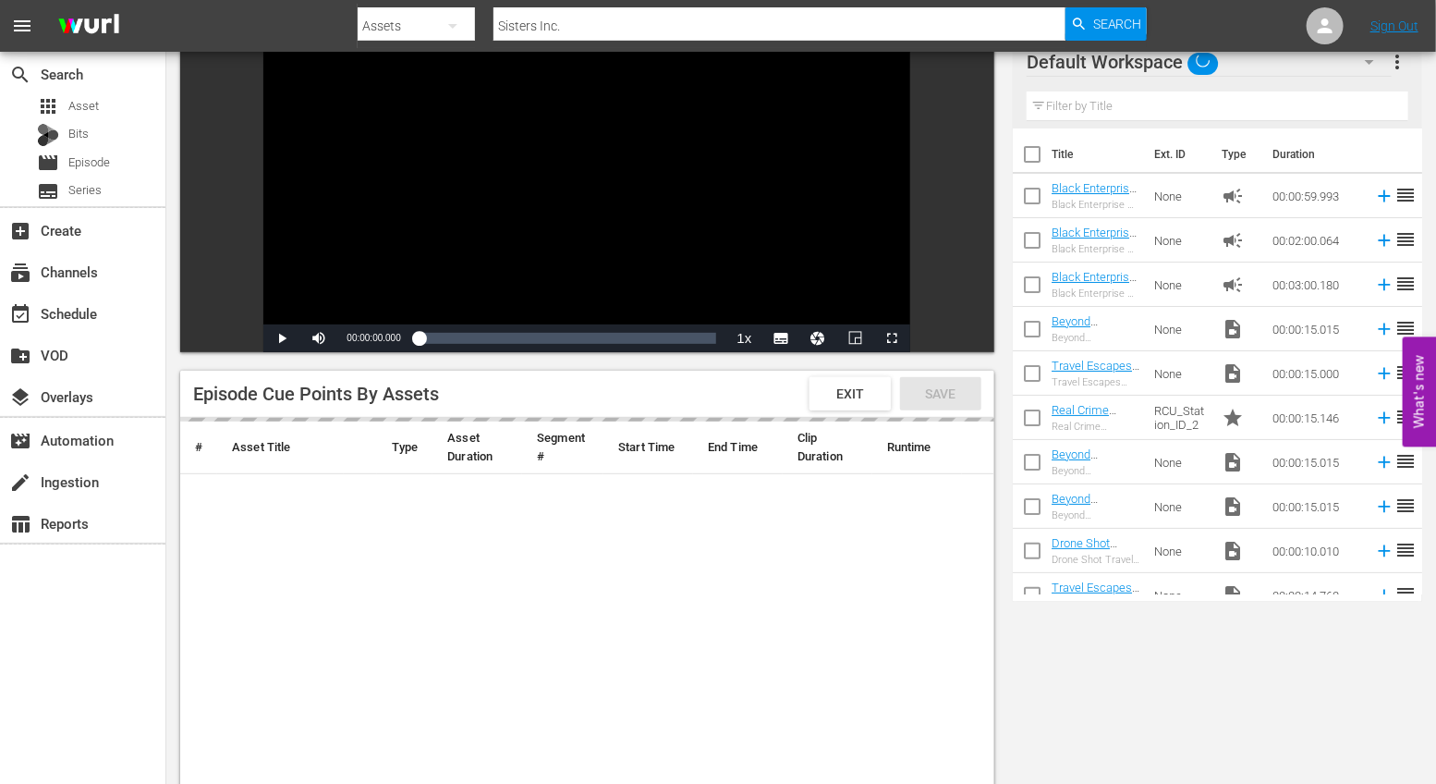
scroll to position [203, 0]
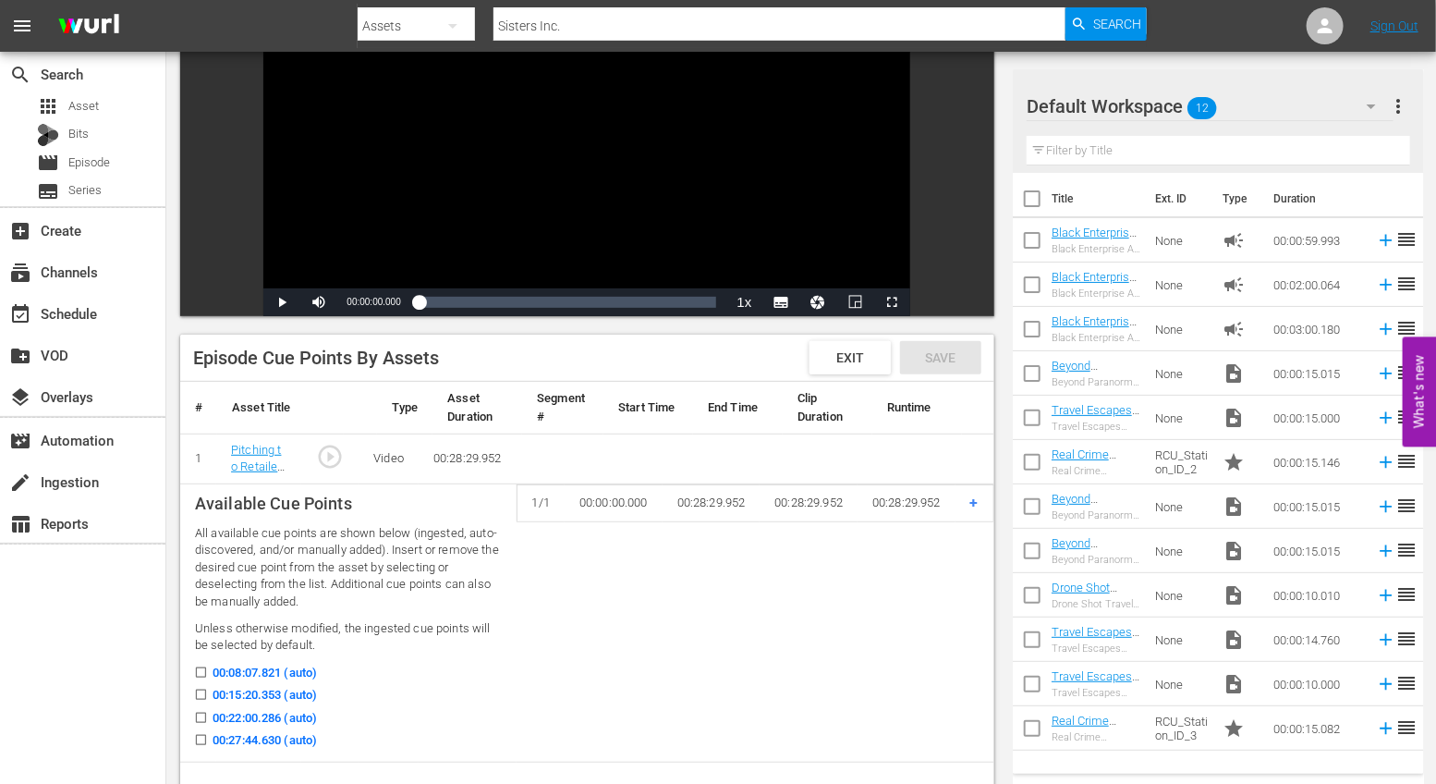
click at [200, 673] on input "00:08:07.821 (auto)" at bounding box center [196, 676] width 23 height 14
checkbox input "true"
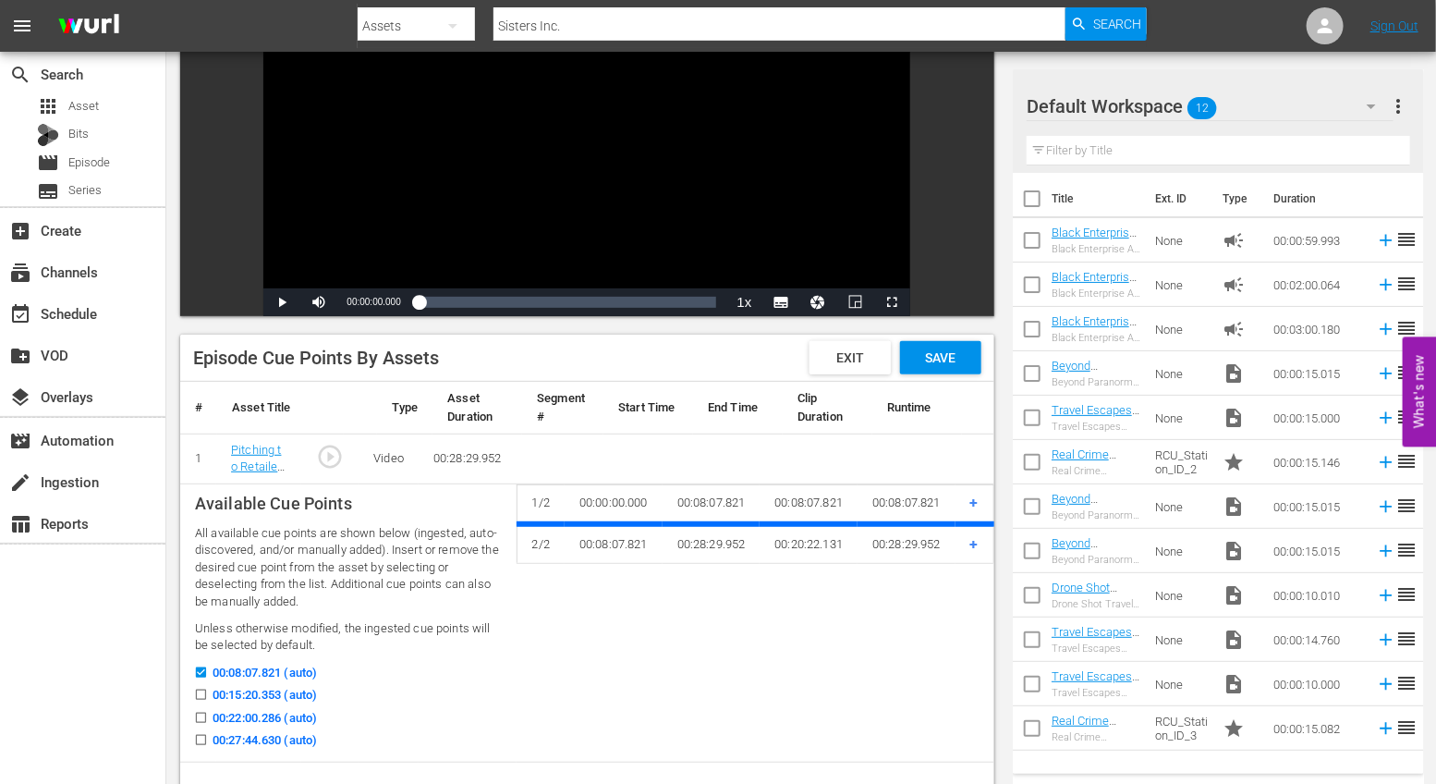
click at [201, 691] on input "00:15:20.353 (auto)" at bounding box center [196, 698] width 23 height 14
checkbox input "true"
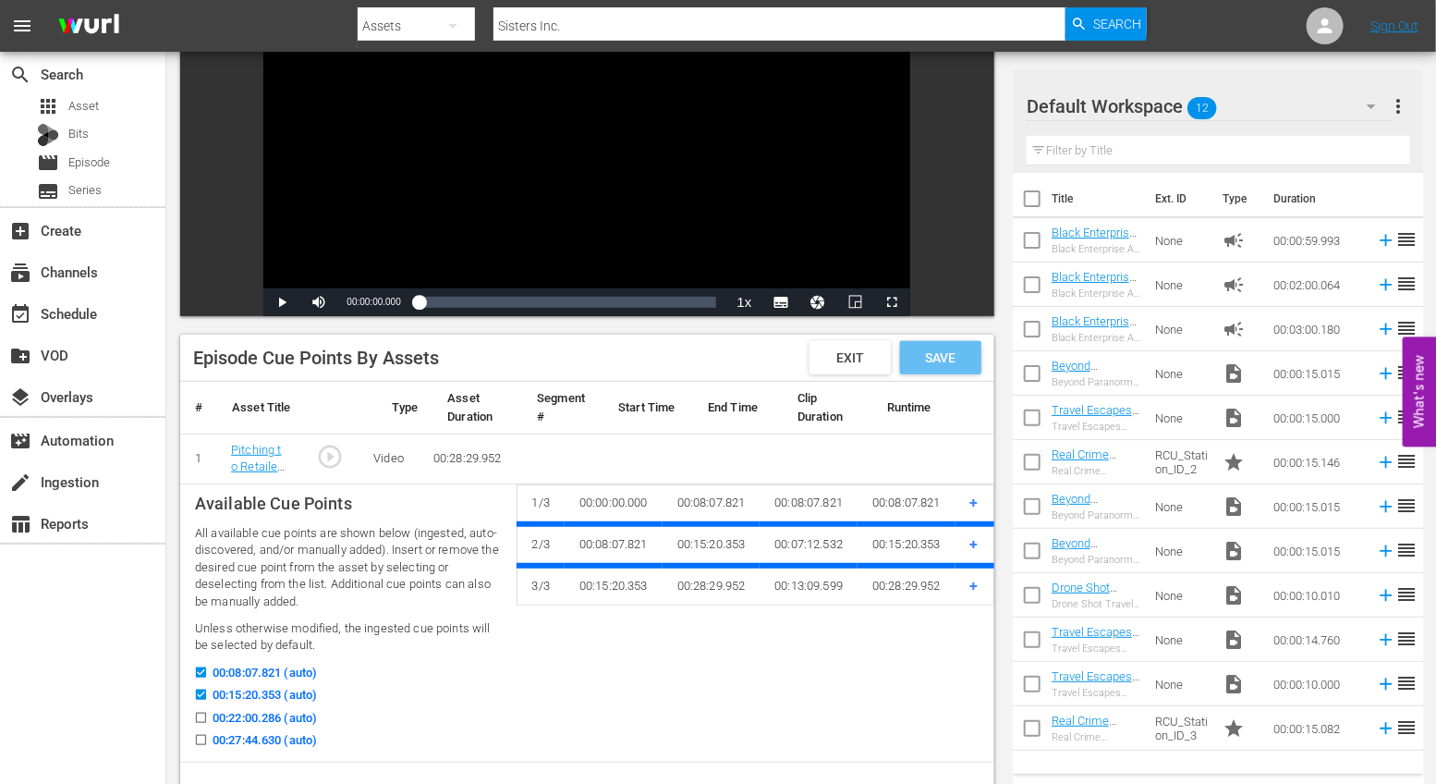
click at [956, 369] on div "Save" at bounding box center [940, 357] width 81 height 33
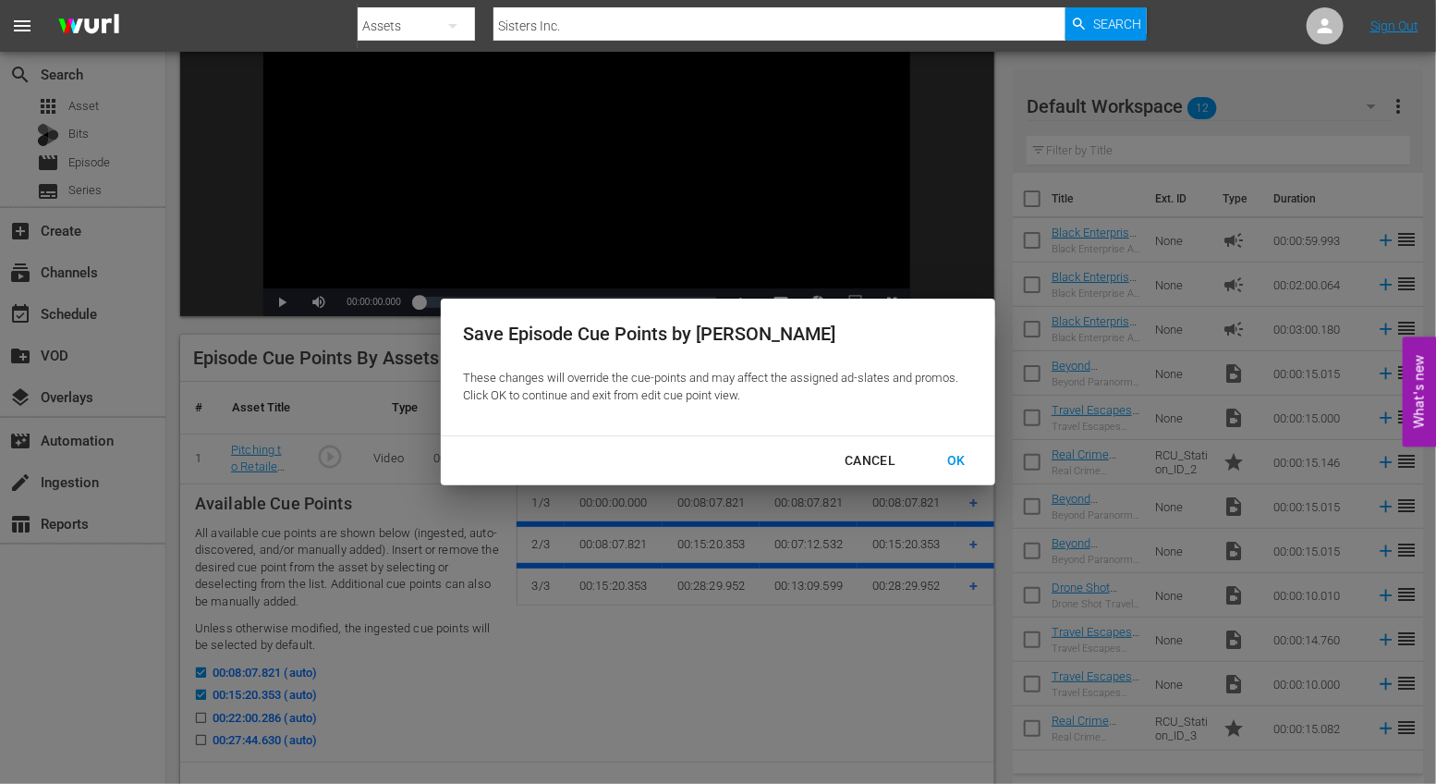
click at [964, 470] on div "OK" at bounding box center [956, 460] width 48 height 23
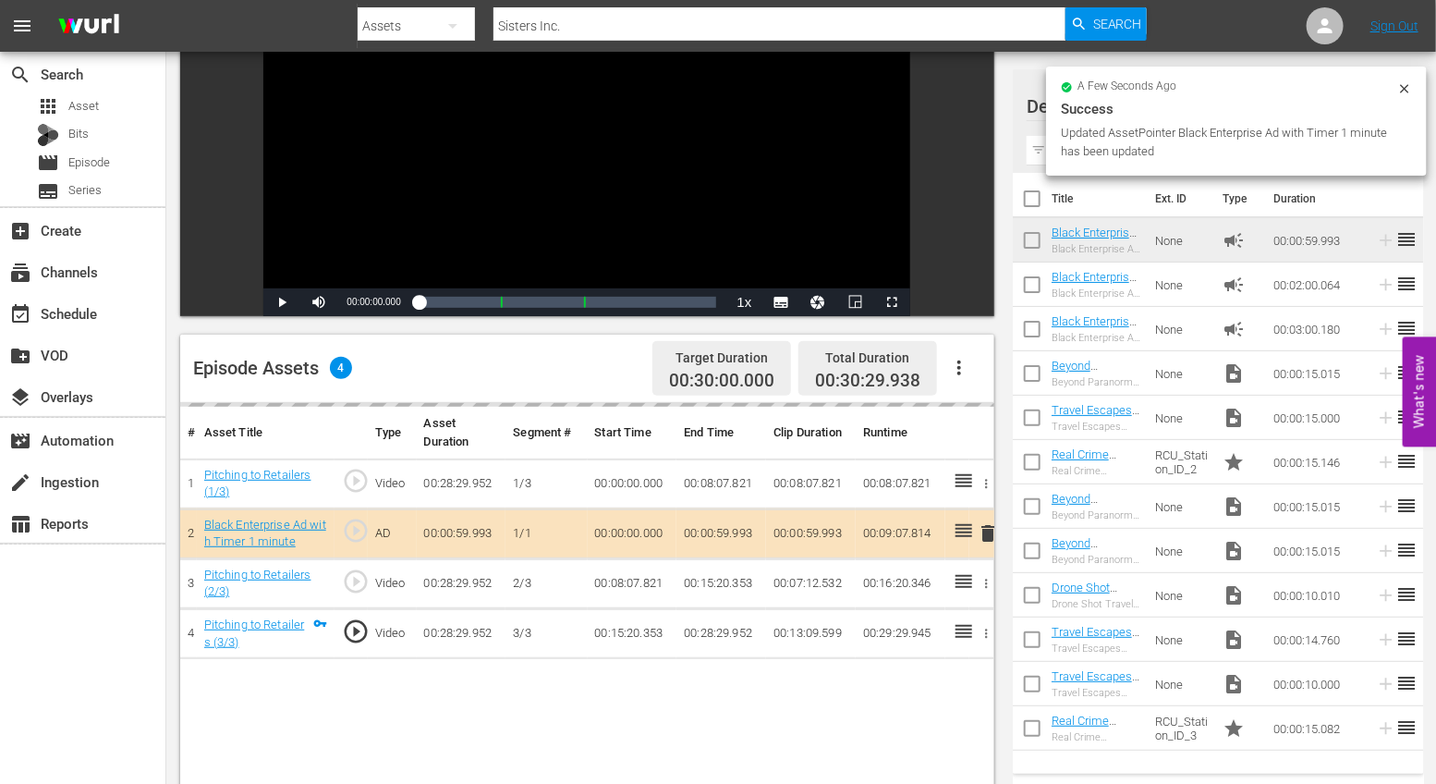
drag, startPoint x: 1187, startPoint y: 239, endPoint x: 1270, endPoint y: 4, distance: 249.9
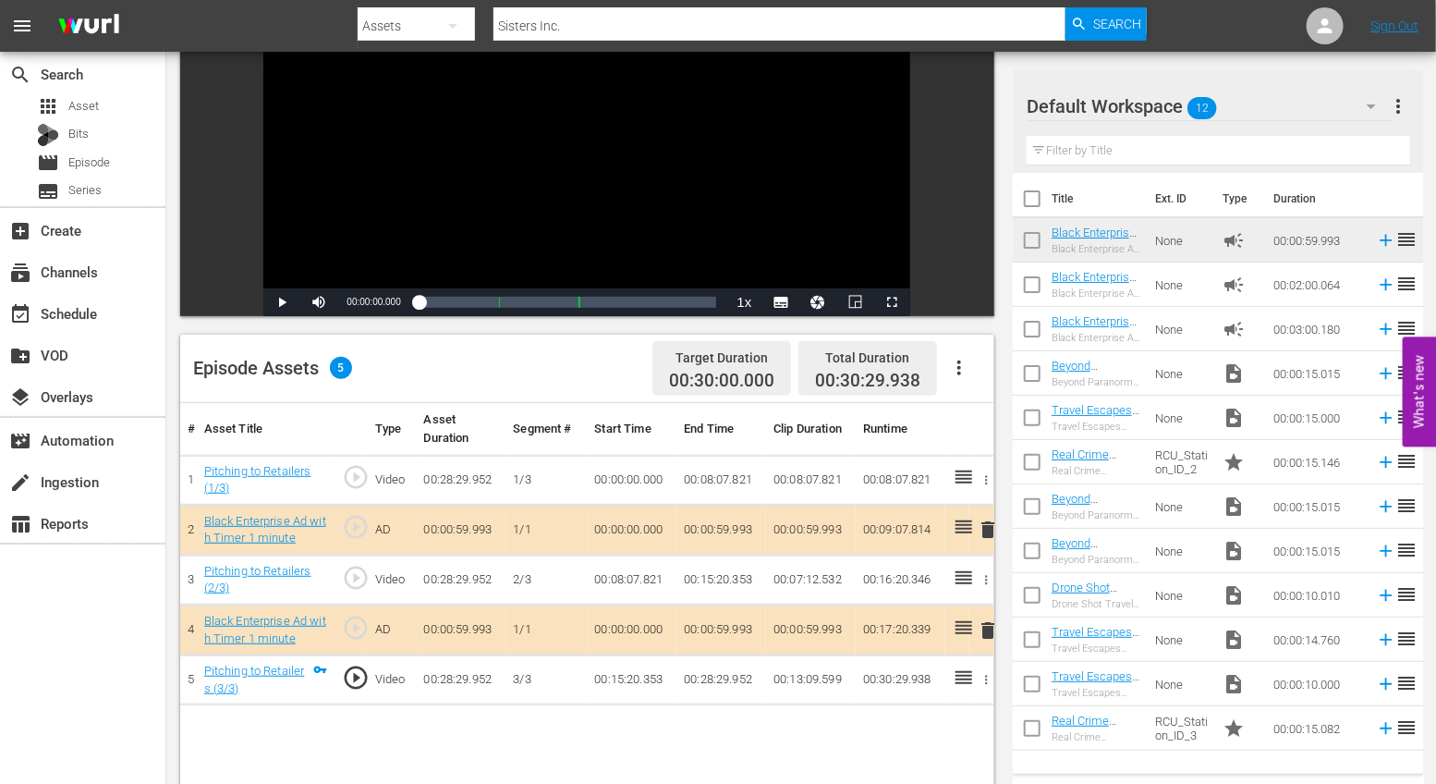
scroll to position [0, 0]
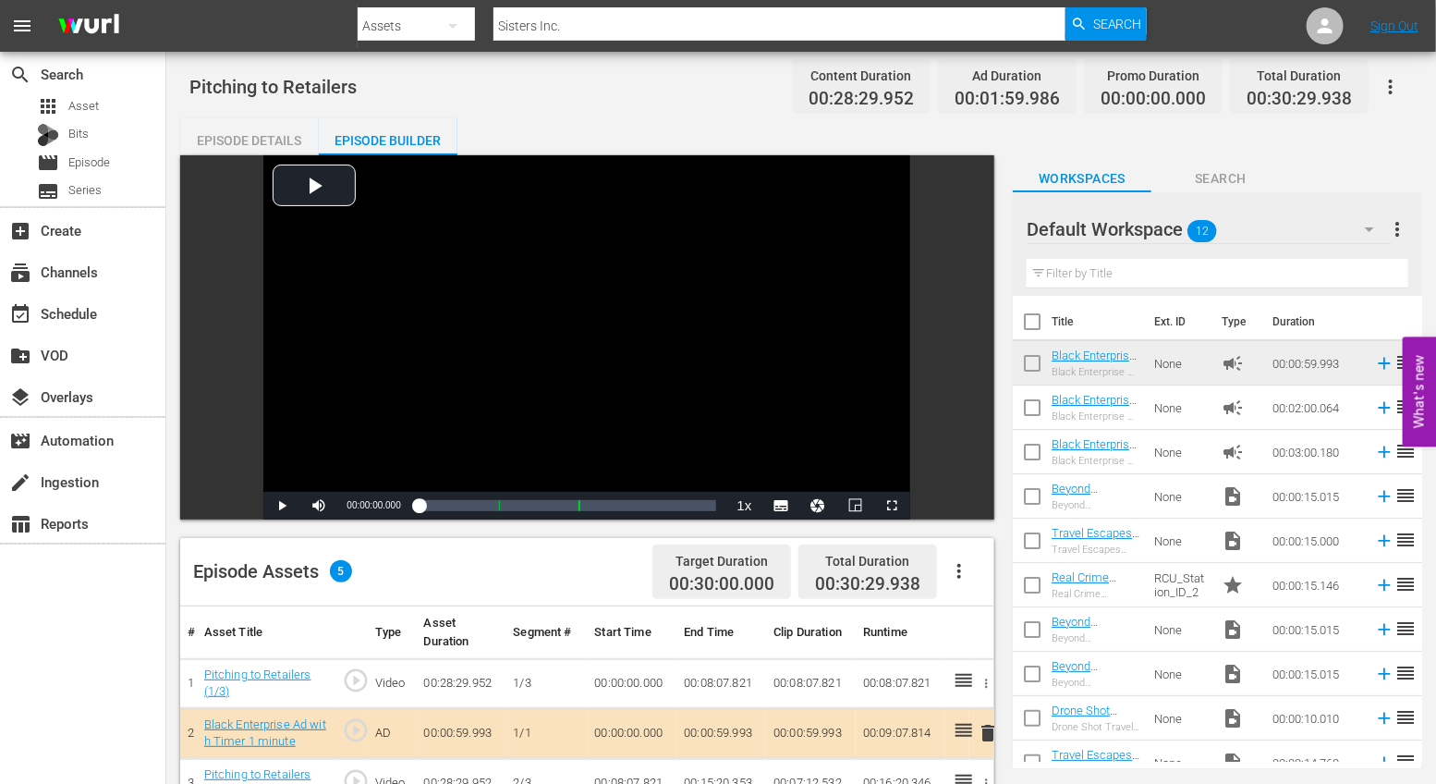
click at [399, 14] on div "Assets" at bounding box center [417, 26] width 118 height 52
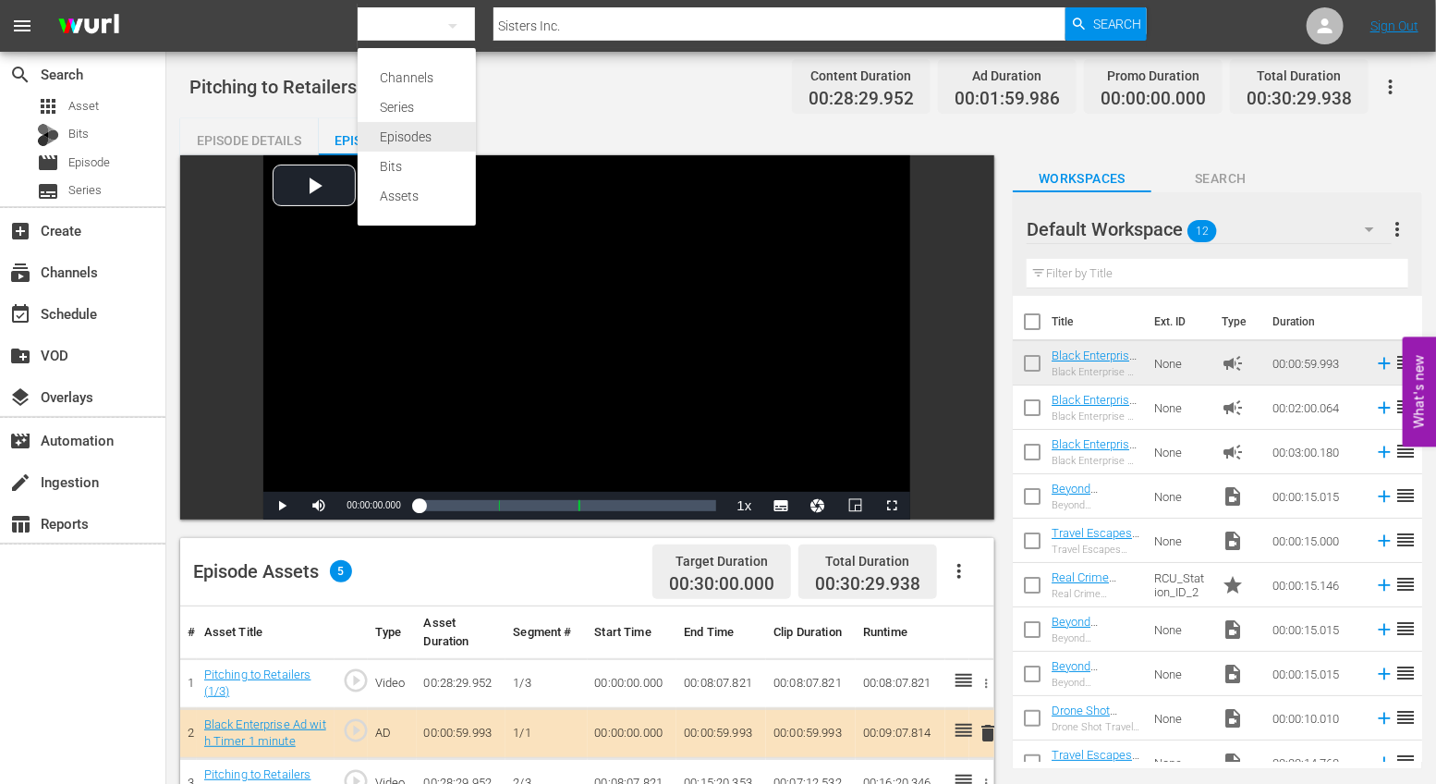
click at [406, 132] on div "Episodes" at bounding box center [417, 137] width 74 height 30
type input "Sisters Inc"
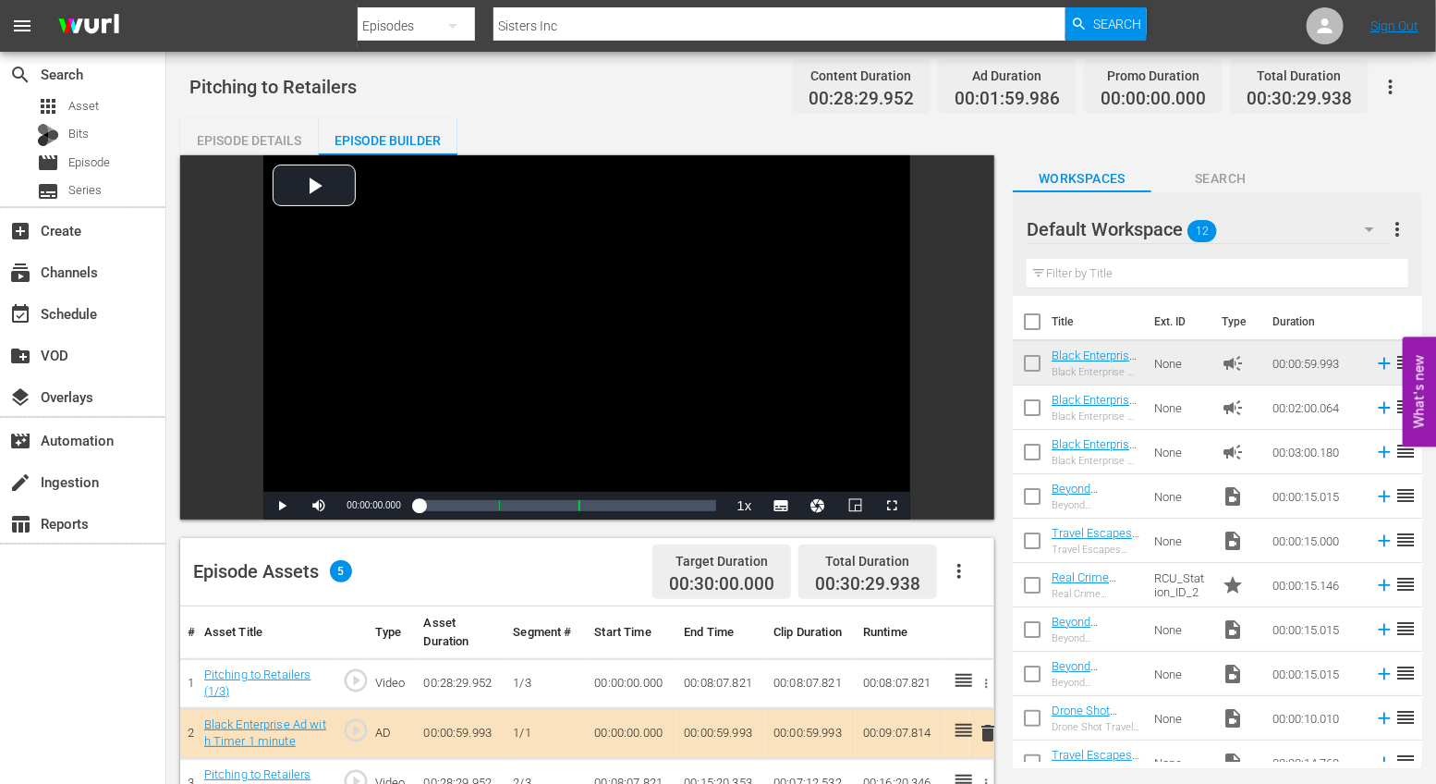
click at [1104, 18] on span "Search" at bounding box center [1117, 23] width 49 height 33
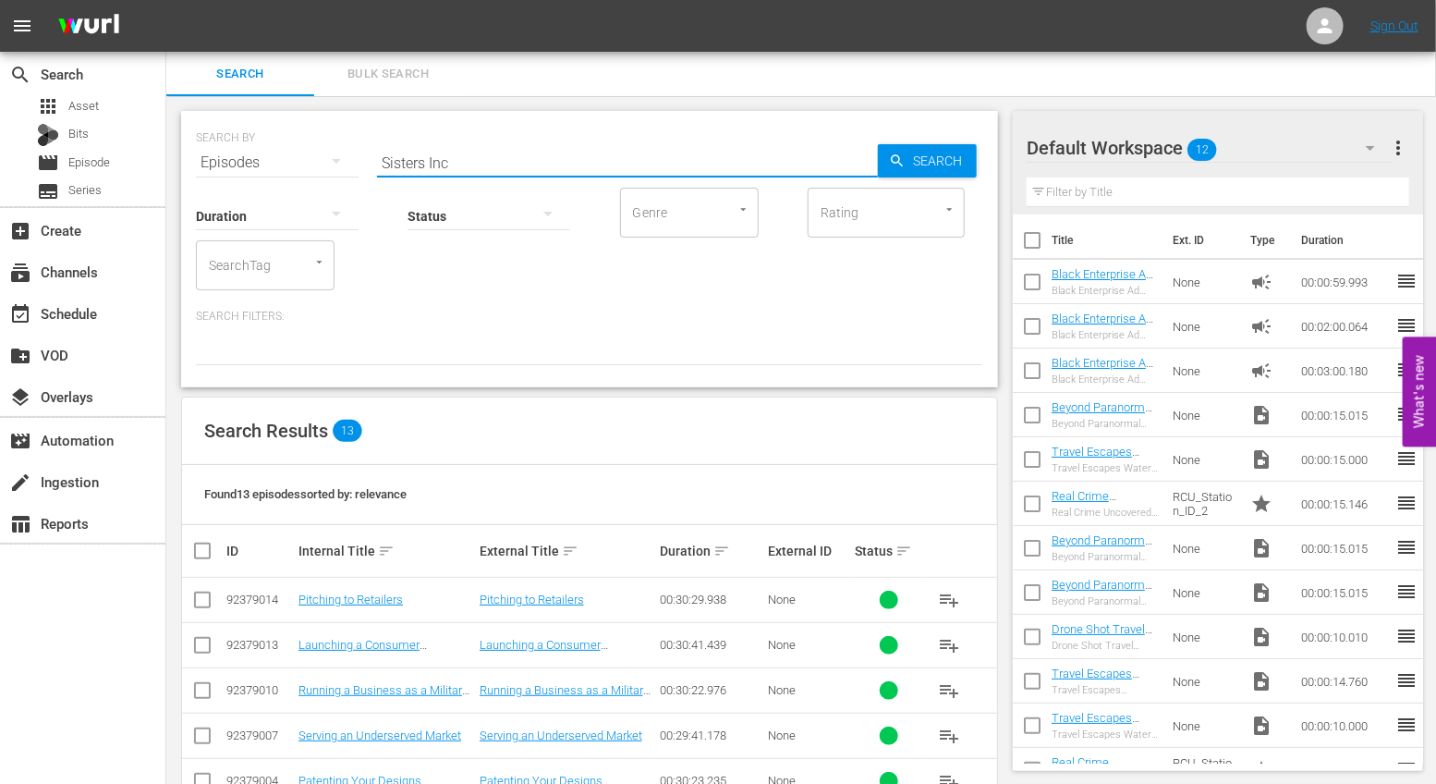
drag, startPoint x: 482, startPoint y: 160, endPoint x: 249, endPoint y: 140, distance: 234.7
click at [249, 140] on div "SEARCH BY Search By Episodes Search ID, Title, Description, Keywords, or Catego…" at bounding box center [589, 151] width 787 height 67
click at [226, 150] on div "Episodes" at bounding box center [277, 163] width 163 height 52
click at [248, 347] on div "Assets" at bounding box center [255, 346] width 74 height 30
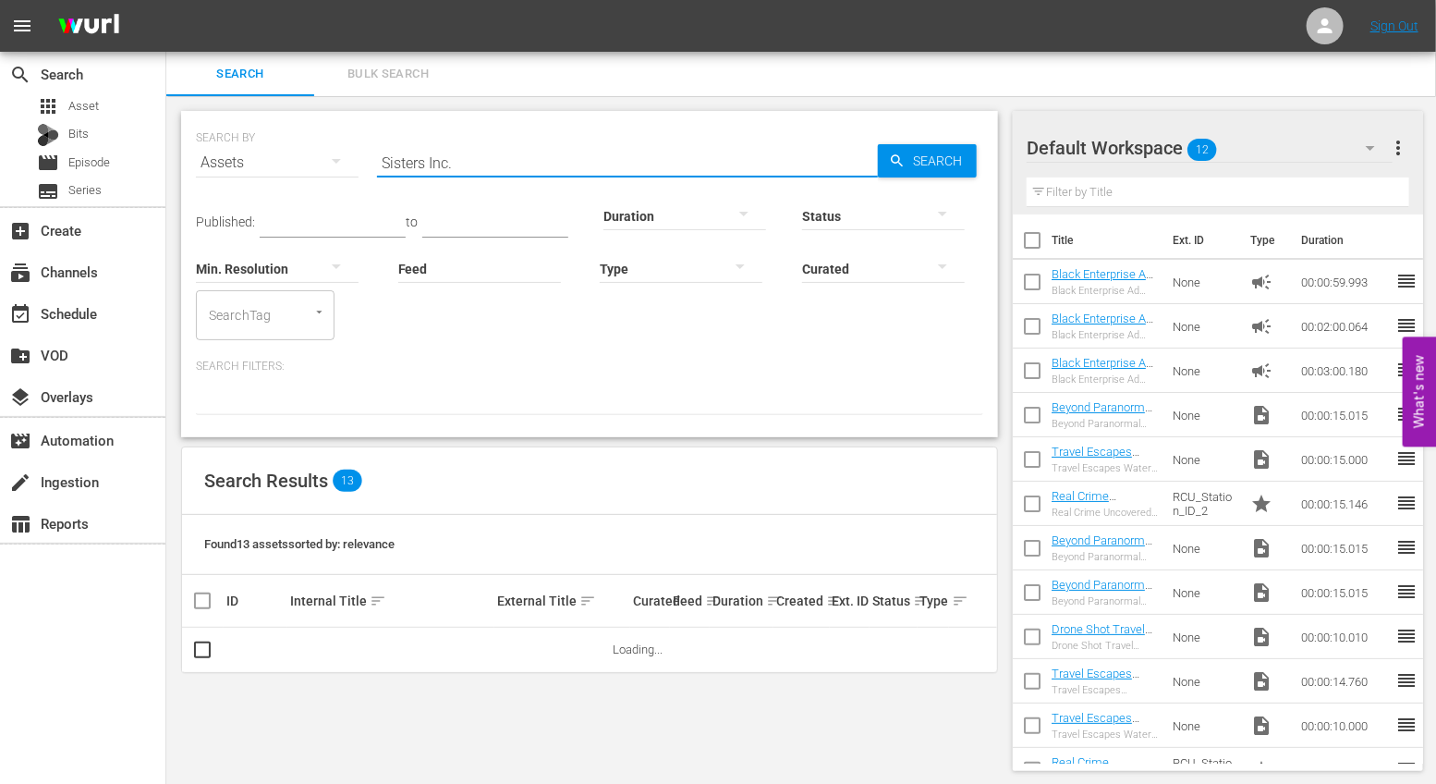
drag, startPoint x: 469, startPoint y: 161, endPoint x: 256, endPoint y: 150, distance: 213.8
click at [256, 150] on div "SEARCH BY Search By Assets Search ID, Title, Description, Keywords, or Category…" at bounding box center [589, 151] width 787 height 67
paste input "On The Clock"
type input "On The Clock"
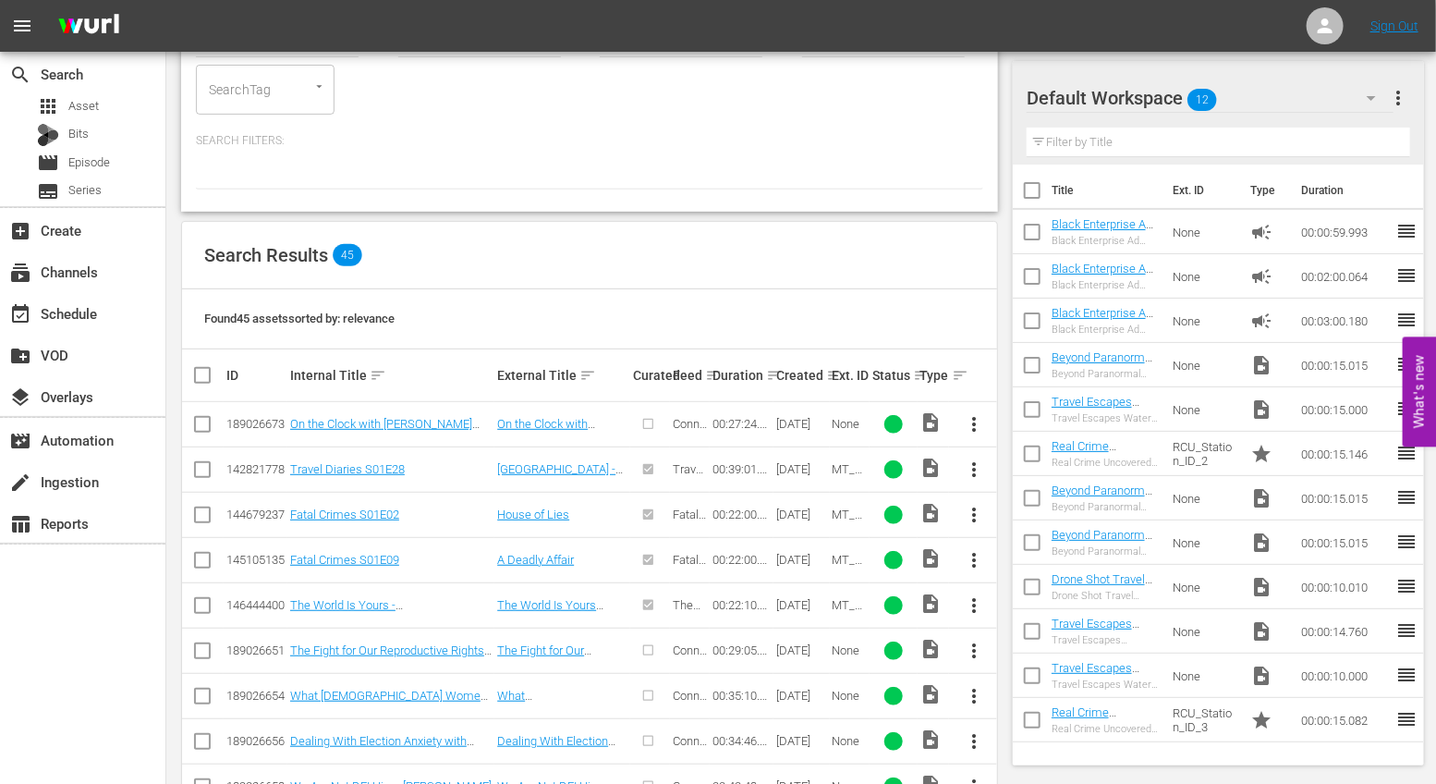
scroll to position [225, 0]
click at [979, 427] on span "more_vert" at bounding box center [974, 425] width 22 height 22
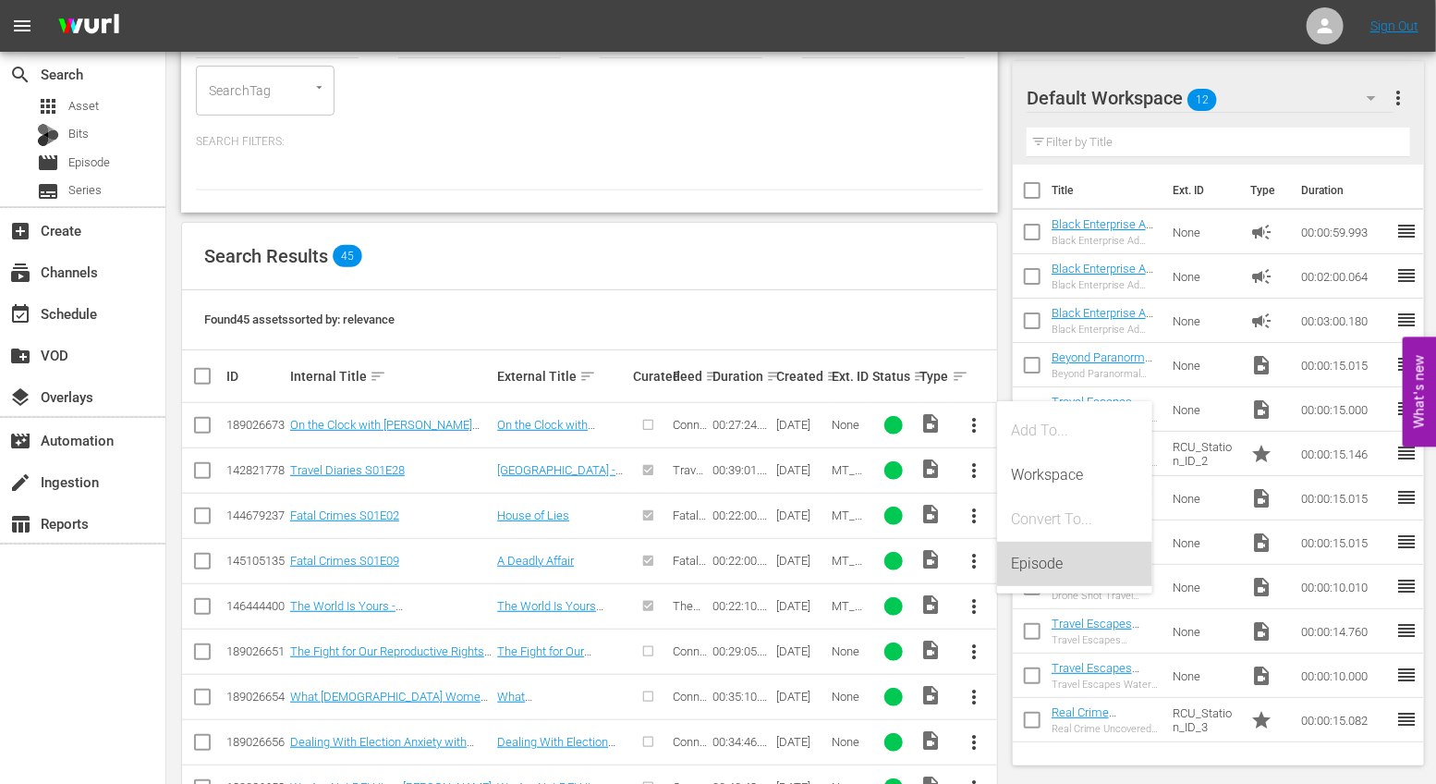
click at [1029, 554] on div "Episode" at bounding box center [1075, 564] width 126 height 44
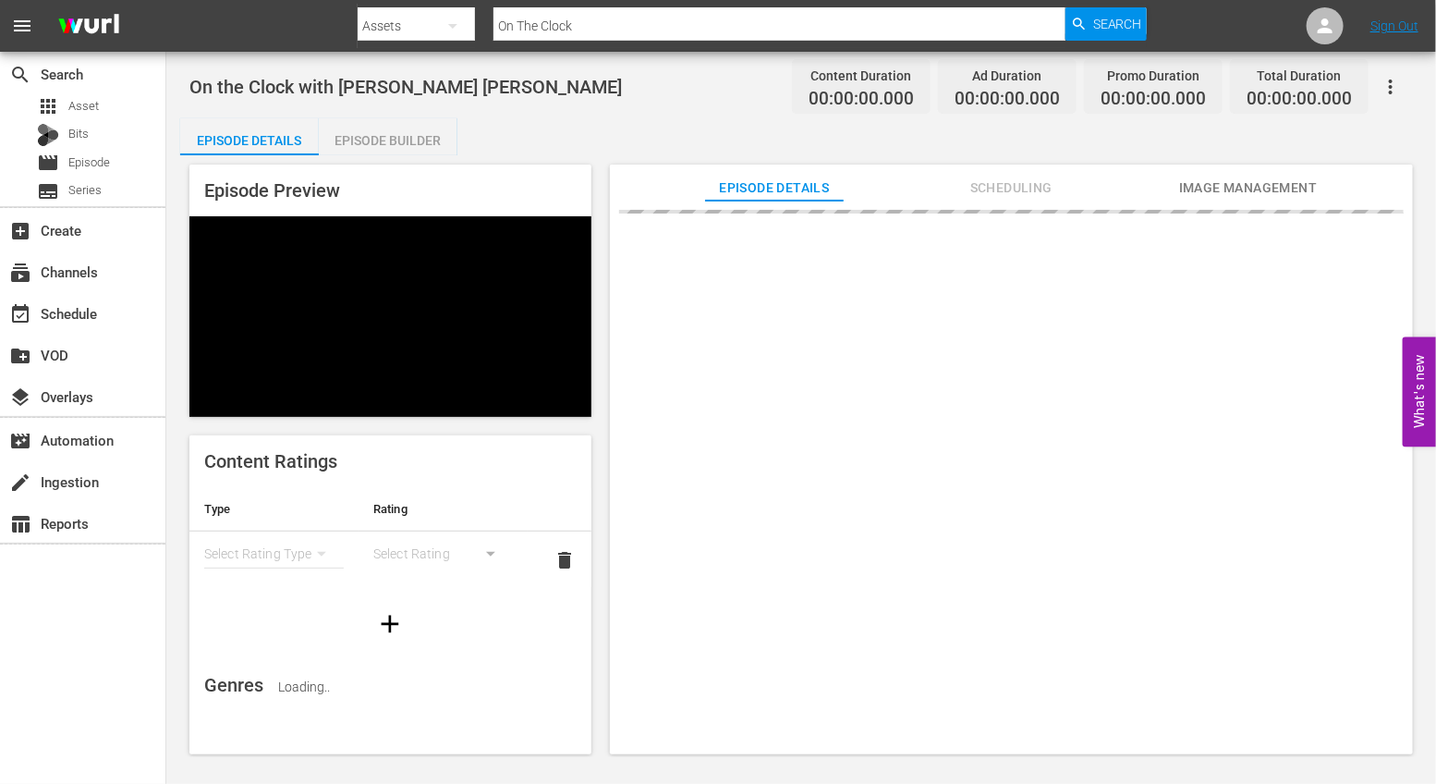
click at [391, 152] on div "Episode Builder" at bounding box center [388, 140] width 139 height 44
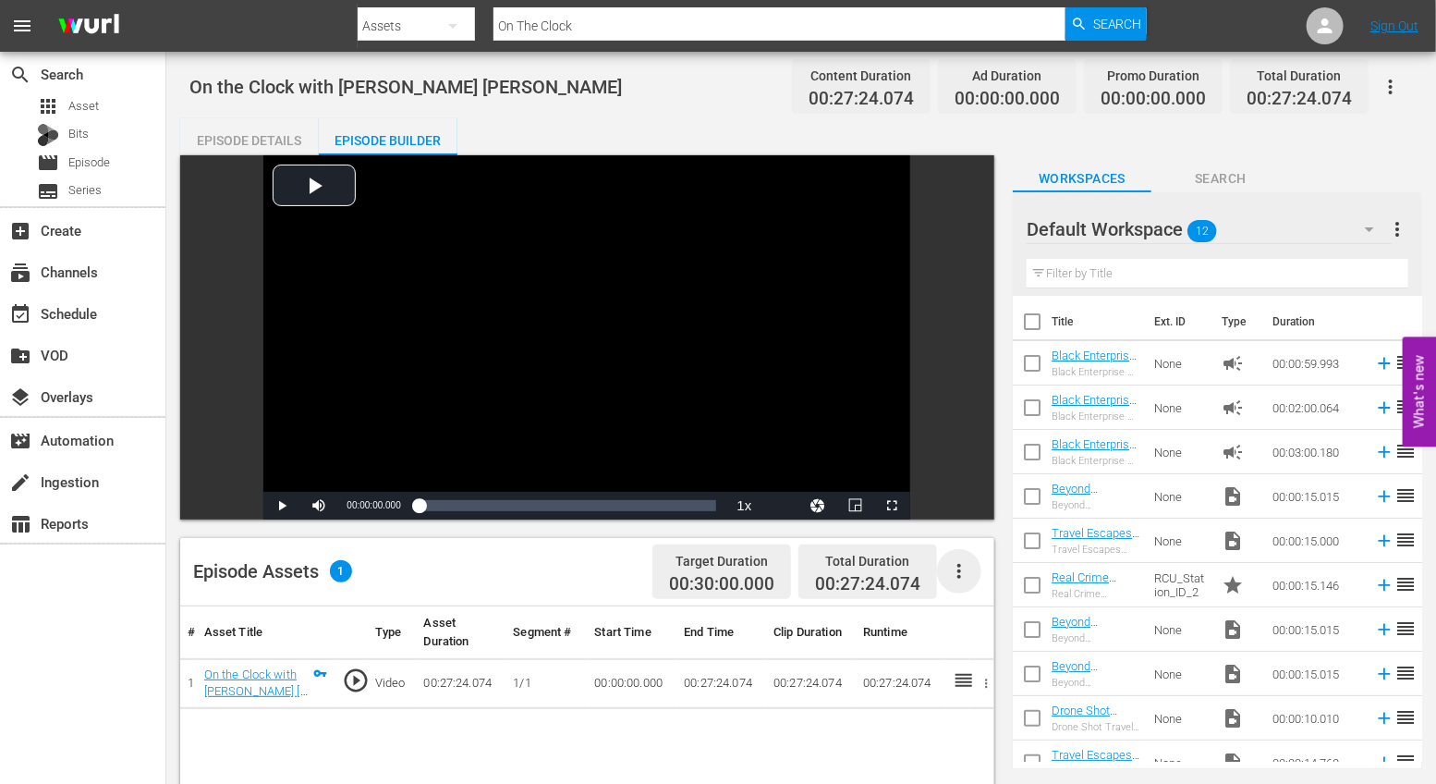
click at [956, 569] on icon "button" at bounding box center [959, 571] width 22 height 22
click at [983, 578] on div "Edit Cue Points" at bounding box center [1015, 578] width 126 height 44
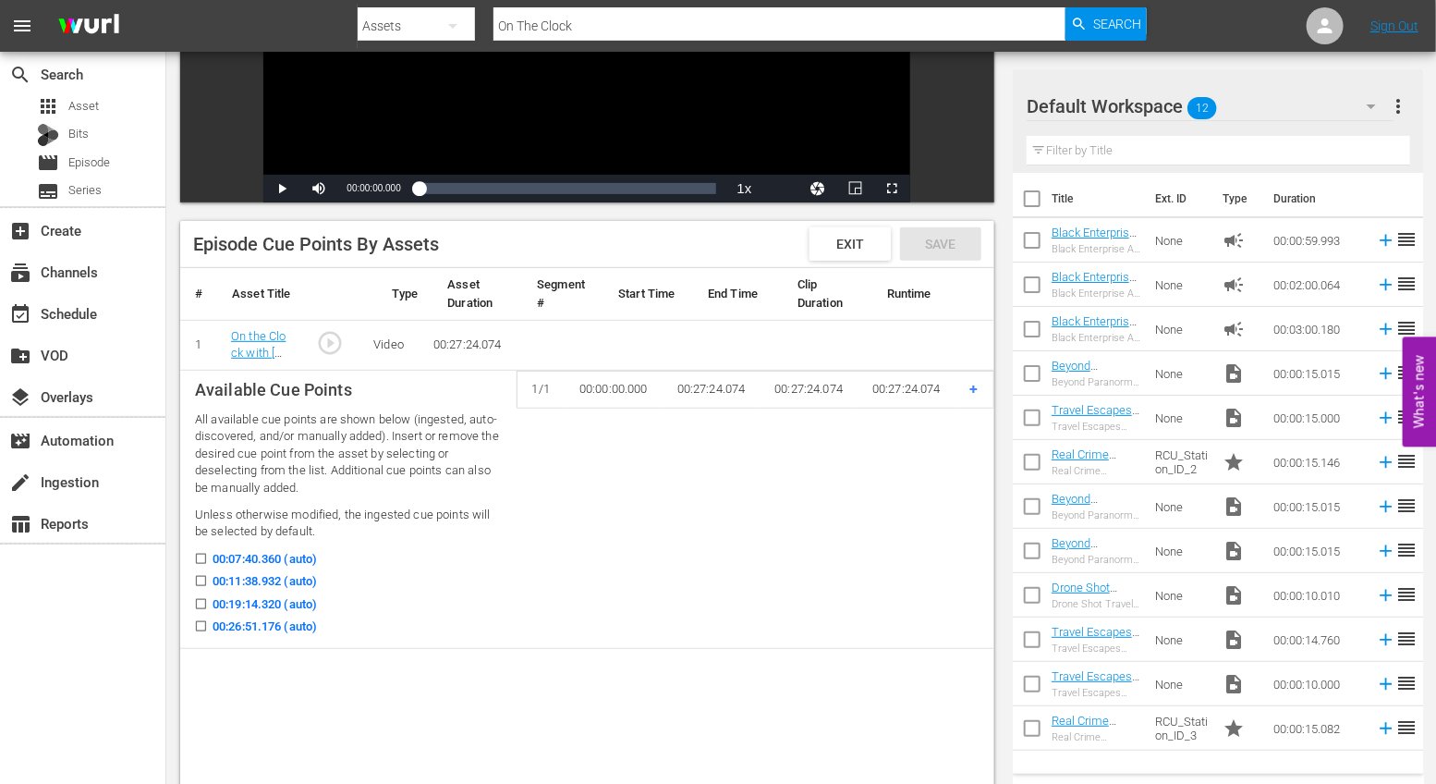
scroll to position [318, 0]
click at [200, 573] on icon at bounding box center [201, 580] width 14 height 14
click at [200, 577] on input "00:11:38.932 (auto)" at bounding box center [196, 584] width 23 height 14
checkbox input "true"
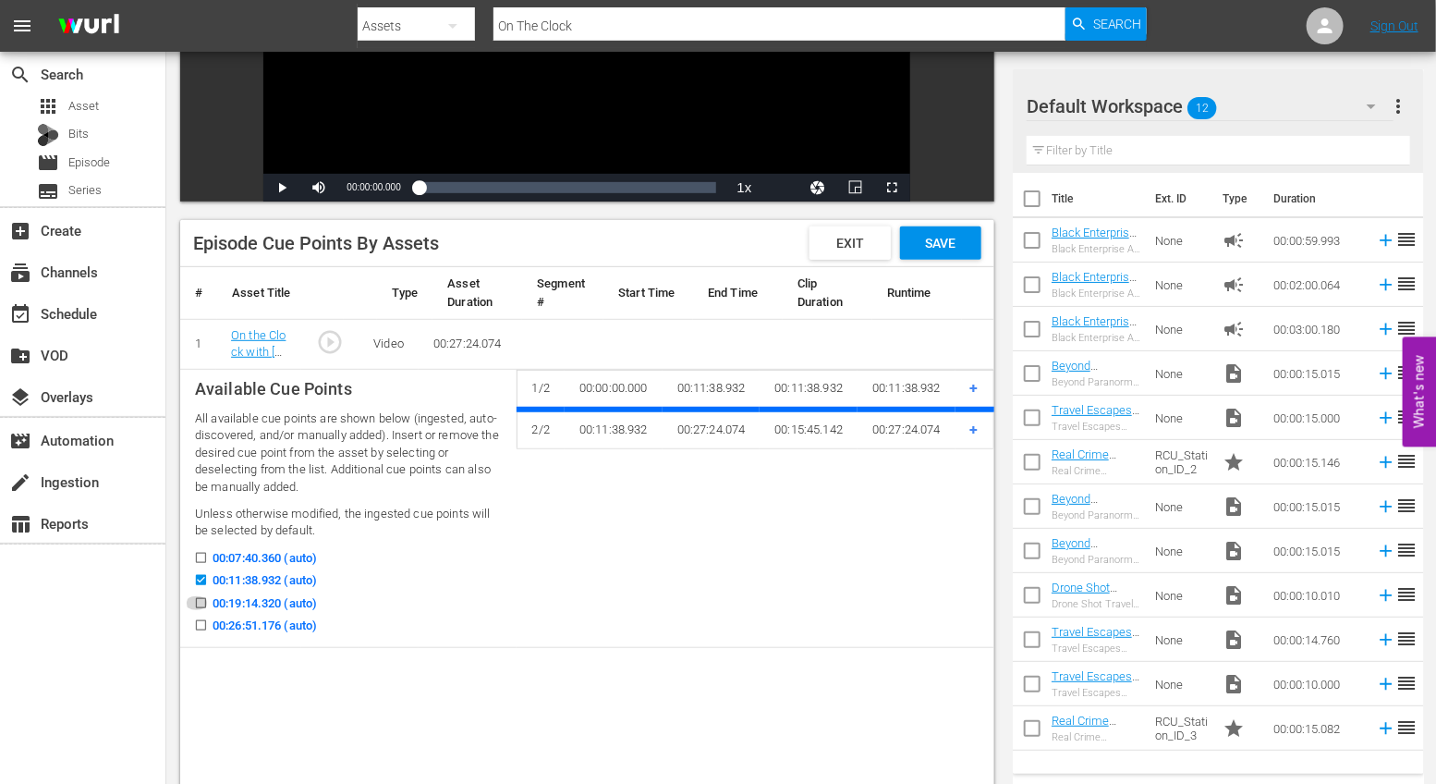
click at [201, 601] on input "00:19:14.320 (auto)" at bounding box center [196, 607] width 23 height 14
checkbox input "true"
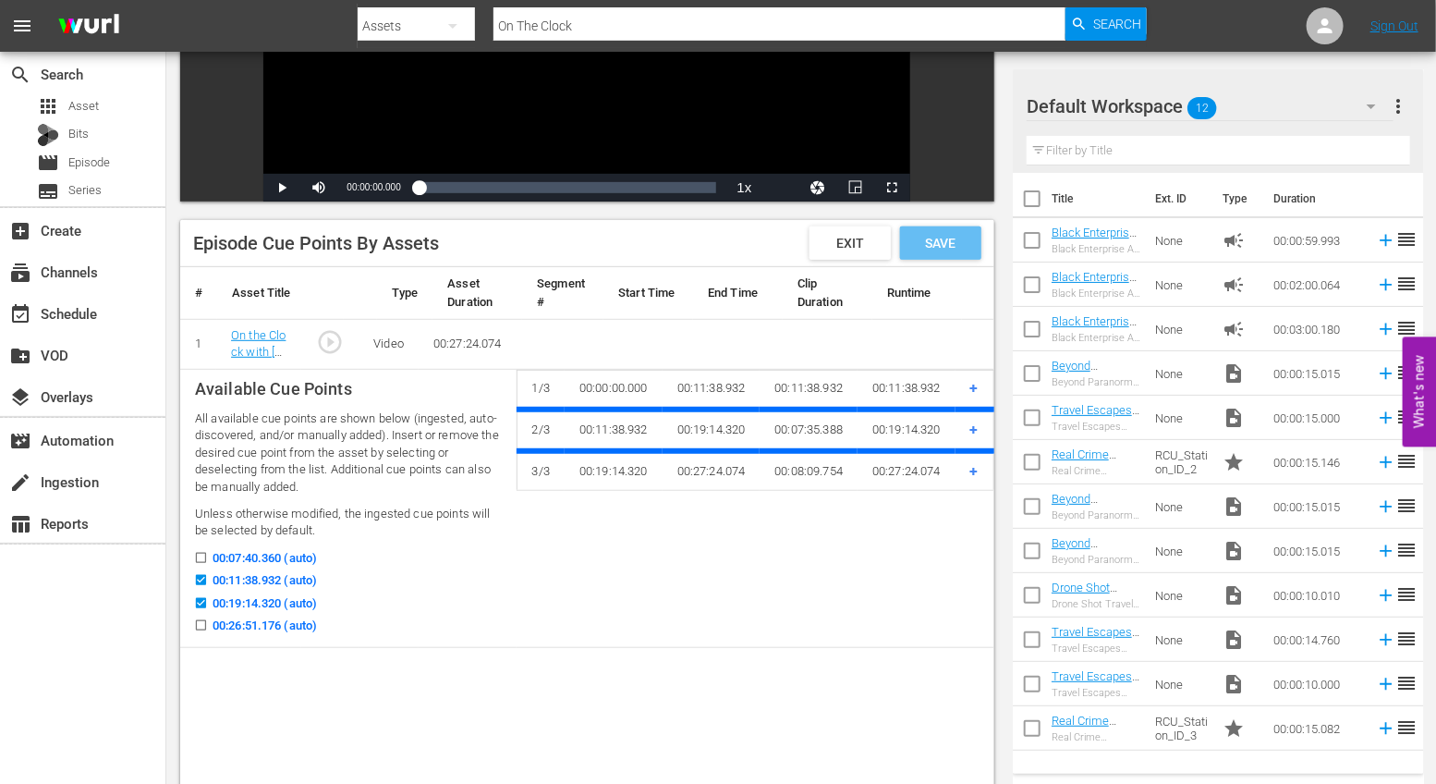
click at [928, 236] on span "Save" at bounding box center [940, 243] width 60 height 15
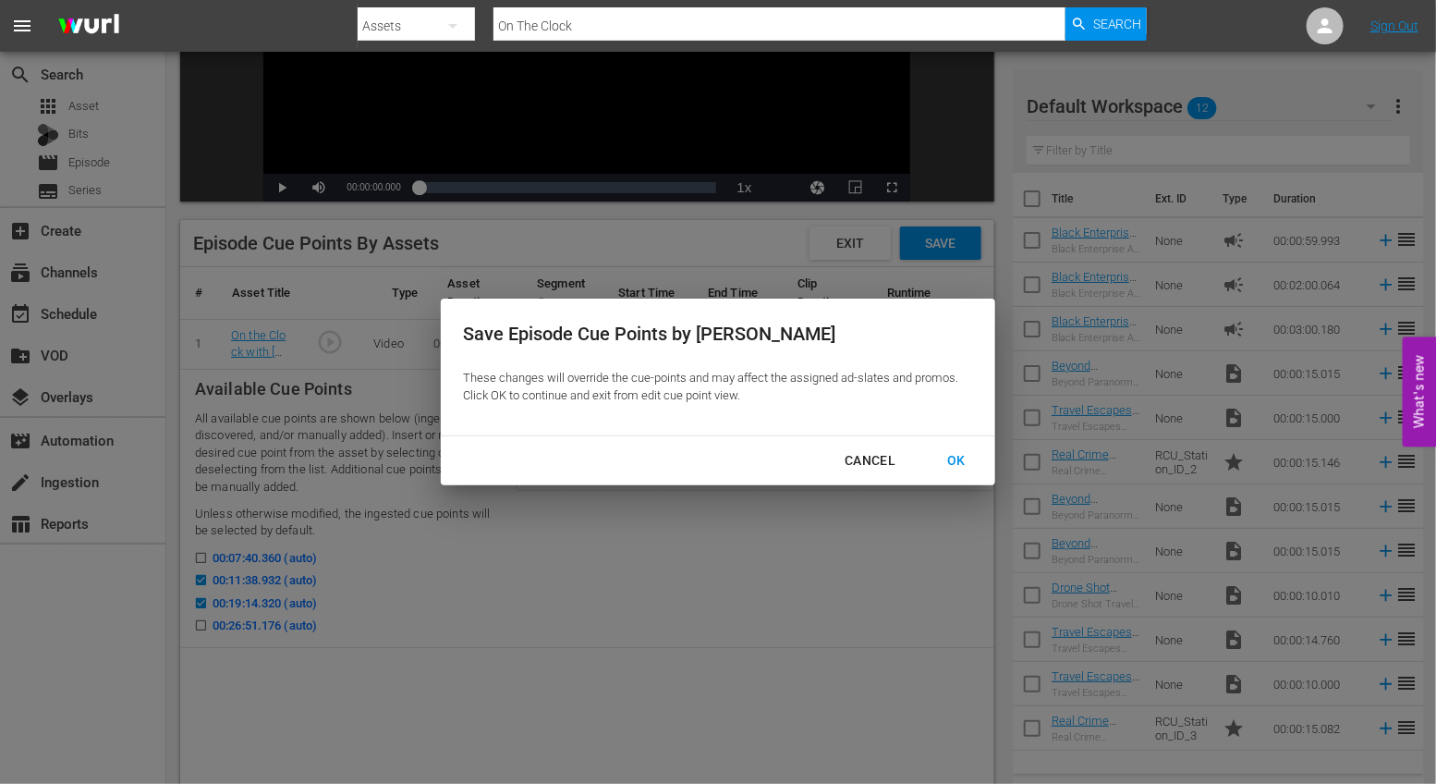
click at [962, 462] on div "OK" at bounding box center [956, 460] width 48 height 23
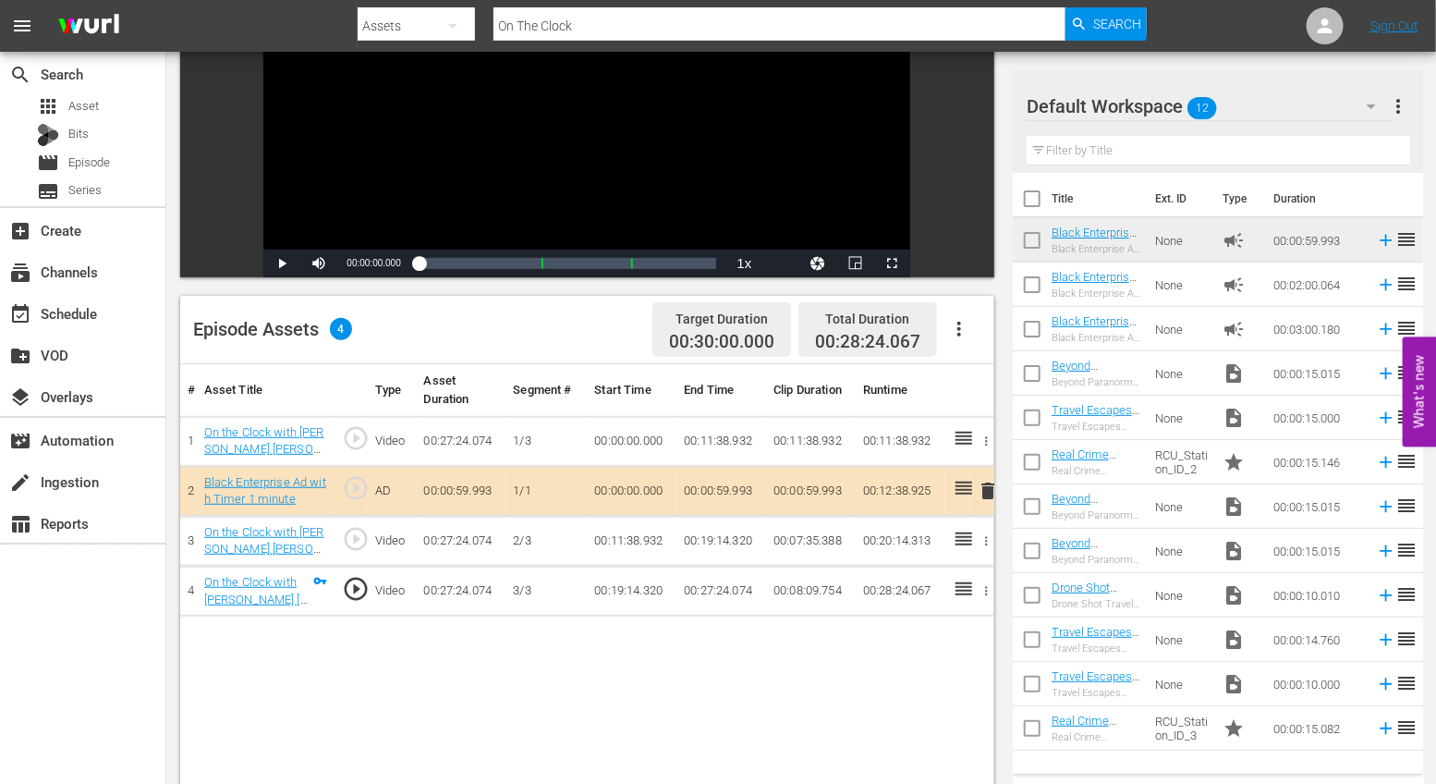
scroll to position [254, 0]
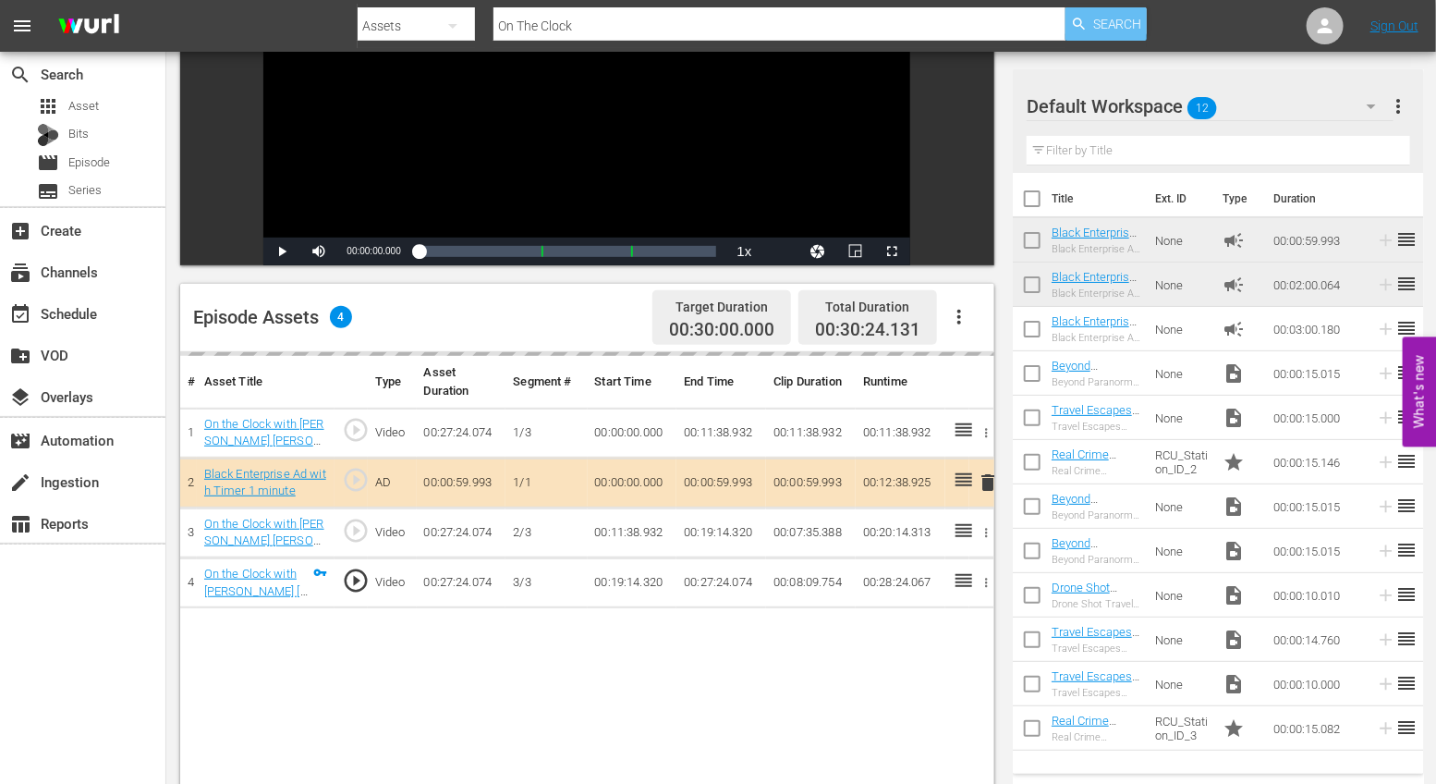
click at [1117, 25] on span "Search" at bounding box center [1117, 23] width 49 height 33
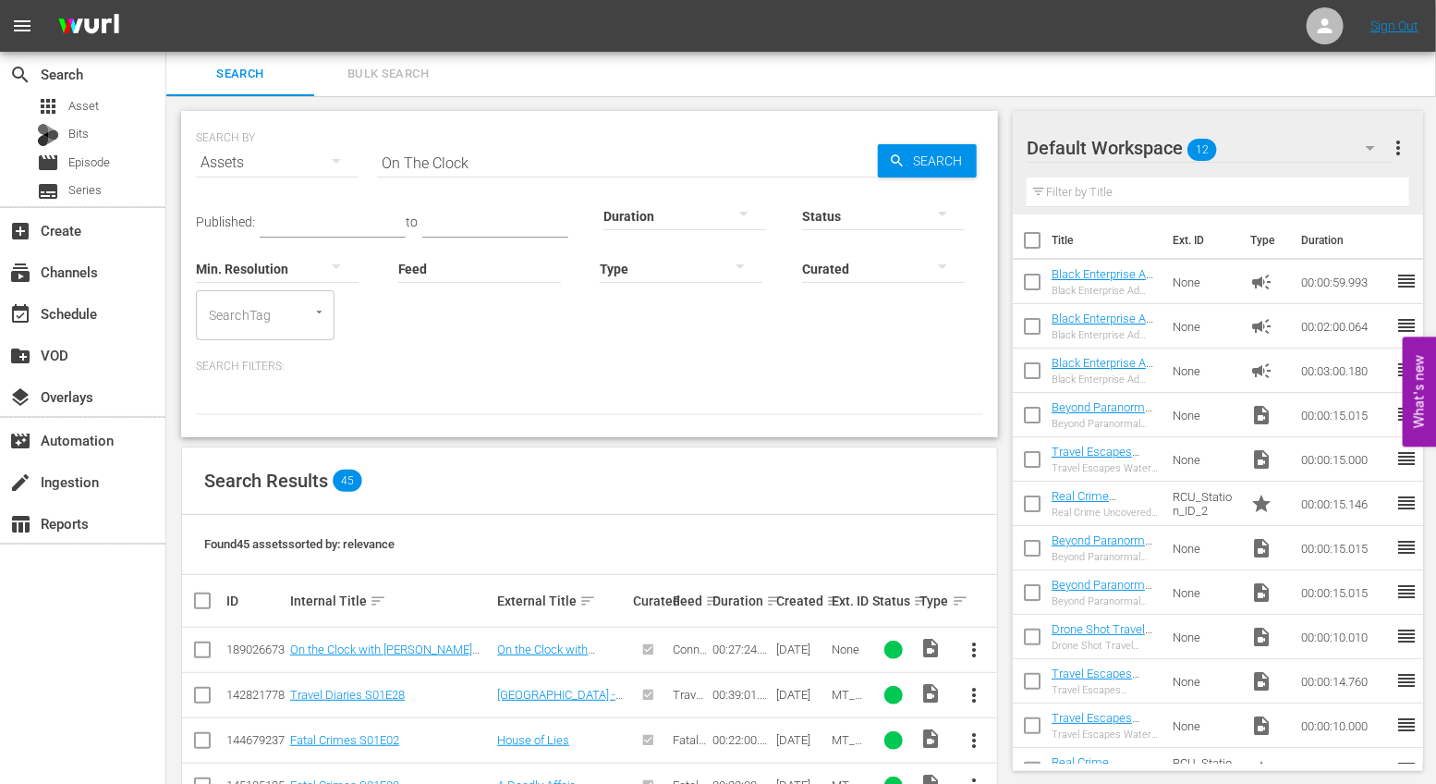
click at [491, 157] on input "On The Clock" at bounding box center [627, 162] width 501 height 44
type input "On The Clock"
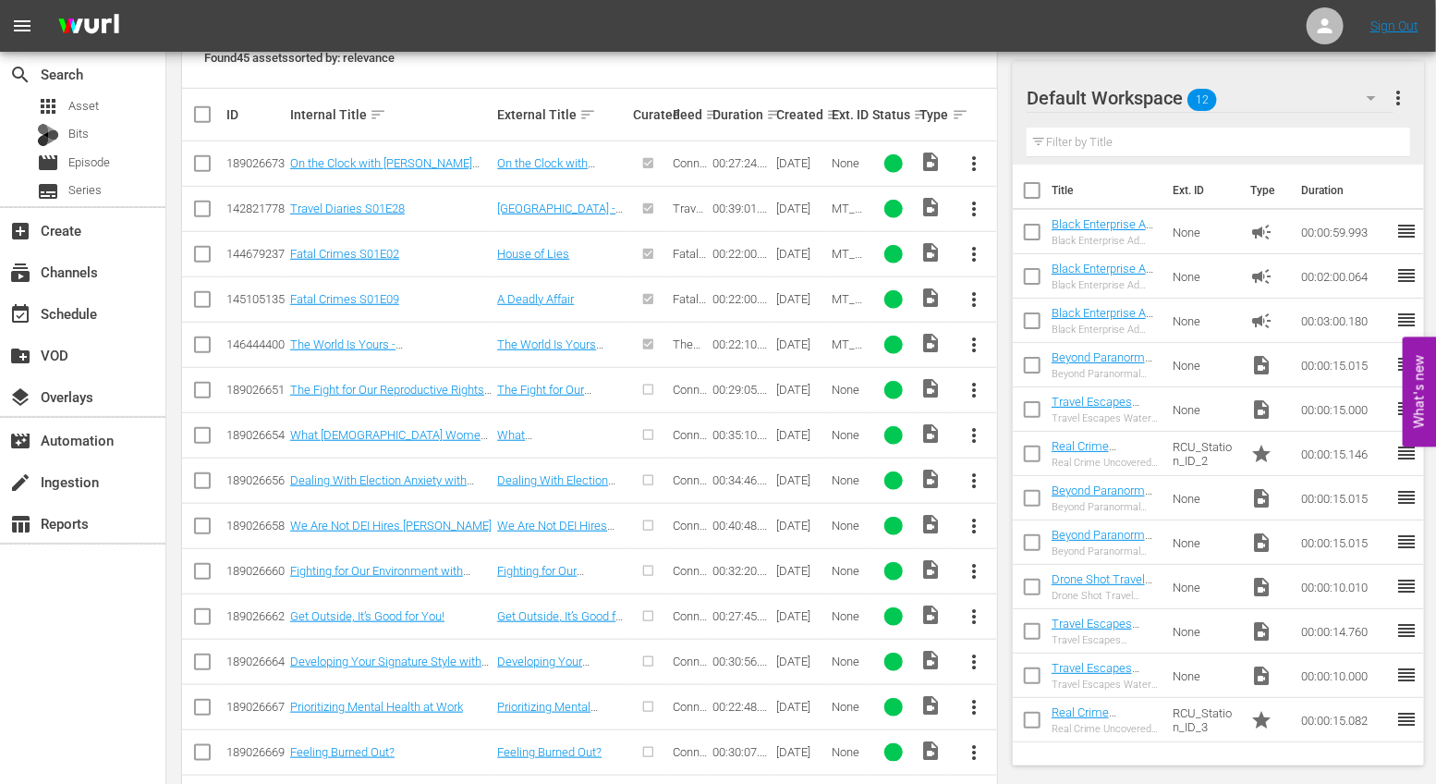
scroll to position [630, 0]
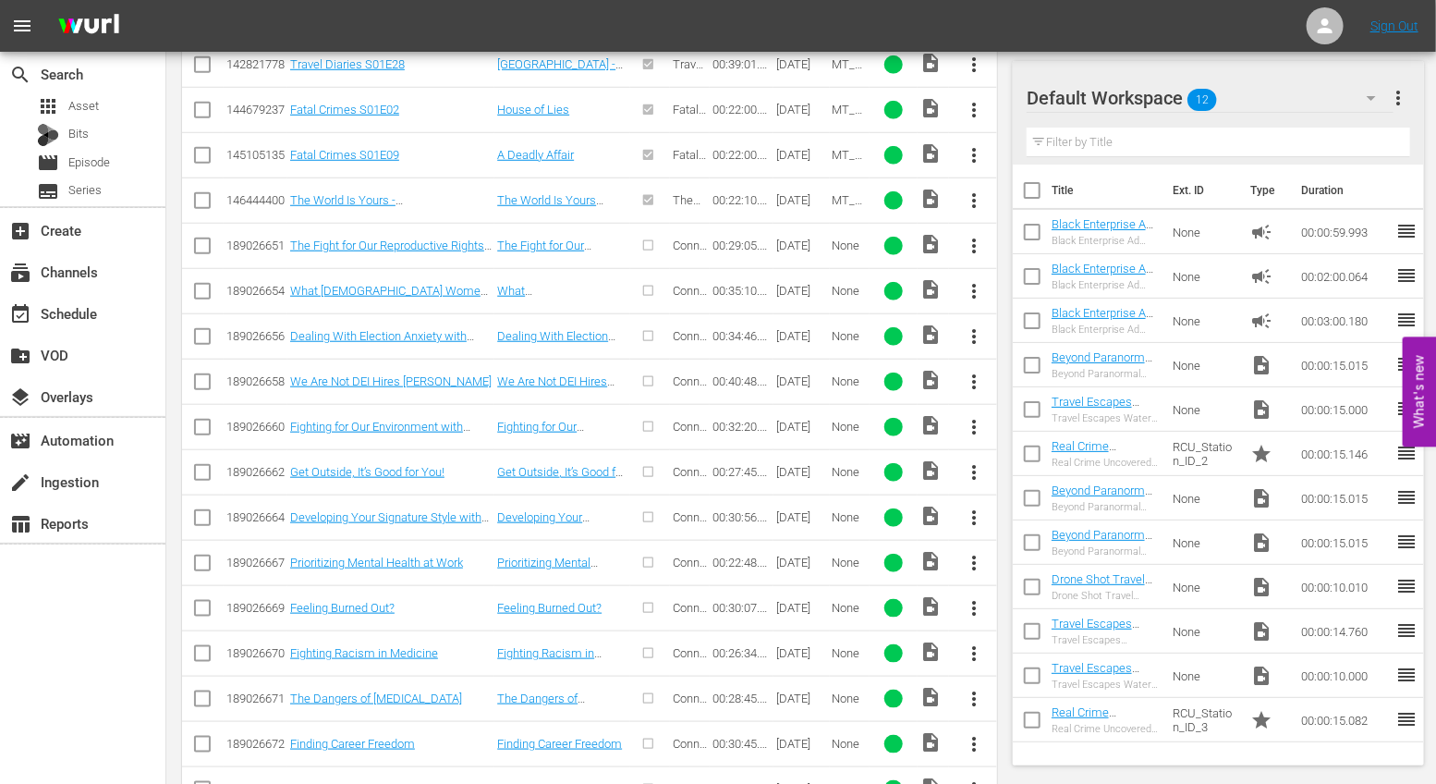
click at [978, 556] on span "more_vert" at bounding box center [974, 563] width 22 height 22
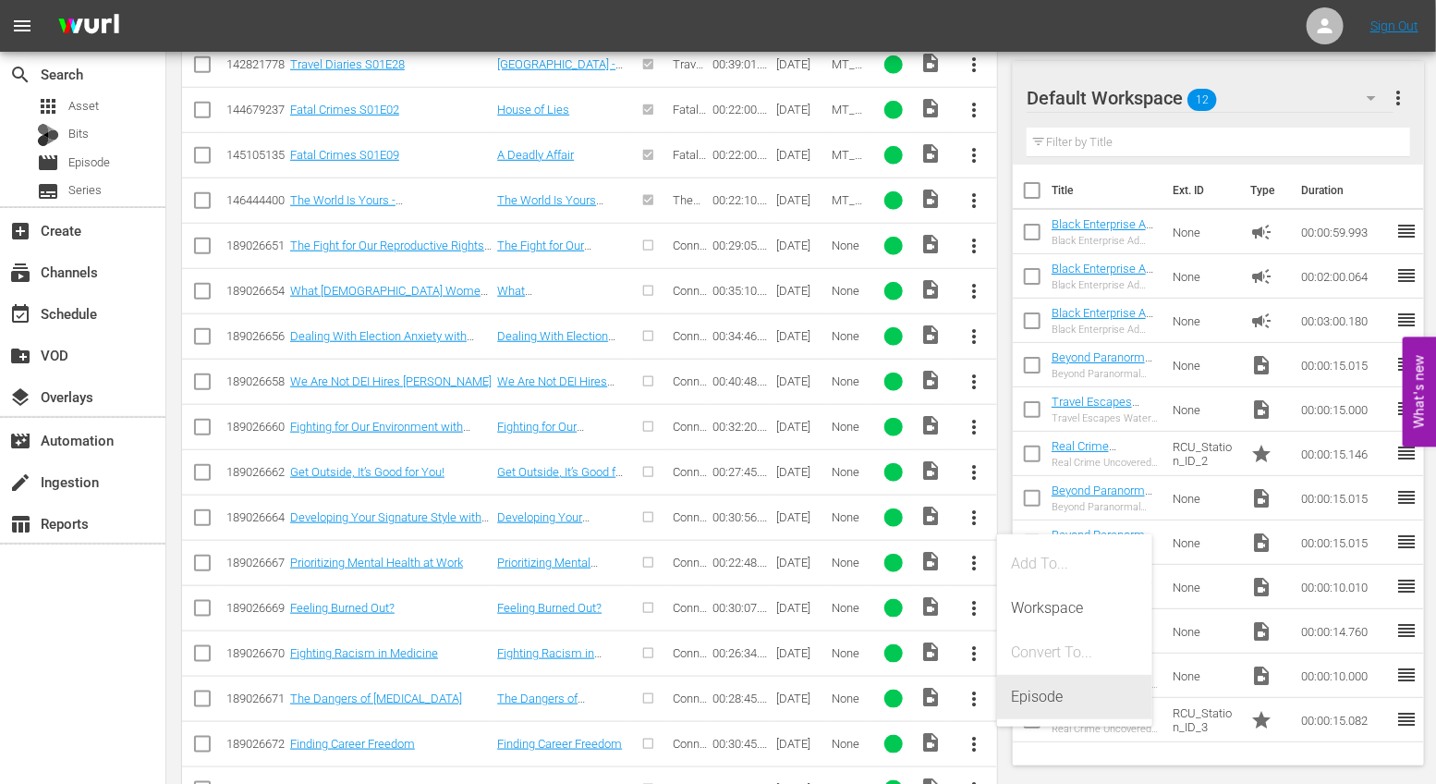
click at [1035, 706] on div "Episode" at bounding box center [1075, 697] width 126 height 44
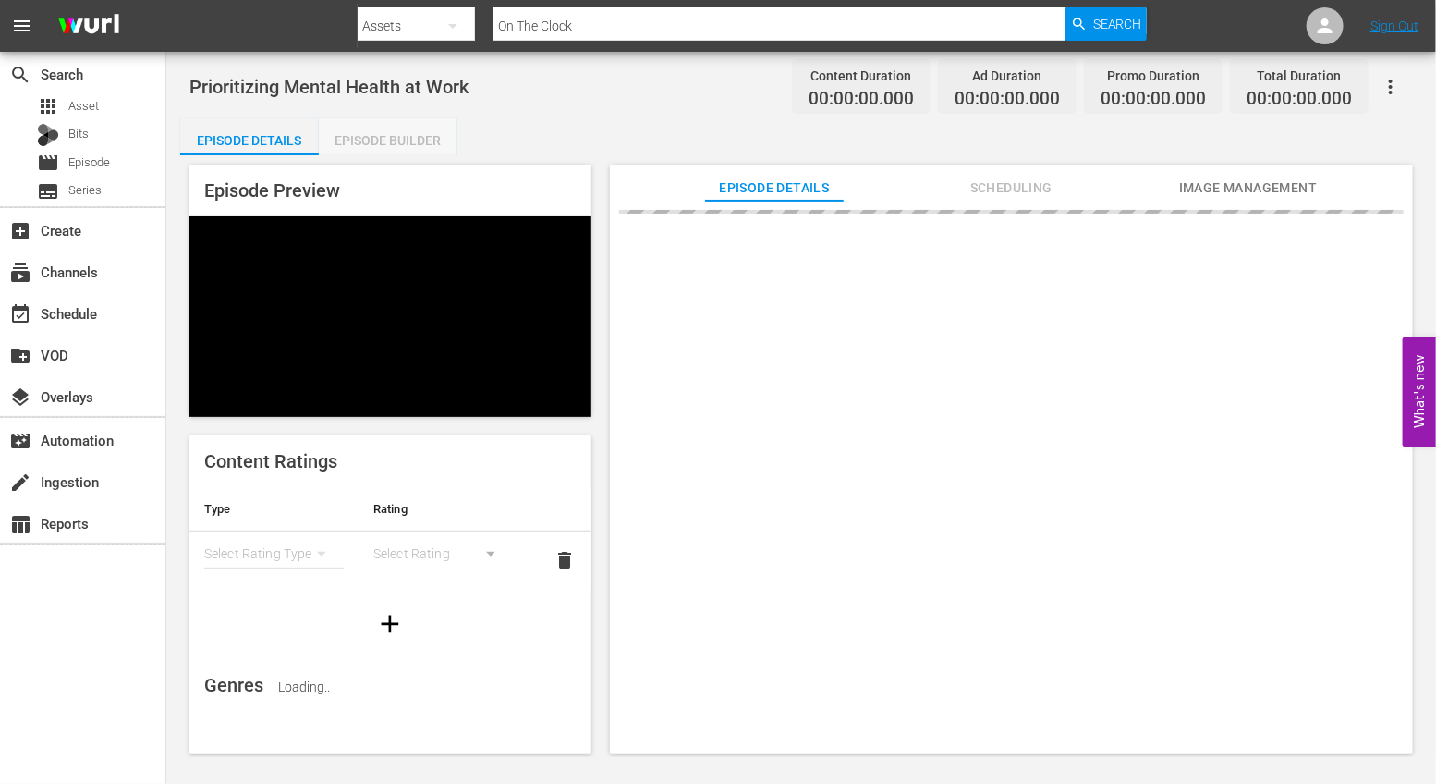
click at [377, 140] on div "Episode Builder" at bounding box center [388, 140] width 139 height 44
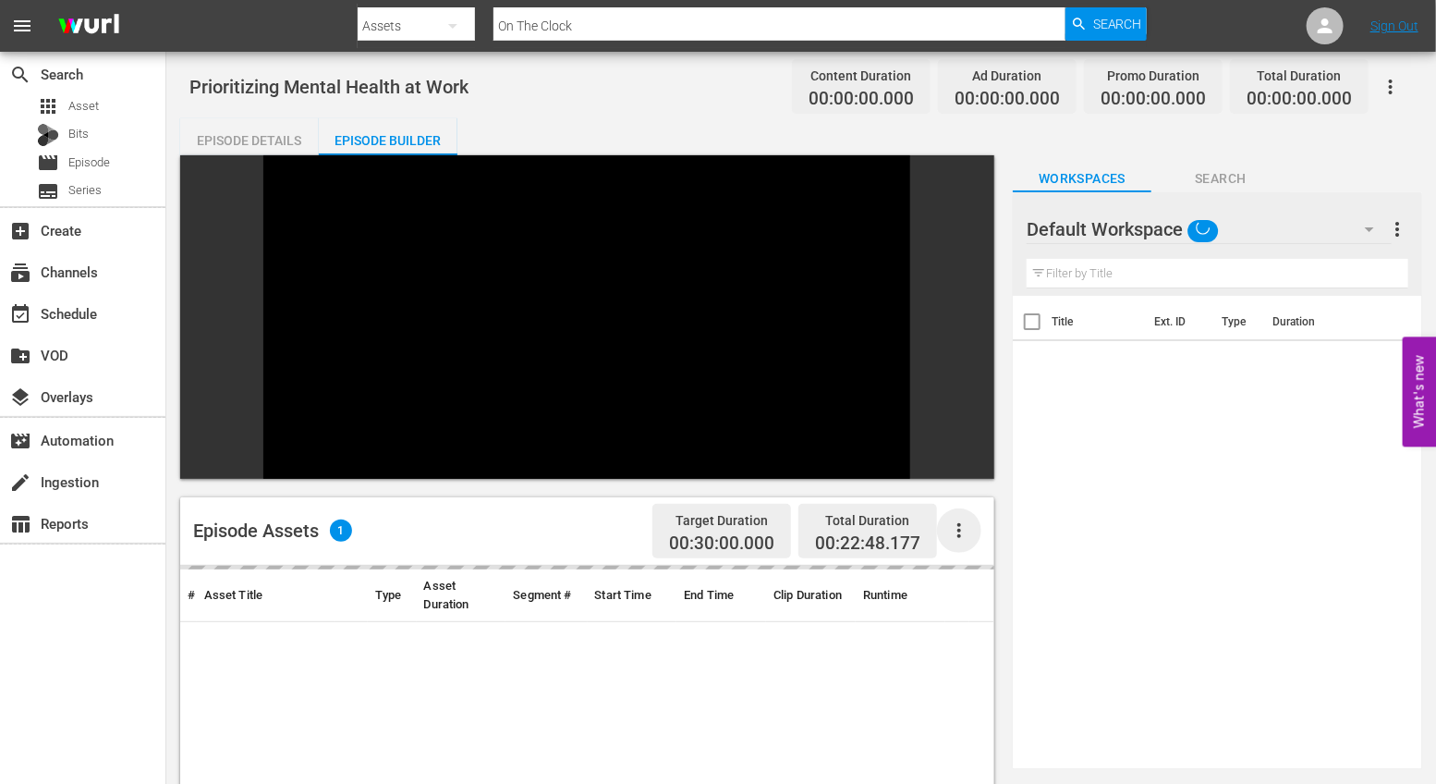
click at [959, 523] on icon "button" at bounding box center [959, 530] width 4 height 15
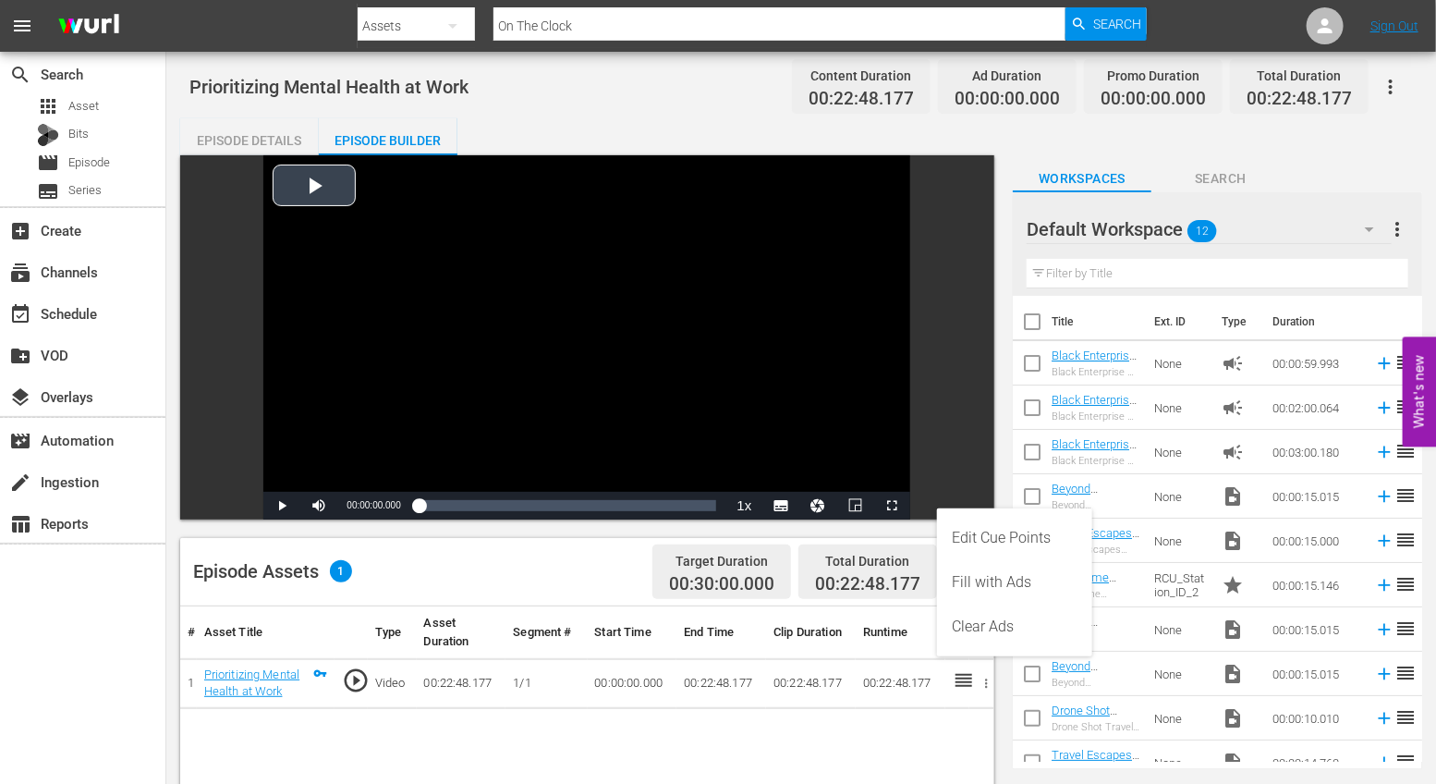
scroll to position [109, 0]
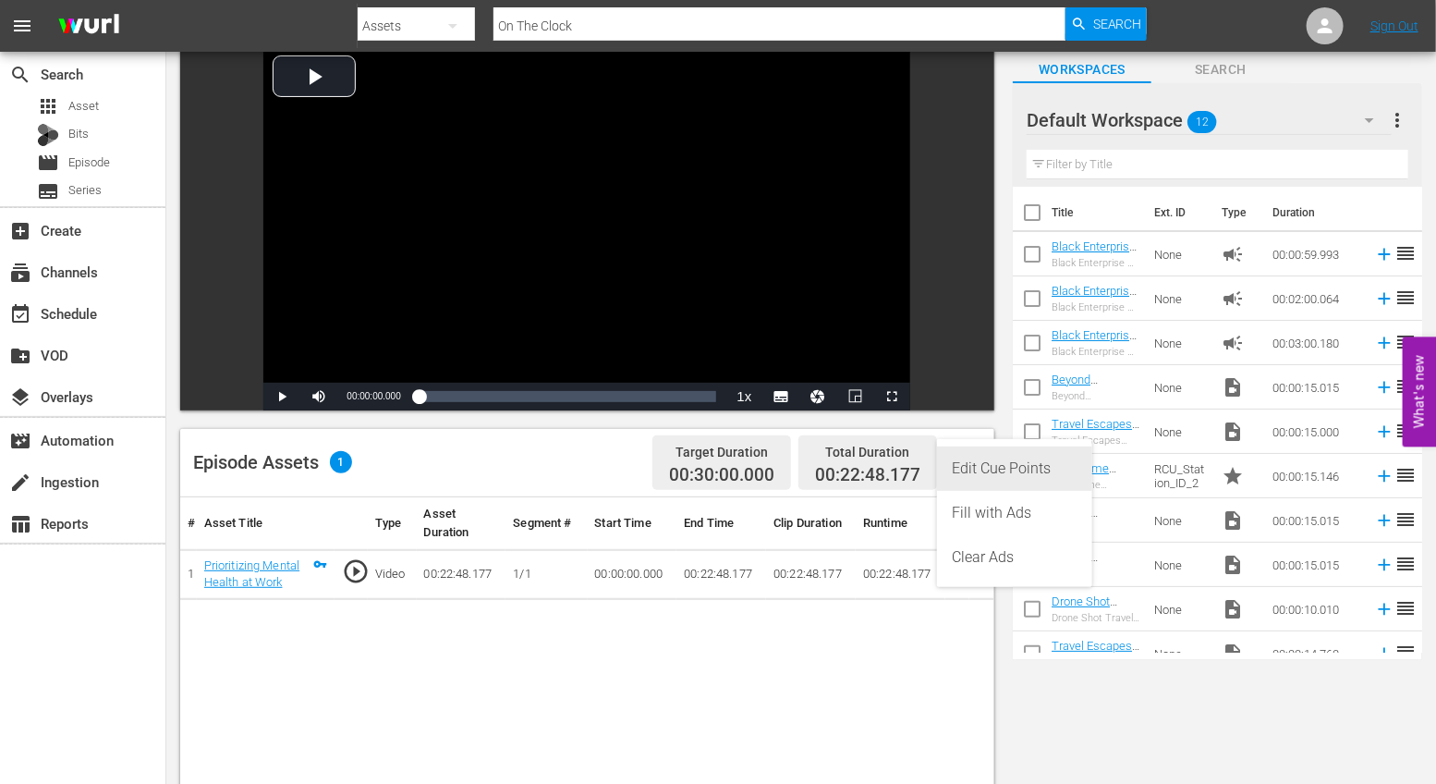
click at [1002, 476] on div "Edit Cue Points" at bounding box center [1015, 468] width 126 height 44
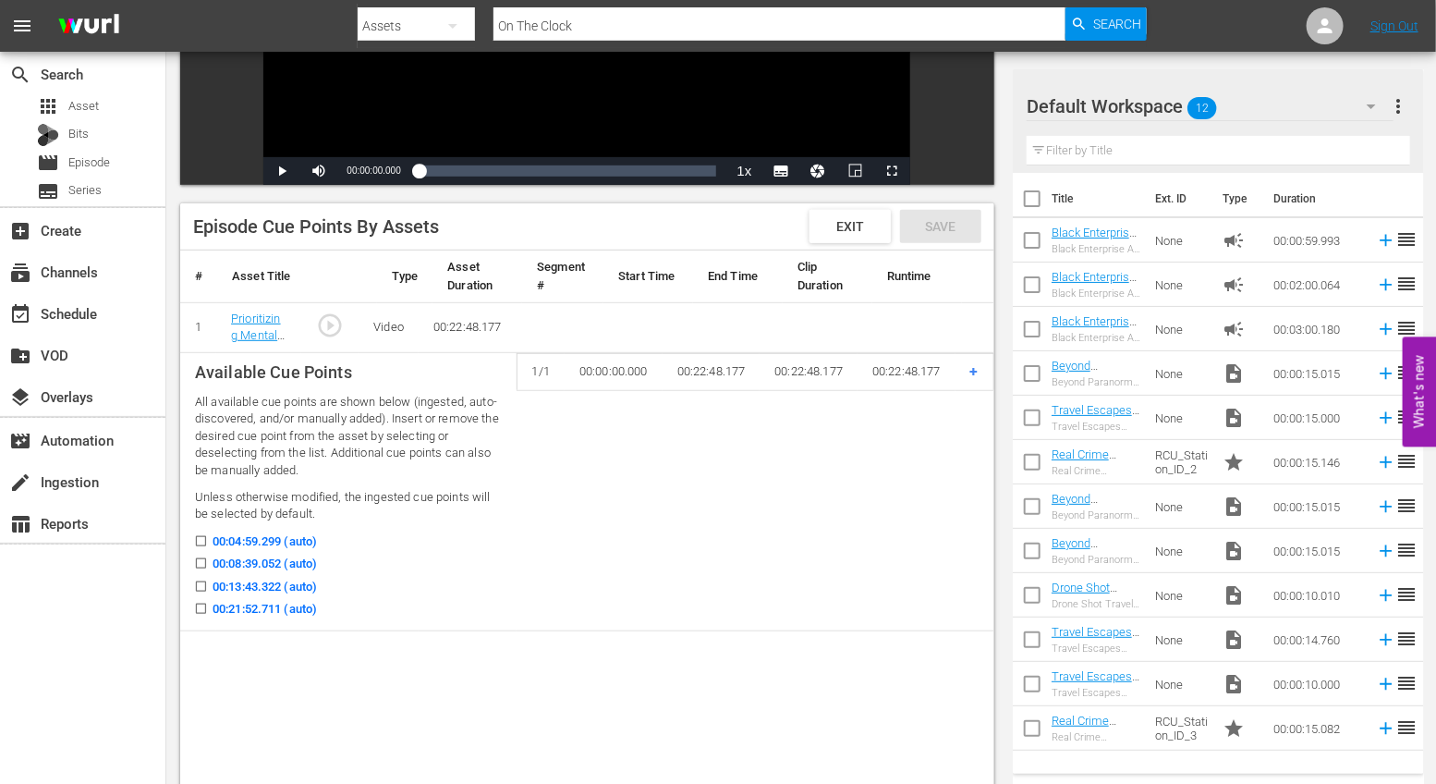
scroll to position [335, 0]
click at [208, 538] on label "00:04:59.299 (auto)" at bounding box center [251, 540] width 132 height 18
click at [208, 538] on input "00:04:59.299 (auto)" at bounding box center [196, 544] width 23 height 14
checkbox input "true"
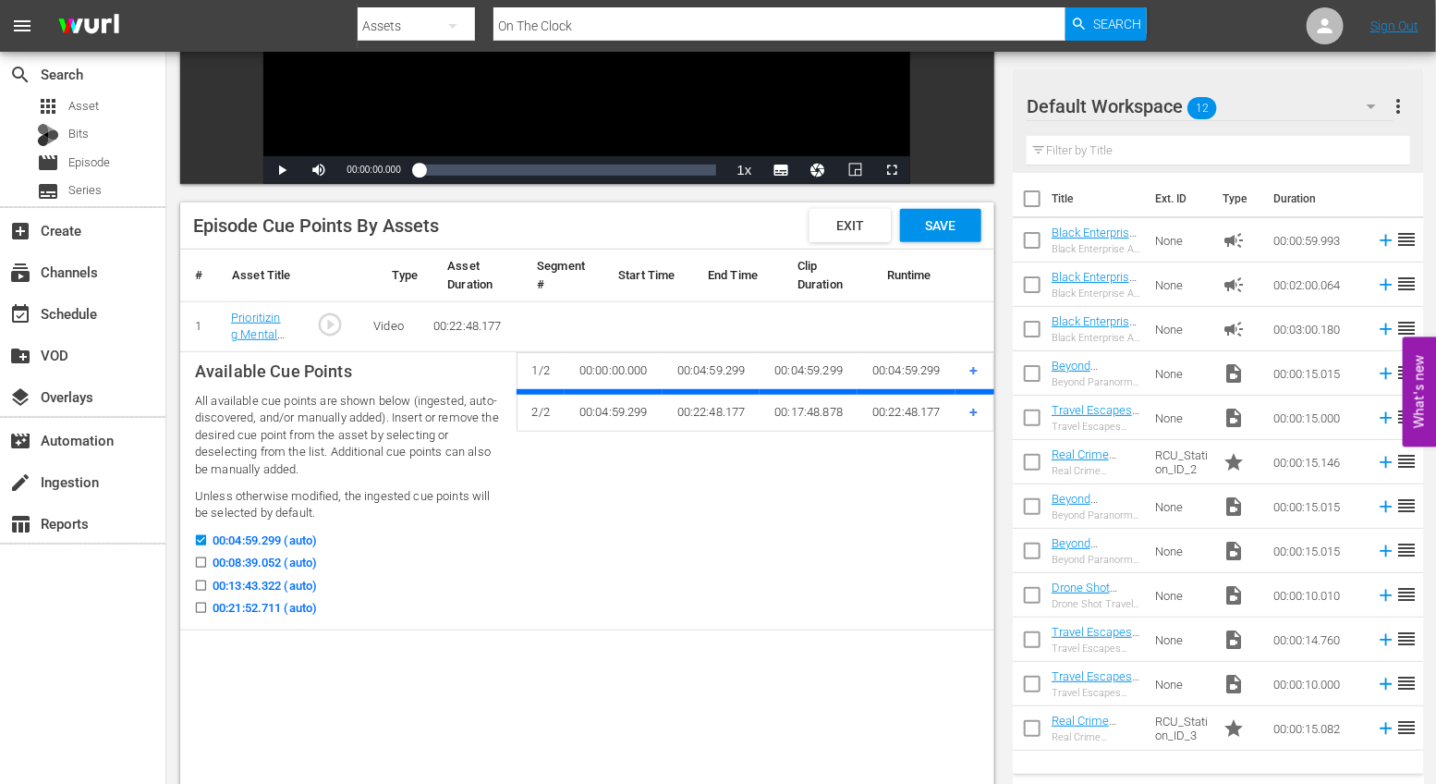
click at [201, 560] on input "00:08:39.052 (auto)" at bounding box center [196, 566] width 23 height 14
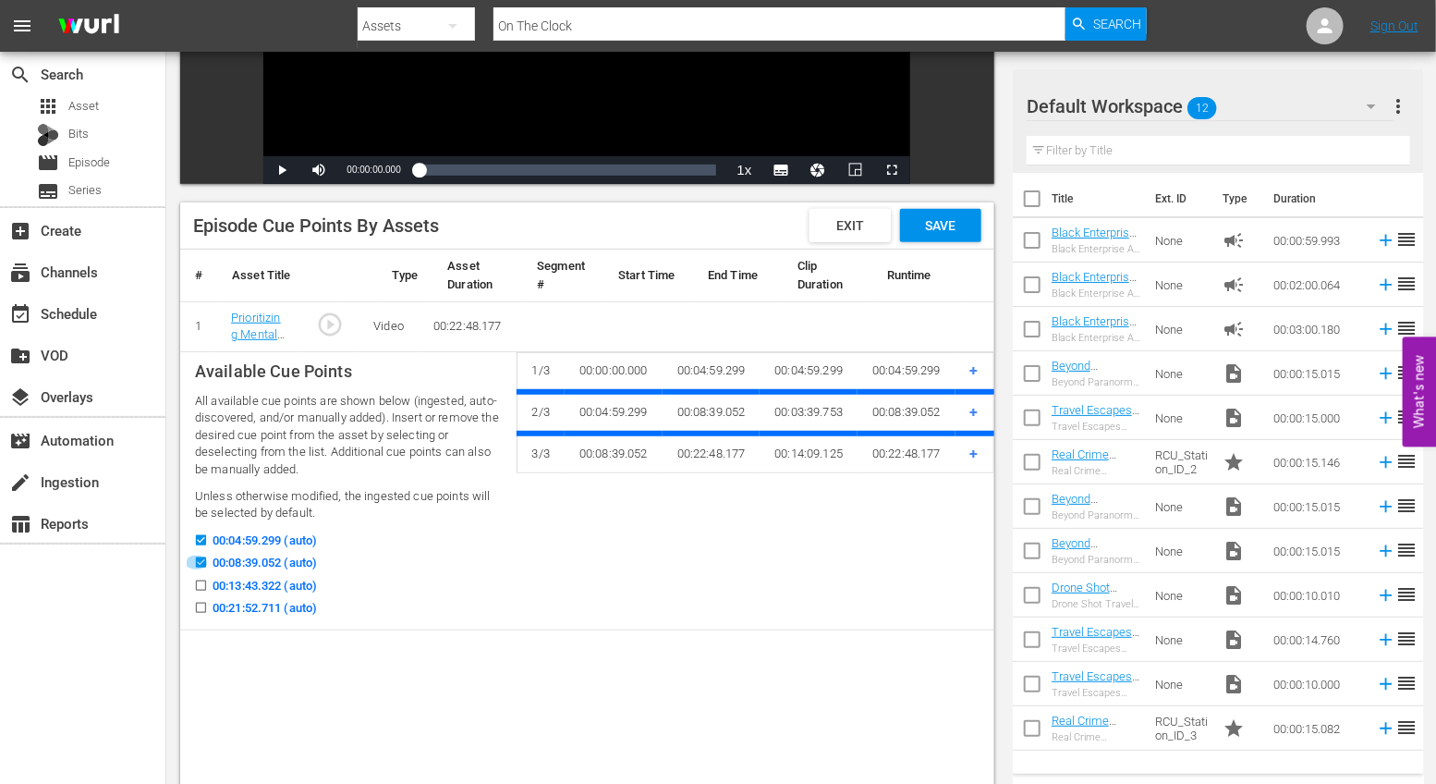
click at [201, 566] on input "00:08:39.052 (auto)" at bounding box center [196, 566] width 23 height 14
checkbox input "false"
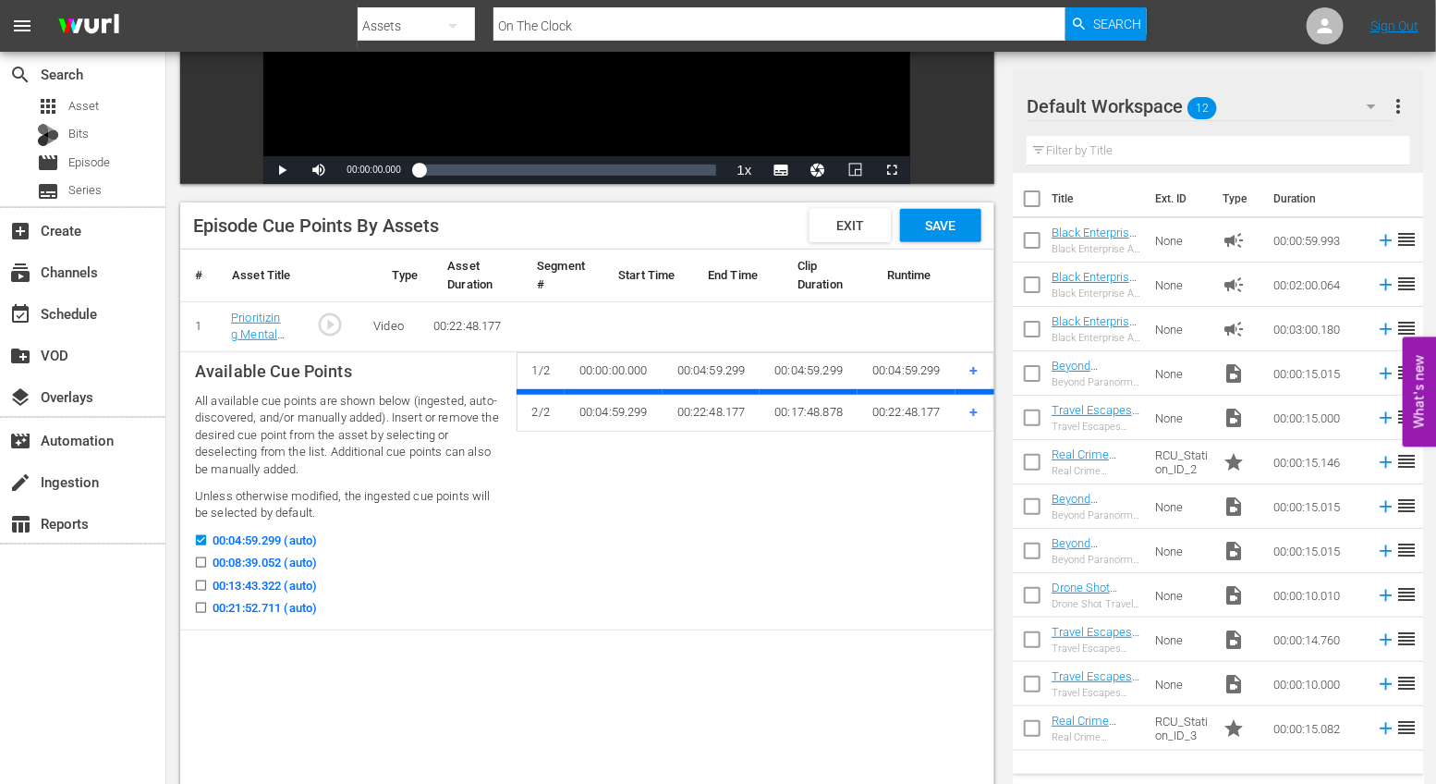
click at [201, 577] on label "00:13:43.322 (auto)" at bounding box center [251, 586] width 132 height 18
click at [201, 582] on input "00:13:43.322 (auto)" at bounding box center [196, 589] width 23 height 14
checkbox input "true"
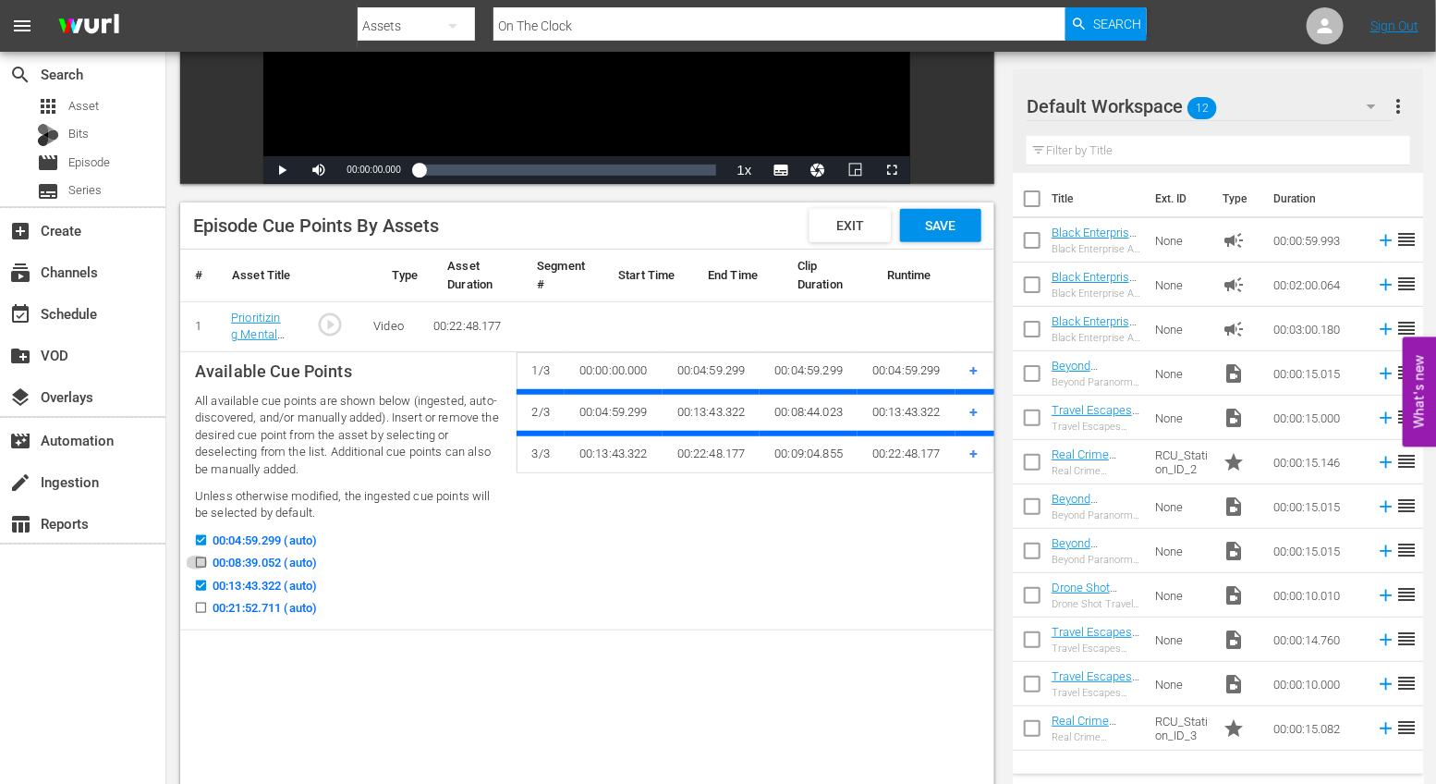
click at [205, 555] on icon at bounding box center [201, 562] width 14 height 14
click at [205, 559] on input "00:08:39.052 (auto)" at bounding box center [196, 566] width 23 height 14
checkbox input "true"
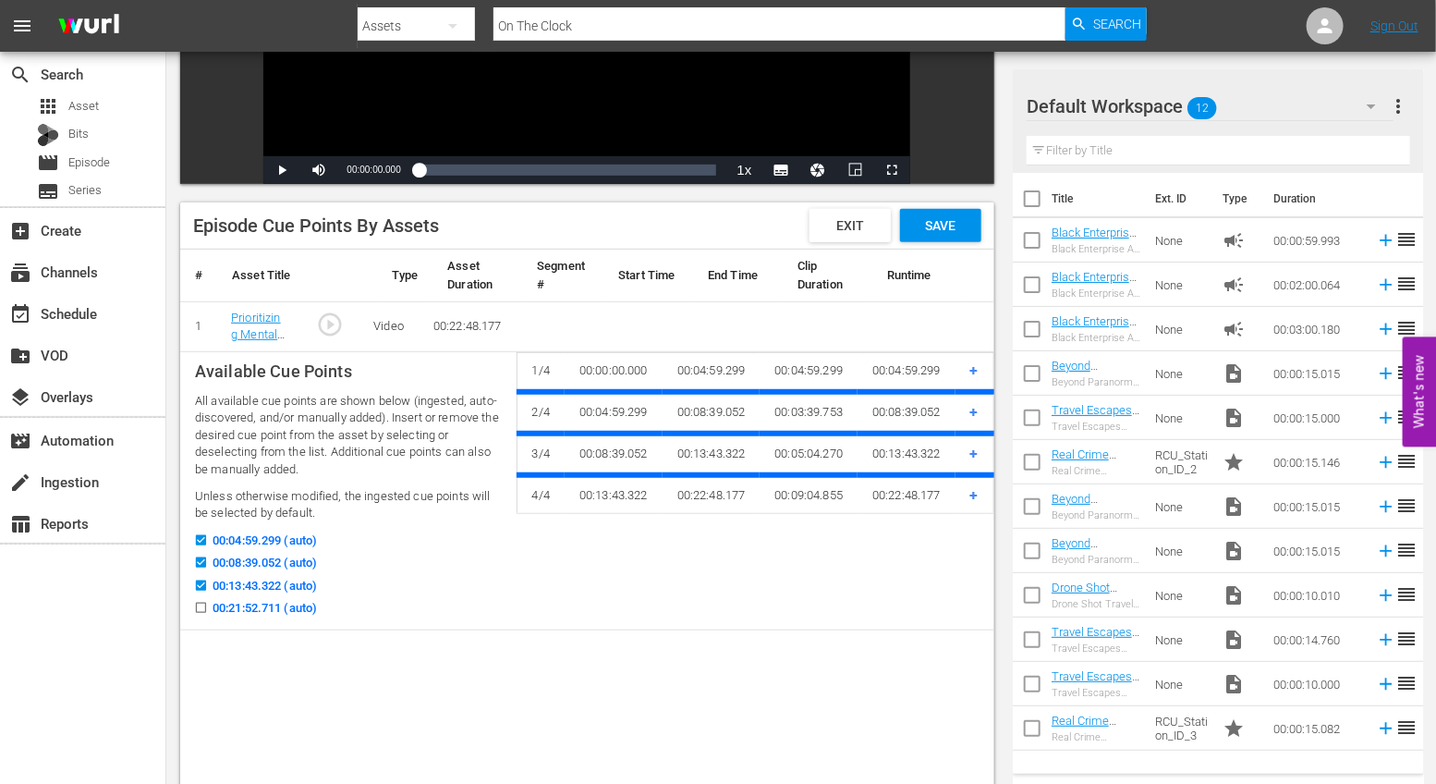
click at [205, 615] on input "00:21:52.711 (auto)" at bounding box center [196, 611] width 23 height 14
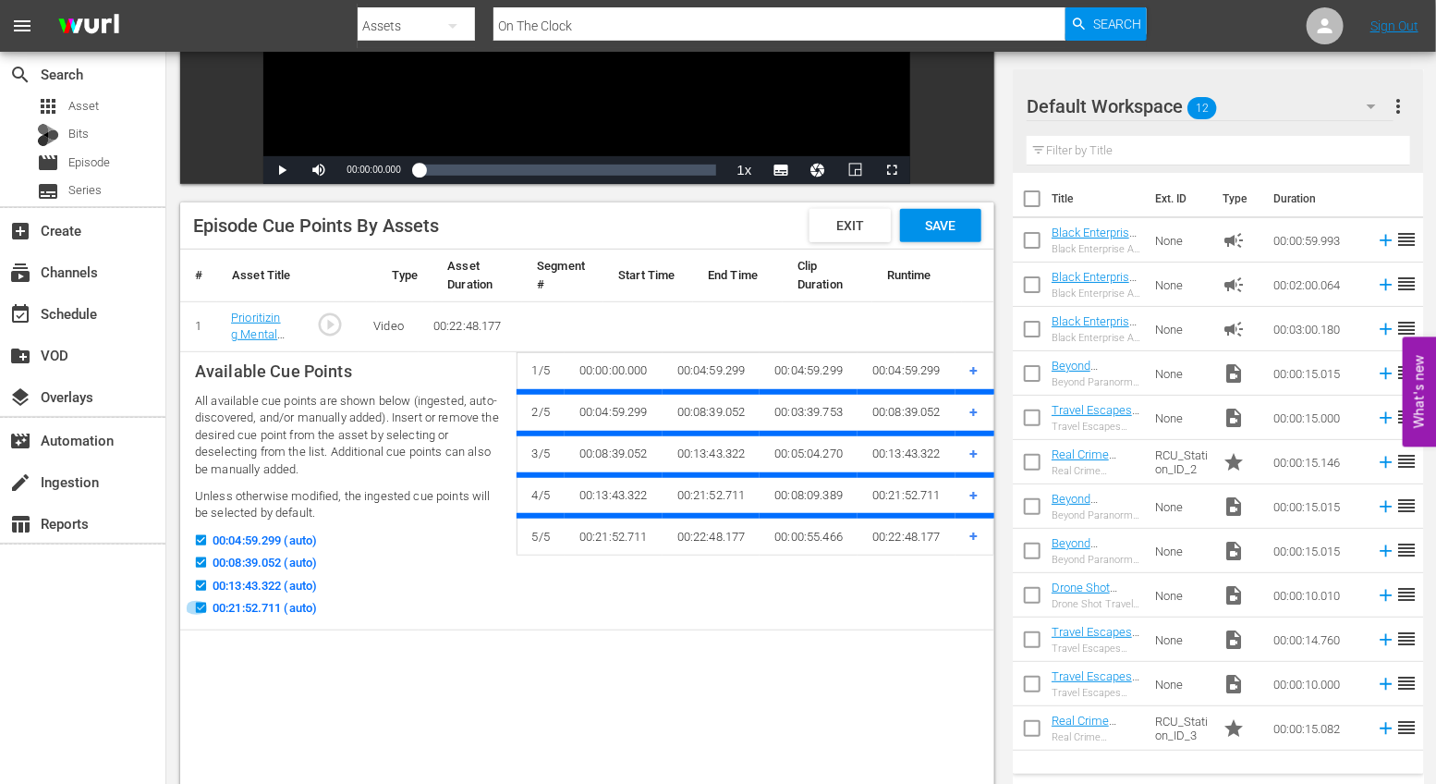
click at [207, 612] on input "00:21:52.711 (auto)" at bounding box center [196, 611] width 23 height 14
checkbox input "false"
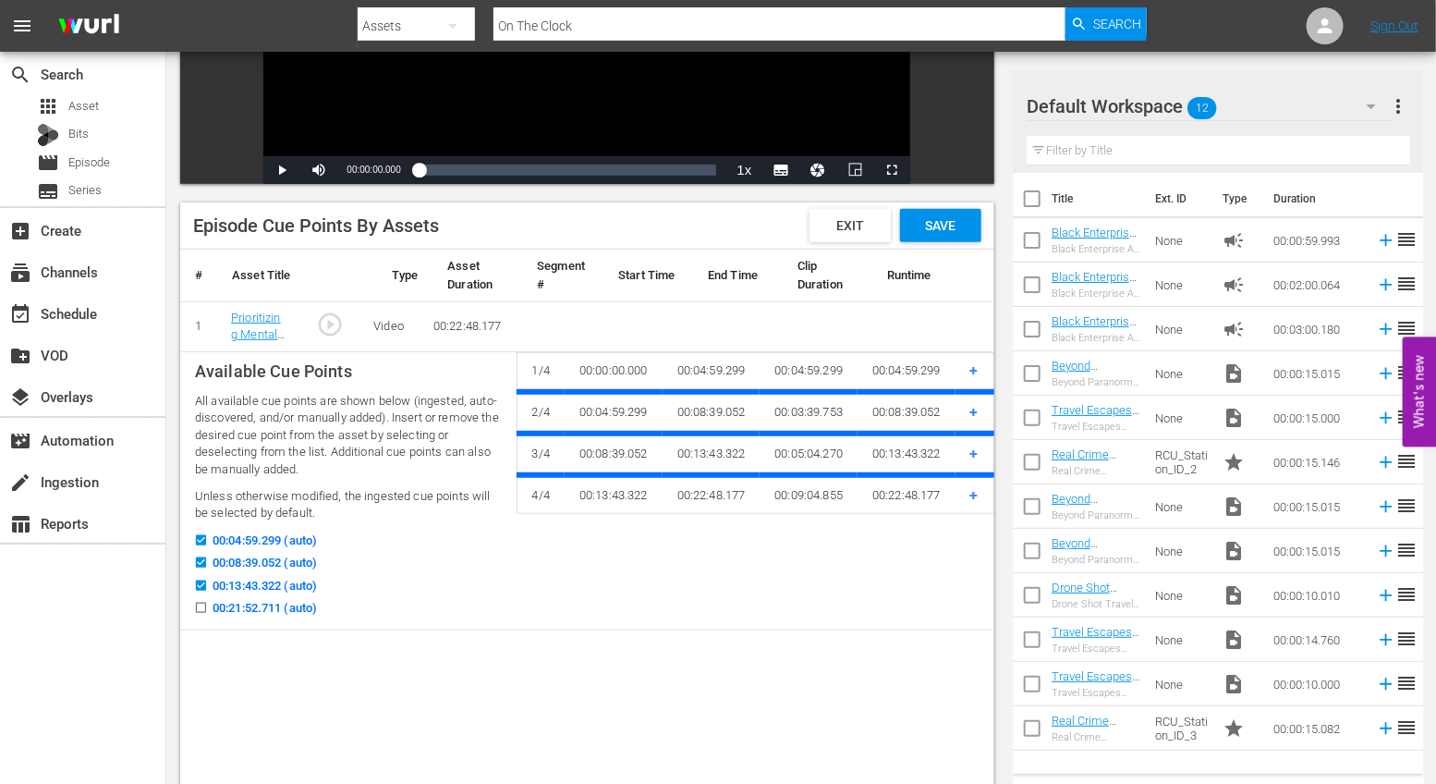
click at [974, 457] on span "+" at bounding box center [974, 454] width 8 height 18
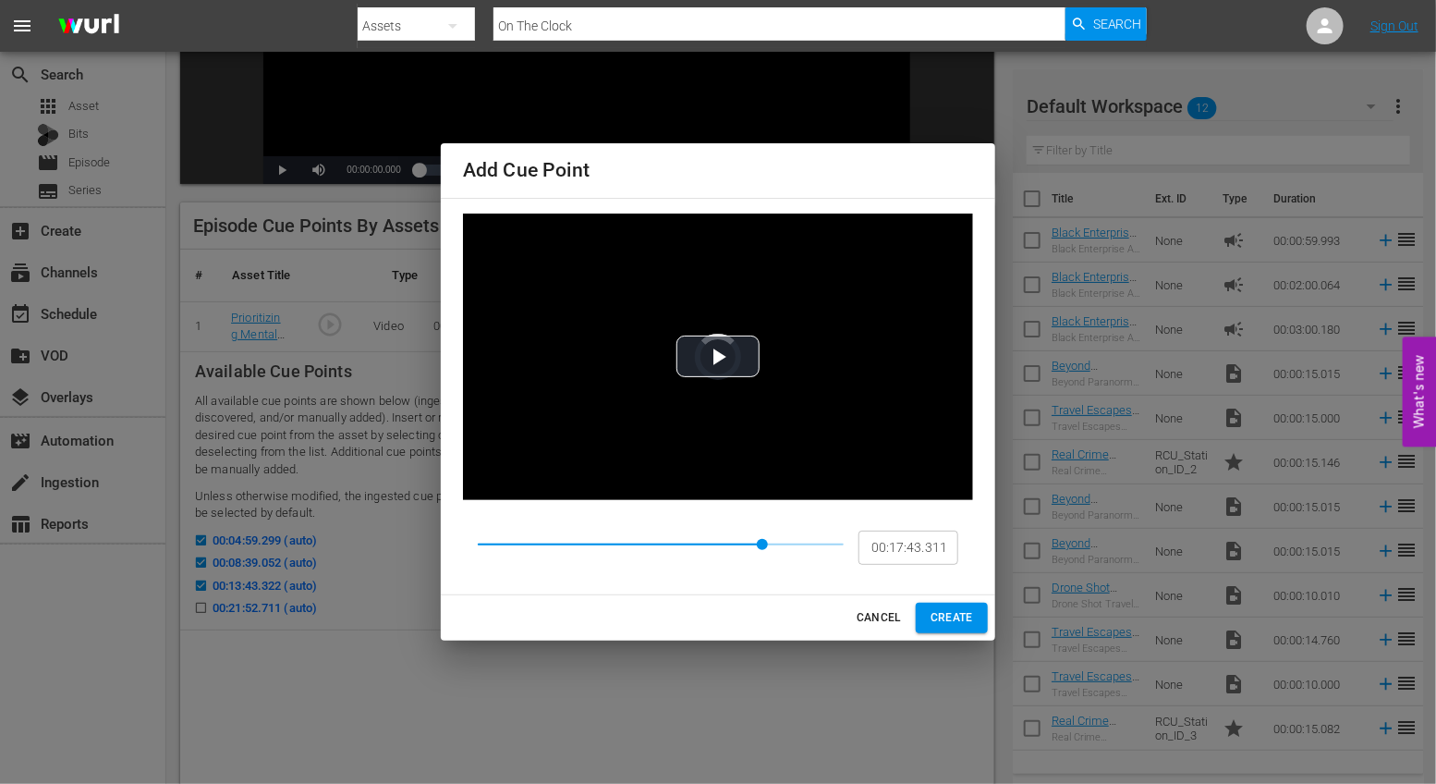
type input "00:17:43.310"
drag, startPoint x: 616, startPoint y: 543, endPoint x: 762, endPoint y: 538, distance: 146.1
click at [762, 539] on span at bounding box center [762, 544] width 11 height 11
click at [952, 629] on button "CREATE" at bounding box center [952, 618] width 72 height 30
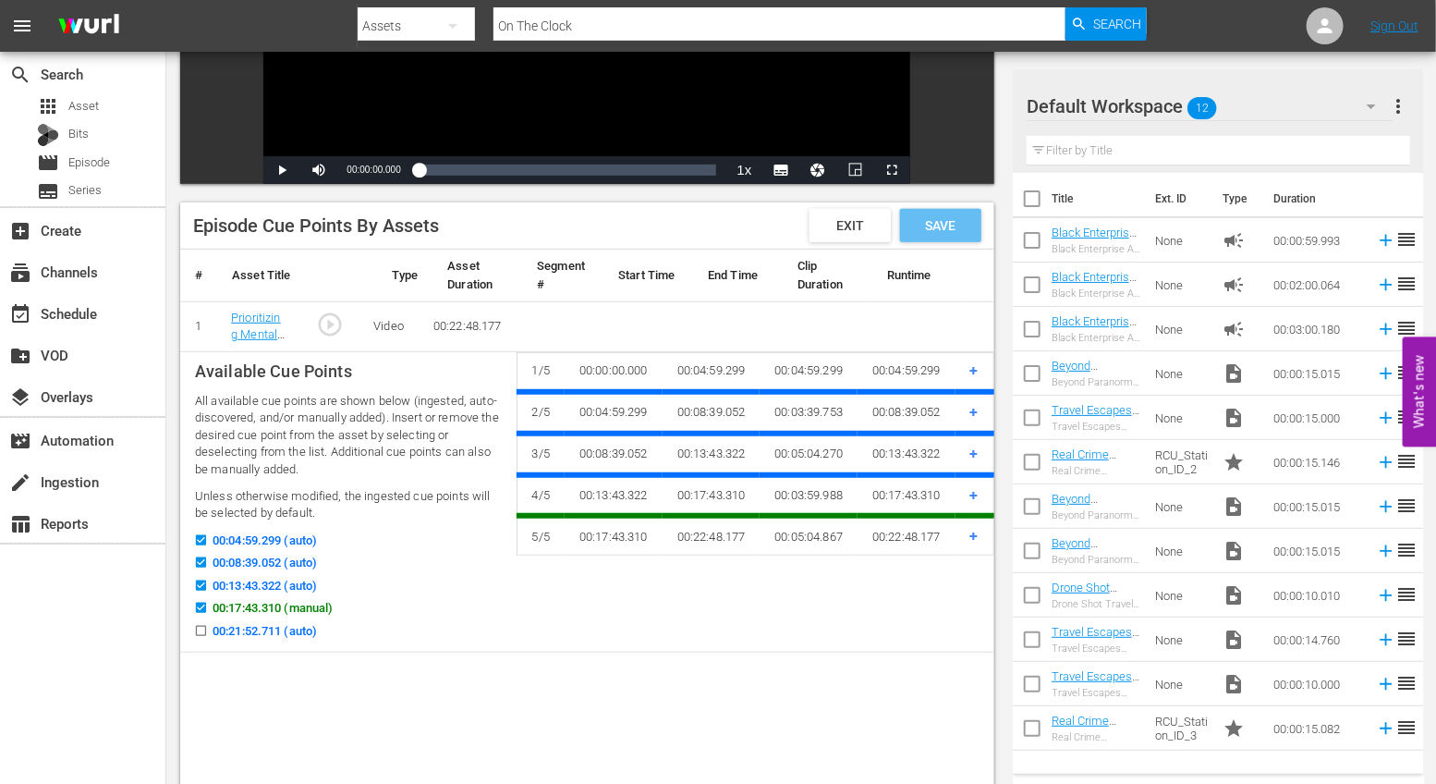
click at [959, 223] on span "Save" at bounding box center [940, 225] width 60 height 15
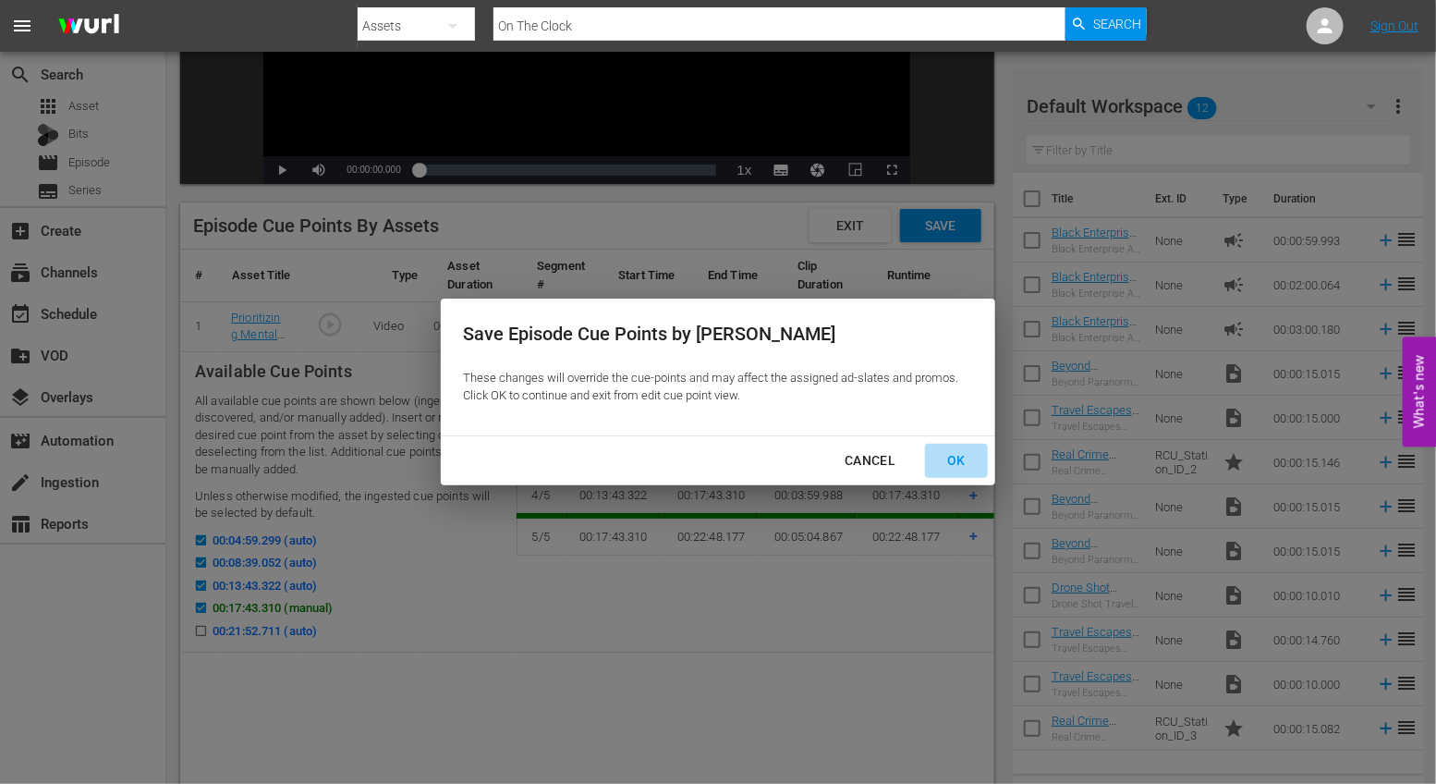
click at [961, 455] on div "OK" at bounding box center [956, 460] width 48 height 23
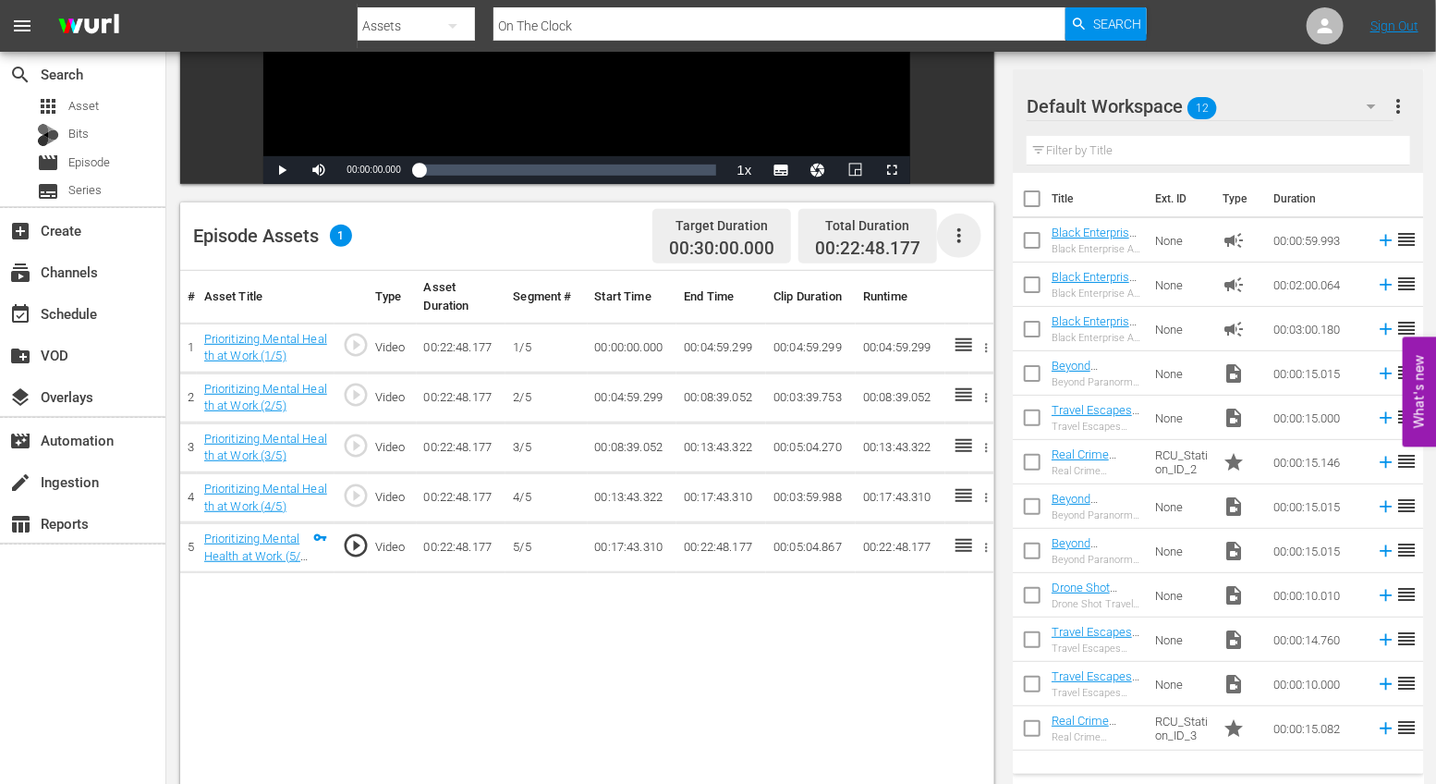
click at [964, 243] on icon "button" at bounding box center [959, 236] width 22 height 22
click at [979, 277] on div "Fill with Ads" at bounding box center [1015, 287] width 126 height 44
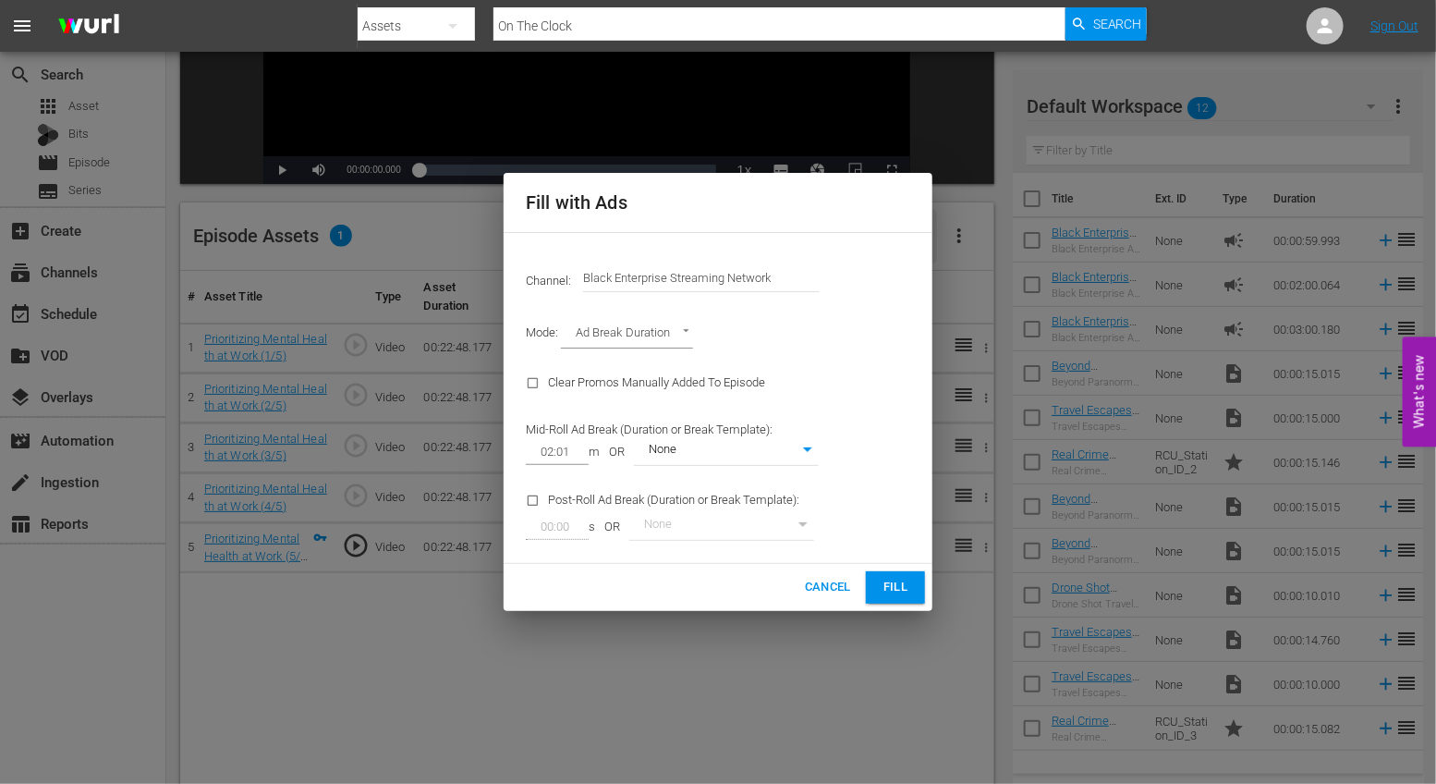
click at [901, 580] on span "Fill" at bounding box center [896, 587] width 30 height 21
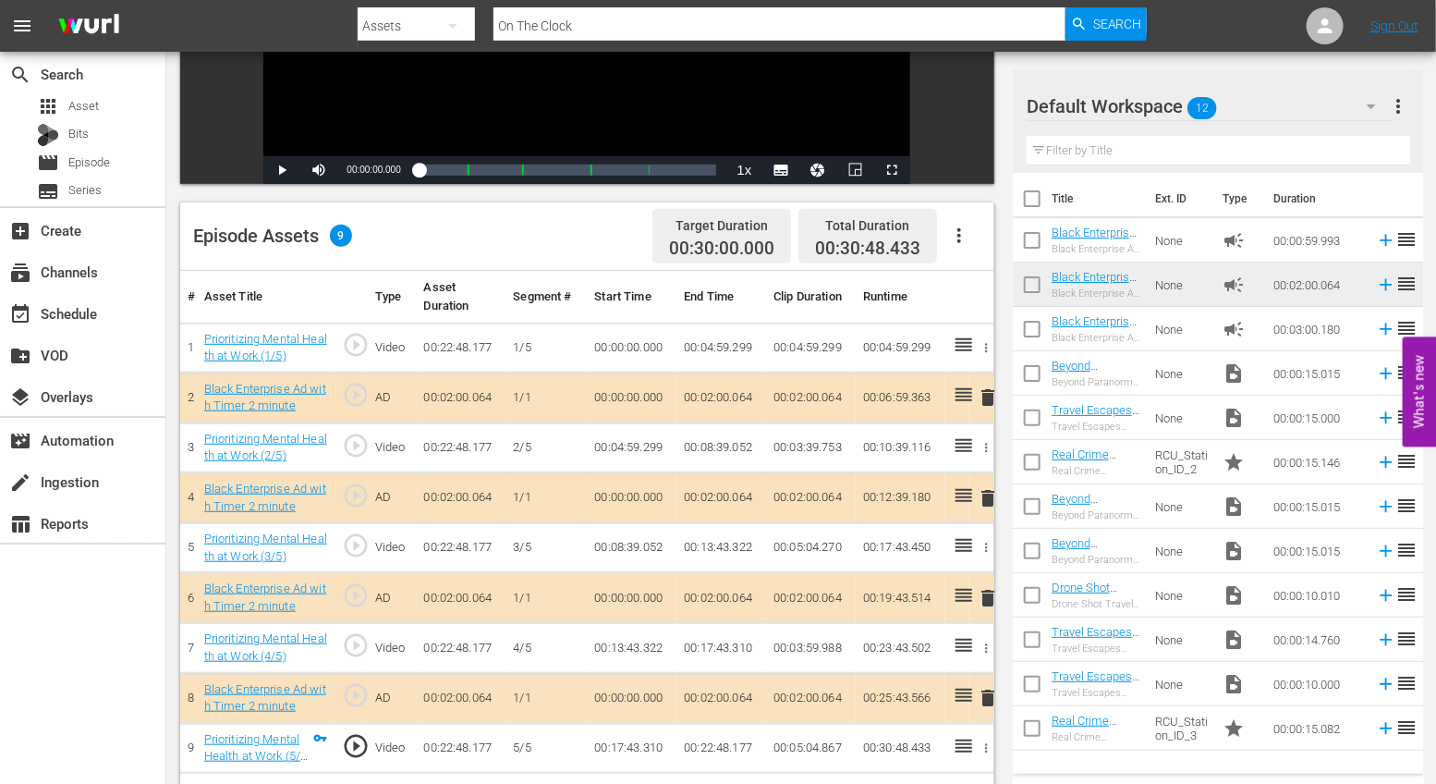
click at [990, 398] on span "delete" at bounding box center [988, 397] width 22 height 22
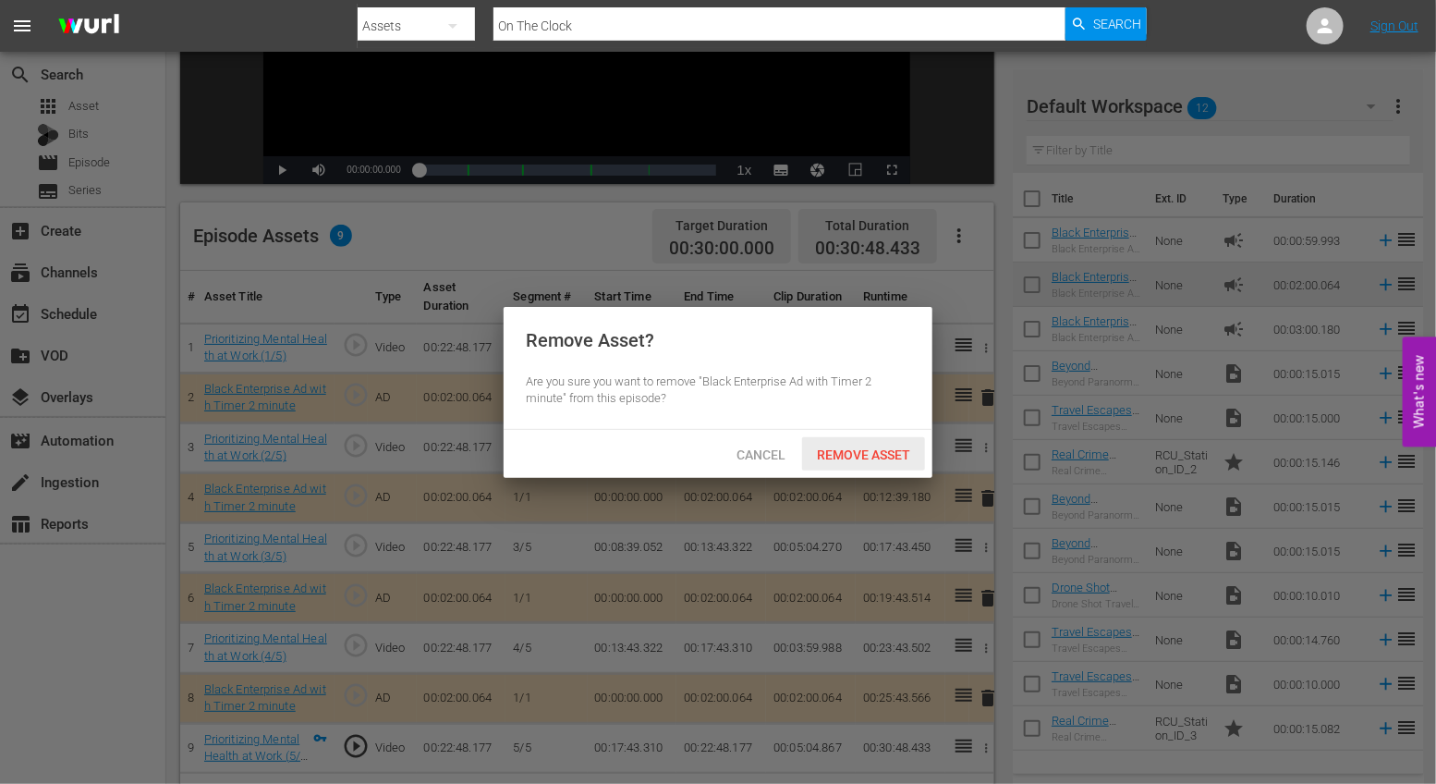
click at [878, 456] on span "Remove Asset" at bounding box center [863, 454] width 123 height 15
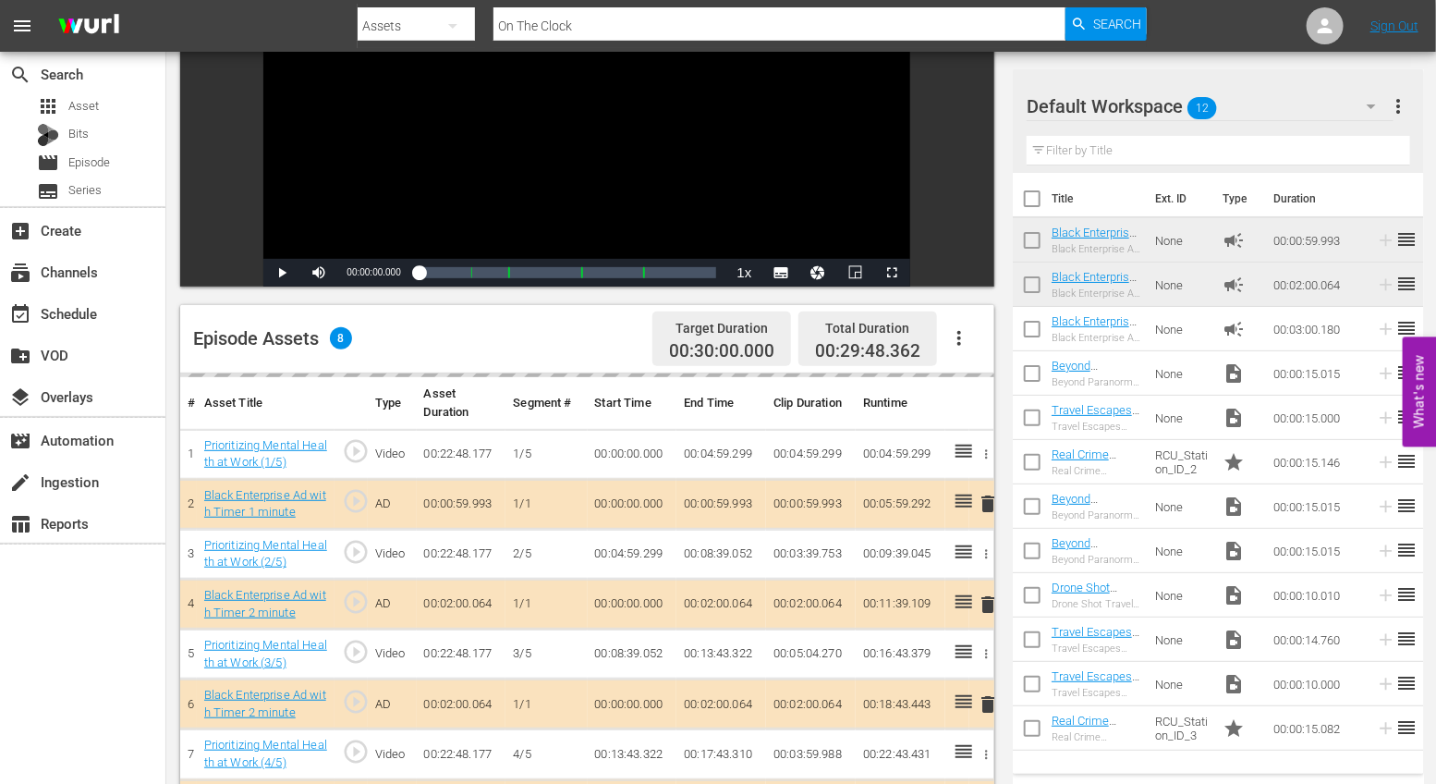
scroll to position [0, 0]
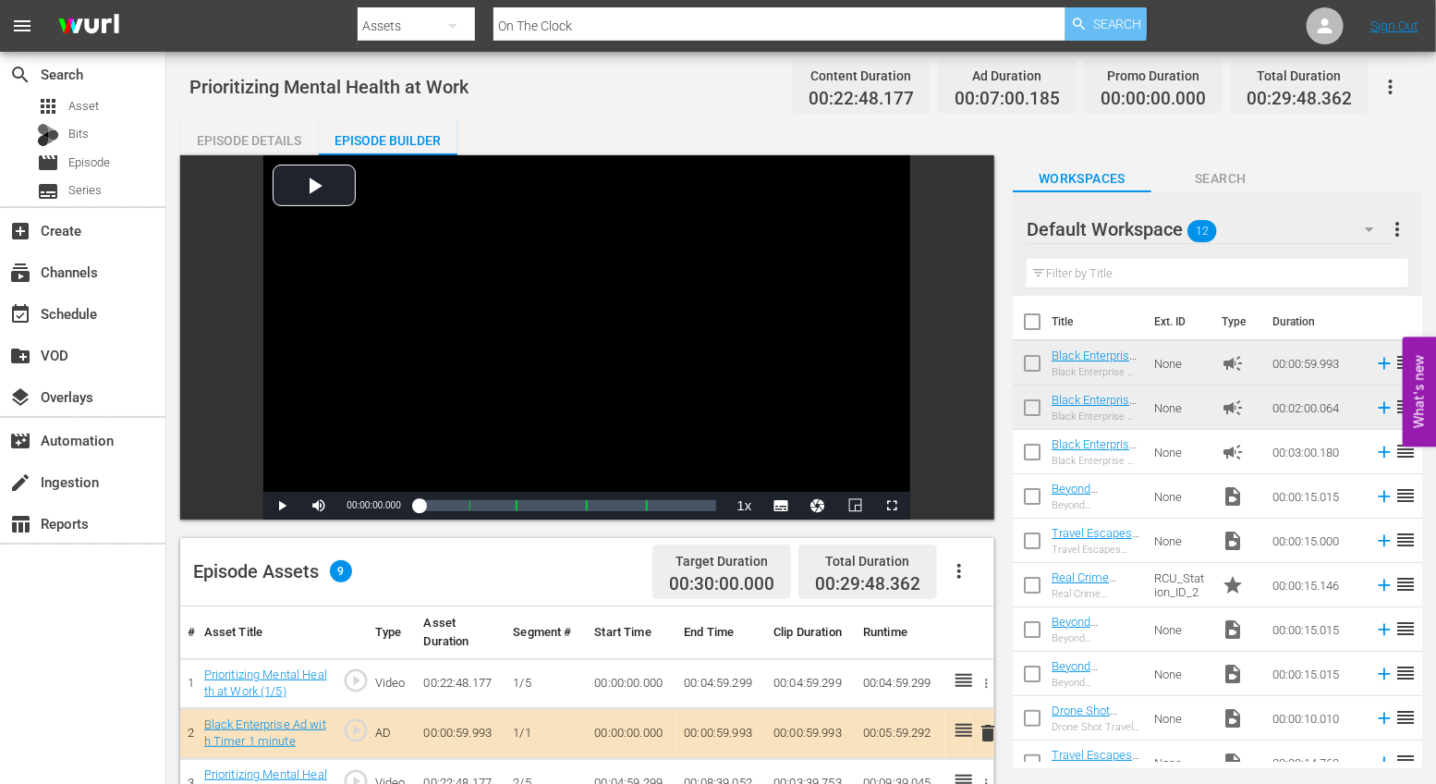
click at [1111, 32] on span "Search" at bounding box center [1117, 23] width 49 height 33
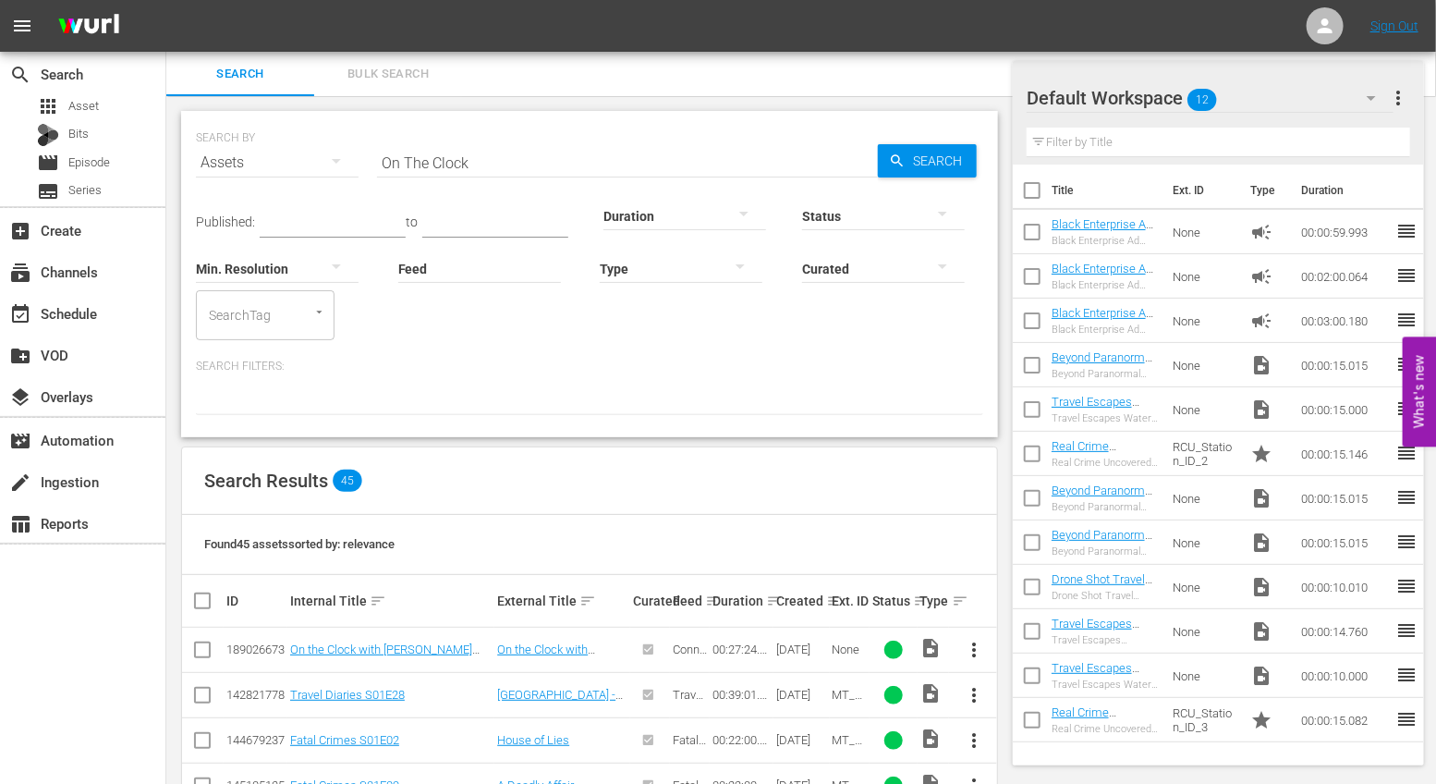
scroll to position [818, 0]
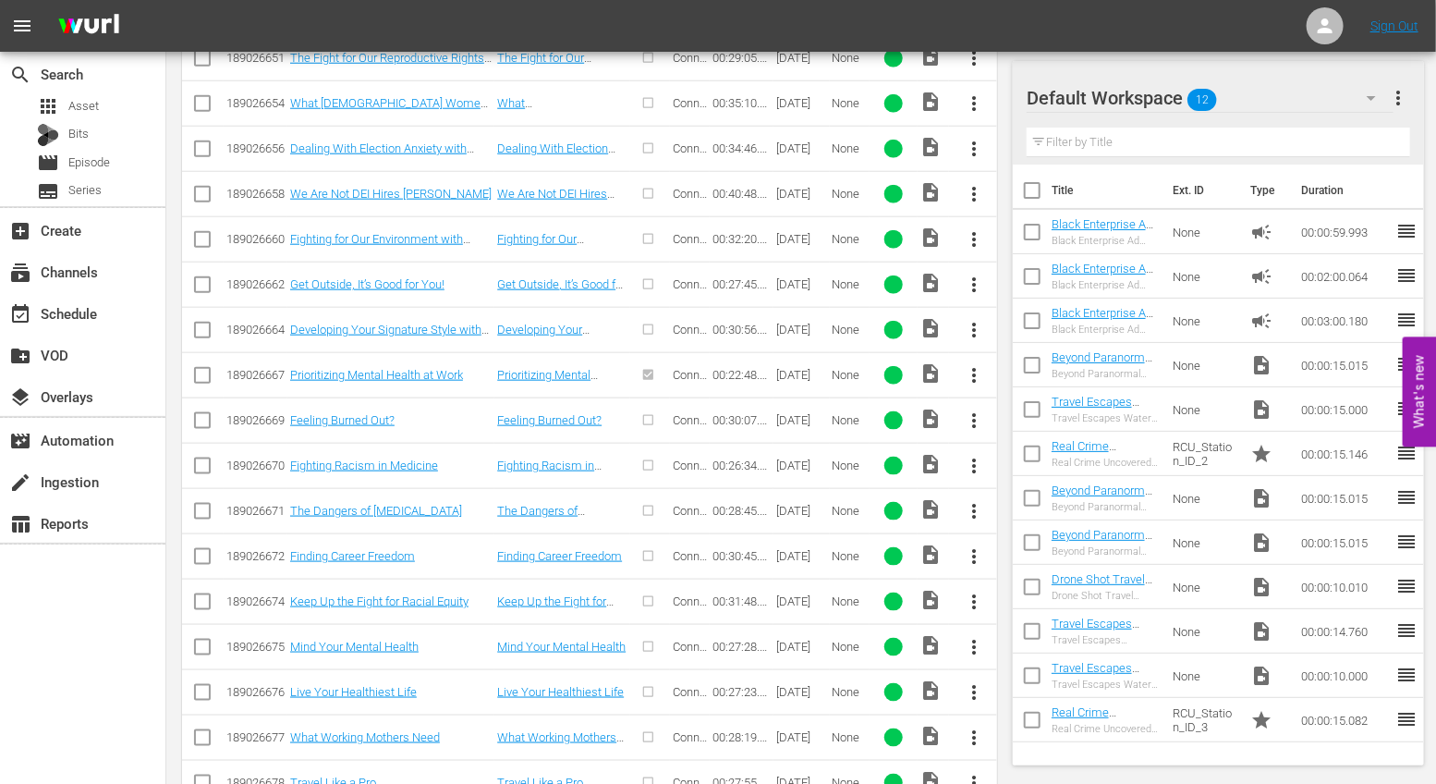
click at [979, 455] on span "more_vert" at bounding box center [974, 466] width 22 height 22
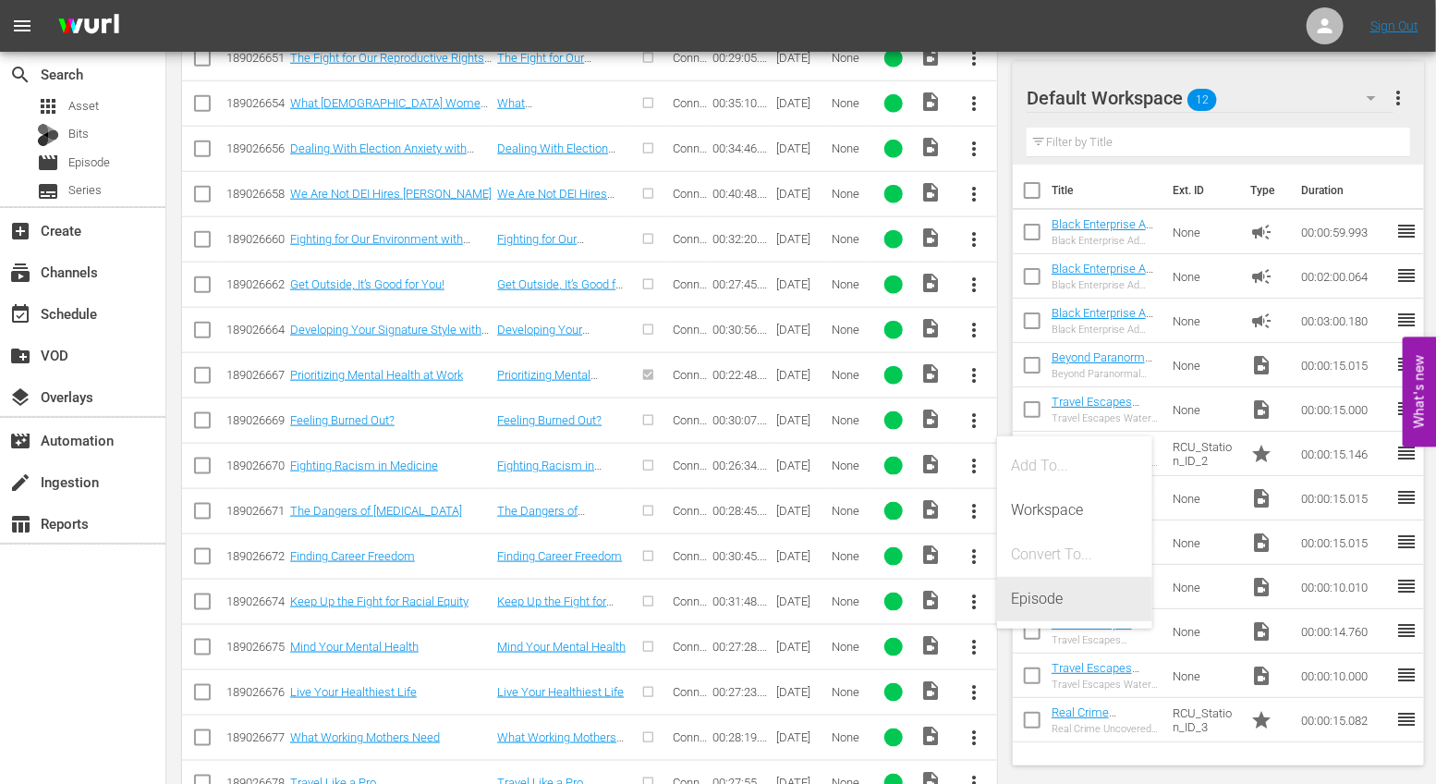
click at [1036, 586] on div "Episode" at bounding box center [1075, 599] width 126 height 44
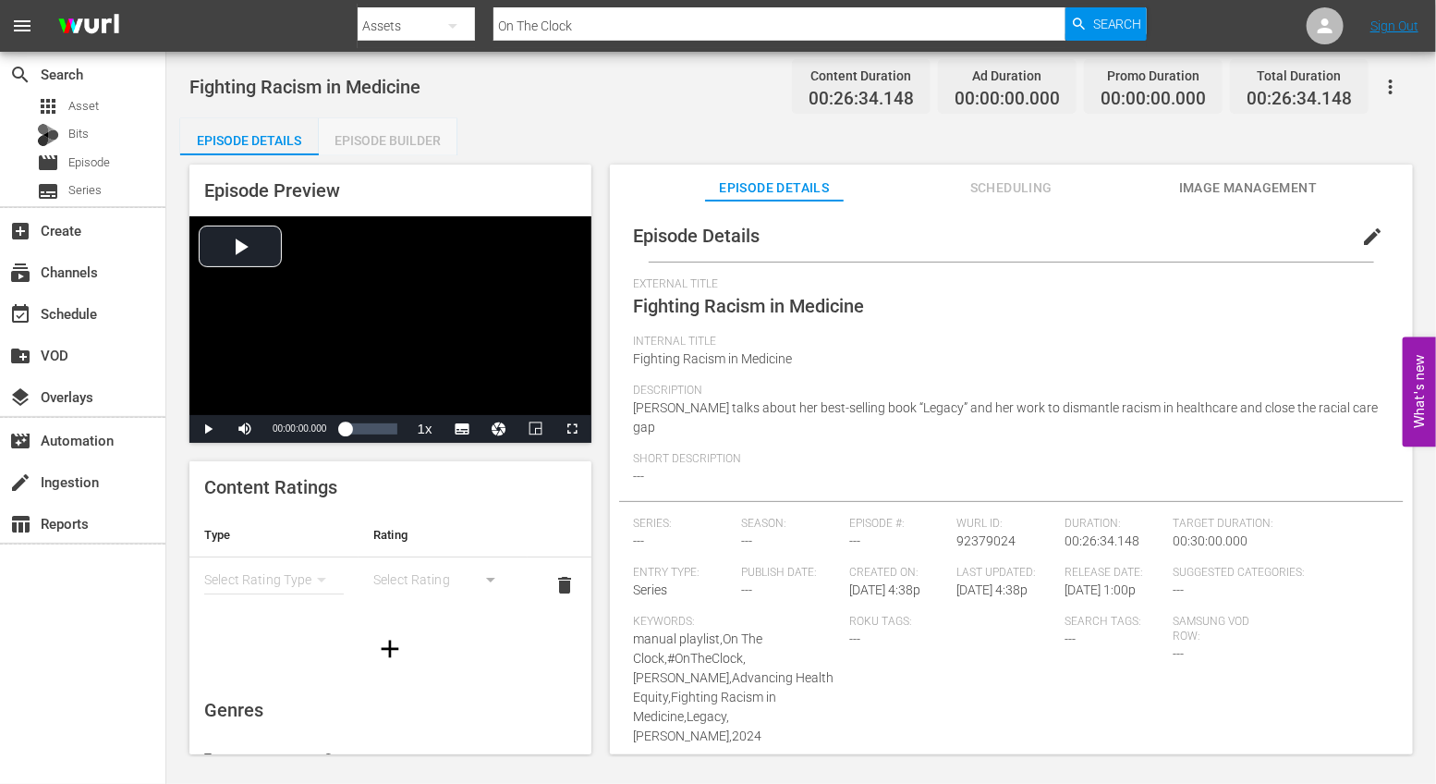
click at [380, 147] on div "Episode Builder" at bounding box center [388, 140] width 139 height 44
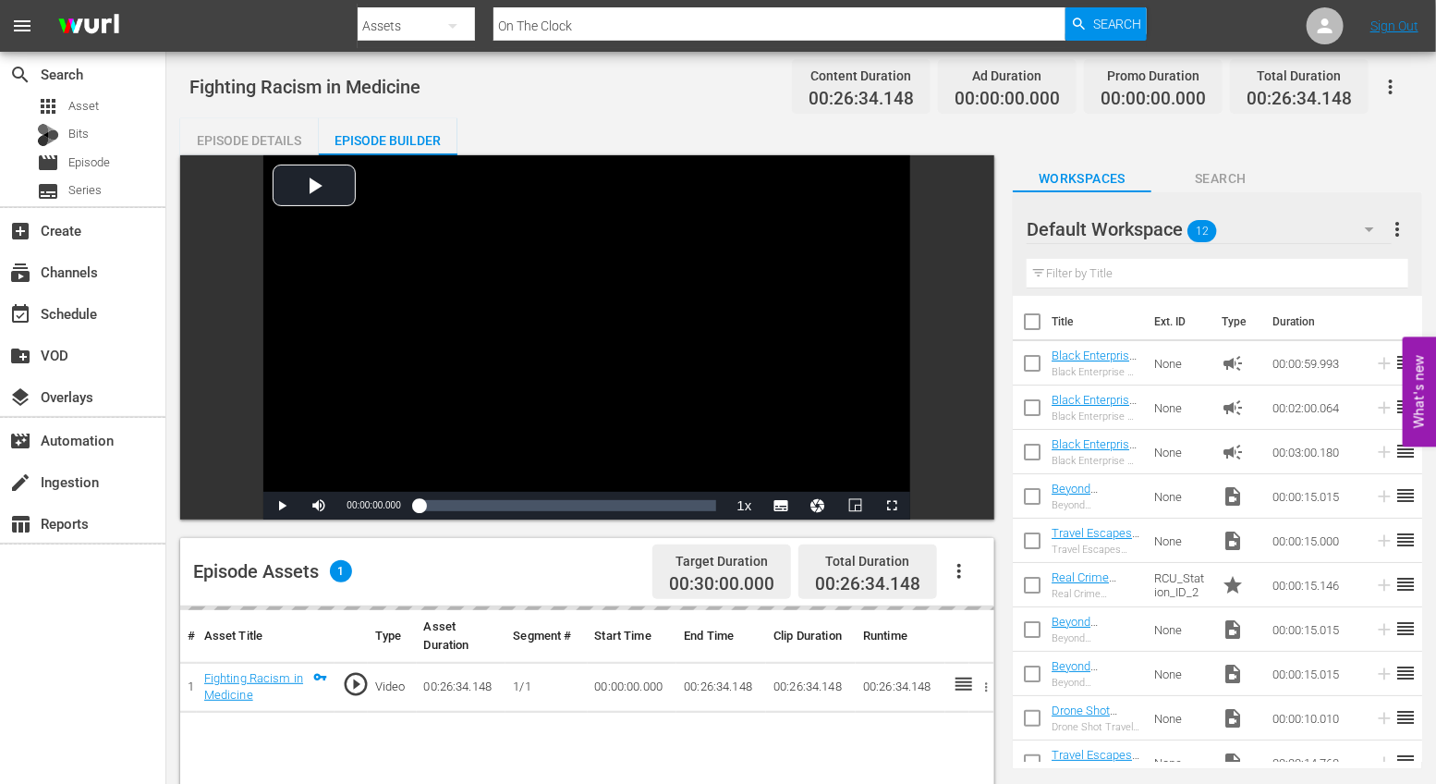
click at [957, 573] on icon "button" at bounding box center [959, 571] width 22 height 22
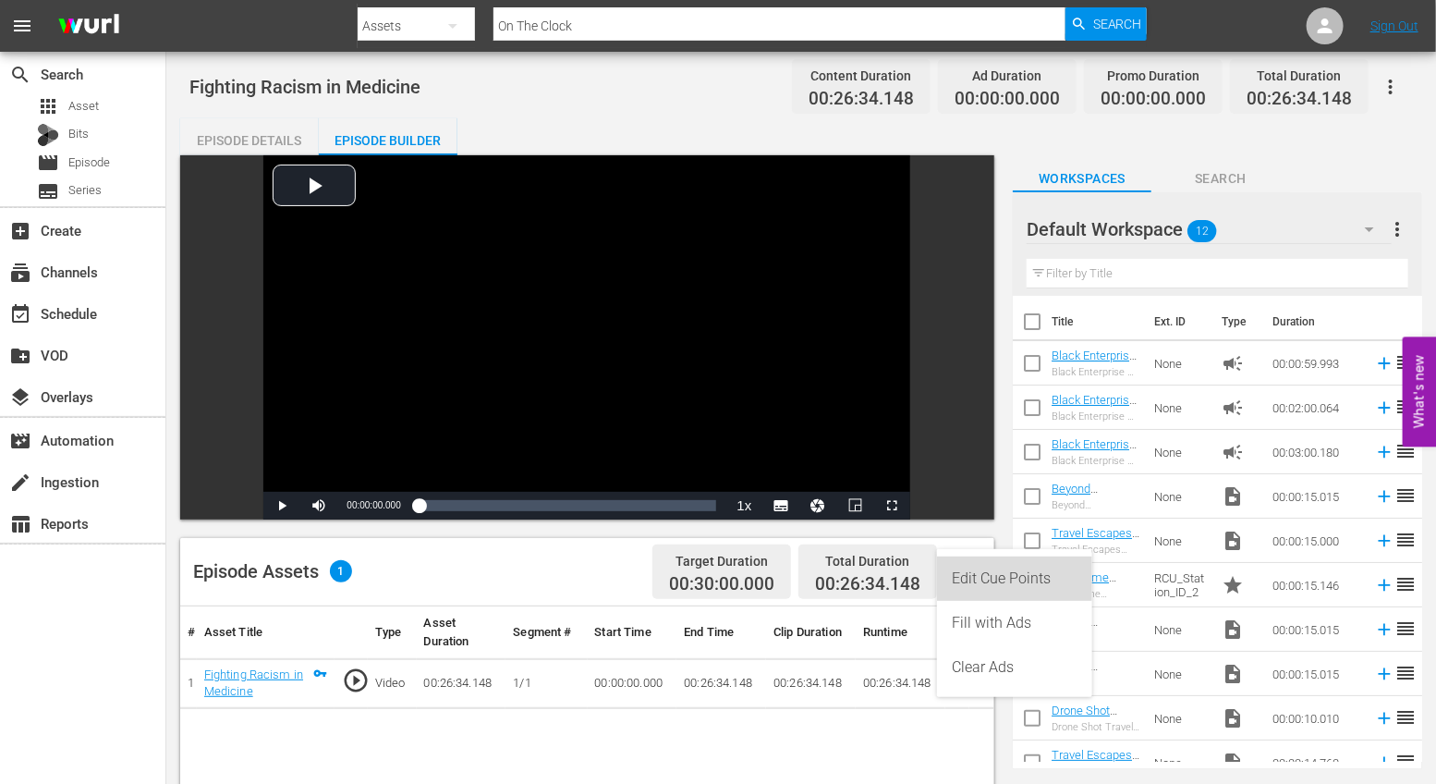
click at [980, 582] on div "Edit Cue Points" at bounding box center [1015, 578] width 126 height 44
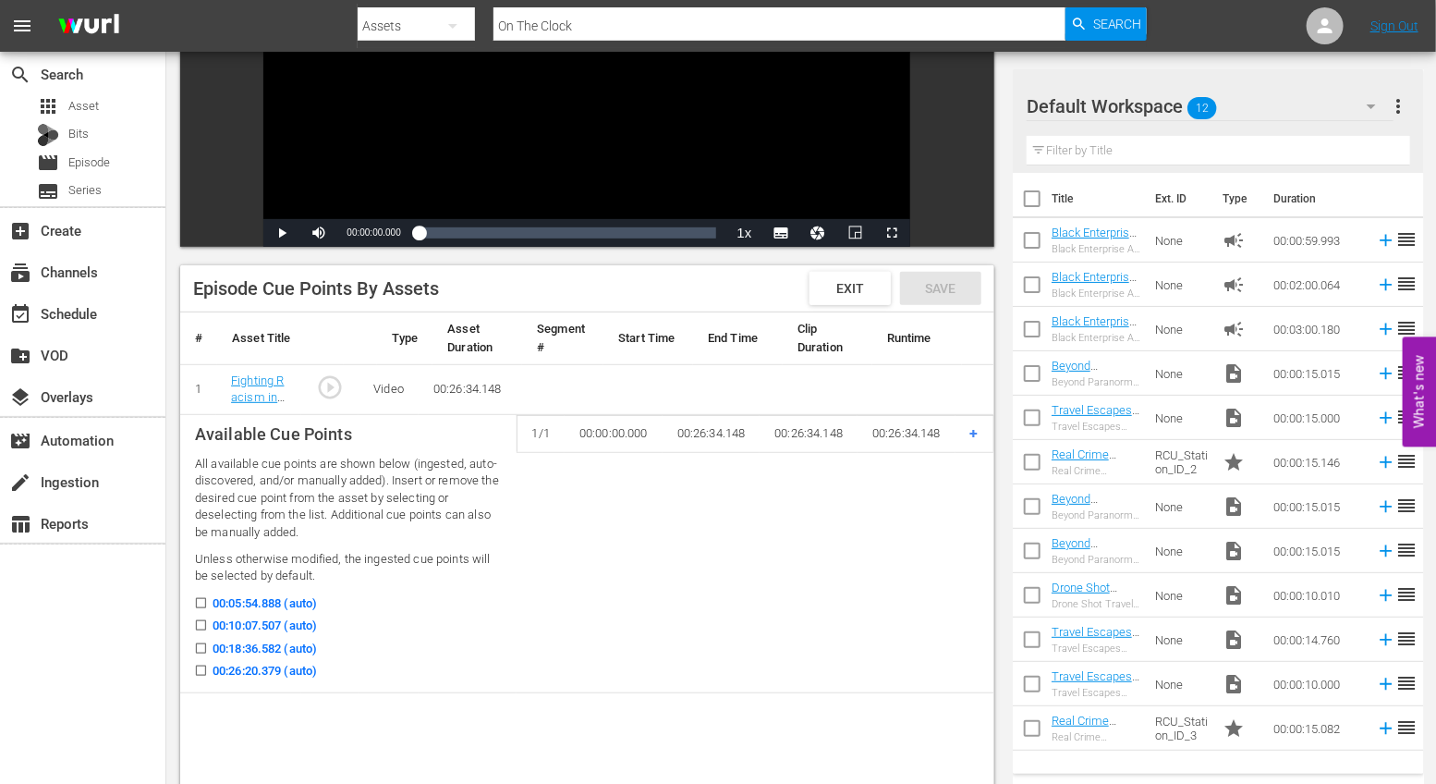
scroll to position [300, 0]
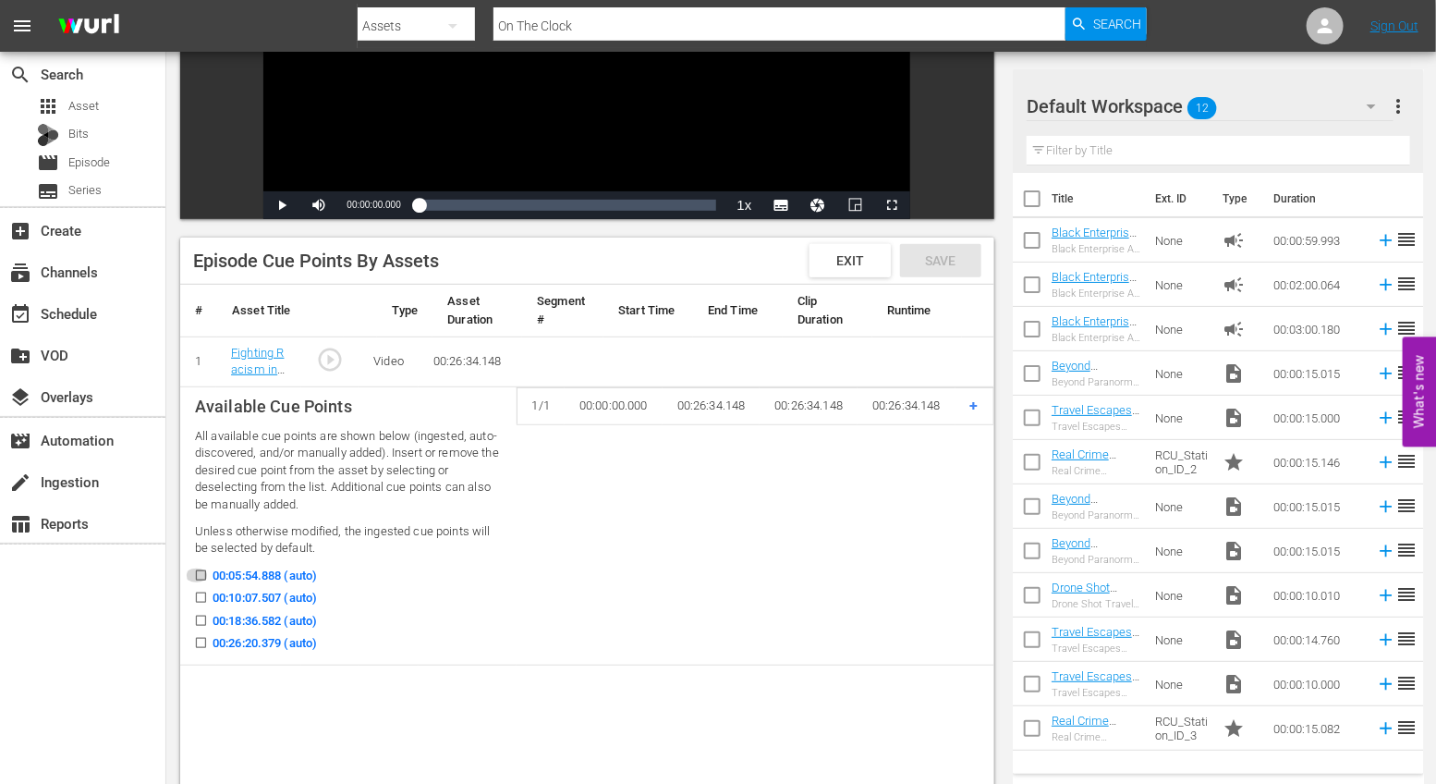
click at [201, 577] on input "00:05:54.888 (auto)" at bounding box center [196, 579] width 23 height 14
checkbox input "true"
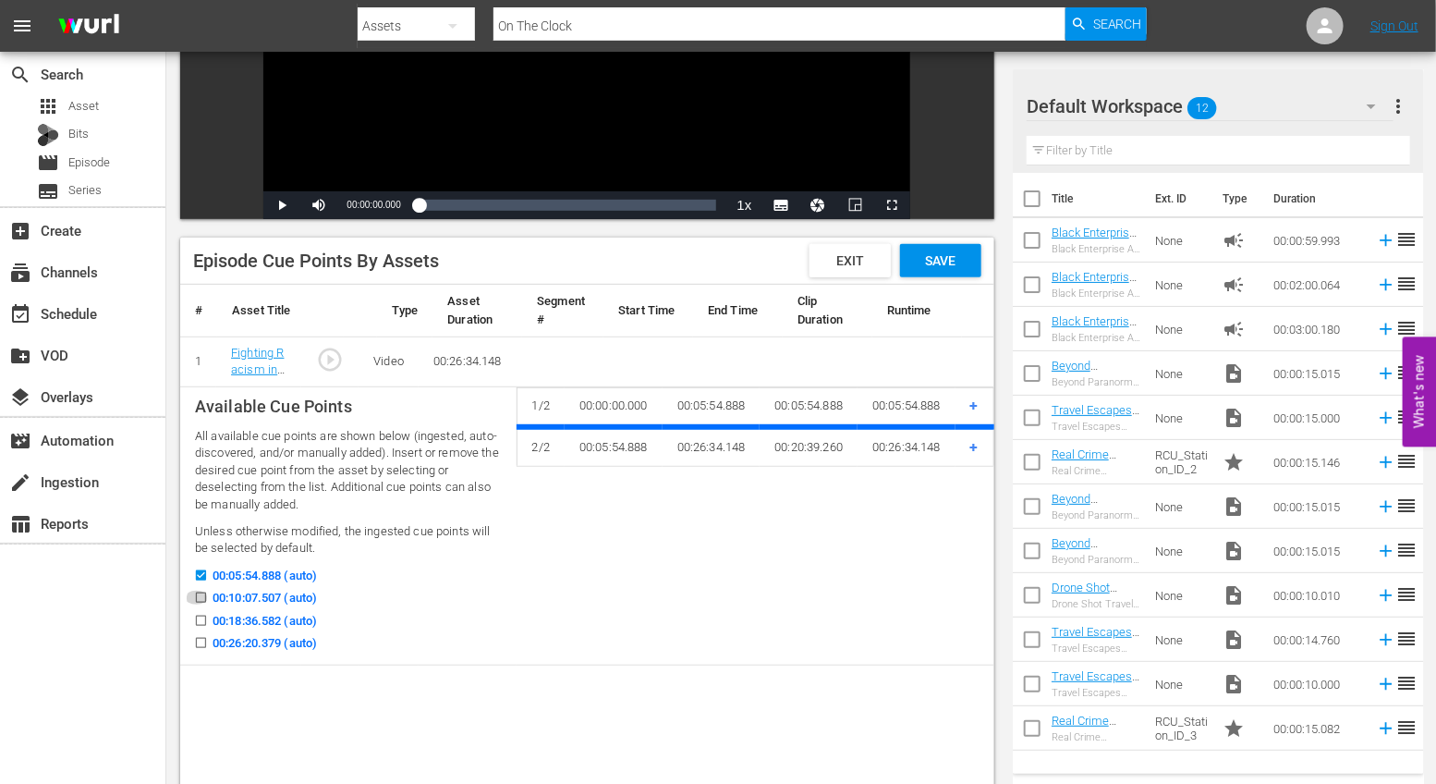
click at [201, 592] on icon at bounding box center [201, 597] width 10 height 10
click at [201, 594] on input "00:10:07.507 (auto)" at bounding box center [196, 601] width 23 height 14
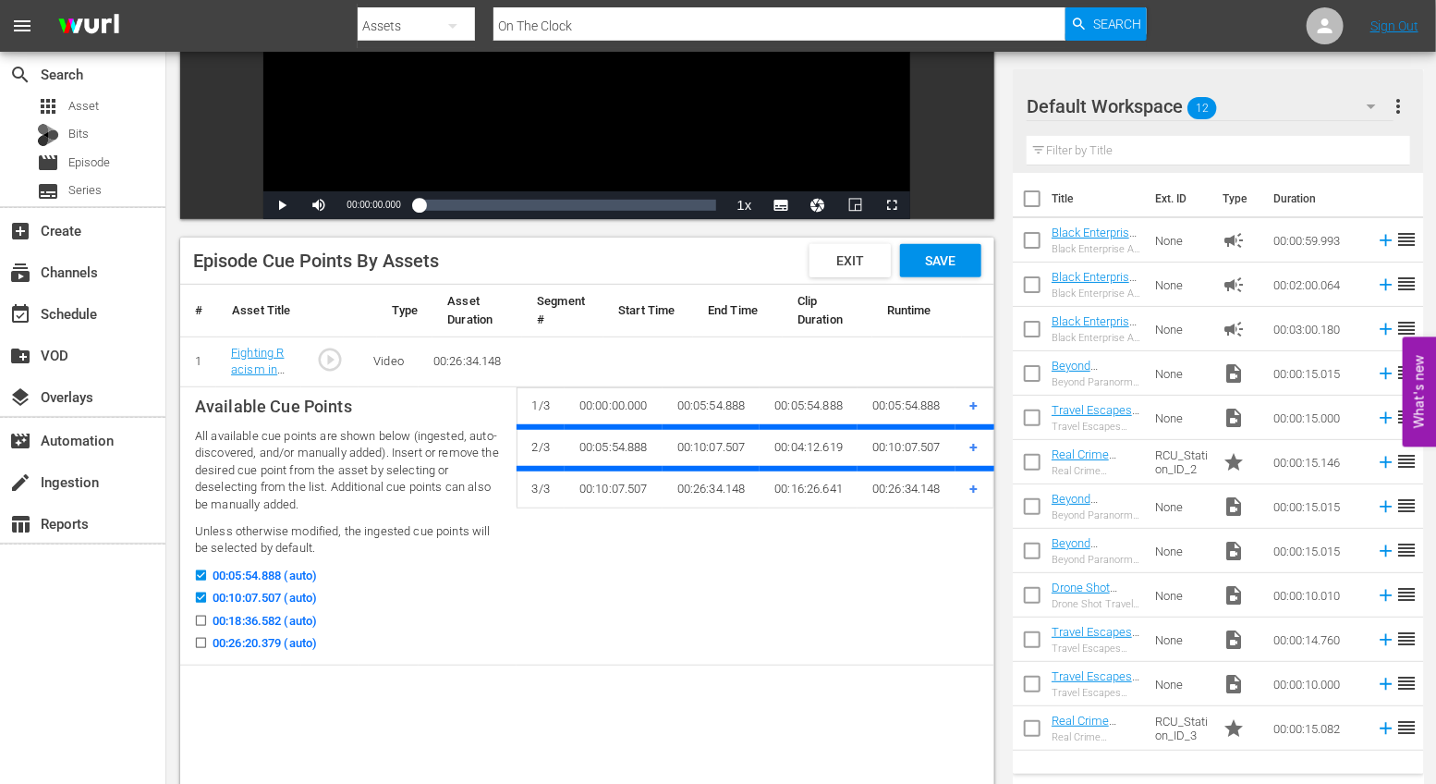
click at [201, 600] on input "00:10:07.507 (auto)" at bounding box center [196, 601] width 23 height 14
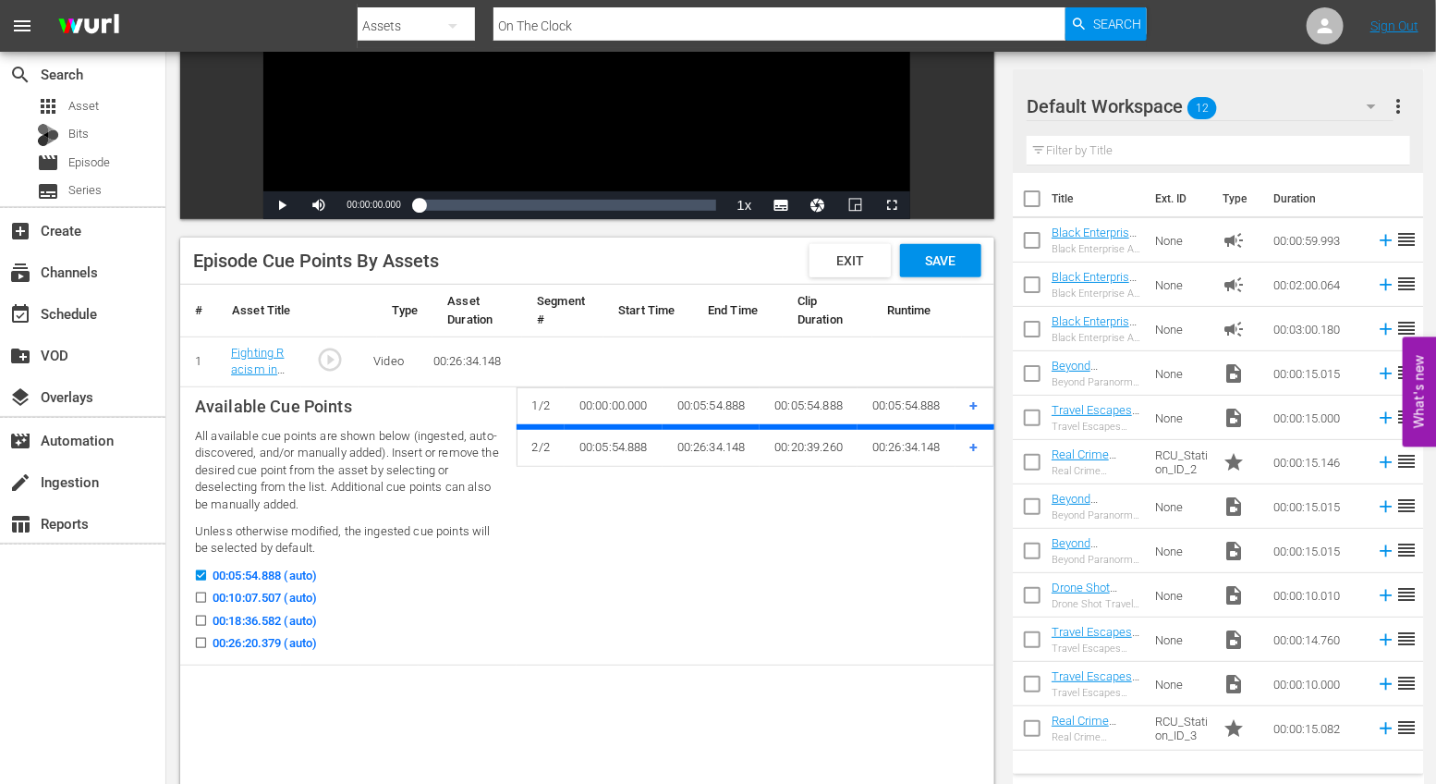
click at [202, 607] on div "00:10:07.507 (auto)" at bounding box center [348, 600] width 307 height 23
click at [202, 600] on input "00:10:07.507 (auto)" at bounding box center [196, 601] width 23 height 14
checkbox input "true"
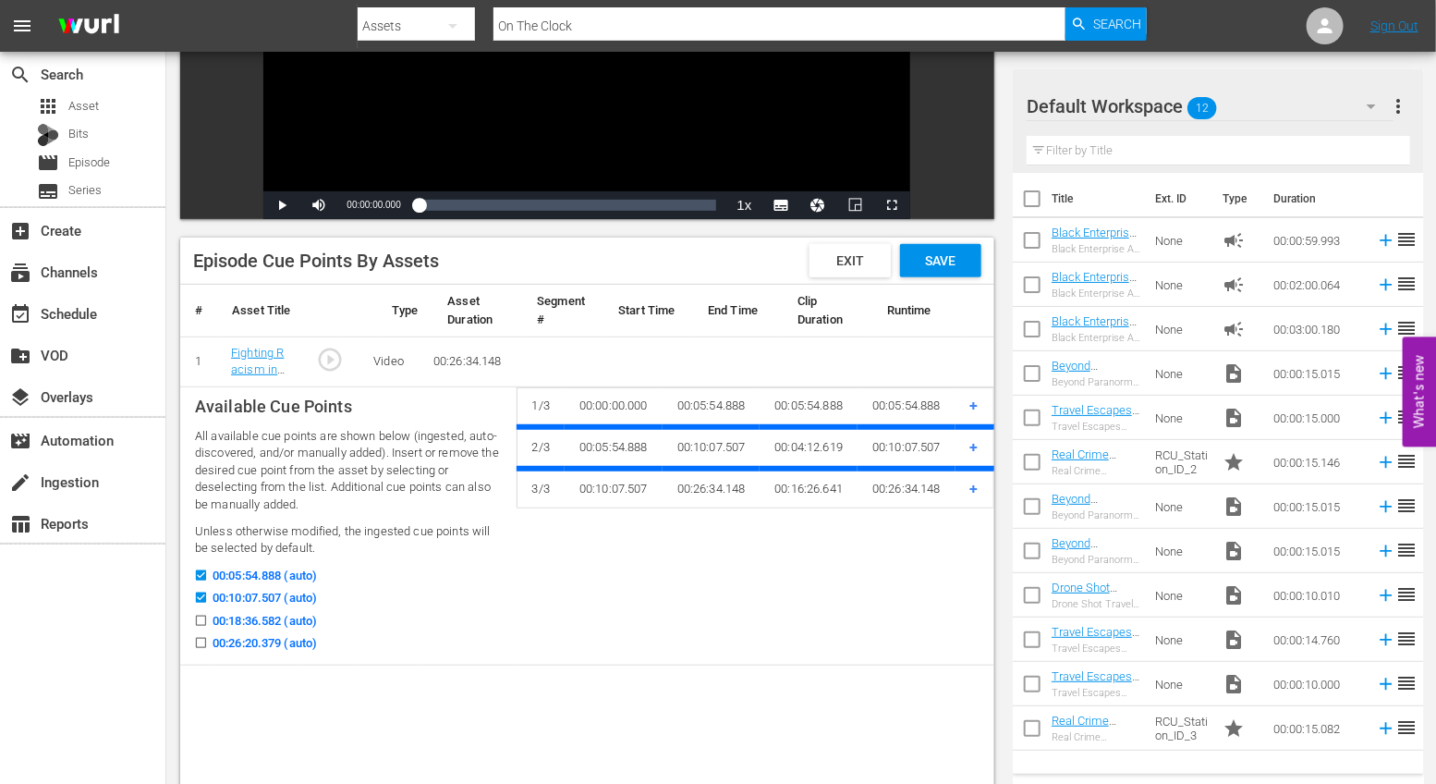
click at [204, 615] on icon at bounding box center [201, 620] width 10 height 10
click at [204, 617] on input "00:18:36.582 (auto)" at bounding box center [196, 624] width 23 height 14
checkbox input "true"
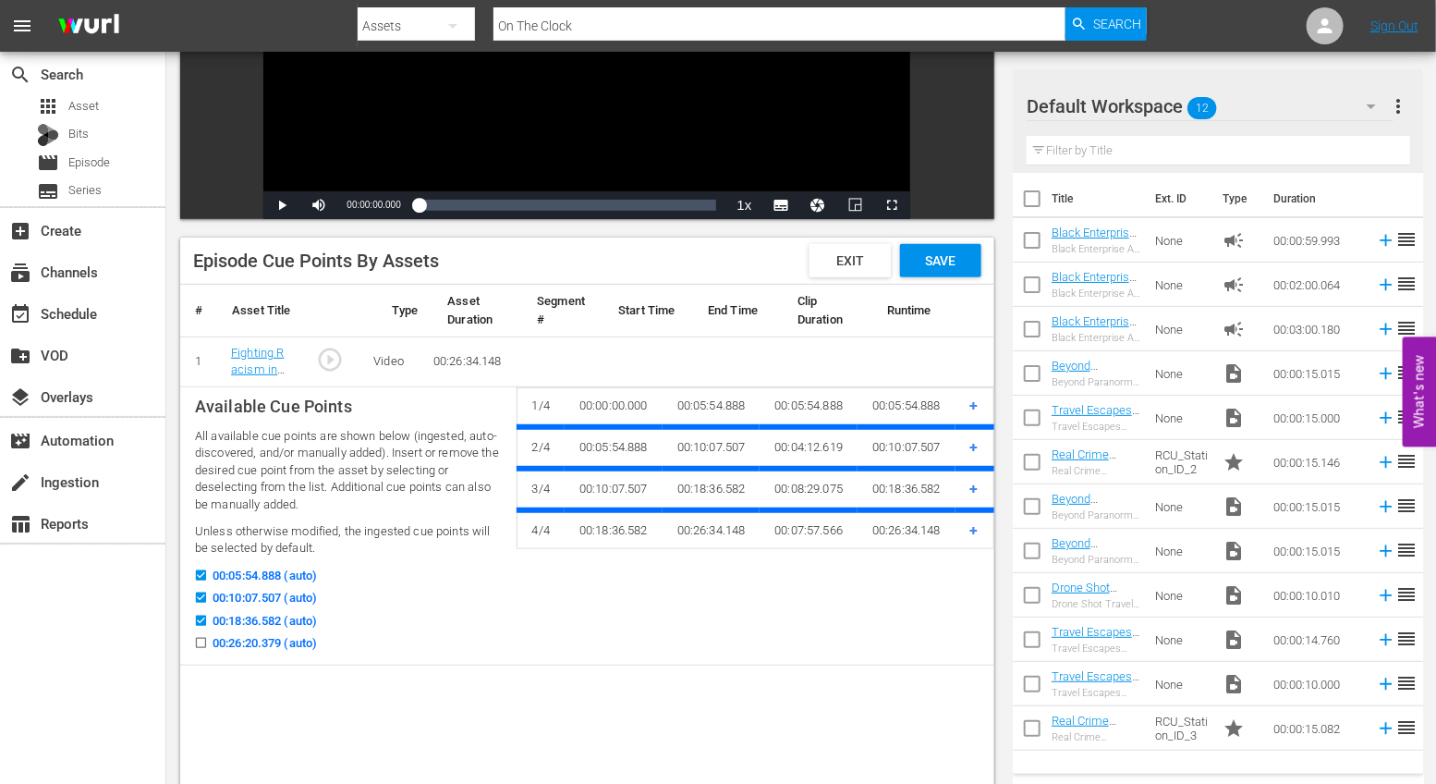
click at [975, 493] on span "+" at bounding box center [974, 489] width 8 height 18
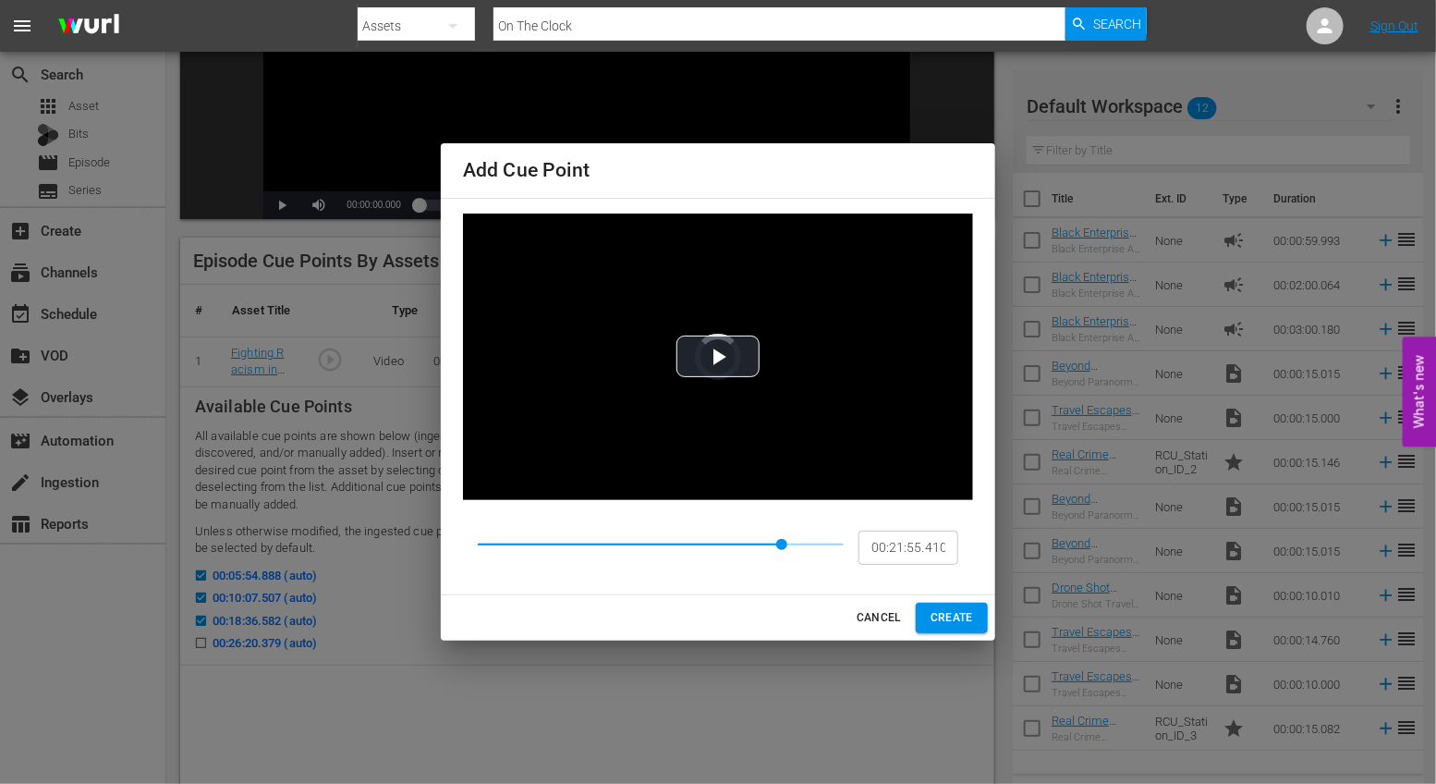
type input "00:21:51.385"
drag, startPoint x: 621, startPoint y: 542, endPoint x: 779, endPoint y: 542, distance: 158.0
click at [779, 542] on span at bounding box center [779, 544] width 11 height 11
click at [964, 618] on span "CREATE" at bounding box center [952, 617] width 43 height 19
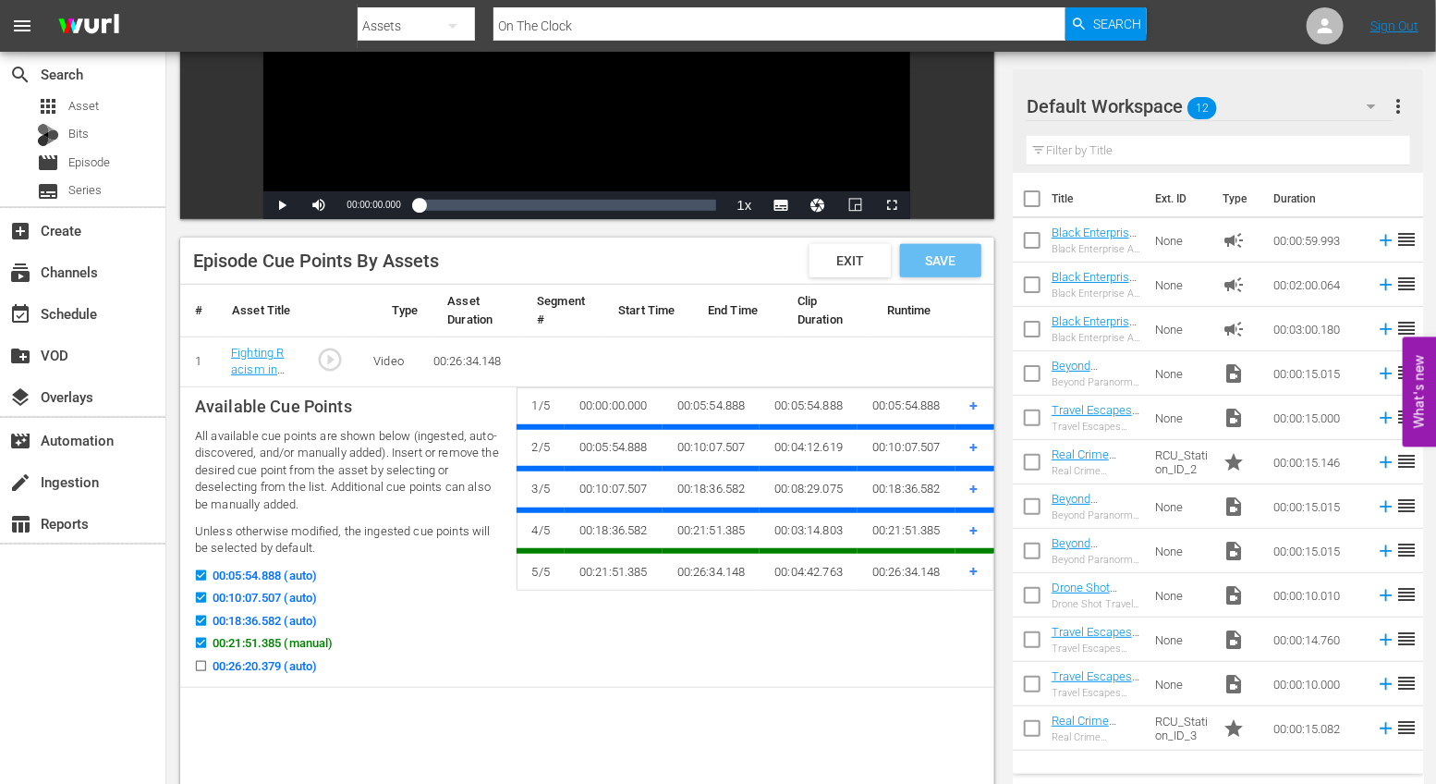
click at [922, 269] on div "Save" at bounding box center [940, 260] width 81 height 33
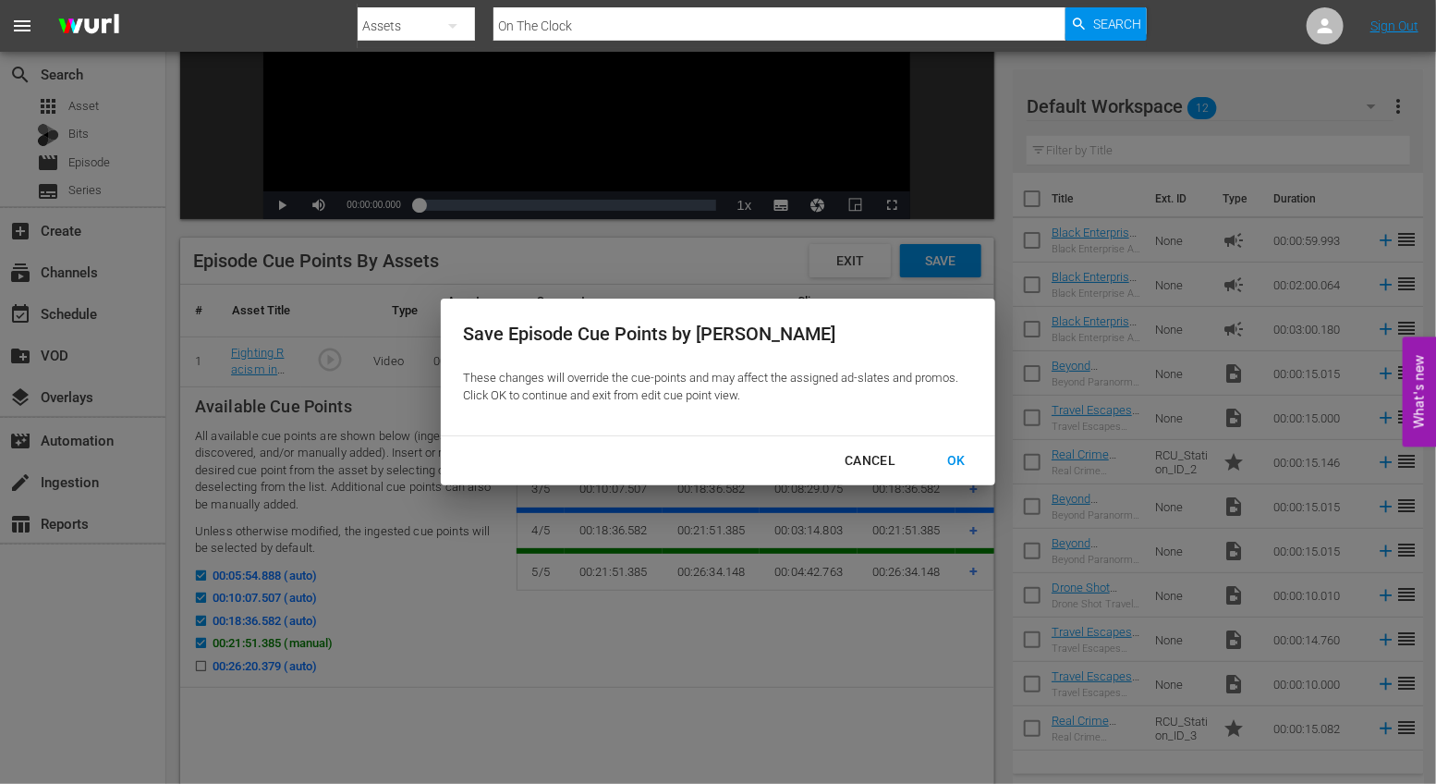
click at [960, 465] on div "OK" at bounding box center [956, 460] width 48 height 23
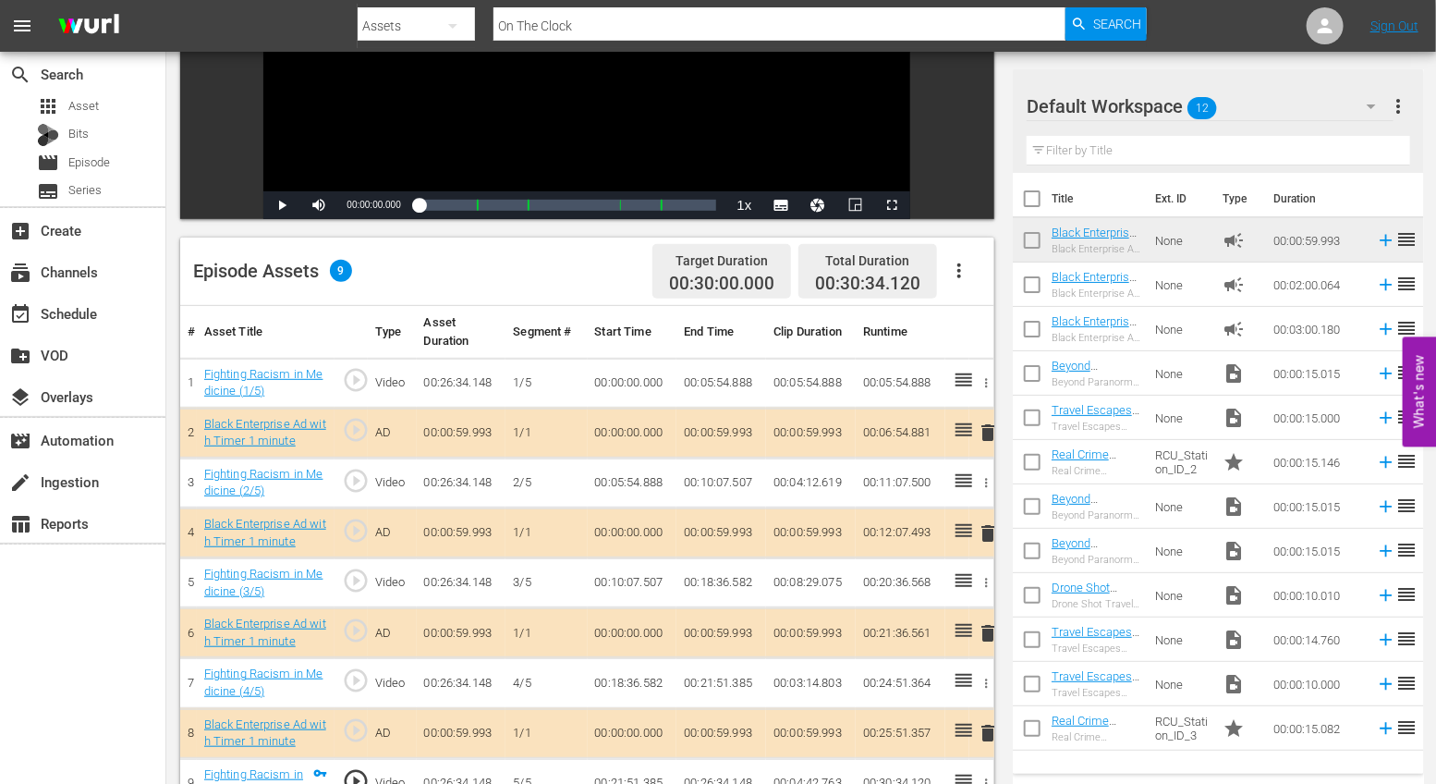
click at [987, 426] on span "delete" at bounding box center [988, 432] width 22 height 22
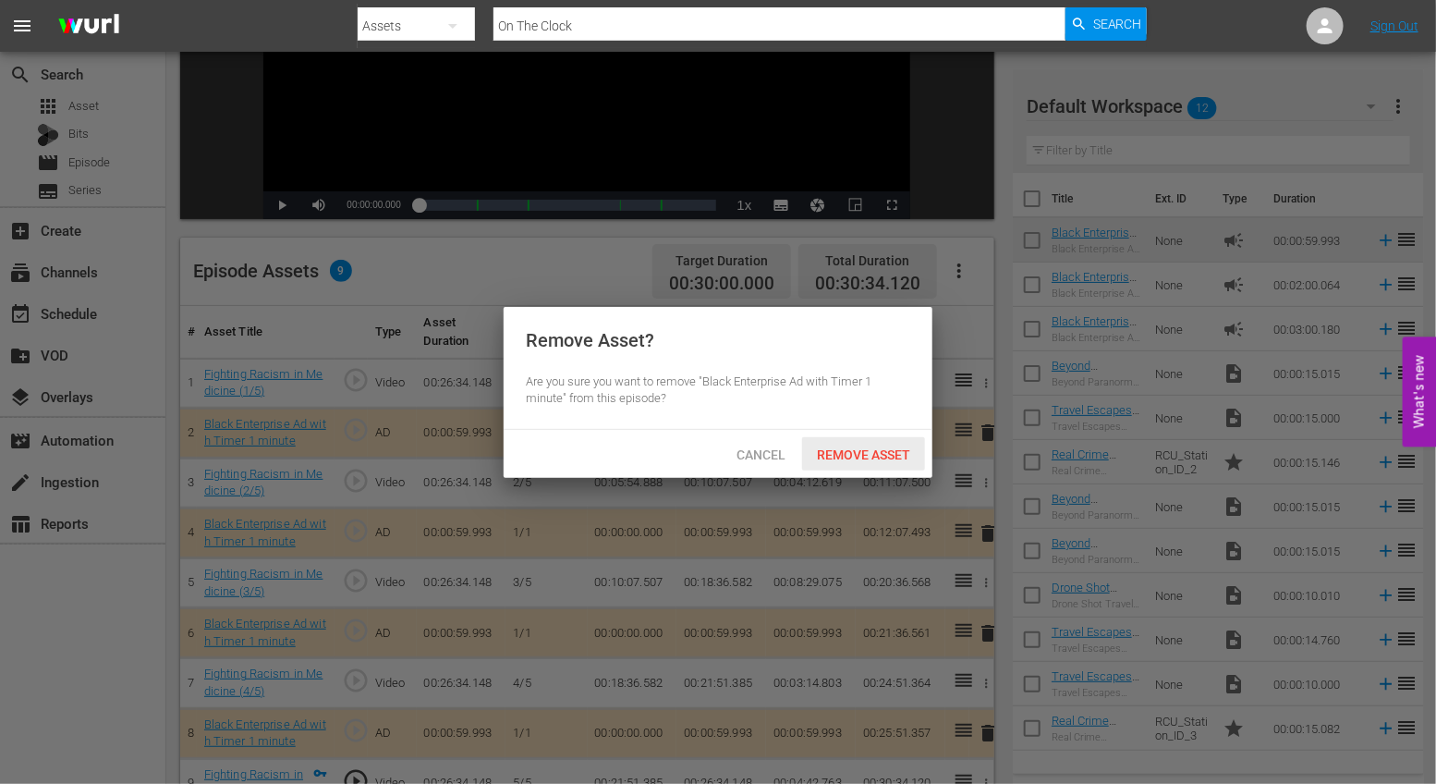
click at [861, 465] on div "Remove Asset" at bounding box center [863, 454] width 123 height 34
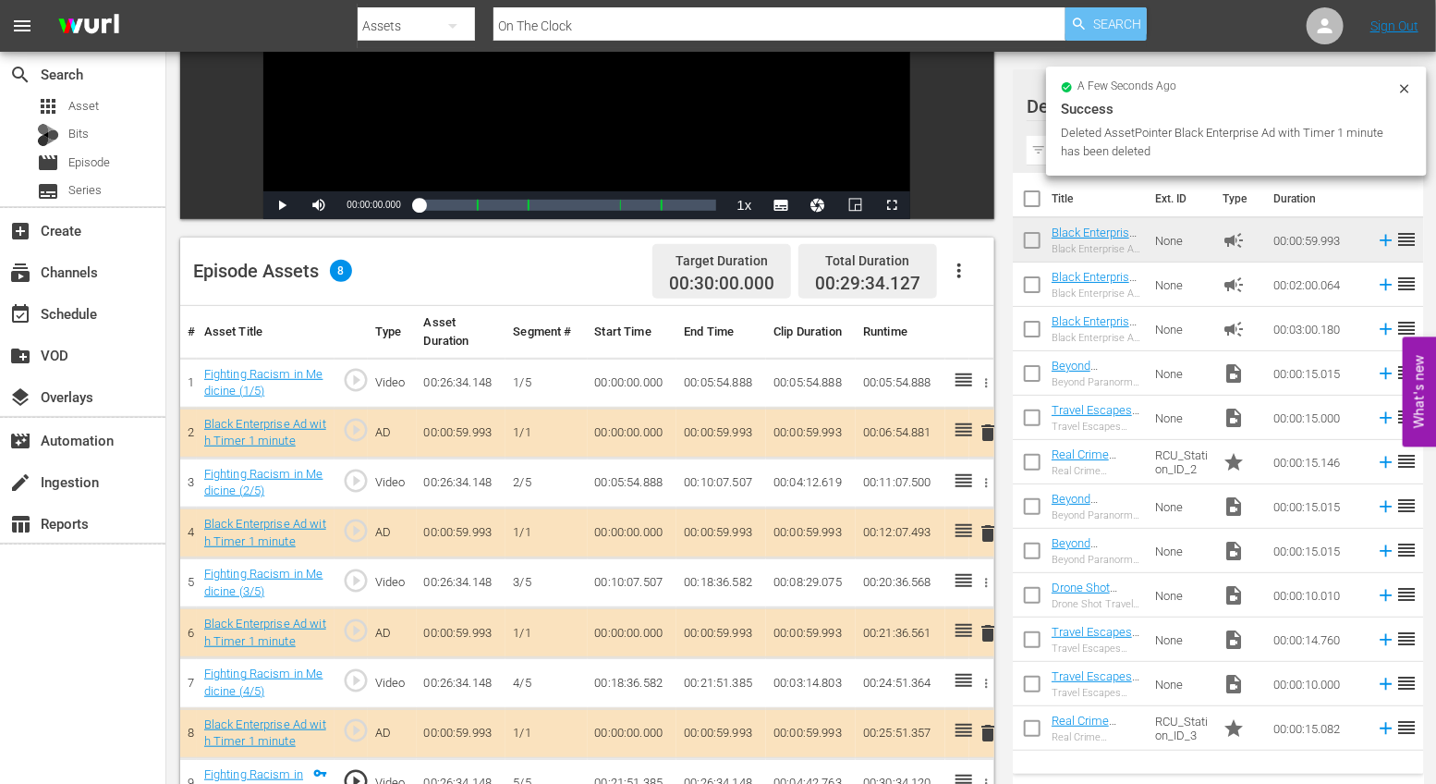
click at [1096, 33] on span "Search" at bounding box center [1117, 23] width 49 height 33
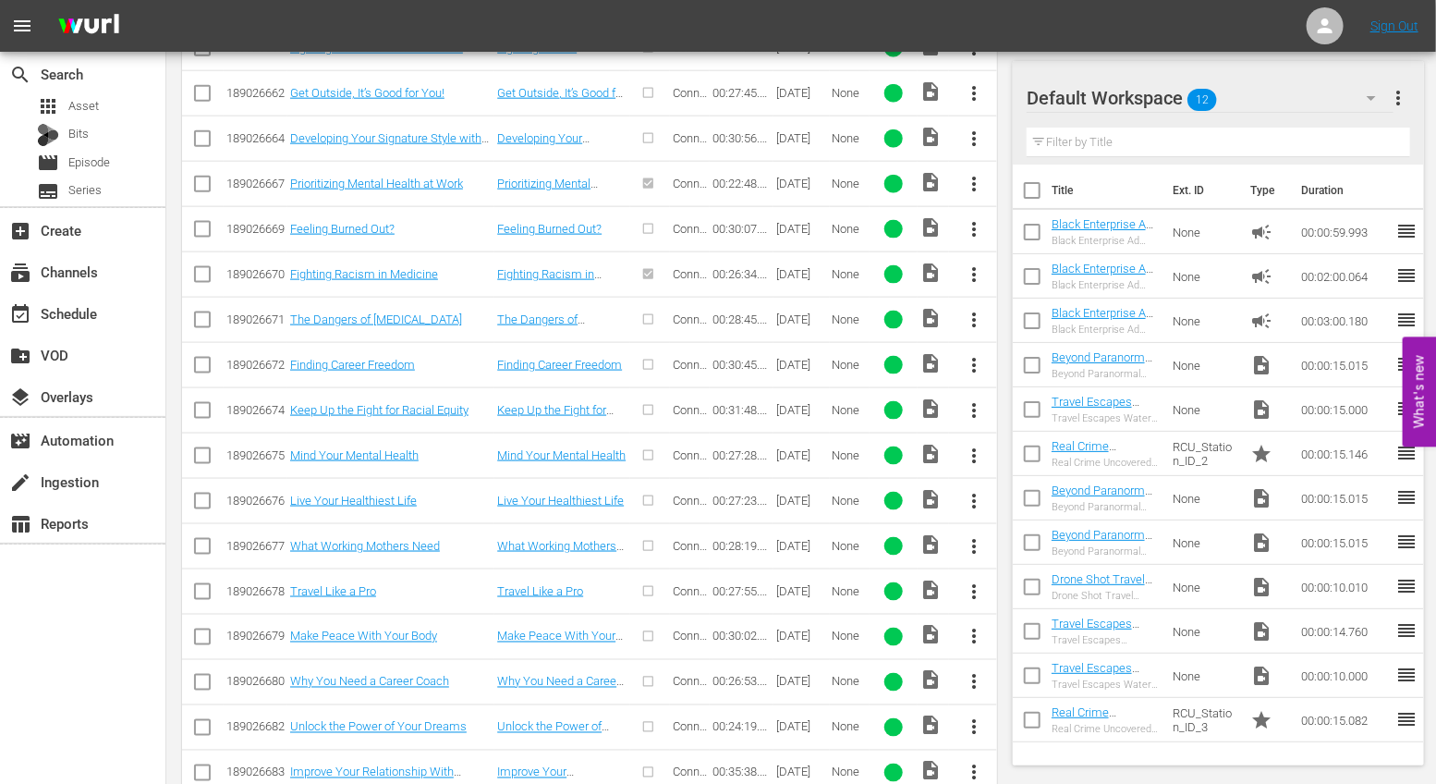
scroll to position [1082, 0]
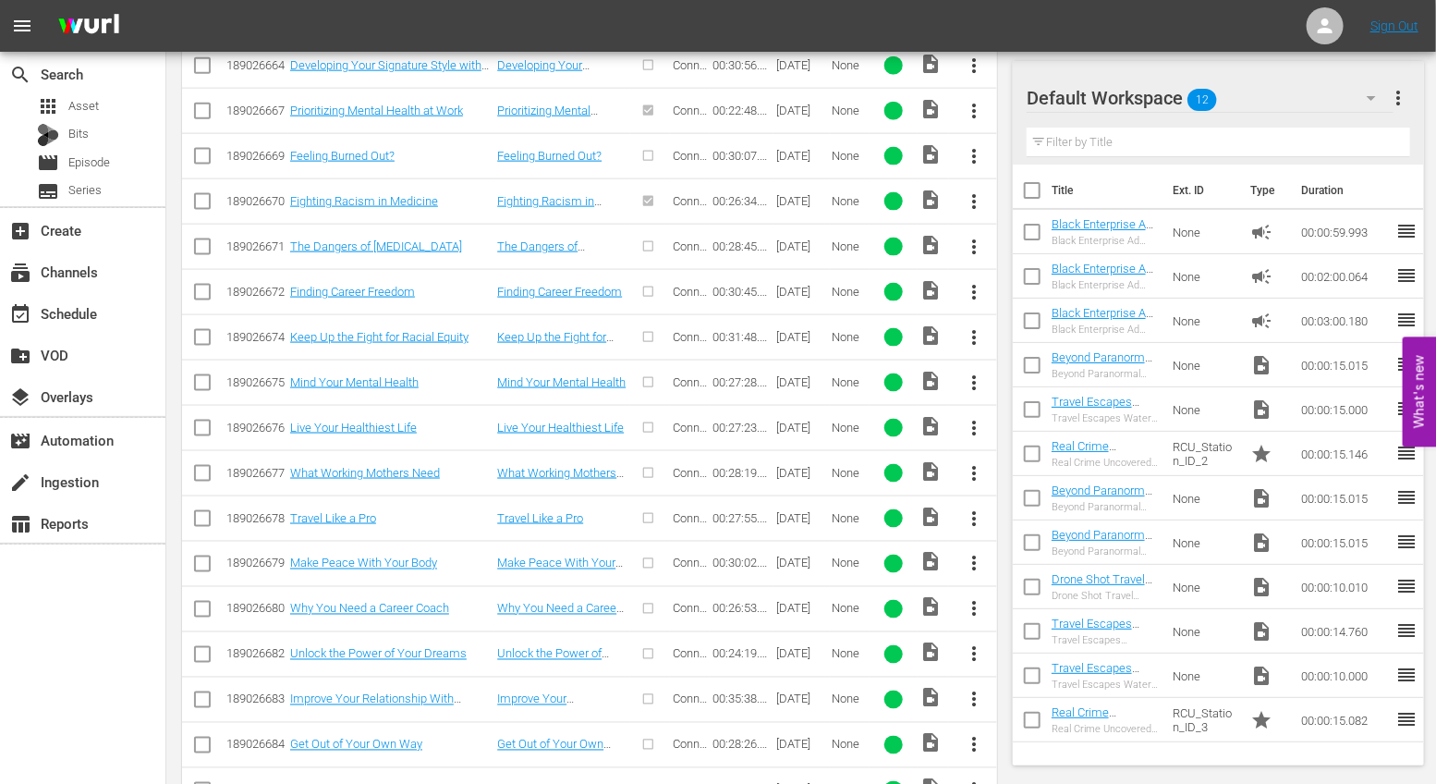
click at [974, 643] on span "more_vert" at bounding box center [974, 654] width 22 height 22
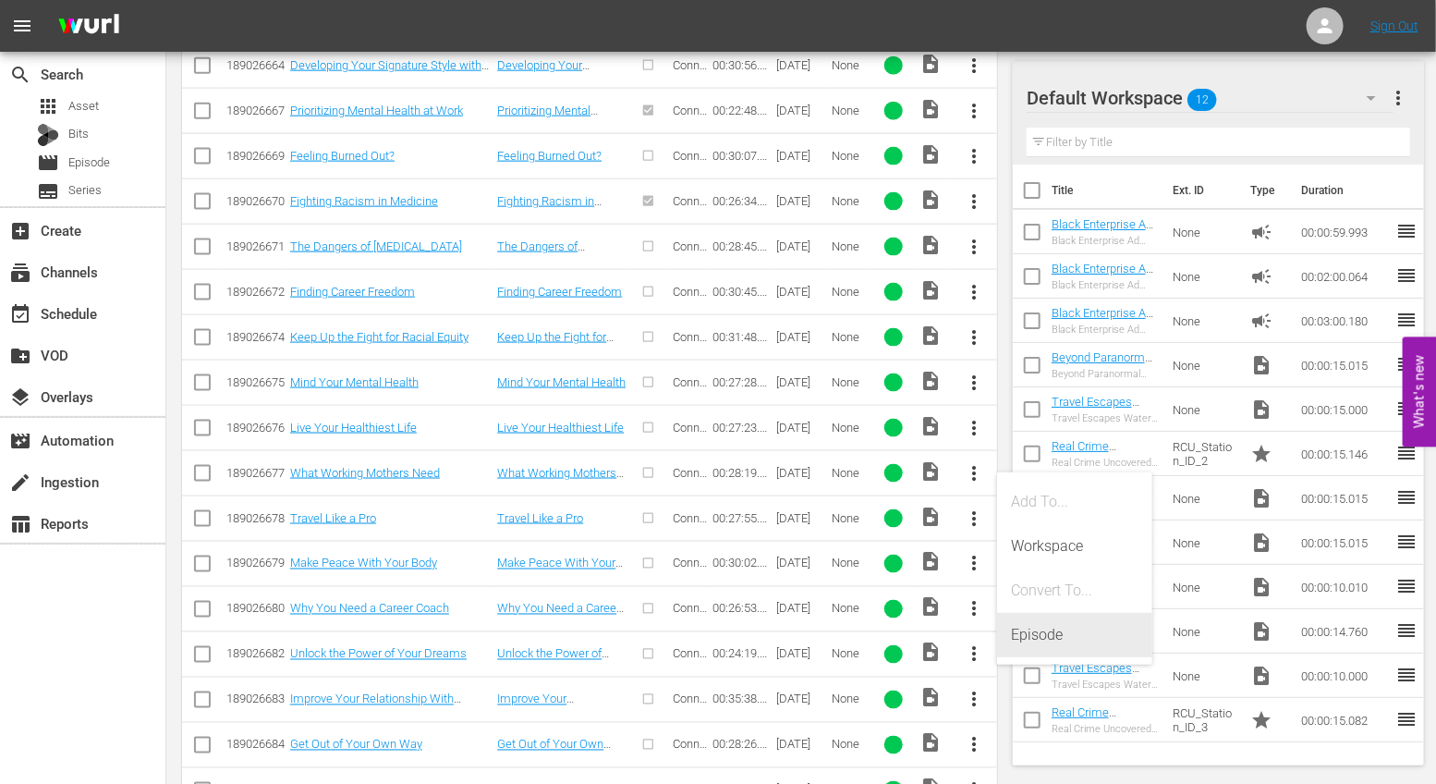
click at [1037, 635] on div "Episode" at bounding box center [1075, 635] width 126 height 44
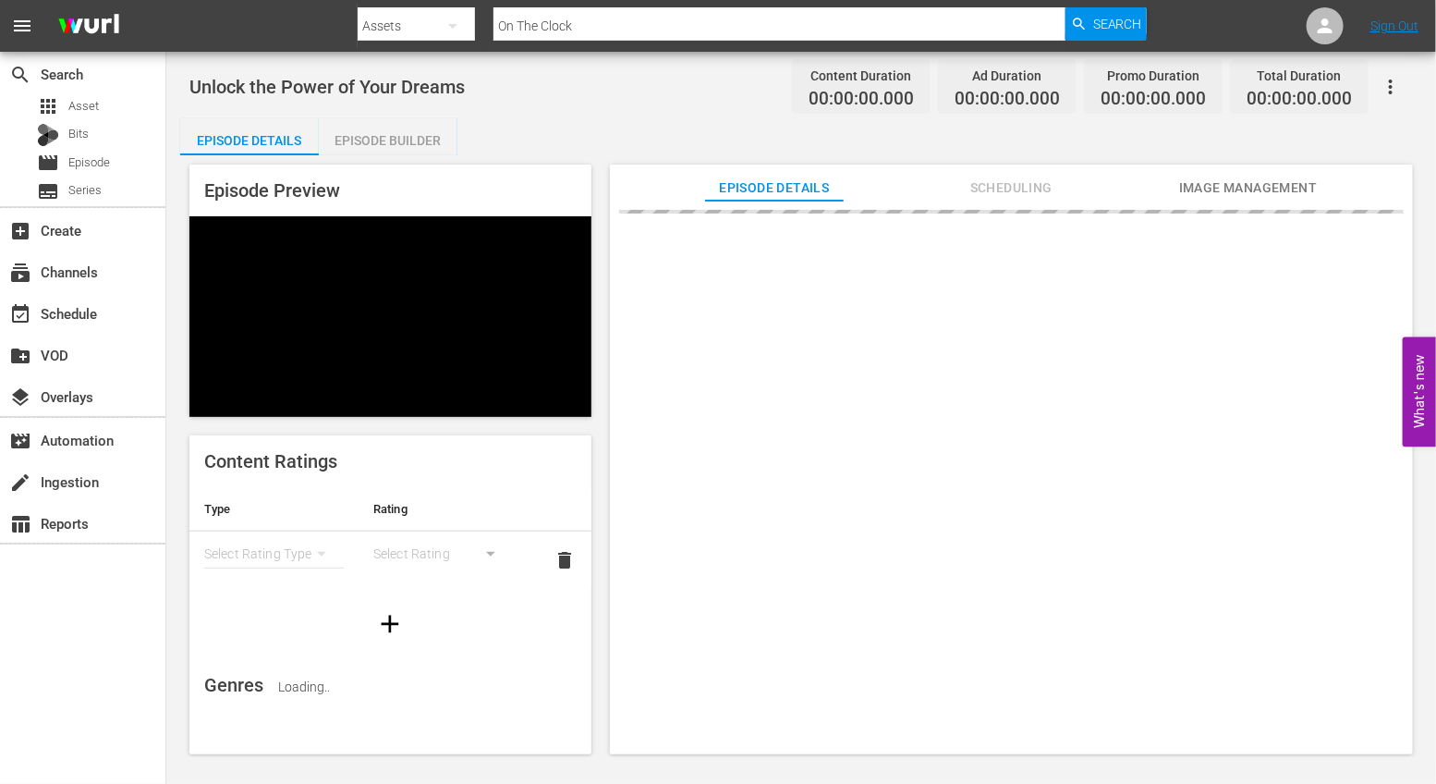
click at [384, 139] on div "Episode Builder" at bounding box center [388, 140] width 139 height 44
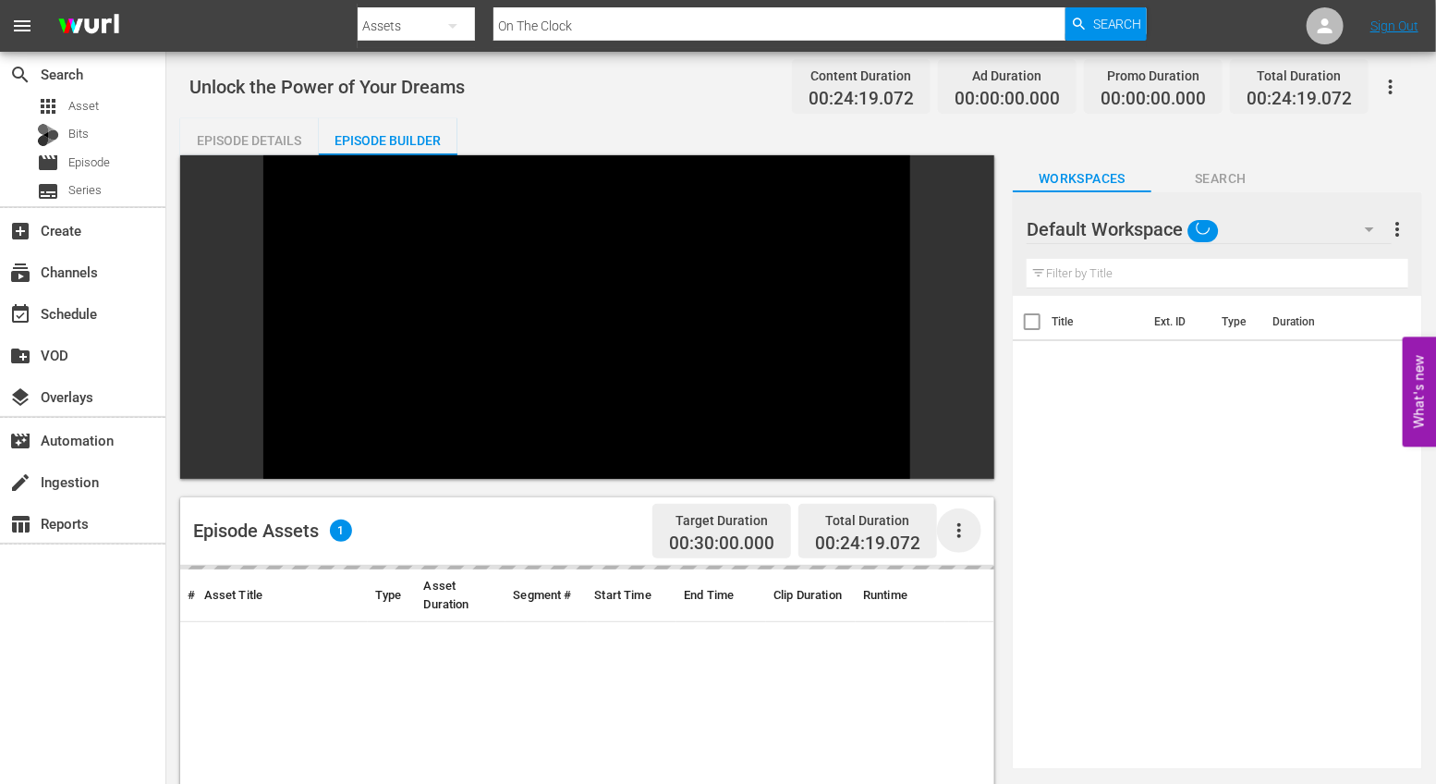
click at [958, 519] on icon "button" at bounding box center [959, 530] width 22 height 22
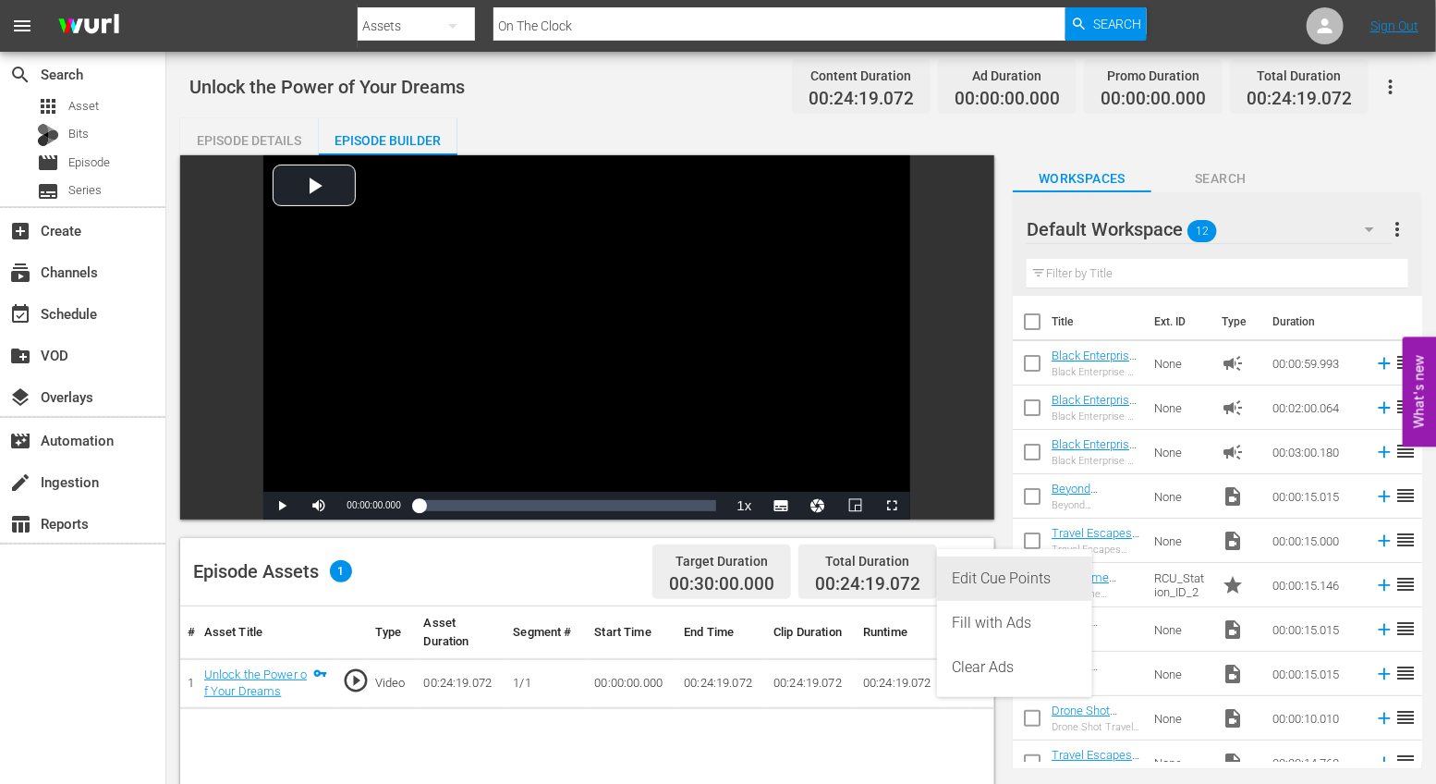
click at [995, 572] on div "Edit Cue Points" at bounding box center [1015, 578] width 126 height 44
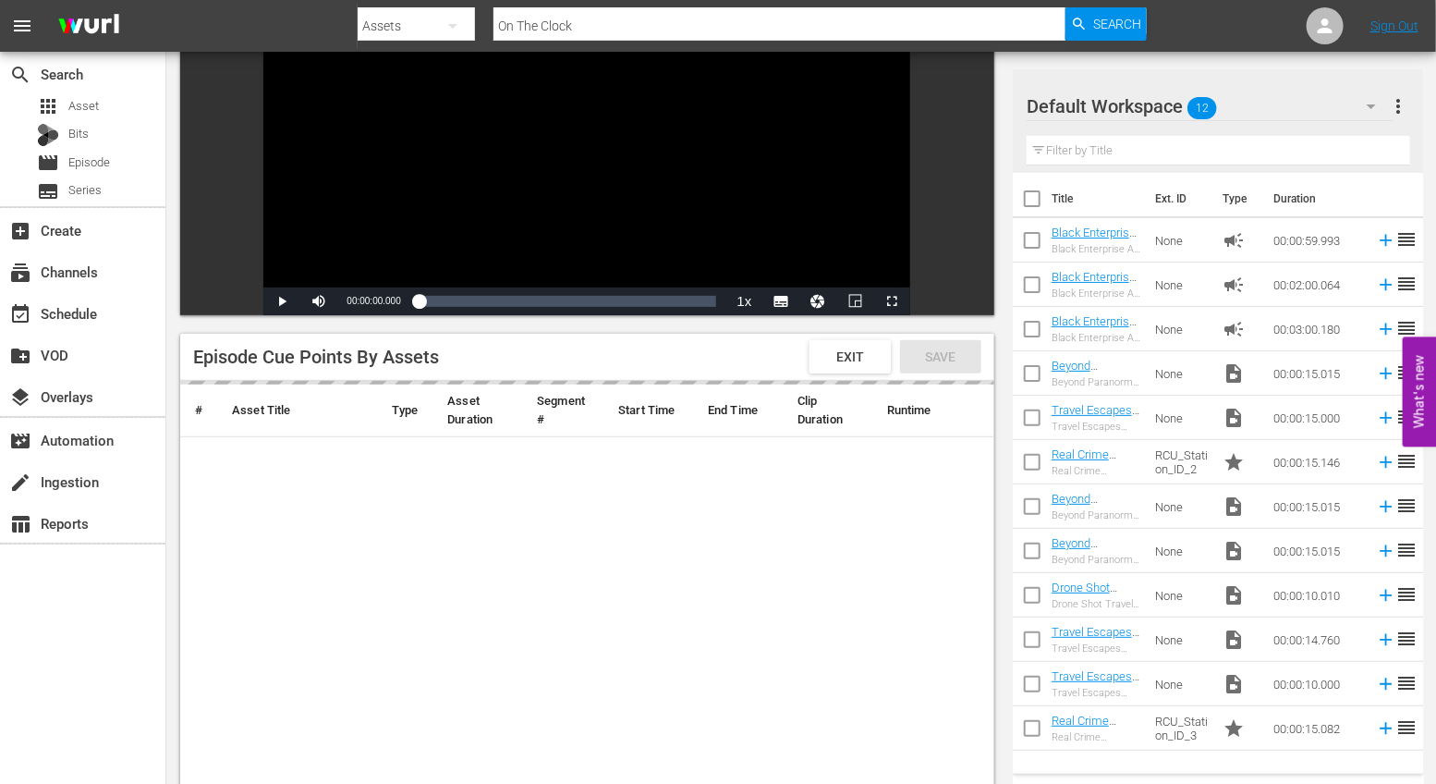
scroll to position [205, 0]
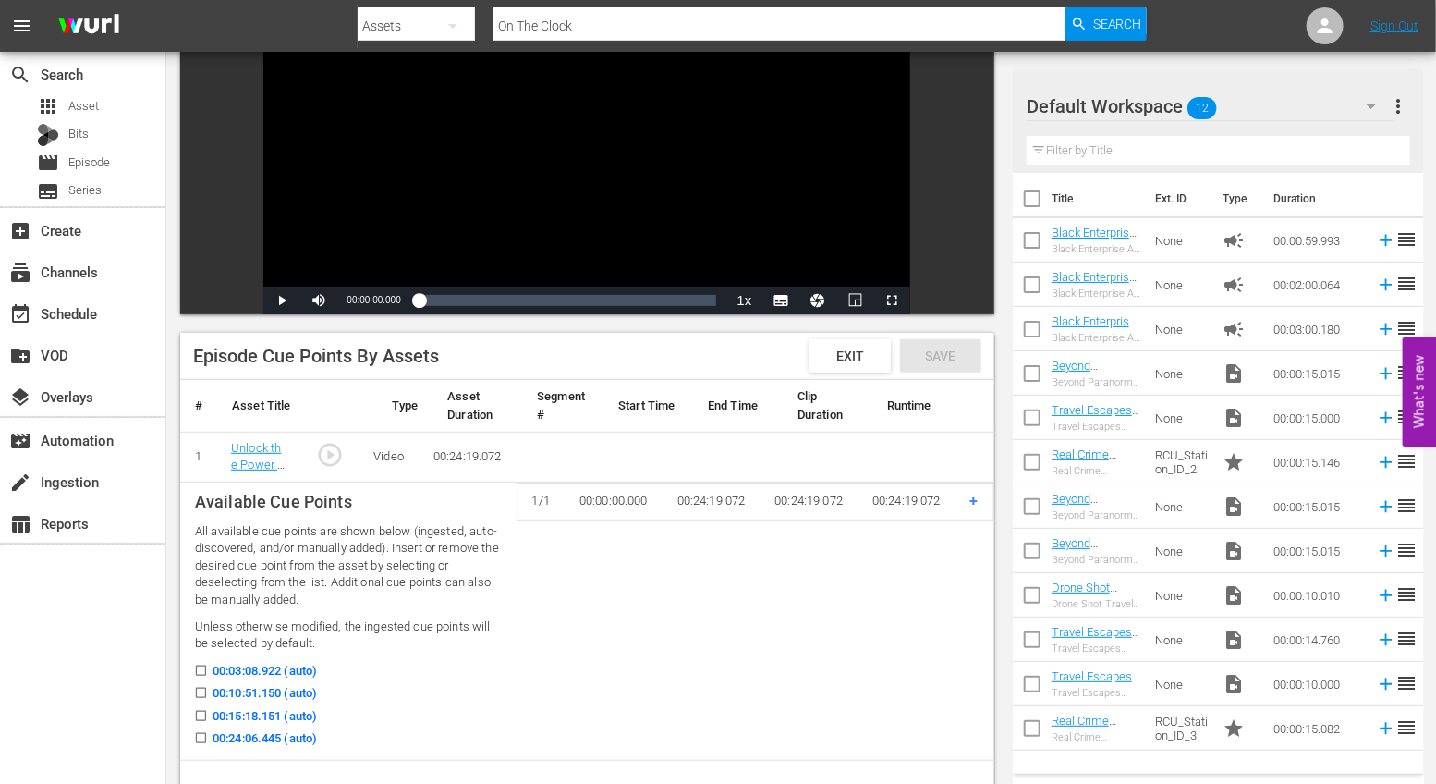
click at [201, 668] on input "00:03:08.922 (auto)" at bounding box center [196, 674] width 23 height 14
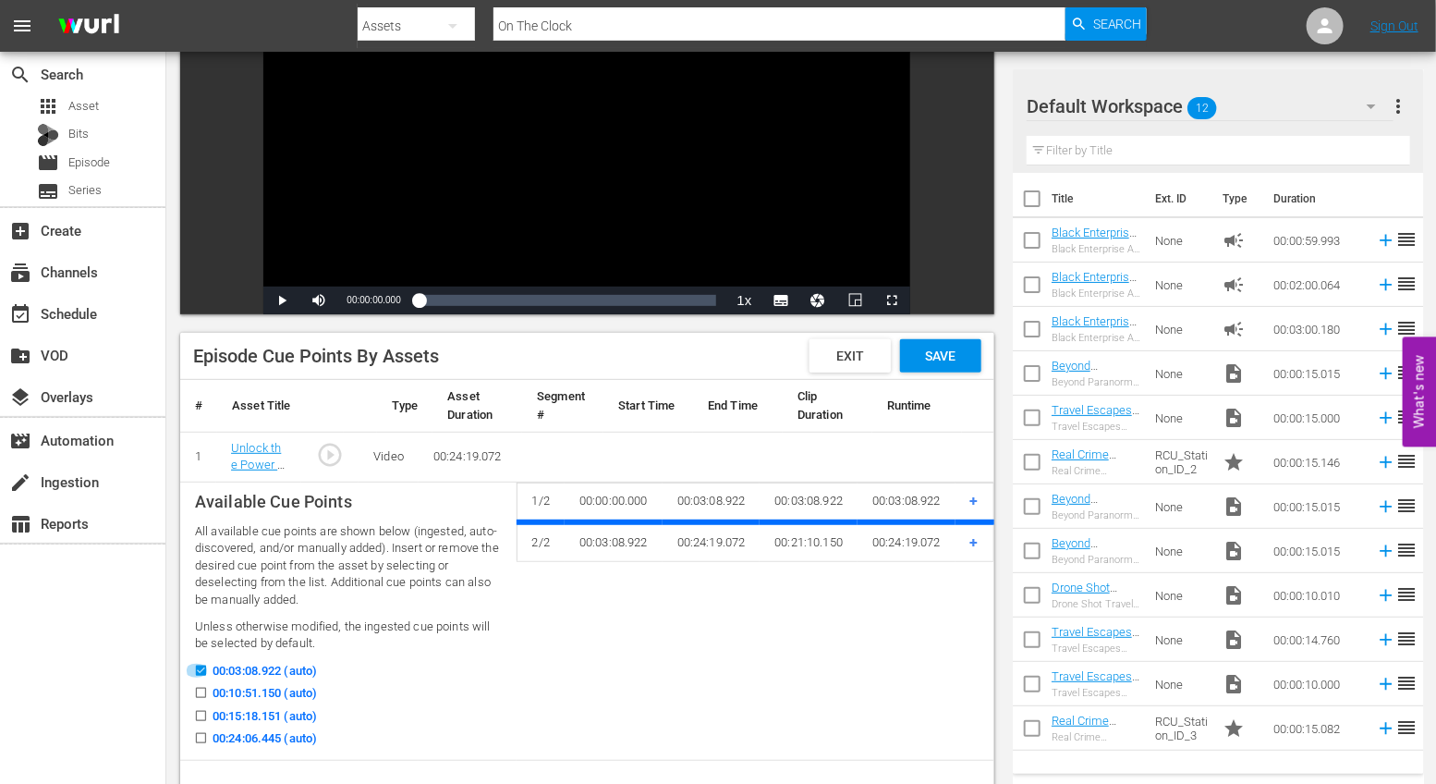
click at [201, 668] on input "00:03:08.922 (auto)" at bounding box center [196, 674] width 23 height 14
checkbox input "false"
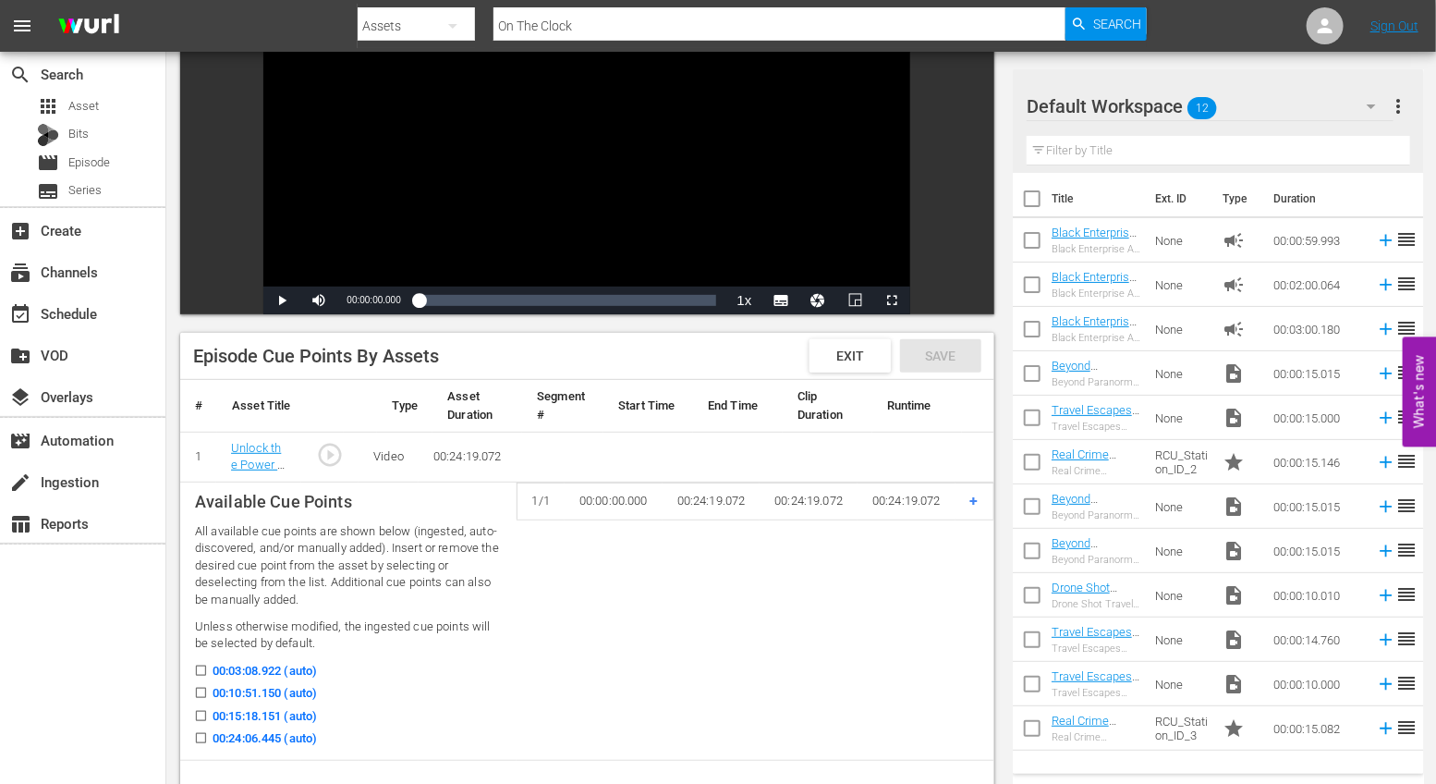
click at [204, 684] on label "00:10:51.150 (auto)" at bounding box center [251, 693] width 132 height 18
click at [204, 689] on input "00:10:51.150 (auto)" at bounding box center [196, 696] width 23 height 14
checkbox input "true"
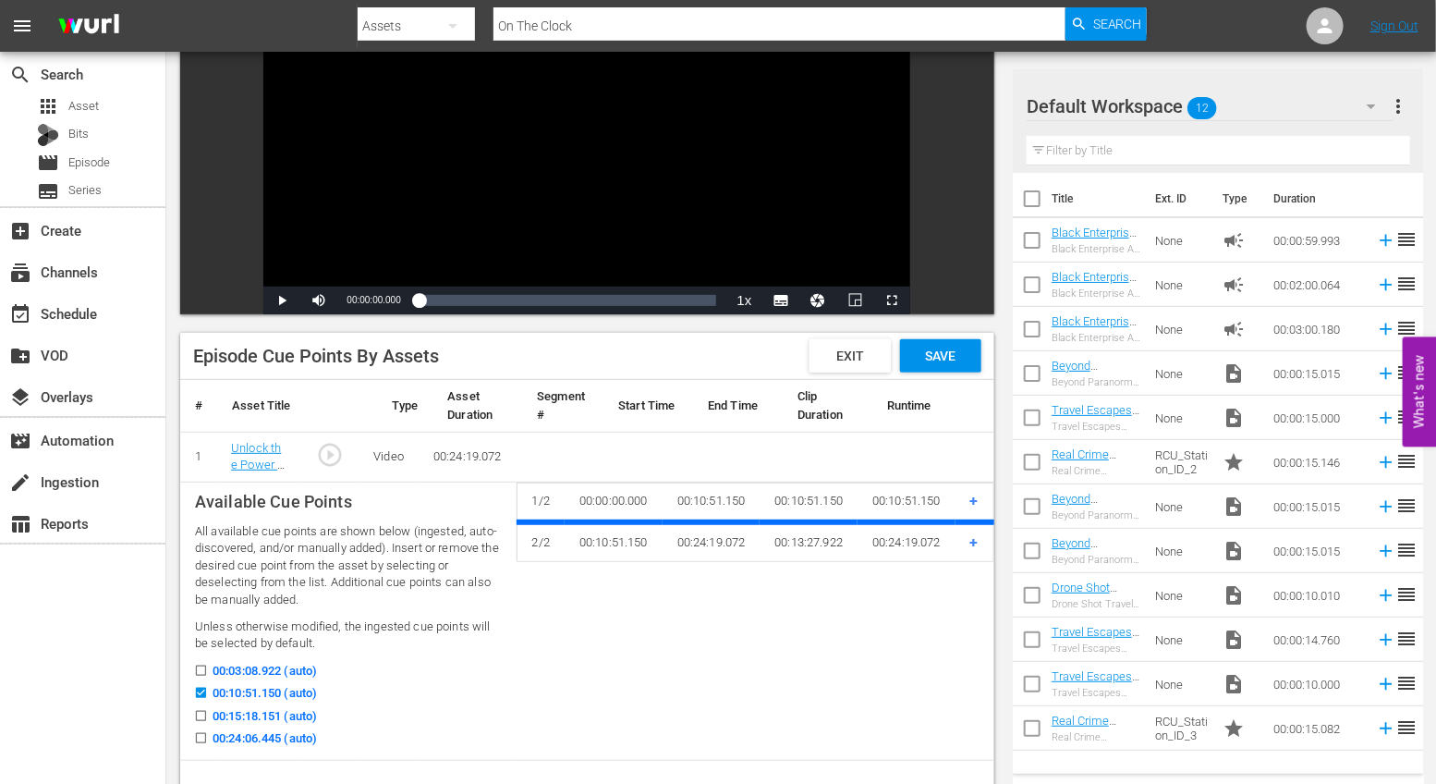
click at [195, 707] on label "00:15:18.151 (auto)" at bounding box center [251, 716] width 132 height 18
click at [195, 713] on input "00:15:18.151 (auto)" at bounding box center [196, 720] width 23 height 14
checkbox input "true"
click at [975, 578] on span "+" at bounding box center [974, 584] width 8 height 18
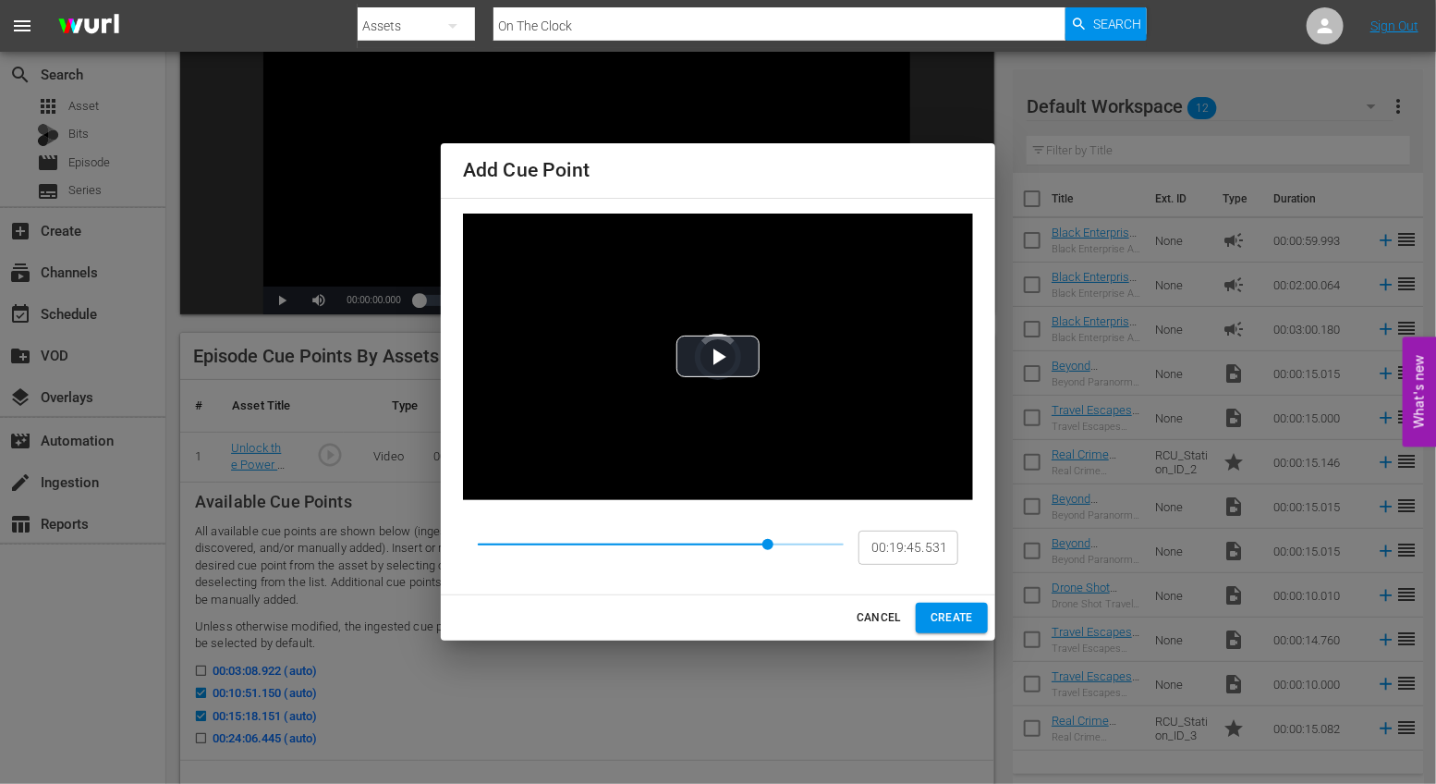
type input "00:19:49.216"
drag, startPoint x: 715, startPoint y: 541, endPoint x: 776, endPoint y: 544, distance: 61.1
click at [776, 544] on span at bounding box center [776, 544] width 11 height 11
click at [945, 611] on span "CREATE" at bounding box center [952, 617] width 43 height 19
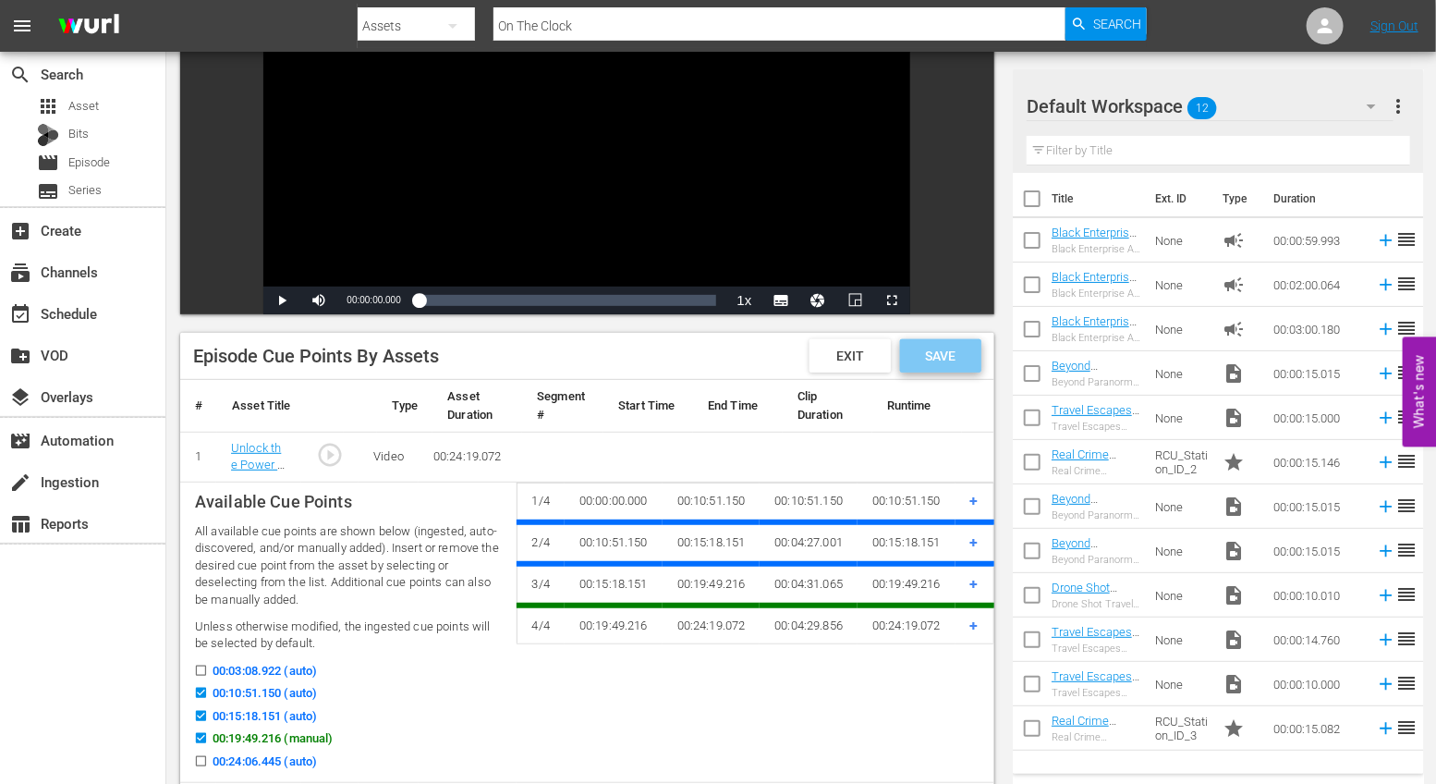
click at [925, 346] on div "Save" at bounding box center [940, 355] width 81 height 33
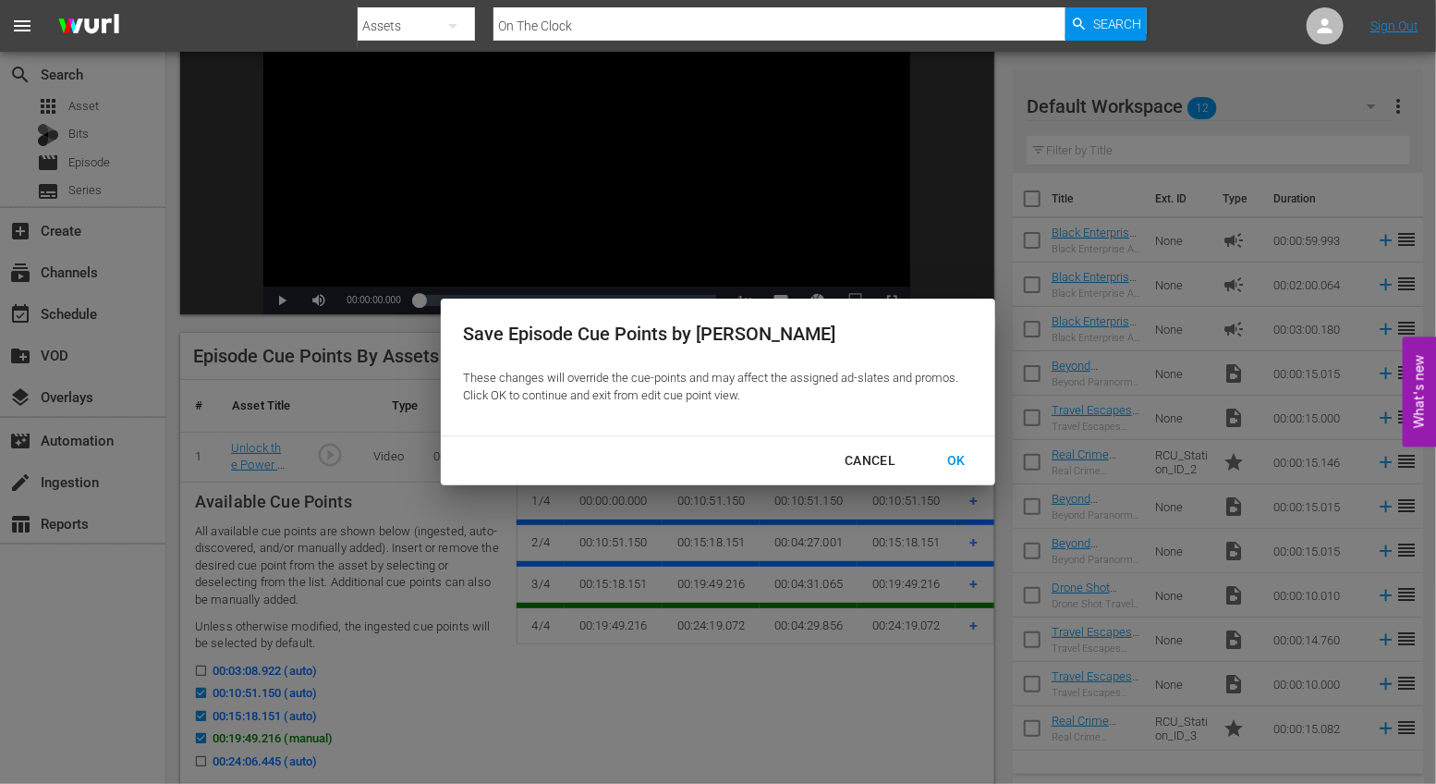
click at [971, 458] on div "OK" at bounding box center [956, 460] width 48 height 23
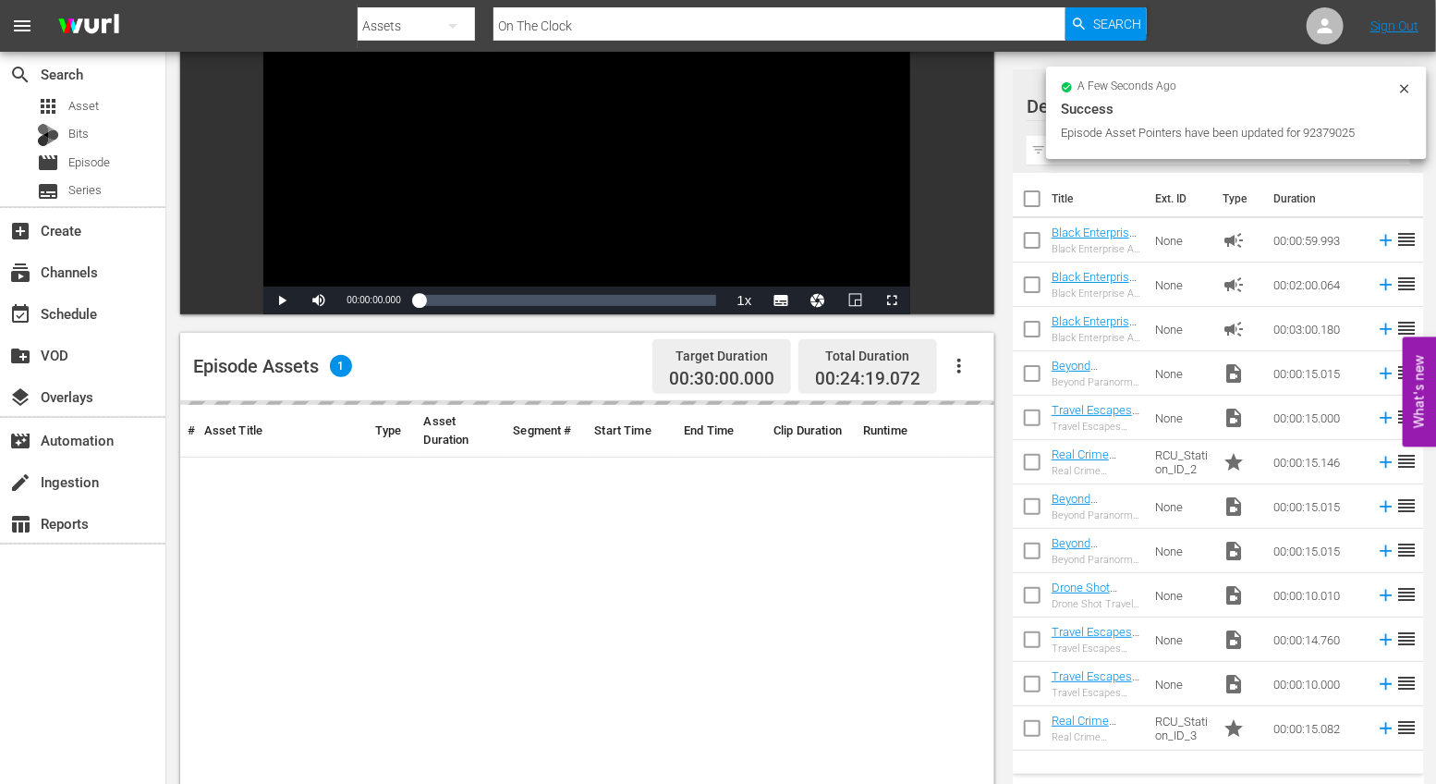
click at [965, 366] on icon "button" at bounding box center [959, 366] width 22 height 22
click at [981, 429] on div "Fill with Ads" at bounding box center [1015, 418] width 126 height 44
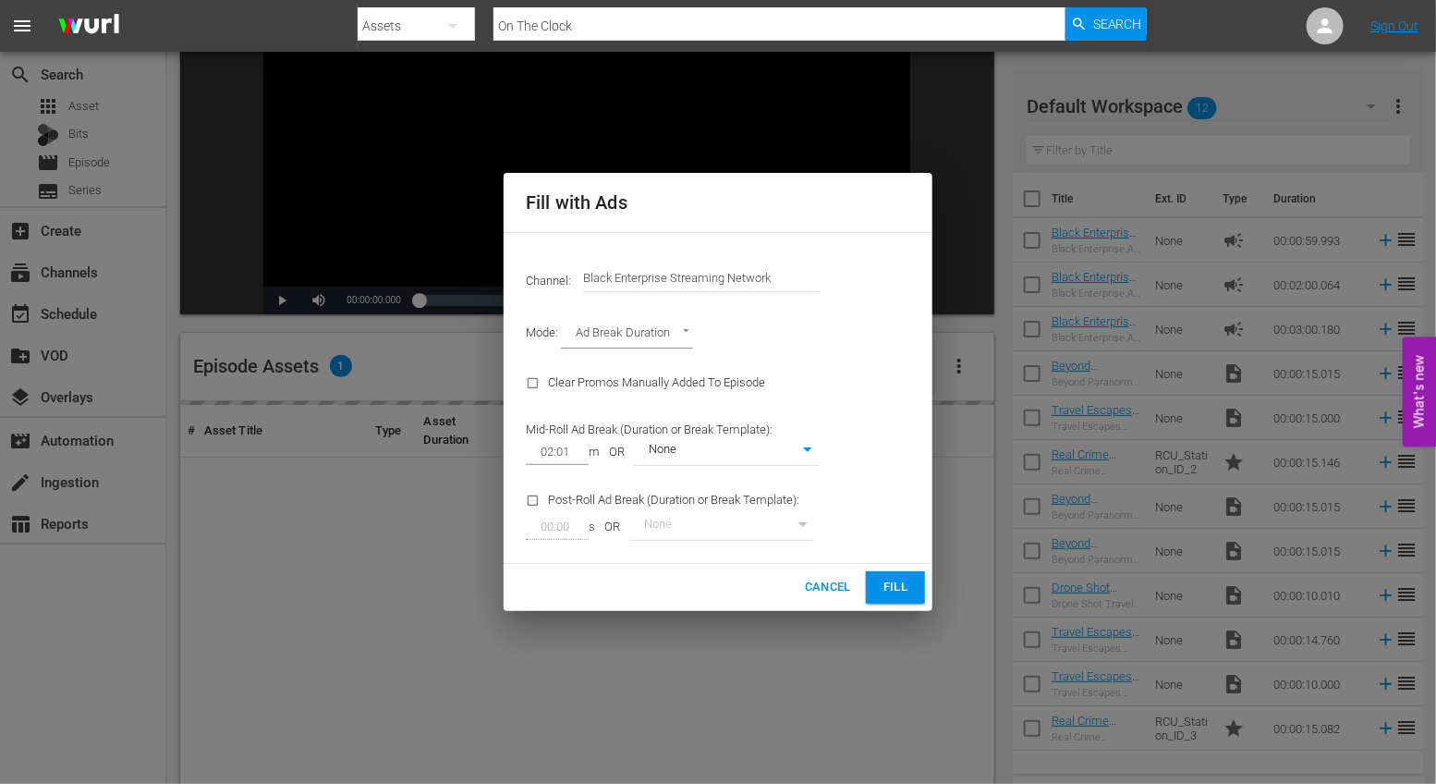
click at [900, 582] on span "Fill" at bounding box center [896, 587] width 30 height 21
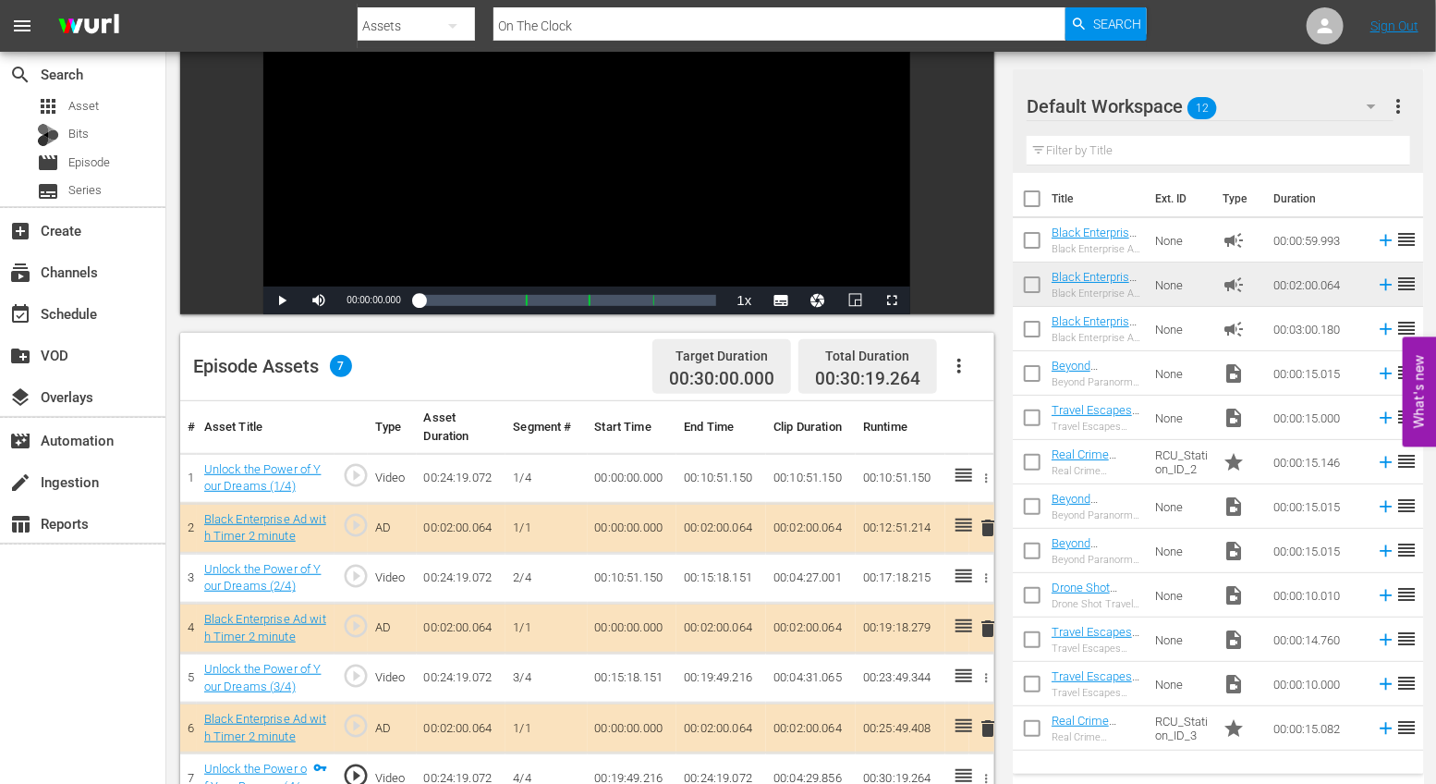
scroll to position [0, 0]
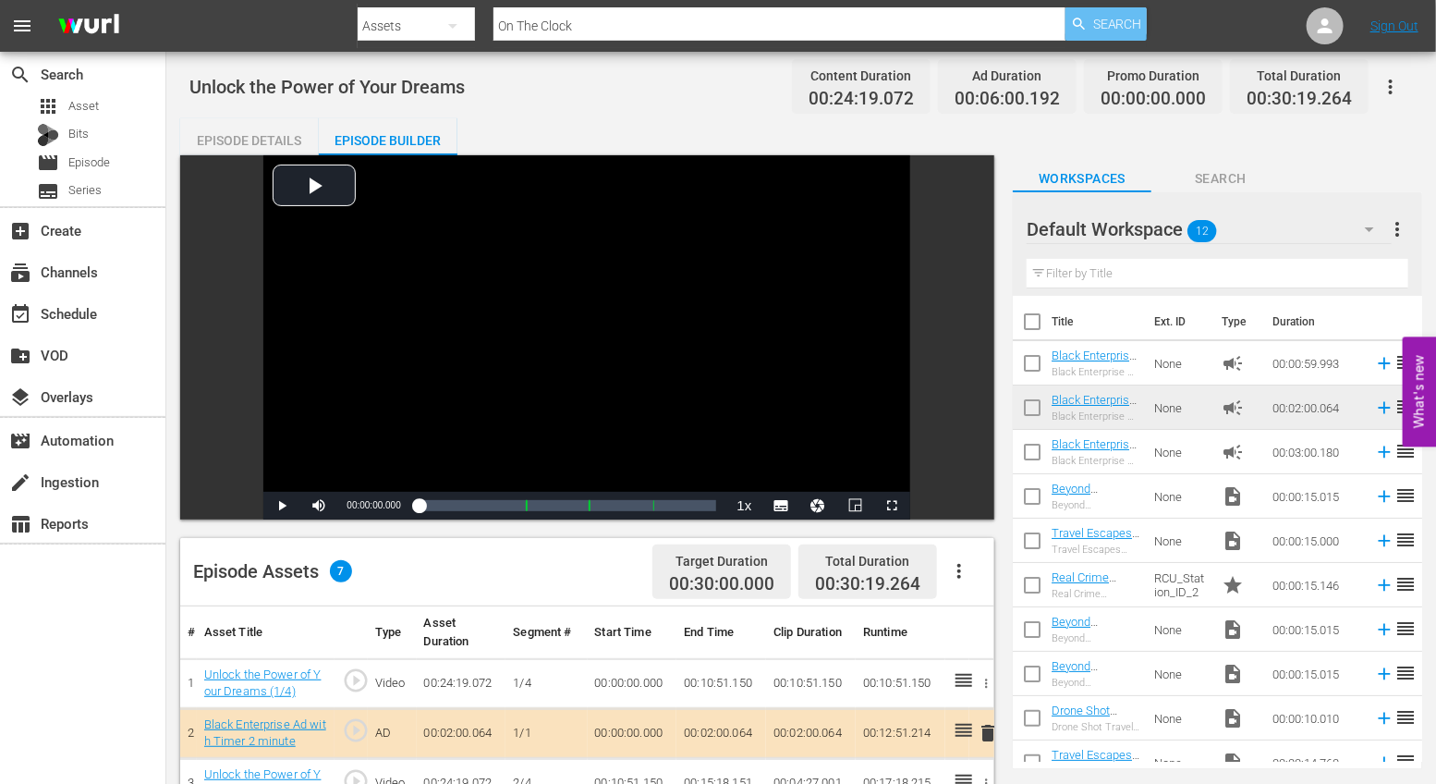
click at [1124, 23] on span "Search" at bounding box center [1117, 23] width 49 height 33
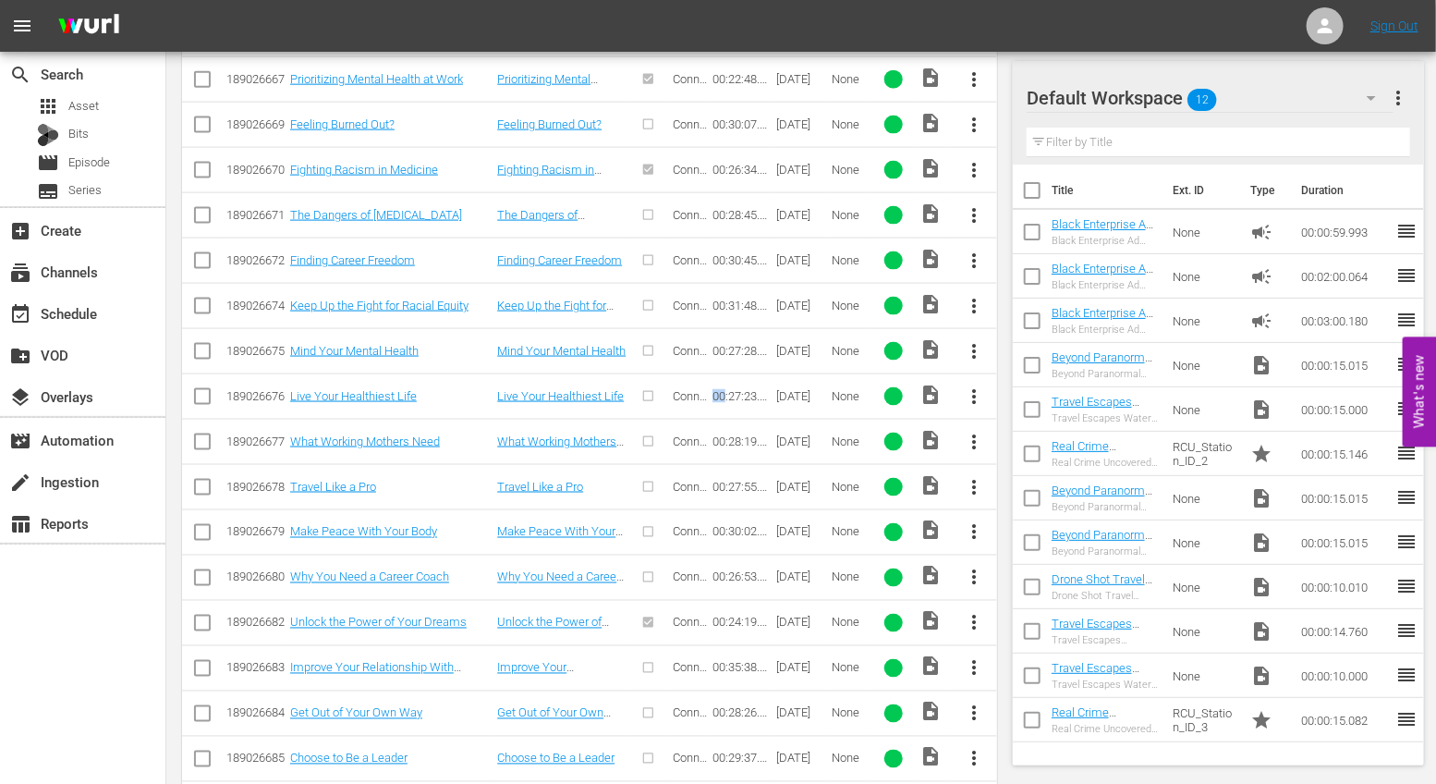
scroll to position [1271, 0]
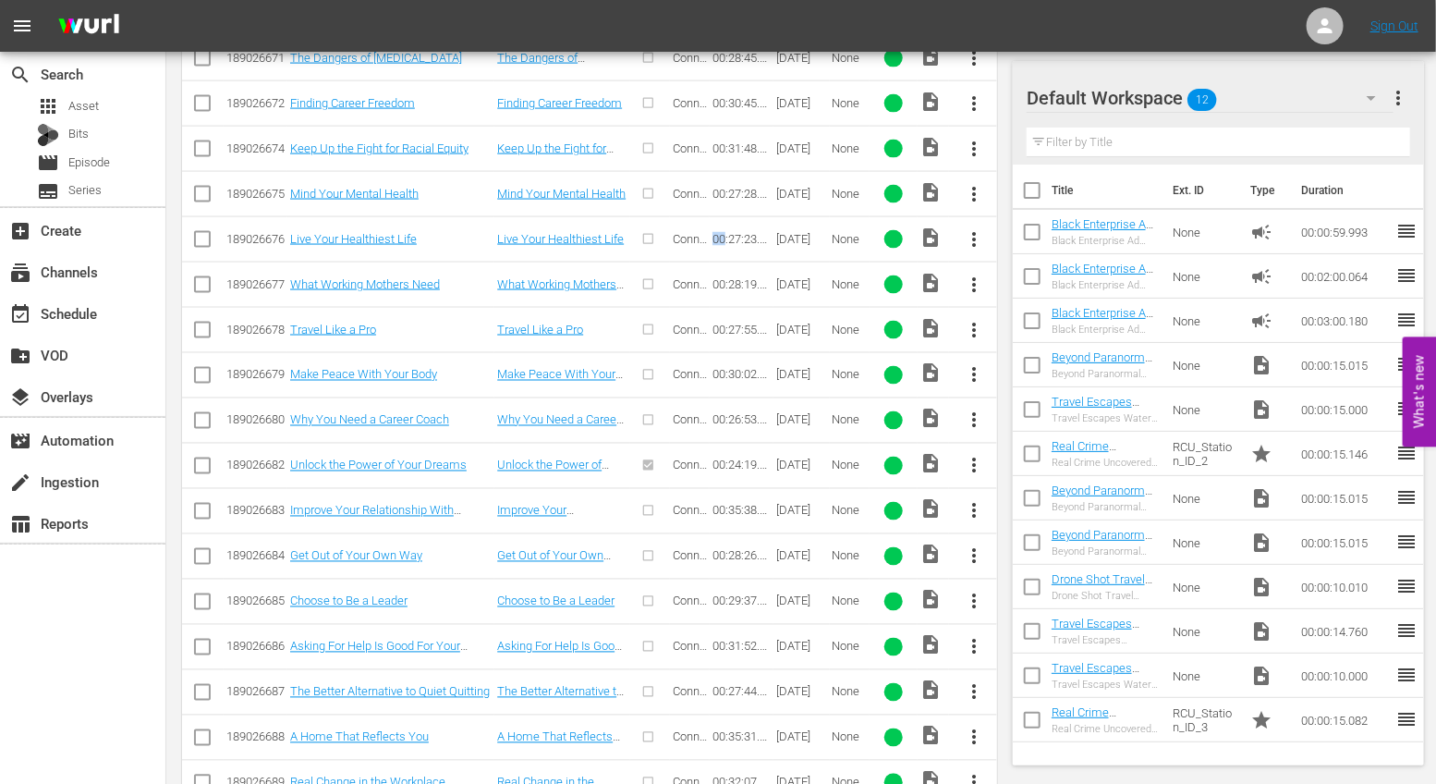
click at [980, 414] on span "more_vert" at bounding box center [974, 420] width 22 height 22
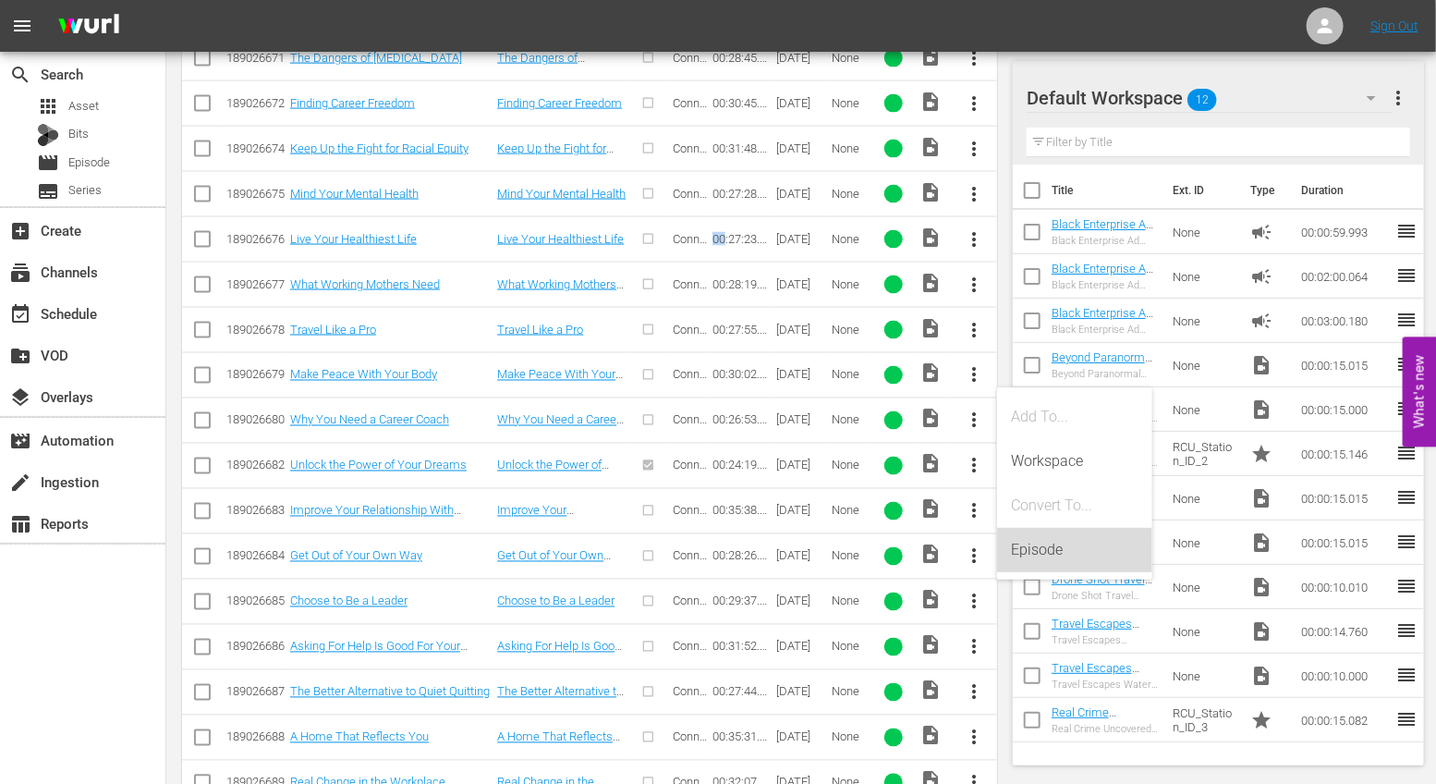
click at [1032, 556] on div "Episode" at bounding box center [1075, 550] width 126 height 44
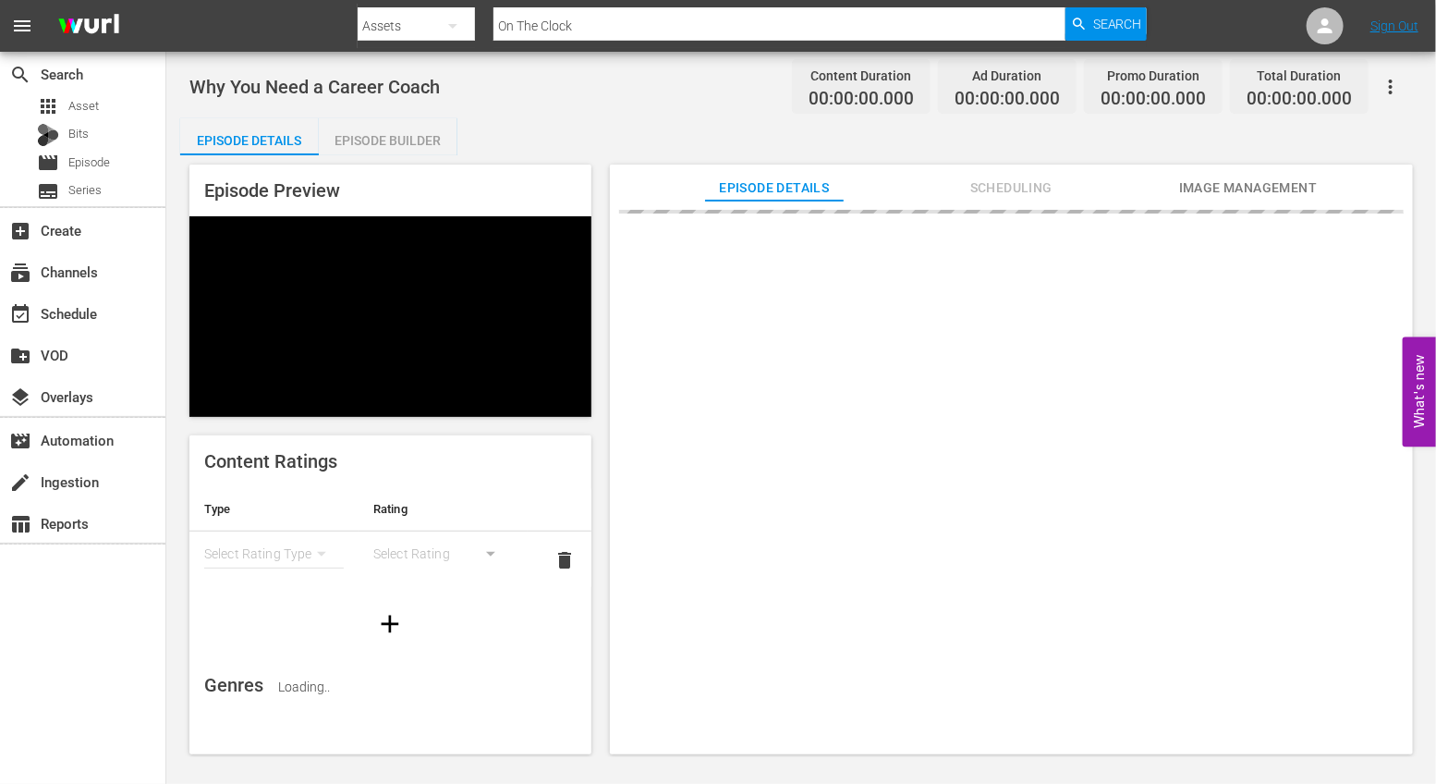
click at [388, 139] on div "Episode Builder" at bounding box center [388, 140] width 139 height 44
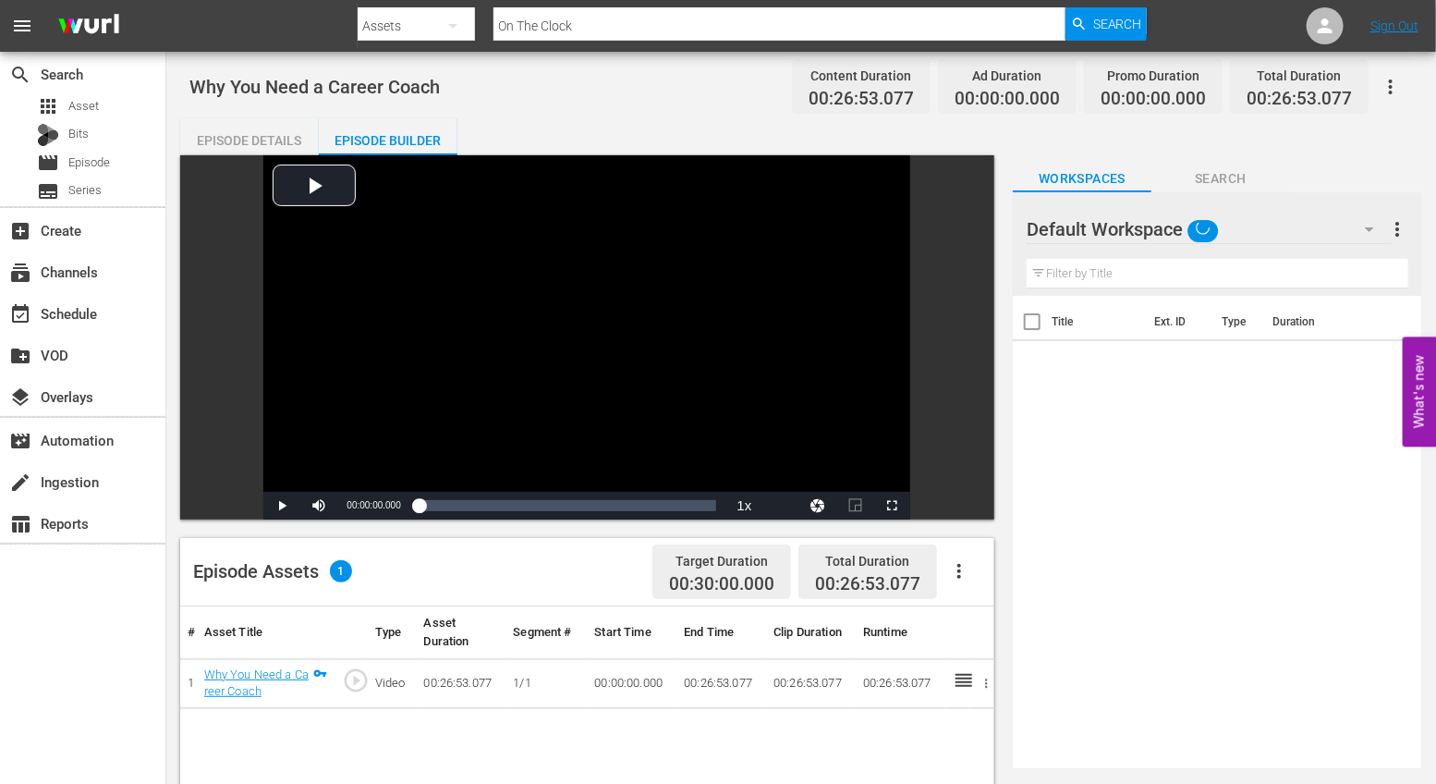
click at [955, 560] on icon "button" at bounding box center [959, 571] width 22 height 22
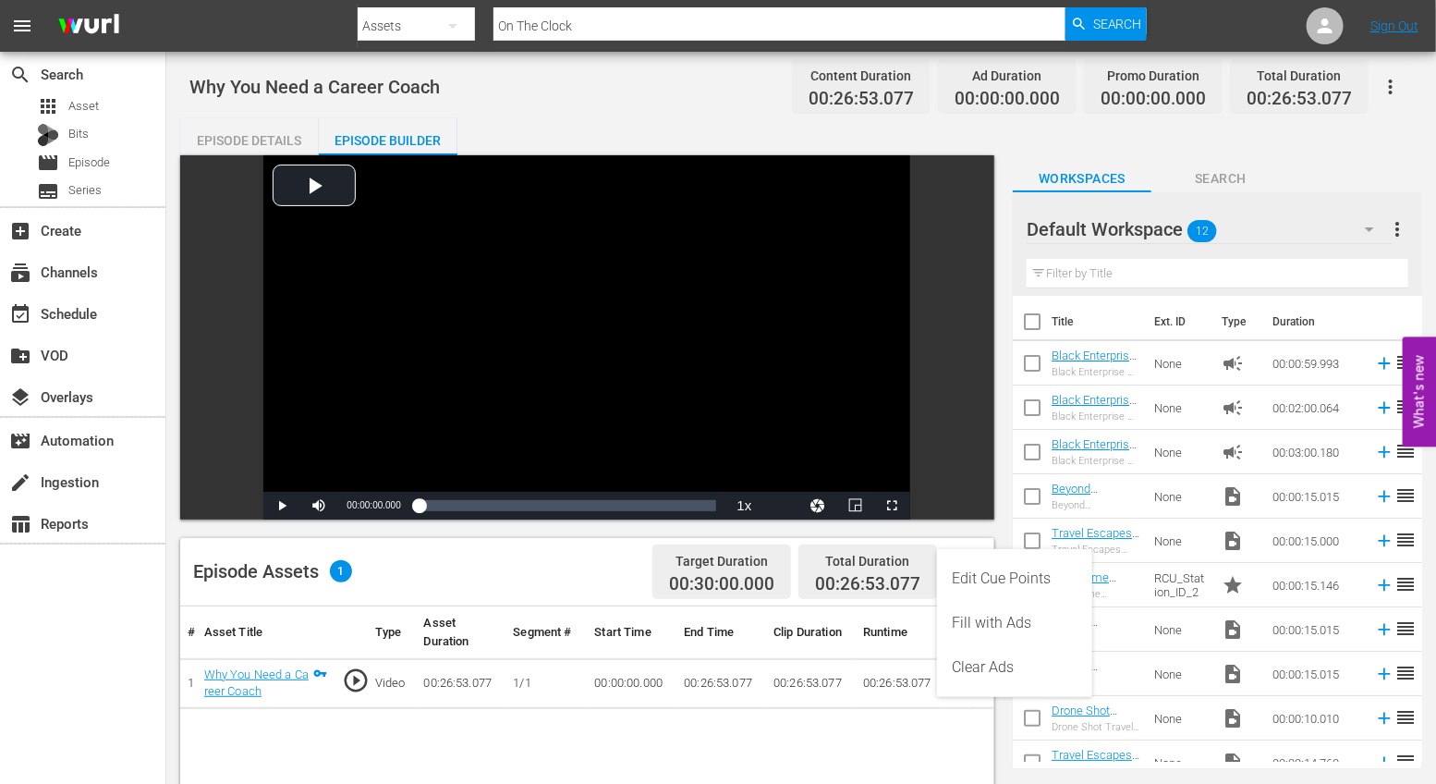
click at [983, 572] on div "Edit Cue Points" at bounding box center [1015, 578] width 126 height 44
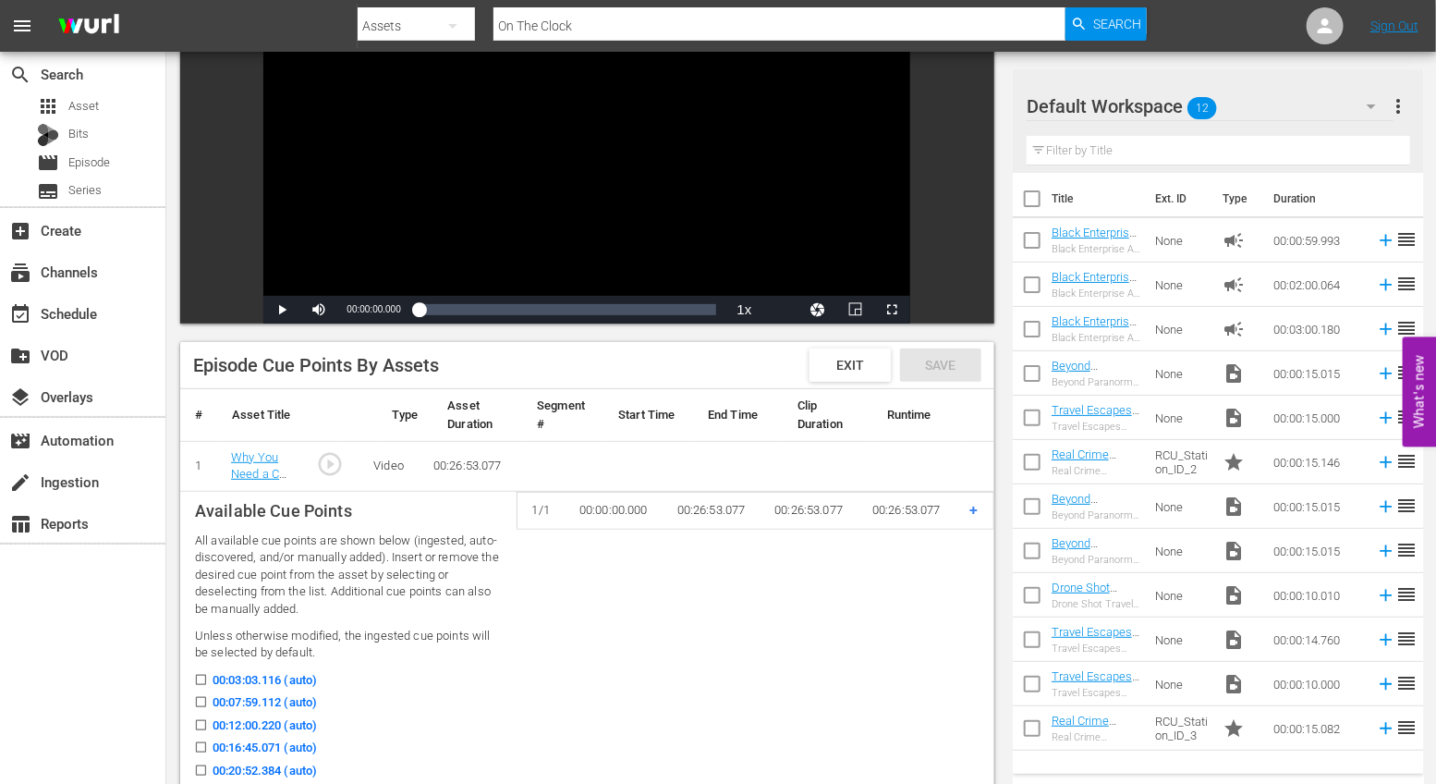
scroll to position [329, 0]
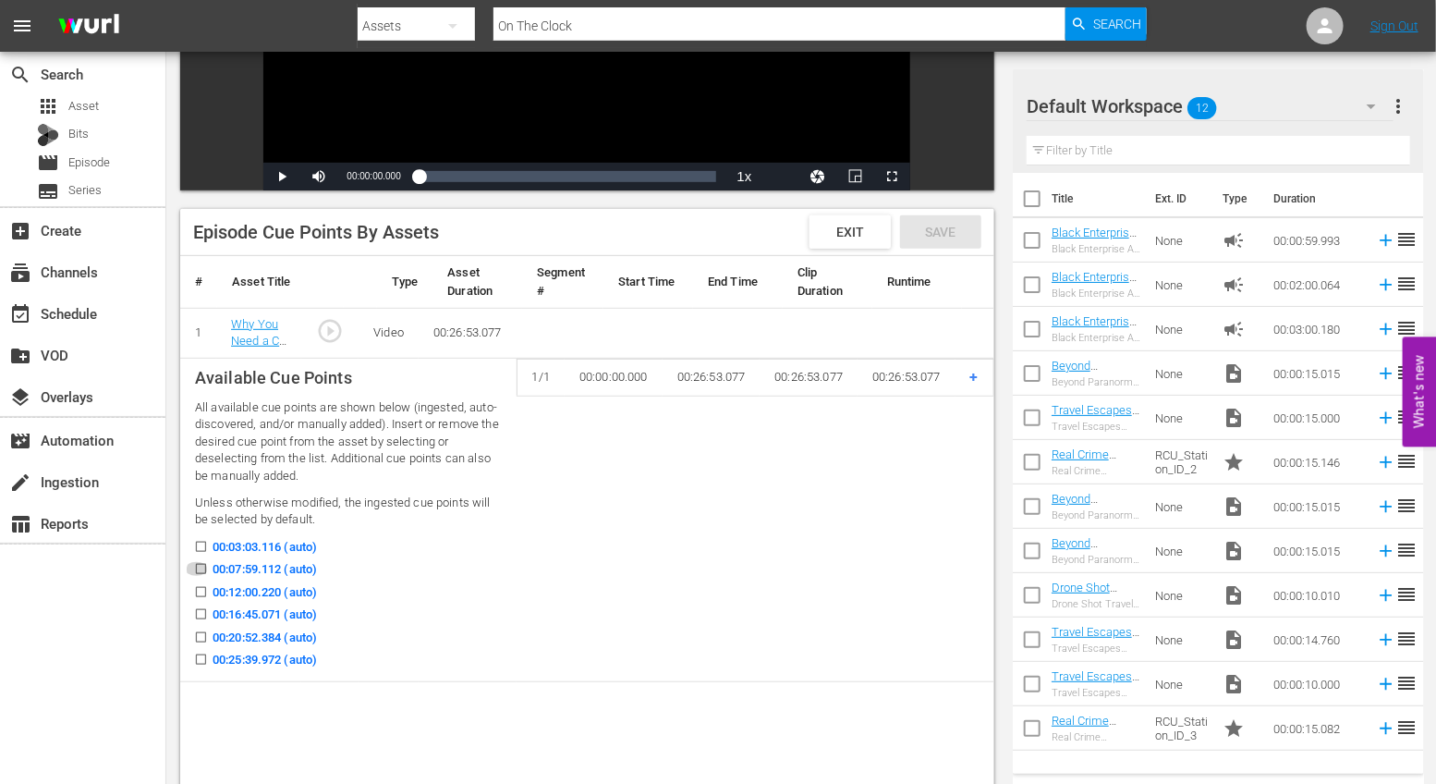
click at [197, 567] on input "00:07:59.112 (auto)" at bounding box center [196, 573] width 23 height 14
checkbox input "true"
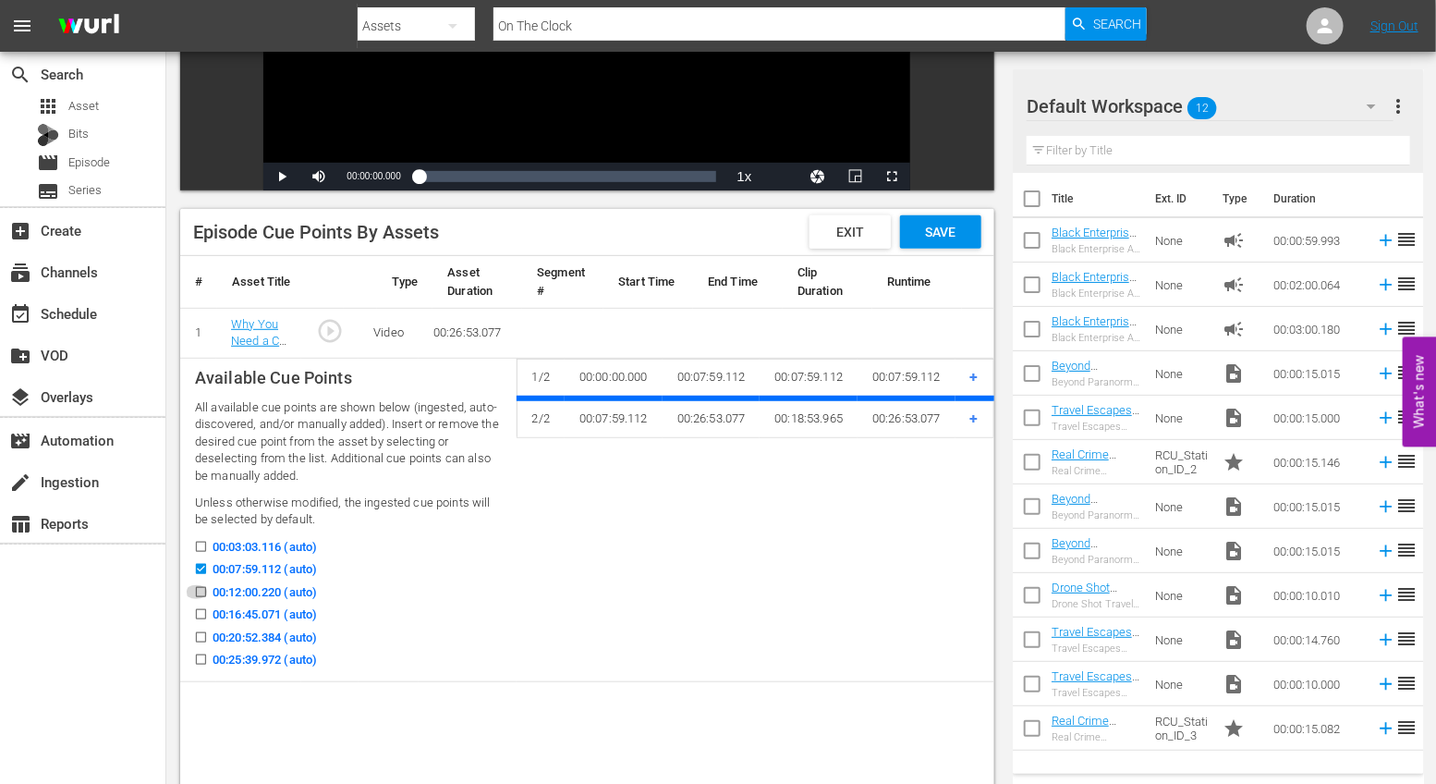
click at [198, 591] on input "00:12:00.220 (auto)" at bounding box center [196, 596] width 23 height 14
checkbox input "true"
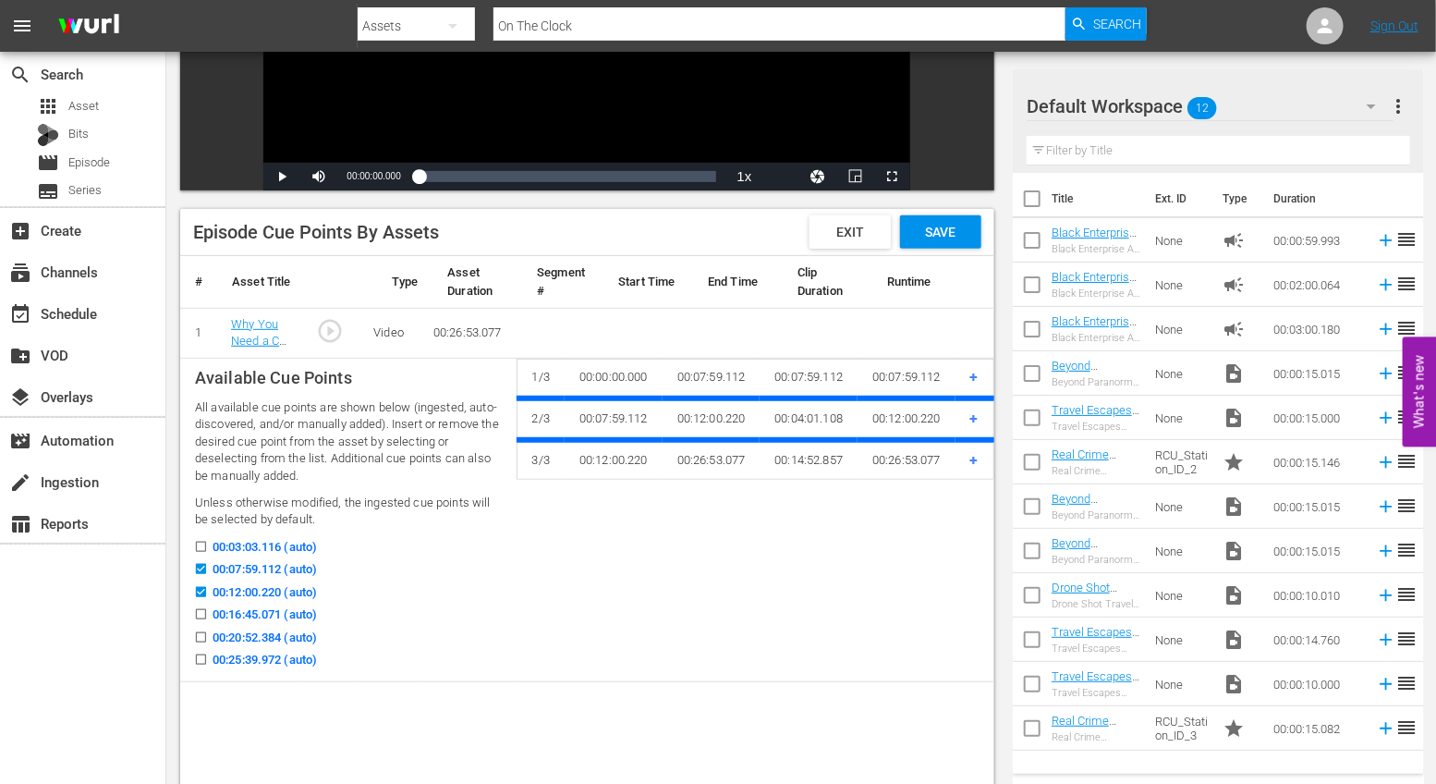
click at [200, 628] on label "00:20:52.384 (auto)" at bounding box center [251, 637] width 132 height 18
click at [200, 634] on input "00:20:52.384 (auto)" at bounding box center [196, 641] width 23 height 14
checkbox input "true"
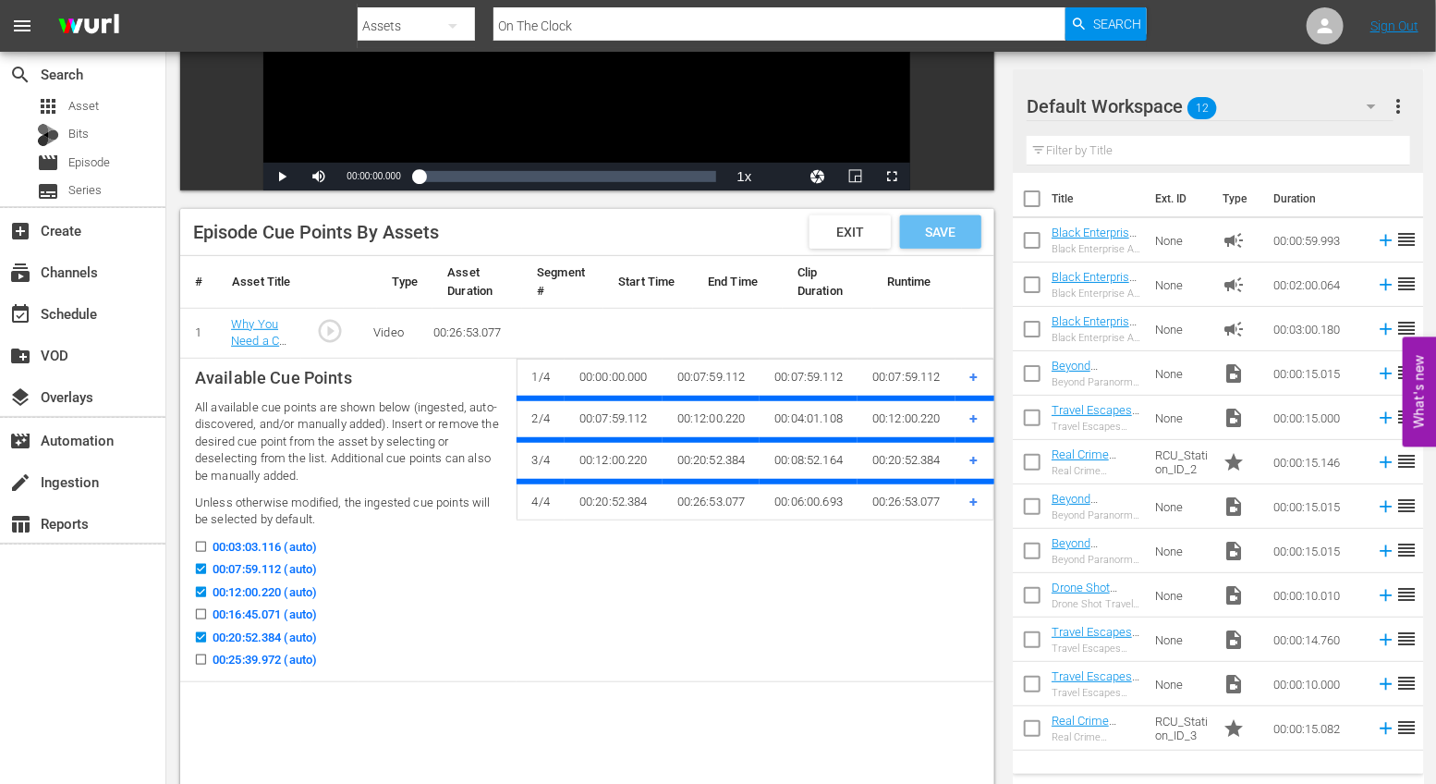
click at [935, 237] on span "Save" at bounding box center [940, 232] width 60 height 15
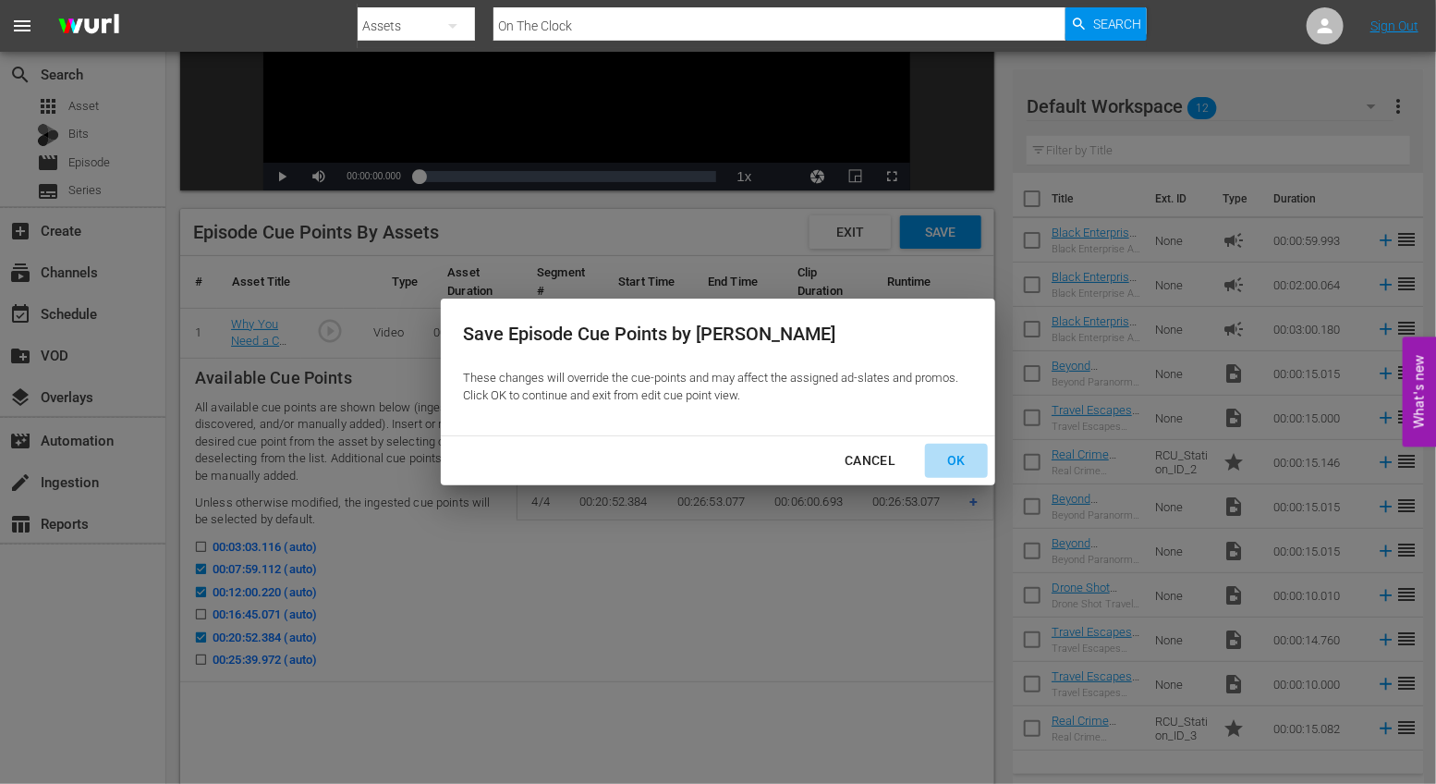
click at [958, 445] on button "OK" at bounding box center [956, 461] width 63 height 34
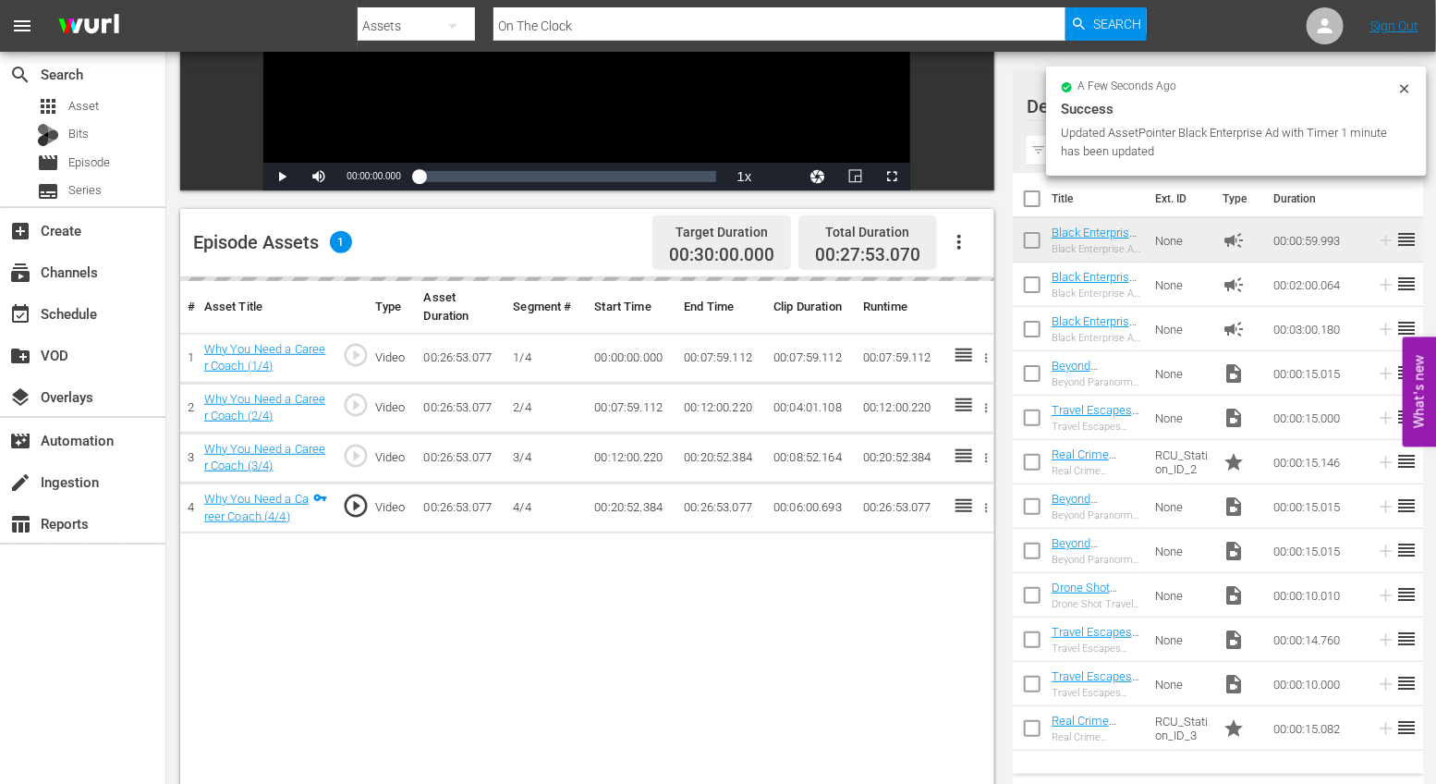
drag, startPoint x: 1297, startPoint y: 247, endPoint x: 323, endPoint y: 11, distance: 1002.2
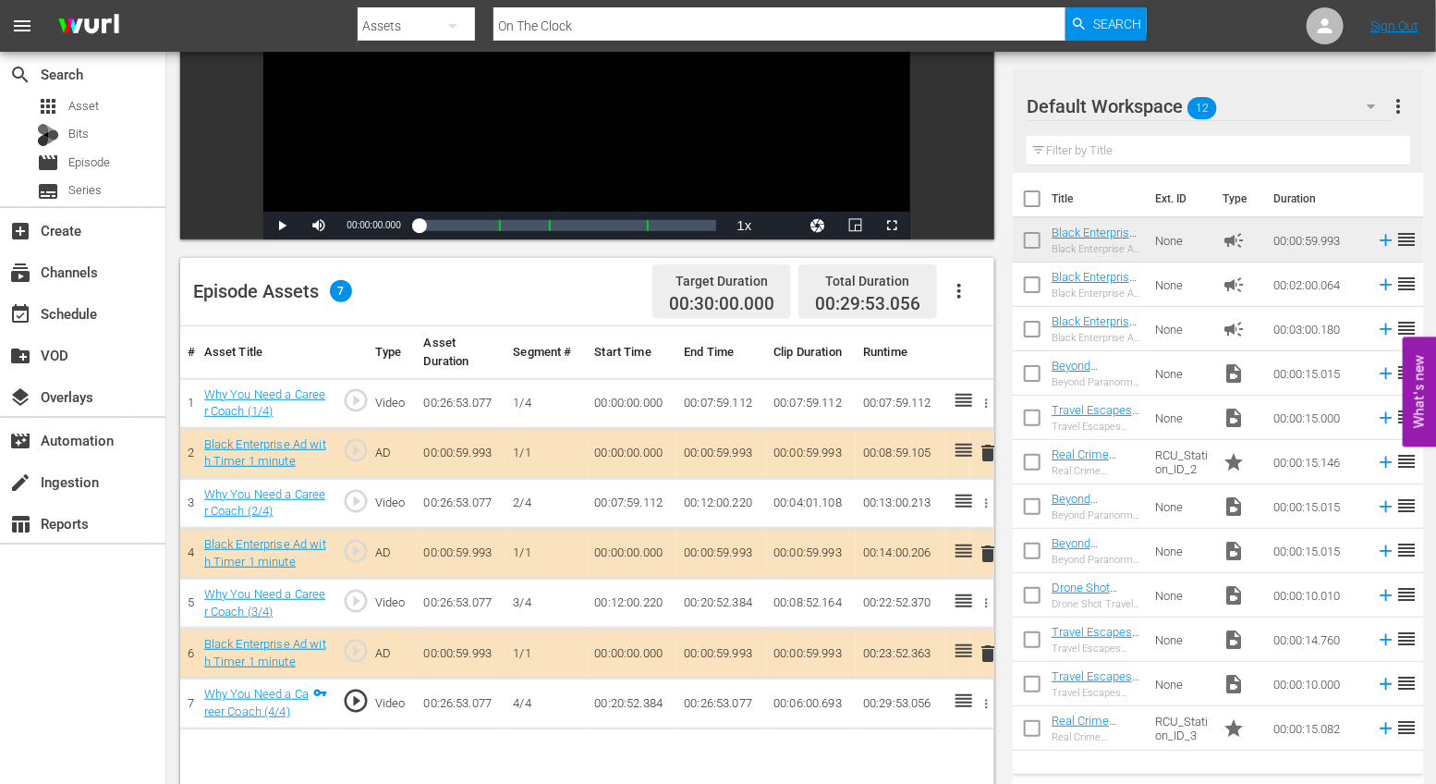
scroll to position [0, 0]
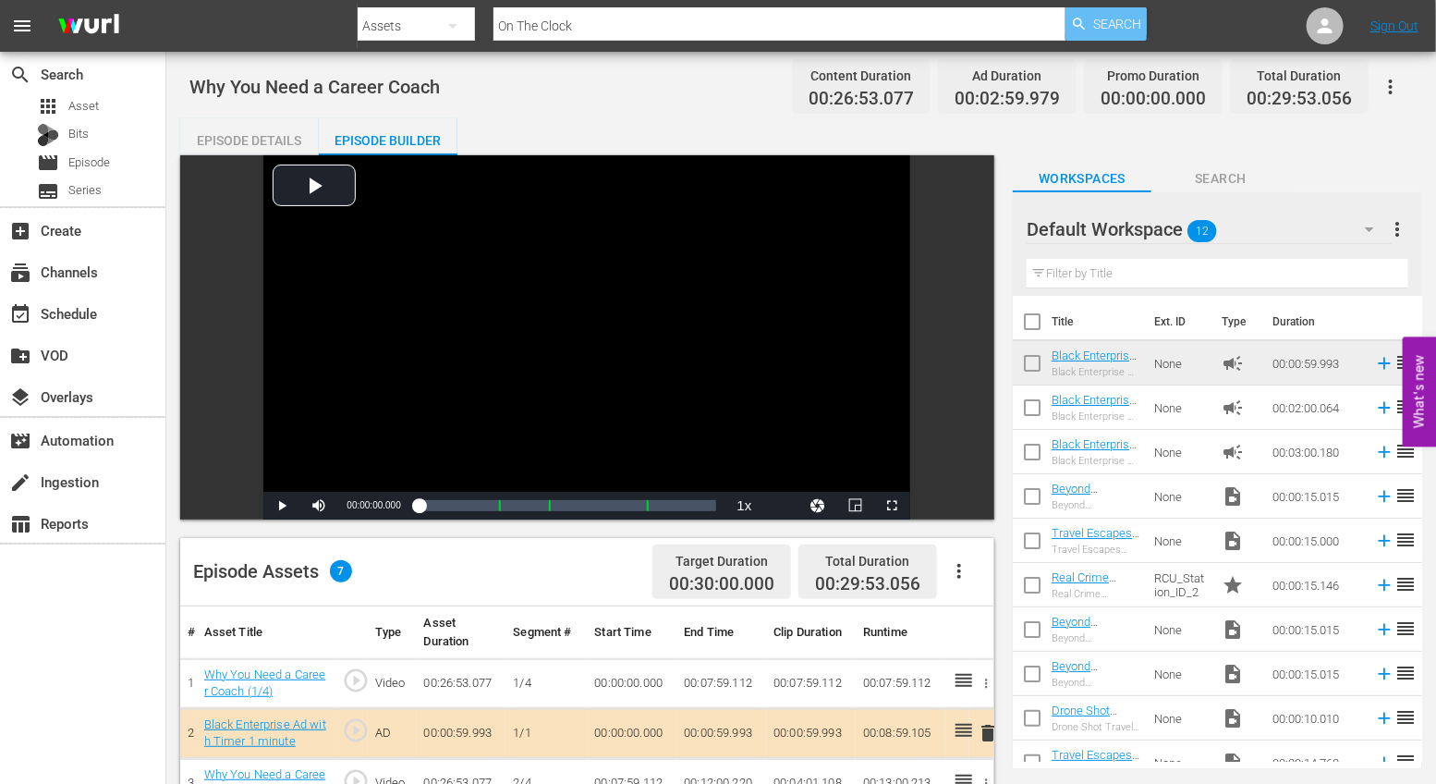
click at [1127, 19] on span "Search" at bounding box center [1117, 23] width 49 height 33
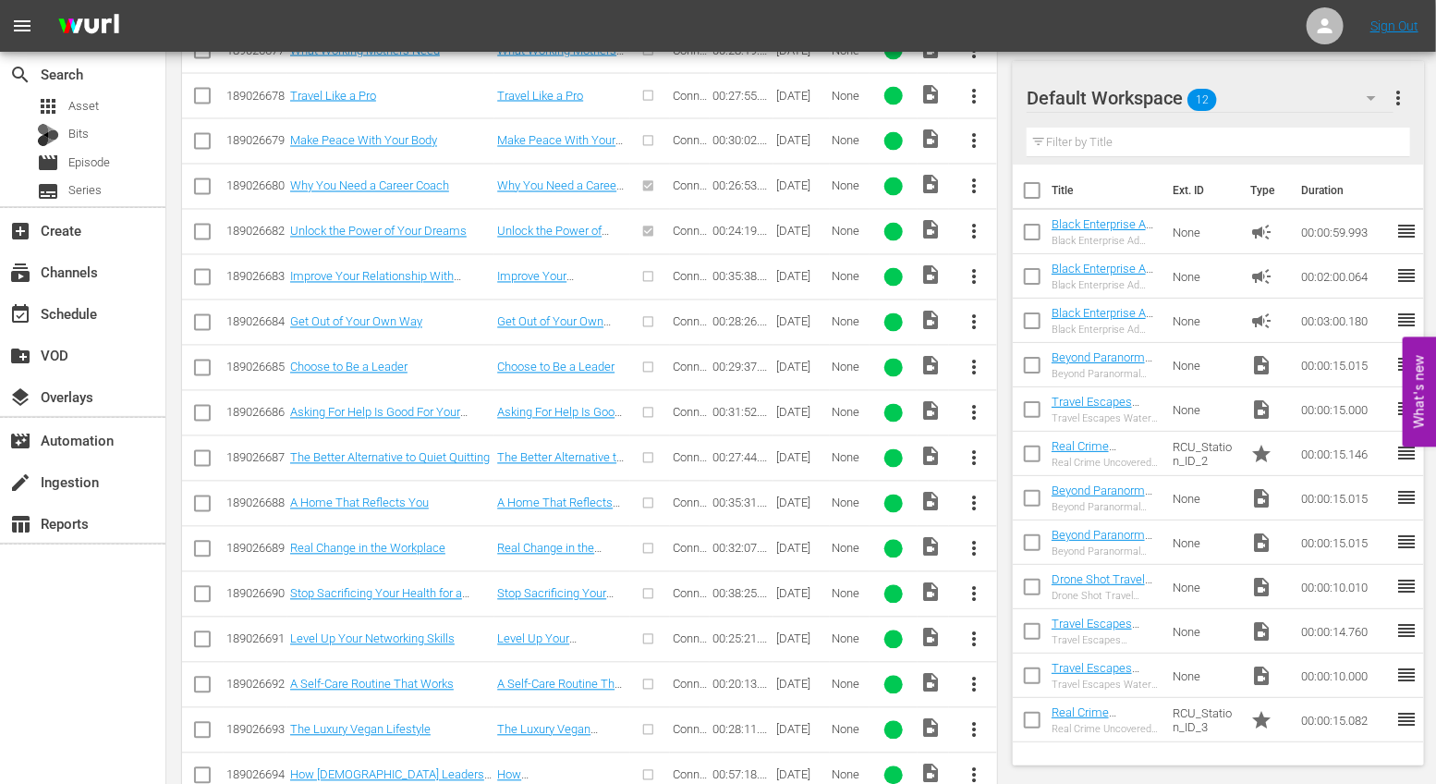
scroll to position [1517, 0]
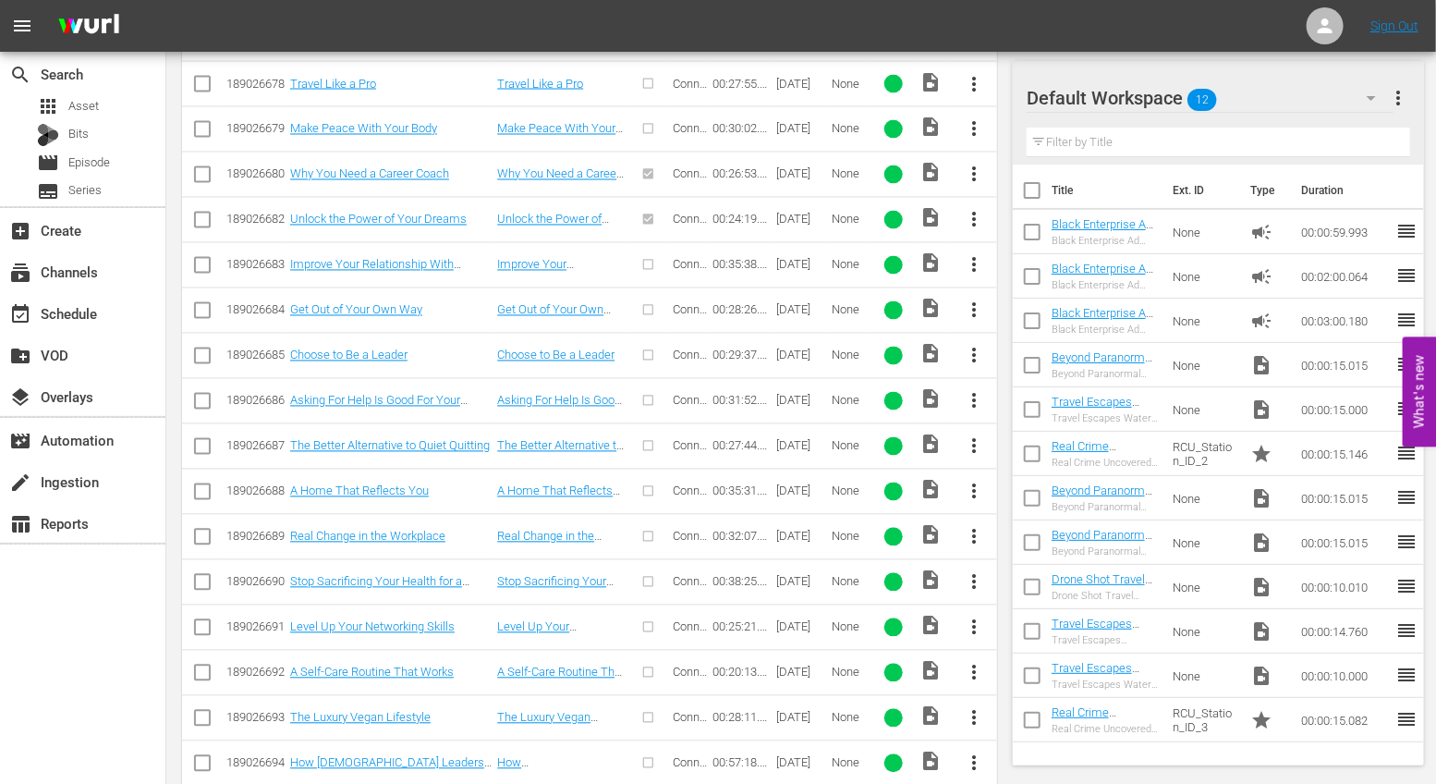
click at [974, 616] on span "more_vert" at bounding box center [974, 627] width 22 height 22
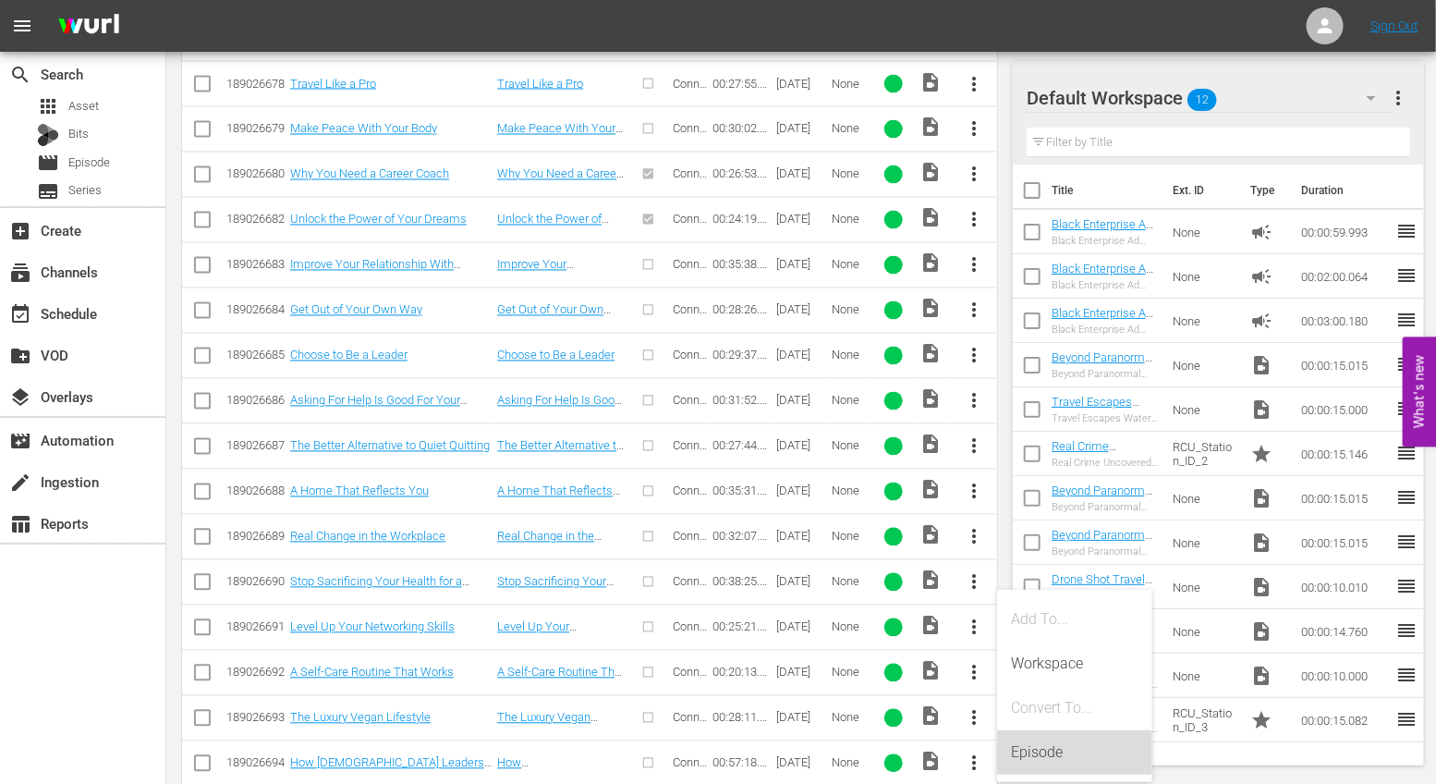
click at [1023, 751] on div "Episode" at bounding box center [1075, 752] width 126 height 44
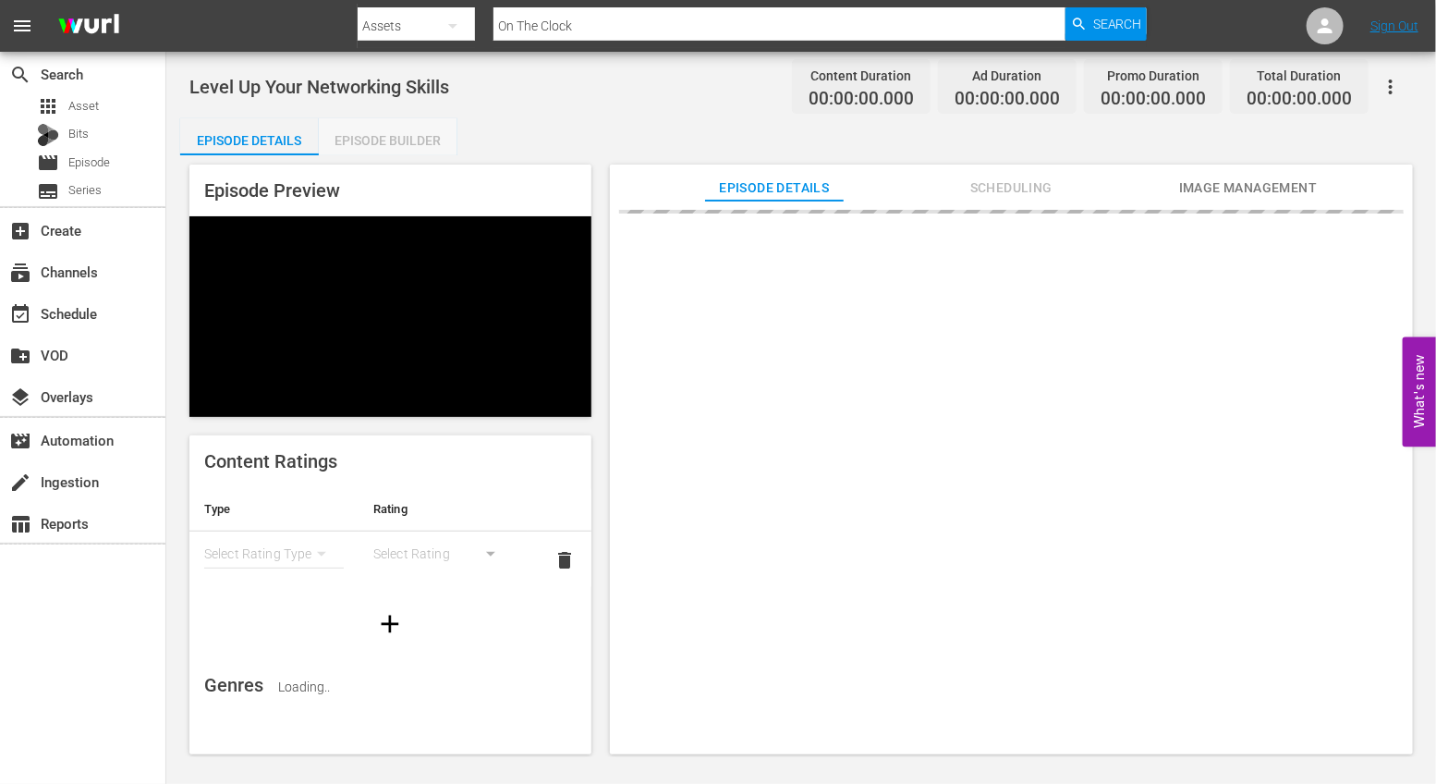
click at [377, 138] on div "Episode Builder" at bounding box center [388, 140] width 139 height 44
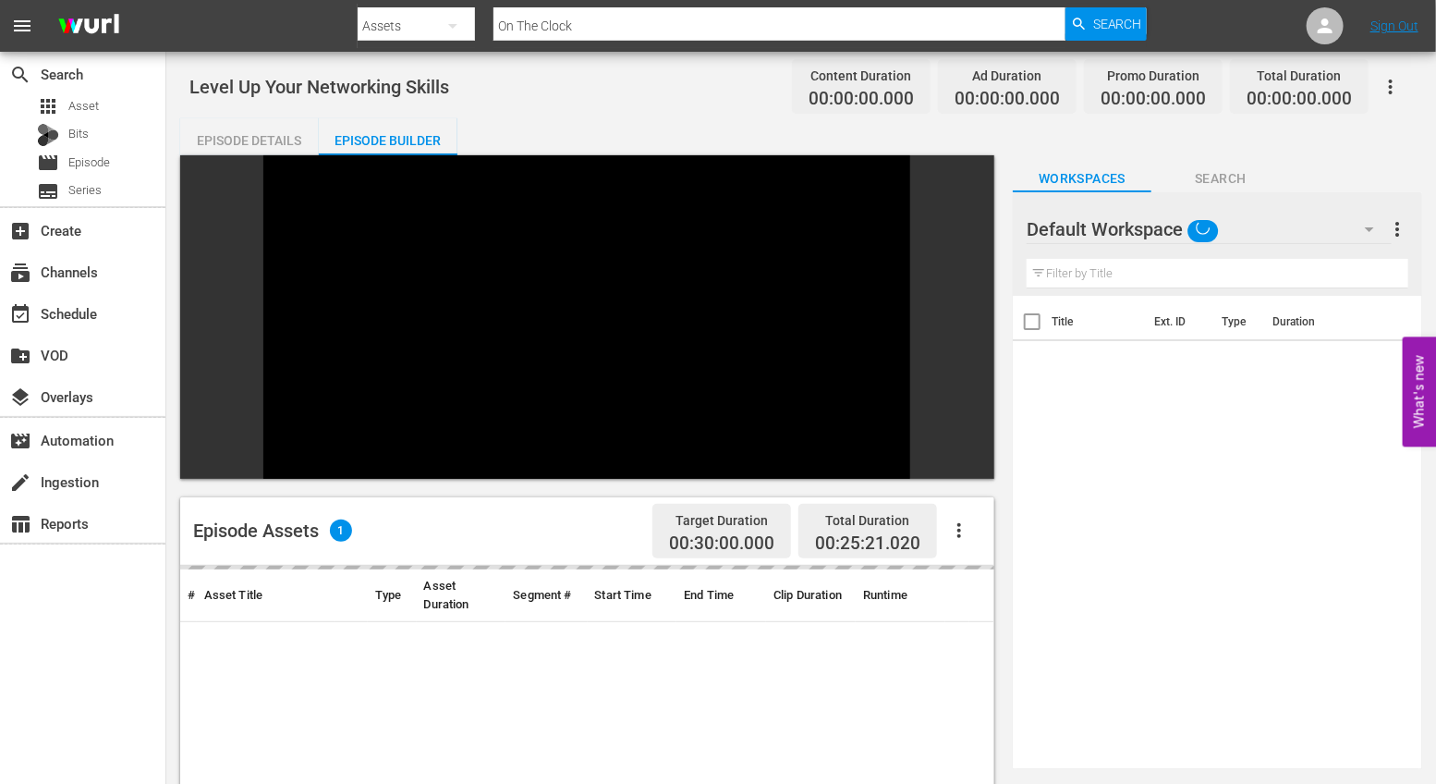
click at [969, 519] on icon "button" at bounding box center [959, 530] width 22 height 22
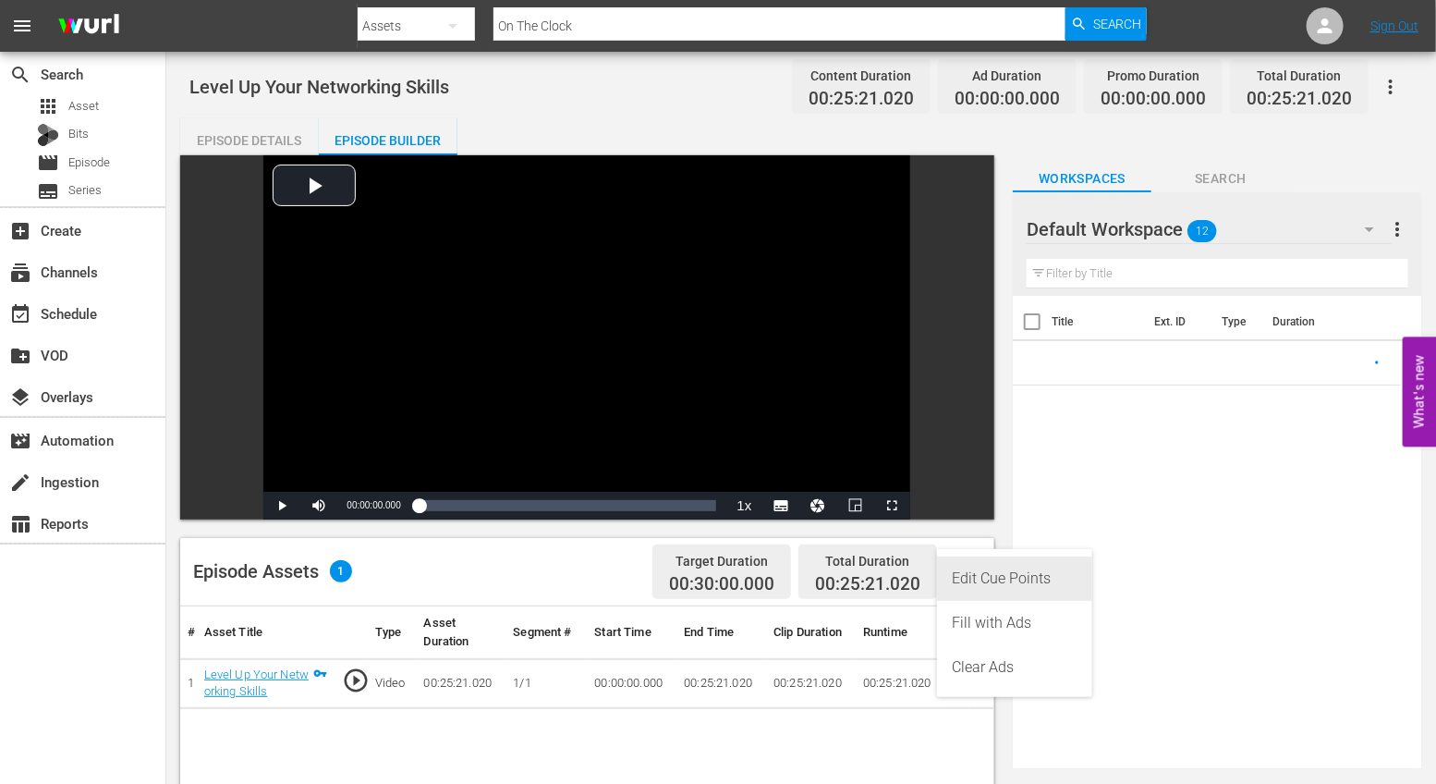
click at [979, 585] on div "Edit Cue Points" at bounding box center [1015, 578] width 126 height 44
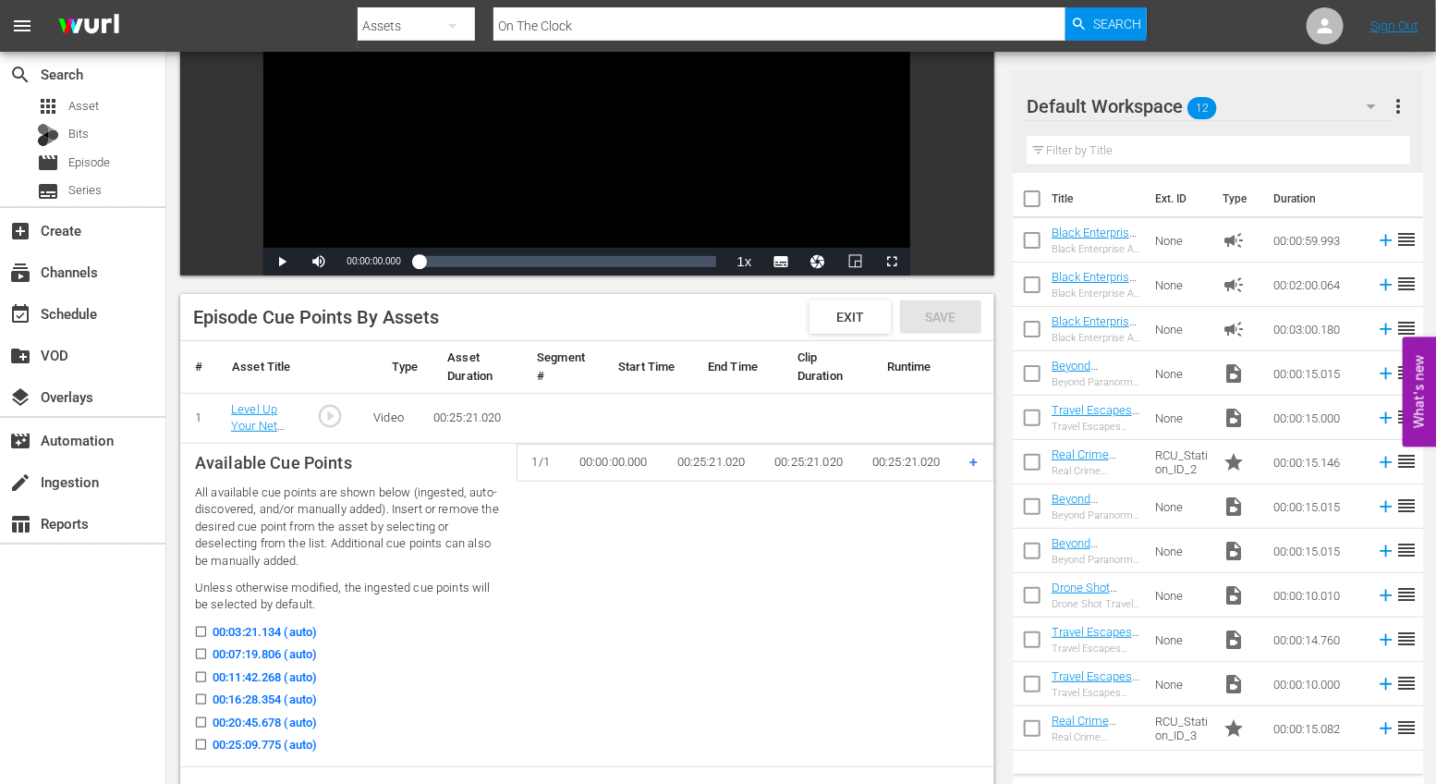
scroll to position [273, 0]
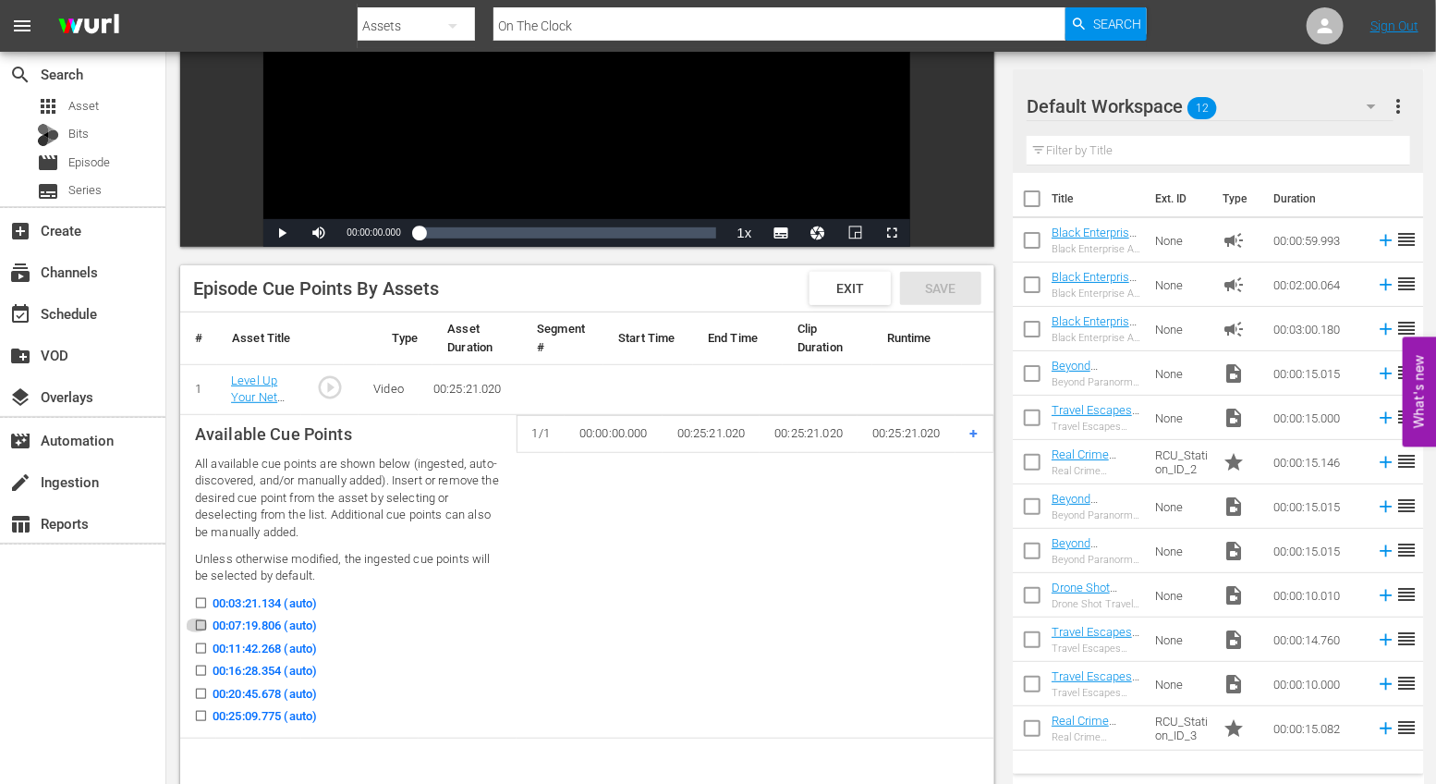
click at [205, 622] on input "00:07:19.806 (auto)" at bounding box center [196, 629] width 23 height 14
checkbox input "true"
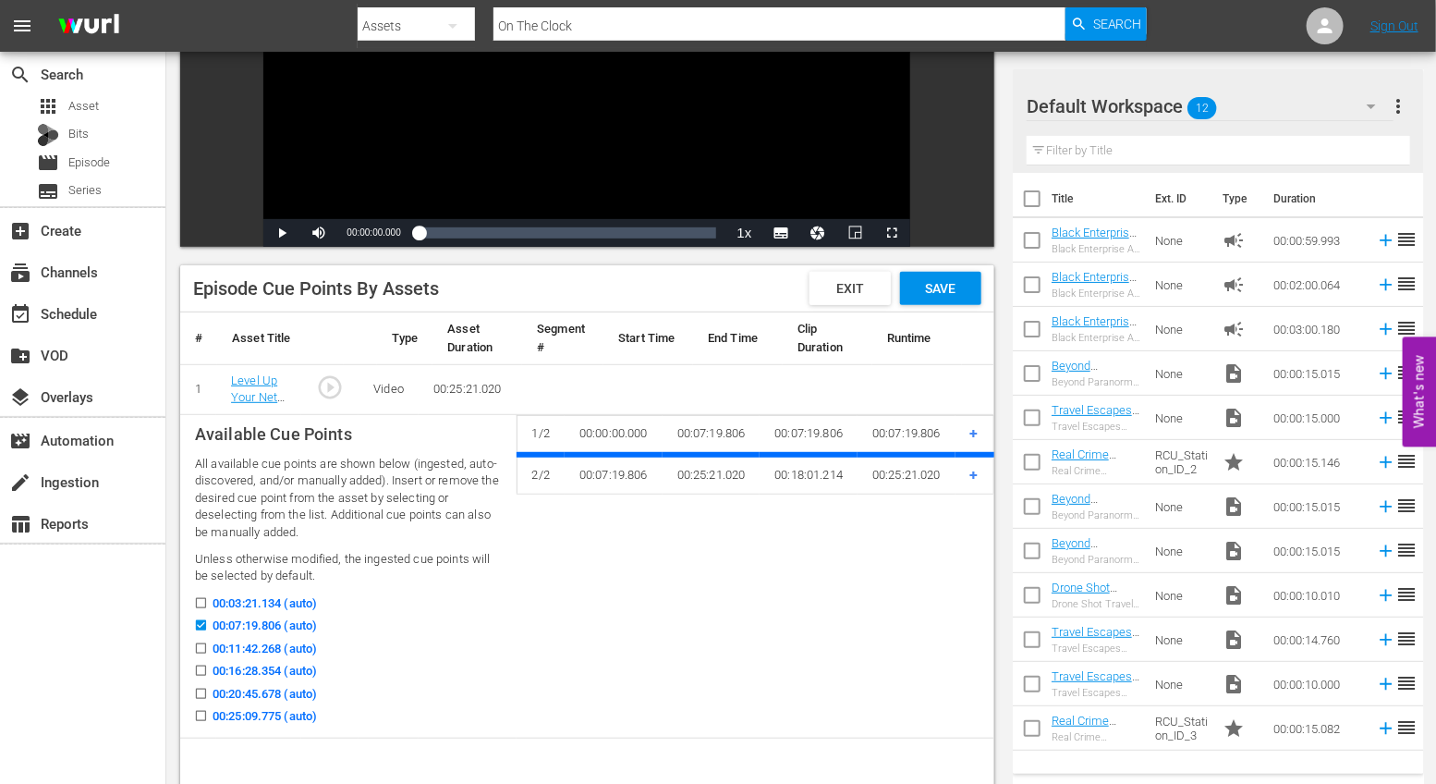
click at [201, 664] on icon at bounding box center [201, 671] width 14 height 14
click at [201, 667] on input "00:16:28.354 (auto)" at bounding box center [196, 674] width 23 height 14
checkbox input "true"
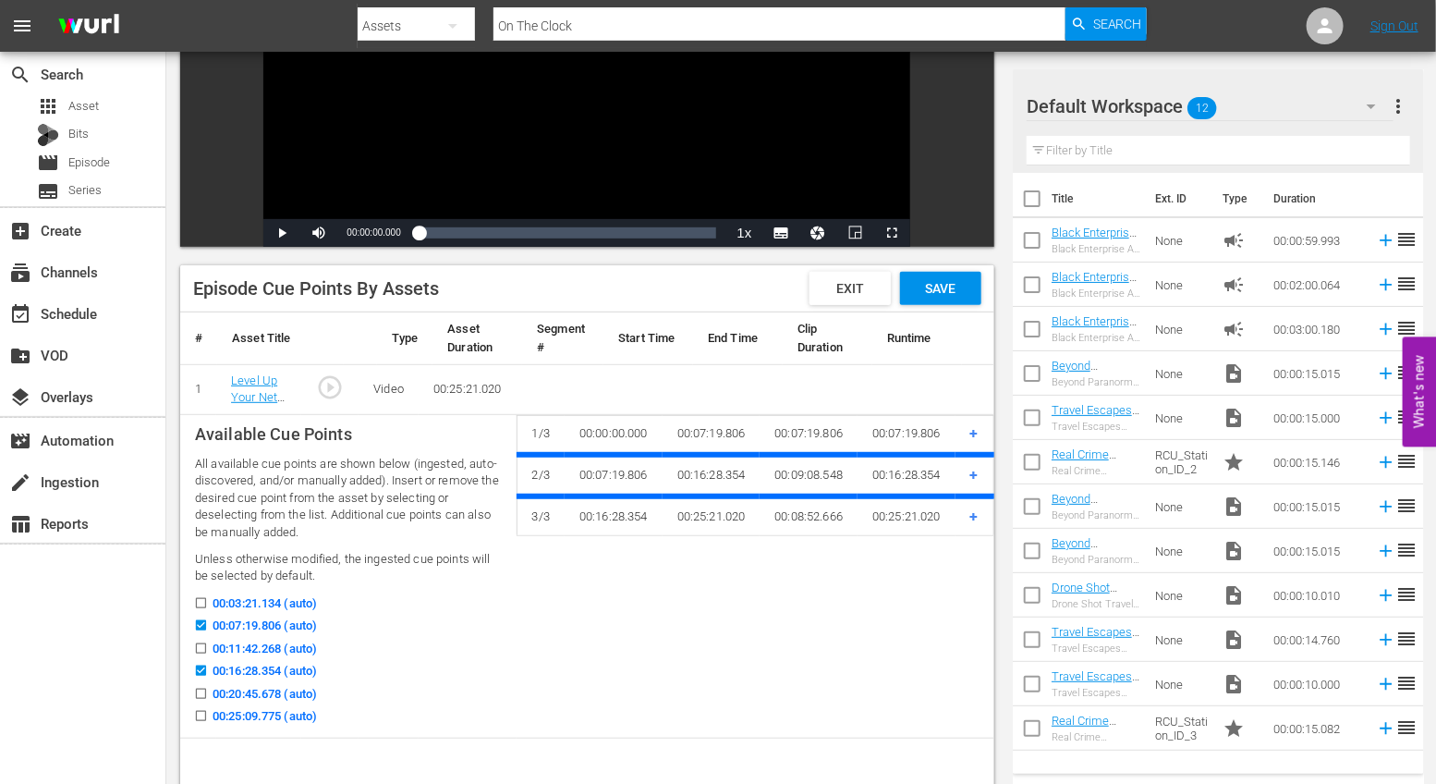
click at [201, 694] on input "00:20:45.678 (auto)" at bounding box center [196, 697] width 23 height 14
checkbox input "true"
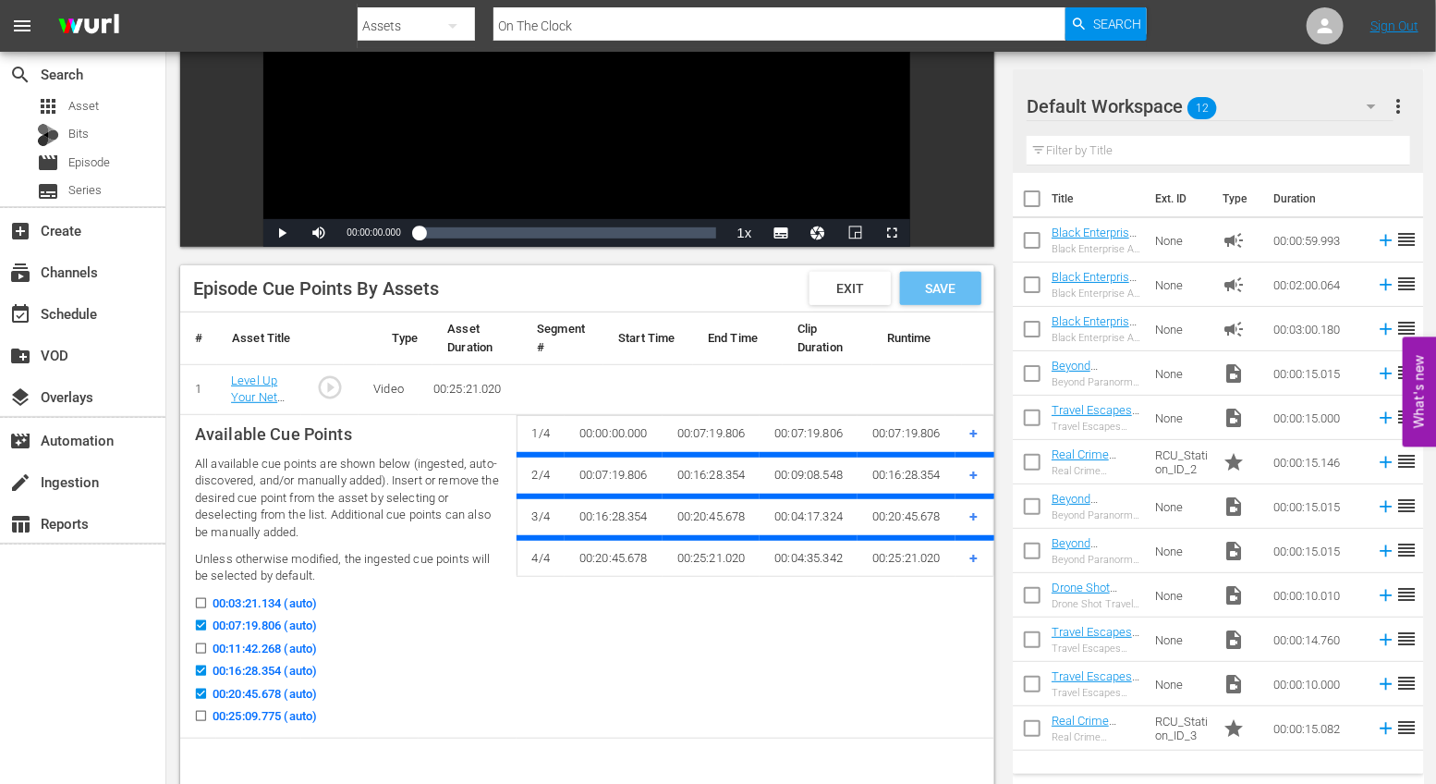
click at [929, 300] on div "Save" at bounding box center [940, 288] width 81 height 33
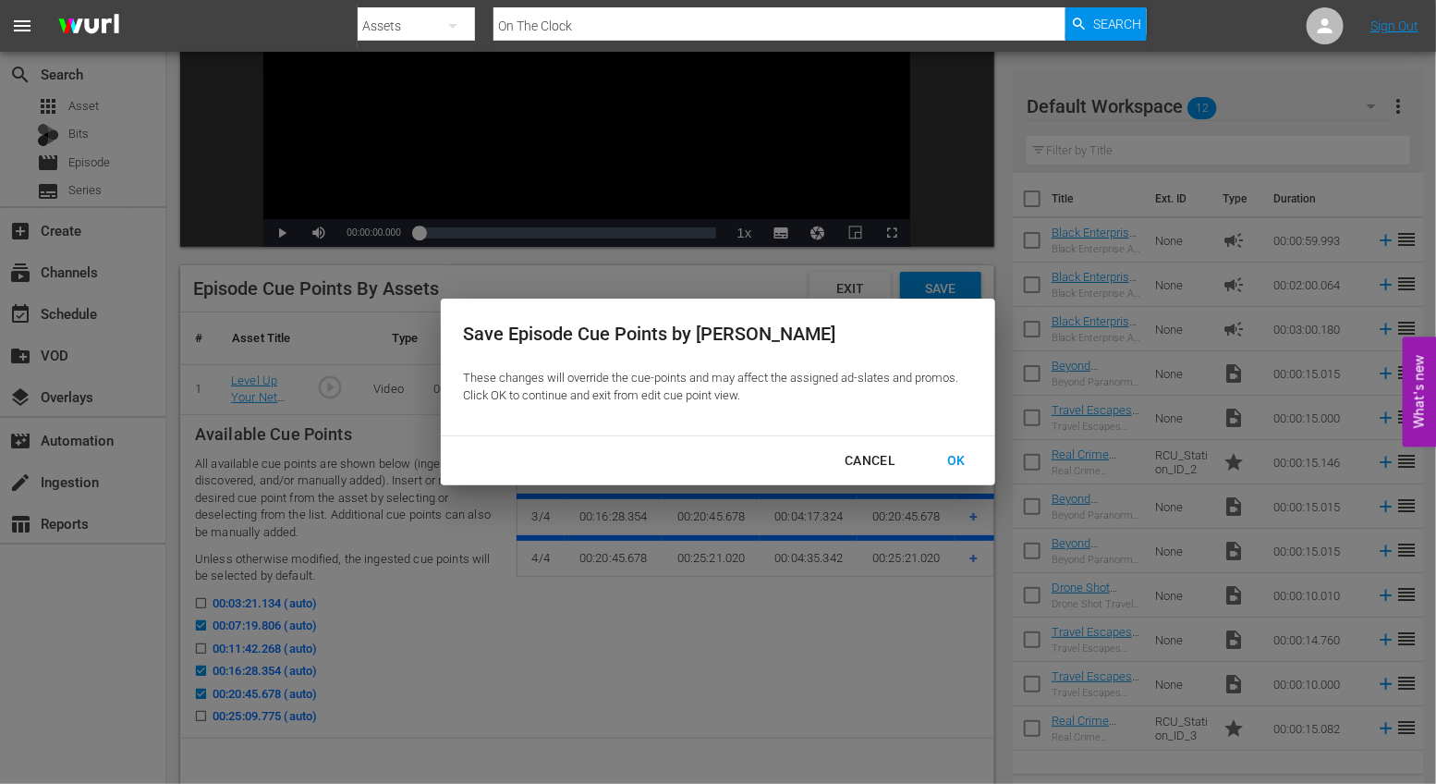
click at [959, 457] on div "OK" at bounding box center [956, 460] width 48 height 23
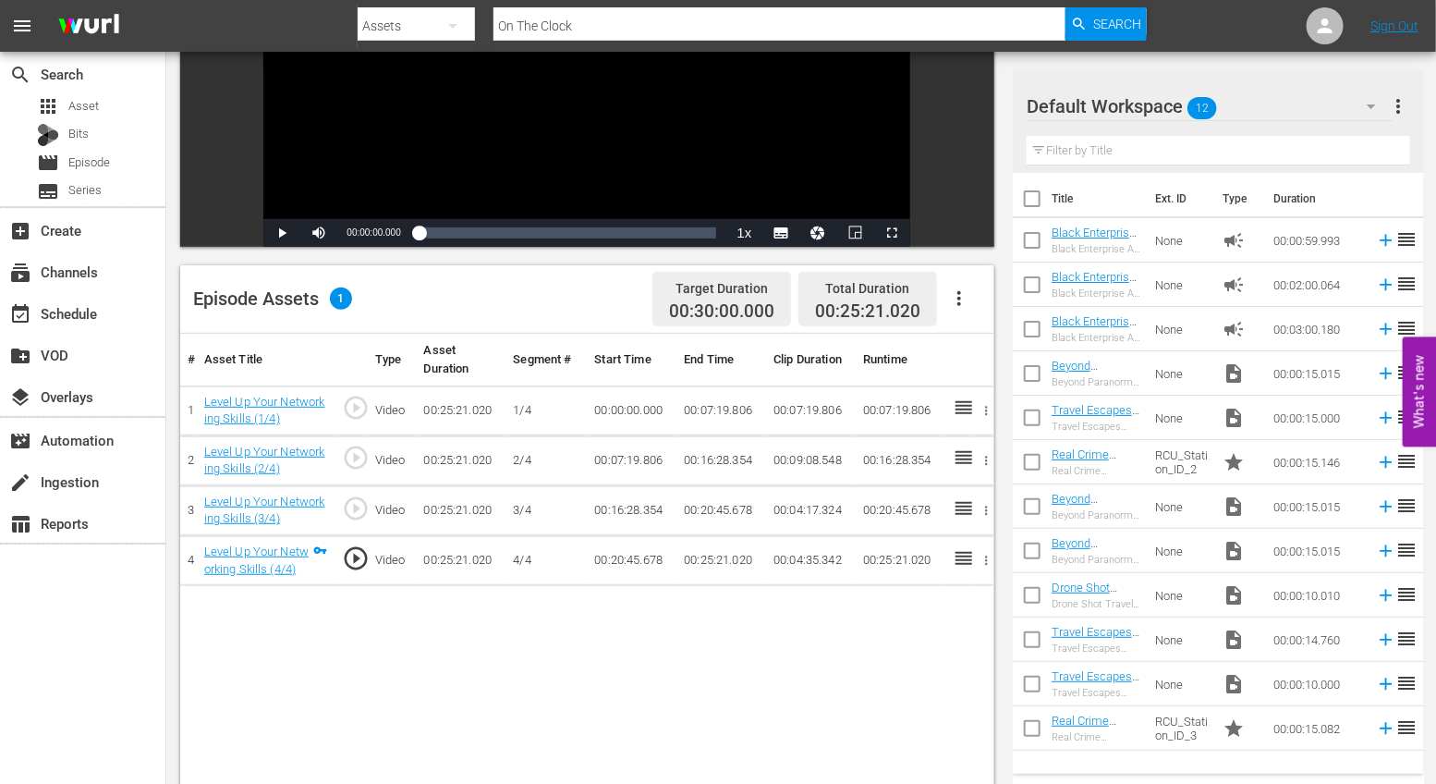
click at [961, 295] on icon "button" at bounding box center [959, 298] width 22 height 22
click at [984, 354] on div "Fill with Ads" at bounding box center [1015, 350] width 126 height 44
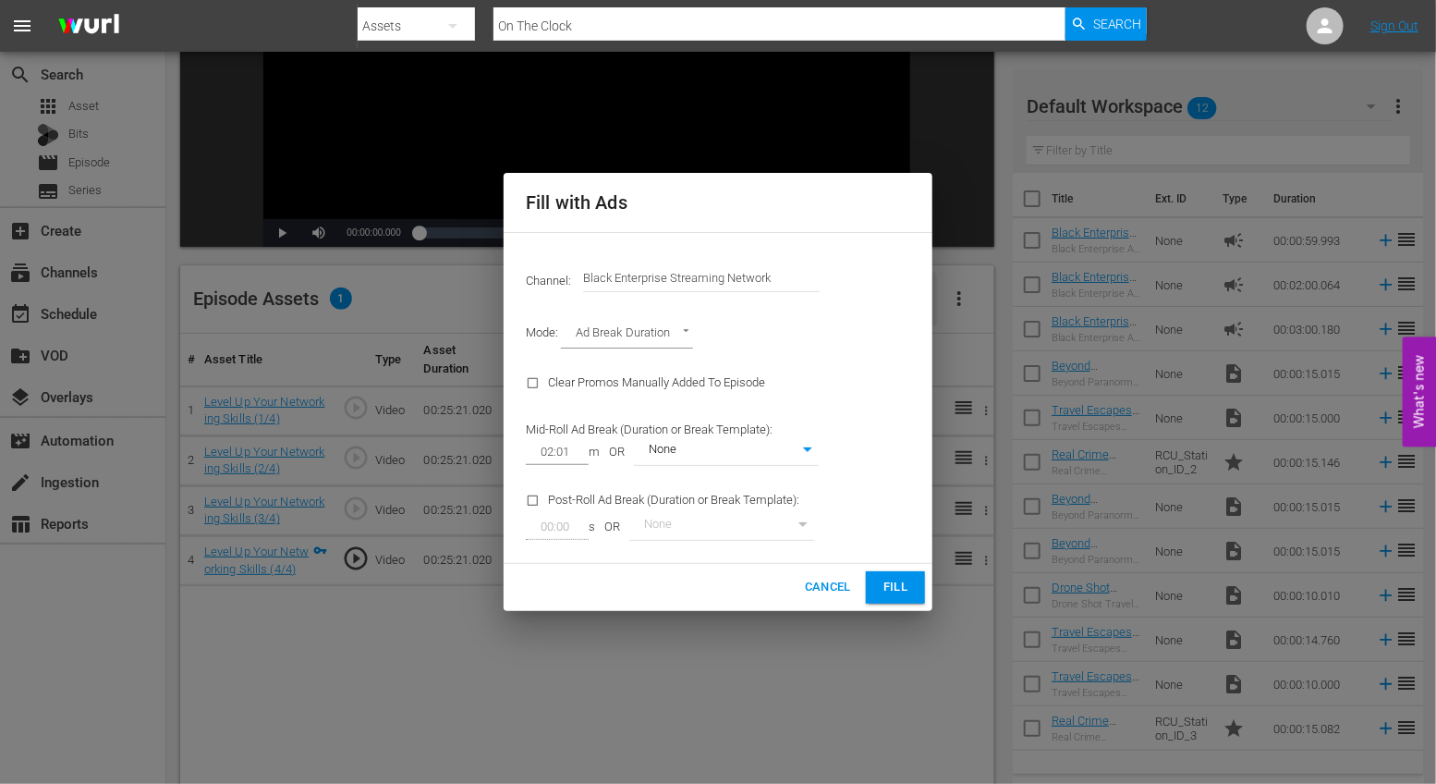
click at [893, 592] on span "Fill" at bounding box center [896, 587] width 30 height 21
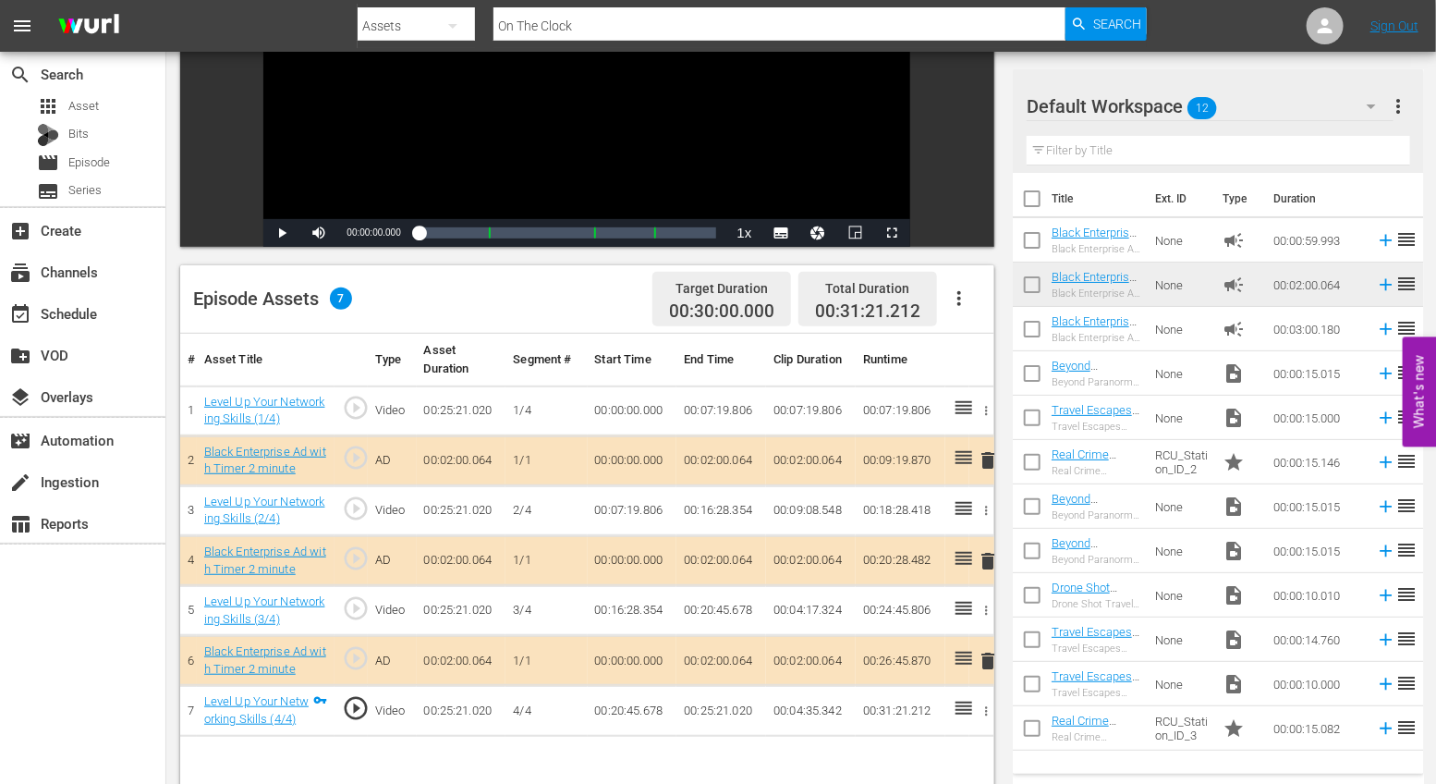
click at [990, 455] on span "delete" at bounding box center [988, 460] width 22 height 22
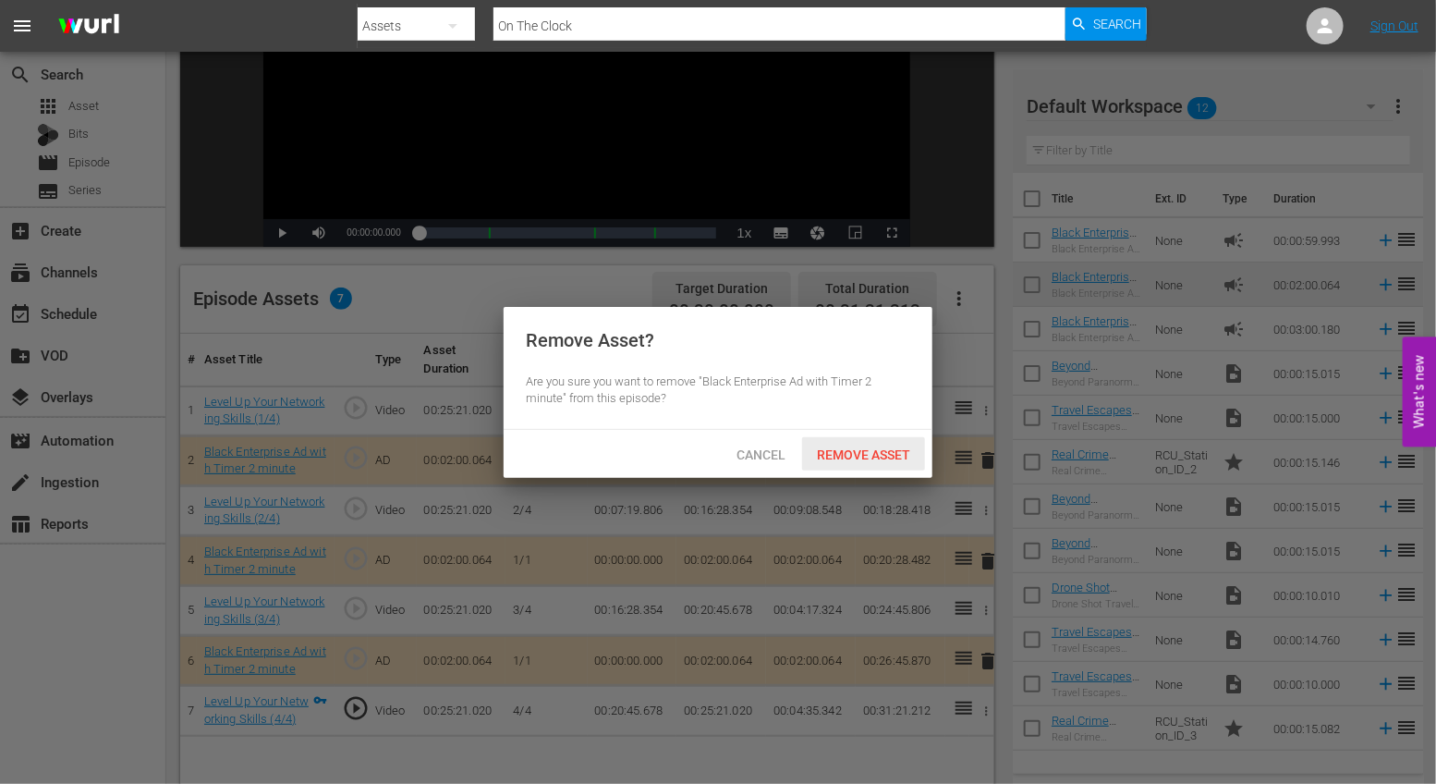
click at [876, 457] on span "Remove Asset" at bounding box center [863, 454] width 123 height 15
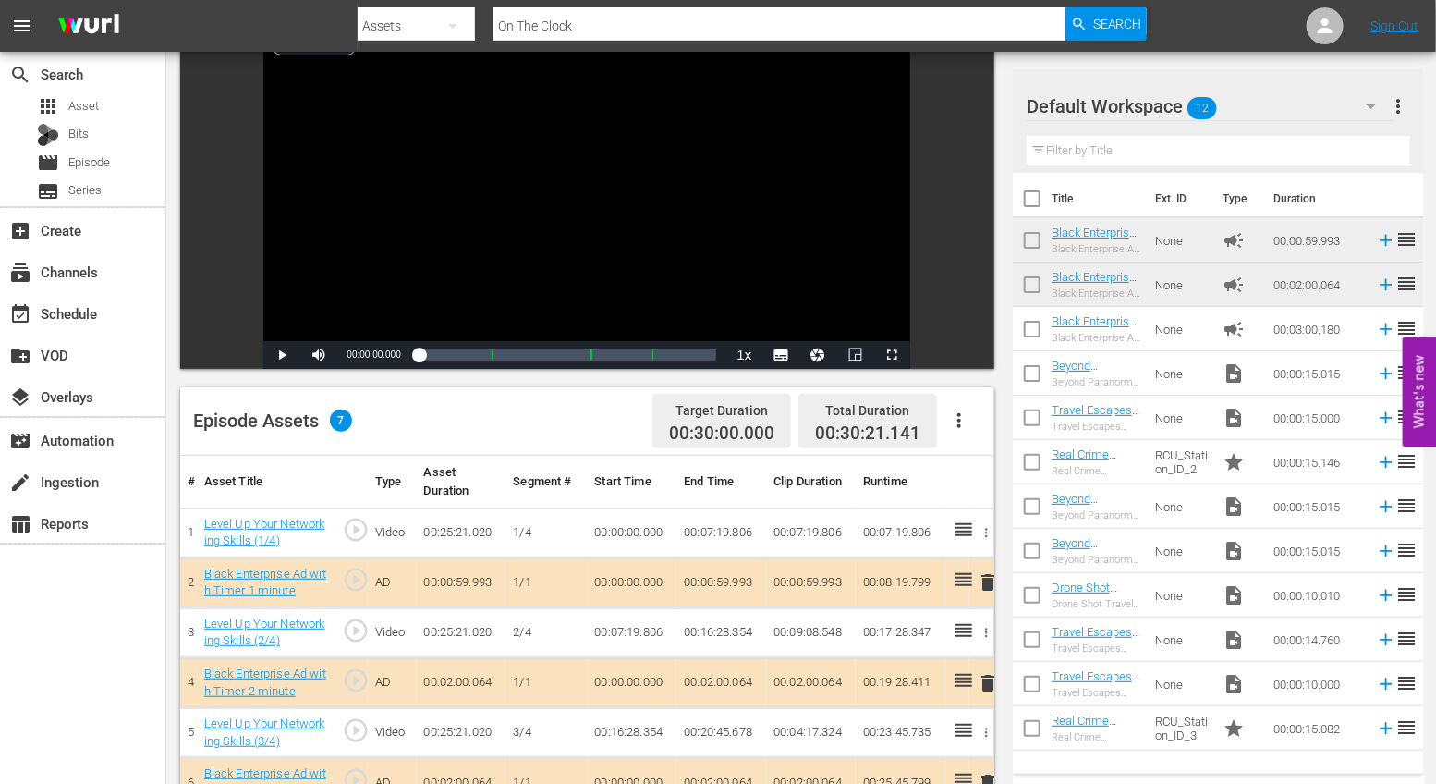
scroll to position [0, 0]
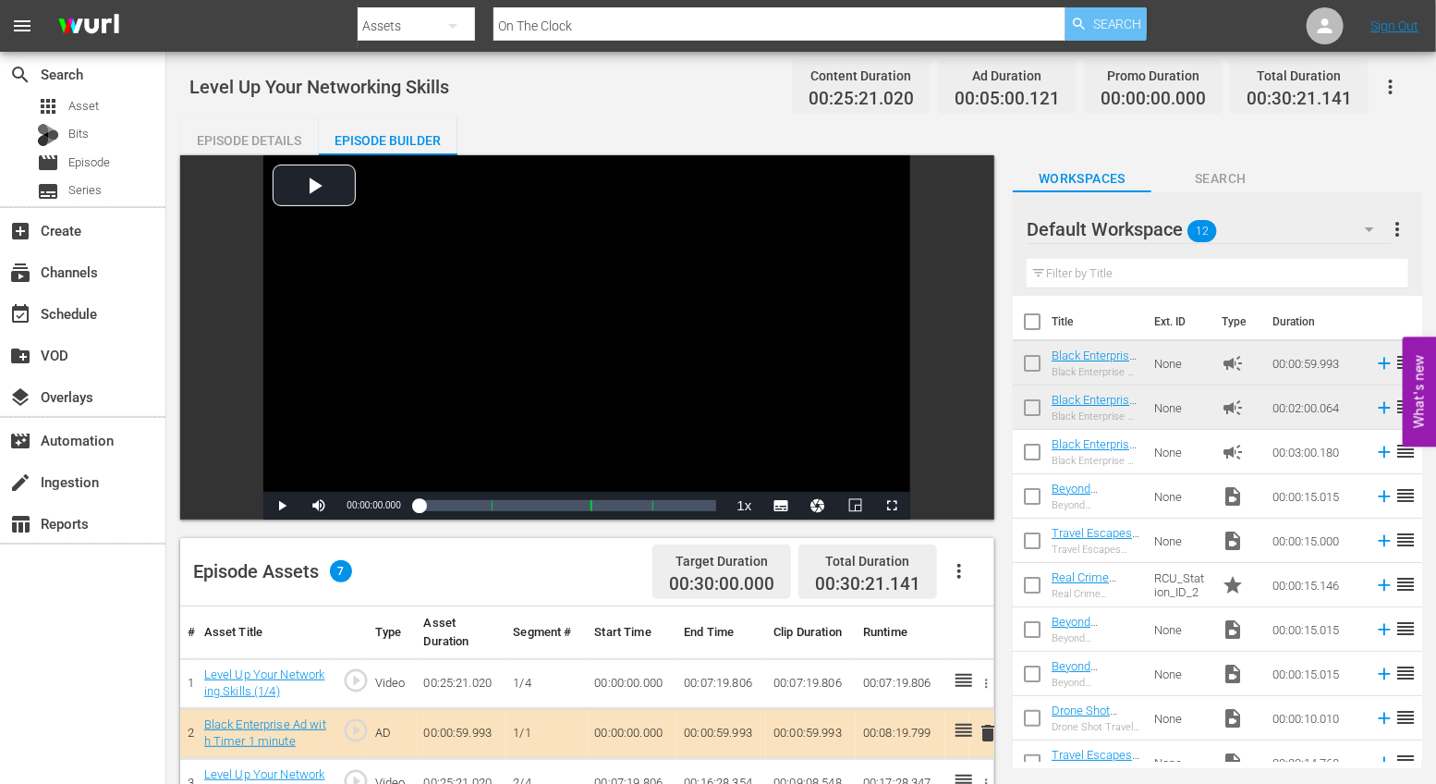
click at [1139, 22] on span "Search" at bounding box center [1117, 23] width 49 height 33
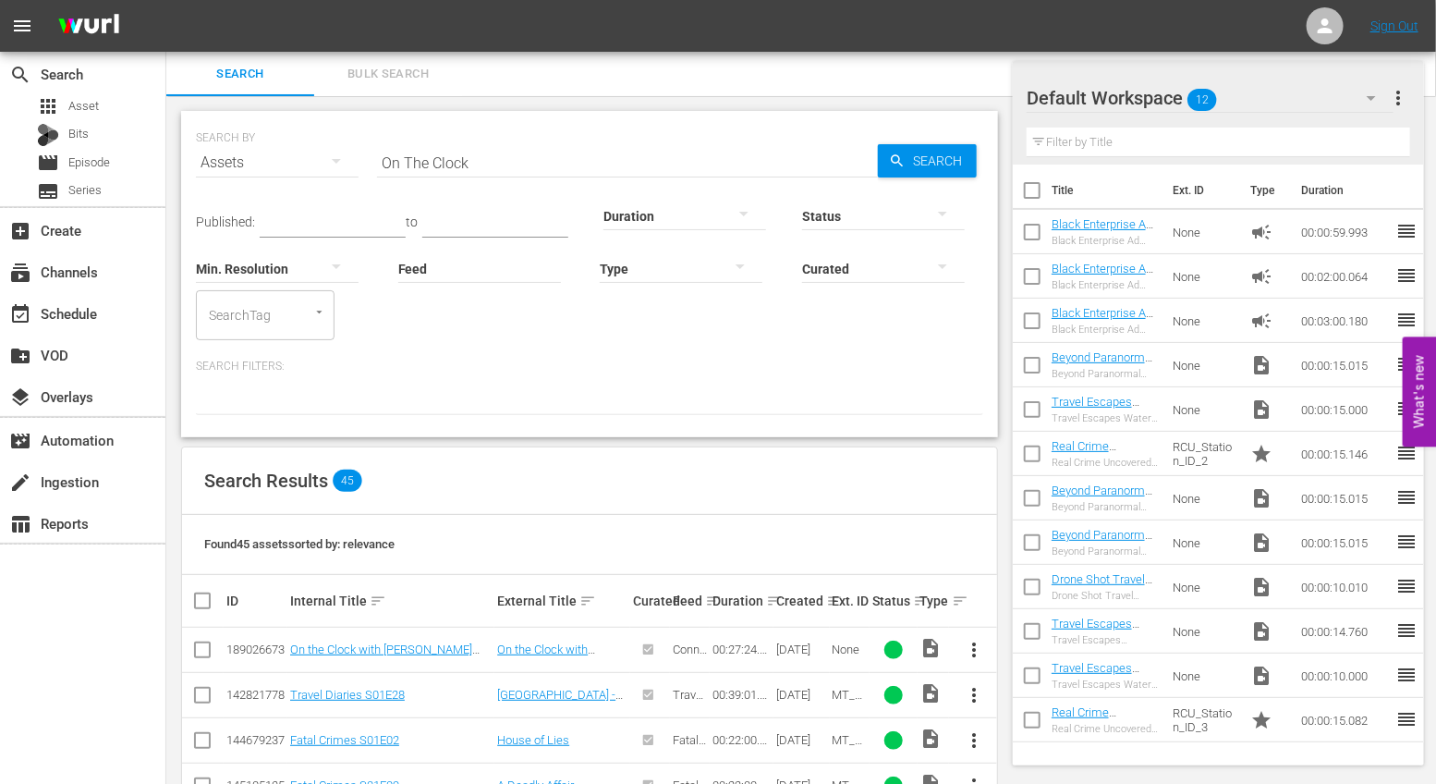
scroll to position [818, 0]
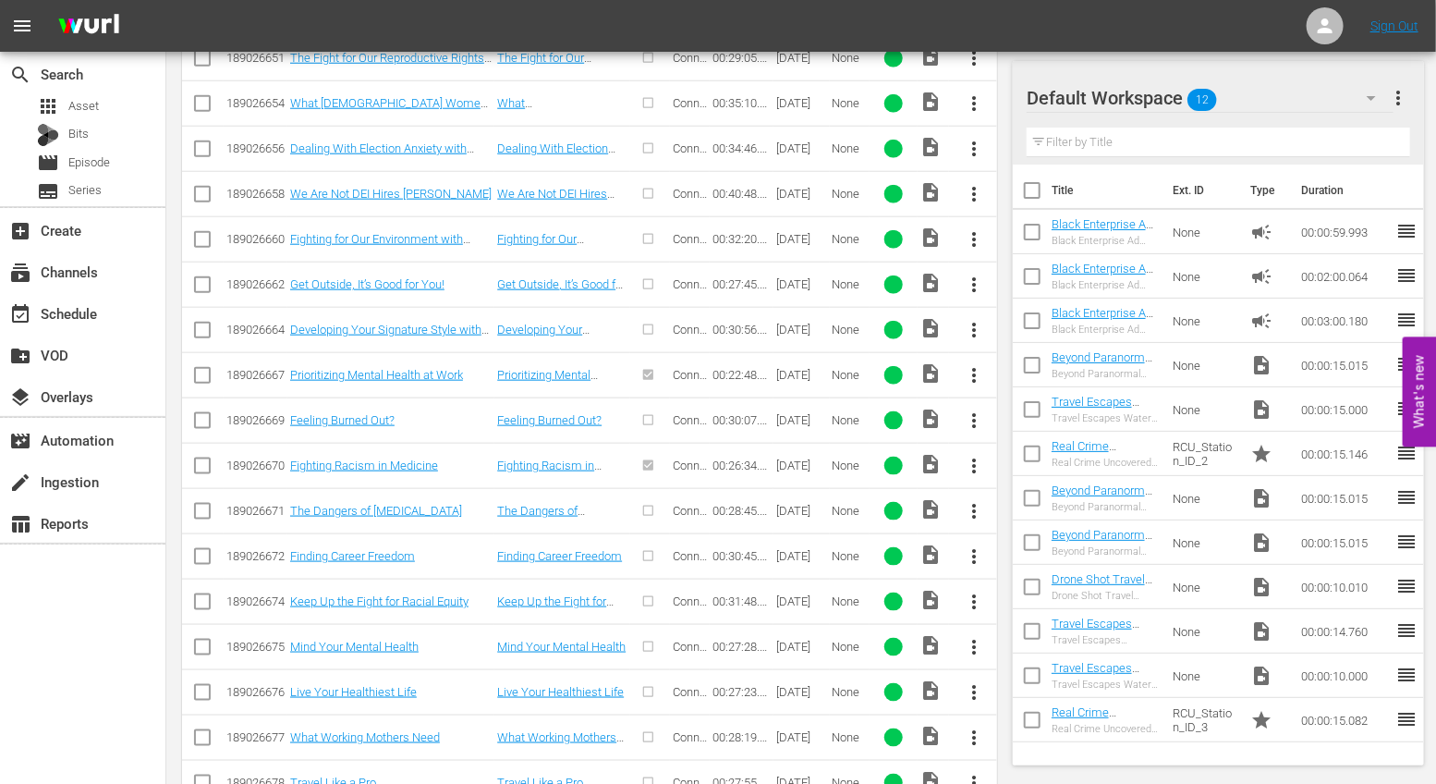
click at [981, 275] on span "more_vert" at bounding box center [974, 285] width 22 height 22
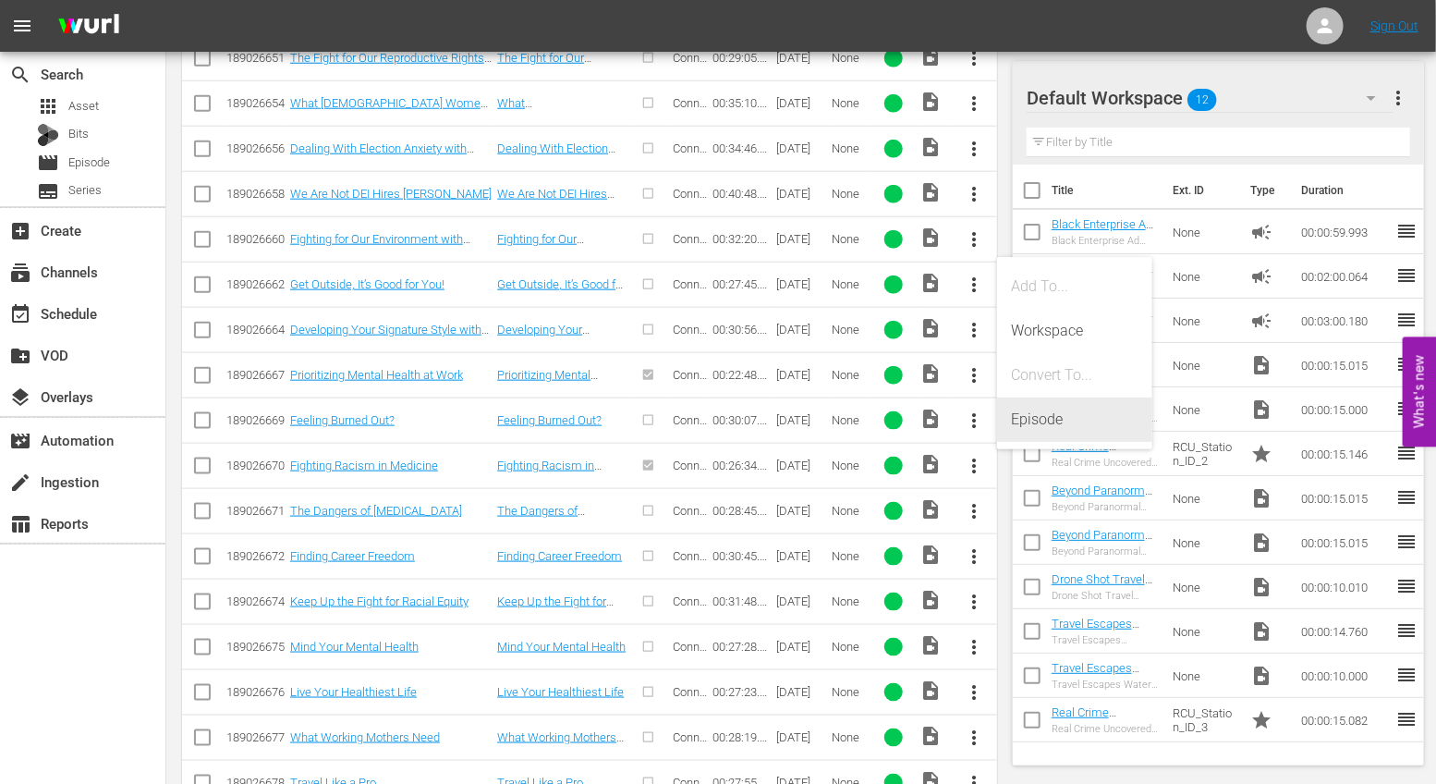
click at [1036, 412] on div "Episode" at bounding box center [1075, 419] width 126 height 44
click at [1071, 420] on div "Episode" at bounding box center [1075, 419] width 126 height 44
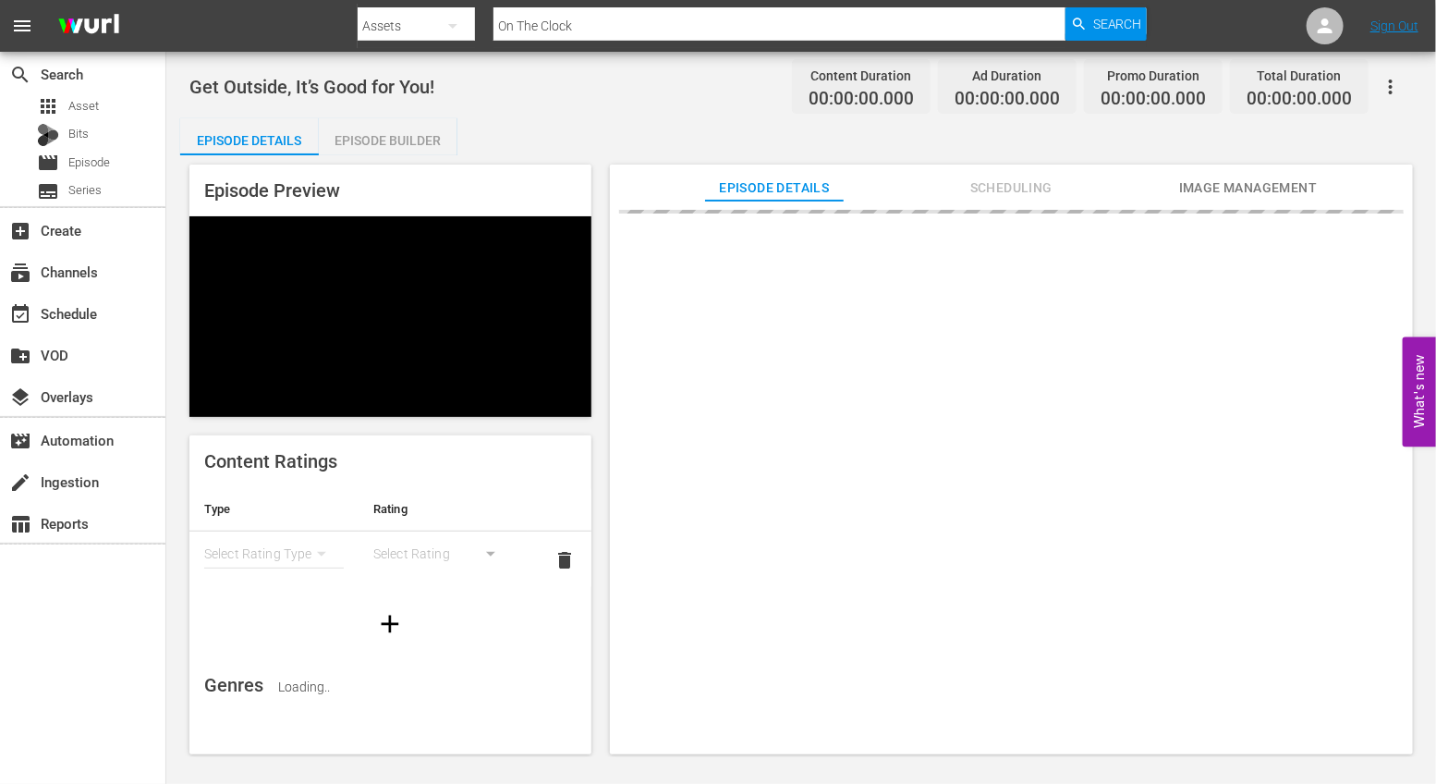
click at [383, 130] on div "Episode Builder" at bounding box center [388, 140] width 139 height 44
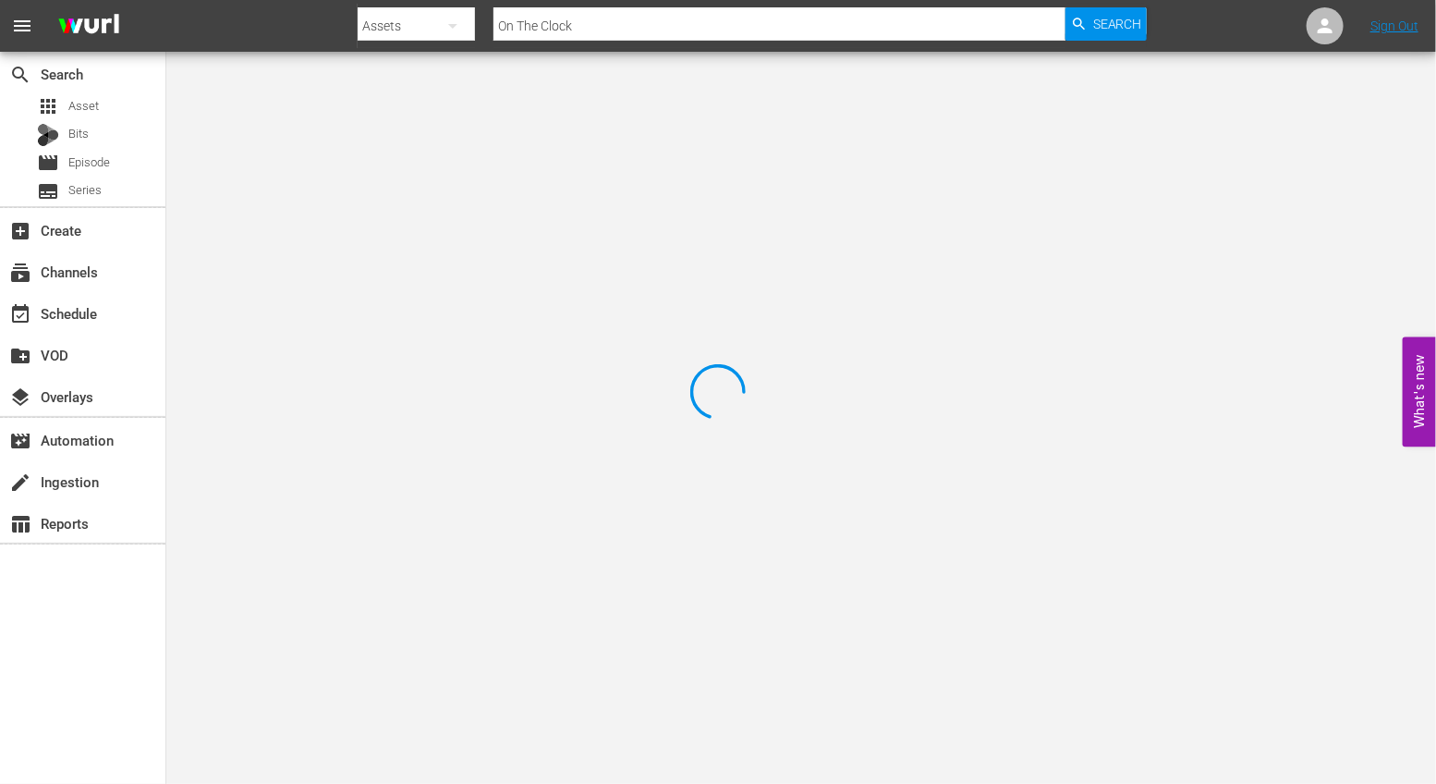
click at [953, 346] on div at bounding box center [718, 392] width 1436 height 784
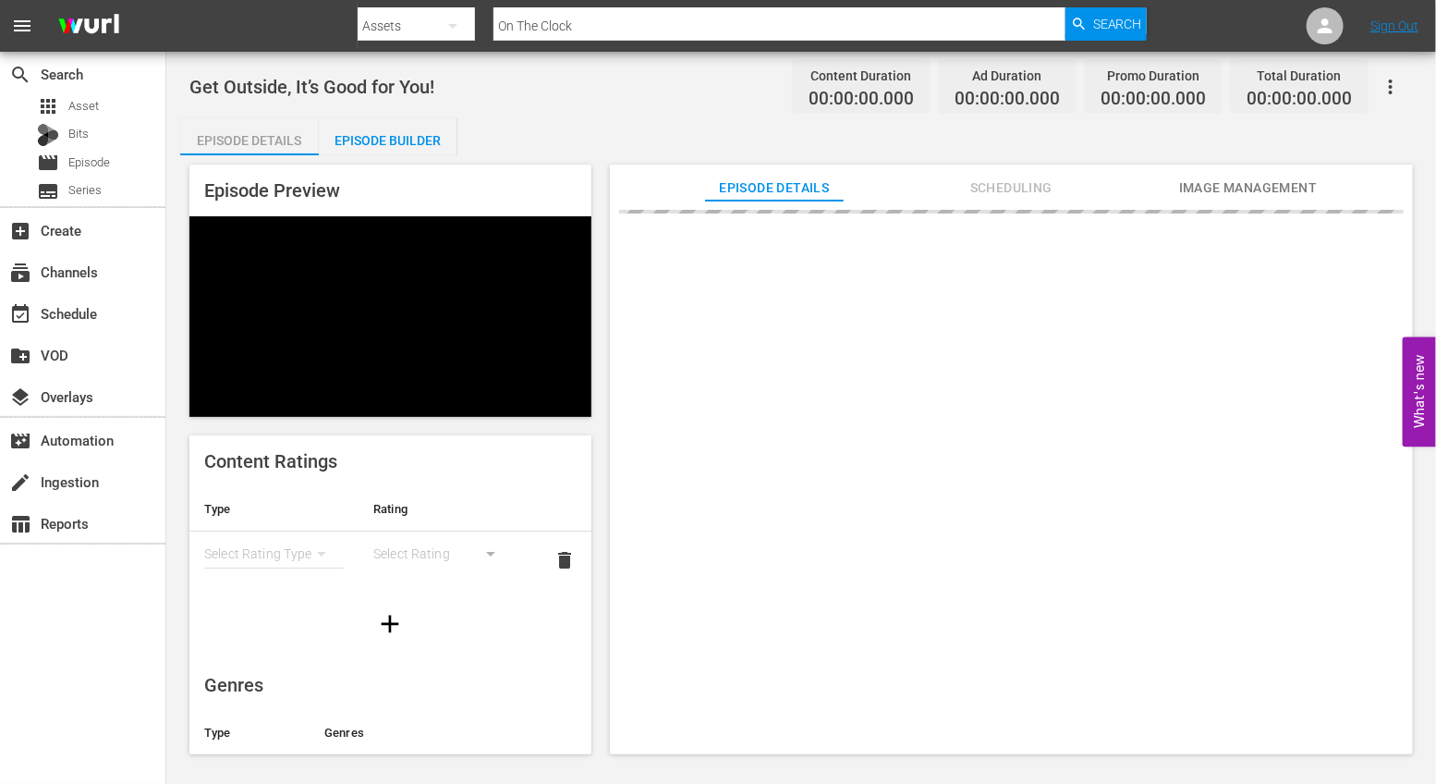
click at [381, 133] on div "Episode Builder" at bounding box center [388, 140] width 139 height 44
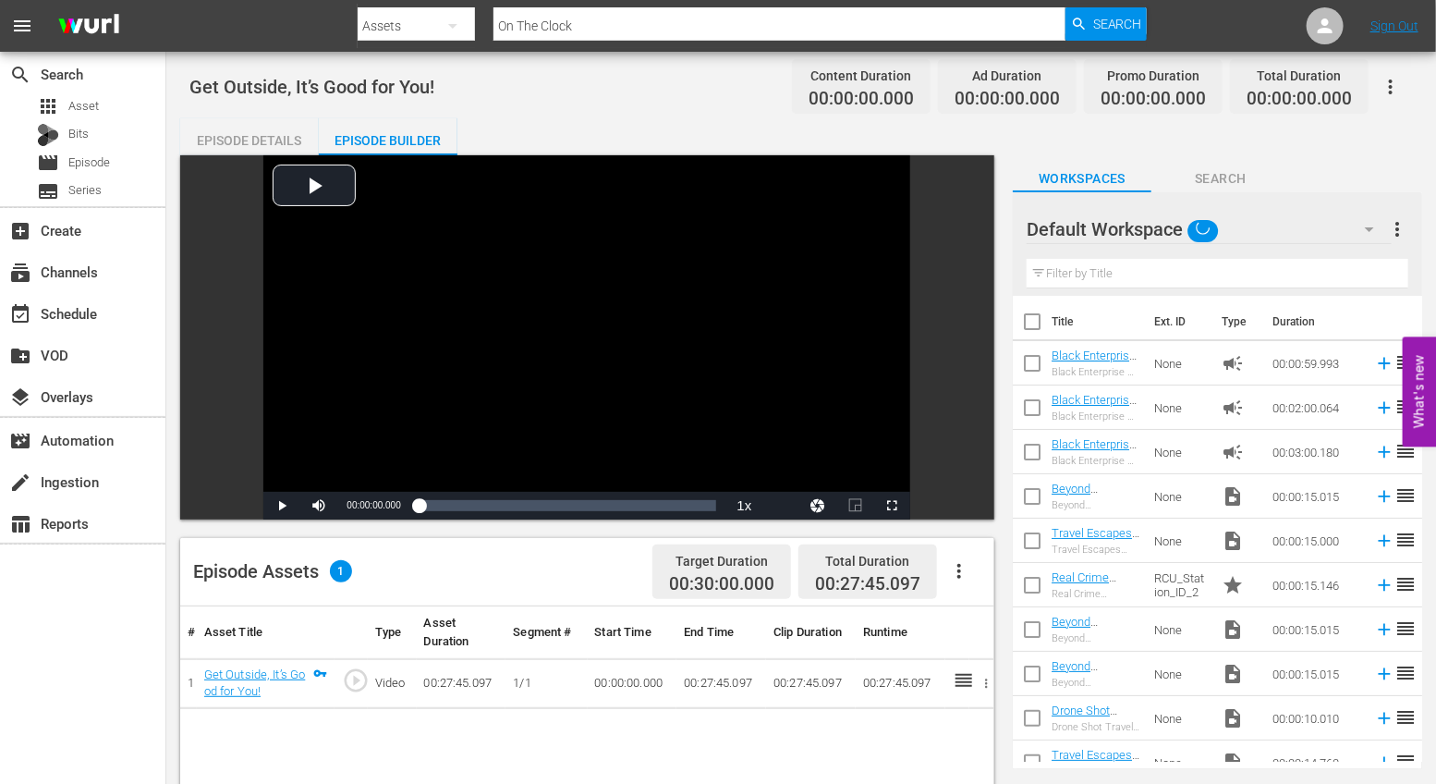
click at [965, 339] on div "Video Player is loading. Play Video Play Mute Current Time 00:00:00.000 / Durat…" at bounding box center [587, 337] width 814 height 364
click at [950, 564] on icon "button" at bounding box center [959, 571] width 22 height 22
click at [978, 617] on div "Fill with Ads" at bounding box center [1015, 623] width 126 height 44
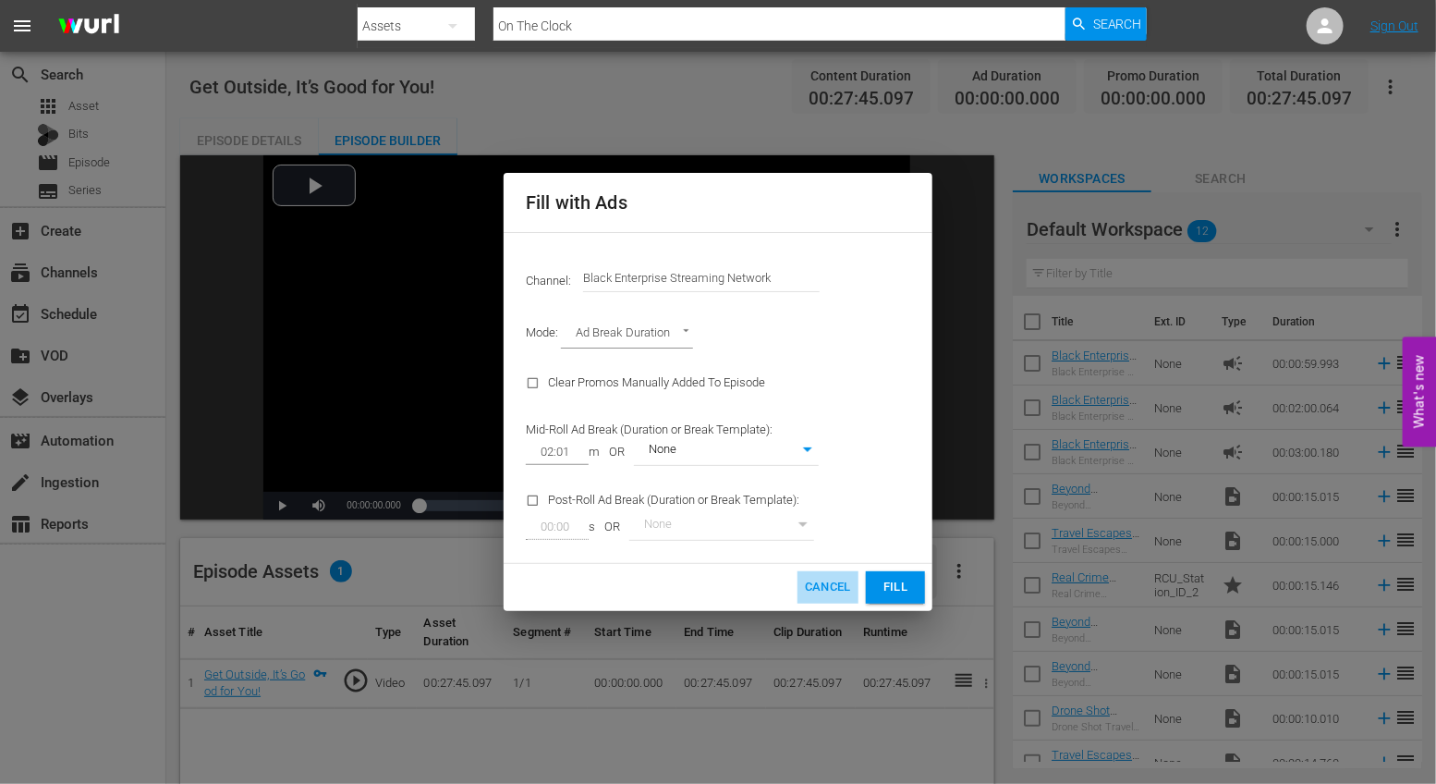
click at [843, 586] on span "Cancel" at bounding box center [828, 587] width 46 height 21
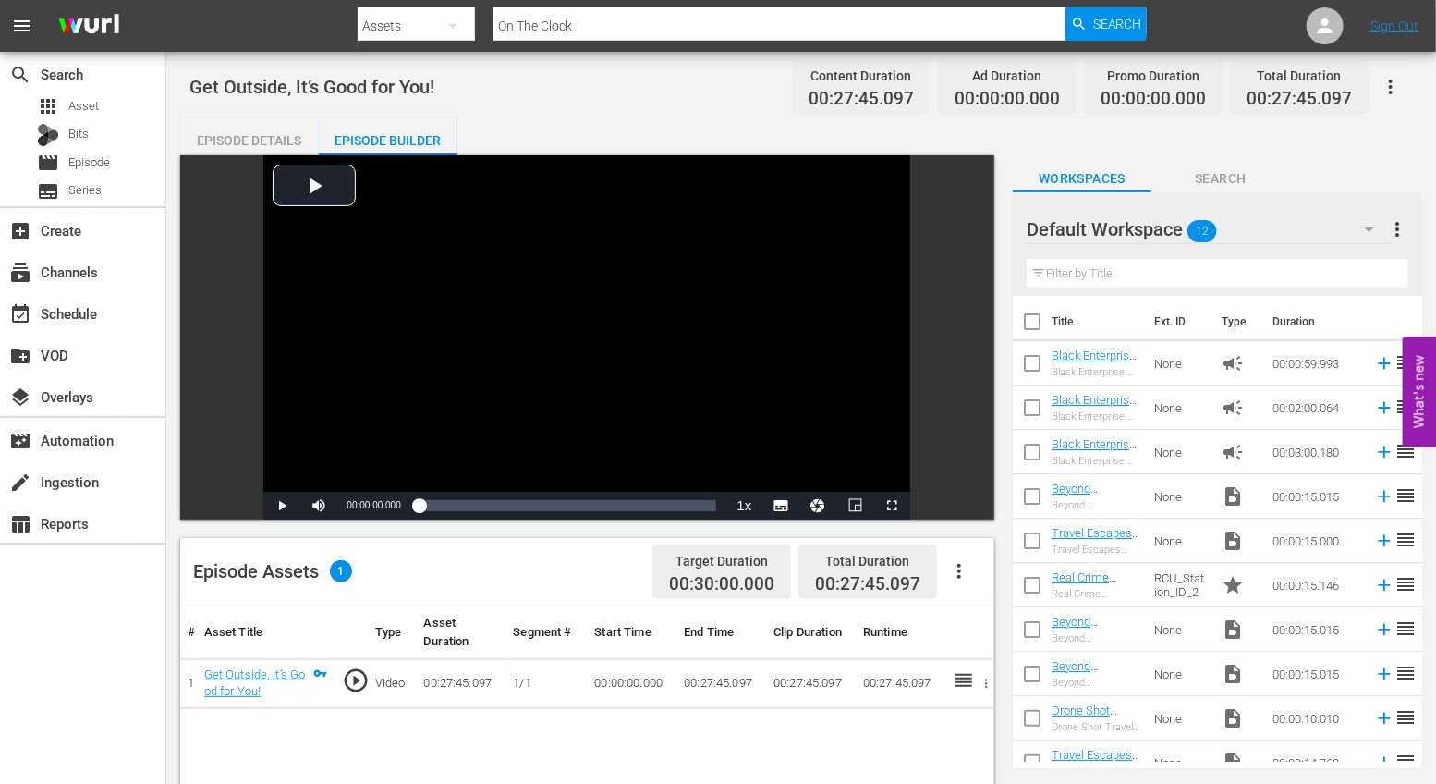
click at [951, 566] on icon "button" at bounding box center [959, 571] width 22 height 22
click at [1004, 573] on div "Edit Cue Points" at bounding box center [1015, 578] width 126 height 44
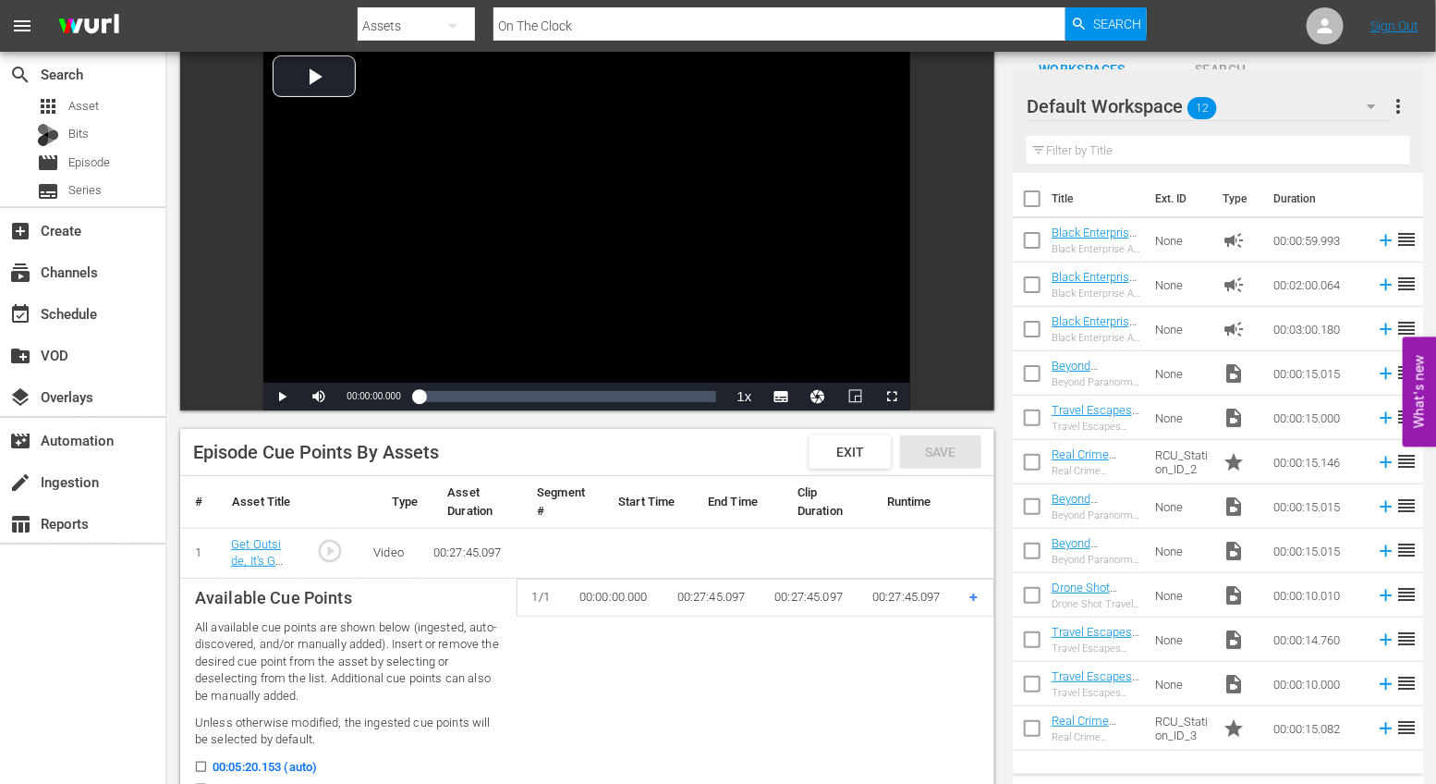
scroll to position [241, 0]
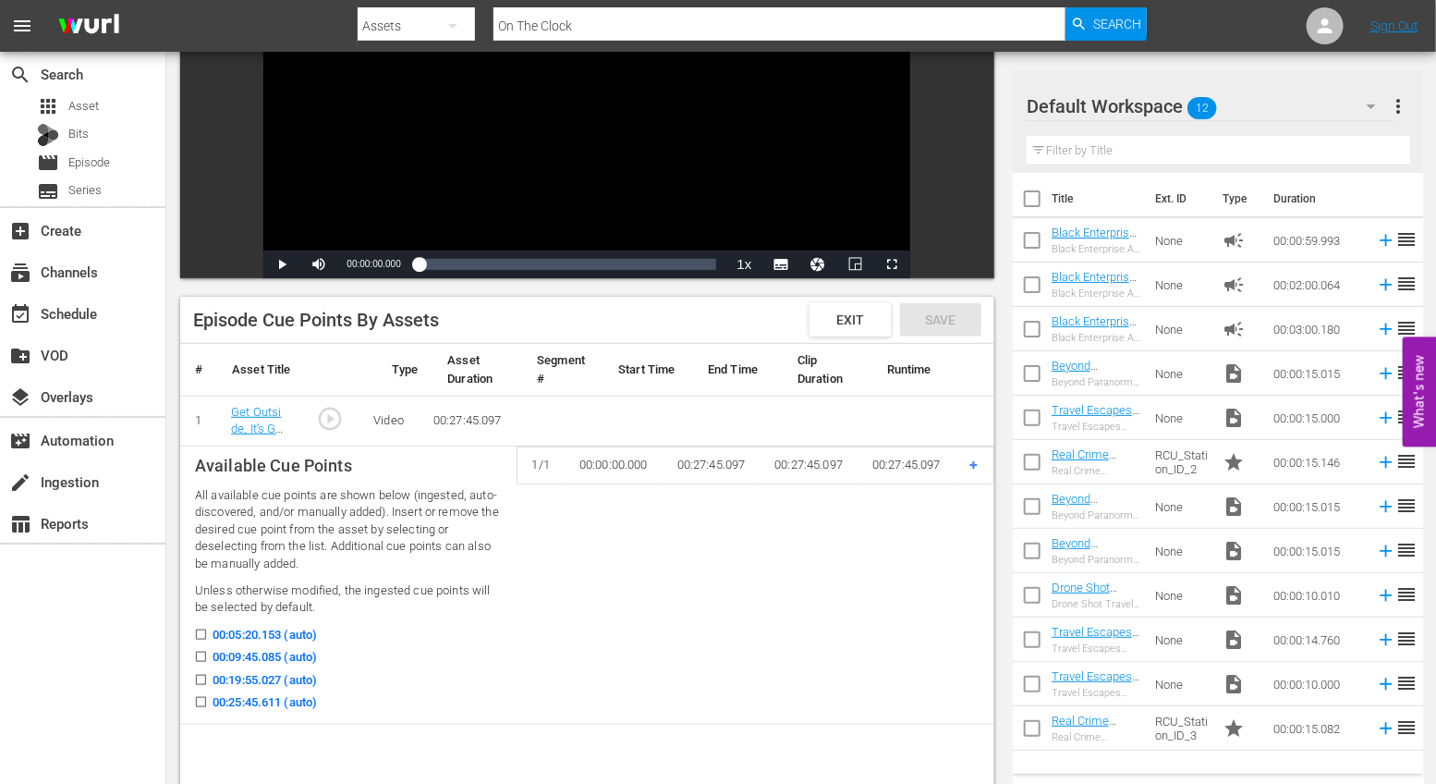
click at [203, 654] on input "00:09:45.085 (auto)" at bounding box center [196, 660] width 23 height 14
checkbox input "true"
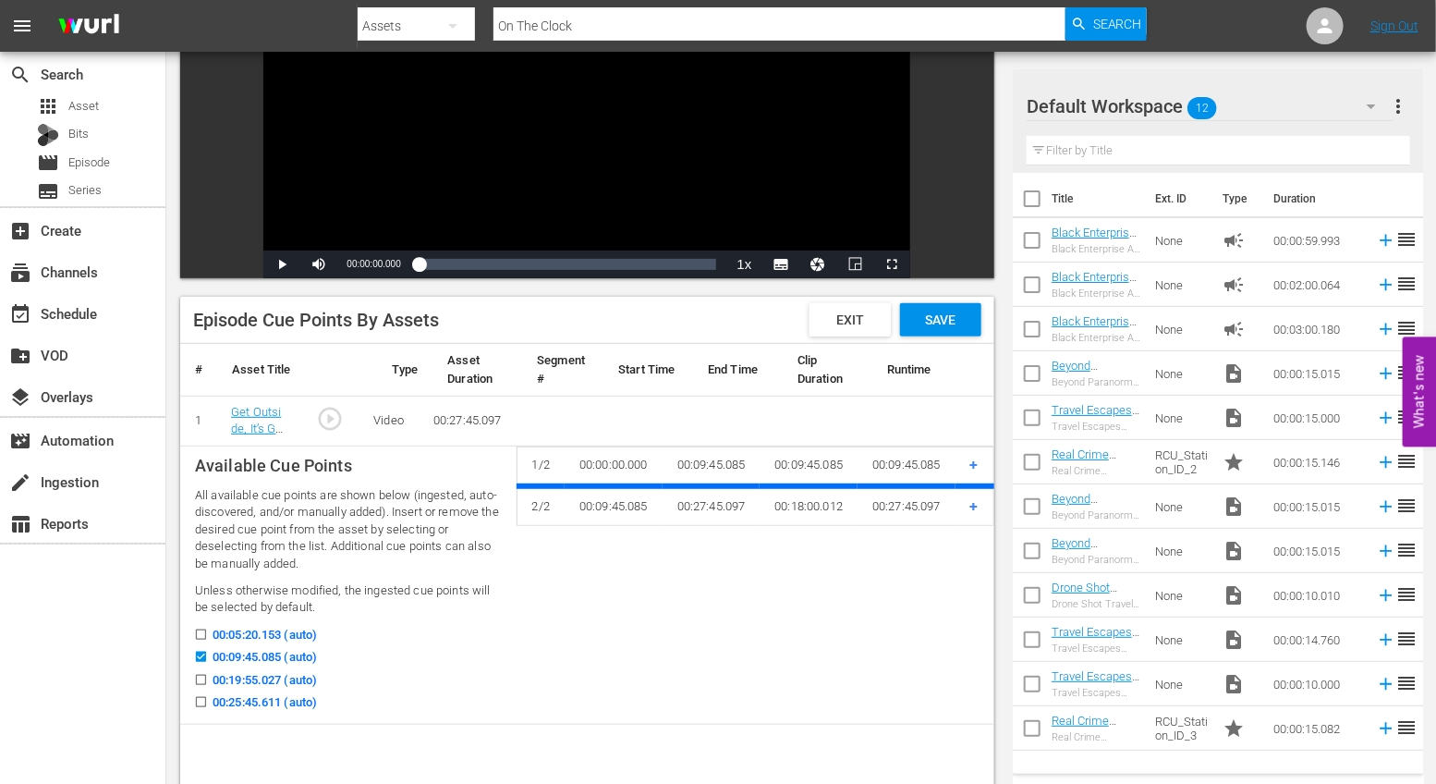
click at [201, 681] on input "00:19:55.027 (auto)" at bounding box center [196, 683] width 23 height 14
checkbox input "true"
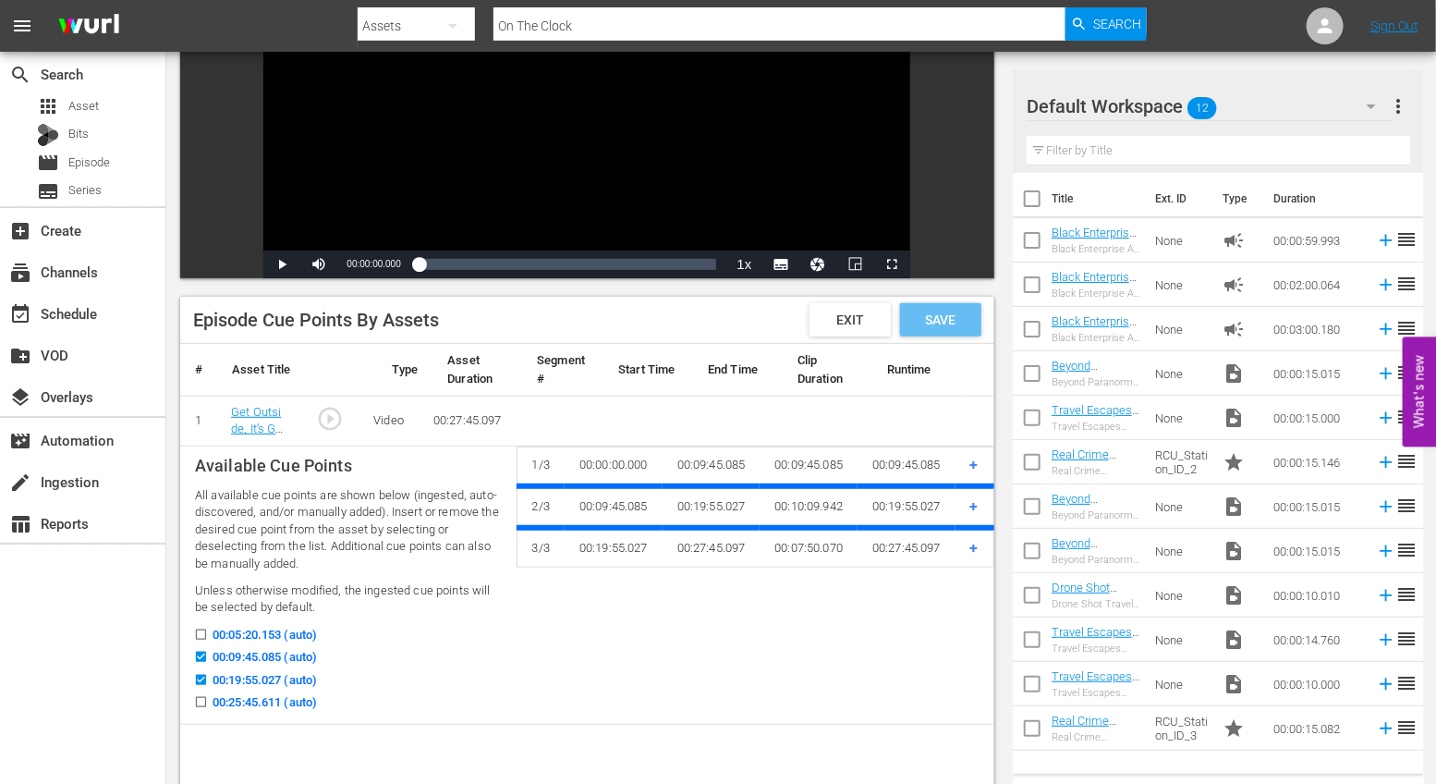
click at [946, 329] on div "Save" at bounding box center [940, 319] width 81 height 33
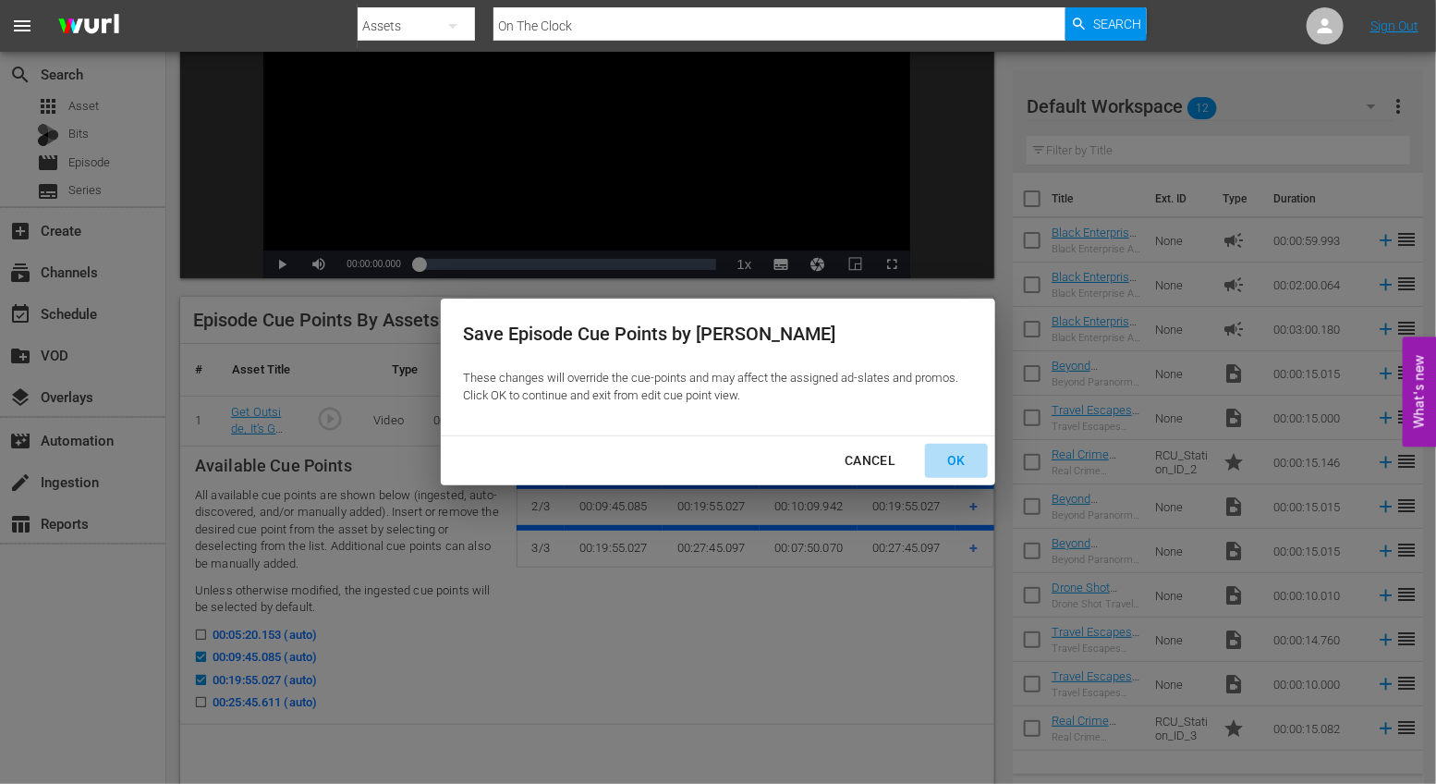
click at [967, 454] on div "OK" at bounding box center [956, 460] width 48 height 23
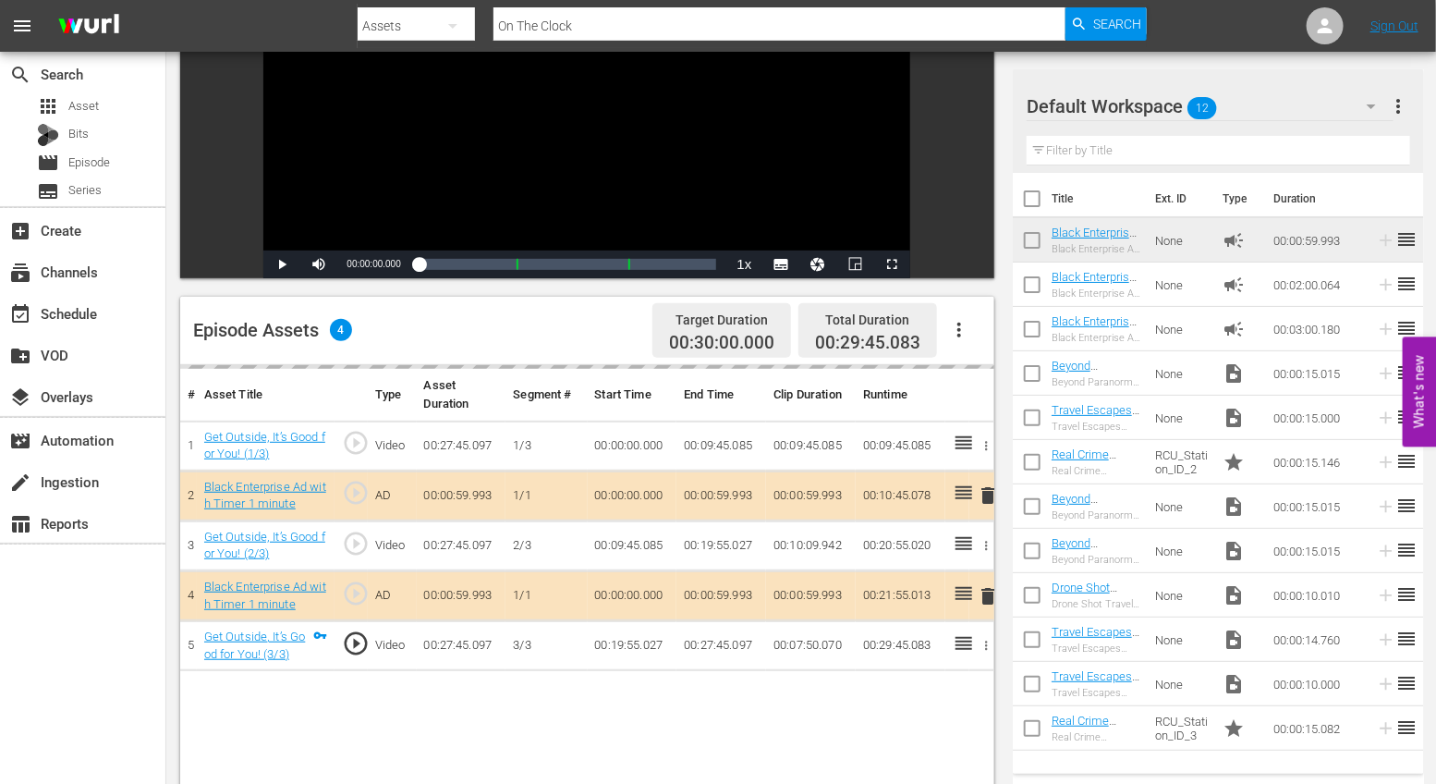
scroll to position [0, 0]
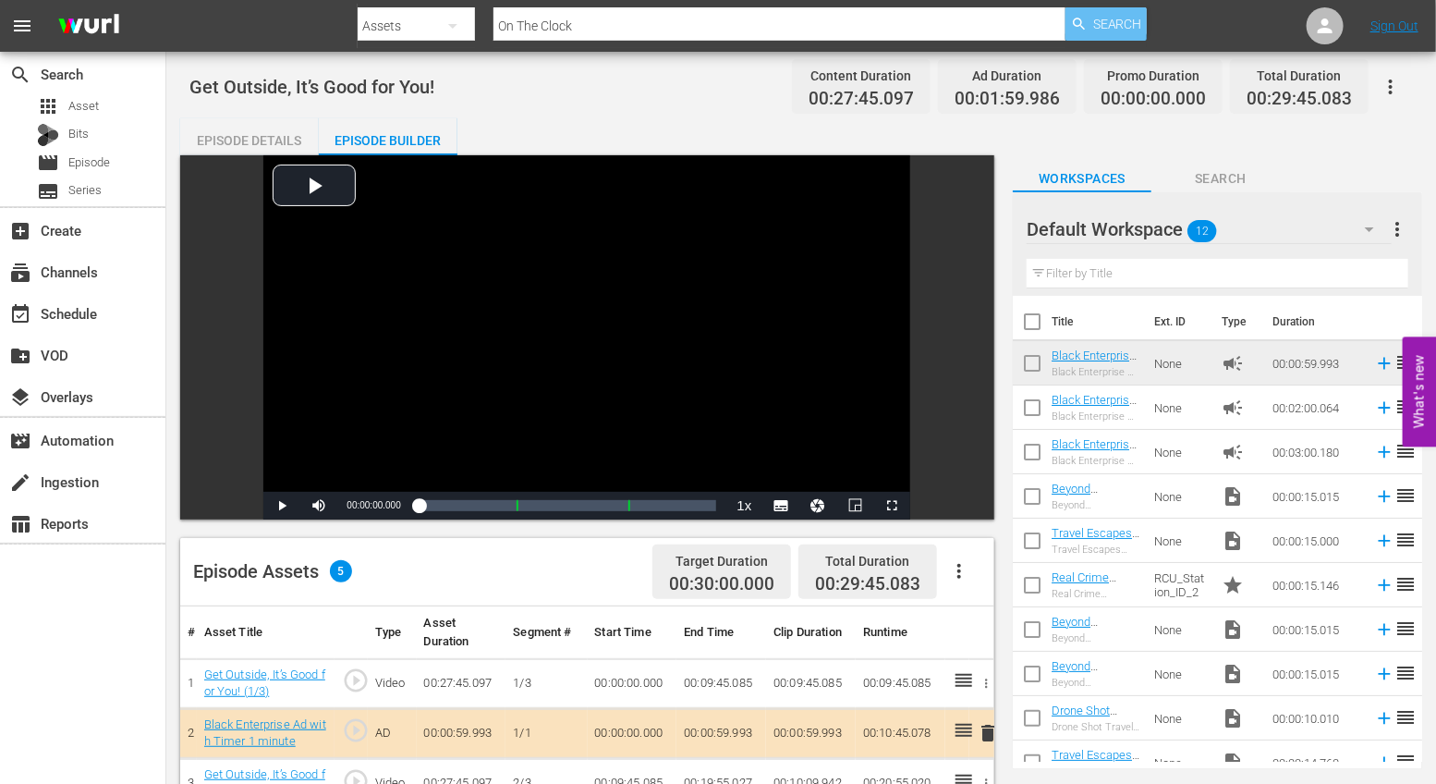
click at [1111, 19] on span "Search" at bounding box center [1117, 23] width 49 height 33
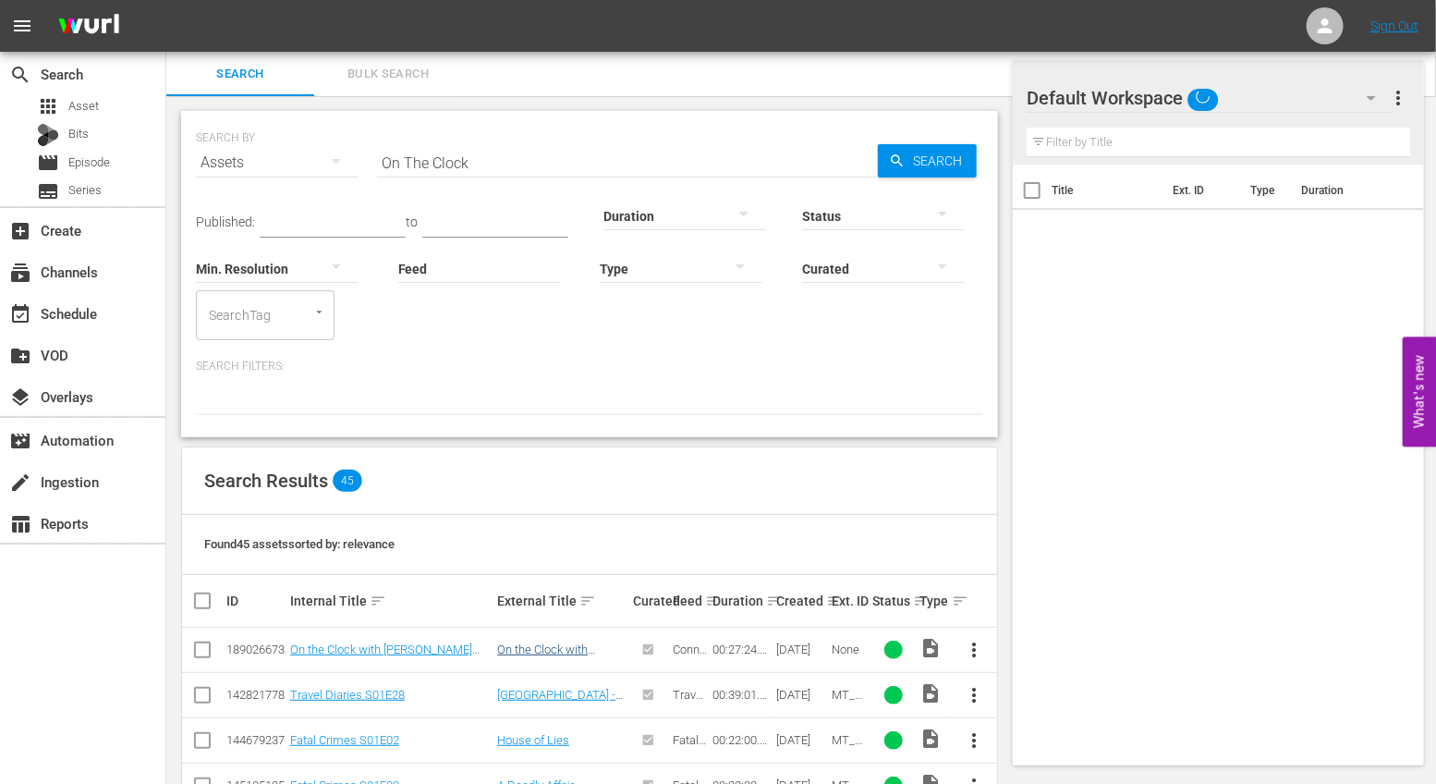
scroll to position [818, 0]
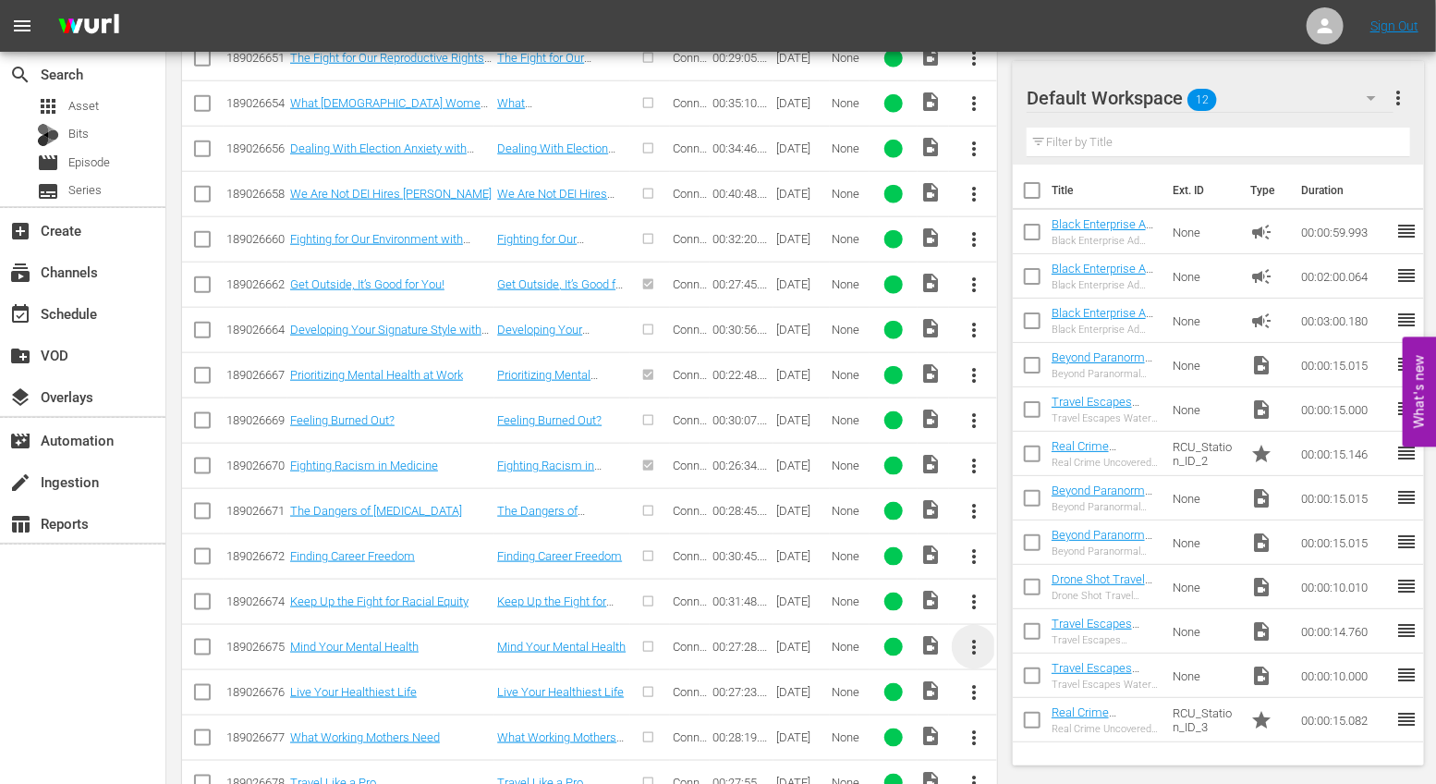
click at [982, 640] on span "more_vert" at bounding box center [974, 647] width 22 height 22
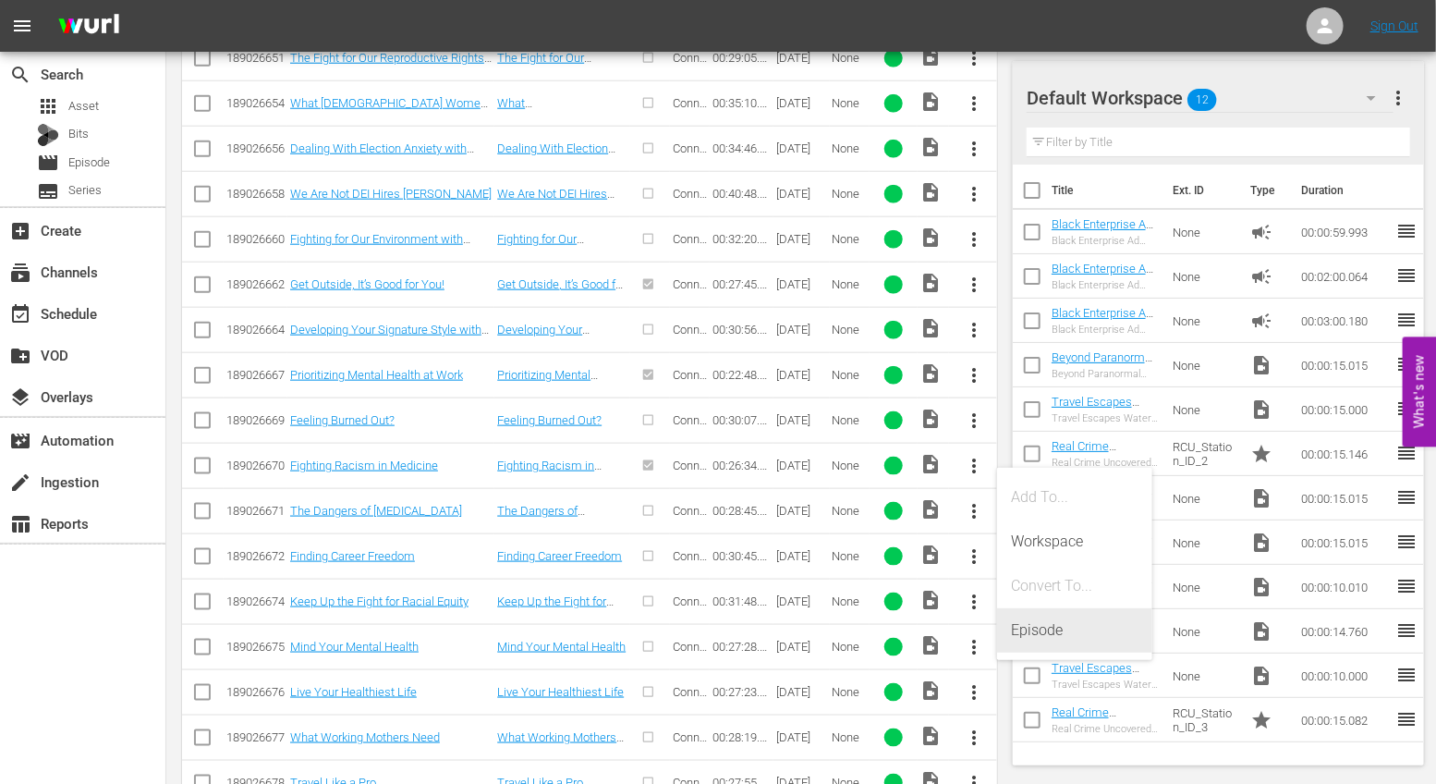
click at [1025, 627] on div "Episode" at bounding box center [1075, 630] width 126 height 44
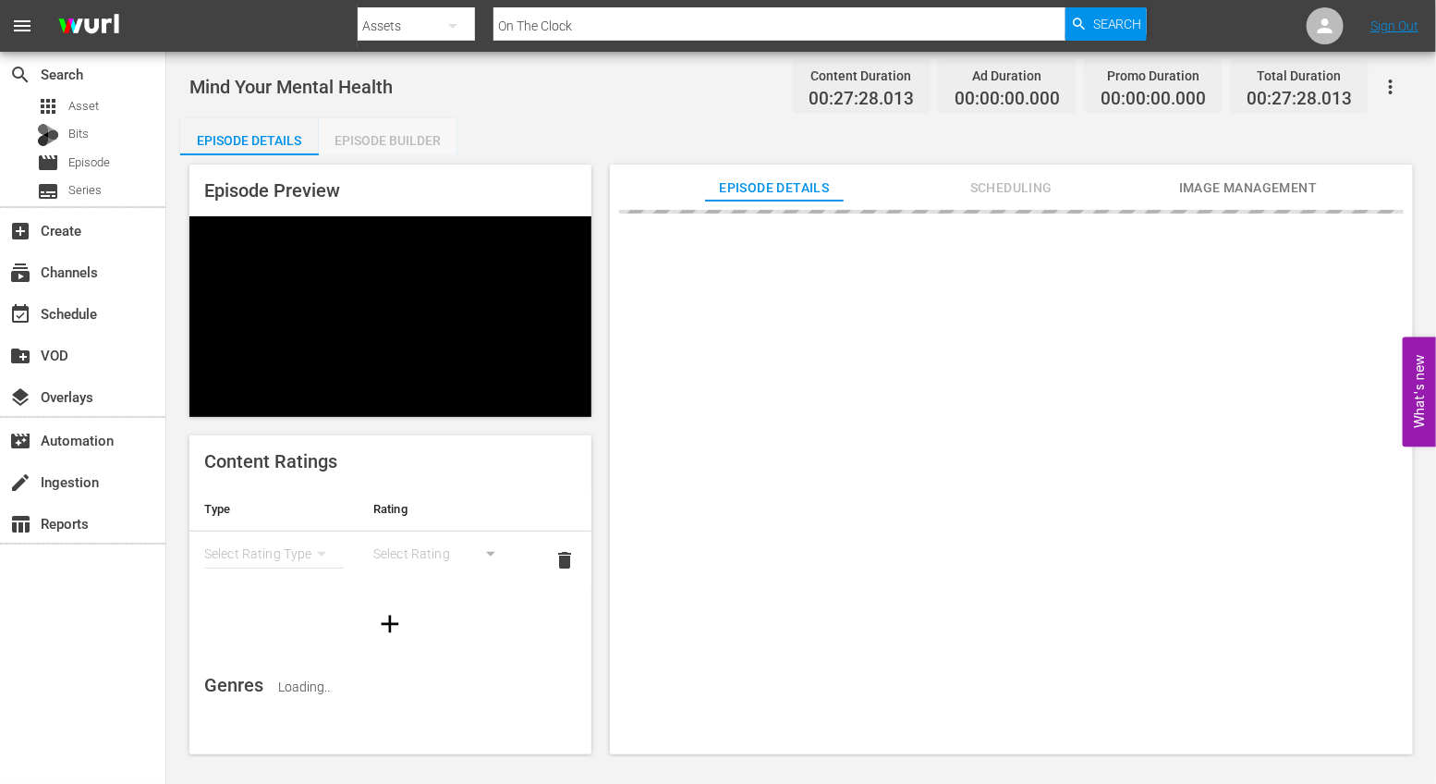
click at [360, 130] on div "Episode Builder" at bounding box center [388, 140] width 139 height 44
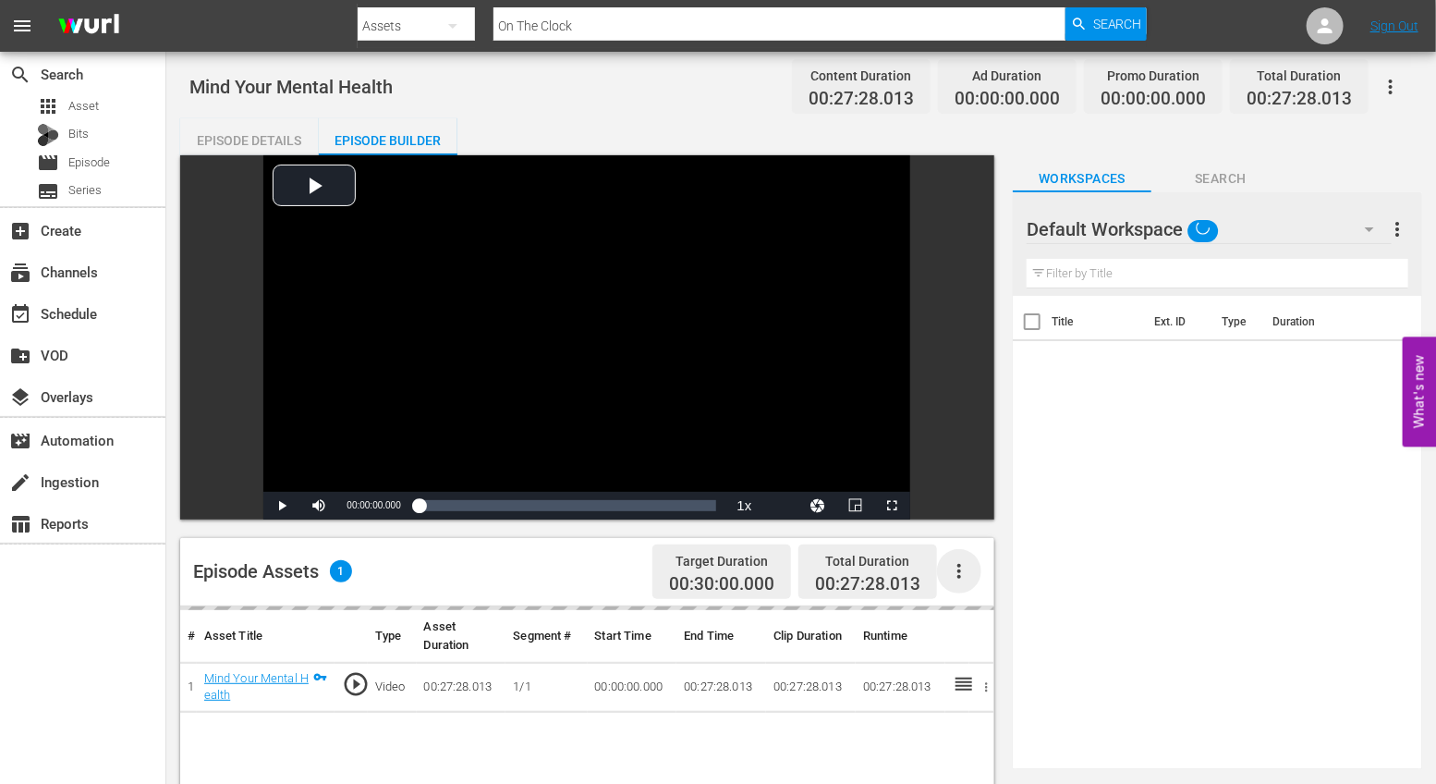
click at [959, 572] on icon "button" at bounding box center [959, 571] width 4 height 15
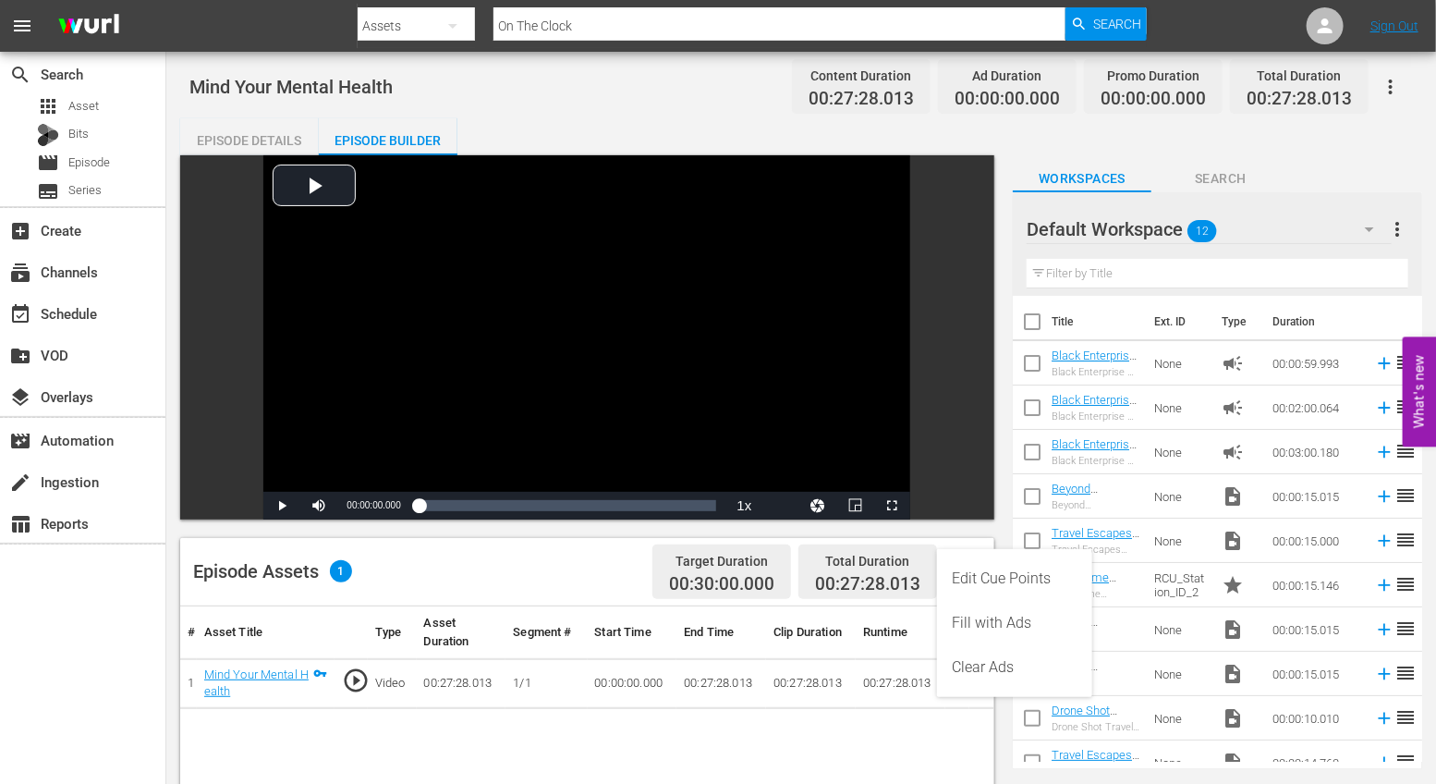
click at [975, 585] on div "Edit Cue Points" at bounding box center [1015, 578] width 126 height 44
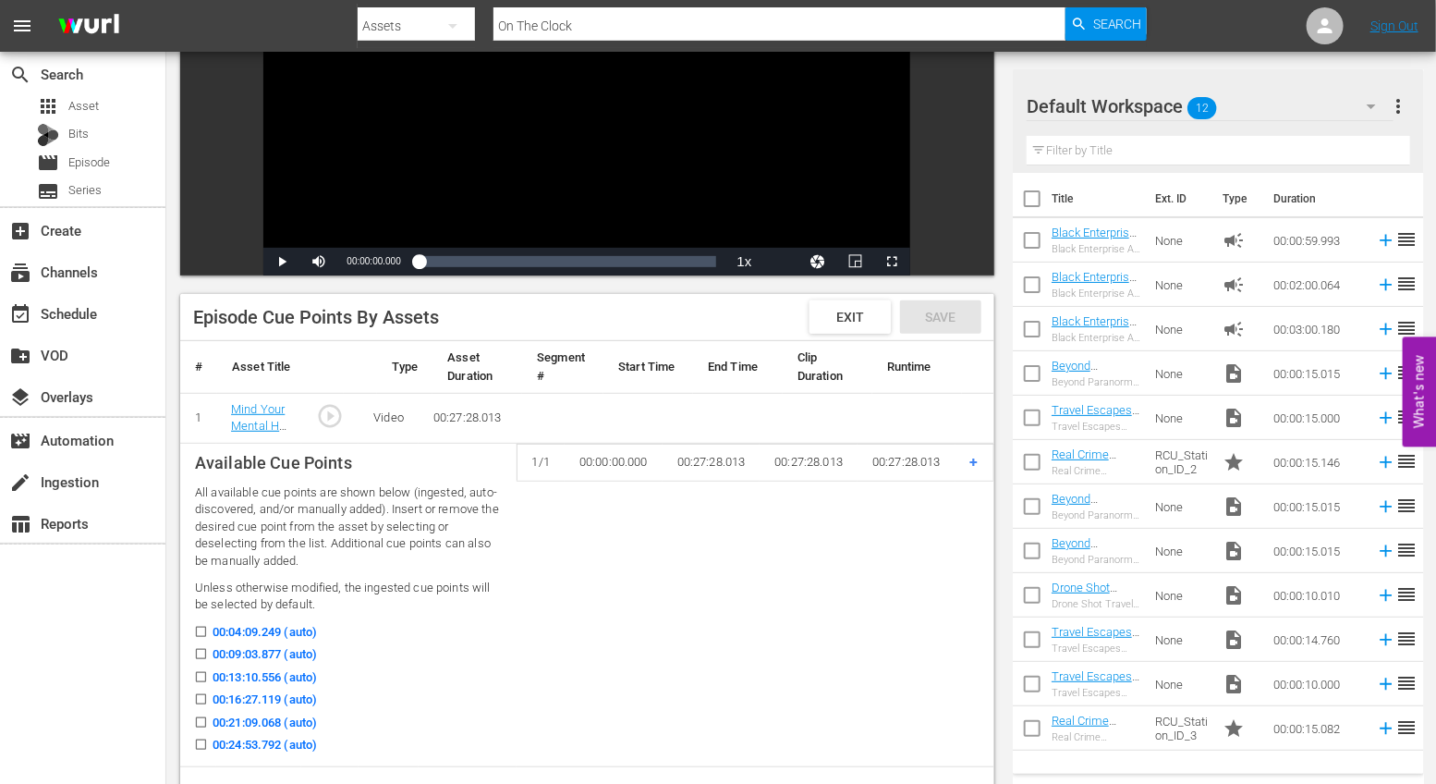
scroll to position [248, 0]
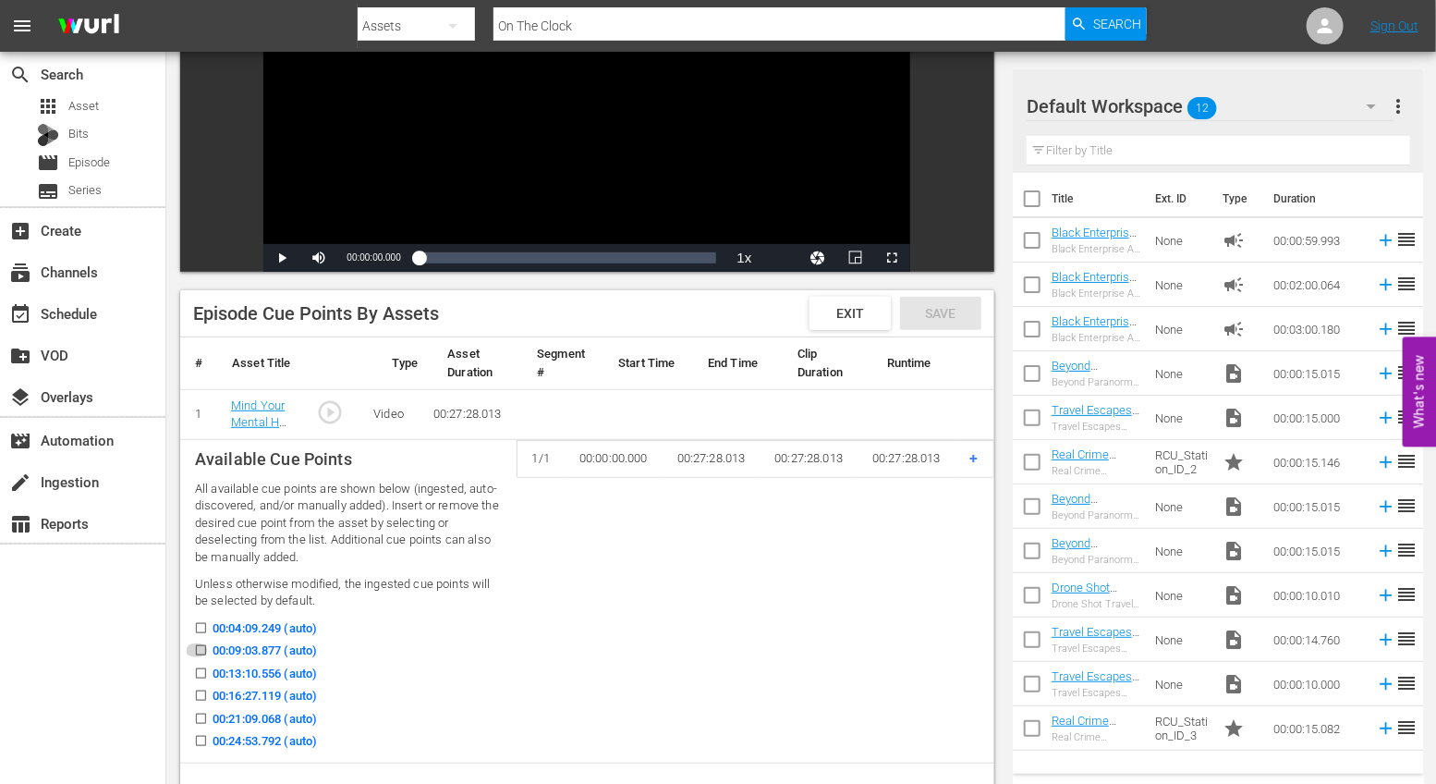
click at [199, 648] on input "00:09:03.877 (auto)" at bounding box center [196, 654] width 23 height 14
checkbox input "true"
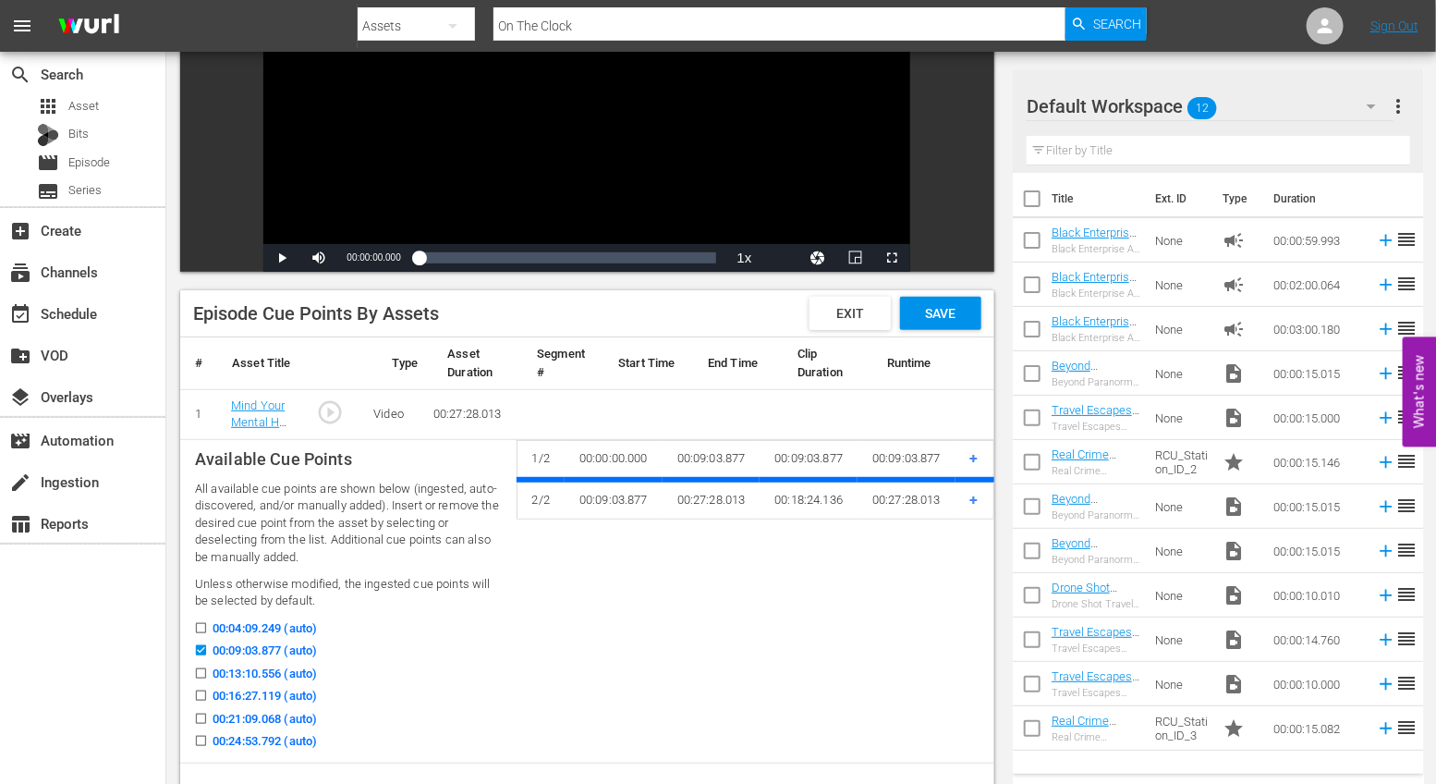
click at [199, 692] on input "00:16:27.119 (auto)" at bounding box center [196, 699] width 23 height 14
checkbox input "true"
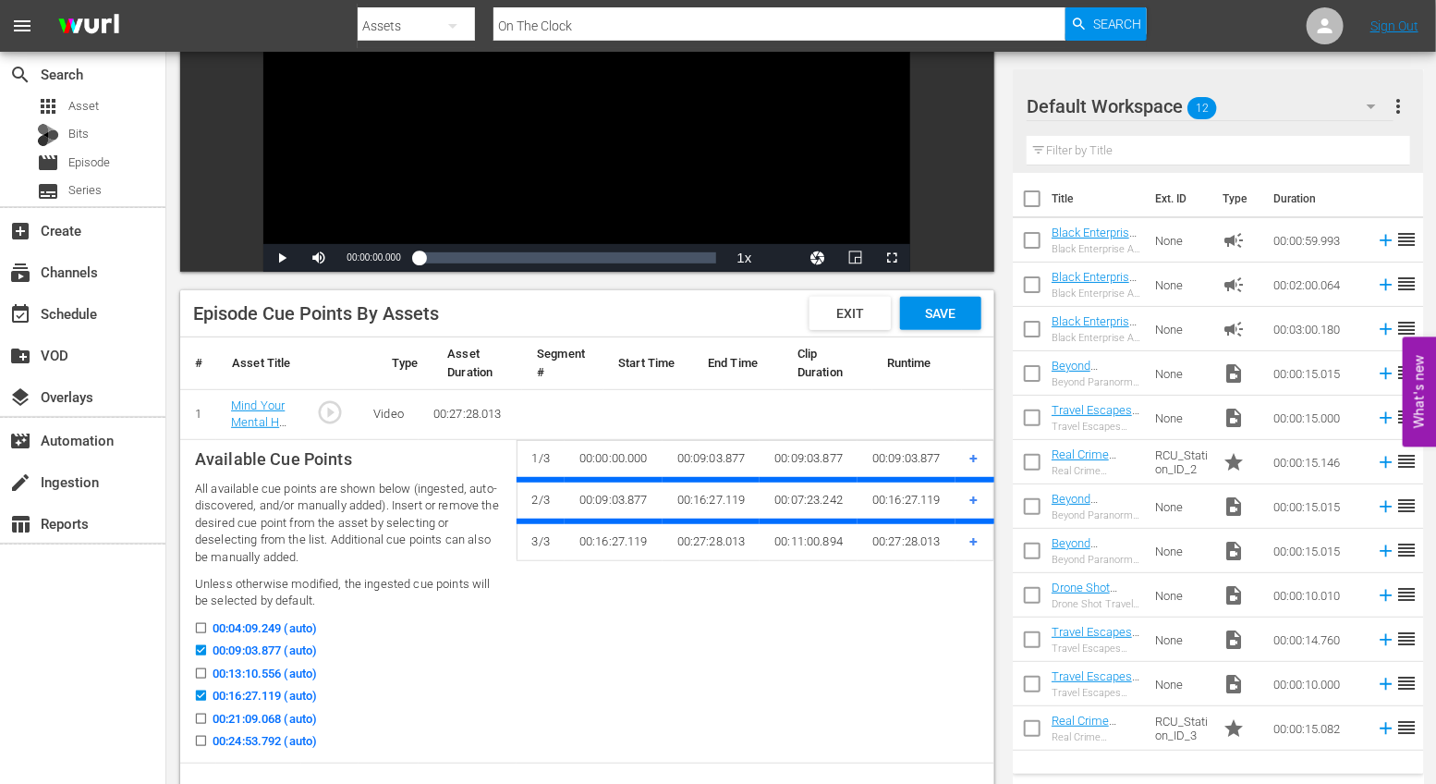
click at [938, 330] on div "Episode Cue Points By Assets Exit Save" at bounding box center [587, 313] width 814 height 47
click at [938, 311] on span "Save" at bounding box center [940, 313] width 60 height 15
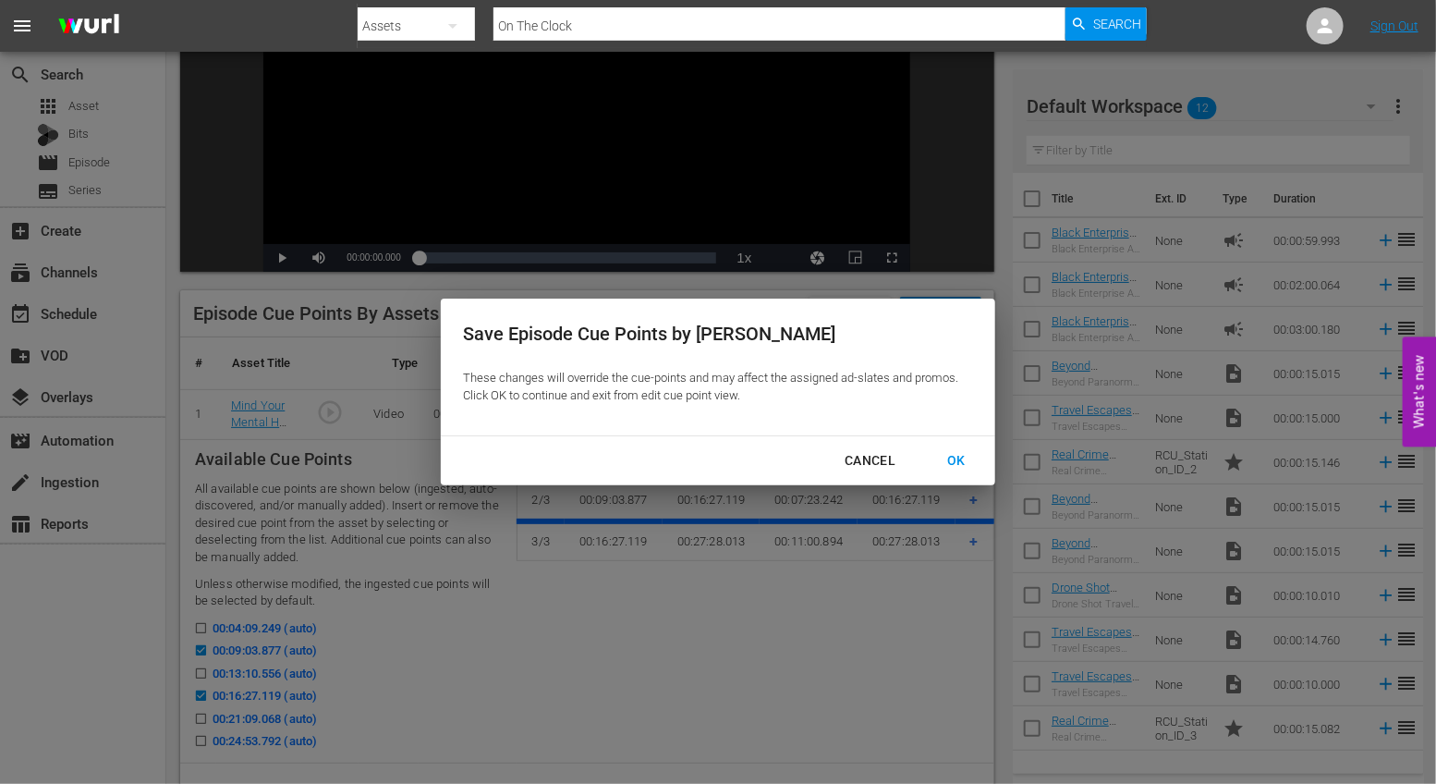
click at [968, 466] on div "OK" at bounding box center [956, 460] width 48 height 23
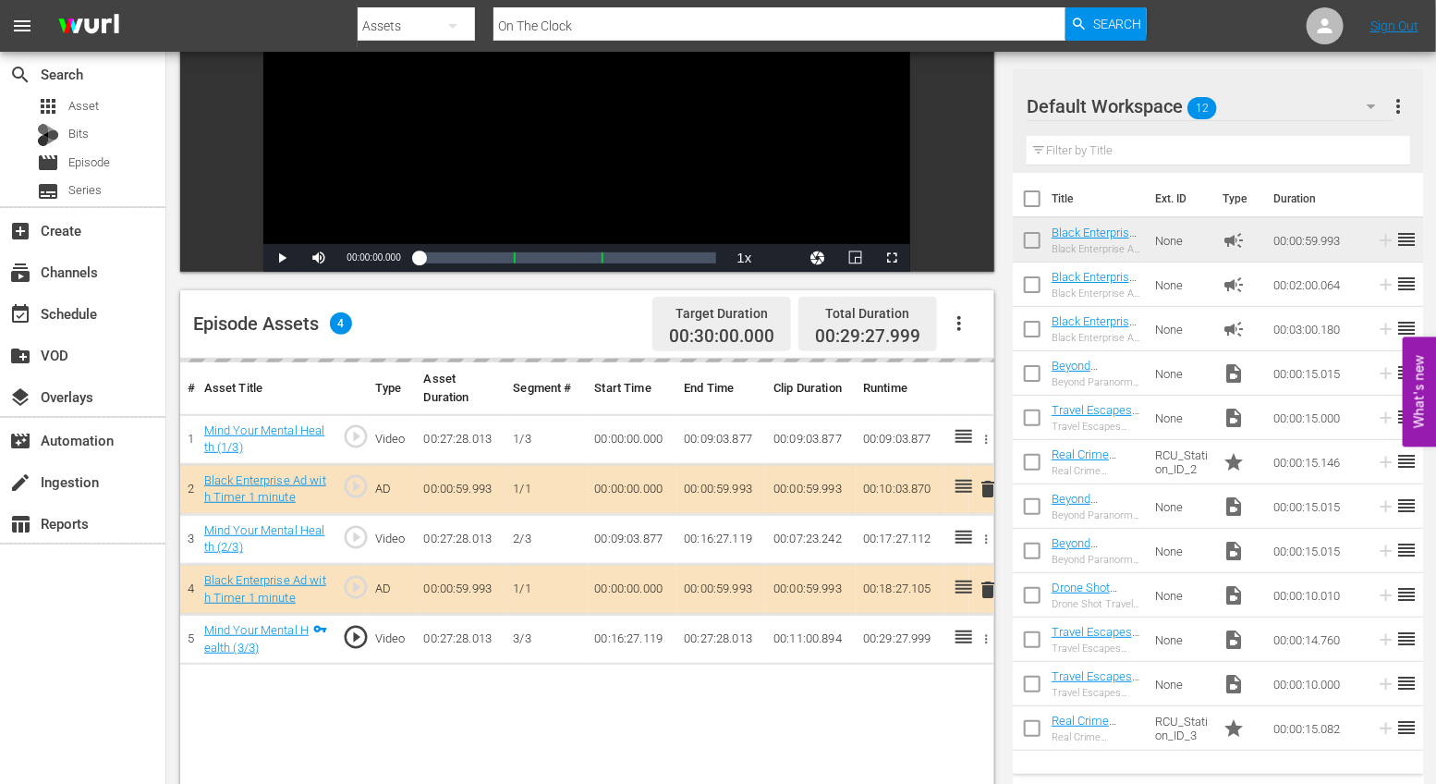
scroll to position [0, 0]
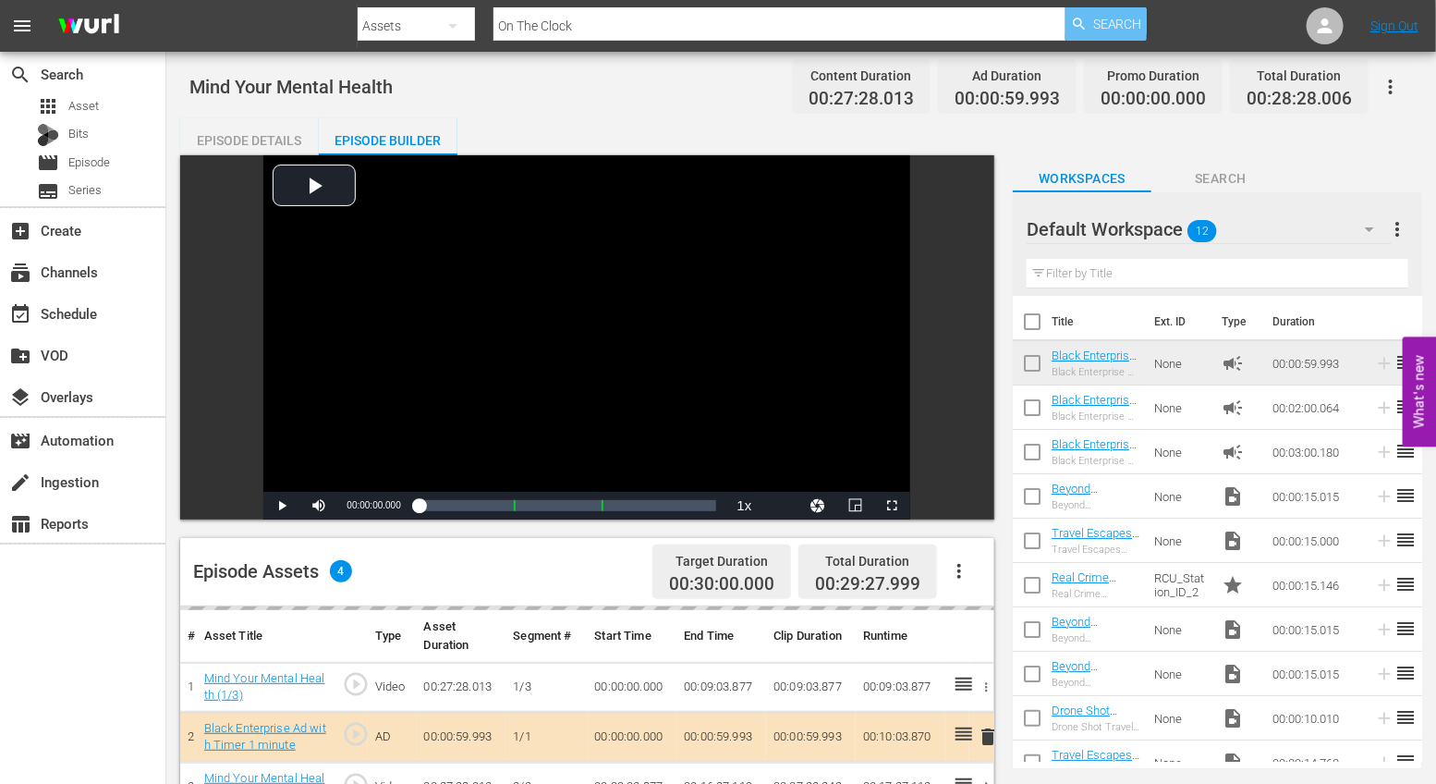
click at [1128, 29] on span "Search" at bounding box center [1117, 23] width 49 height 33
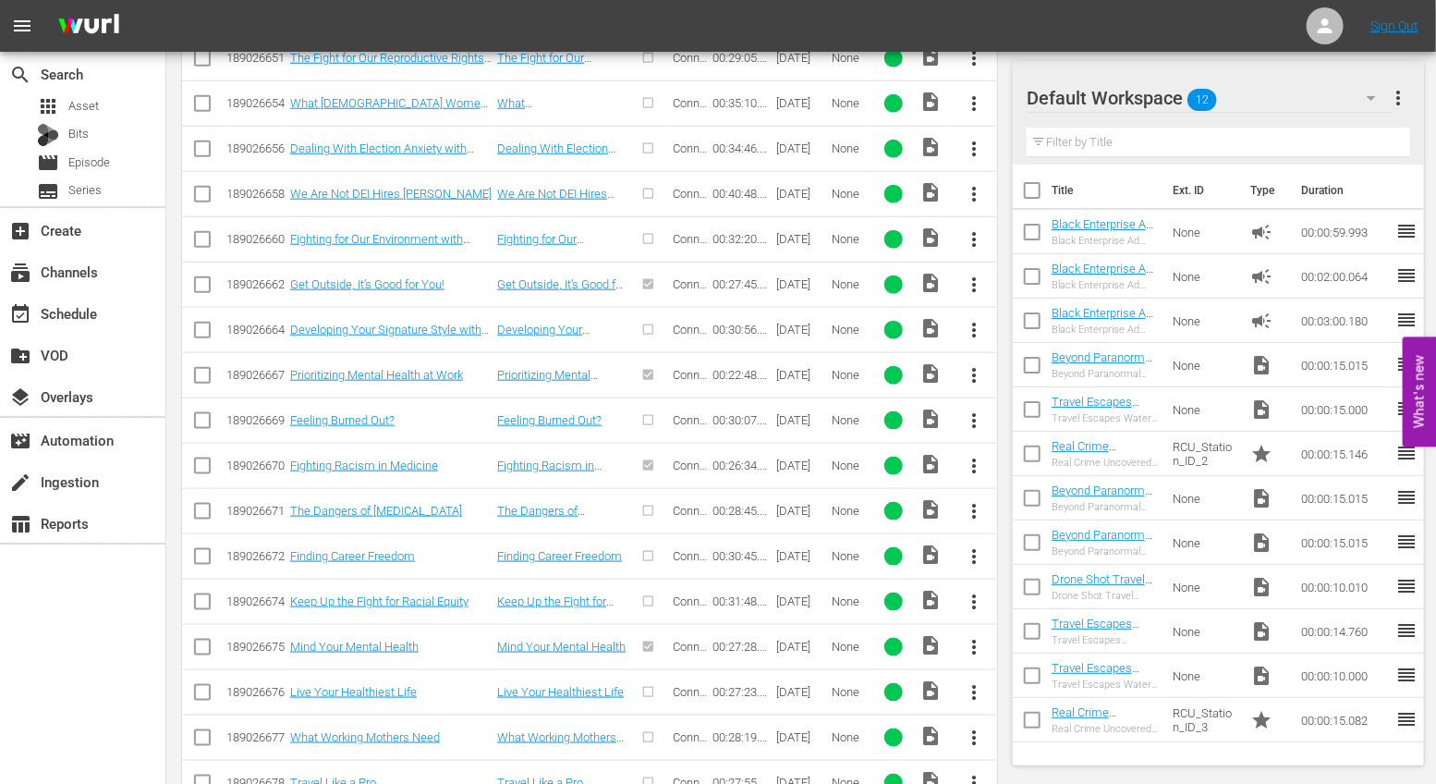
scroll to position [902, 0]
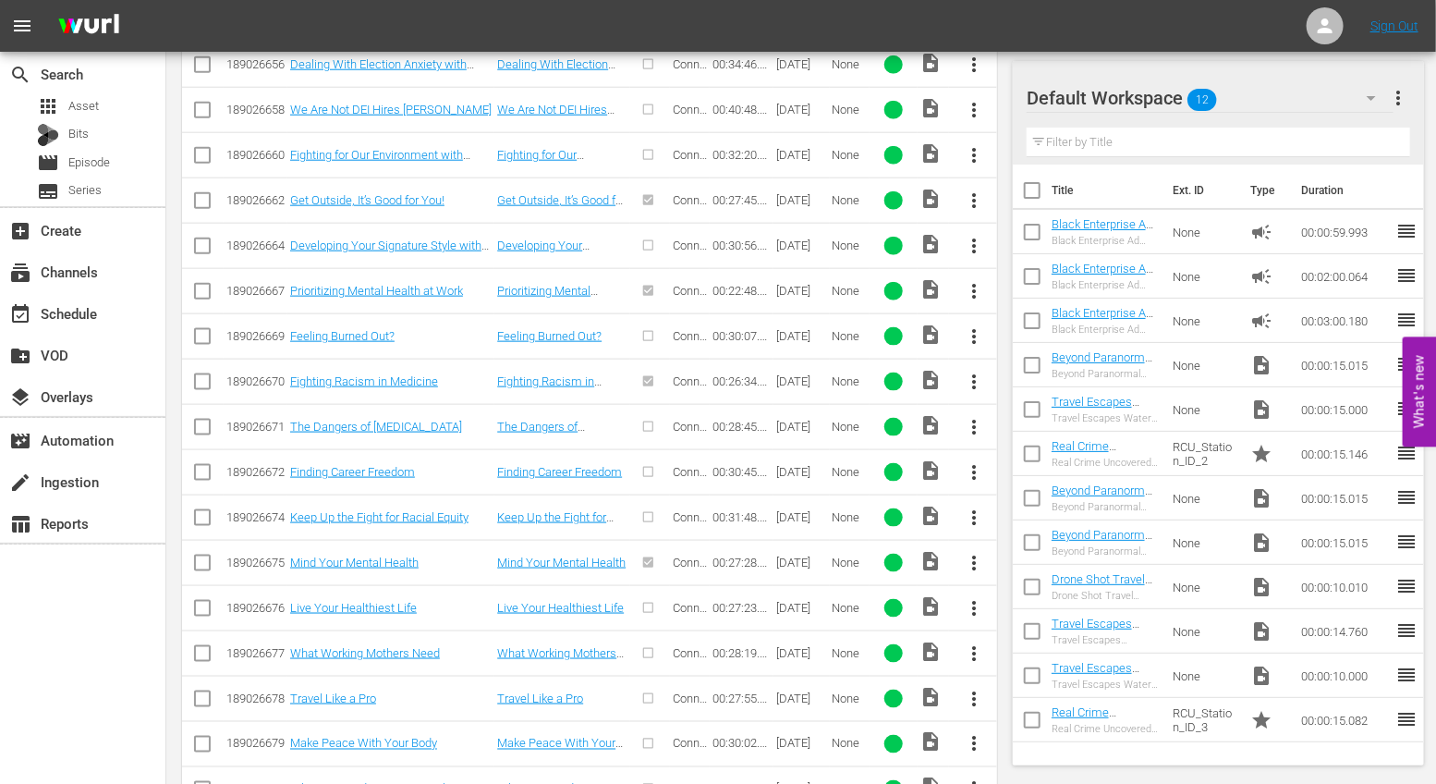
click at [977, 603] on span "more_vert" at bounding box center [974, 608] width 22 height 22
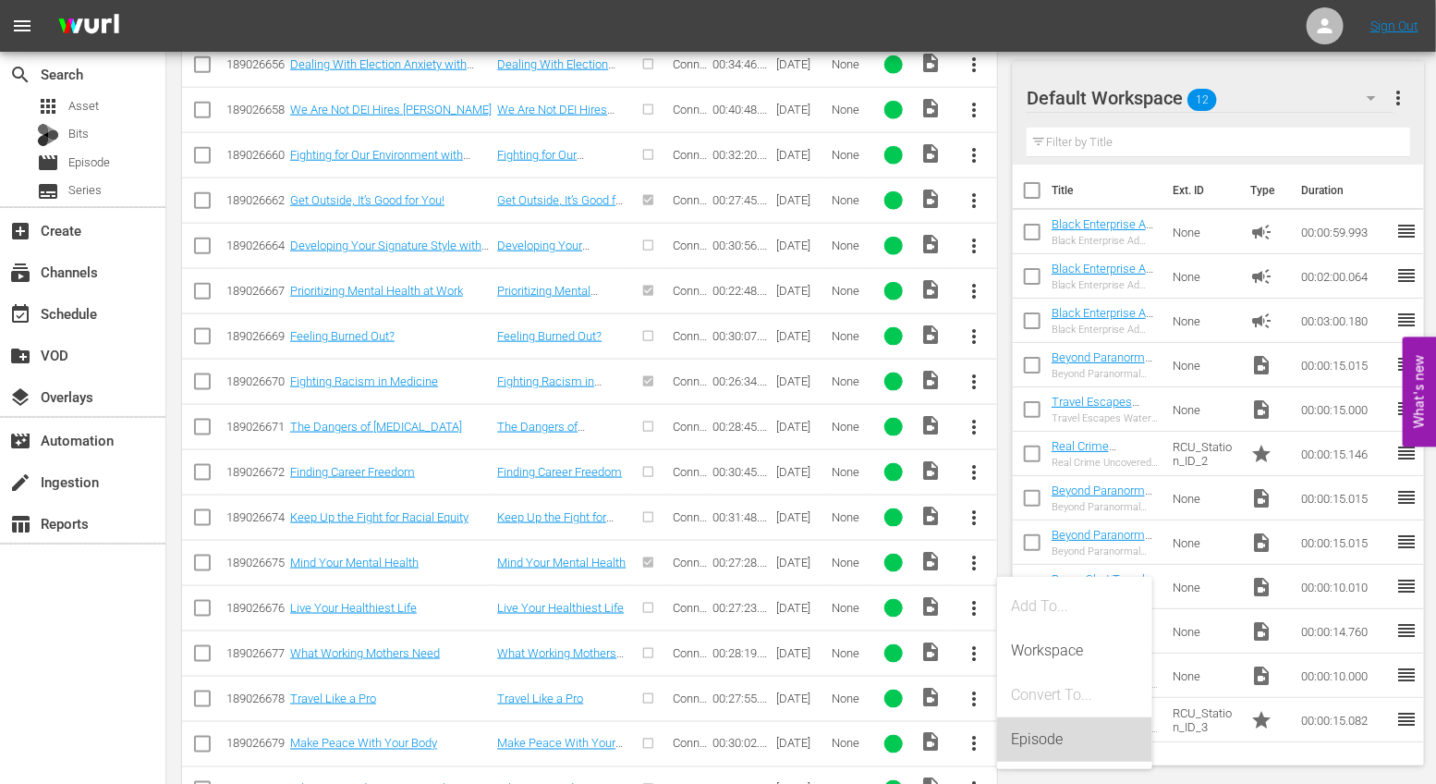
click at [1037, 722] on div "Episode" at bounding box center [1075, 739] width 126 height 44
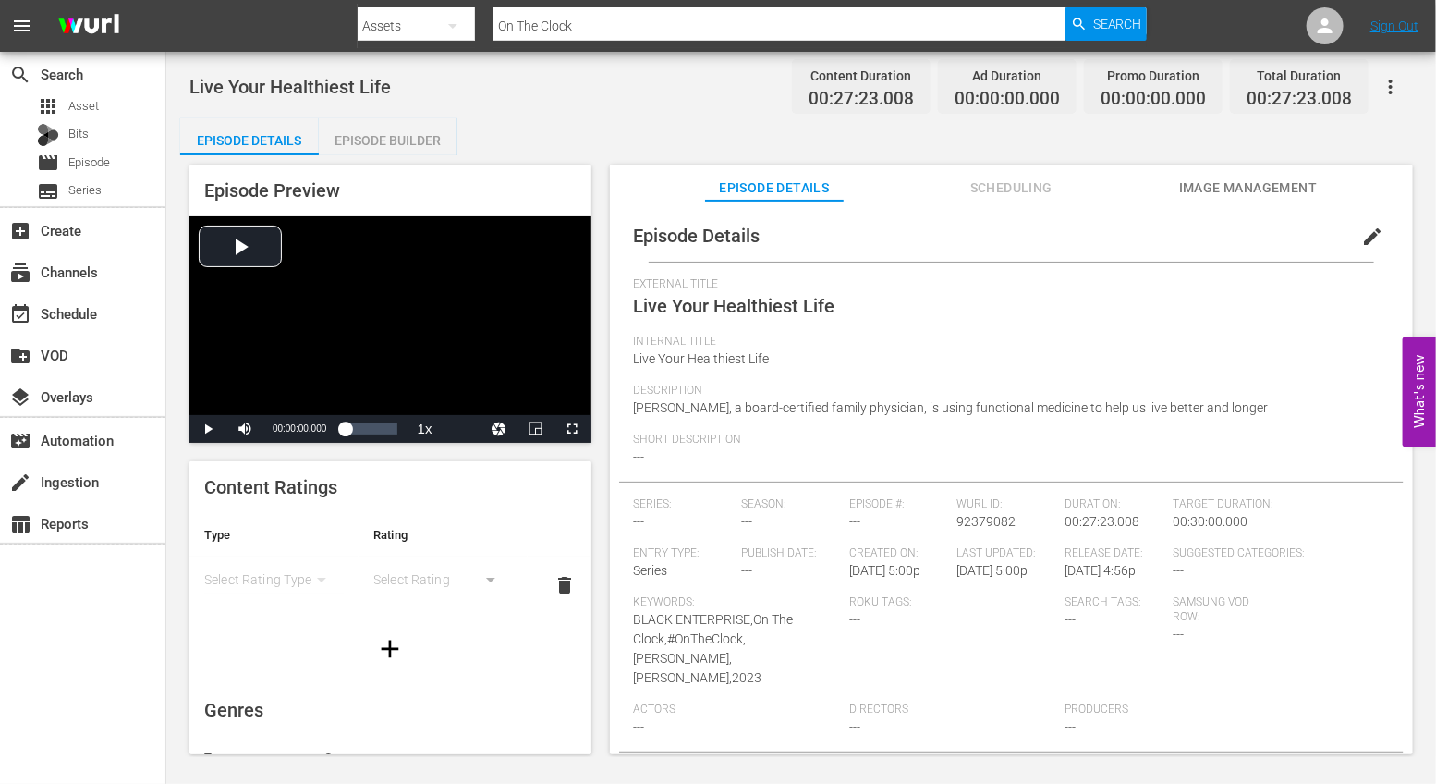
click at [405, 134] on div "Episode Builder" at bounding box center [388, 140] width 139 height 44
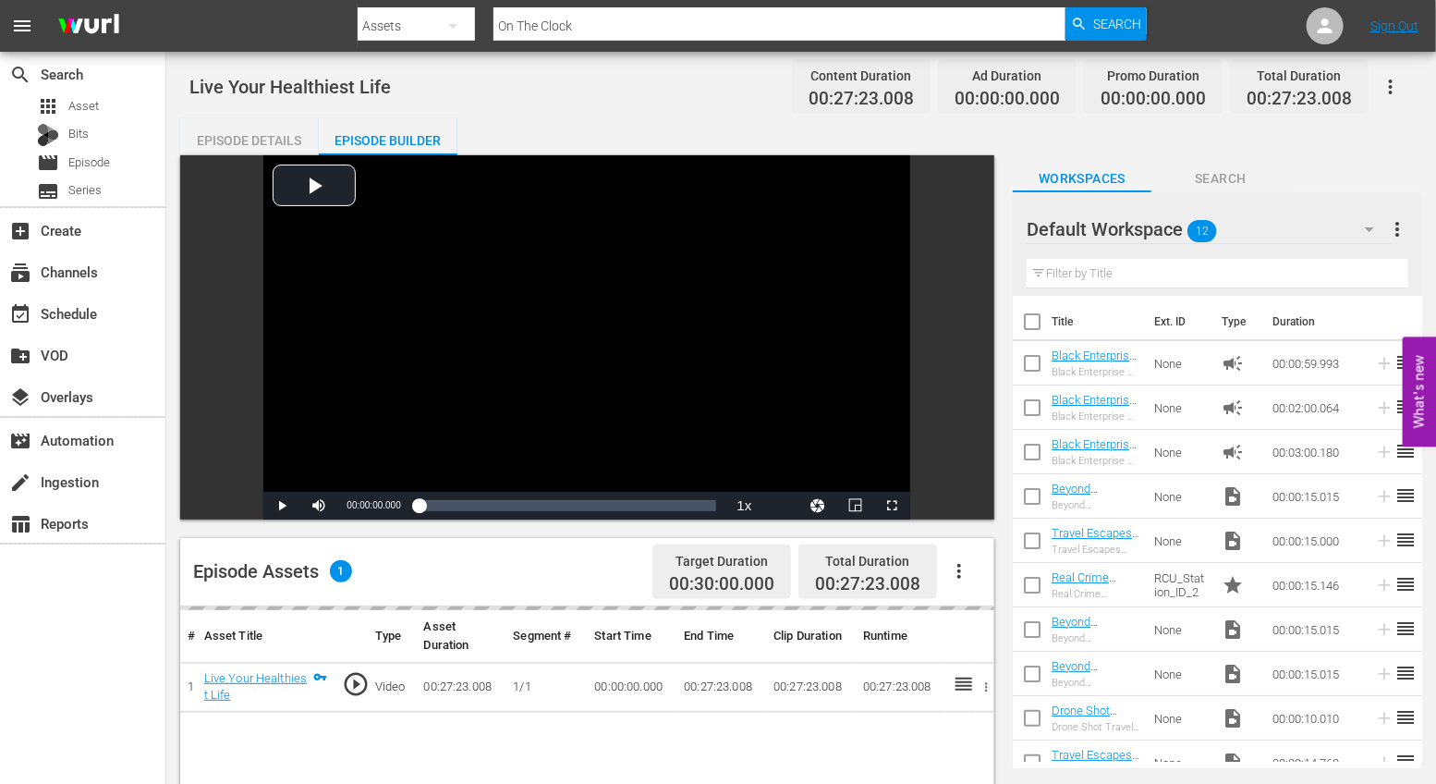
click at [961, 576] on icon "button" at bounding box center [959, 571] width 22 height 22
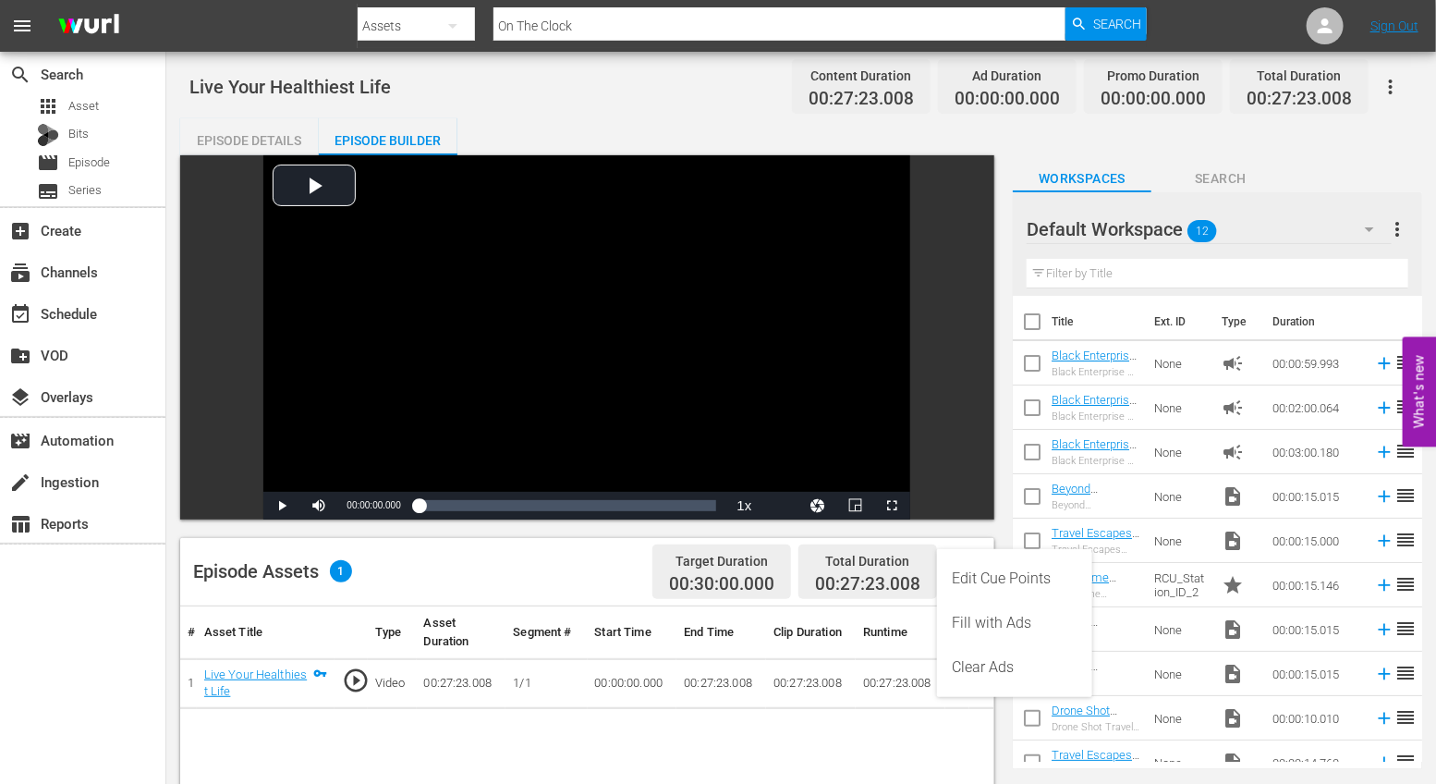
click at [961, 576] on div "Edit Cue Points" at bounding box center [1015, 578] width 126 height 44
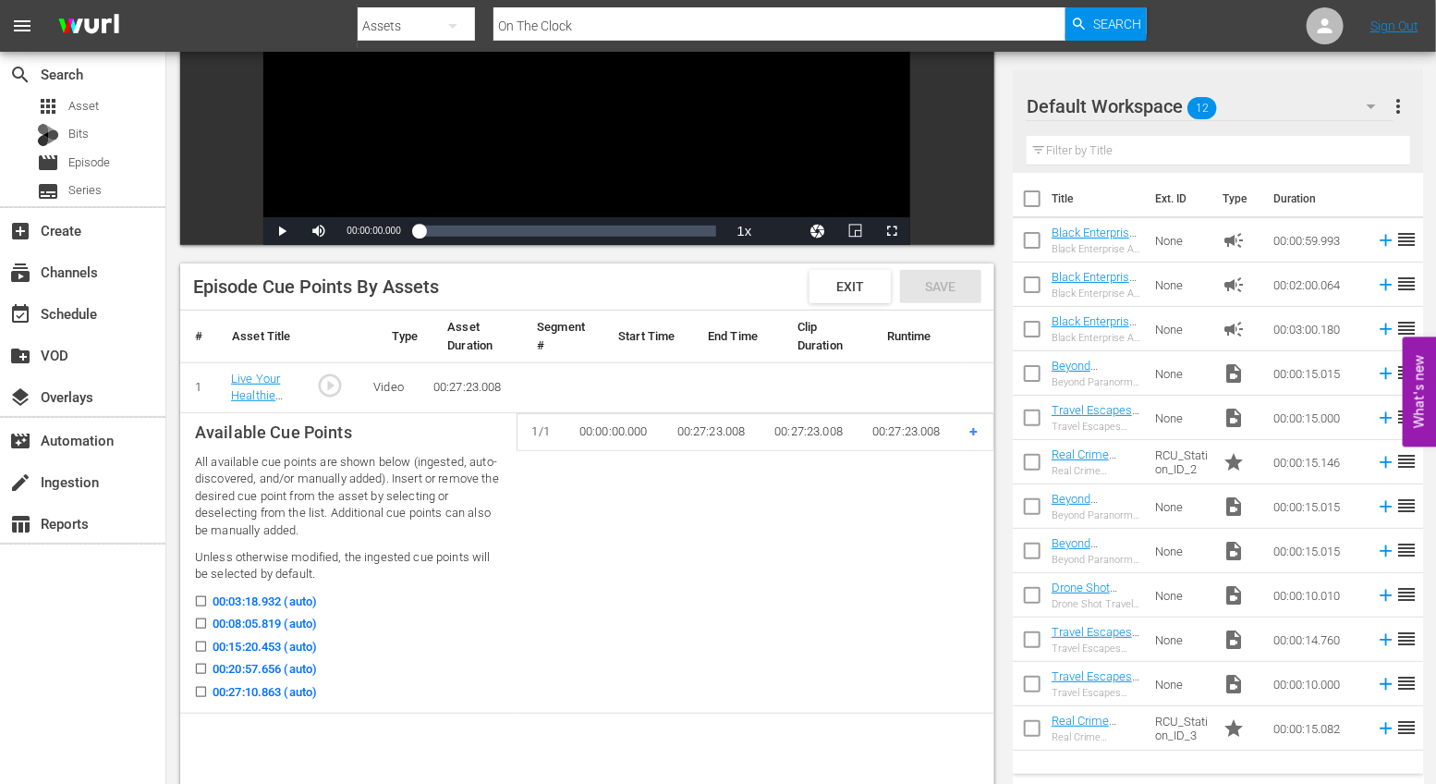
scroll to position [287, 0]
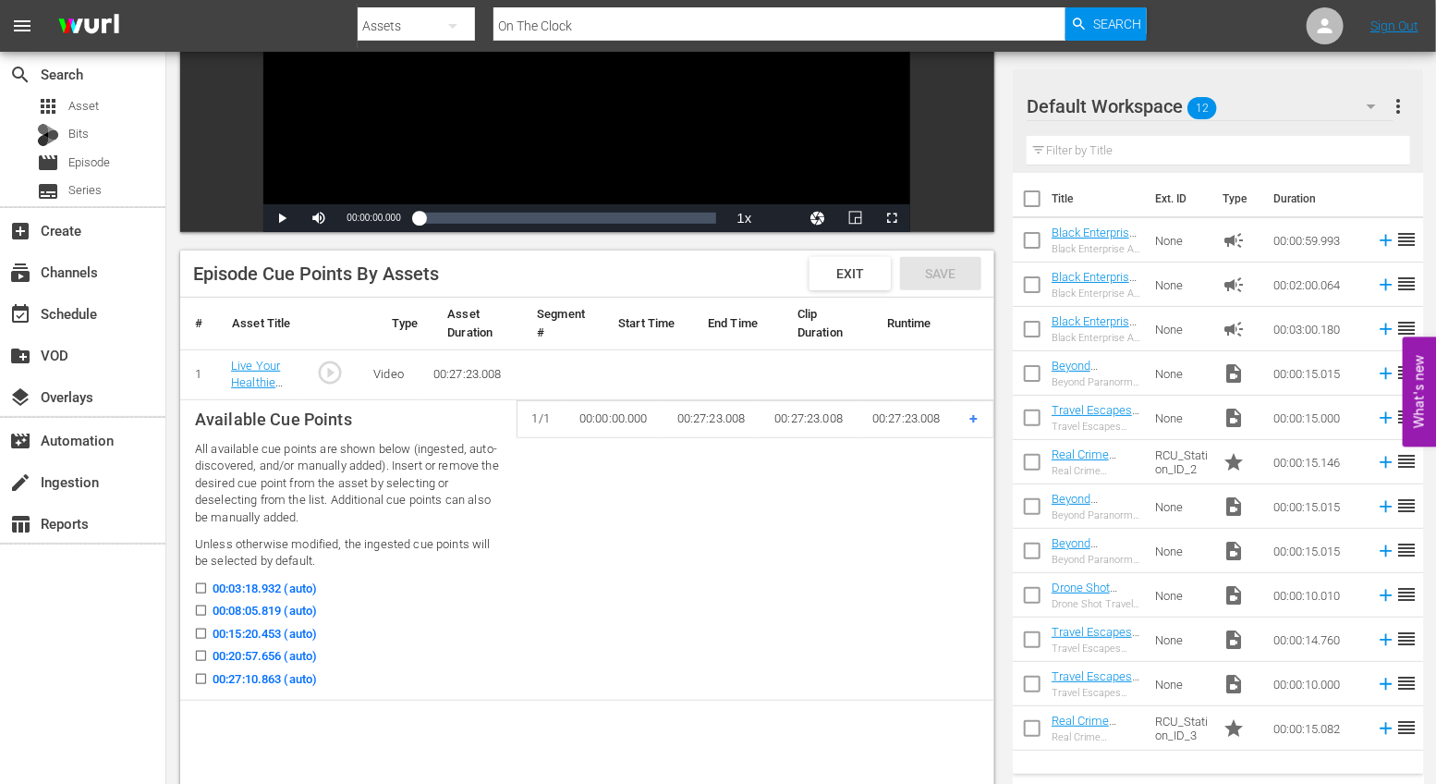
click at [202, 605] on icon at bounding box center [201, 610] width 10 height 10
click at [202, 607] on input "00:08:05.819 (auto)" at bounding box center [196, 614] width 23 height 14
checkbox input "true"
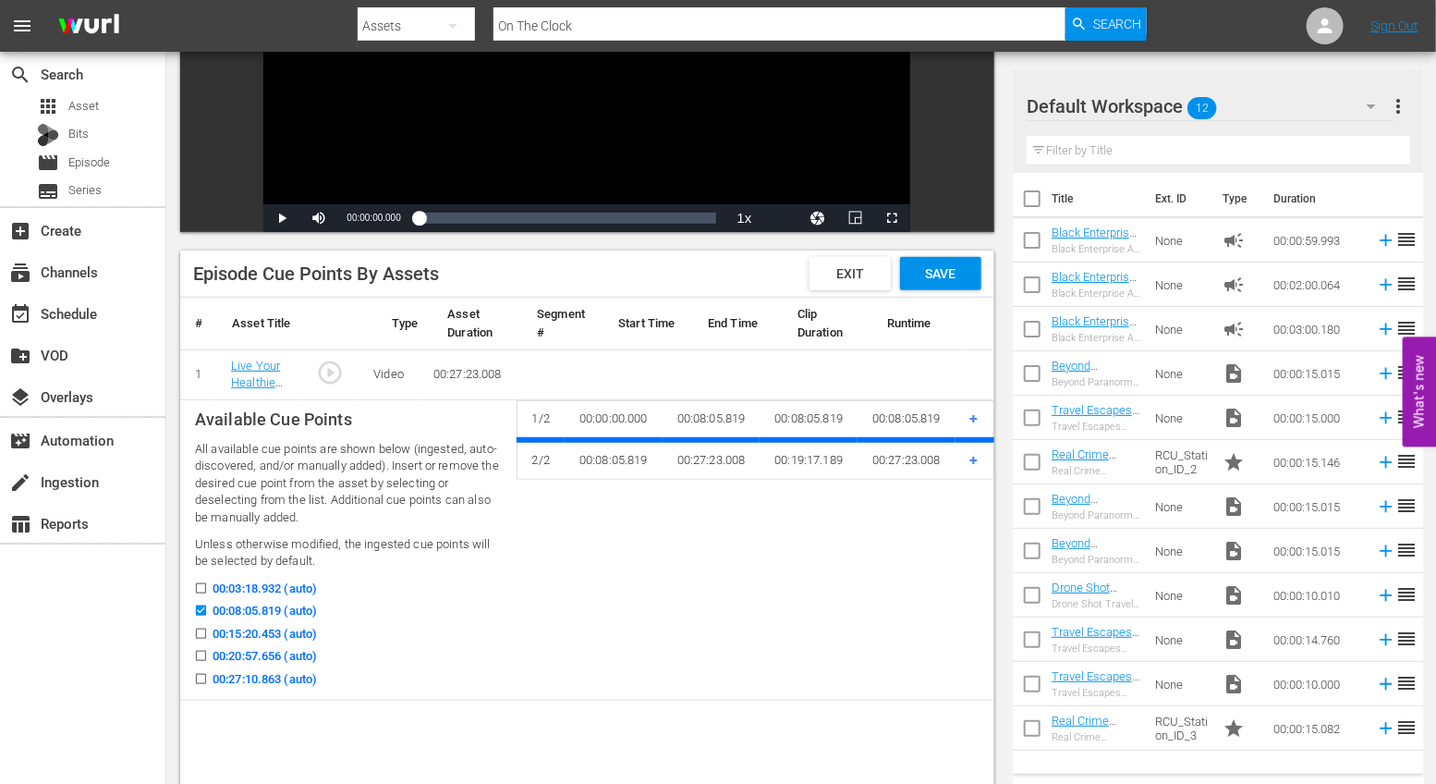
click at [201, 647] on label "00:20:57.656 (auto)" at bounding box center [251, 656] width 132 height 18
click at [201, 652] on input "00:20:57.656 (auto)" at bounding box center [196, 659] width 23 height 14
checkbox input "true"
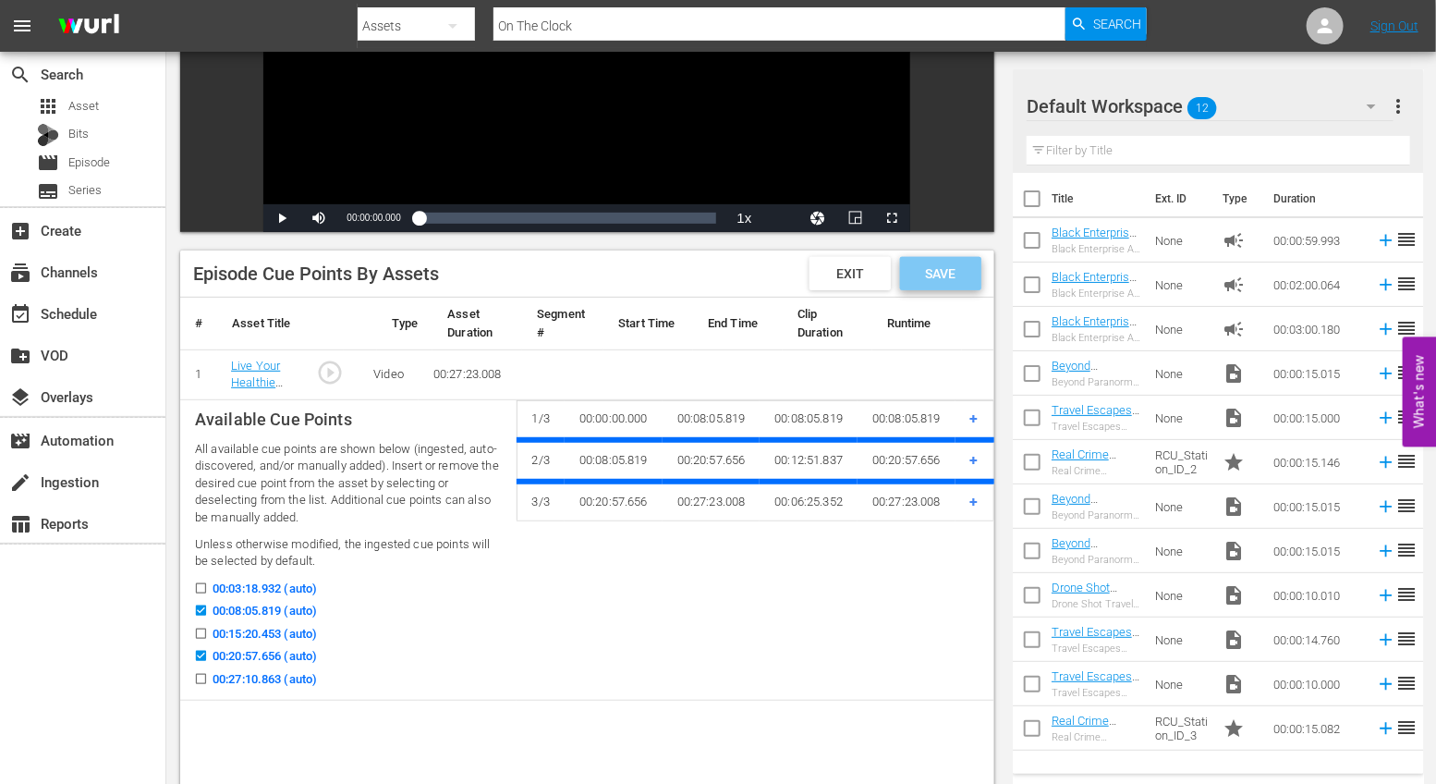
click at [953, 279] on span "Save" at bounding box center [940, 273] width 60 height 15
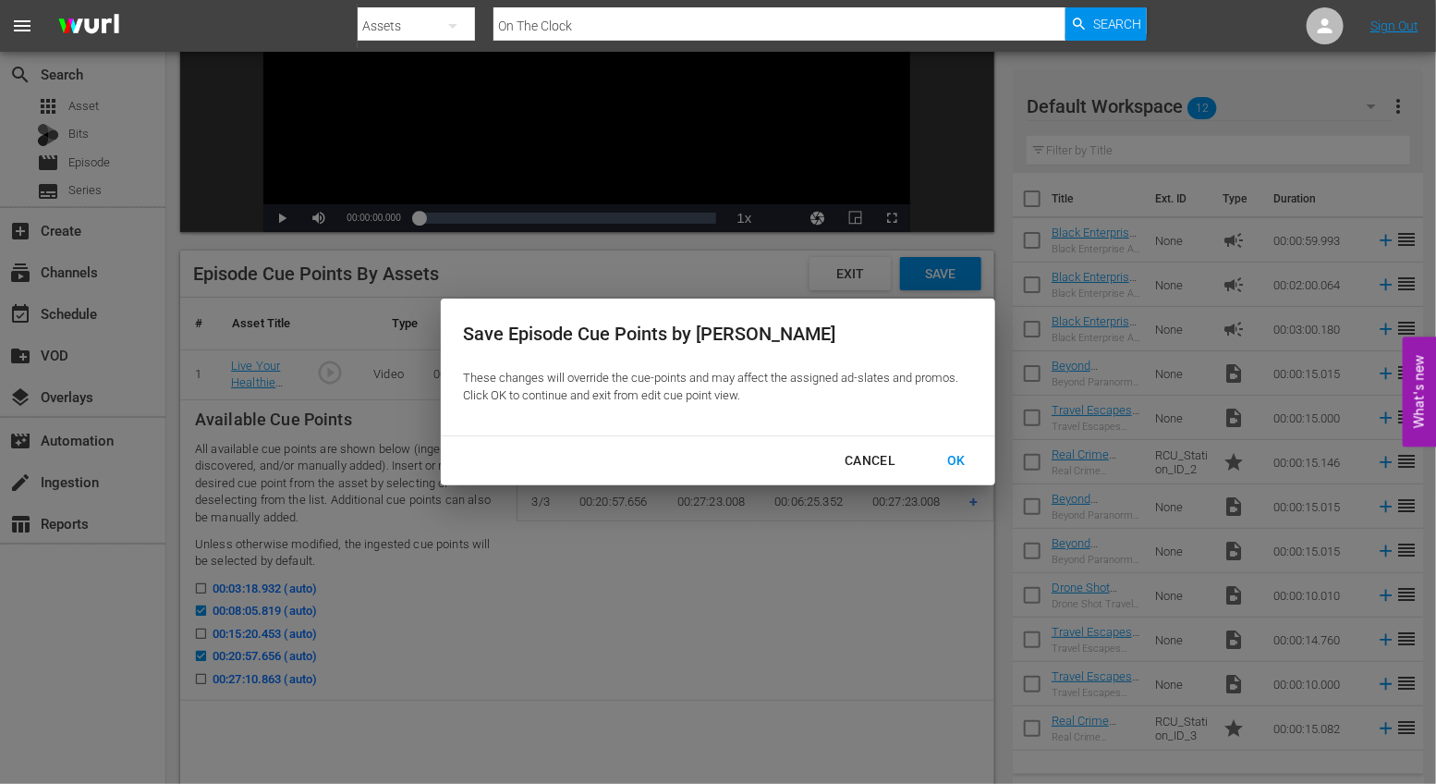
click at [959, 452] on div "OK" at bounding box center [956, 460] width 48 height 23
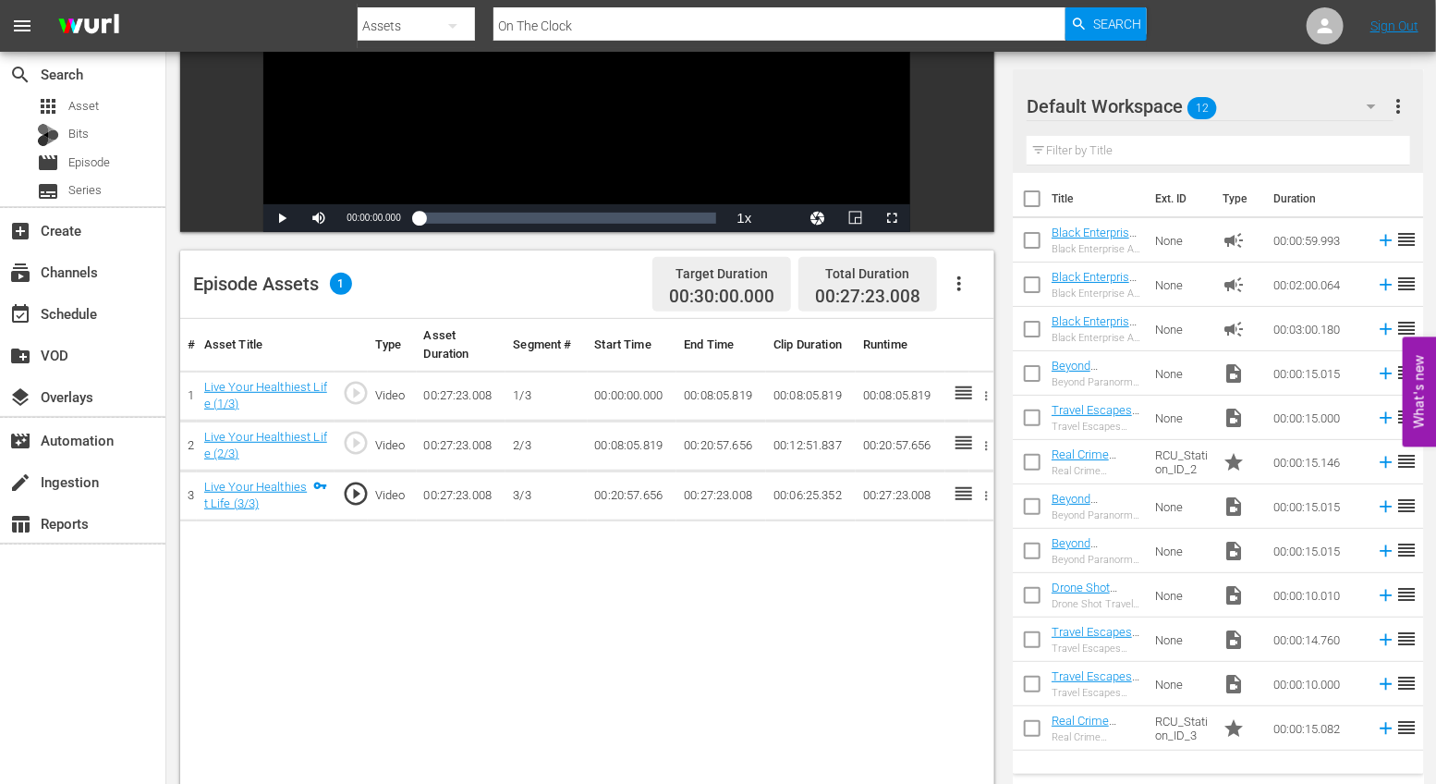
click at [952, 286] on icon "button" at bounding box center [959, 284] width 22 height 22
click at [974, 323] on div "Fill with Ads" at bounding box center [1015, 335] width 126 height 44
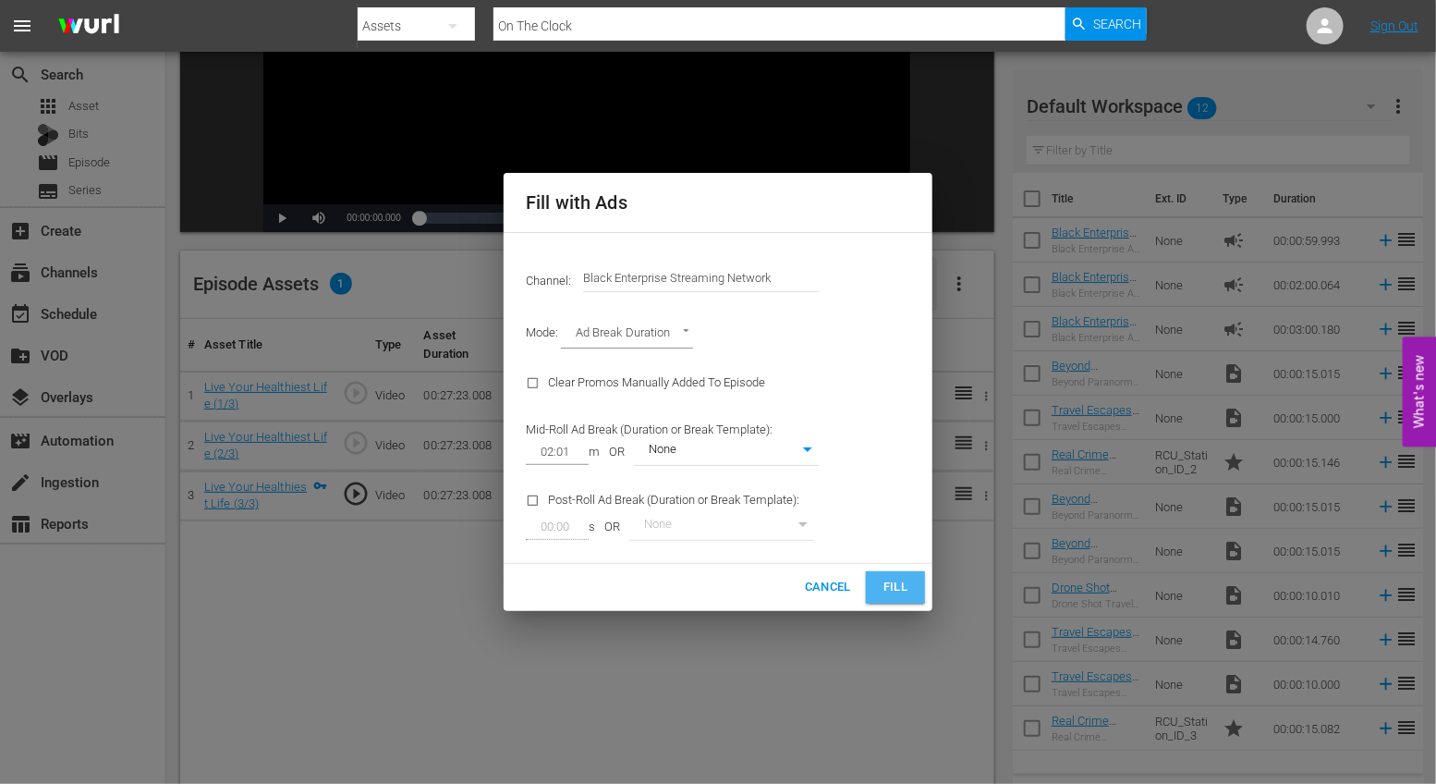
click at [910, 589] on button "Fill" at bounding box center [895, 587] width 59 height 32
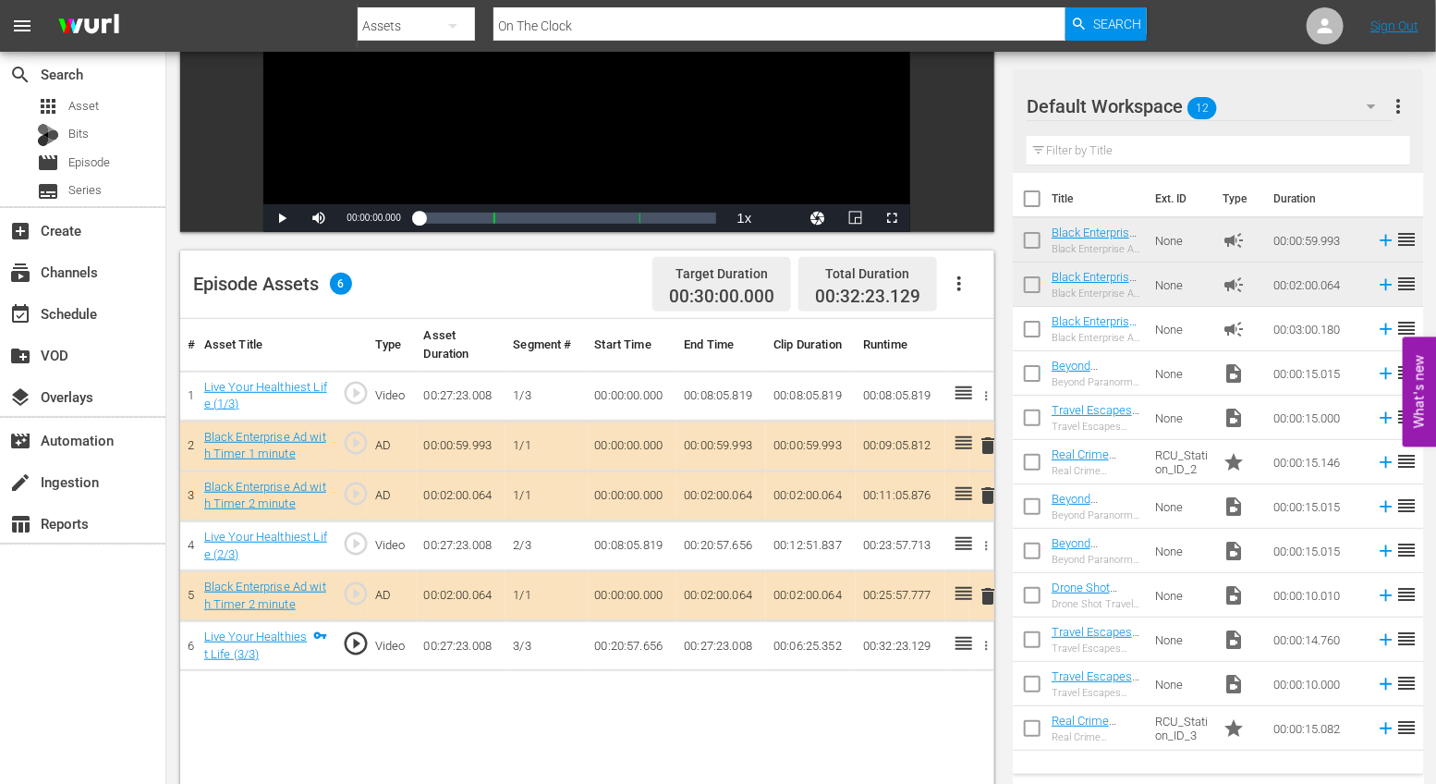
click at [984, 493] on span "delete" at bounding box center [988, 495] width 22 height 22
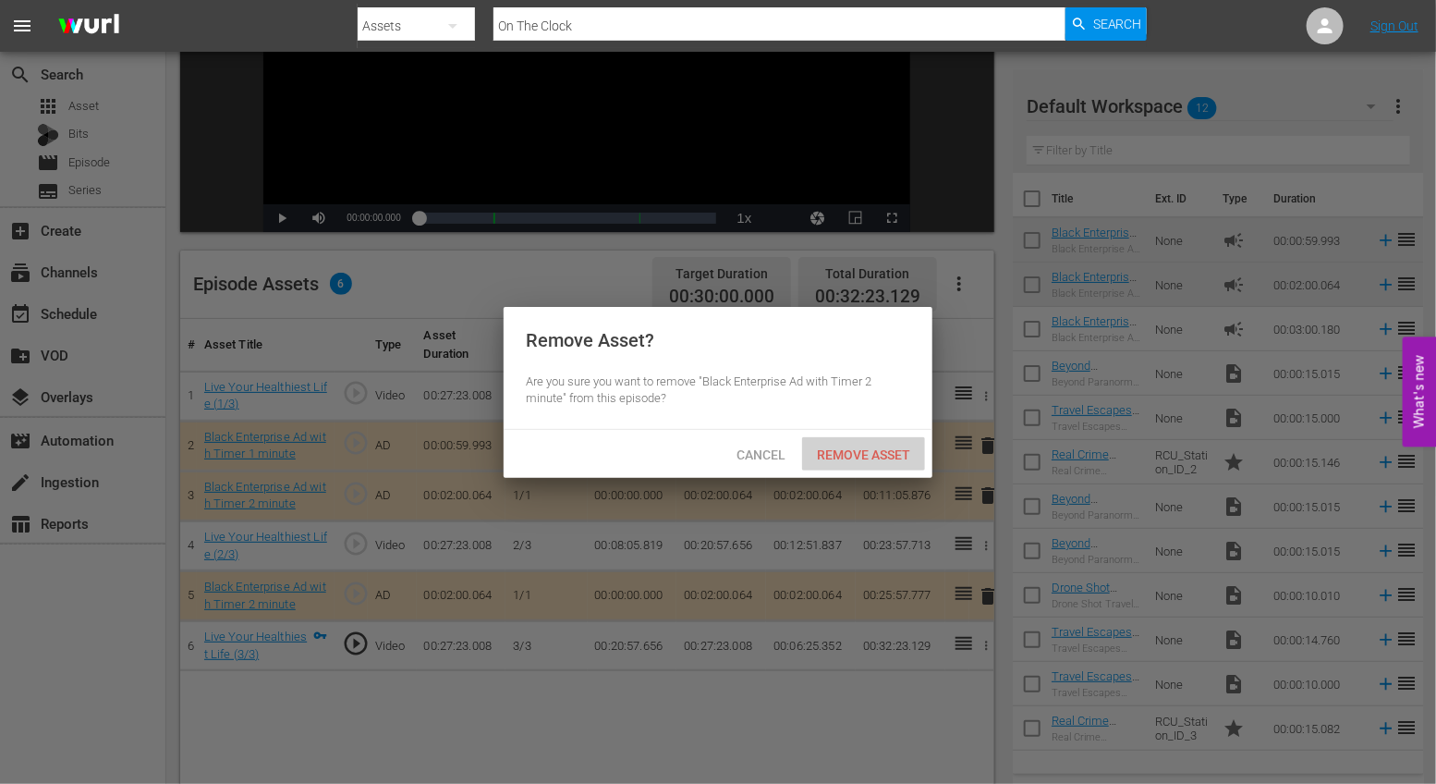
click at [832, 444] on div "Remove Asset" at bounding box center [863, 454] width 123 height 34
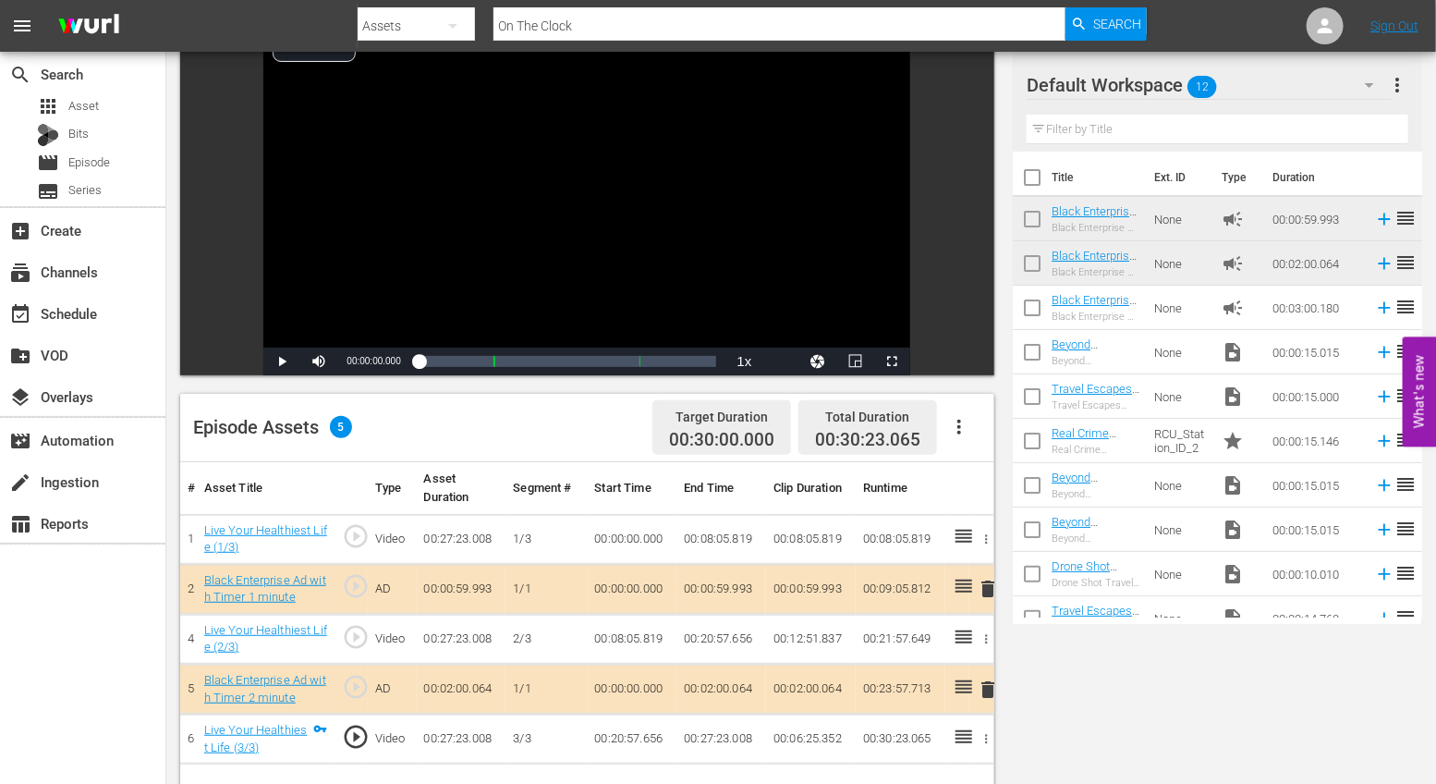
scroll to position [0, 0]
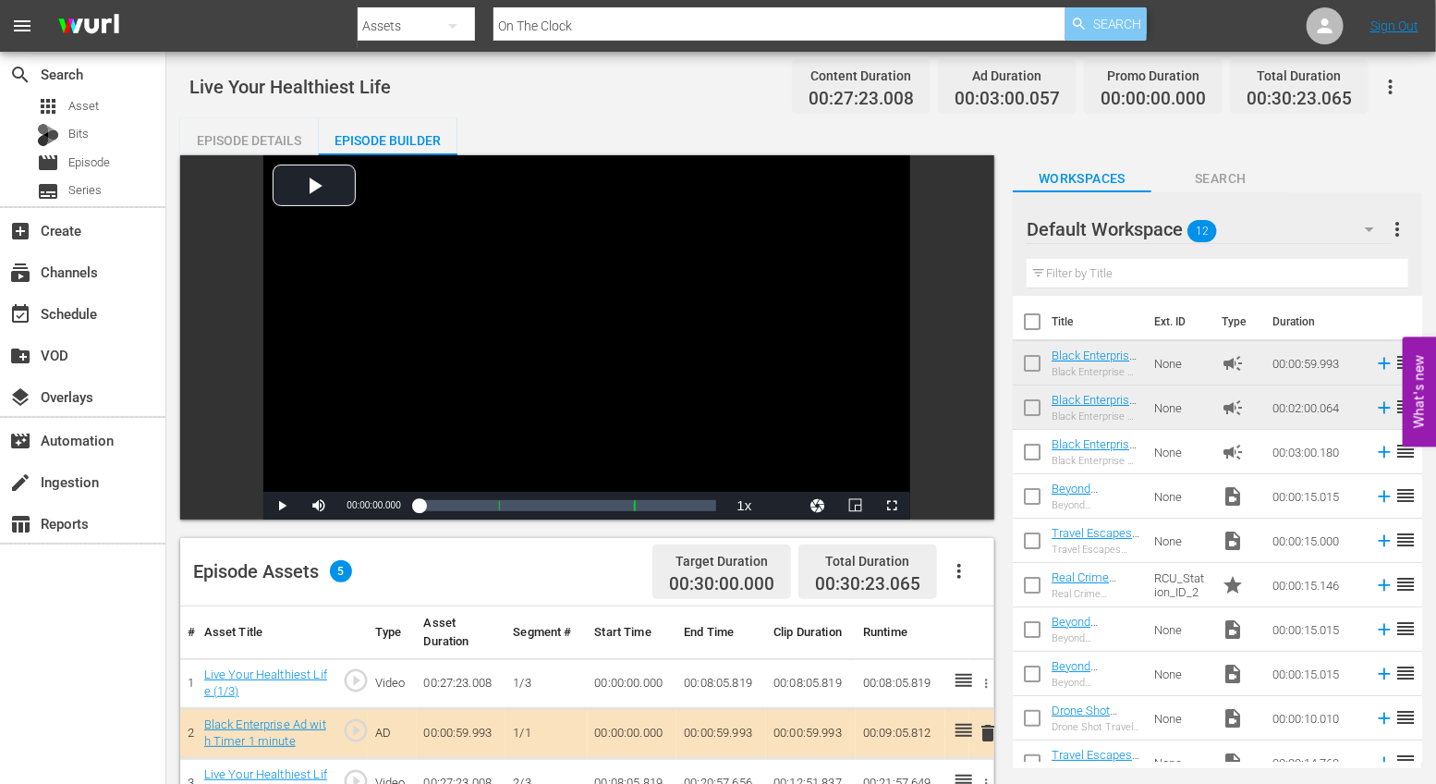
click at [1094, 17] on span "Search" at bounding box center [1117, 23] width 49 height 33
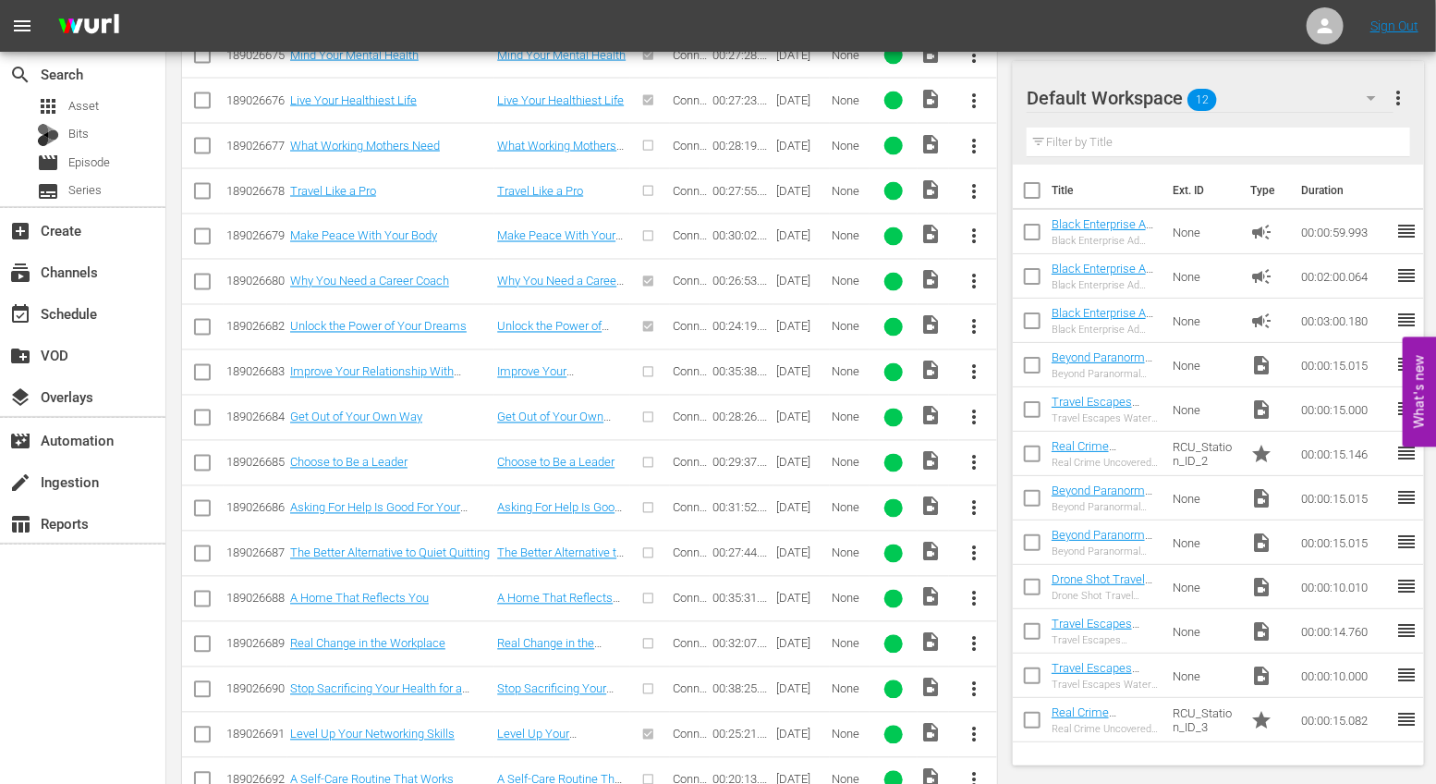
scroll to position [1413, 0]
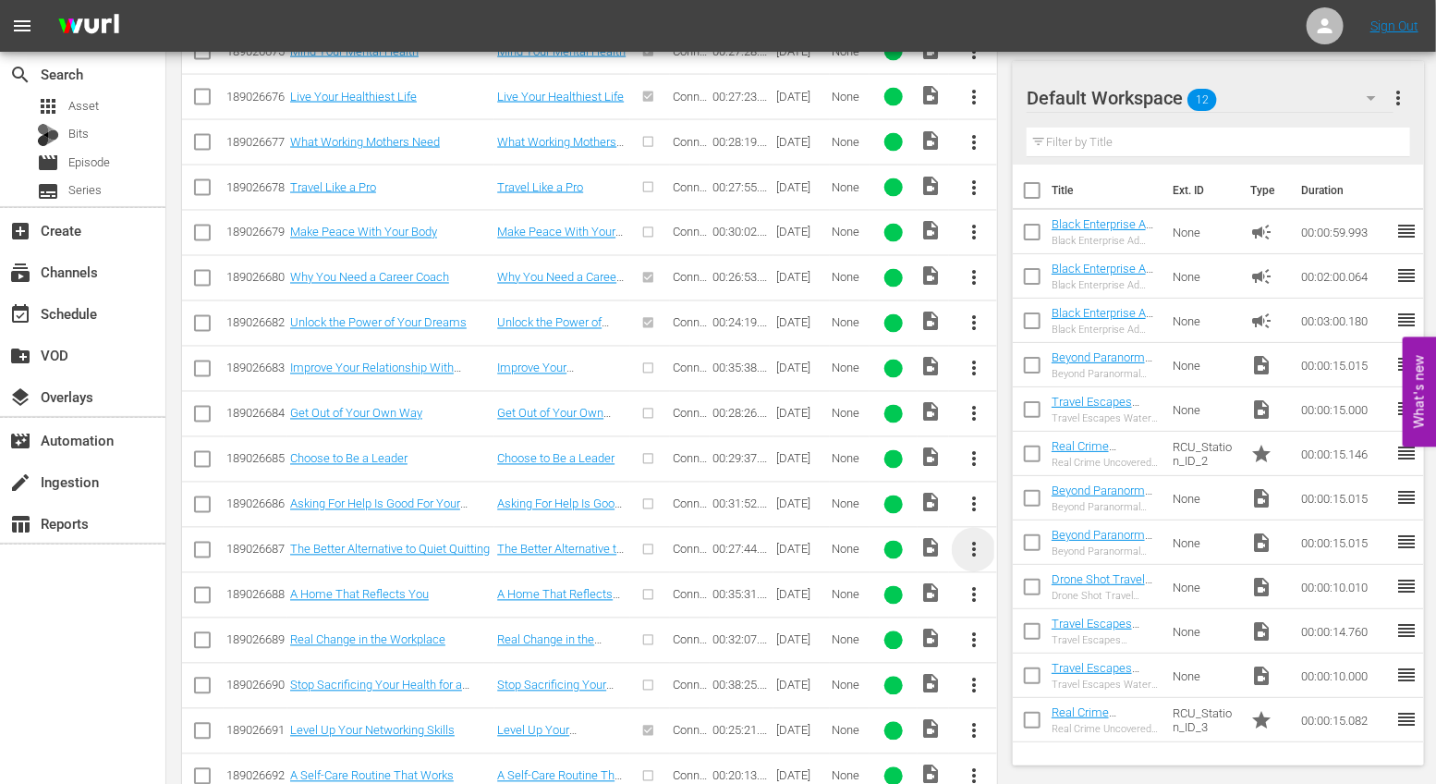
click at [982, 540] on span "more_vert" at bounding box center [974, 550] width 22 height 22
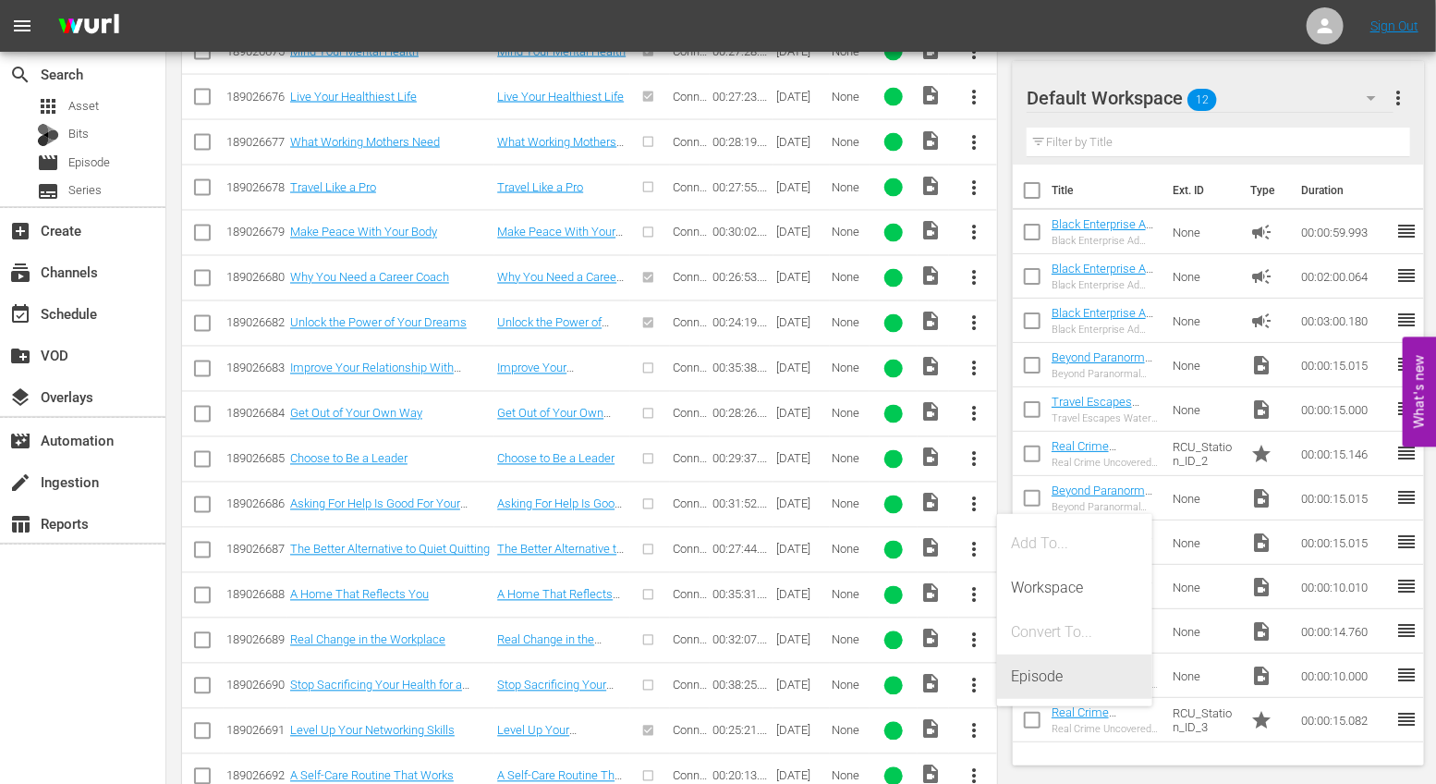
click at [1042, 685] on div "Episode" at bounding box center [1075, 676] width 126 height 44
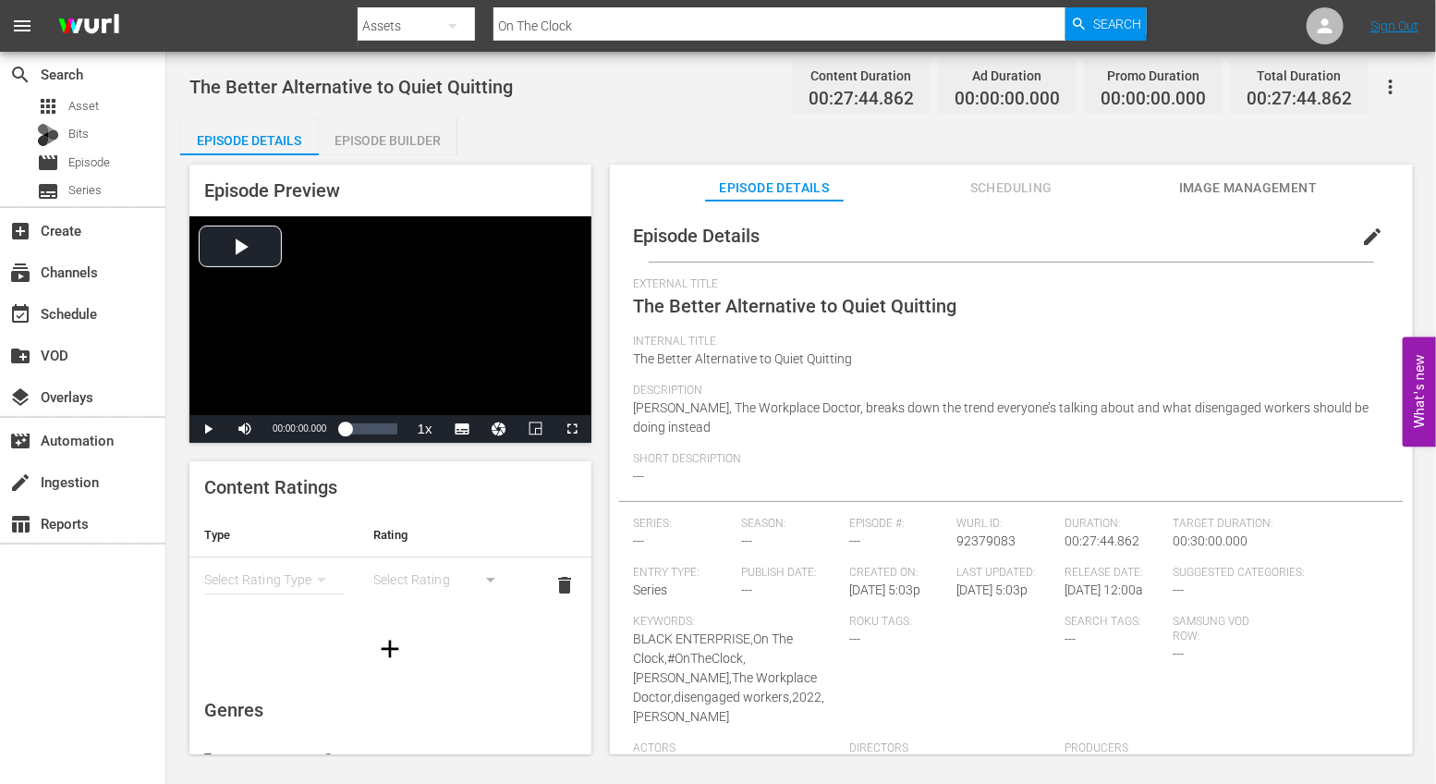
click at [396, 149] on div "Episode Builder" at bounding box center [388, 140] width 139 height 44
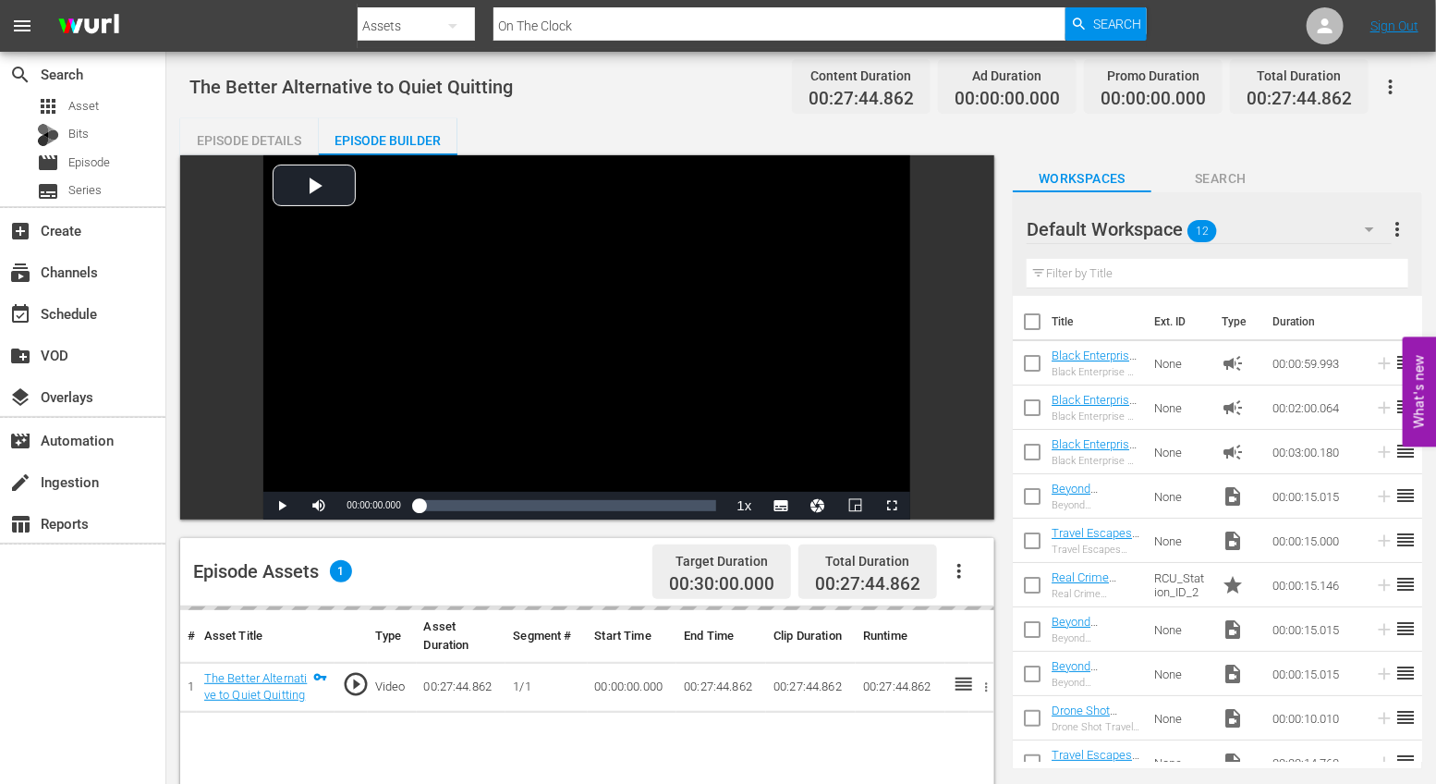
click at [962, 576] on icon "button" at bounding box center [959, 571] width 22 height 22
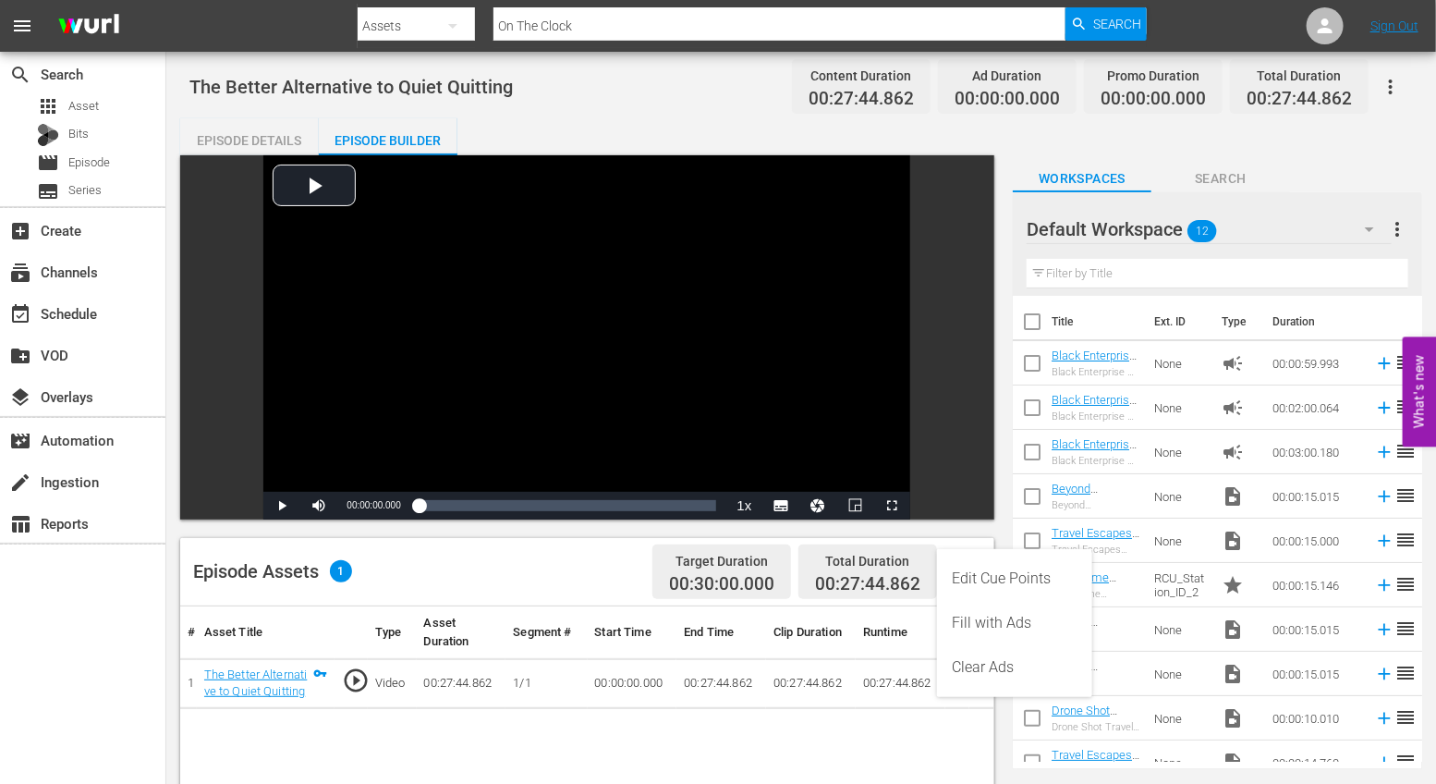
click at [980, 579] on div "Edit Cue Points" at bounding box center [1015, 578] width 126 height 44
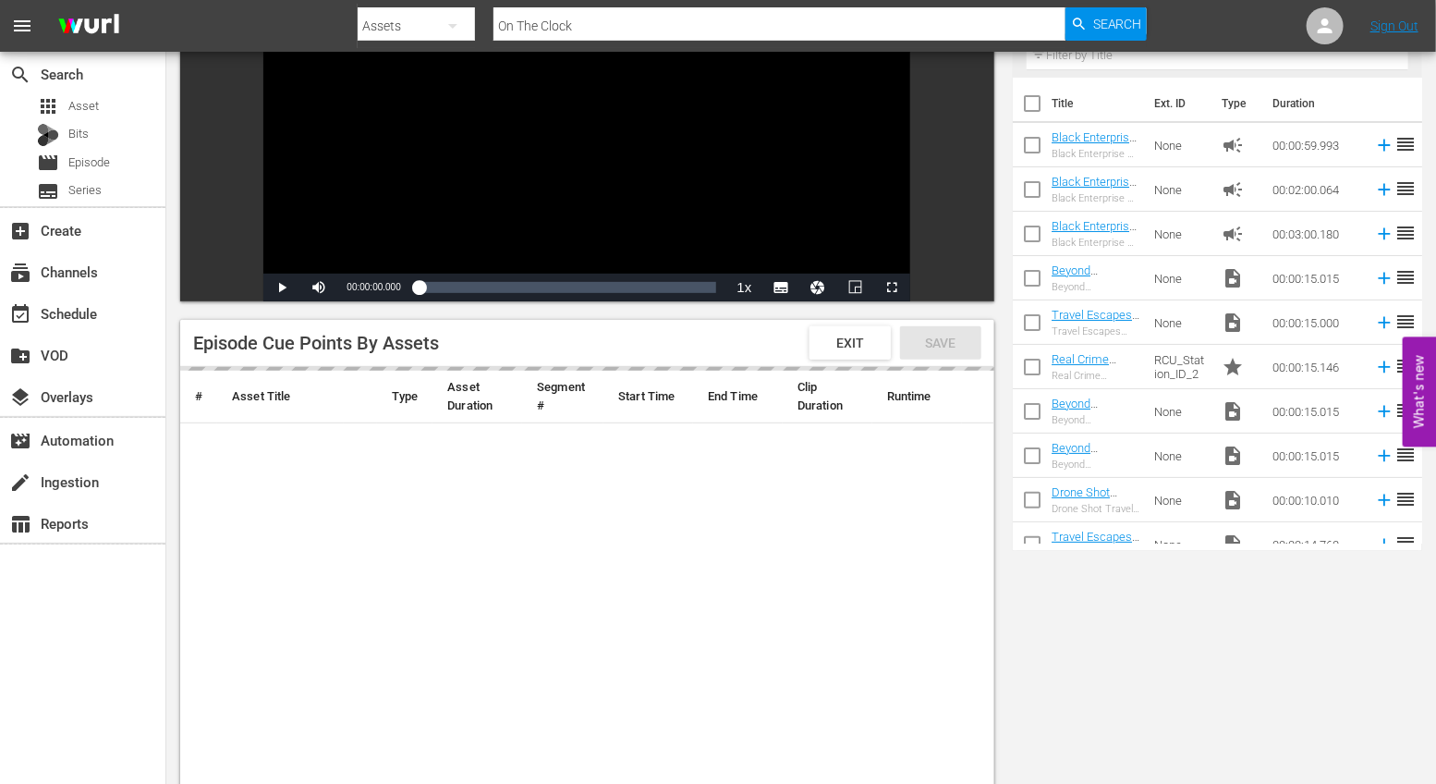
scroll to position [283, 0]
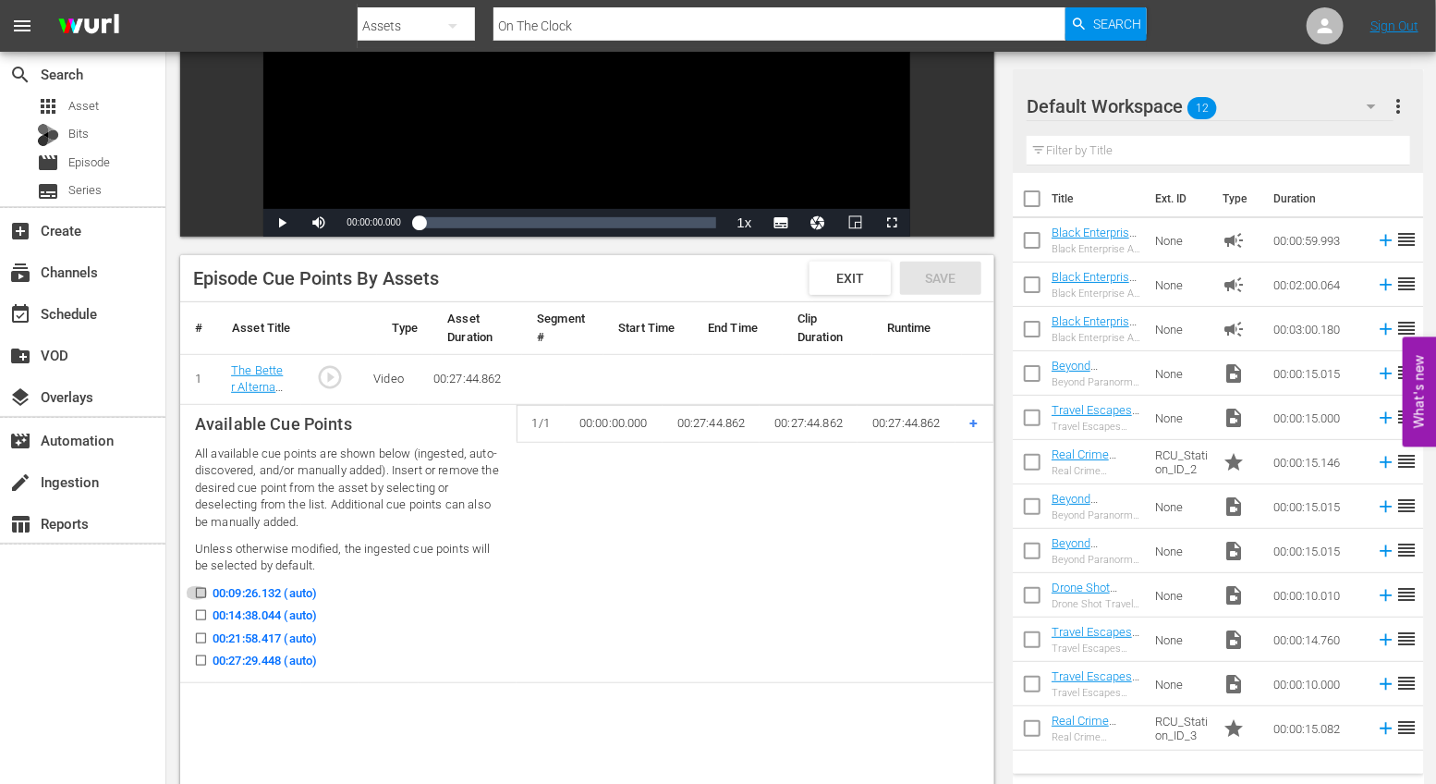
click at [198, 593] on input "00:09:26.132 (auto)" at bounding box center [196, 597] width 23 height 14
checkbox input "true"
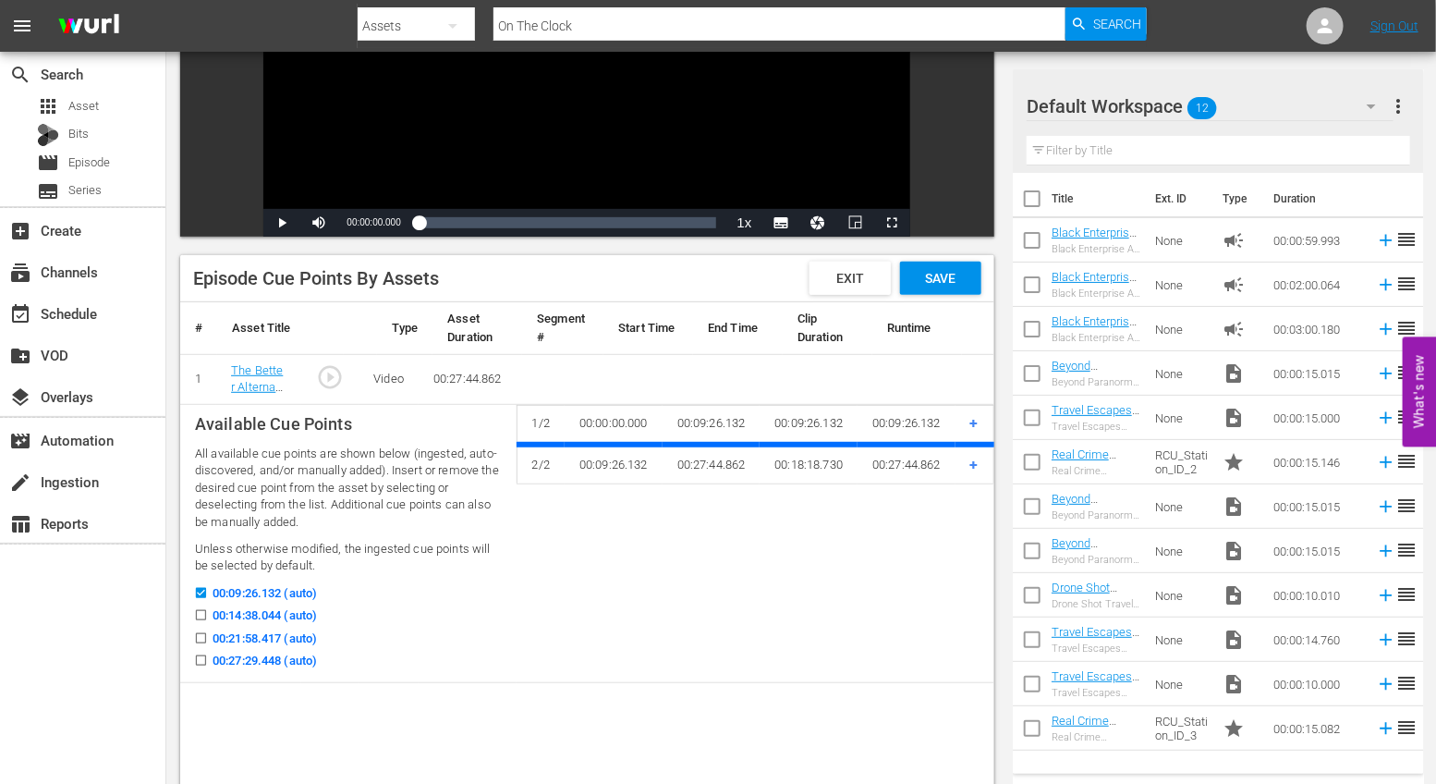
click at [206, 631] on icon at bounding box center [201, 638] width 14 height 14
click at [206, 635] on input "00:21:58.417 (auto)" at bounding box center [196, 642] width 23 height 14
checkbox input "true"
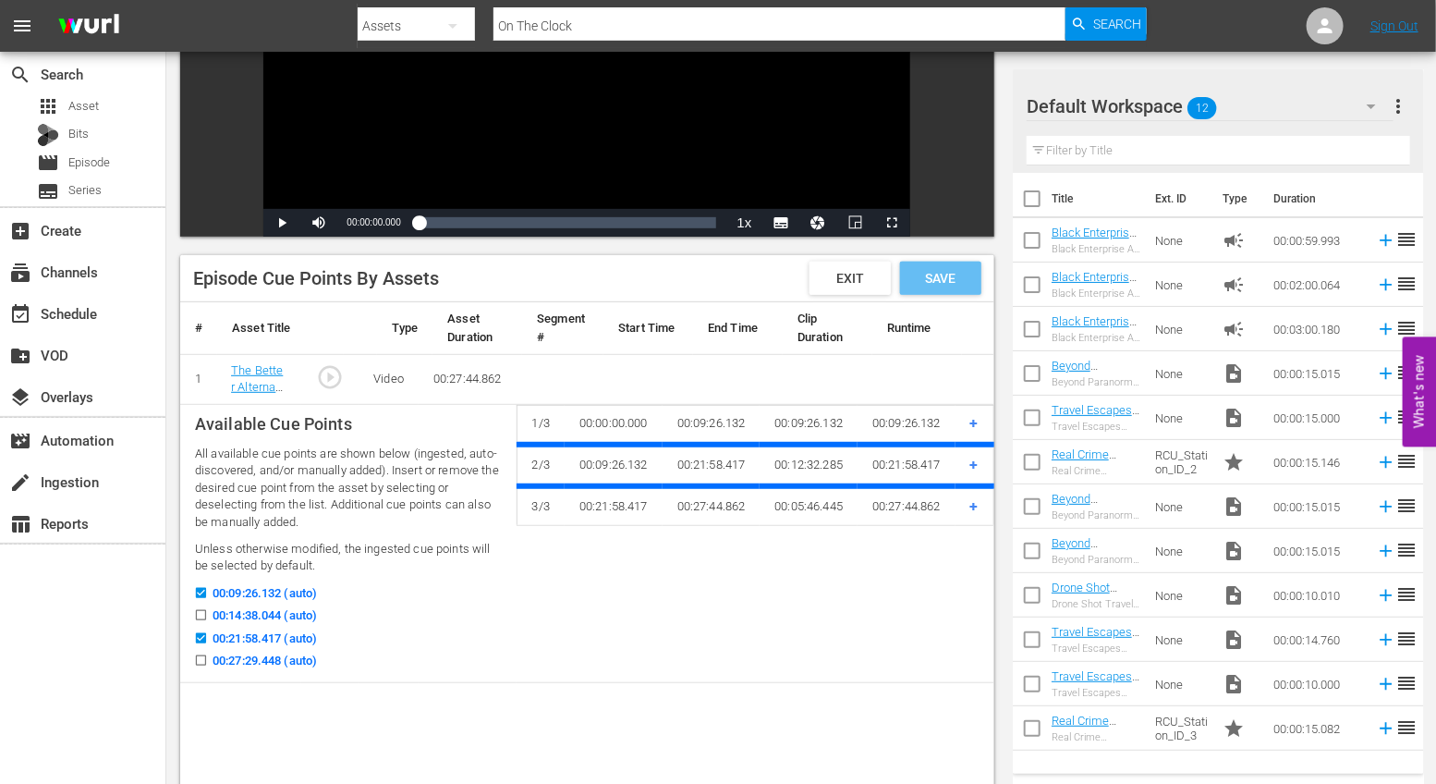
click at [933, 264] on div "Save" at bounding box center [940, 278] width 81 height 33
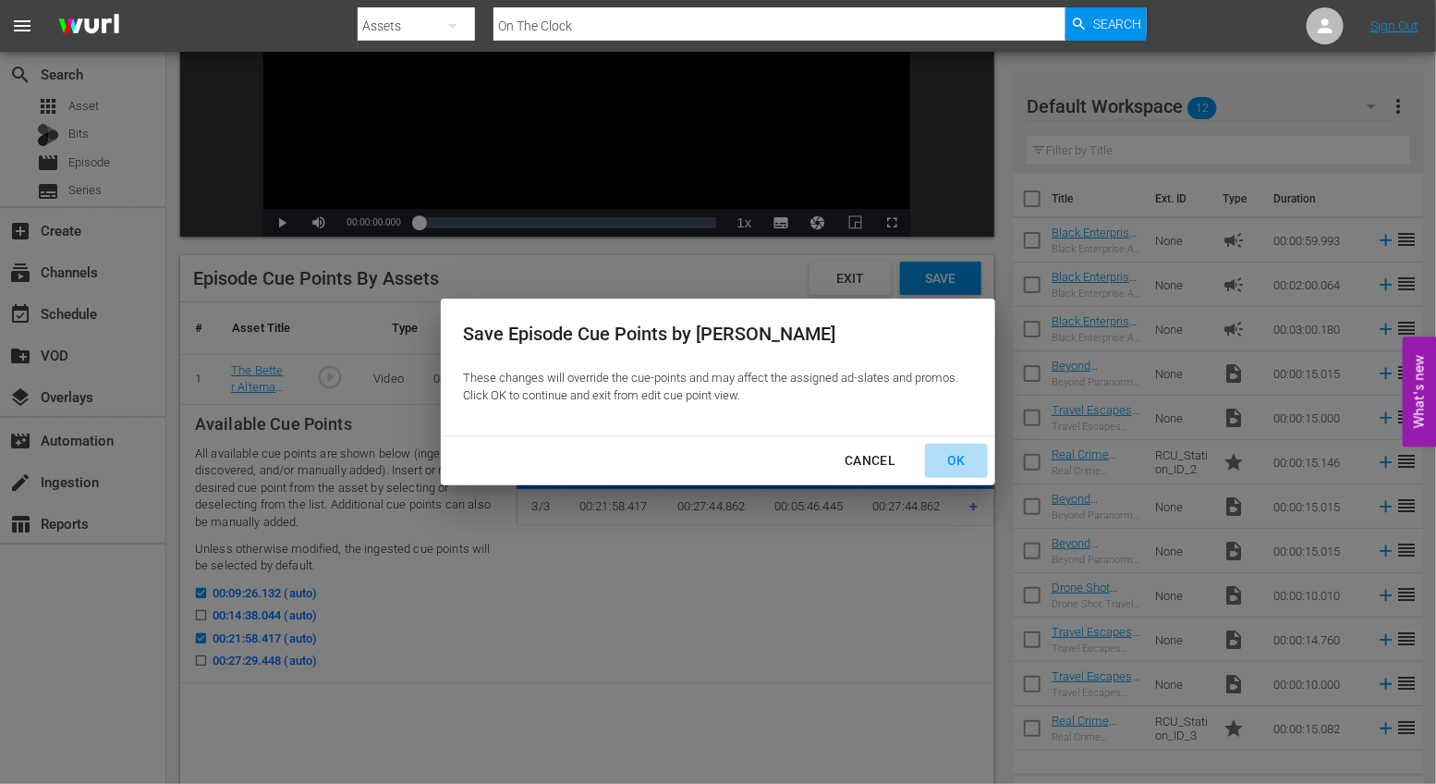
click at [960, 465] on div "OK" at bounding box center [956, 460] width 48 height 23
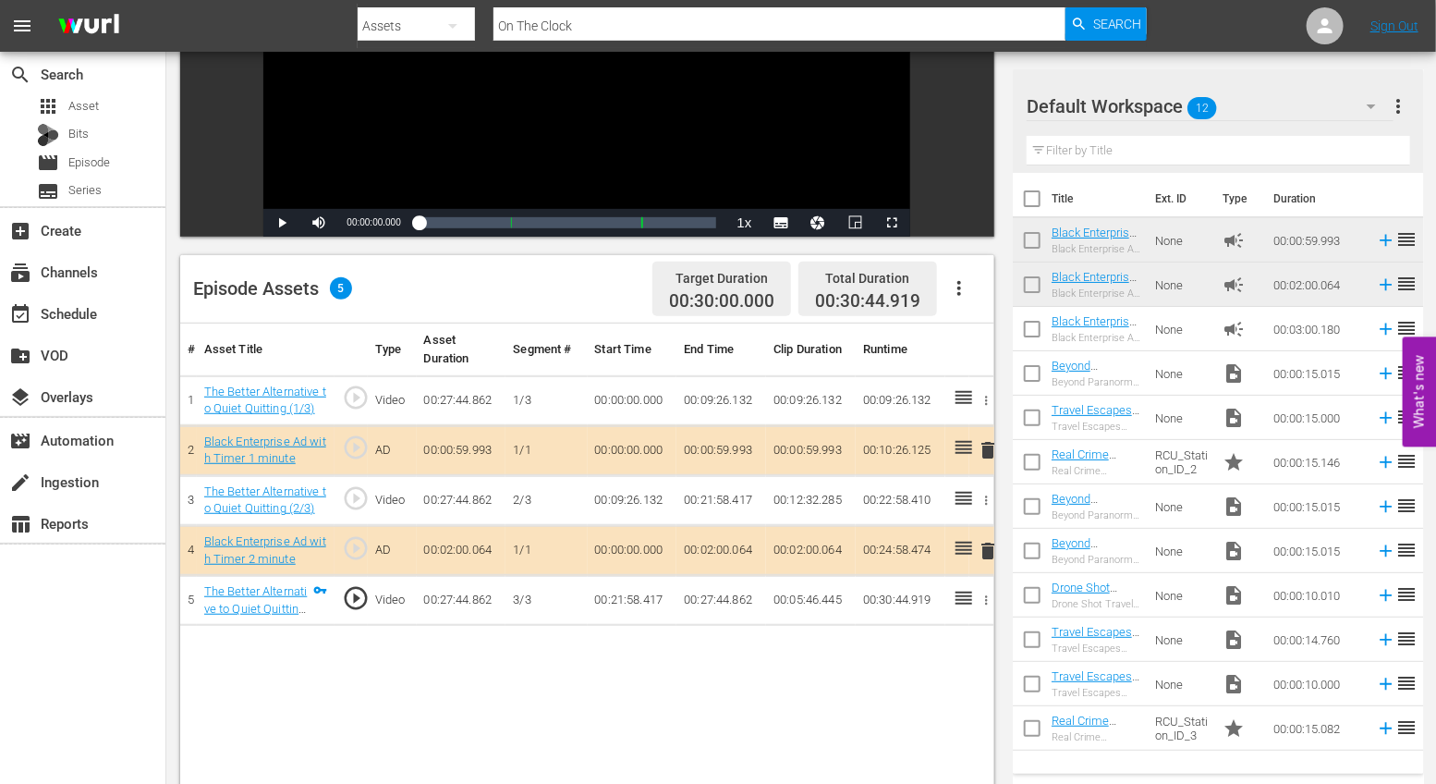
drag, startPoint x: 1203, startPoint y: 292, endPoint x: 976, endPoint y: 0, distance: 370.1
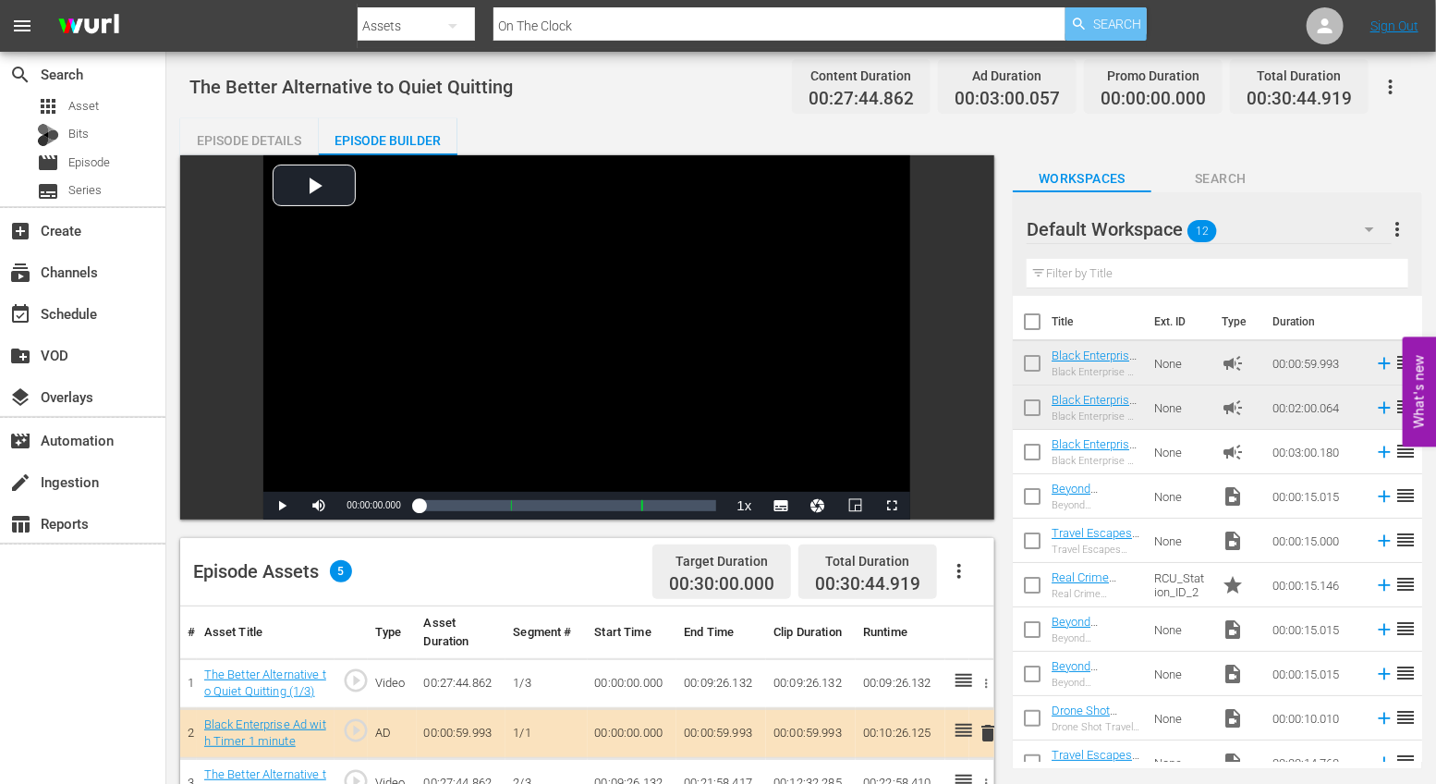
click at [1116, 26] on span "Search" at bounding box center [1117, 23] width 49 height 33
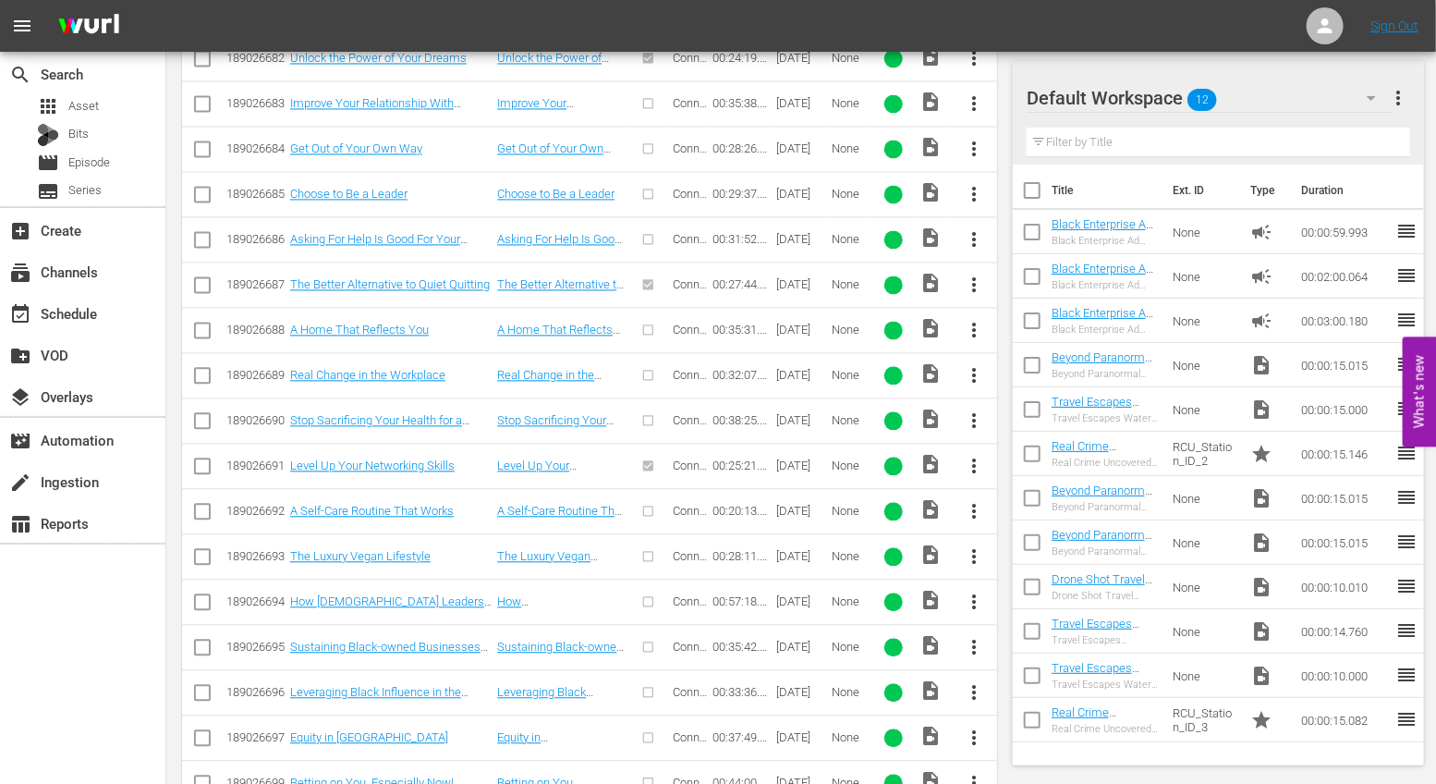
scroll to position [1664, 0]
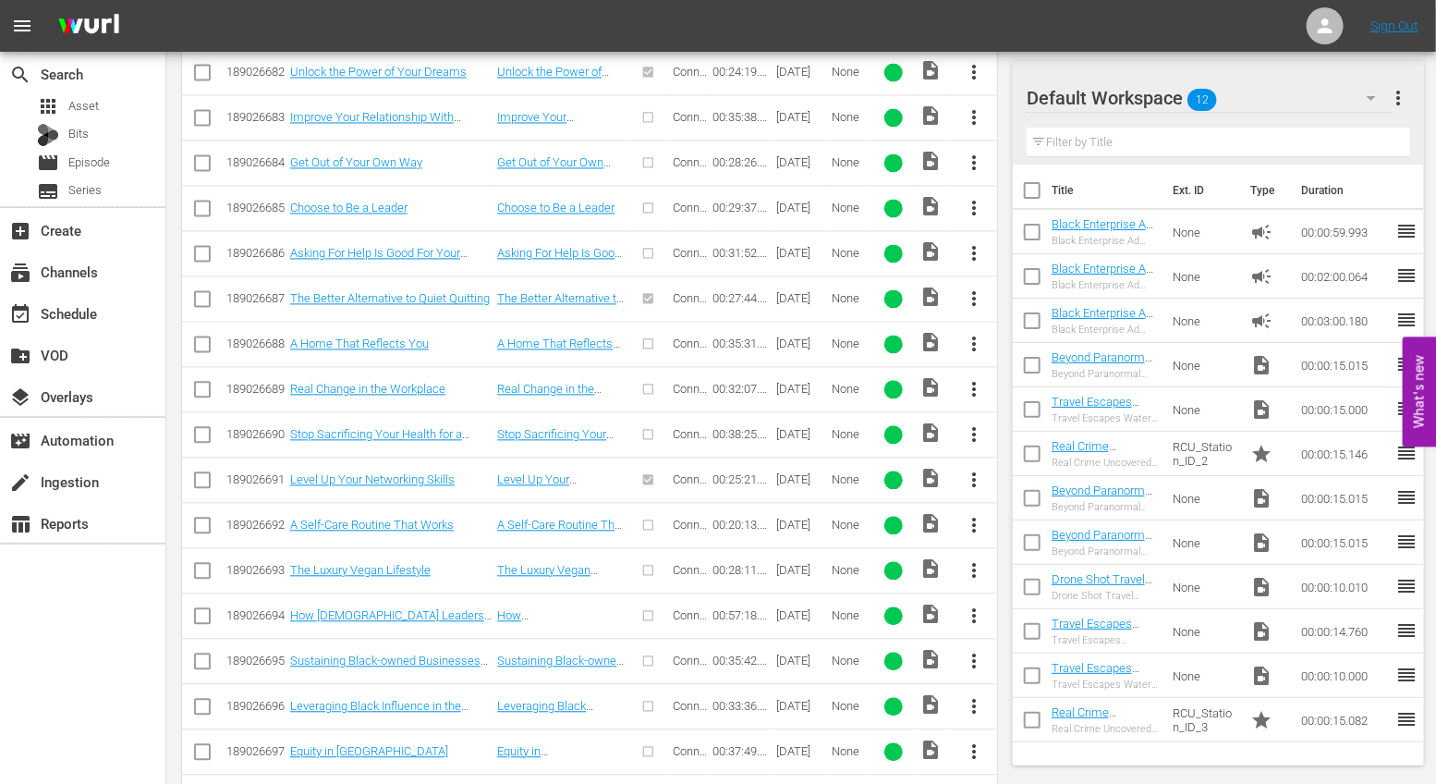
click at [973, 514] on span "more_vert" at bounding box center [974, 525] width 22 height 22
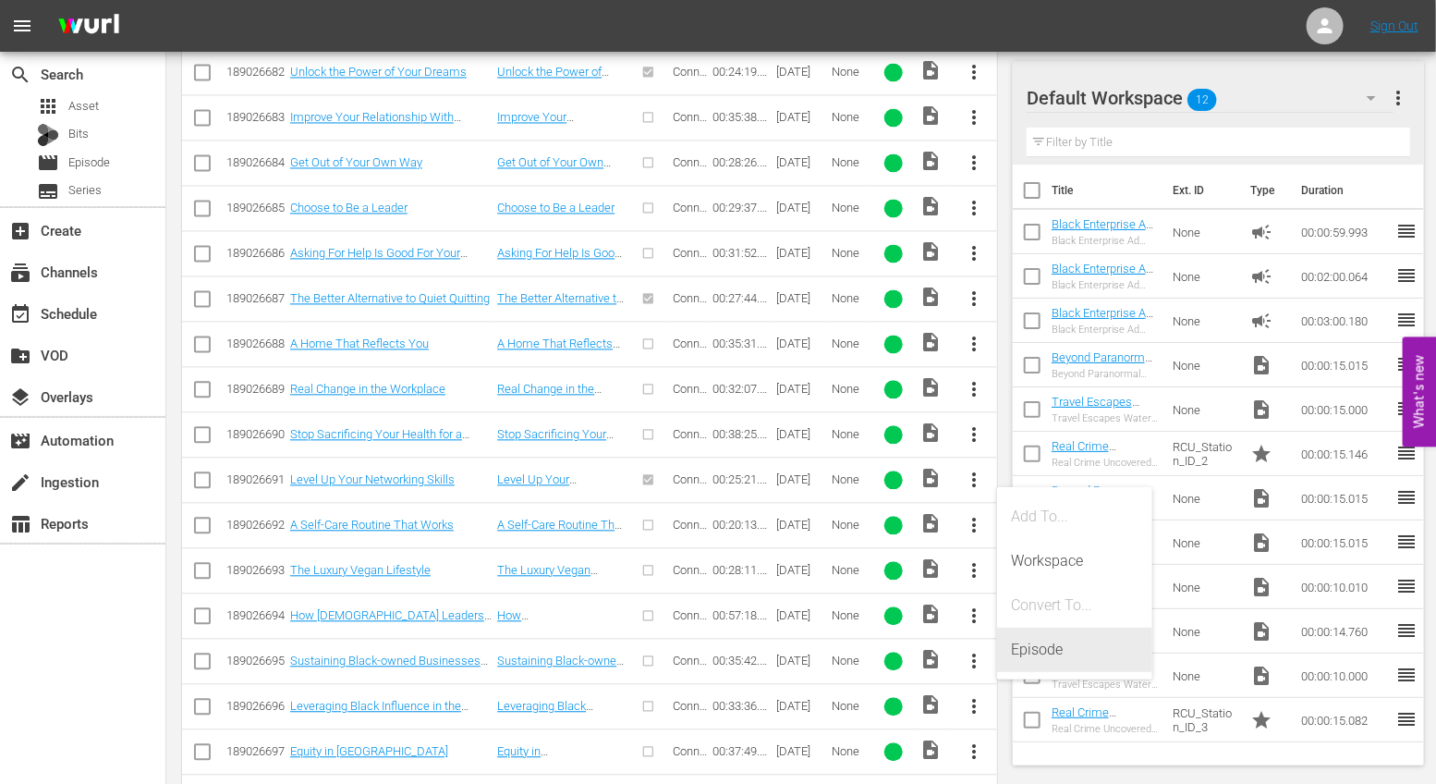
click at [1049, 639] on div "Episode" at bounding box center [1075, 649] width 126 height 44
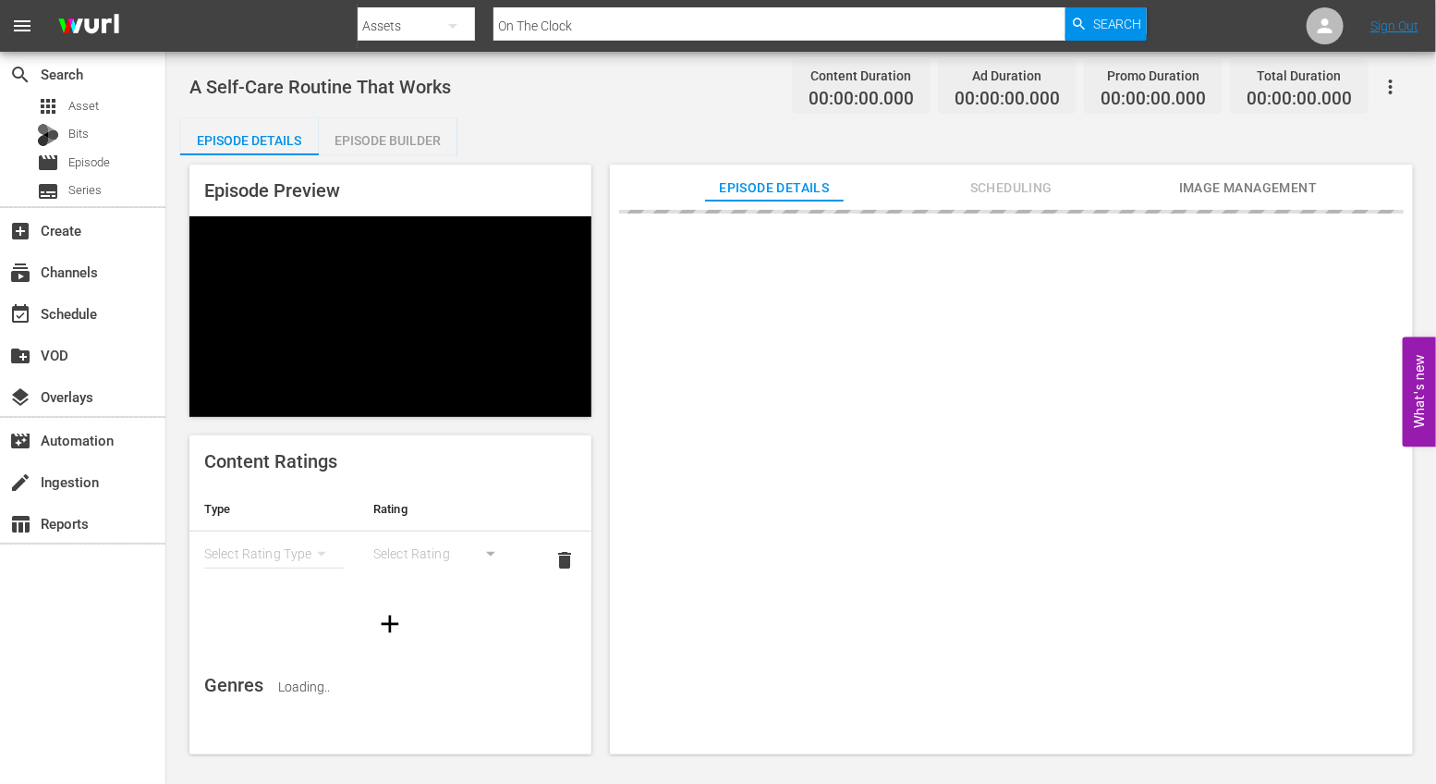
click at [402, 127] on div "Episode Builder" at bounding box center [388, 140] width 139 height 44
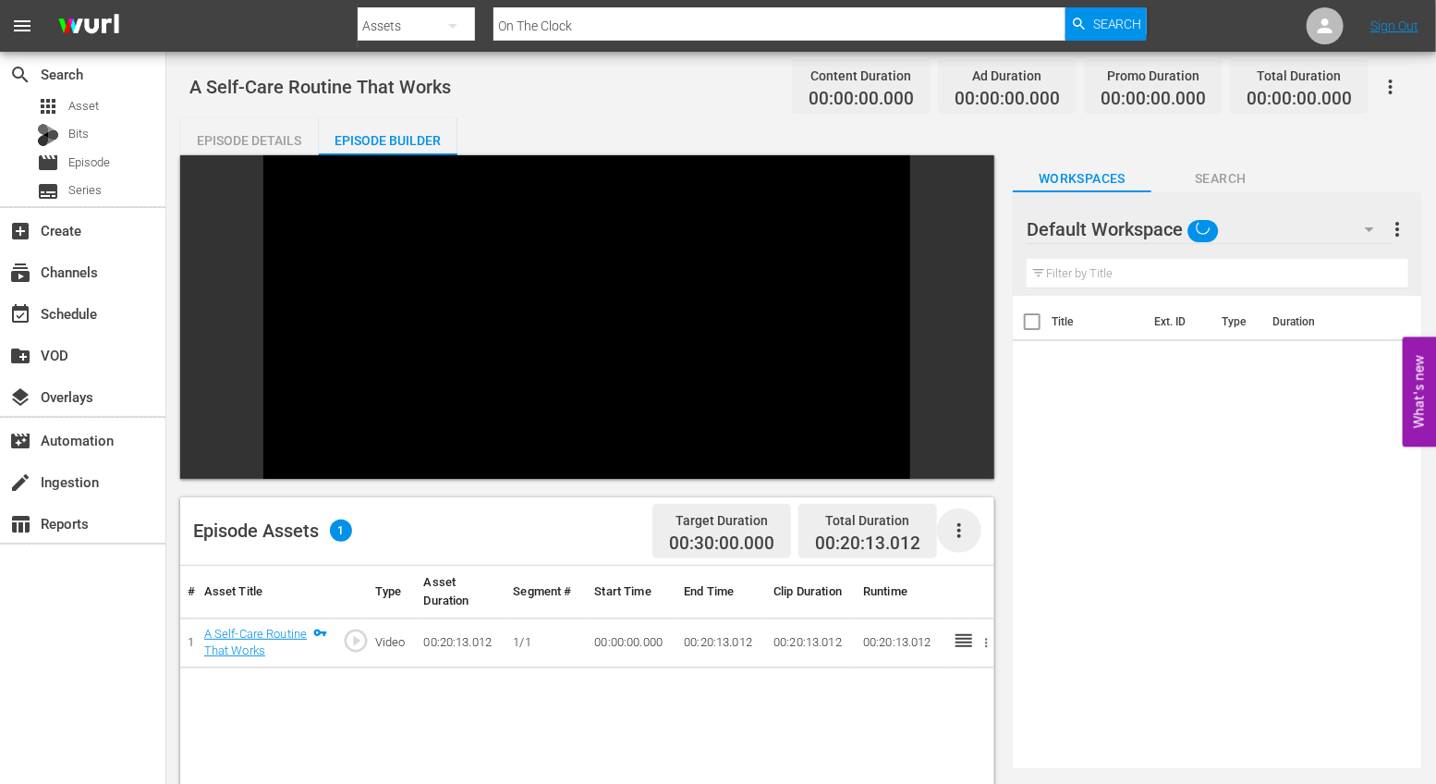
click at [957, 519] on icon "button" at bounding box center [959, 530] width 22 height 22
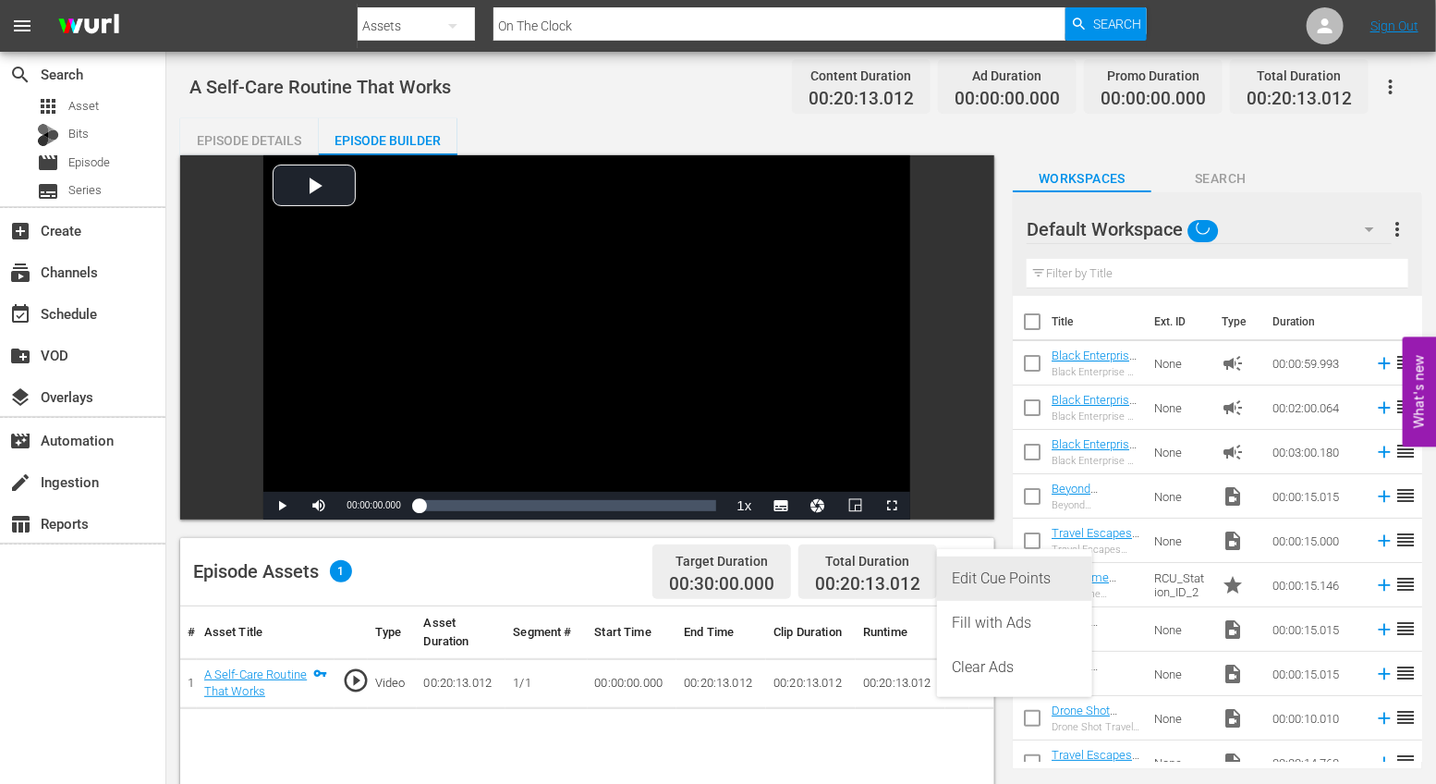
click at [990, 569] on div "Edit Cue Points" at bounding box center [1015, 578] width 126 height 44
